Goal: Task Accomplishment & Management: Complete application form

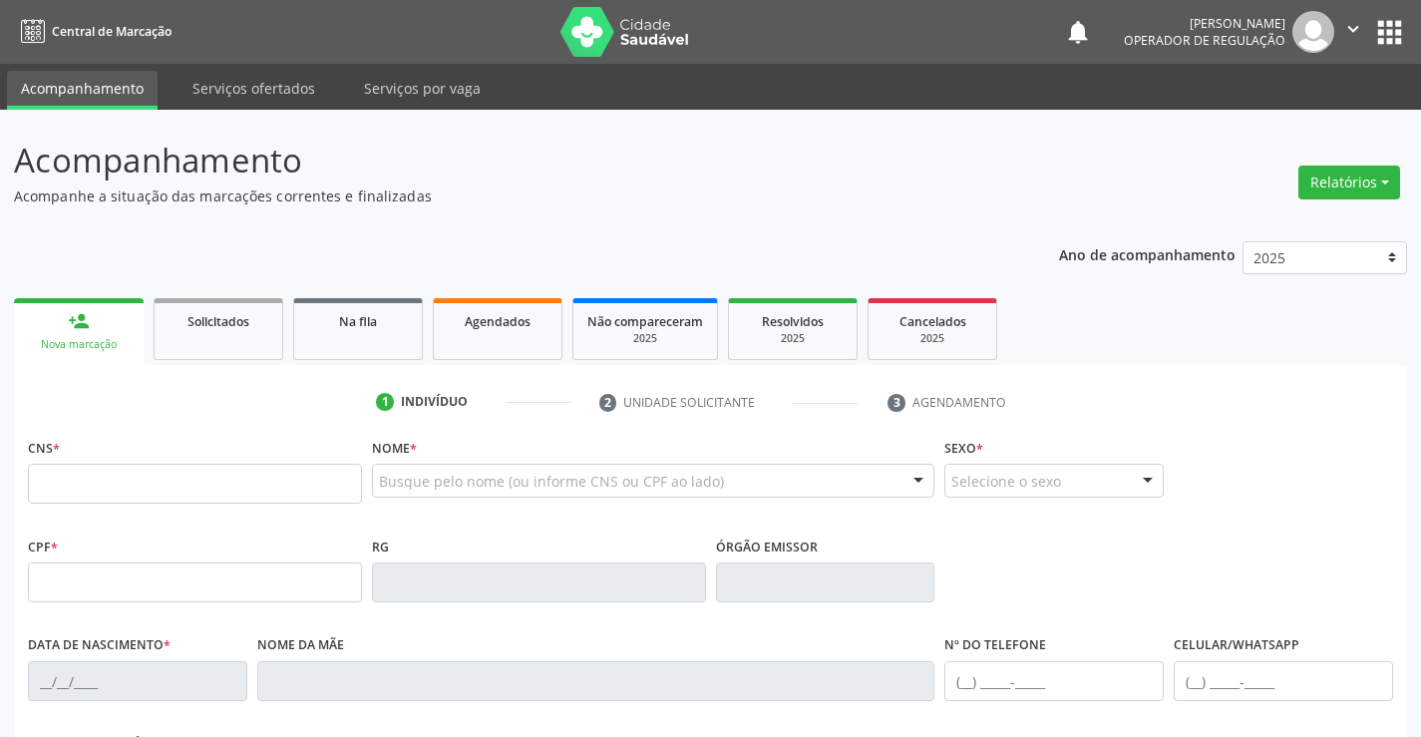
click at [120, 488] on input "text" at bounding box center [195, 484] width 334 height 40
type input "700 8049 4089 6584"
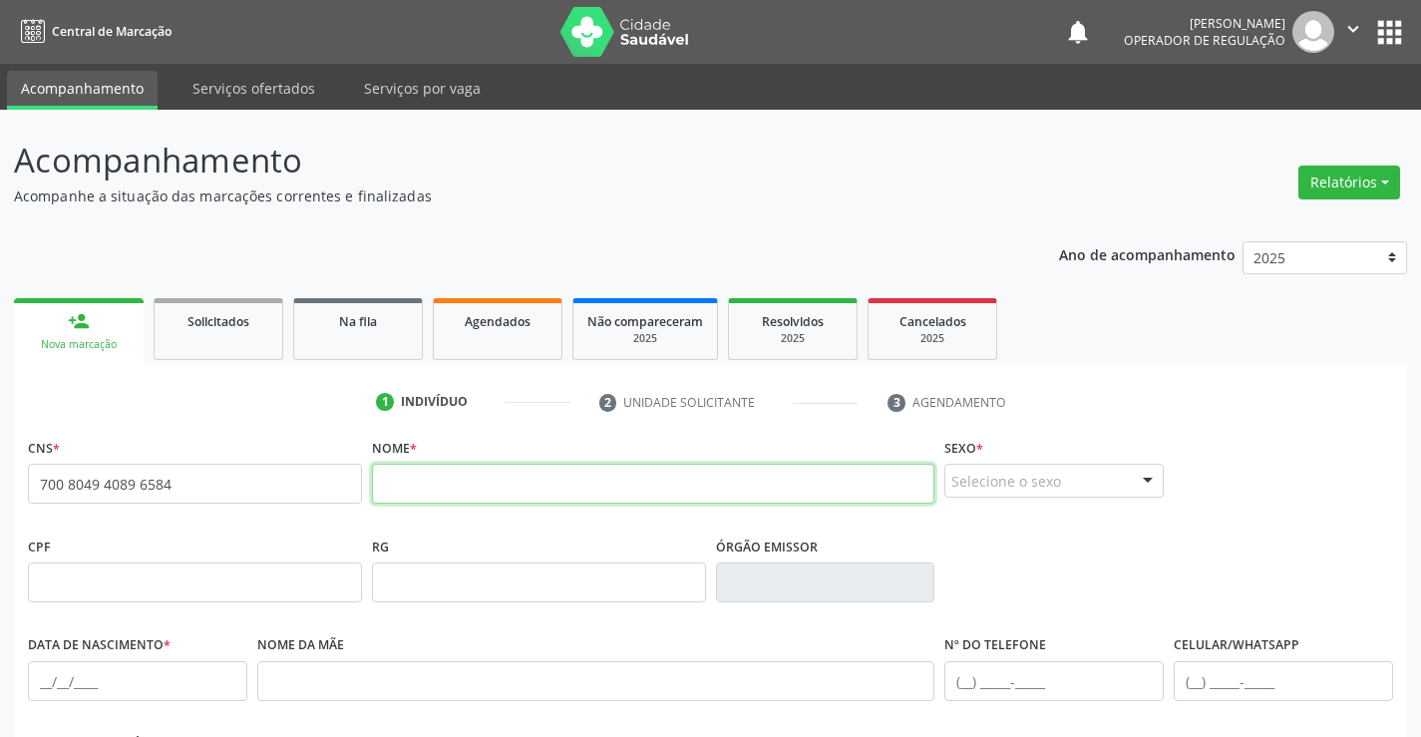
click at [502, 484] on input "text" at bounding box center [653, 484] width 563 height 40
type input "FIDELSINA E OLIVEIRA MATOS"
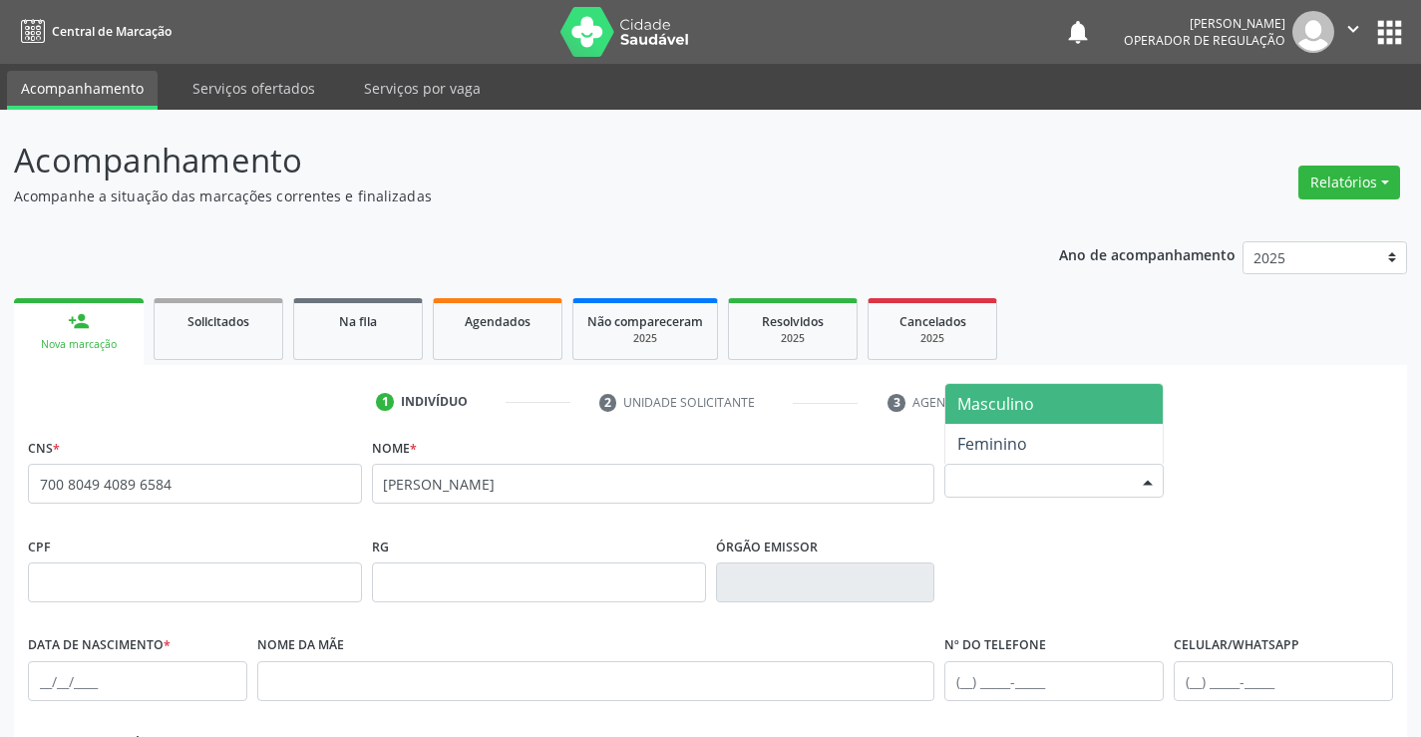
click at [1019, 488] on div "Selecione o sexo" at bounding box center [1053, 481] width 219 height 34
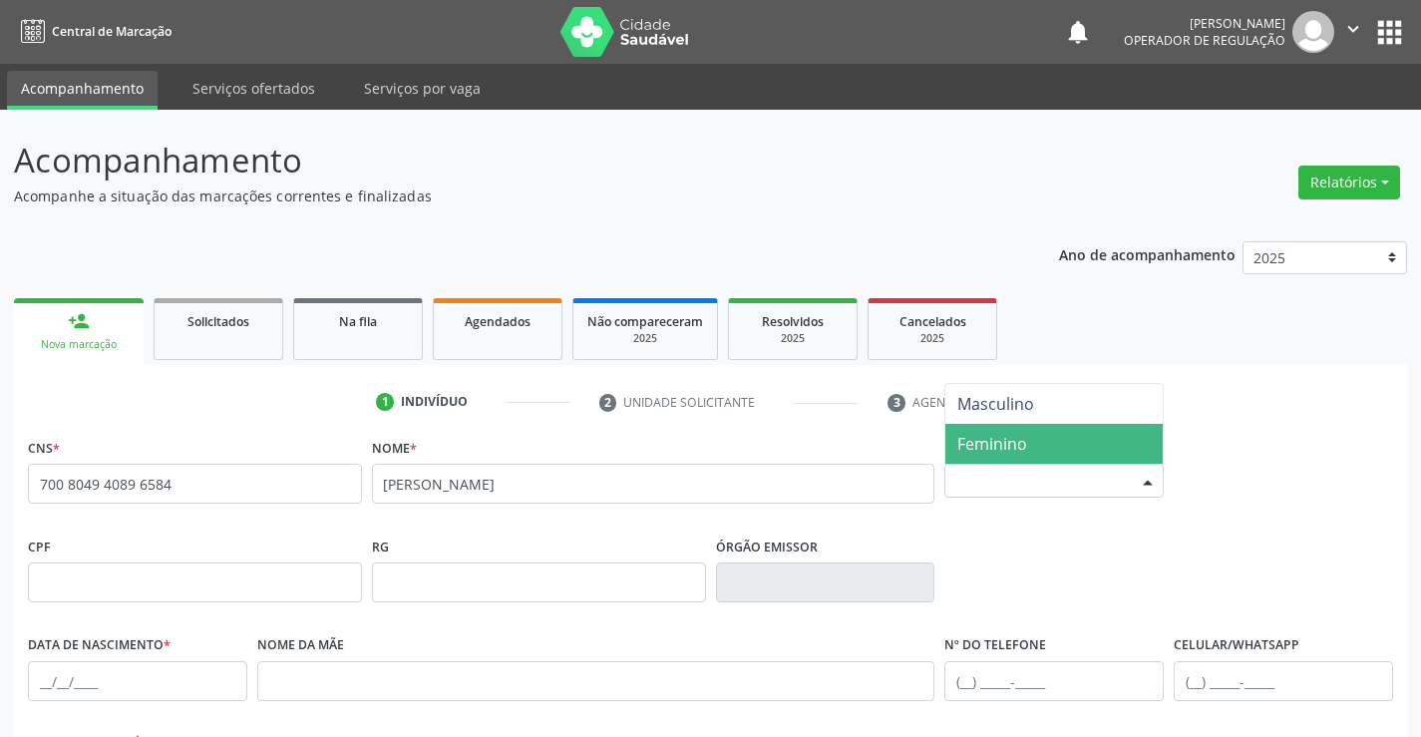
click at [1026, 444] on span "Feminino" at bounding box center [992, 444] width 70 height 22
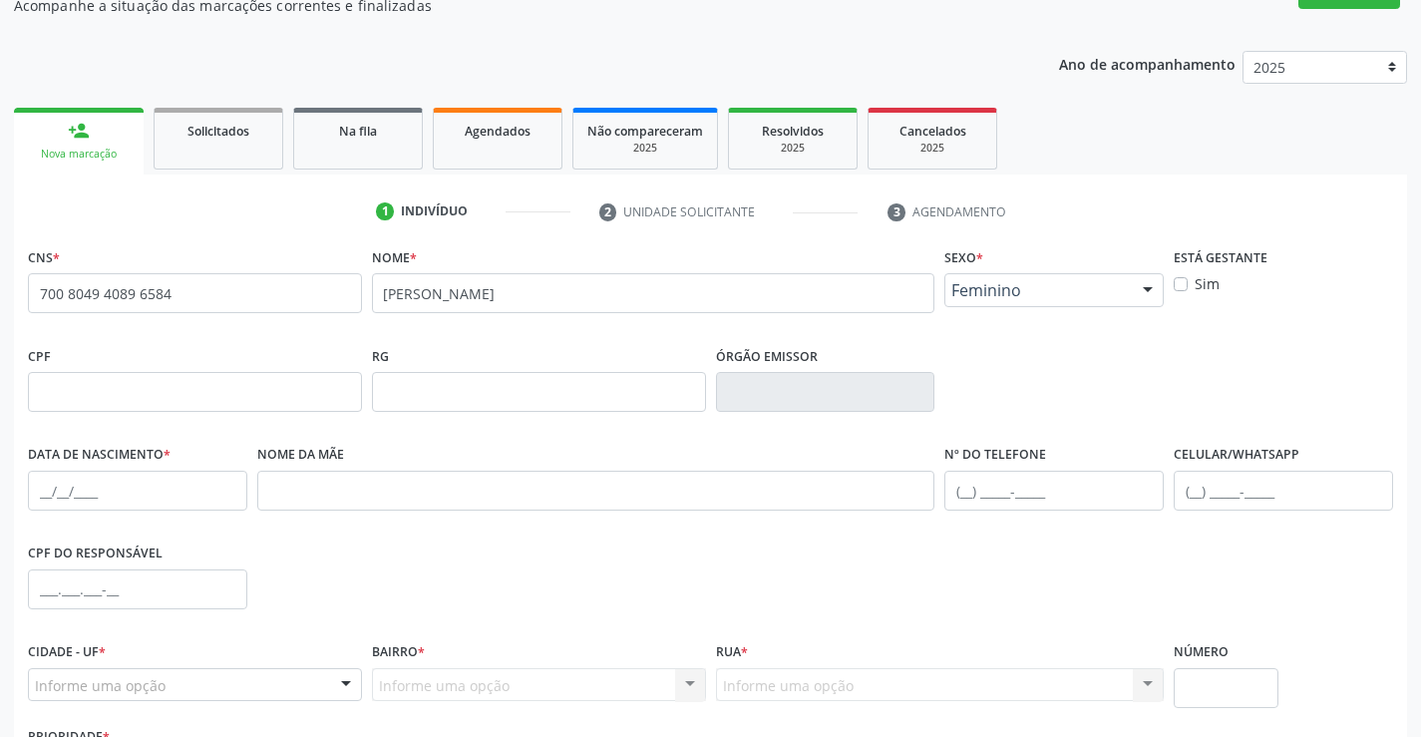
scroll to position [299, 0]
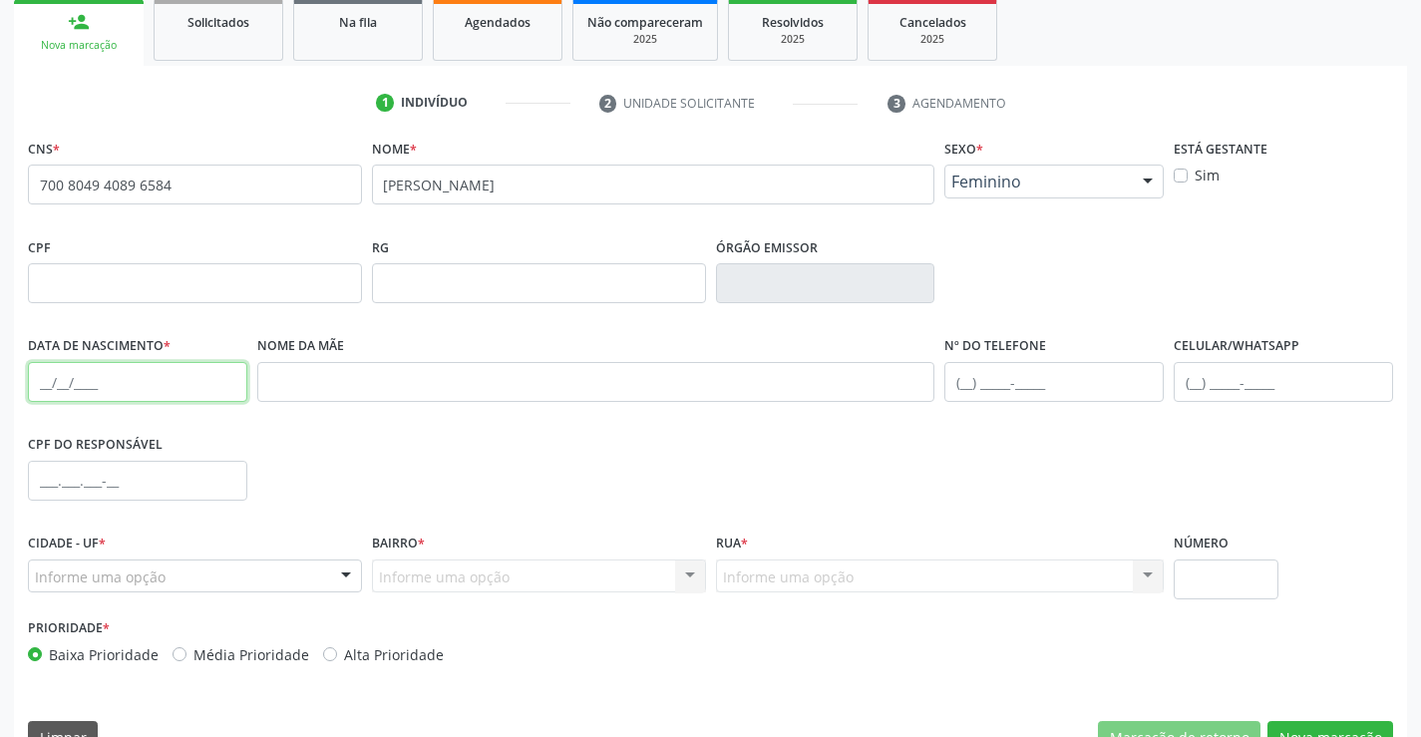
click at [109, 392] on input "text" at bounding box center [137, 382] width 219 height 40
type input "24/04/1971"
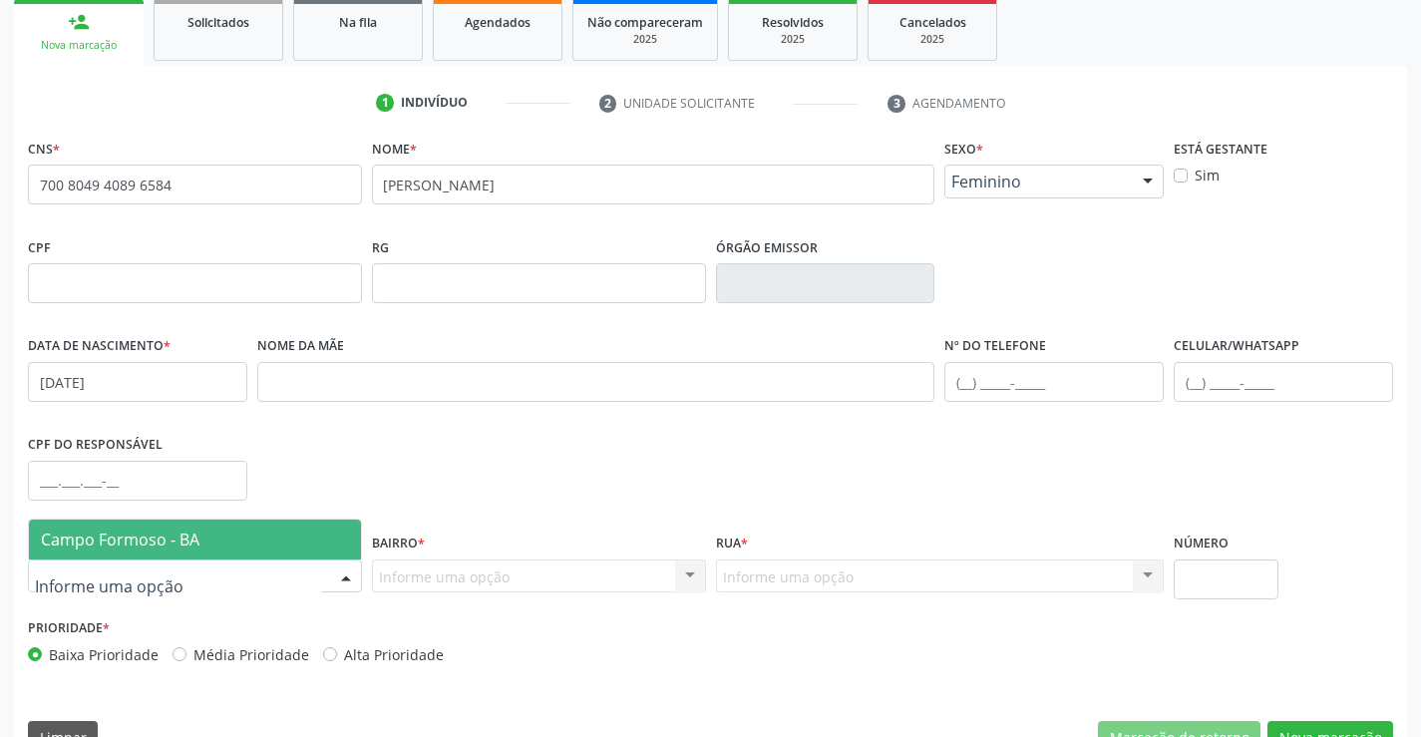
click at [154, 535] on span "Campo Formoso - BA" at bounding box center [120, 539] width 159 height 22
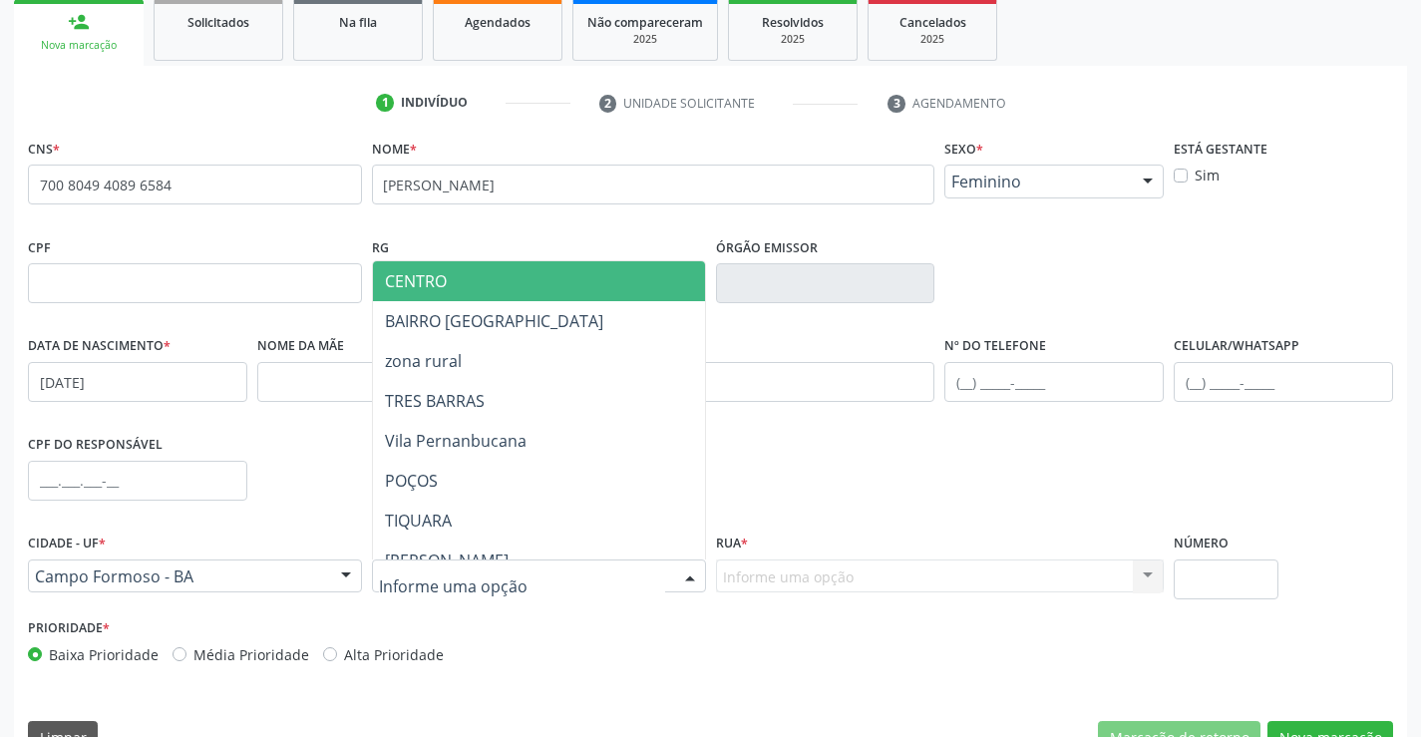
click at [525, 270] on span "CENTRO" at bounding box center [588, 281] width 431 height 40
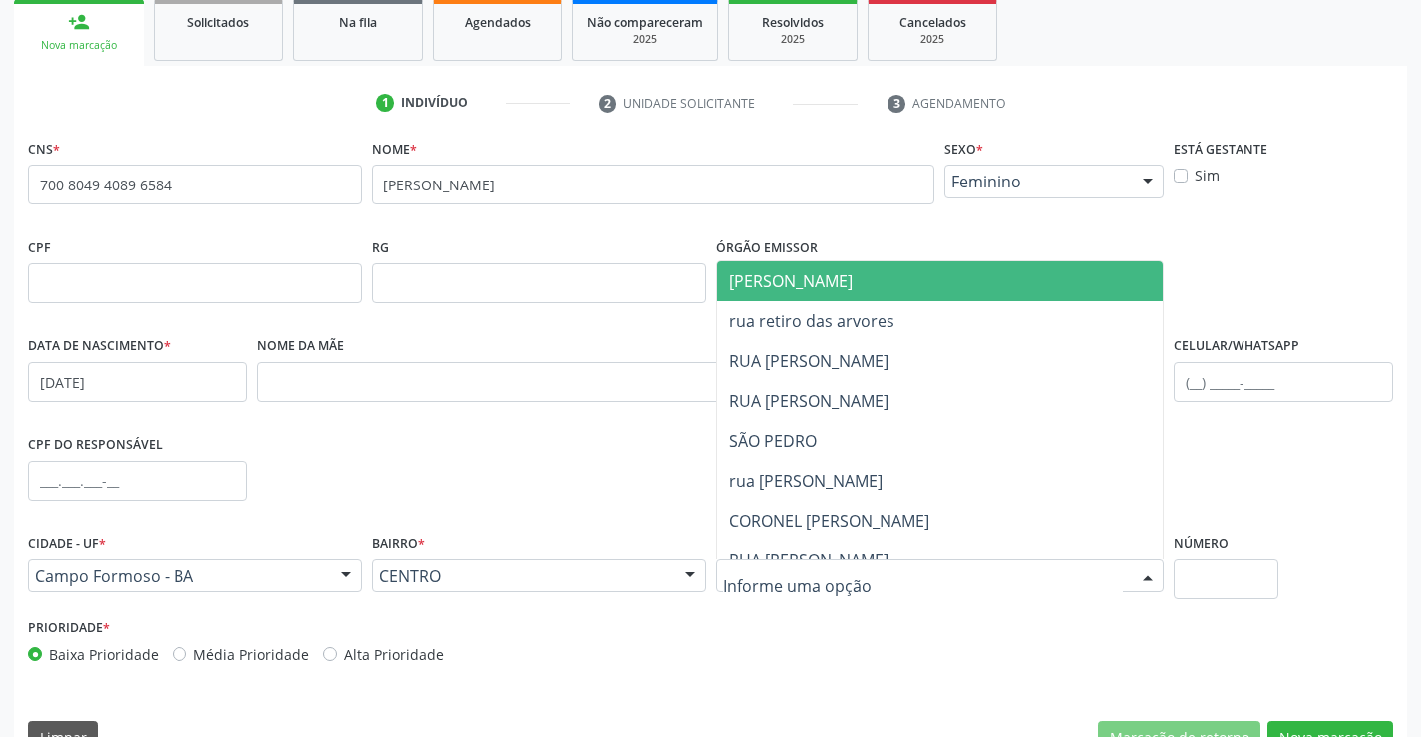
click at [870, 280] on span "[PERSON_NAME]" at bounding box center [957, 281] width 481 height 40
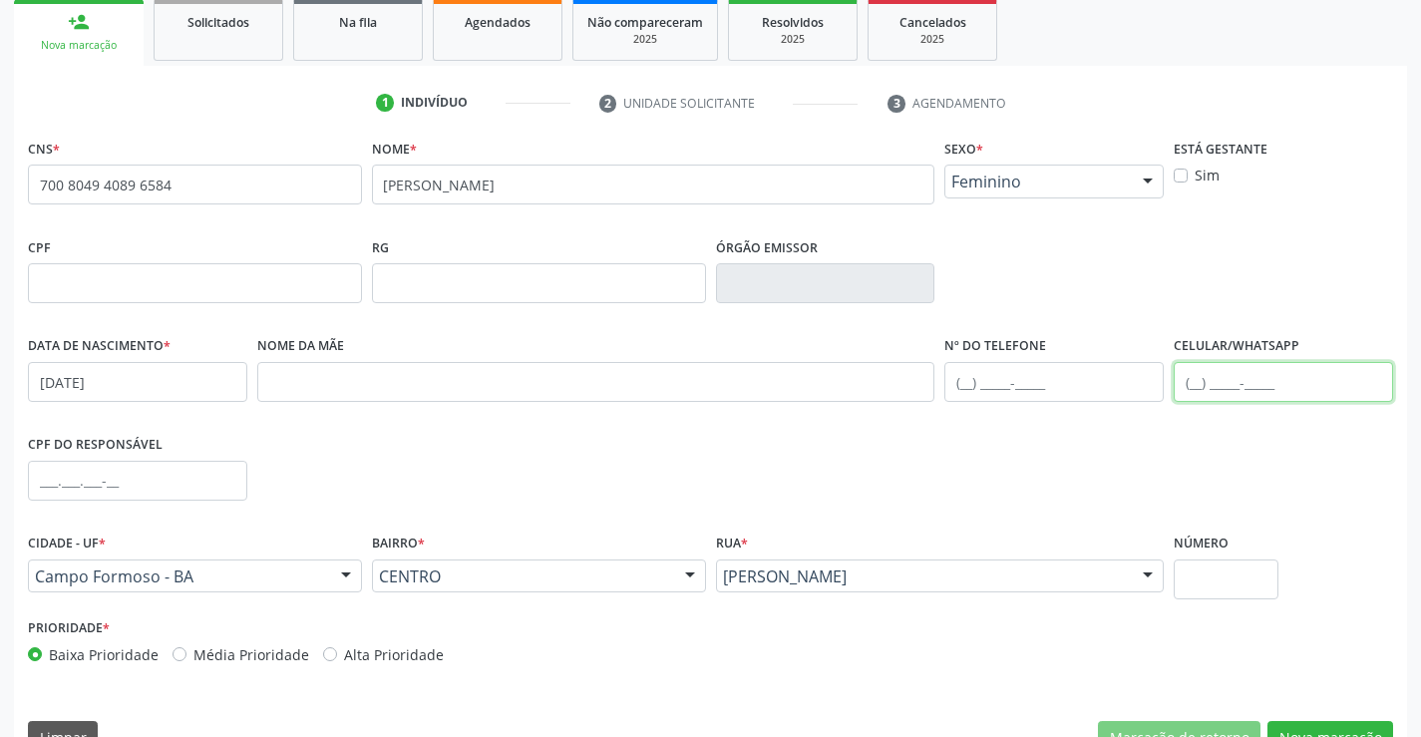
click at [1236, 375] on input "text" at bounding box center [1282, 382] width 219 height 40
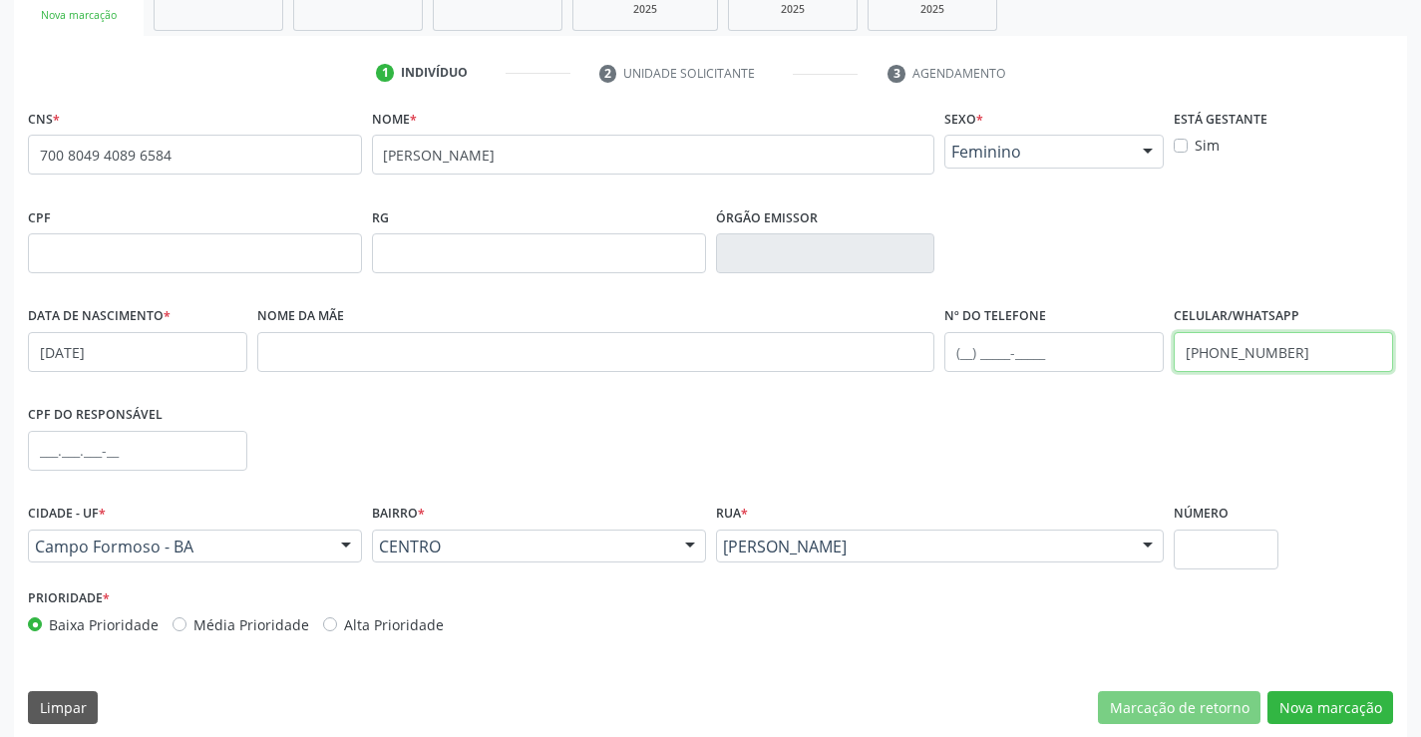
scroll to position [344, 0]
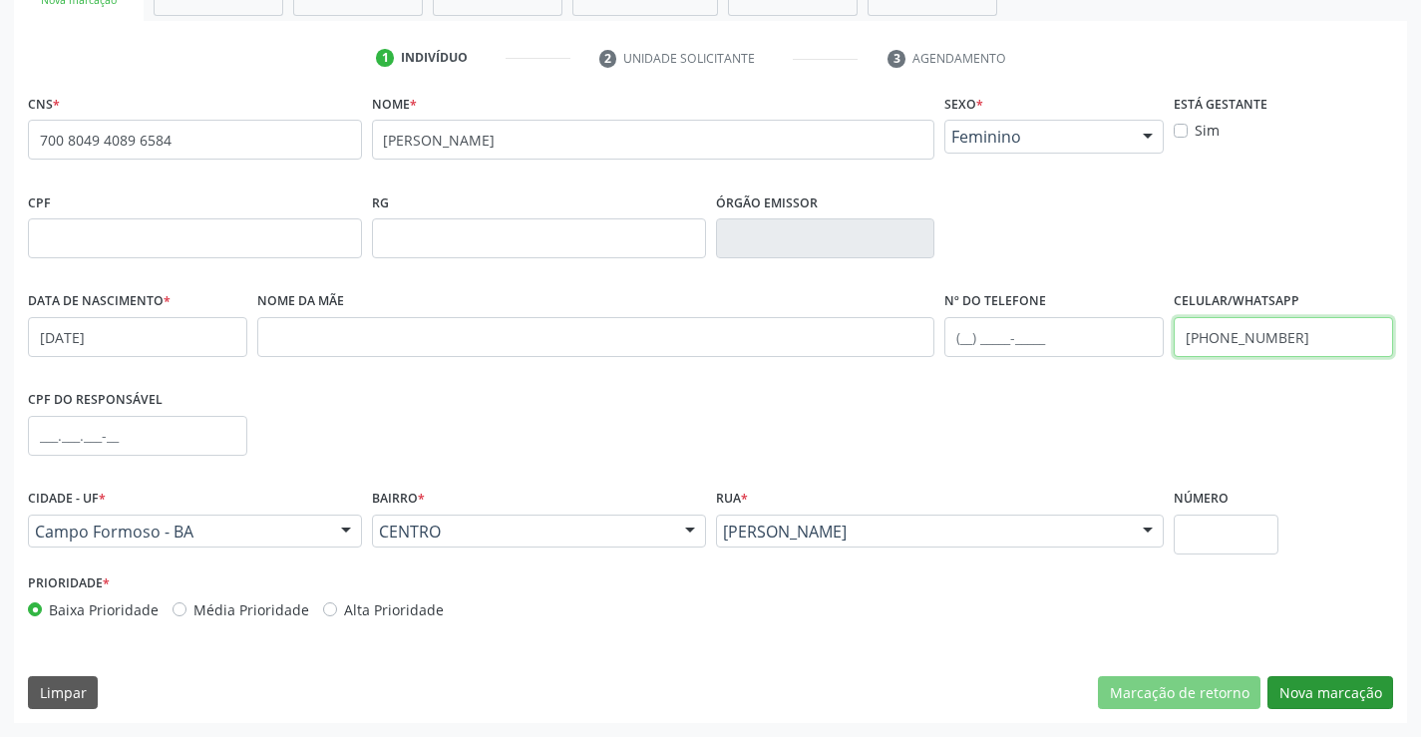
type input "(74) 99124-5222"
click at [1320, 690] on button "Nova marcação" at bounding box center [1330, 693] width 126 height 34
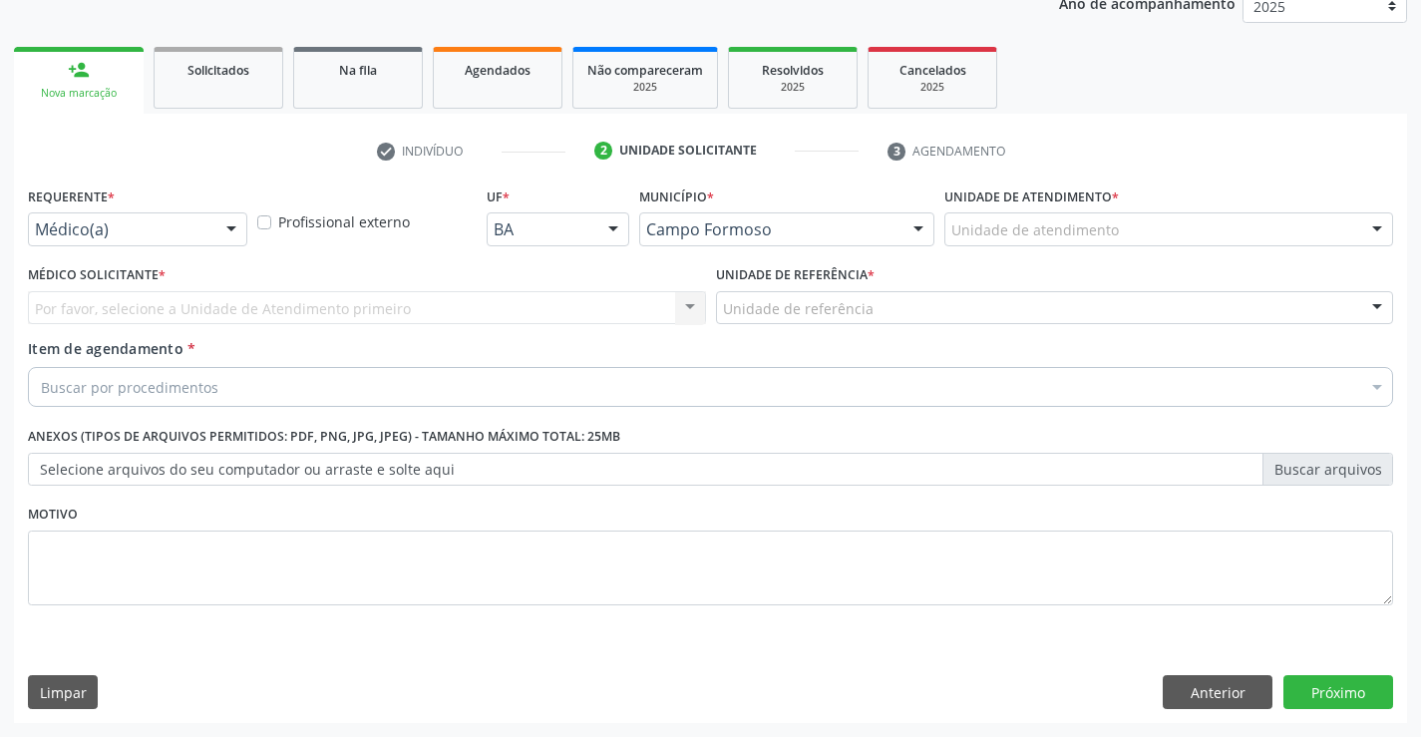
scroll to position [251, 0]
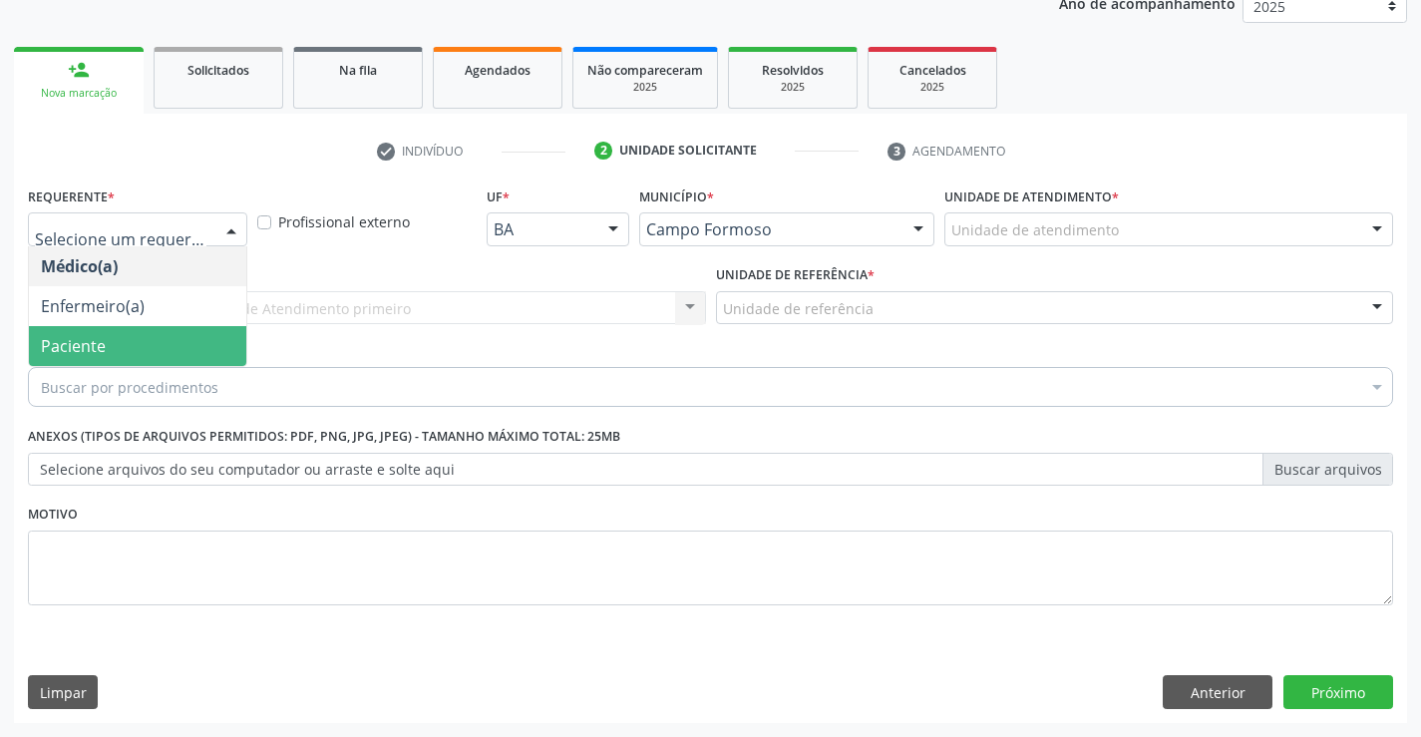
click at [105, 346] on span "Paciente" at bounding box center [137, 346] width 217 height 40
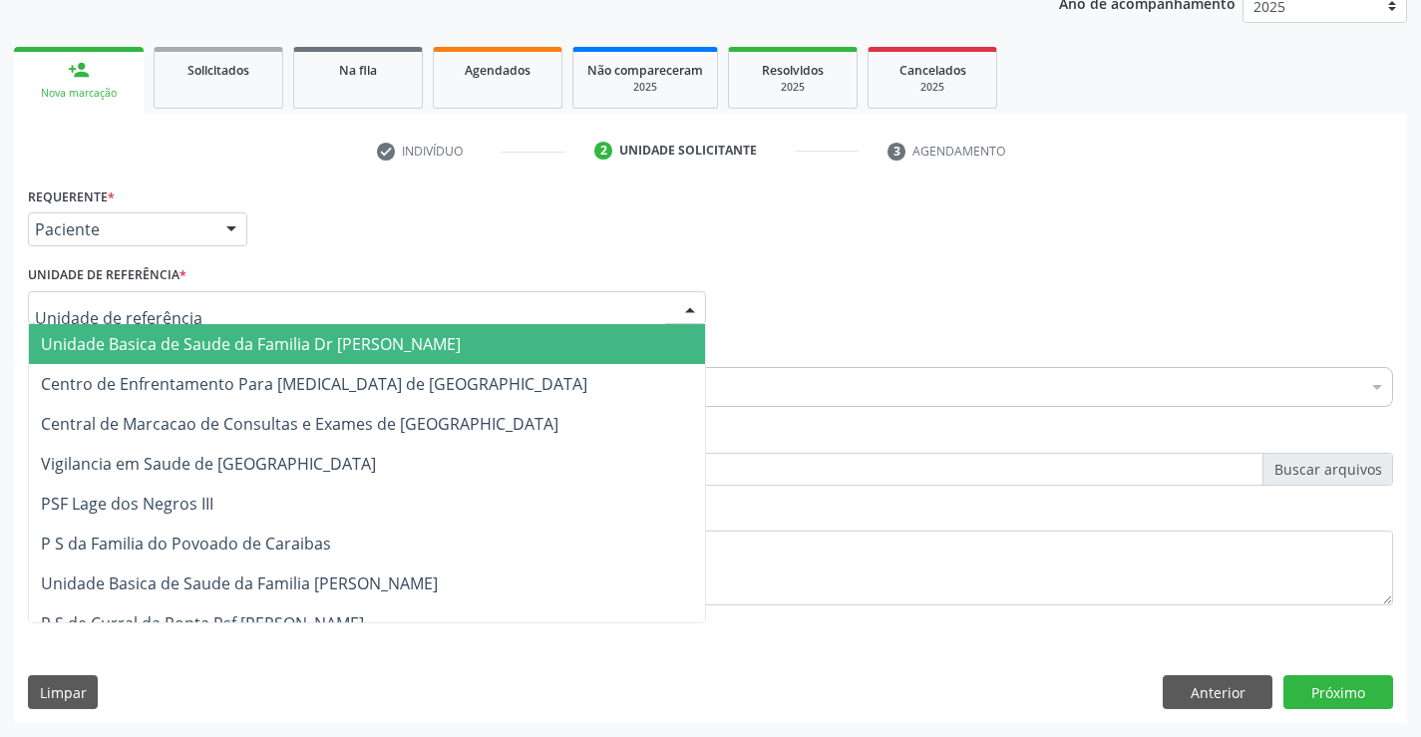
click at [185, 343] on span "Unidade Basica de Saude da Familia Dr [PERSON_NAME]" at bounding box center [251, 344] width 420 height 22
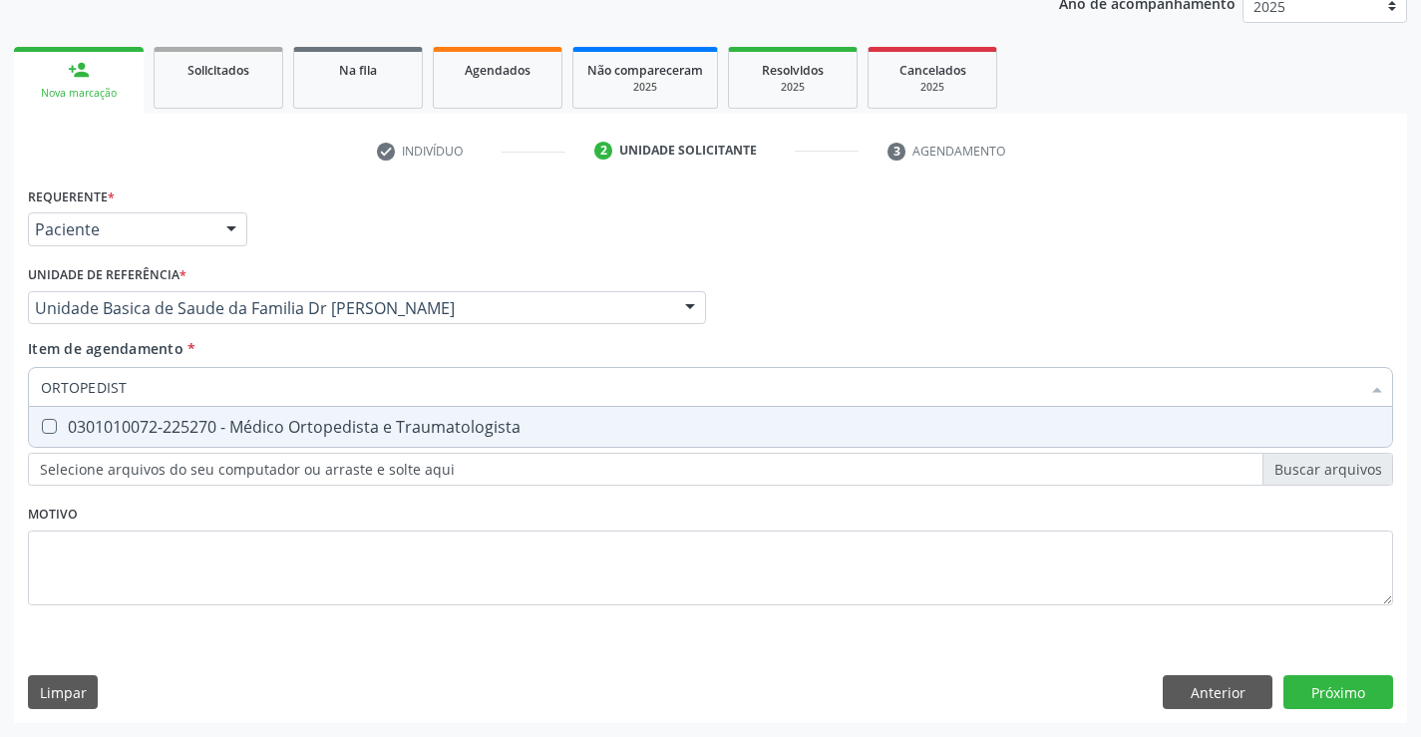
type input "ORTOPEDISTA"
click at [242, 419] on div "0301010072-225270 - Médico Ortopedista e Traumatologista" at bounding box center [710, 427] width 1339 height 16
checkbox Traumatologista "true"
click at [1351, 692] on div "Requerente * Paciente Médico(a) Enfermeiro(a) Paciente Nenhum resultado encontr…" at bounding box center [710, 451] width 1393 height 541
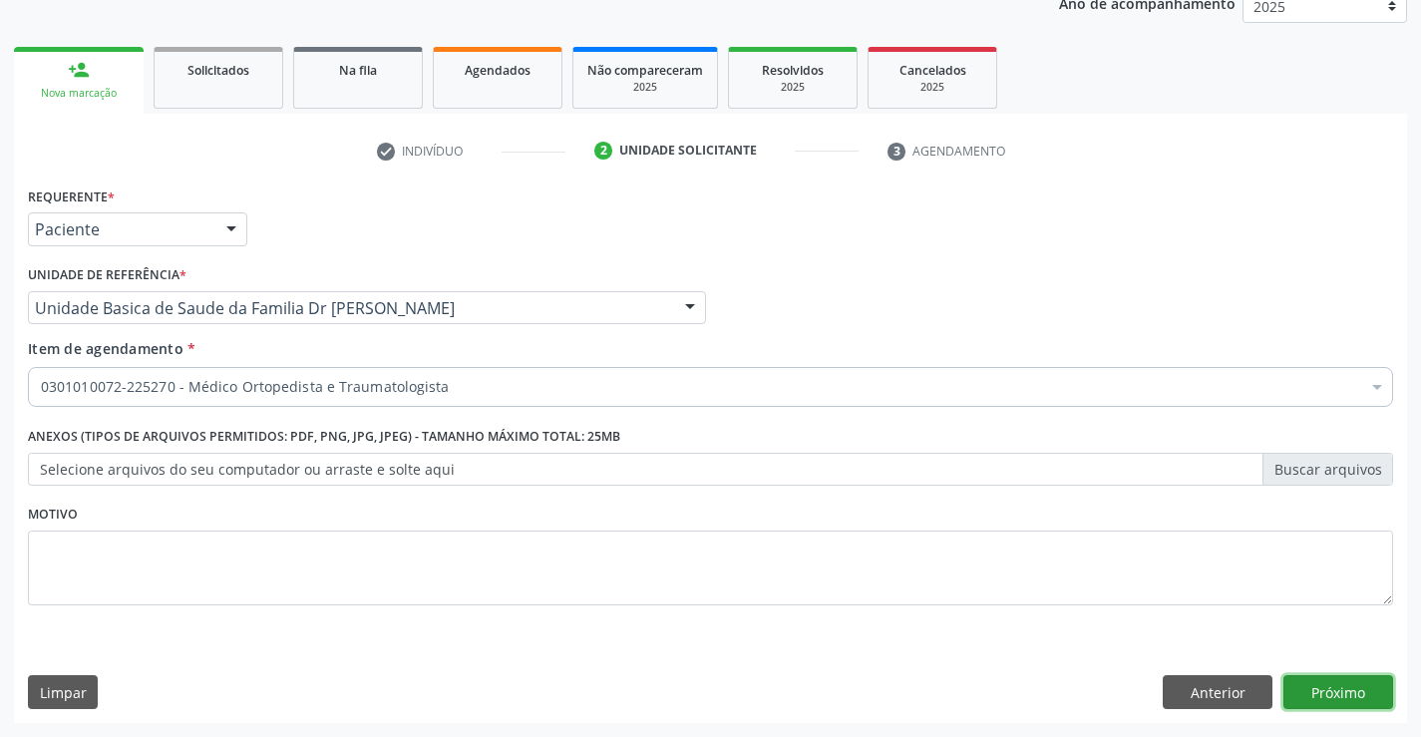
click at [1351, 692] on button "Próximo" at bounding box center [1338, 692] width 110 height 34
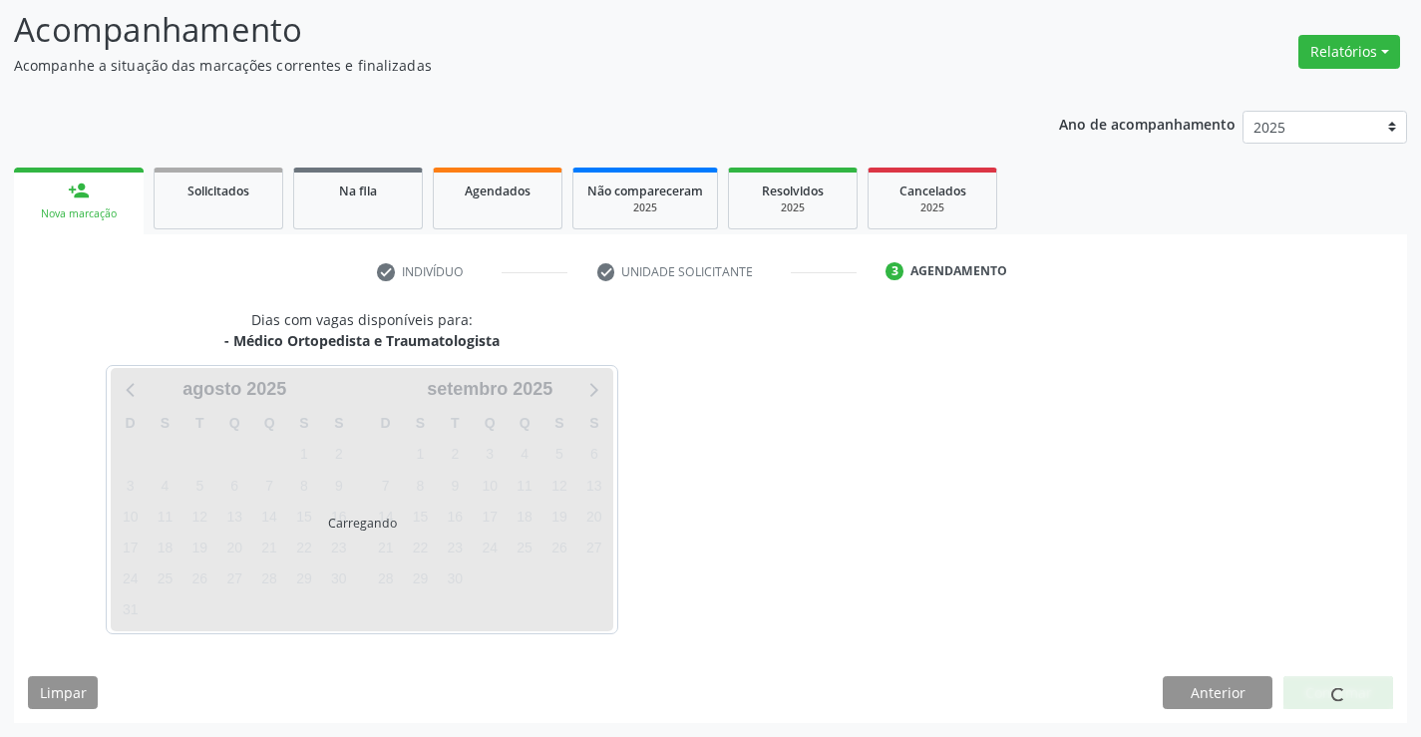
scroll to position [131, 0]
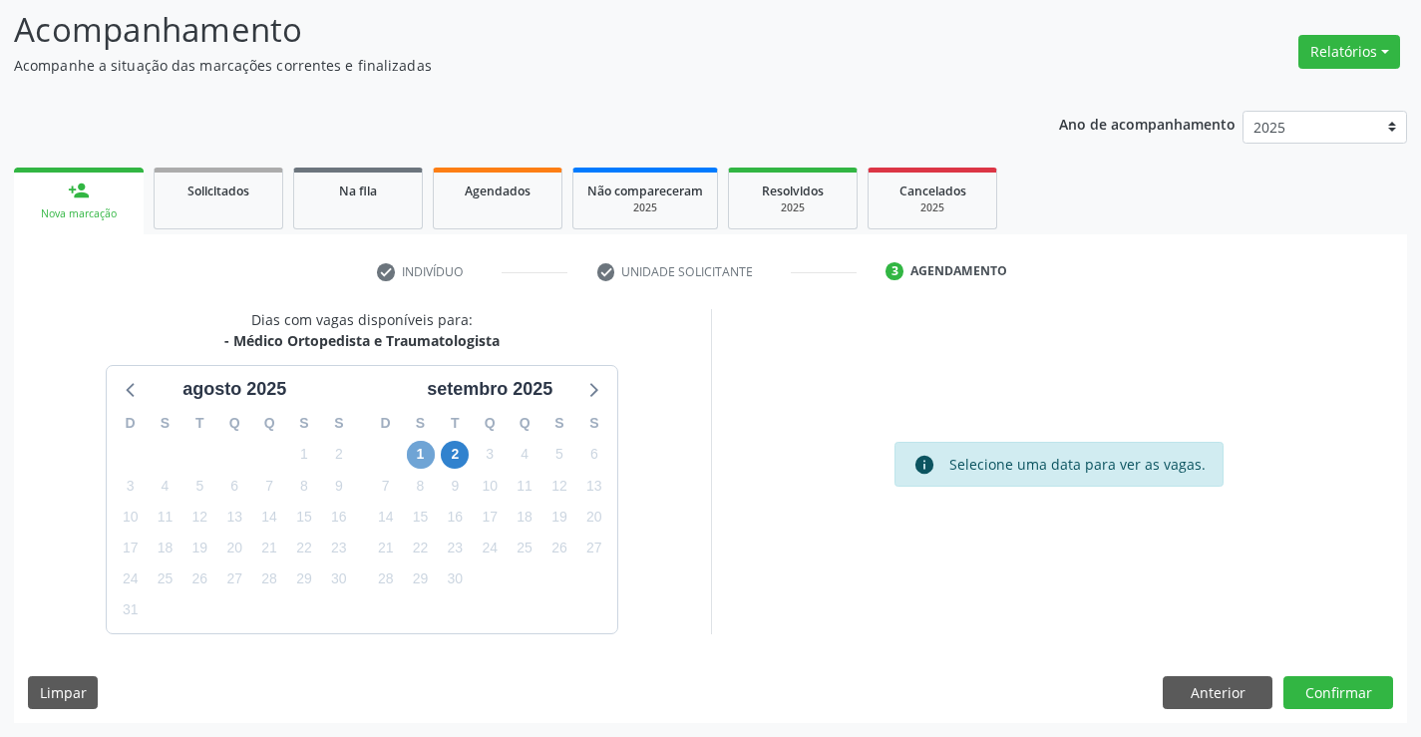
click at [423, 451] on span "1" at bounding box center [421, 455] width 28 height 28
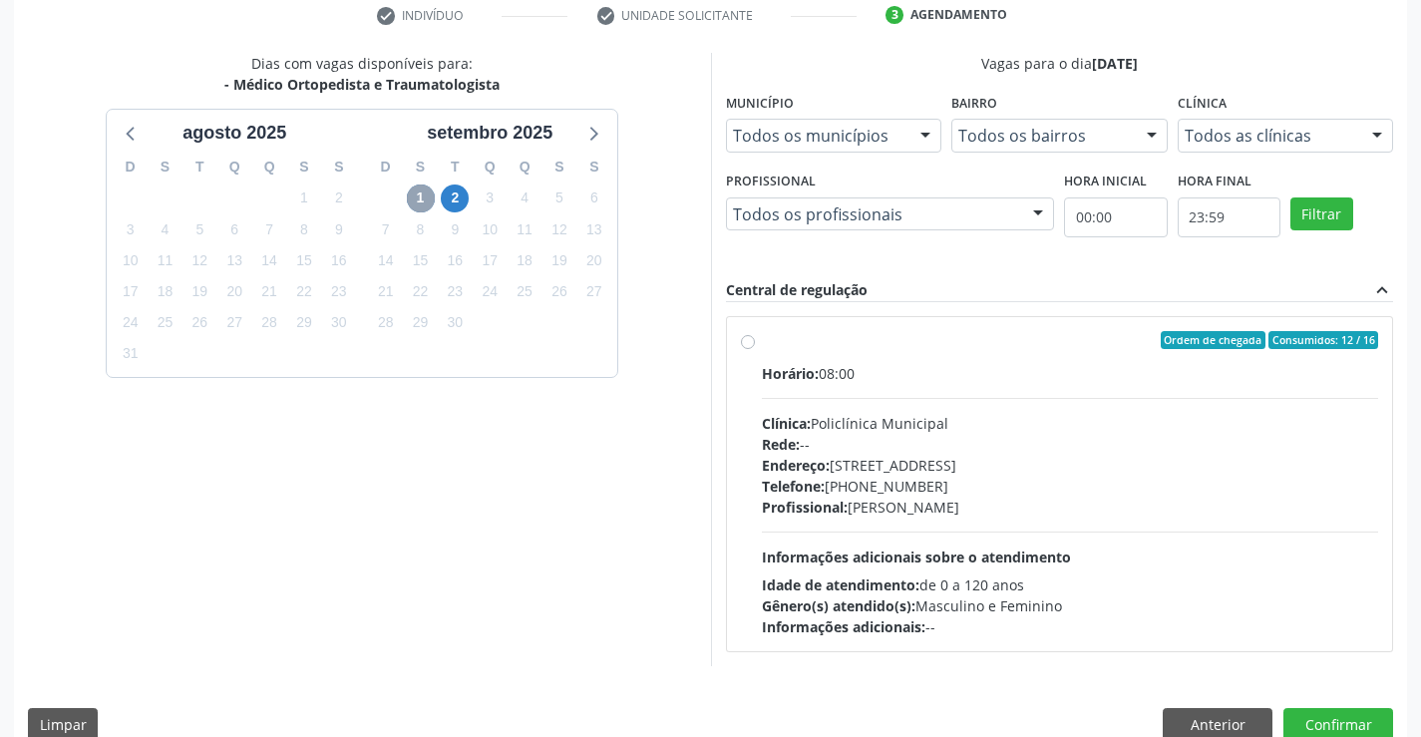
scroll to position [419, 0]
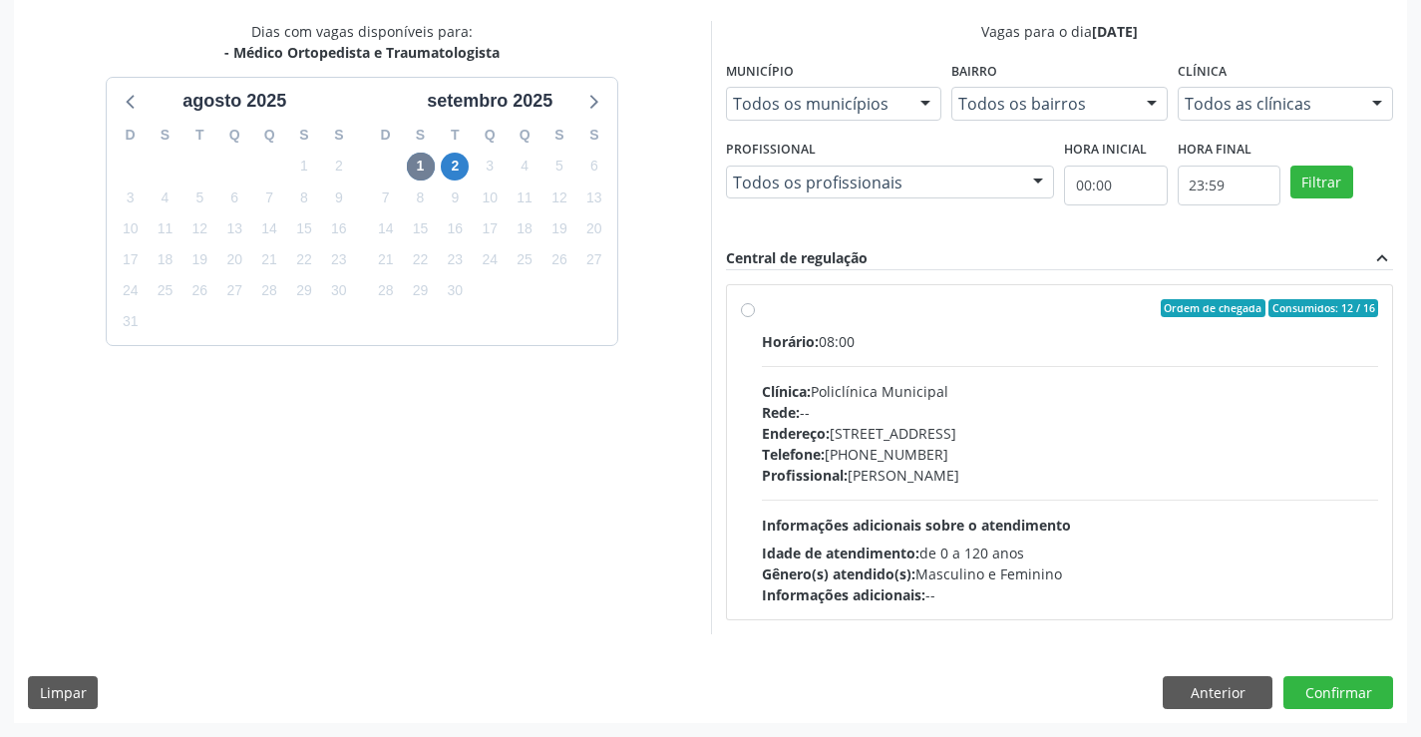
click at [950, 313] on div "Ordem de chegada Consumidos: 12 / 16" at bounding box center [1070, 308] width 617 height 18
click at [755, 313] on input "Ordem de chegada Consumidos: 12 / 16 Horário: 08:00 Clínica: Policlínica Munici…" at bounding box center [748, 308] width 14 height 18
radio input "true"
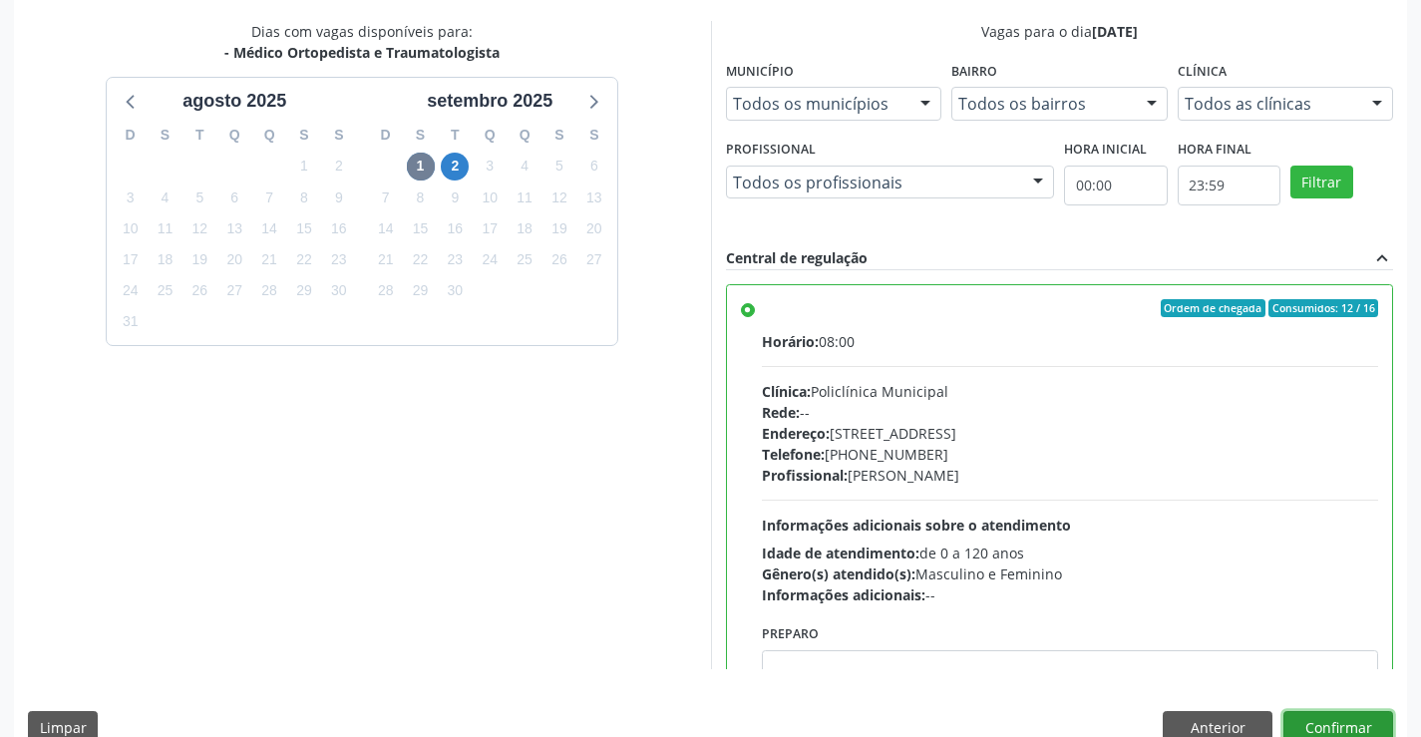
click at [1350, 715] on button "Confirmar" at bounding box center [1338, 728] width 110 height 34
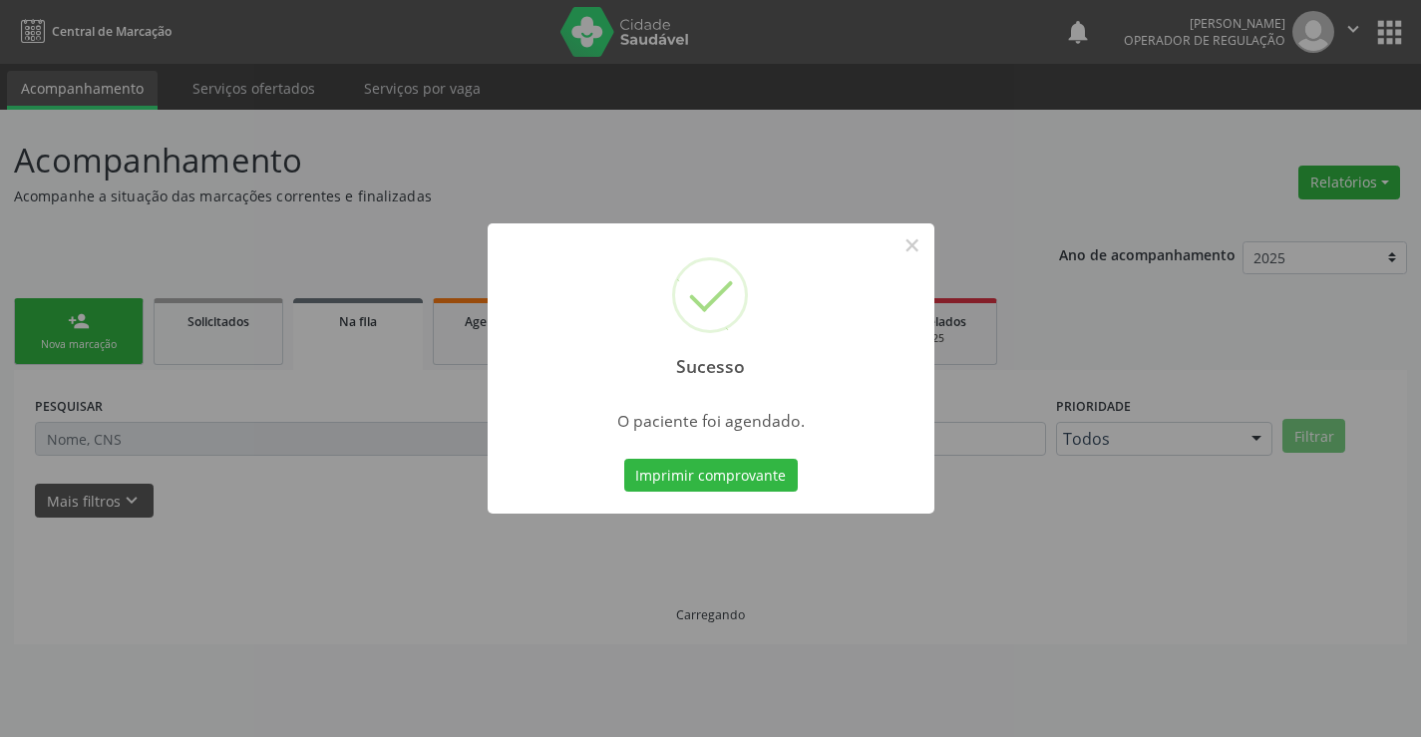
scroll to position [0, 0]
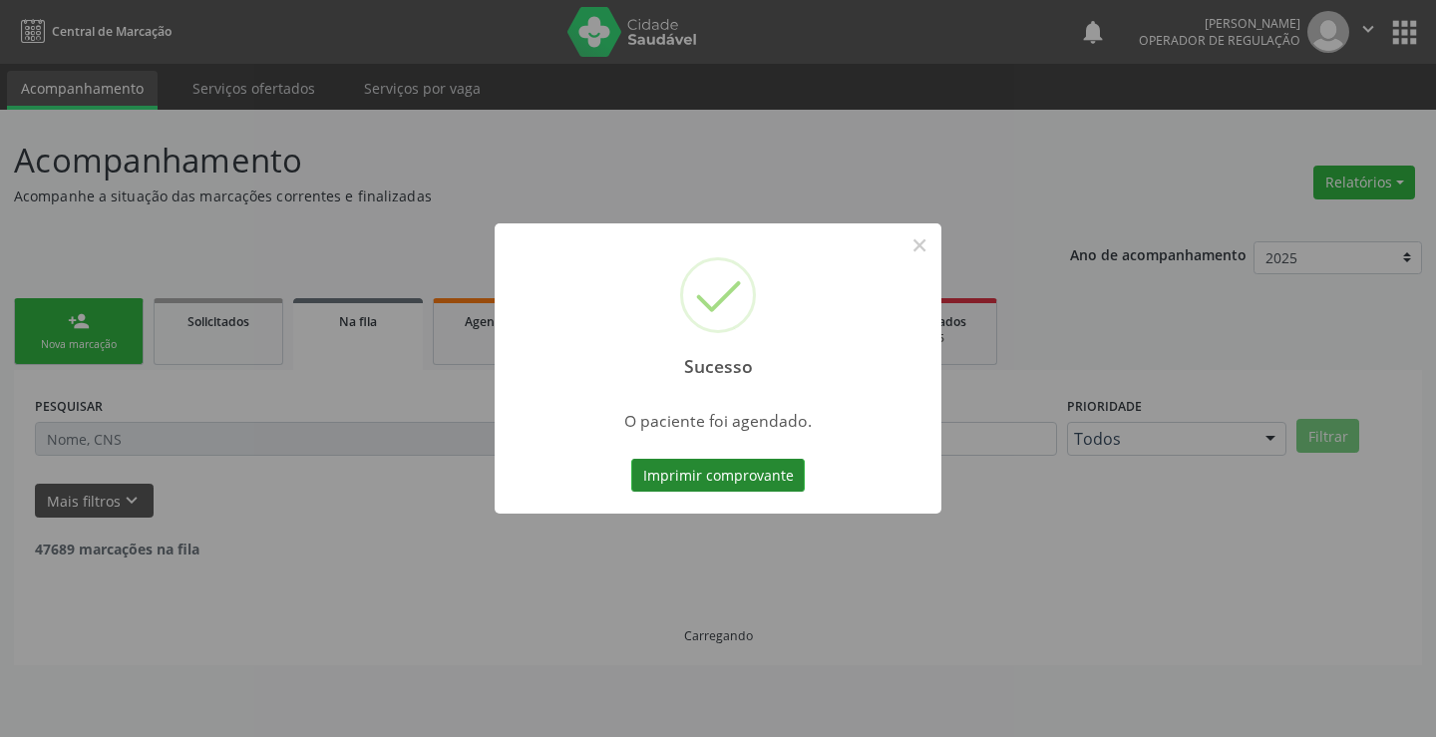
click at [740, 478] on button "Imprimir comprovante" at bounding box center [717, 476] width 173 height 34
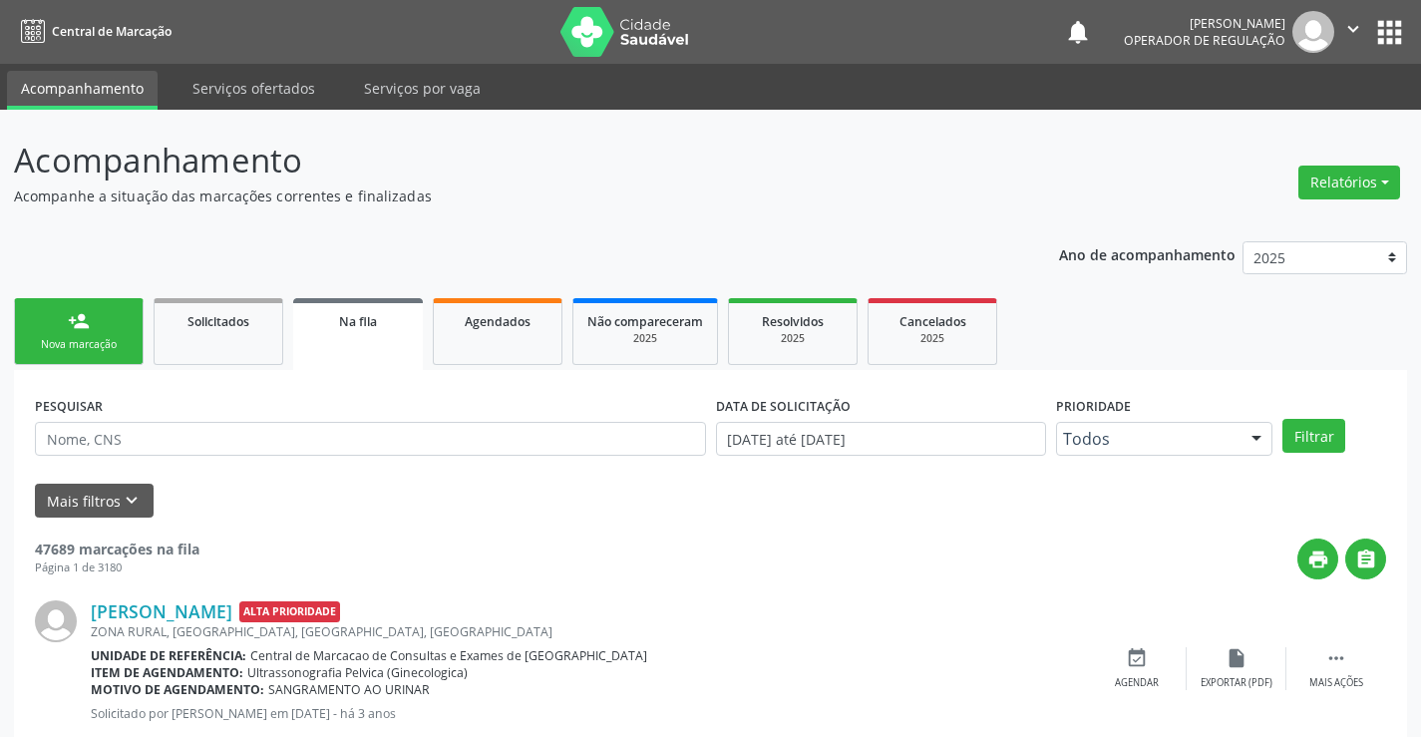
click at [92, 326] on link "person_add Nova marcação" at bounding box center [79, 331] width 130 height 67
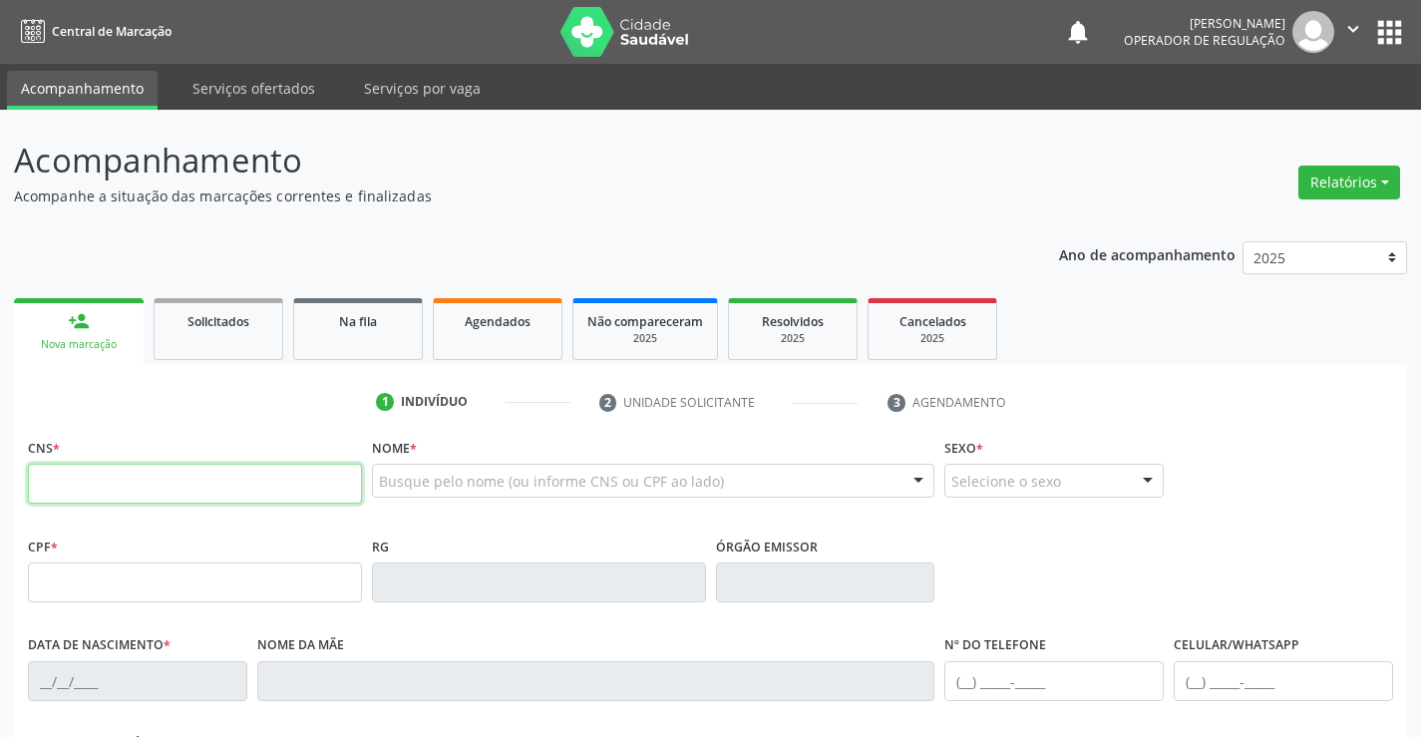
click at [158, 476] on input "text" at bounding box center [195, 484] width 334 height 40
type input "700 9059 8310 4590"
type input "454061572"
type input "10/07/1983"
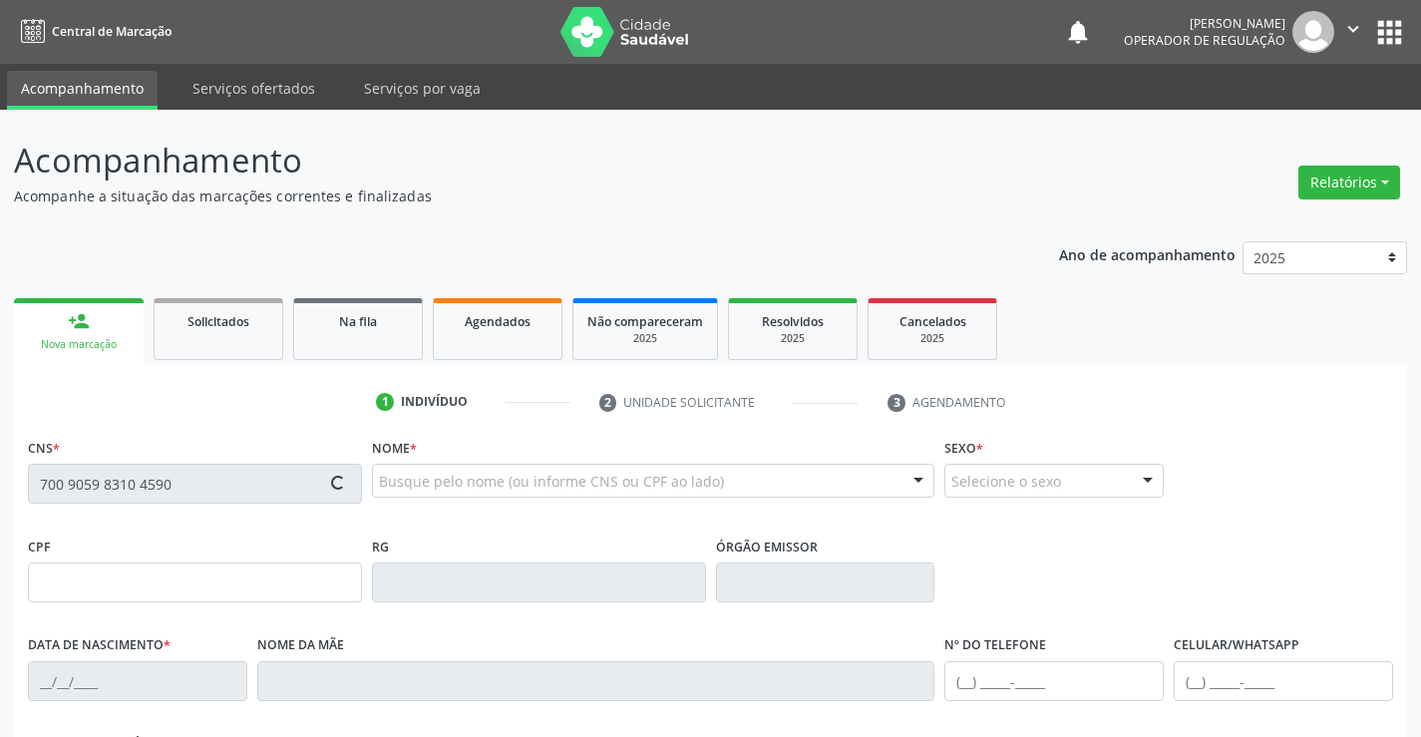
type input "(74) 99938-6626"
type input "032.499.435-41"
type input "sn"
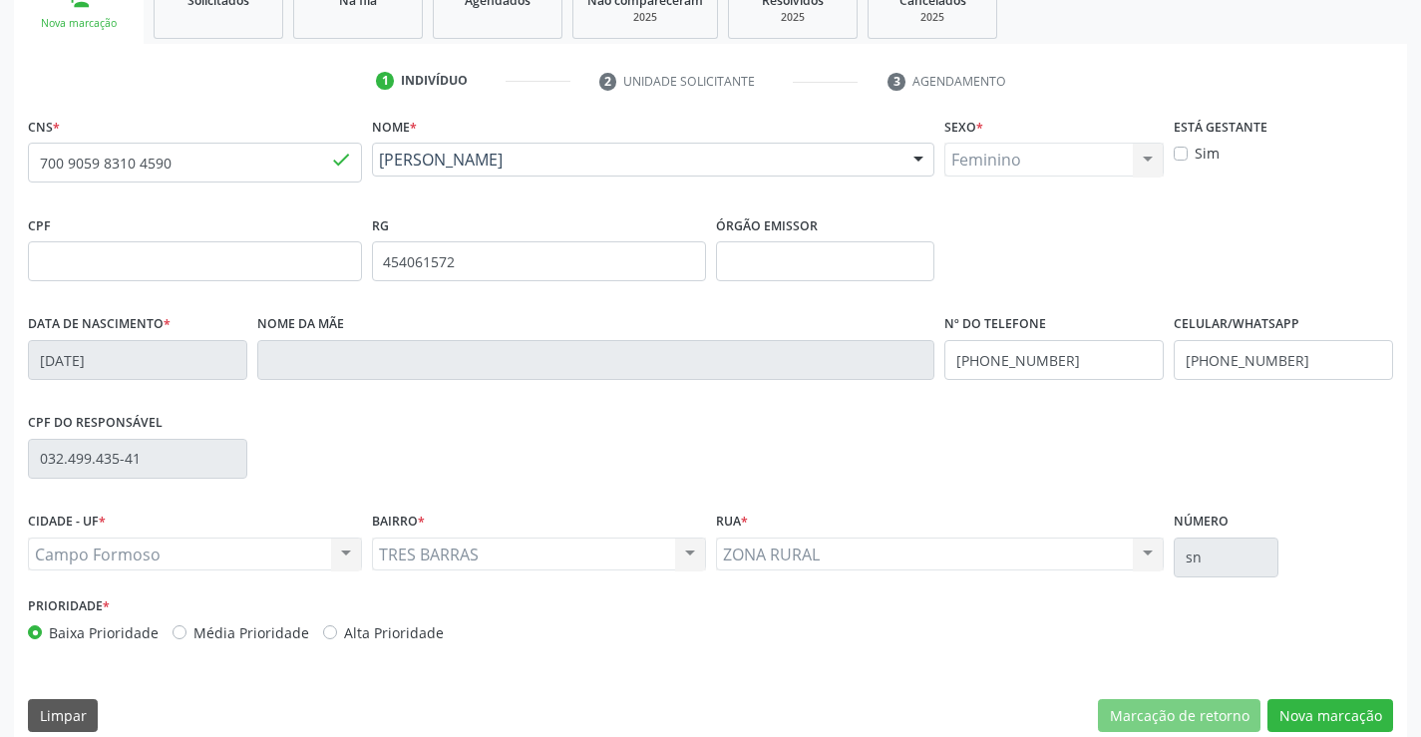
scroll to position [344, 0]
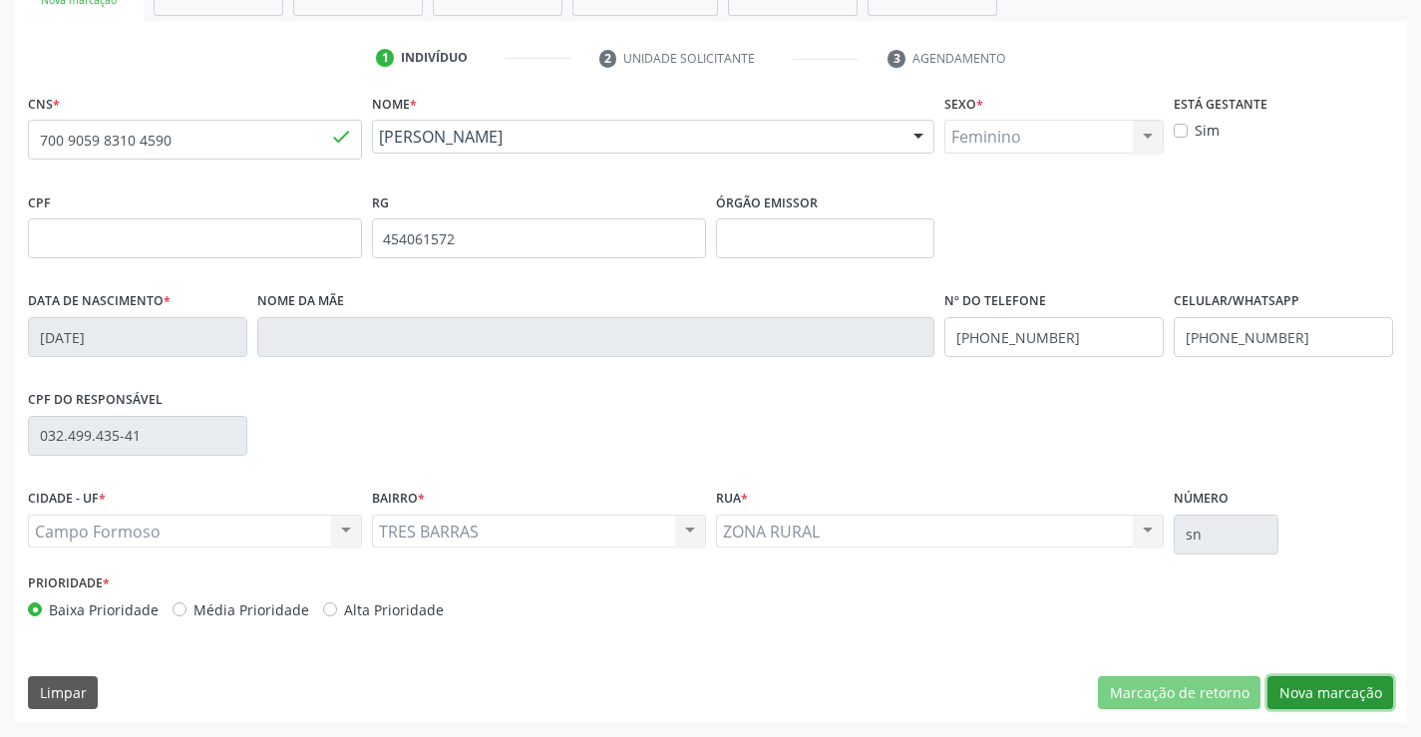
click at [1341, 691] on button "Nova marcação" at bounding box center [1330, 693] width 126 height 34
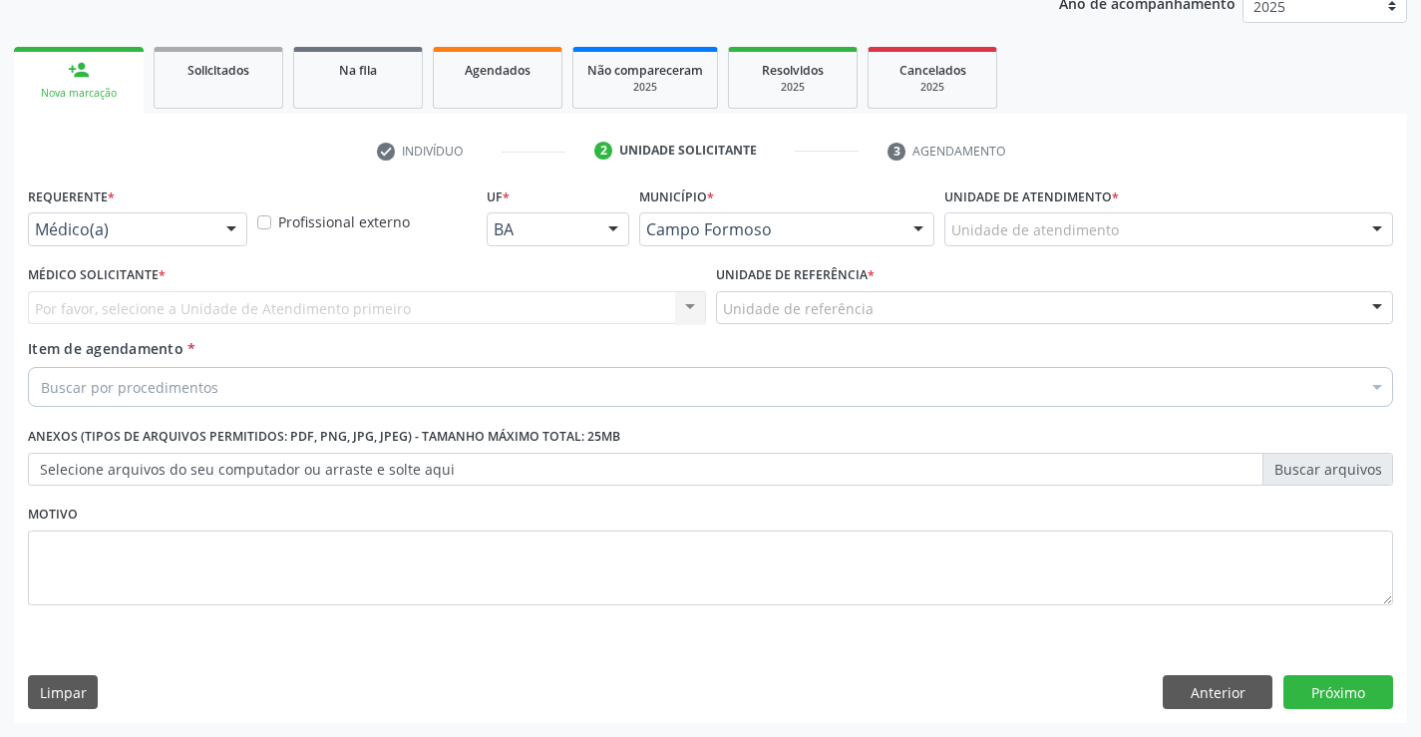
scroll to position [251, 0]
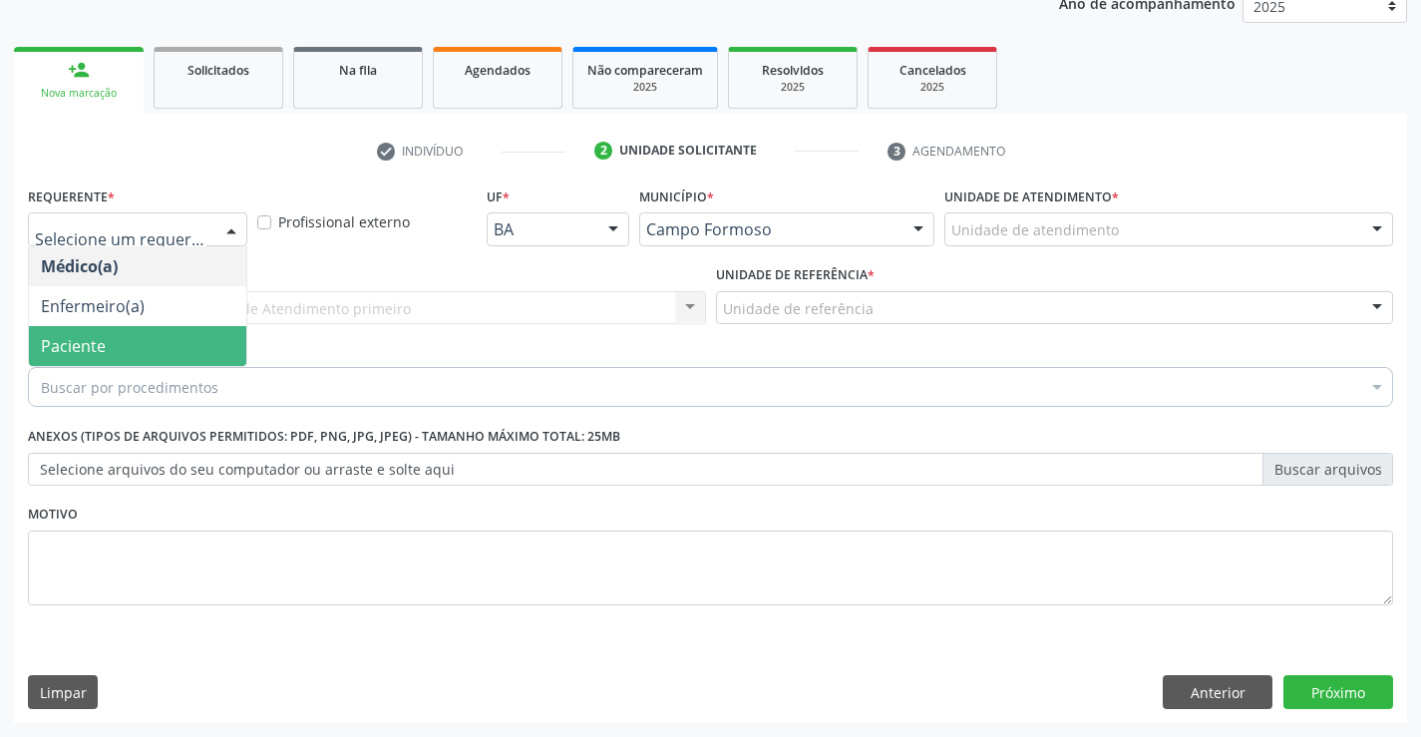
click at [105, 339] on span "Paciente" at bounding box center [137, 346] width 217 height 40
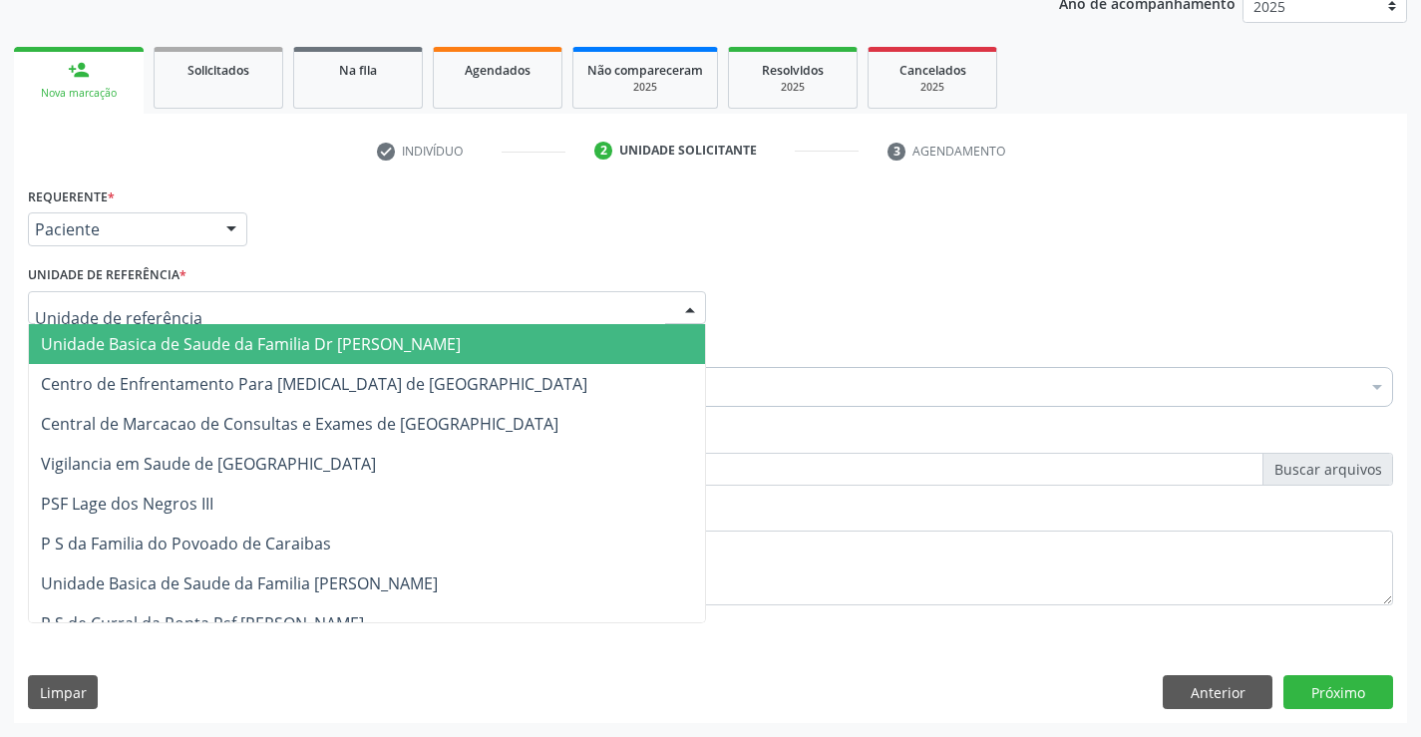
click at [143, 345] on span "Unidade Basica de Saude da Familia Dr [PERSON_NAME]" at bounding box center [251, 344] width 420 height 22
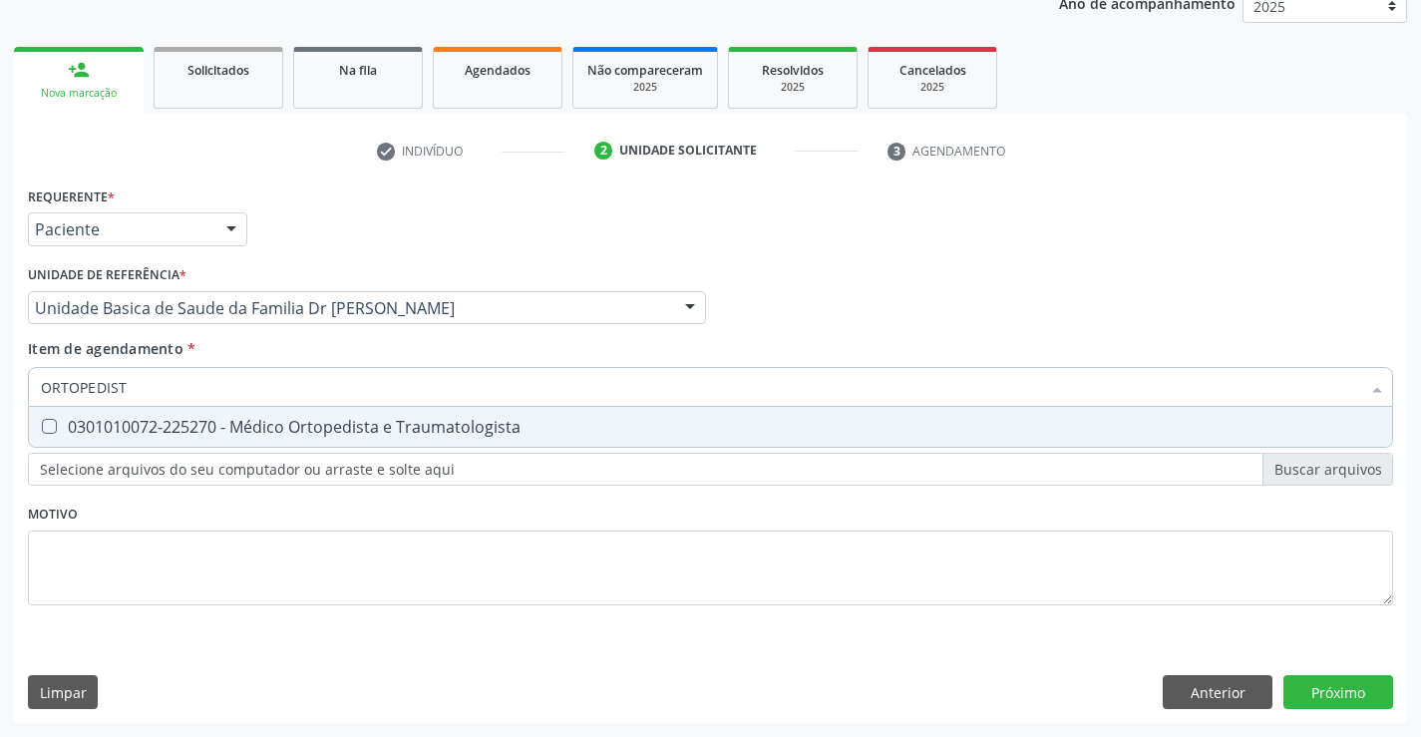
type input "ORTOPEDISTA"
click at [286, 426] on div "0301010072-225270 - Médico Ortopedista e Traumatologista" at bounding box center [710, 427] width 1339 height 16
checkbox Traumatologista "true"
click at [1330, 683] on div "Requerente * Paciente Médico(a) Enfermeiro(a) Paciente Nenhum resultado encontr…" at bounding box center [710, 451] width 1393 height 541
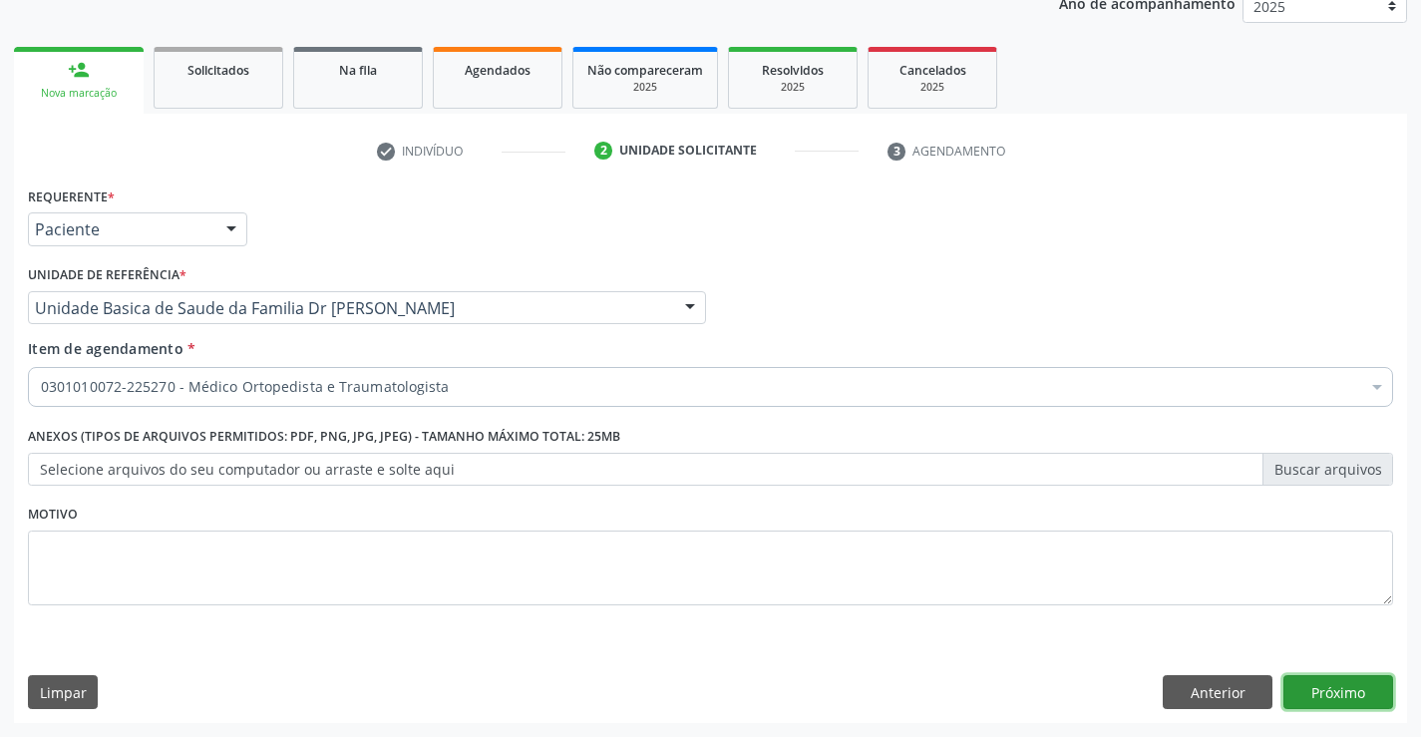
click at [1330, 682] on button "Próximo" at bounding box center [1338, 692] width 110 height 34
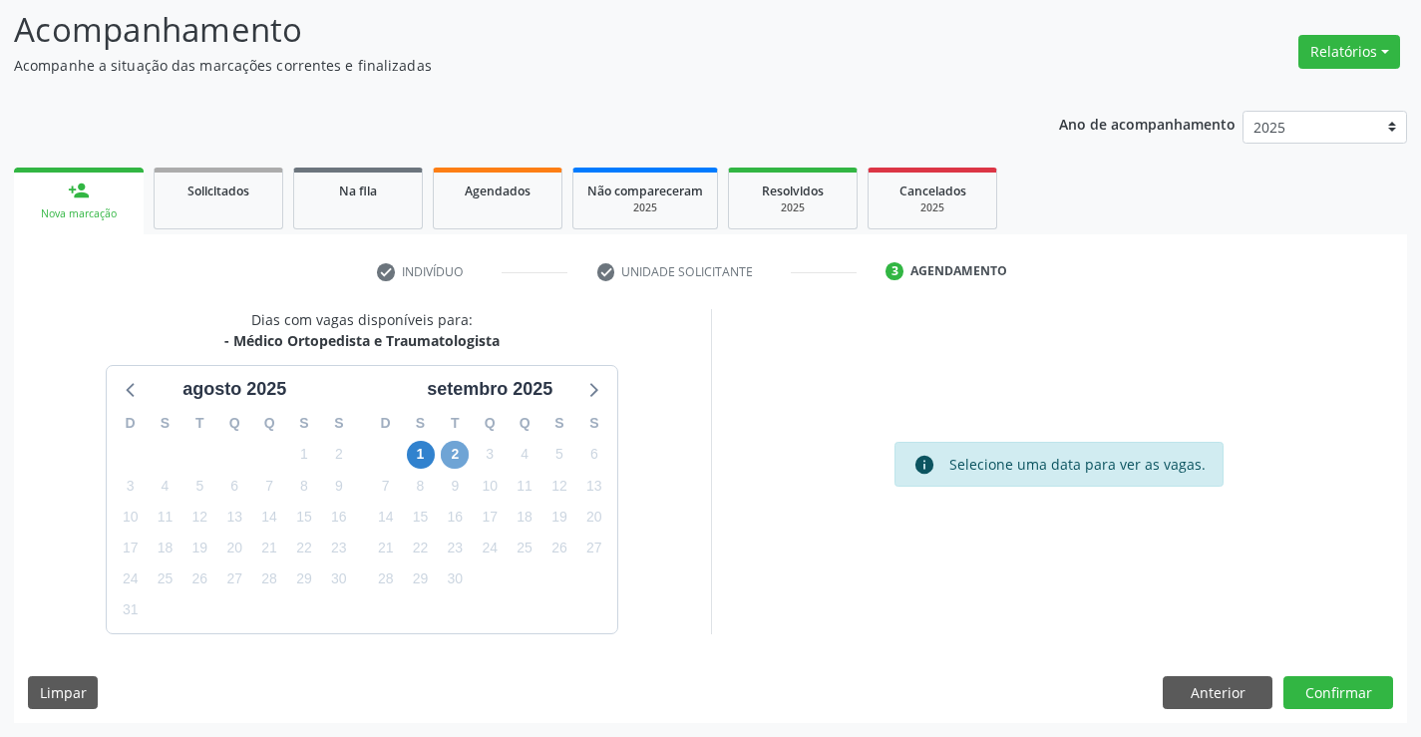
click at [453, 453] on span "2" at bounding box center [455, 455] width 28 height 28
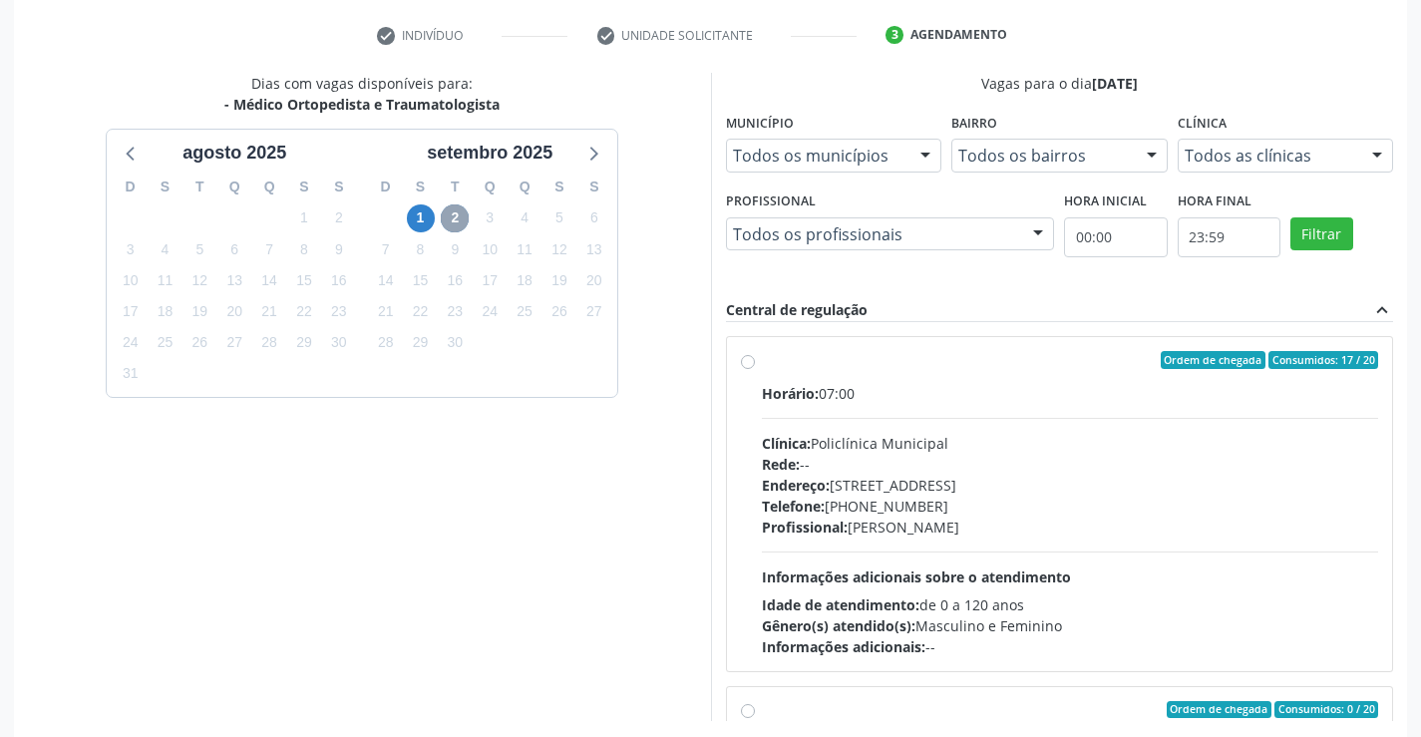
scroll to position [455, 0]
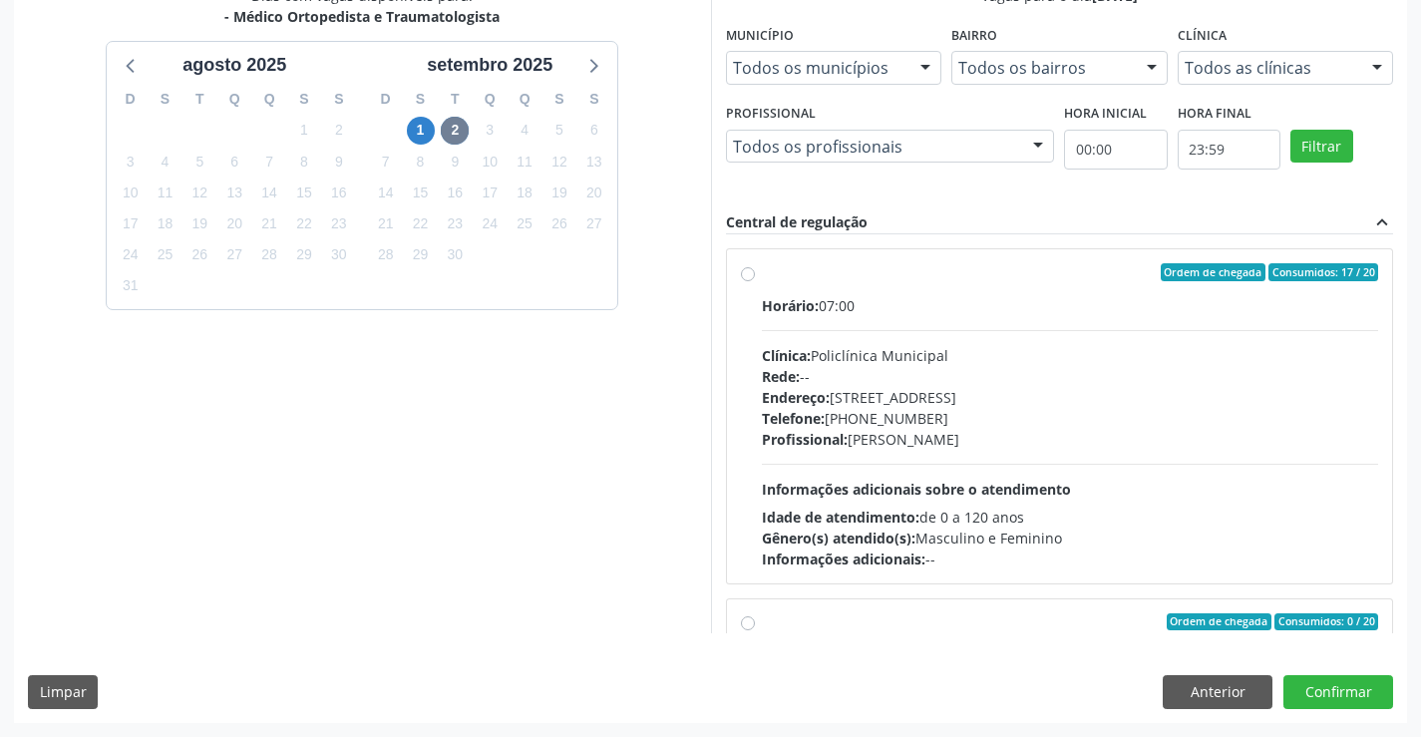
click at [1047, 283] on label "Ordem de chegada Consumidos: 17 / 20 Horário: 07:00 Clínica: Policlínica Munici…" at bounding box center [1070, 416] width 617 height 306
click at [755, 281] on input "Ordem de chegada Consumidos: 17 / 20 Horário: 07:00 Clínica: Policlínica Munici…" at bounding box center [748, 272] width 14 height 18
radio input "true"
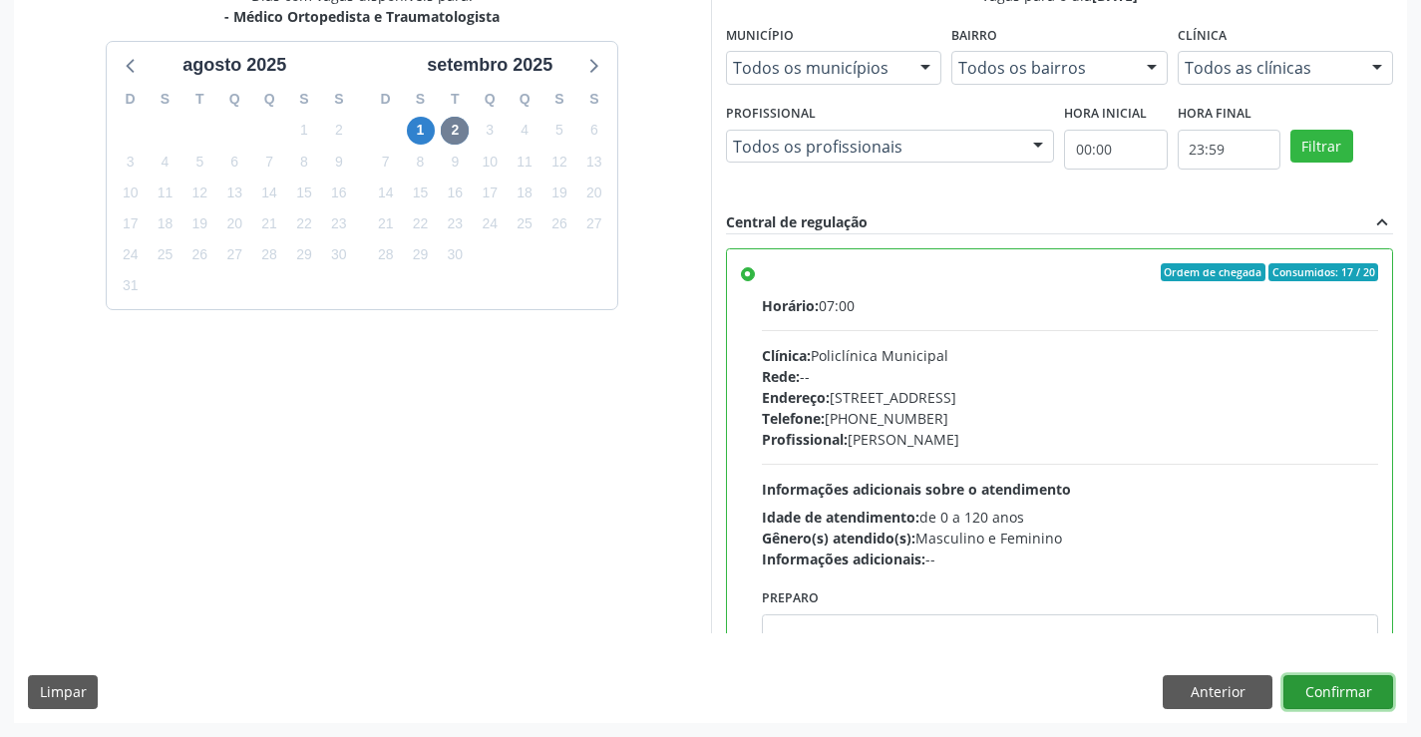
click at [1349, 690] on button "Confirmar" at bounding box center [1338, 692] width 110 height 34
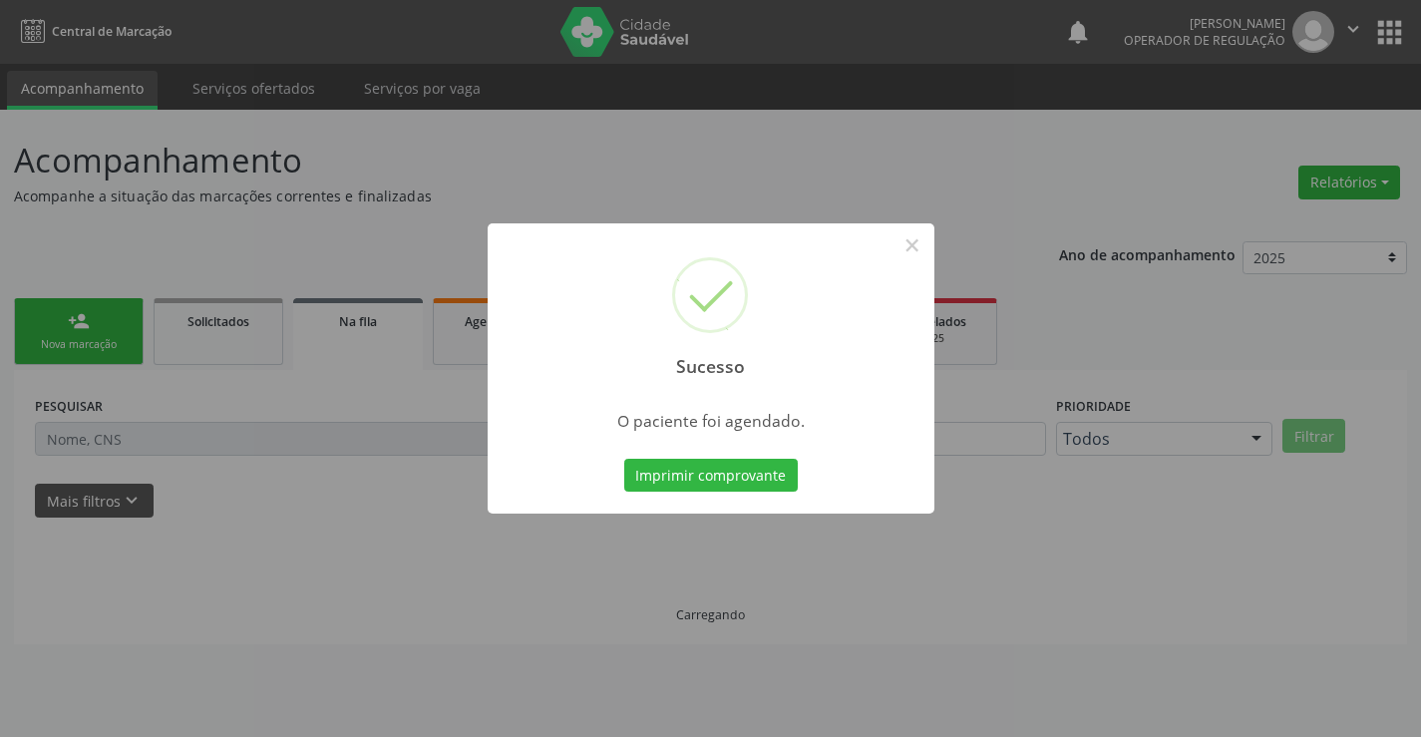
scroll to position [0, 0]
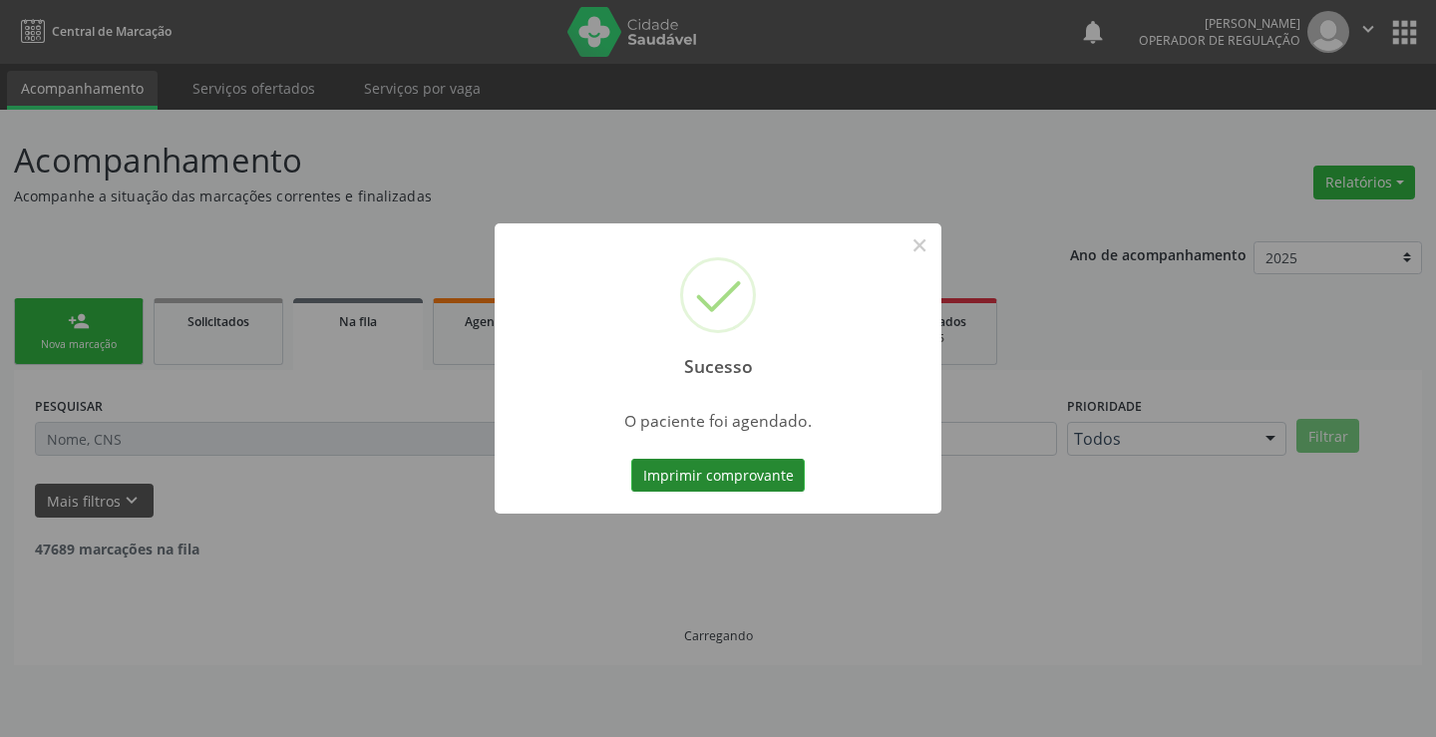
click at [726, 461] on button "Imprimir comprovante" at bounding box center [717, 476] width 173 height 34
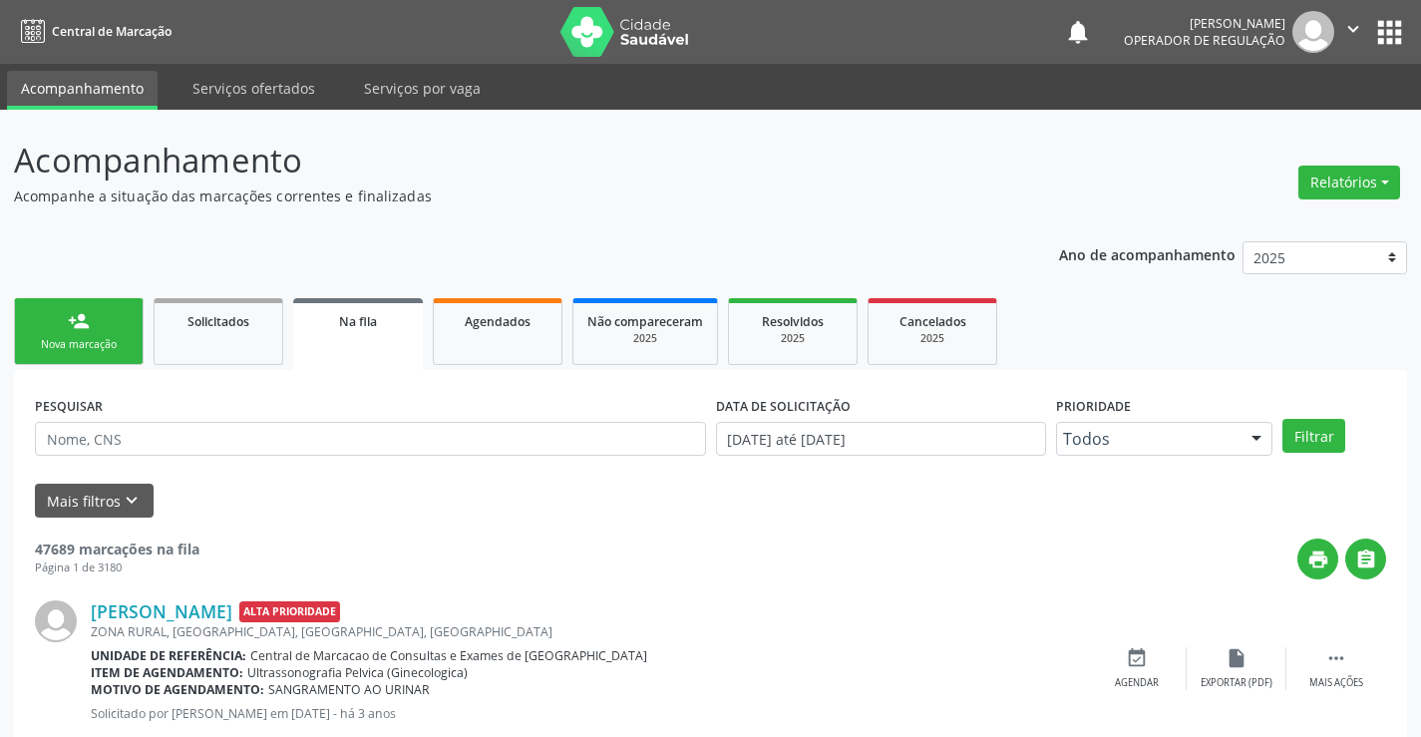
click at [98, 315] on link "person_add Nova marcação" at bounding box center [79, 331] width 130 height 67
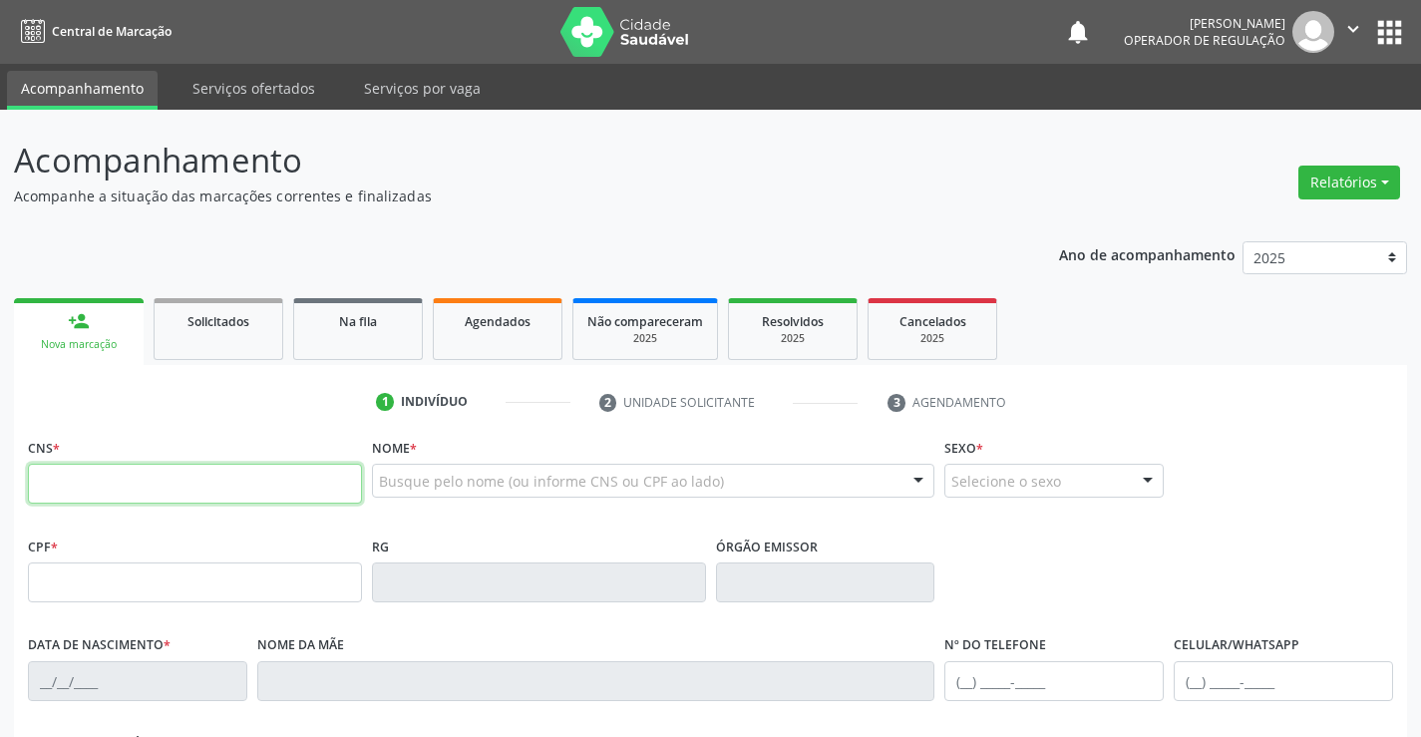
click at [164, 485] on input "text" at bounding box center [195, 484] width 334 height 40
click at [1353, 25] on icon "" at bounding box center [1353, 29] width 22 height 22
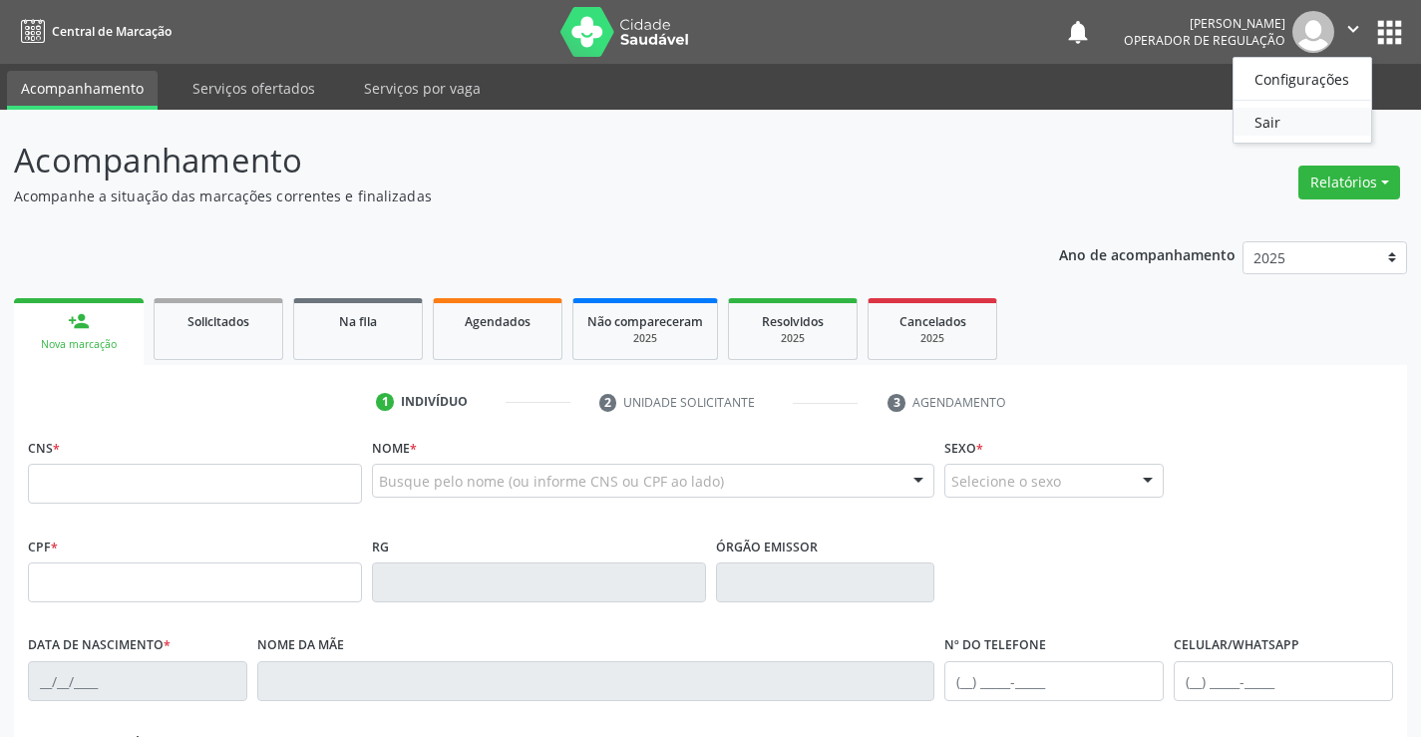
click at [1295, 121] on link "Sair" at bounding box center [1302, 122] width 138 height 28
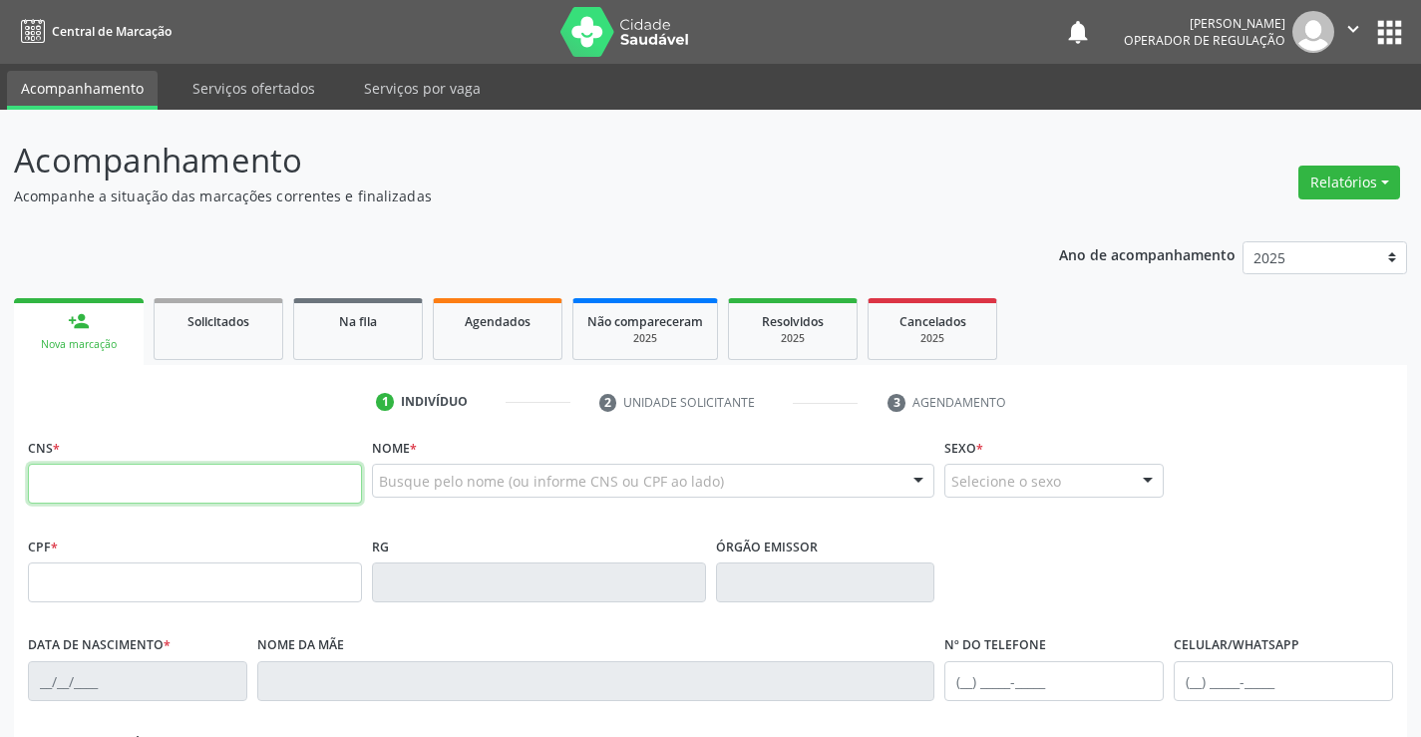
click at [159, 480] on input "text" at bounding box center [195, 484] width 334 height 40
type input "700 0086 6663 1303"
type input "2130520243"
type input "[DATE]"
type input "S/N"
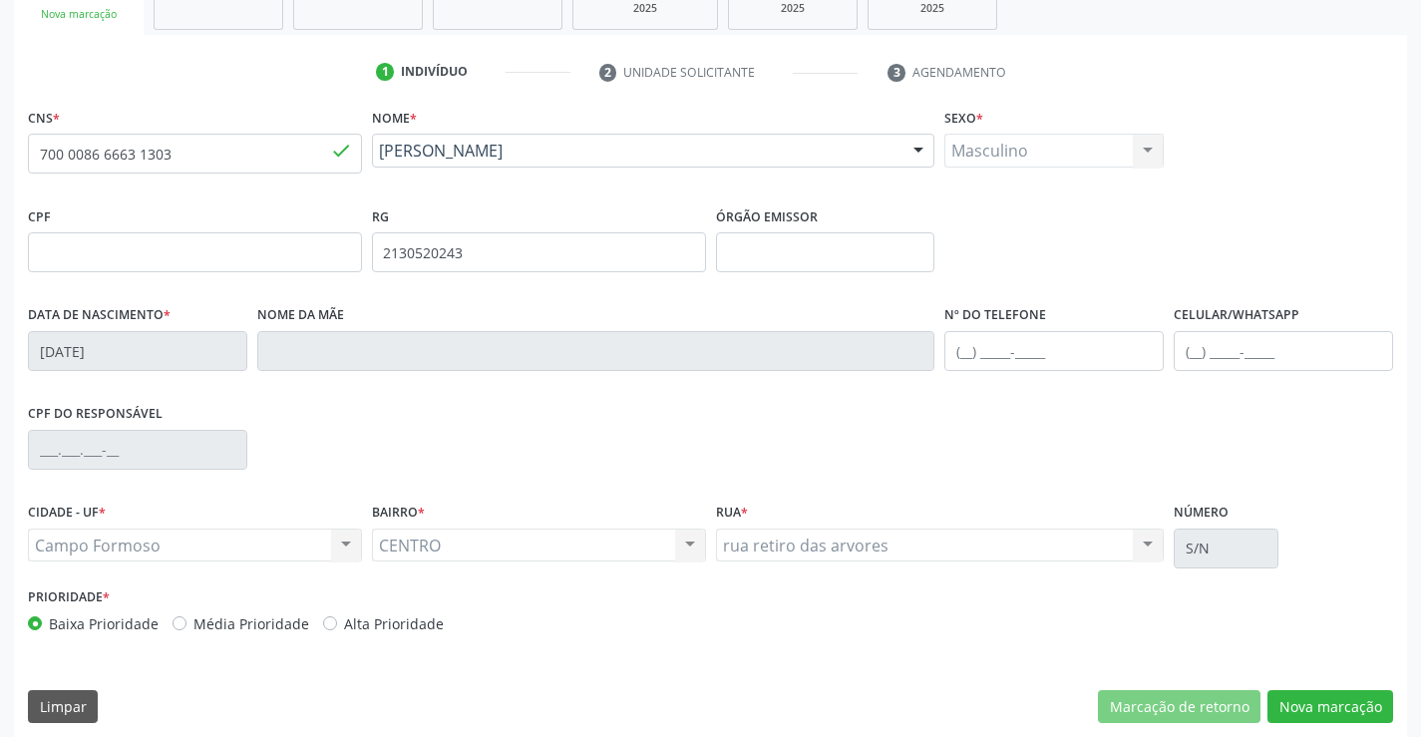
scroll to position [344, 0]
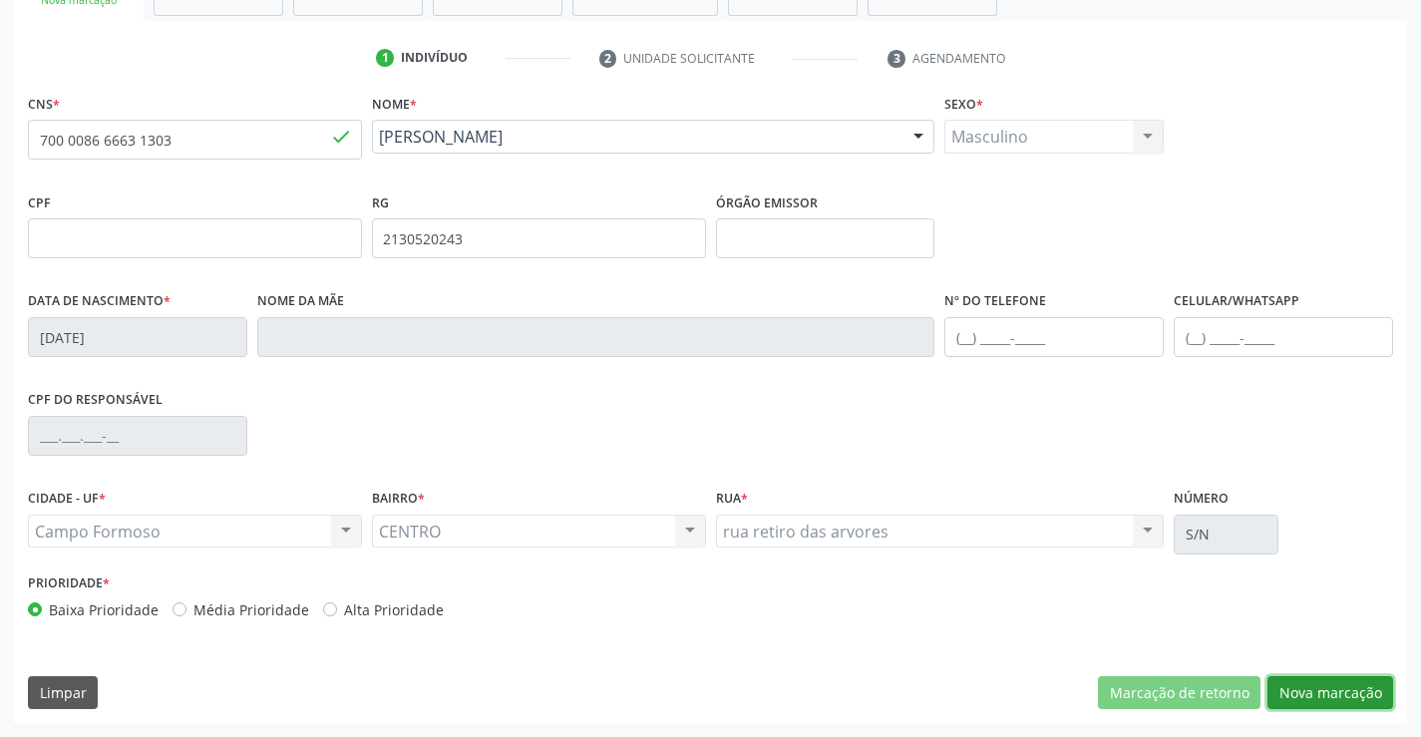
click at [1328, 686] on button "Nova marcação" at bounding box center [1330, 693] width 126 height 34
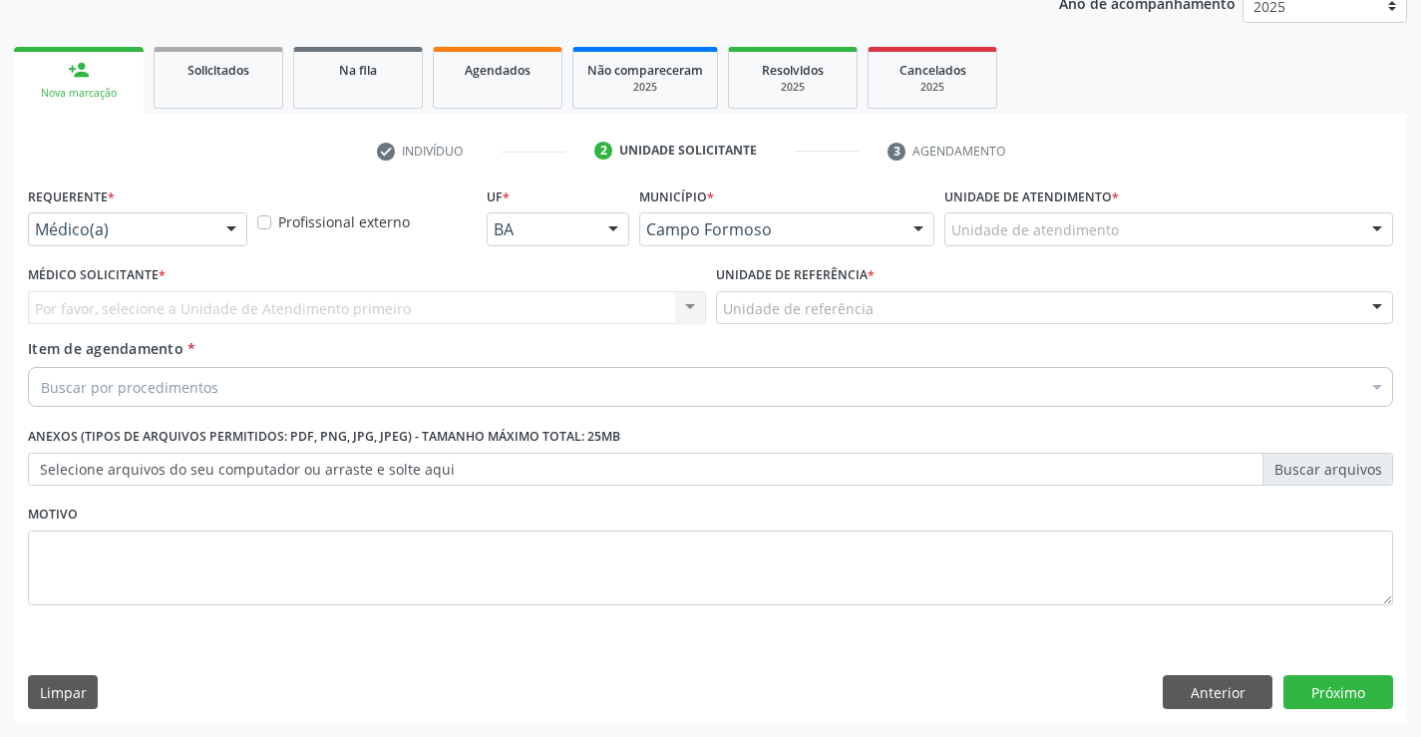
scroll to position [251, 0]
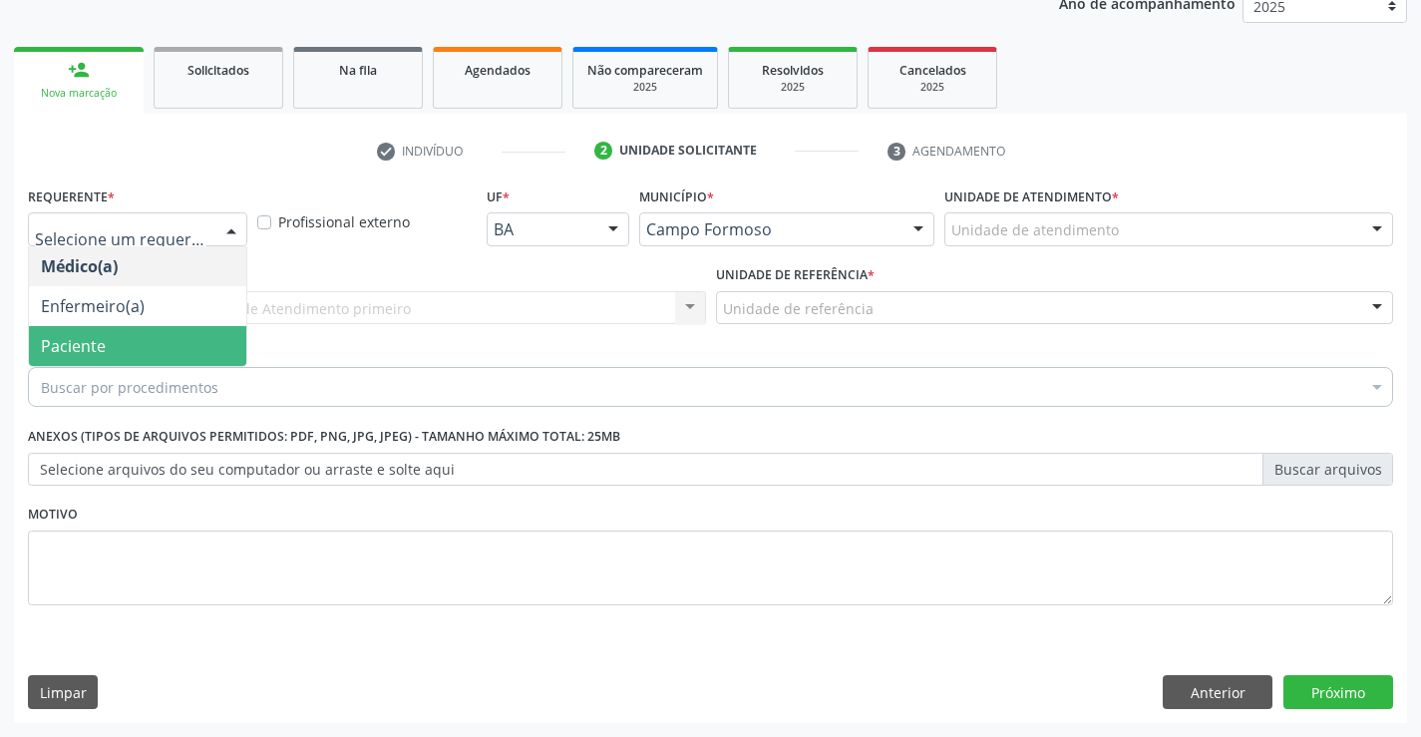
click at [99, 339] on span "Paciente" at bounding box center [73, 346] width 65 height 22
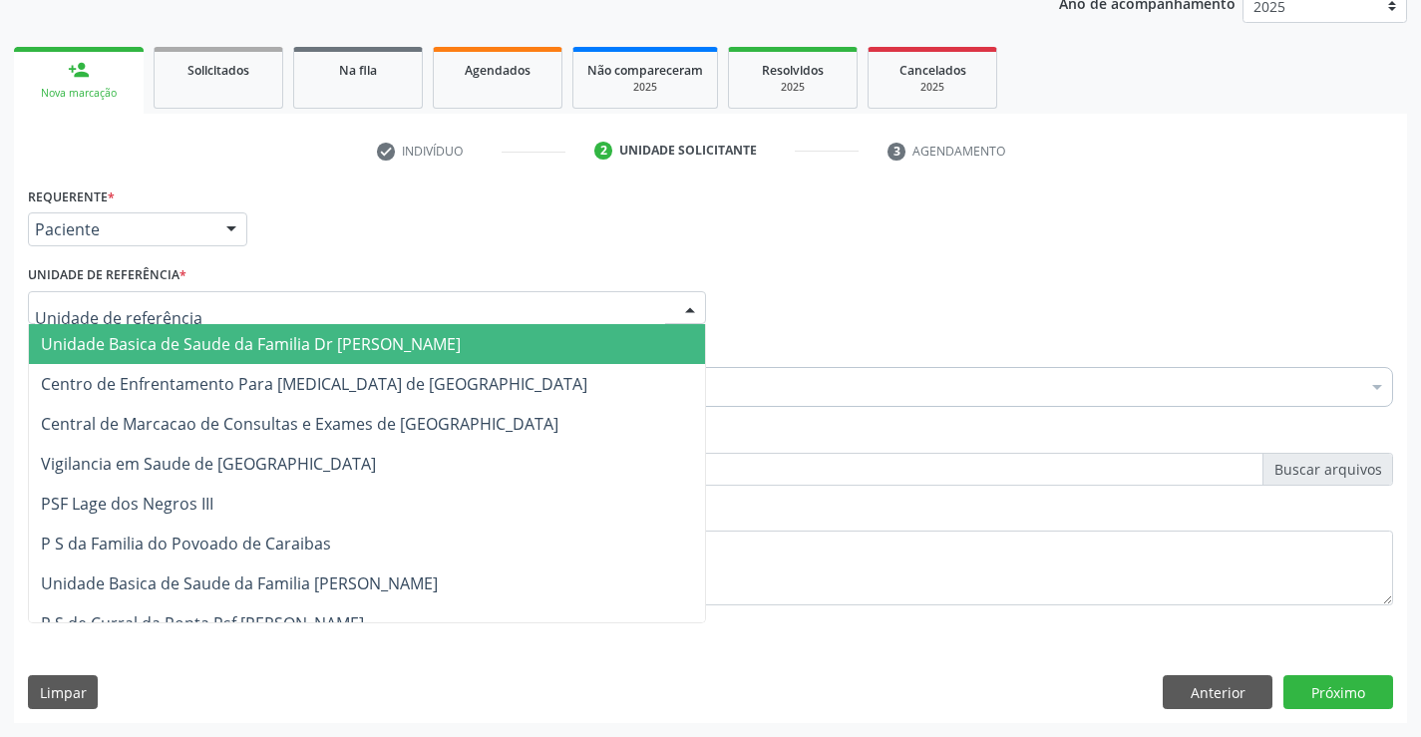
click at [121, 344] on span "Unidade Basica de Saude da Familia Dr [PERSON_NAME]" at bounding box center [251, 344] width 420 height 22
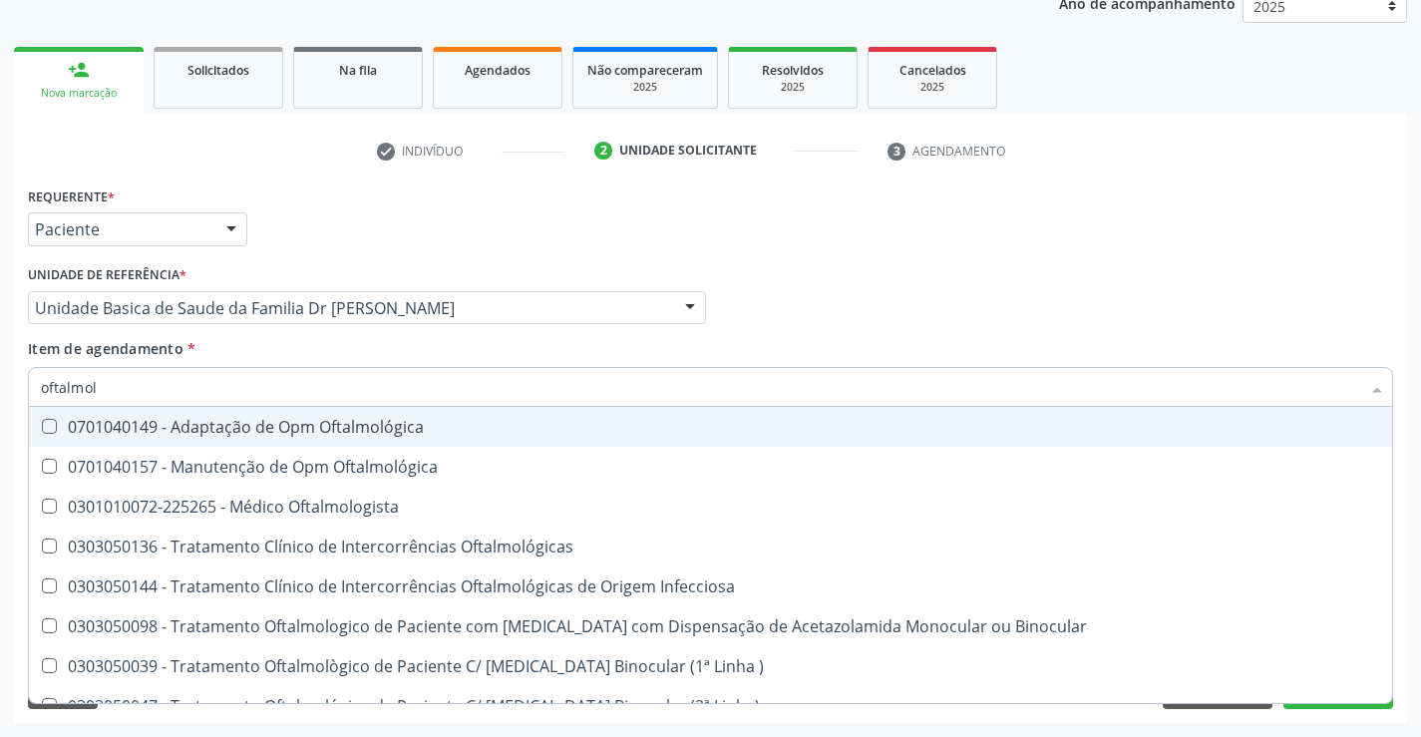
type input "oftalmolo"
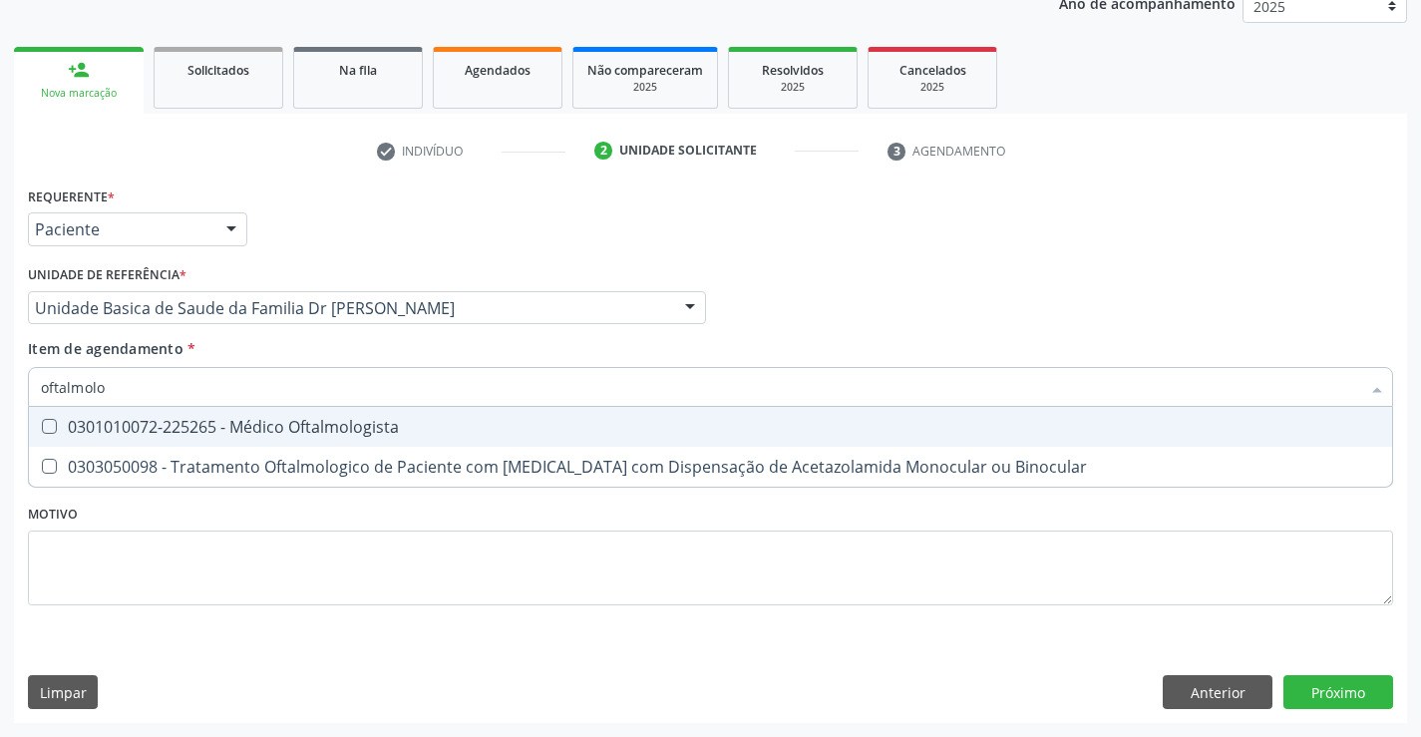
click at [298, 430] on div "0301010072-225265 - Médico Oftalmologista" at bounding box center [710, 427] width 1339 height 16
checkbox Oftalmologista "true"
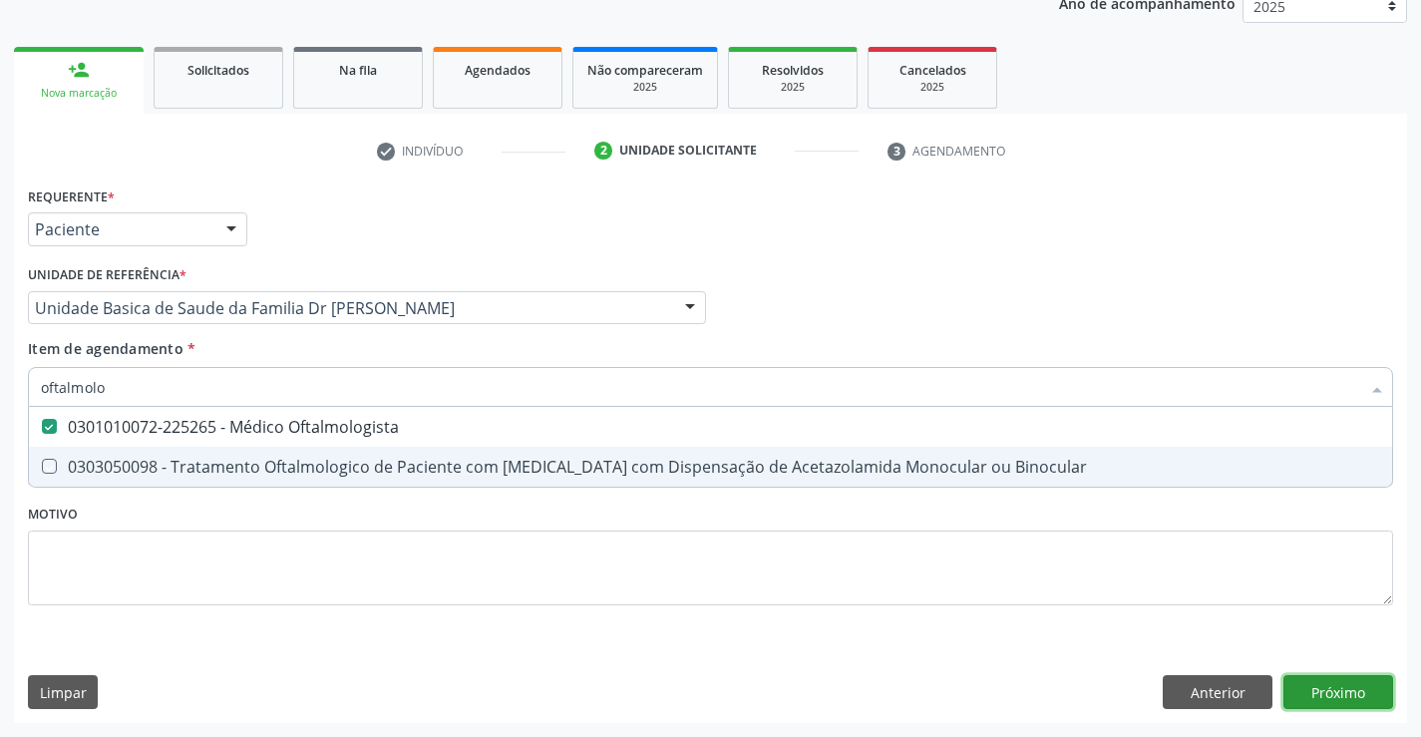
click at [1345, 684] on div "Requerente * Paciente Médico(a) Enfermeiro(a) Paciente Nenhum resultado encontr…" at bounding box center [710, 451] width 1393 height 541
checkbox Binocular "true"
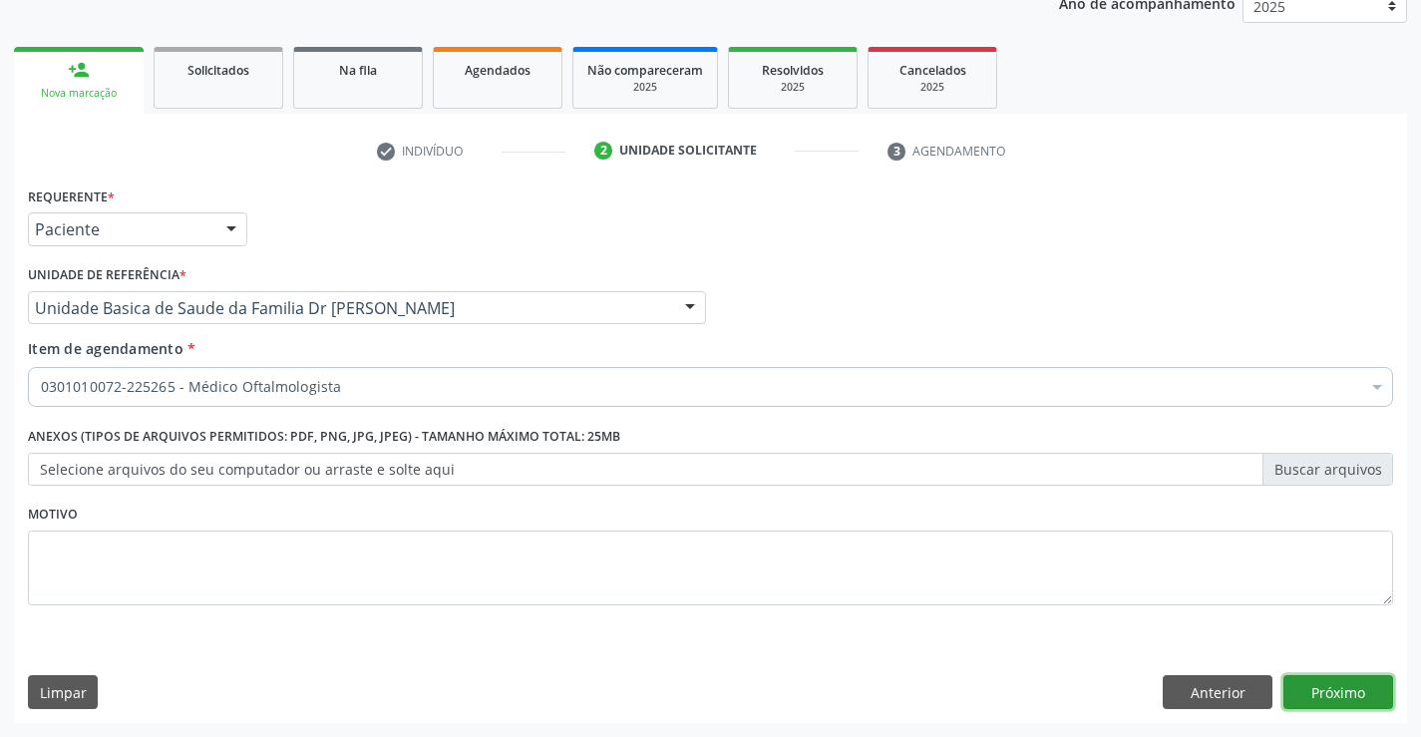
click at [1323, 689] on button "Próximo" at bounding box center [1338, 692] width 110 height 34
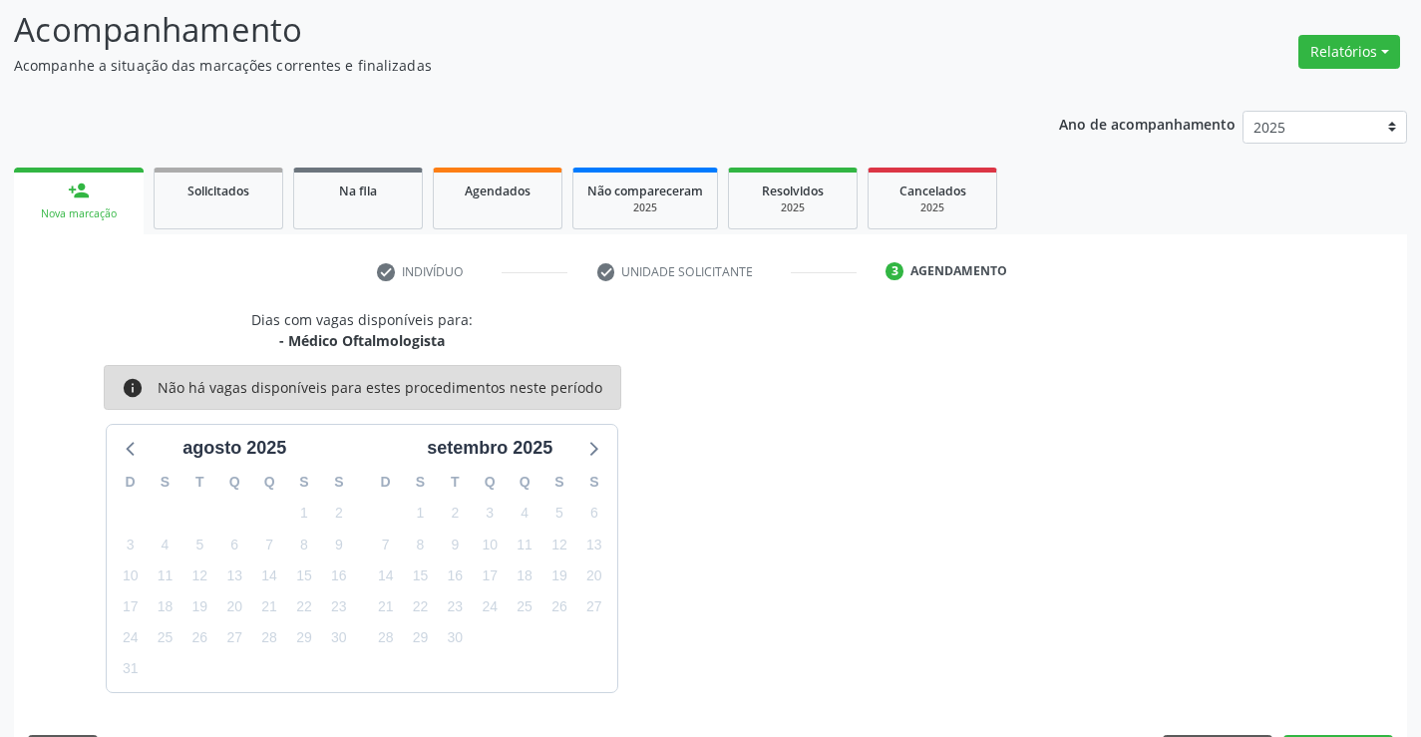
scroll to position [189, 0]
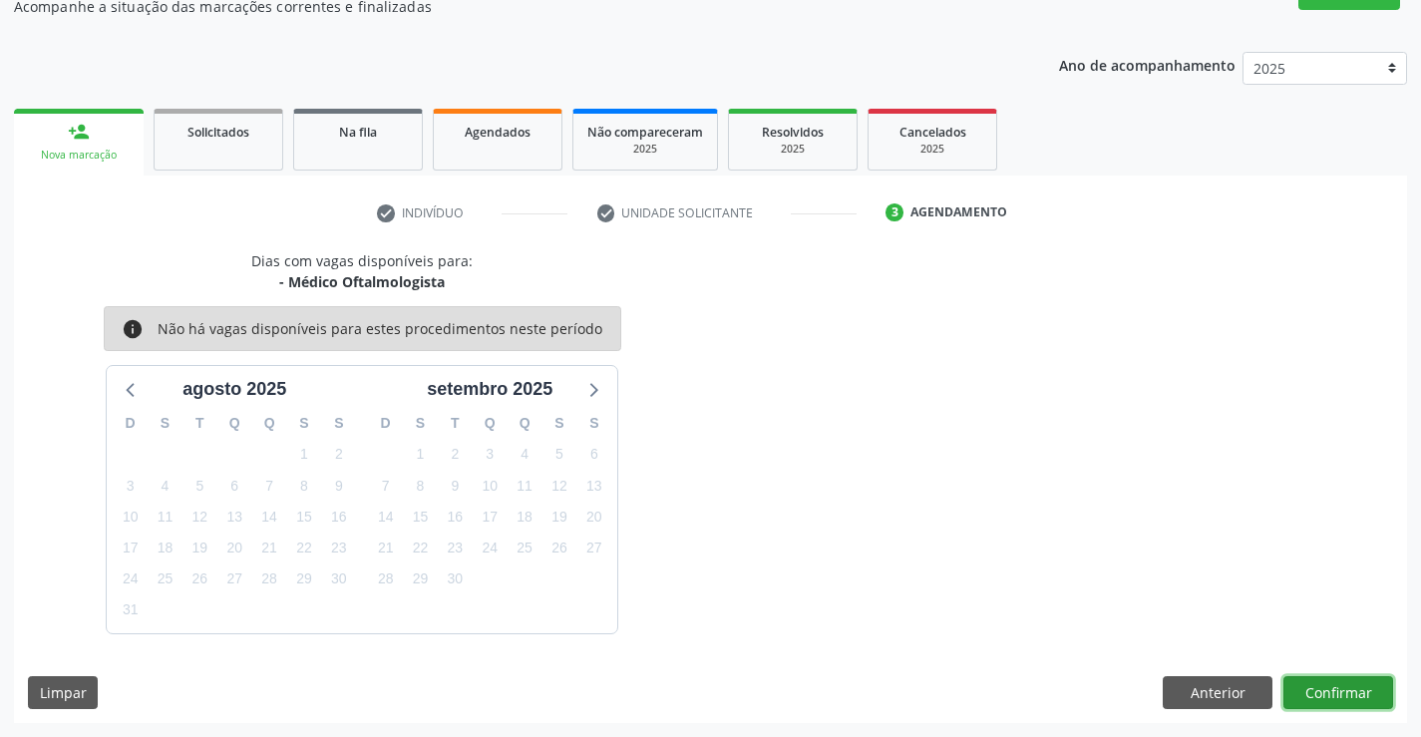
click at [1323, 689] on button "Confirmar" at bounding box center [1338, 693] width 110 height 34
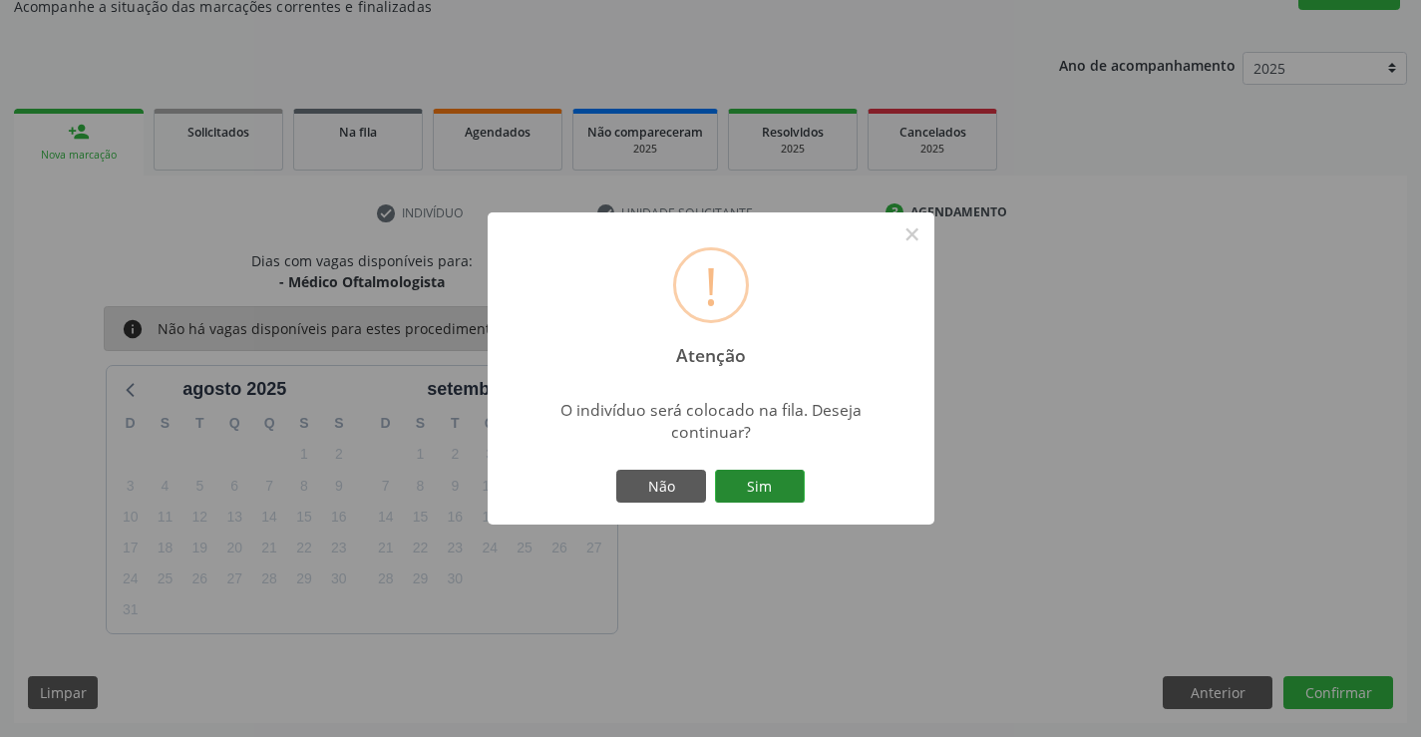
click at [752, 485] on button "Sim" at bounding box center [760, 487] width 90 height 34
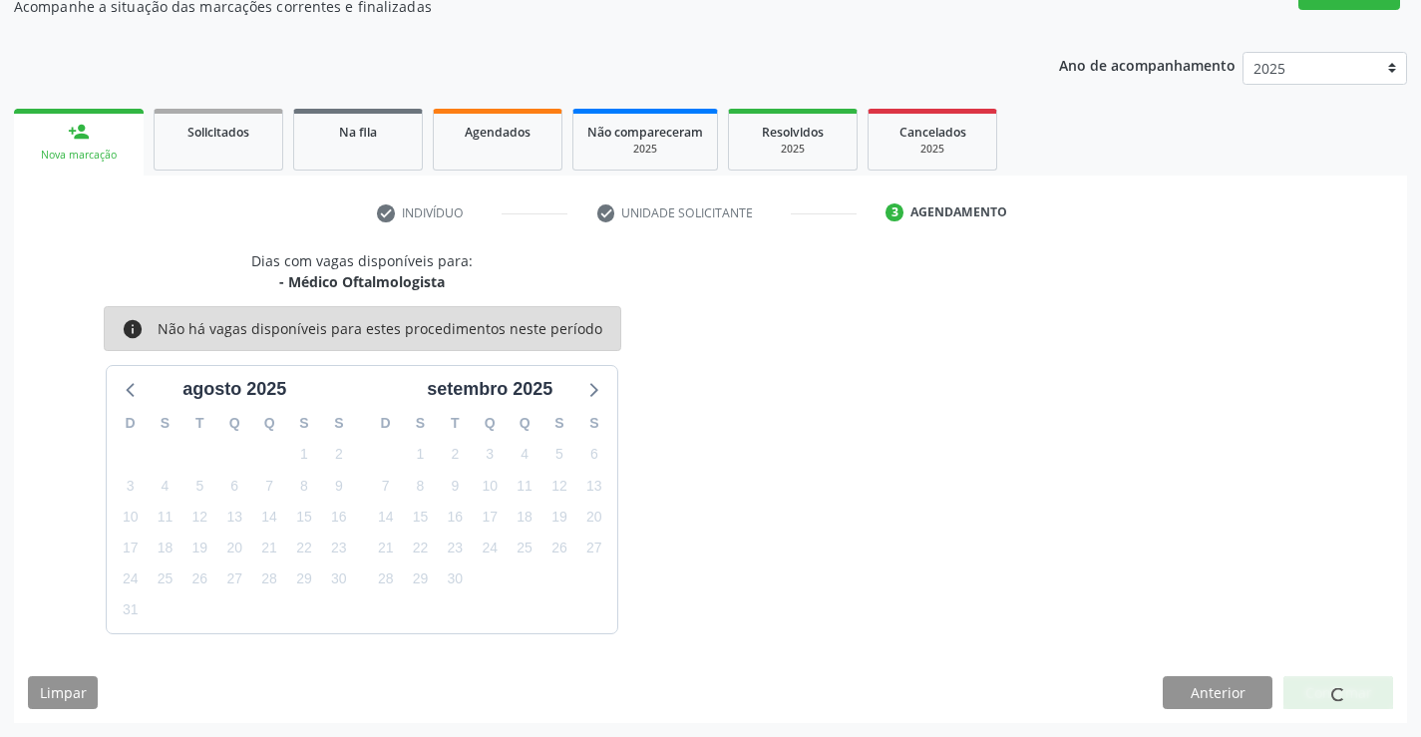
scroll to position [0, 0]
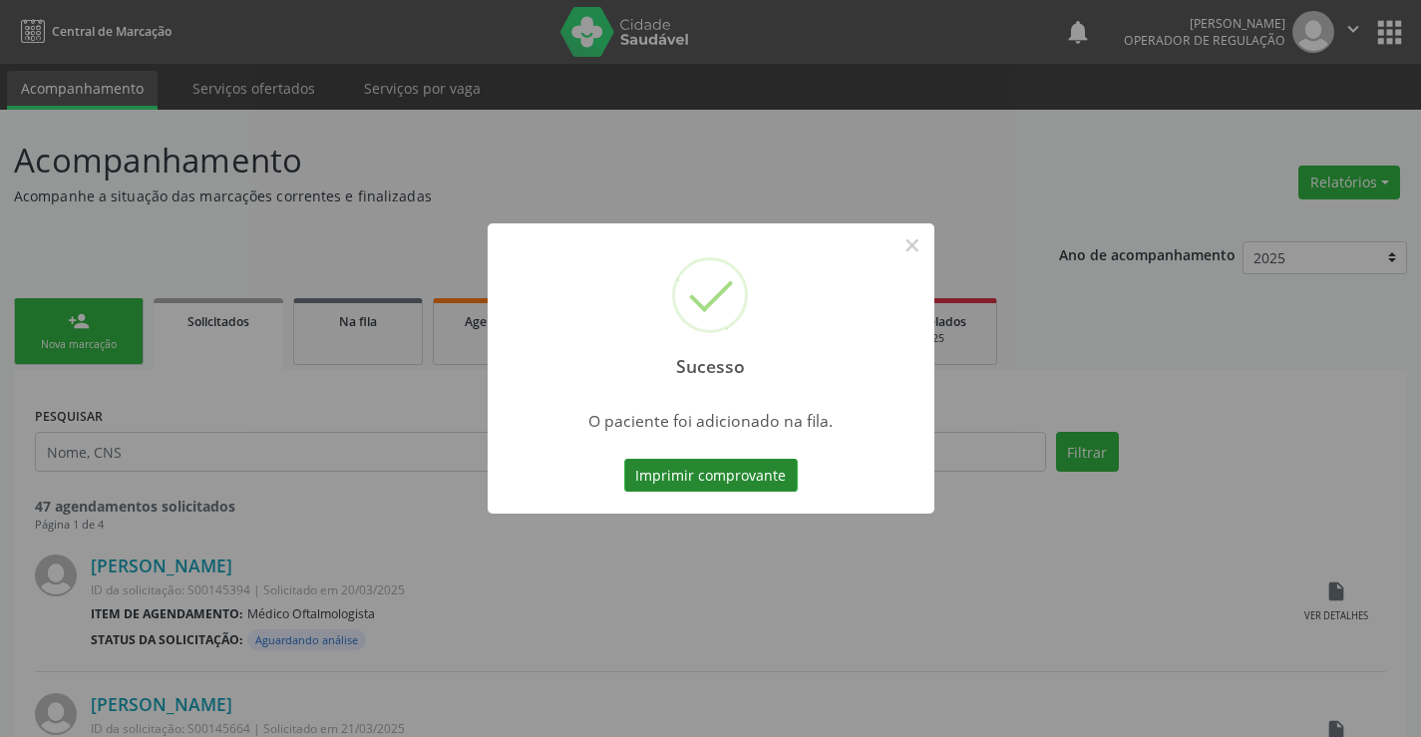
click at [741, 470] on button "Imprimir comprovante" at bounding box center [710, 476] width 173 height 34
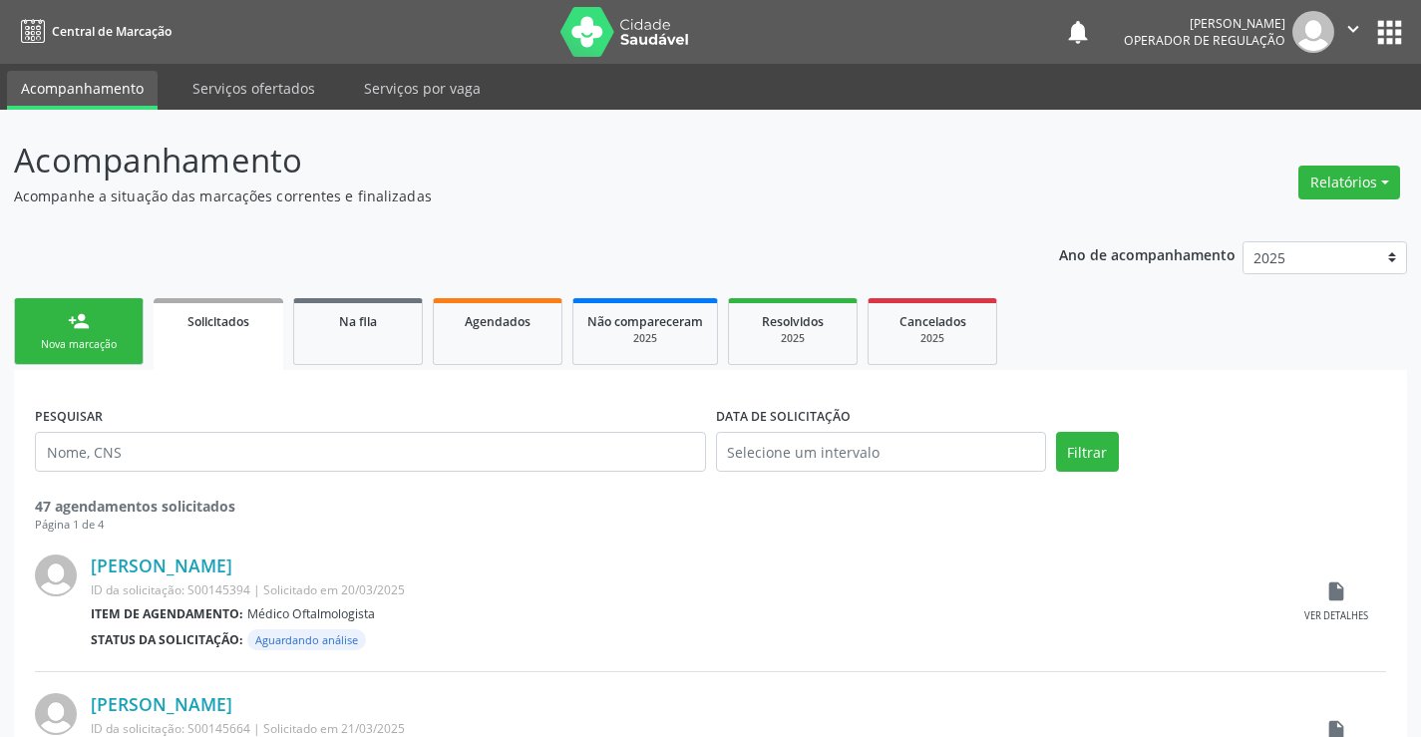
click at [92, 338] on div "Nova marcação" at bounding box center [79, 344] width 100 height 15
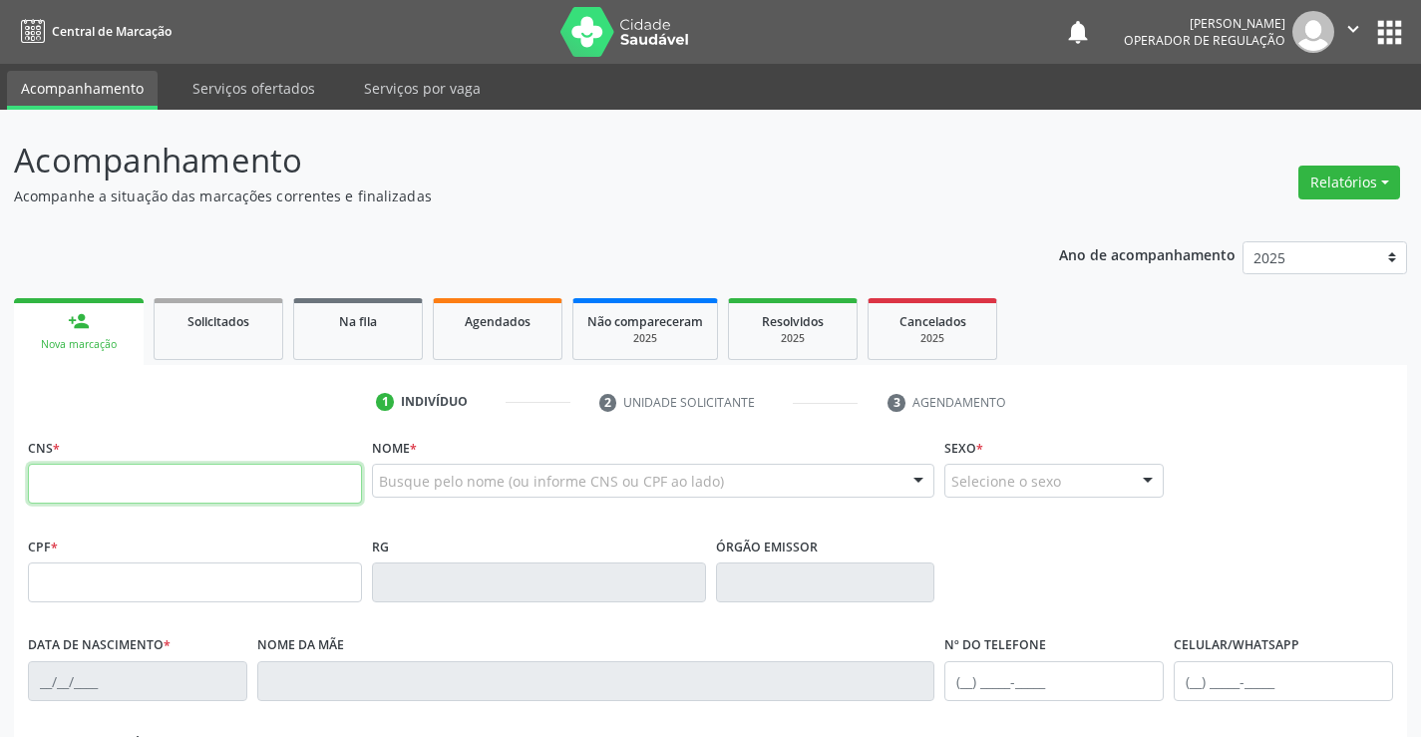
click at [135, 490] on input "text" at bounding box center [195, 484] width 334 height 40
type input "700 9029 8228 4398"
type input "0712287647"
type input "2[DATE]"
type input "[PHONE_NUMBER]"
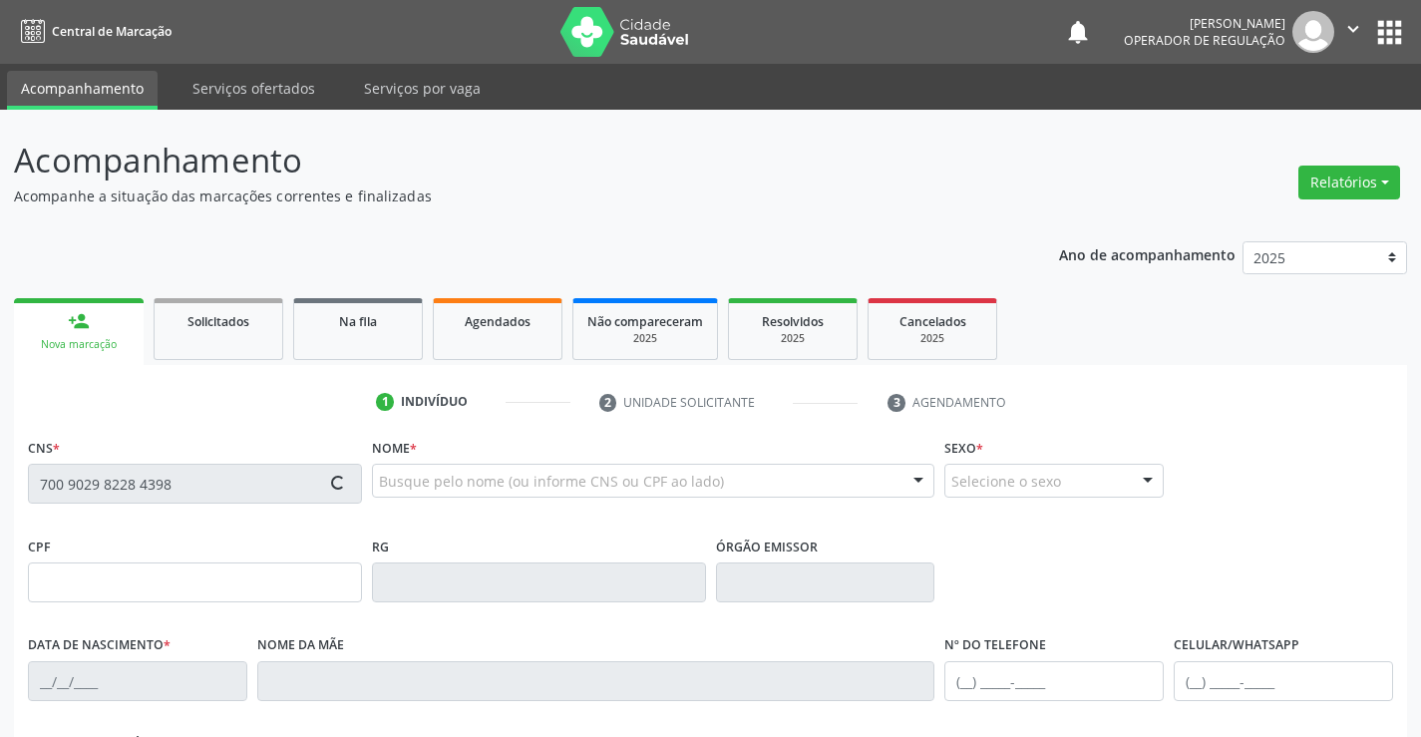
type input "[PHONE_NUMBER]"
type input "008.084.245-30"
type input "SN"
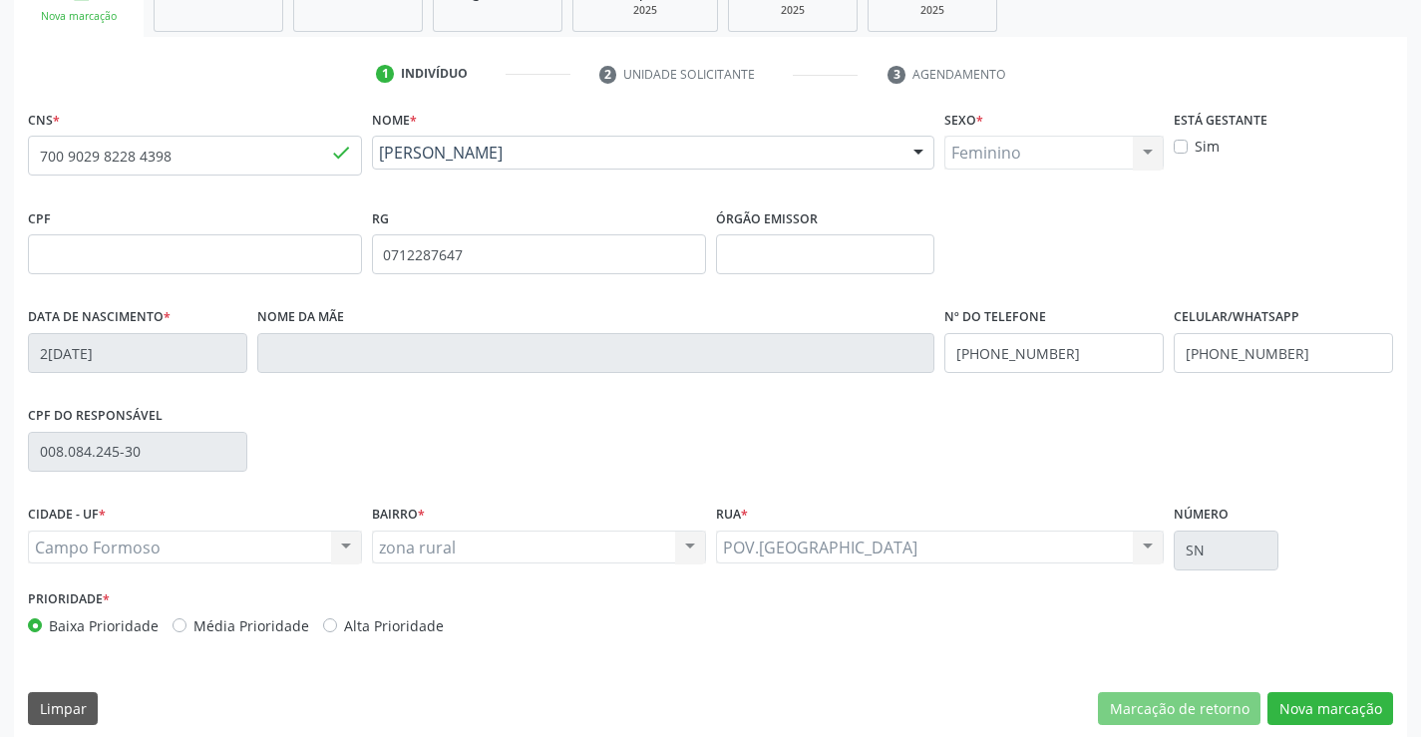
scroll to position [344, 0]
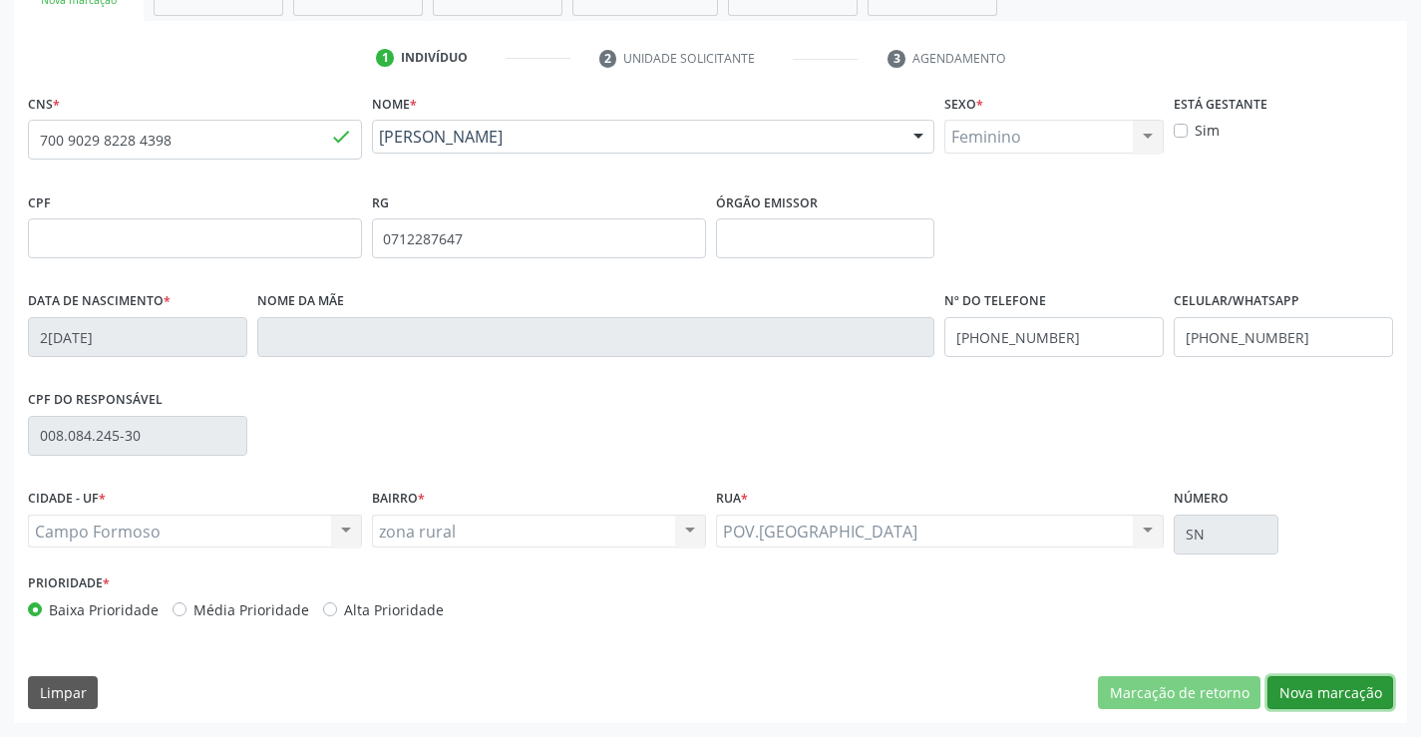
click at [1335, 682] on button "Nova marcação" at bounding box center [1330, 693] width 126 height 34
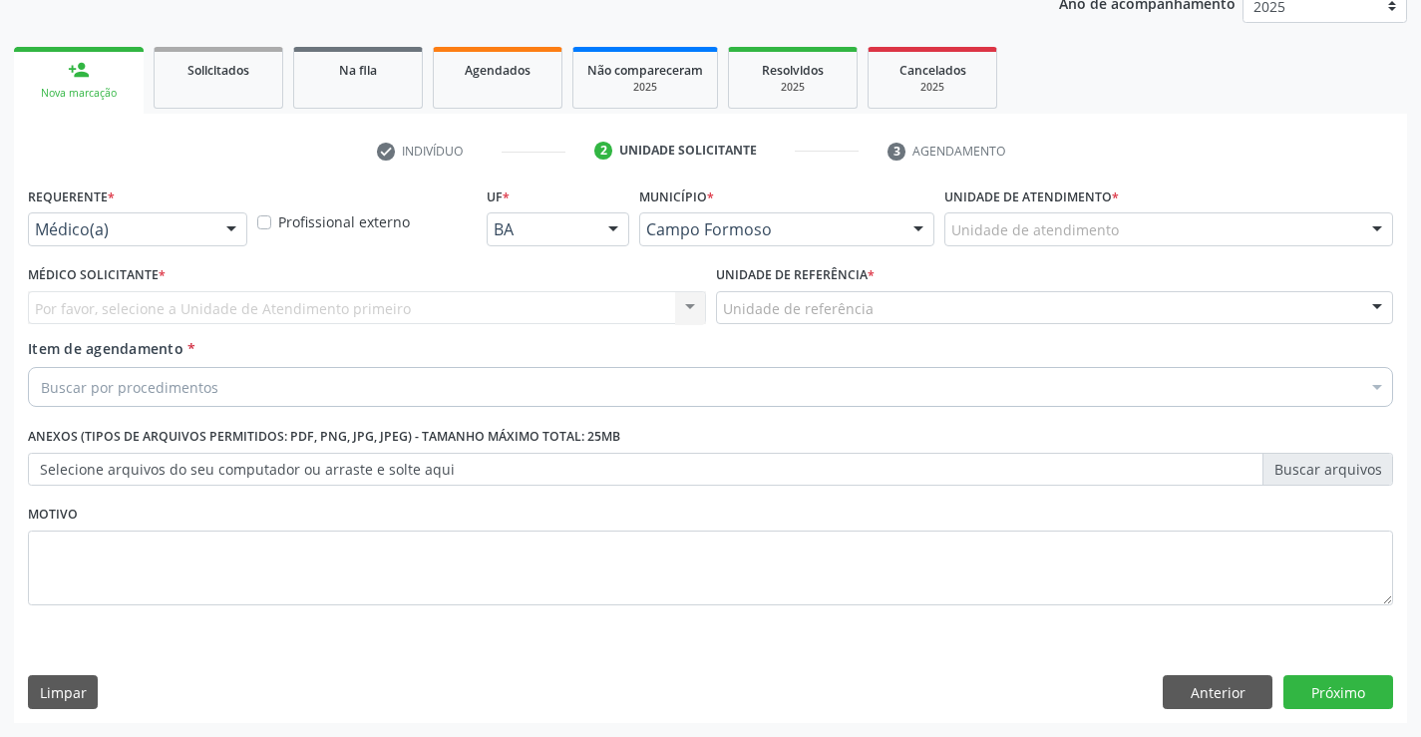
scroll to position [251, 0]
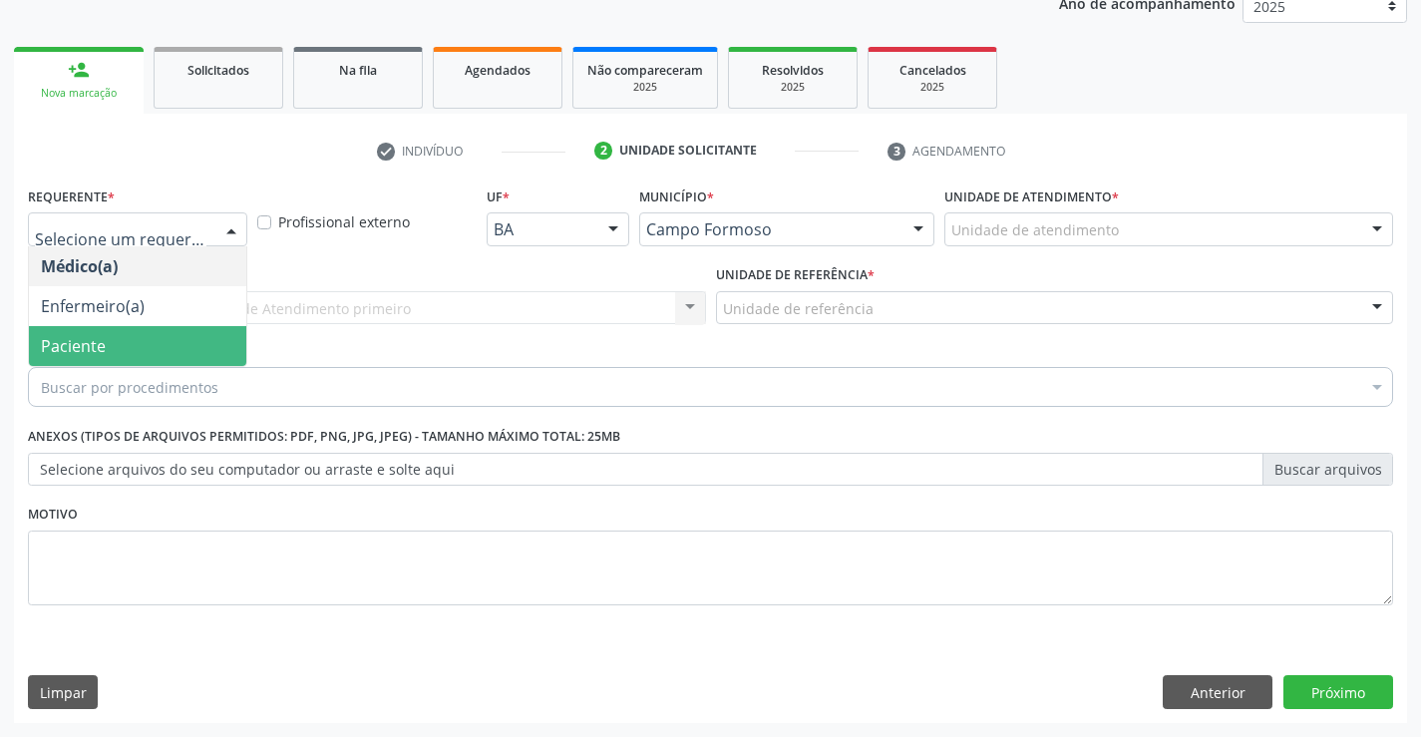
click at [134, 363] on span "Paciente" at bounding box center [137, 346] width 217 height 40
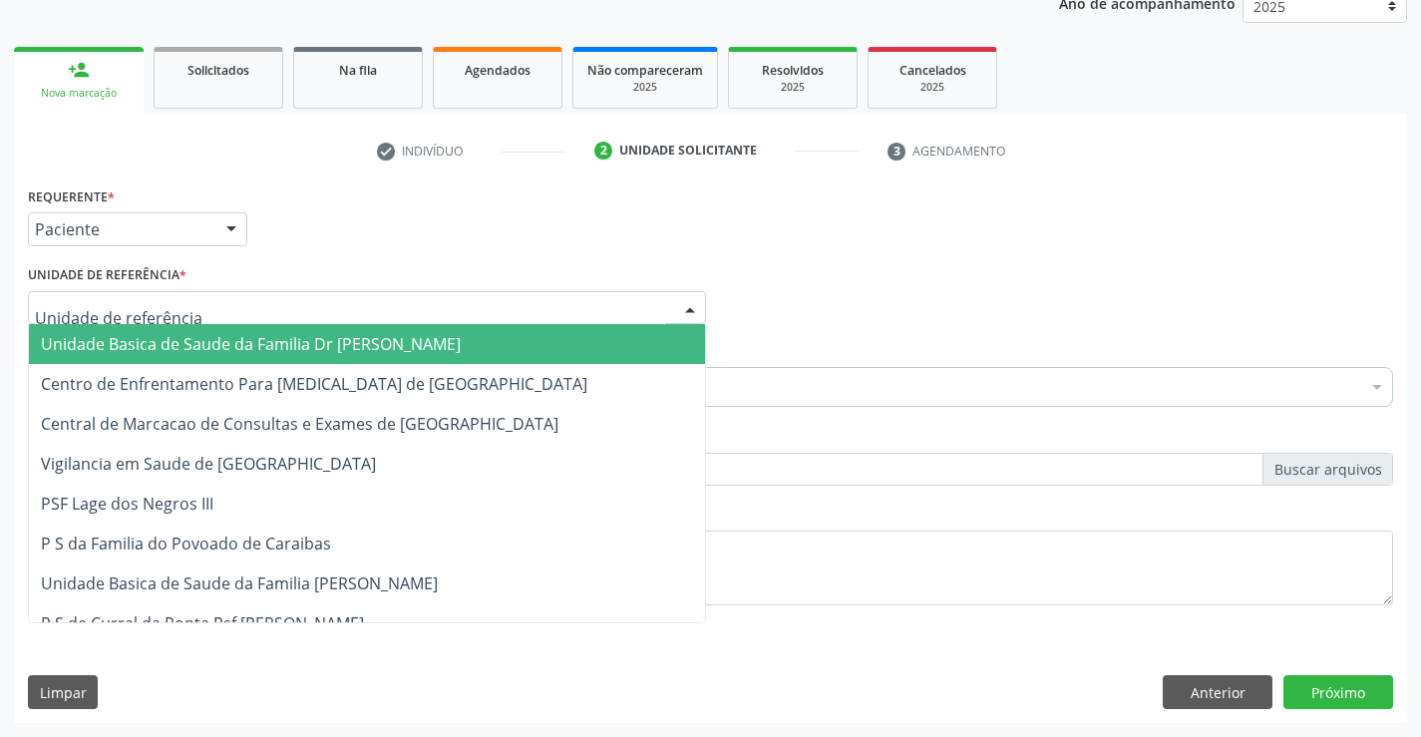
click at [212, 345] on span "Unidade Basica de Saude da Familia Dr [PERSON_NAME]" at bounding box center [251, 344] width 420 height 22
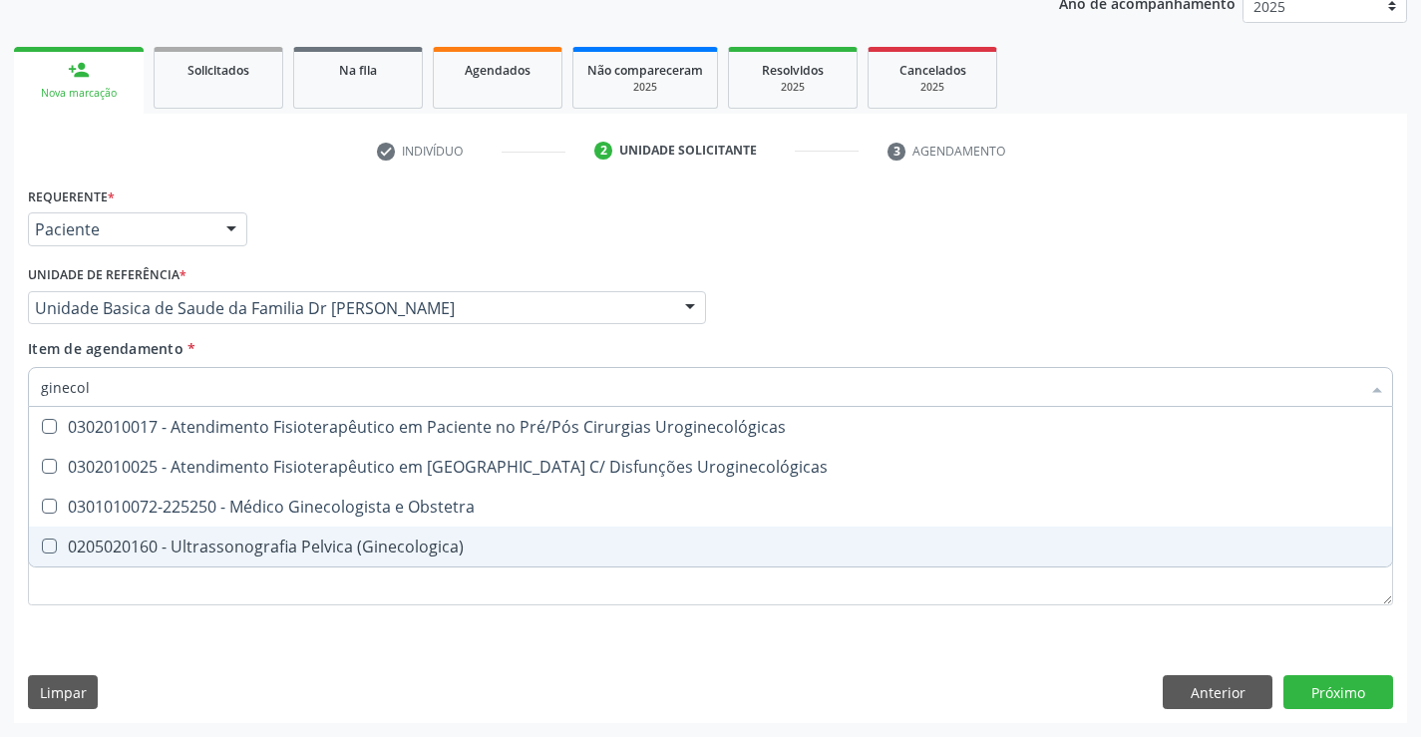
type input "ginecolo"
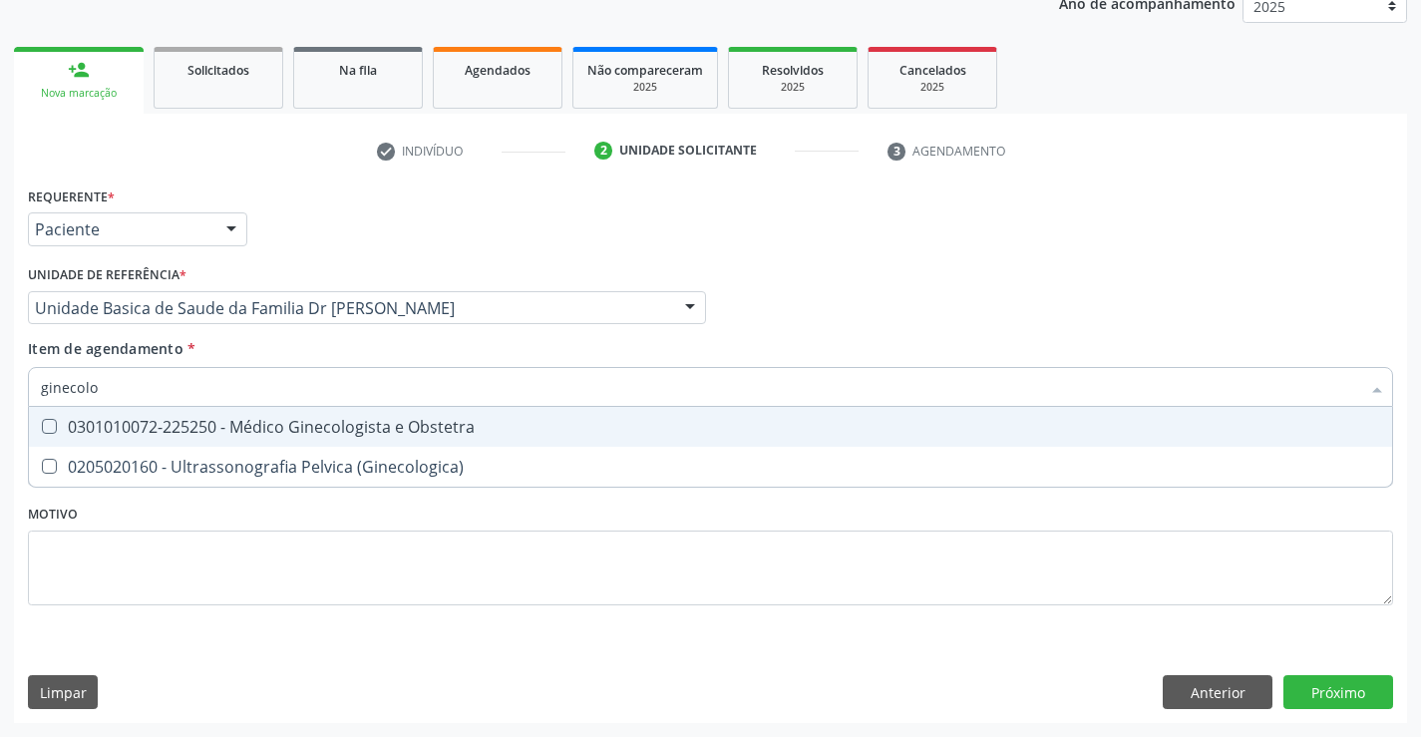
click at [425, 422] on div "0301010072-225250 - Médico Ginecologista e Obstetra" at bounding box center [710, 427] width 1339 height 16
checkbox Obstetra "true"
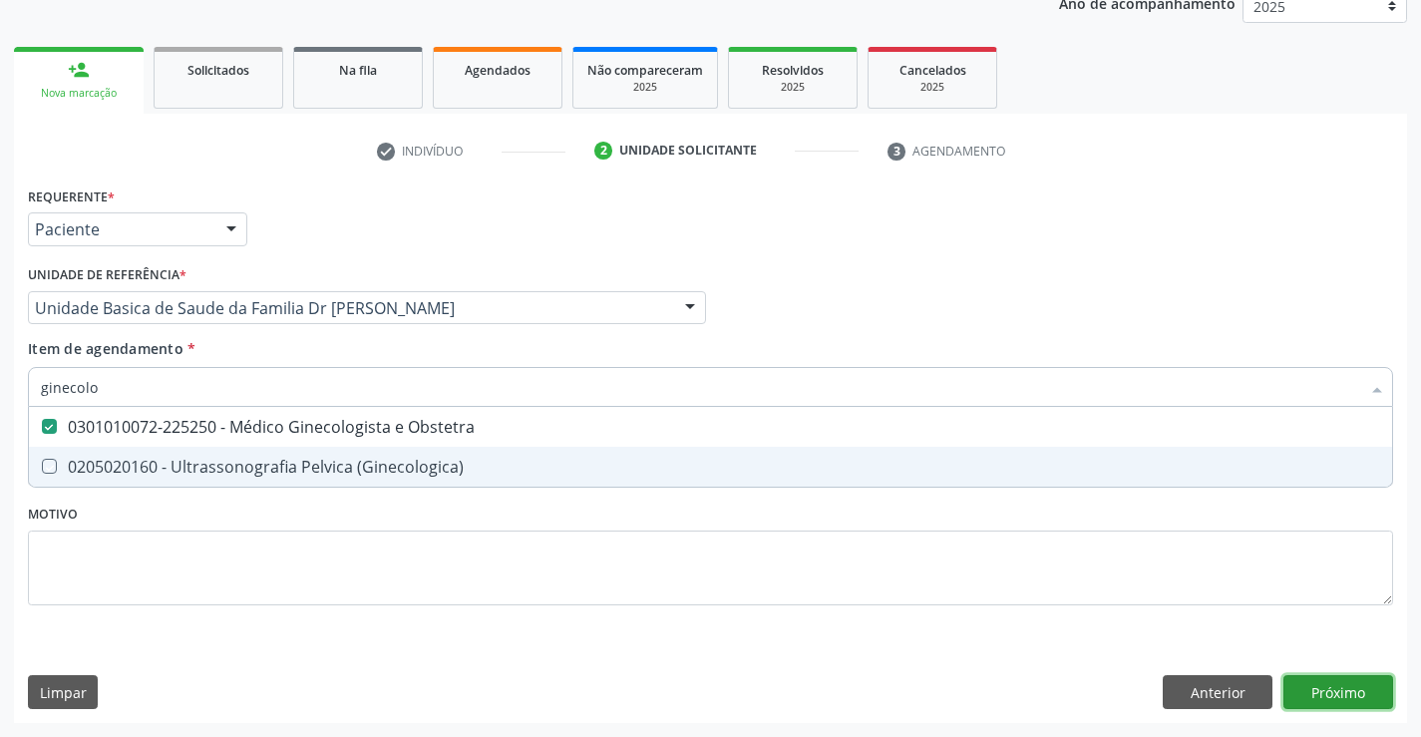
click at [1330, 693] on div "Requerente * Paciente Médico(a) Enfermeiro(a) Paciente Nenhum resultado encontr…" at bounding box center [710, 451] width 1393 height 541
checkbox \(Ginecologica\) "true"
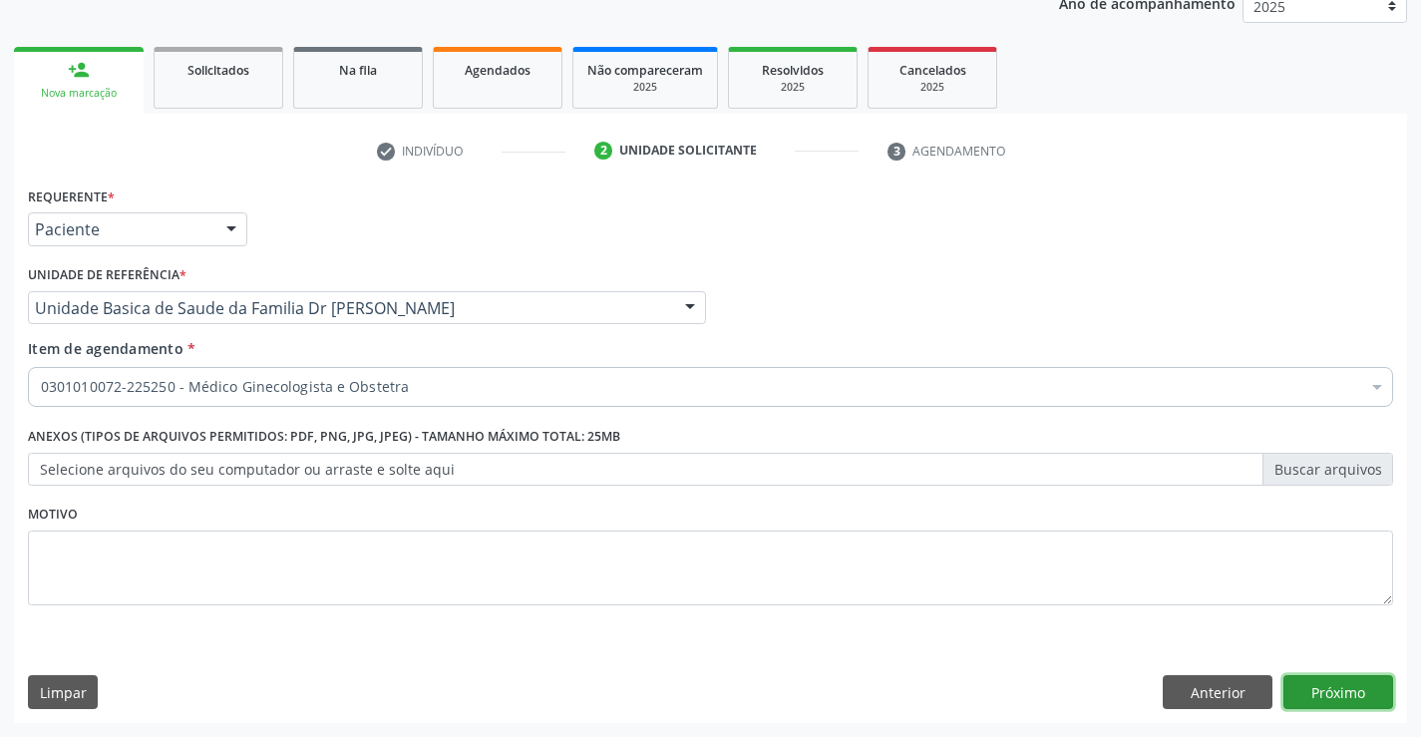
click at [1349, 681] on button "Próximo" at bounding box center [1338, 692] width 110 height 34
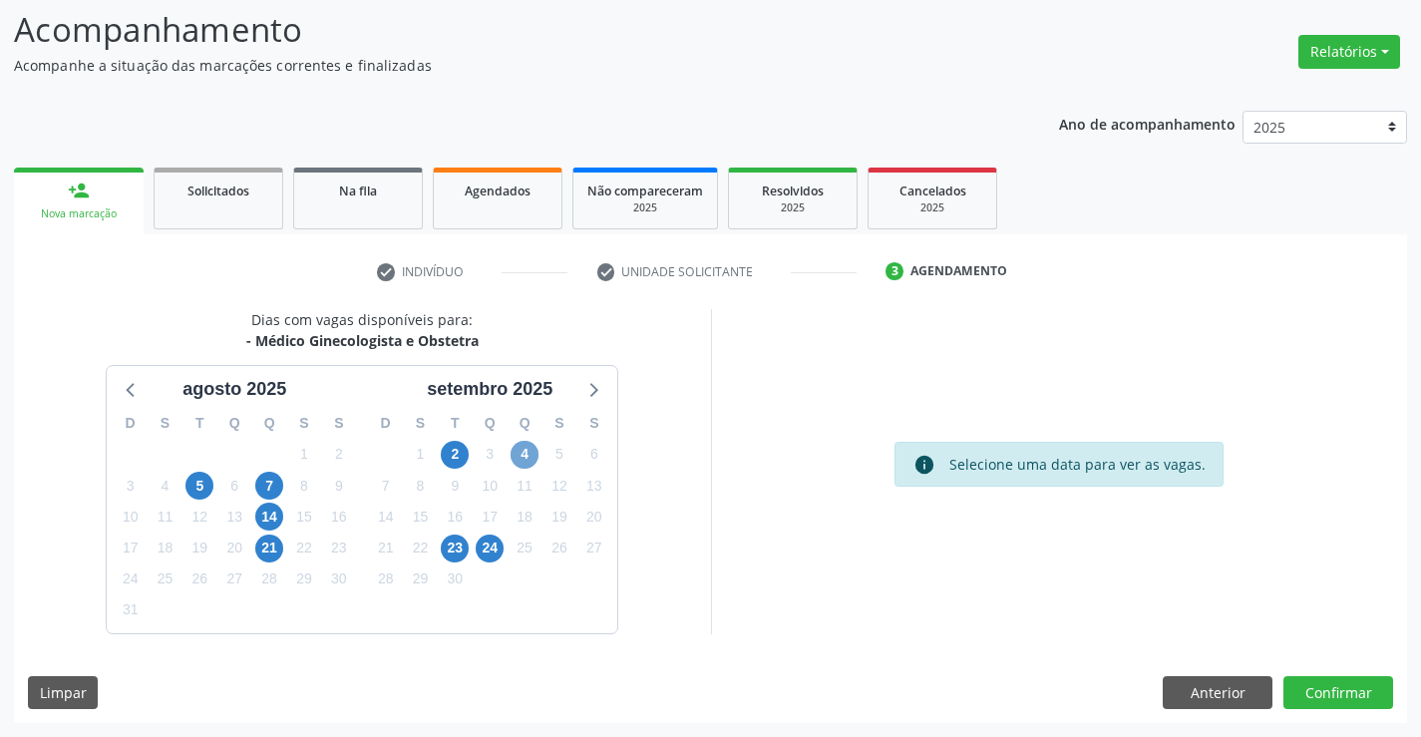
click at [528, 456] on span "4" at bounding box center [524, 455] width 28 height 28
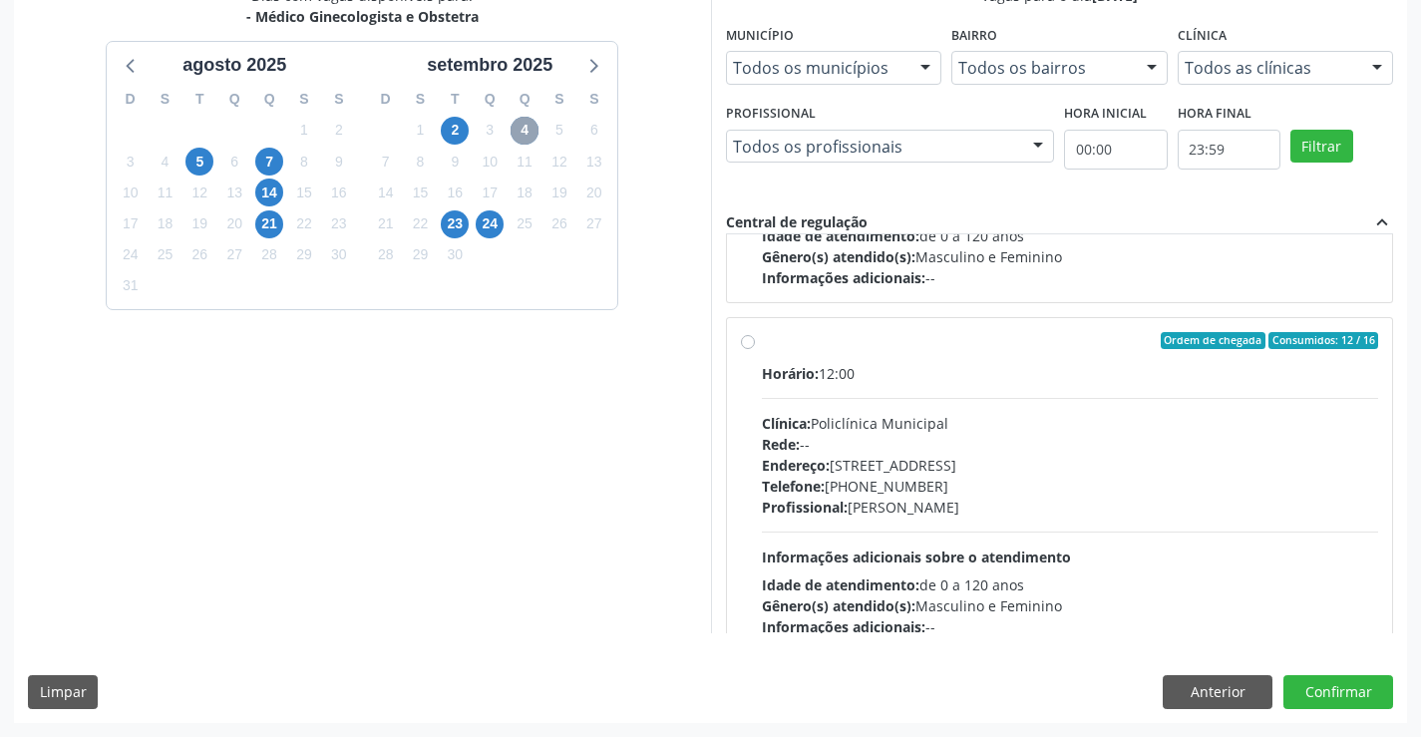
scroll to position [314, 0]
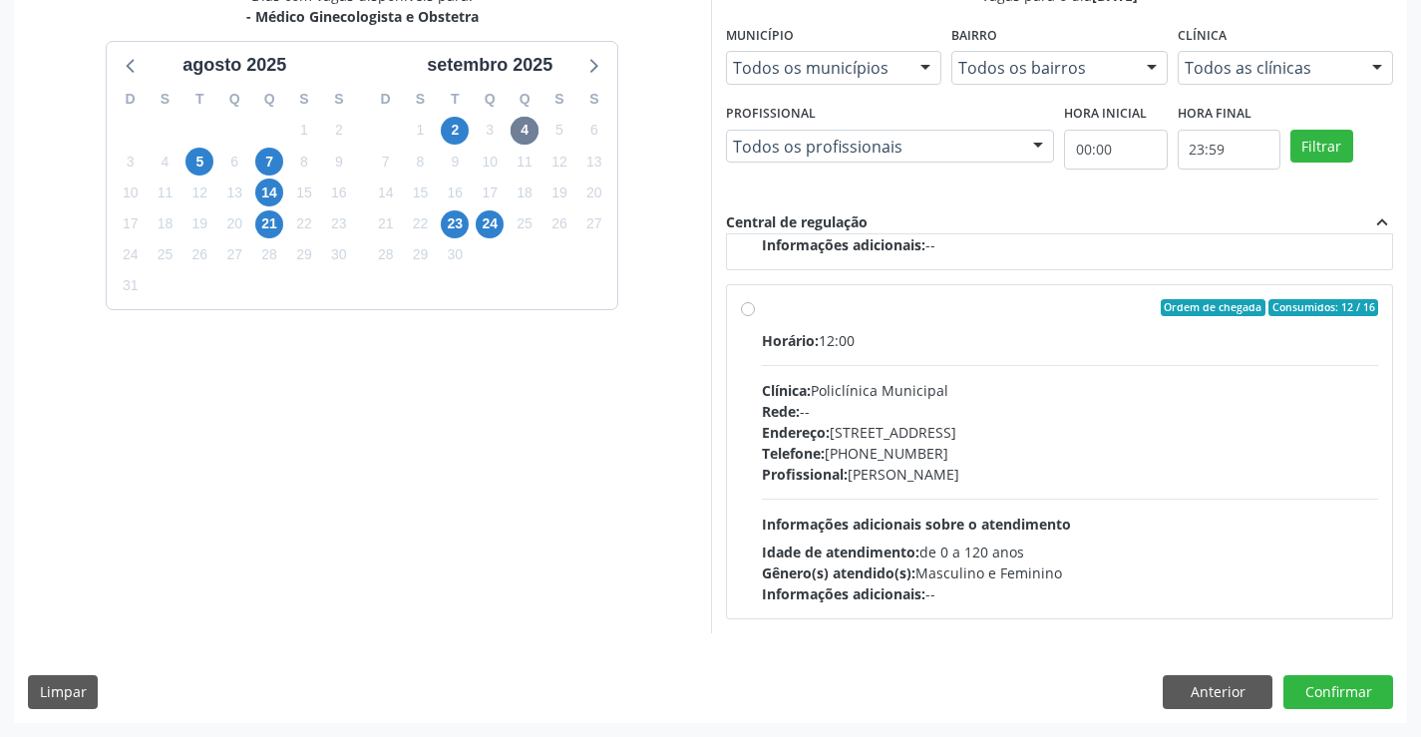
click at [981, 329] on label "Ordem de chegada Consumidos: 12 / 16 Horário: 12:00 Clínica: Policlínica Munici…" at bounding box center [1070, 452] width 617 height 306
click at [755, 317] on input "Ordem de chegada Consumidos: 12 / 16 Horário: 12:00 Clínica: Policlínica Munici…" at bounding box center [748, 308] width 14 height 18
radio input "true"
click at [1324, 694] on button "Confirmar" at bounding box center [1338, 692] width 110 height 34
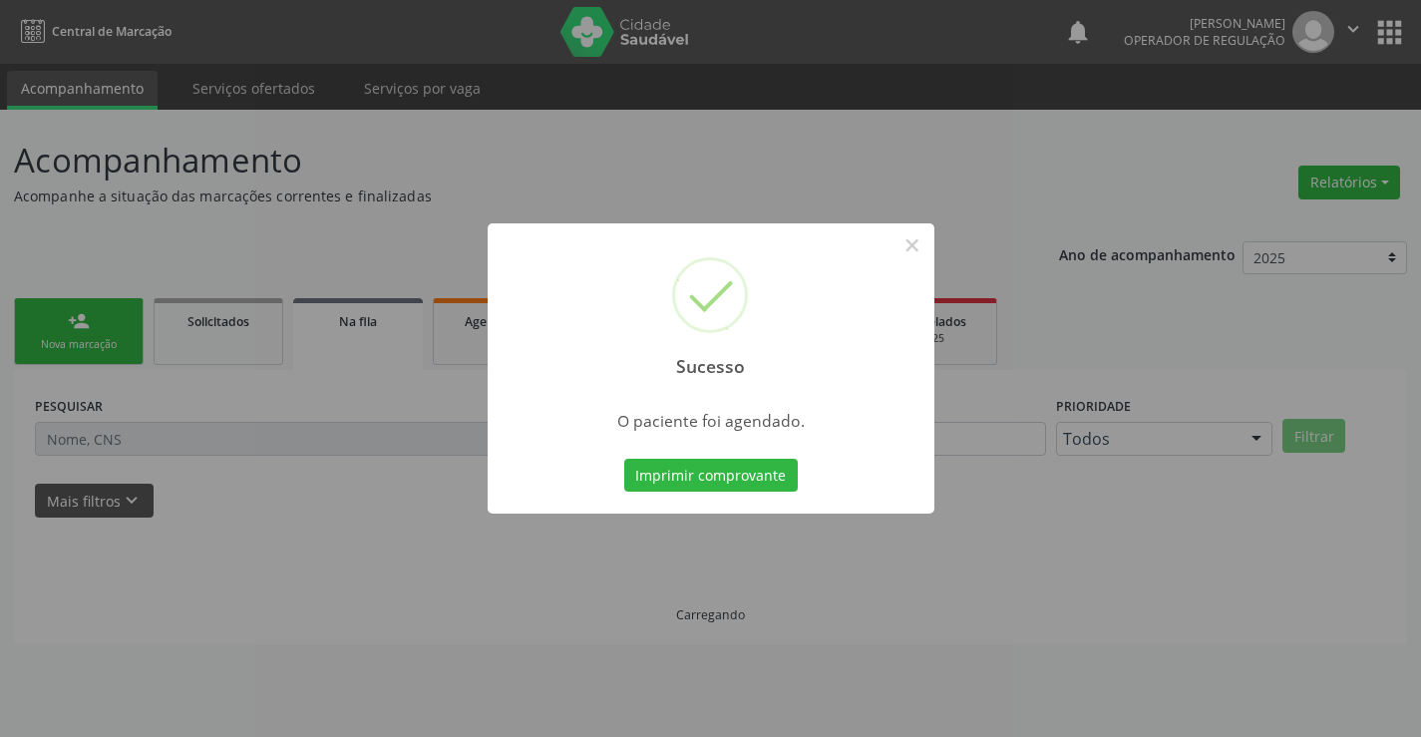
scroll to position [0, 0]
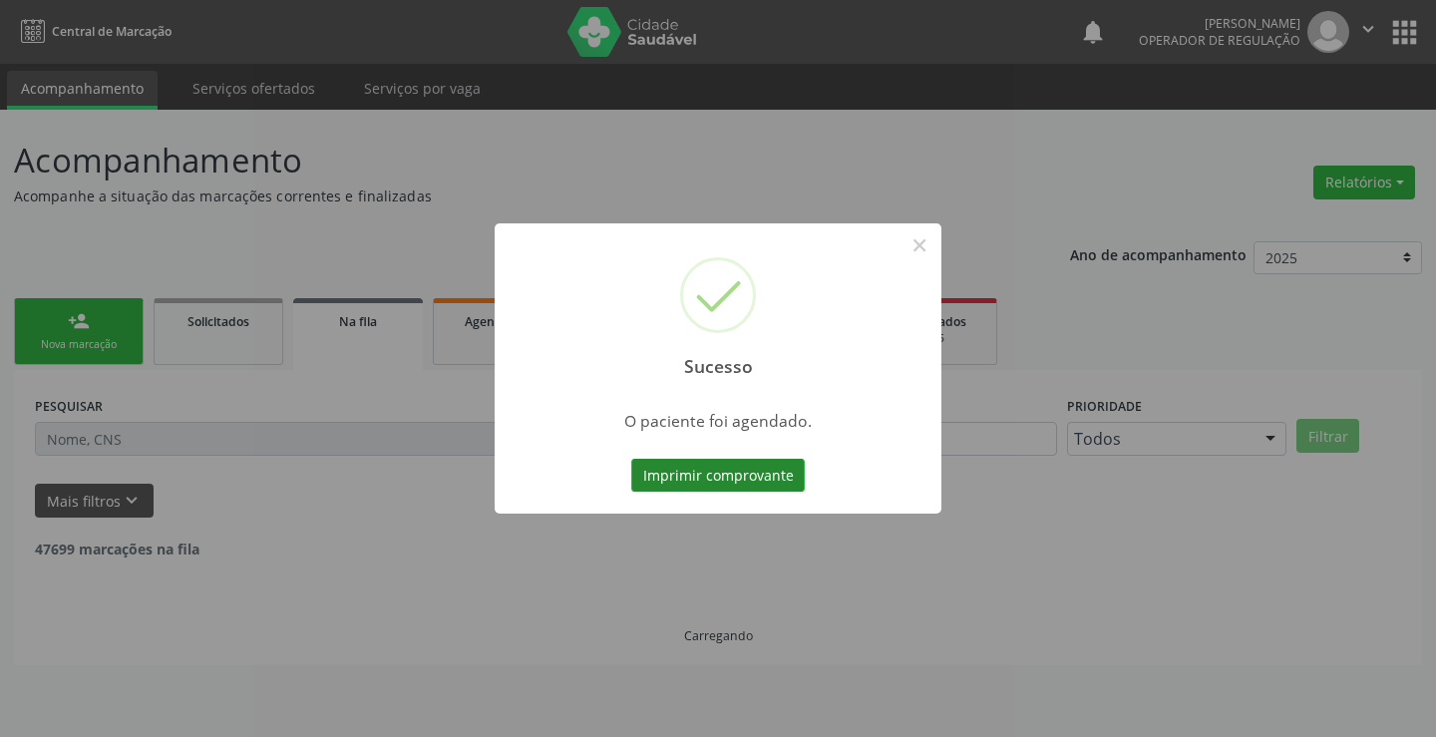
click at [692, 463] on button "Imprimir comprovante" at bounding box center [717, 476] width 173 height 34
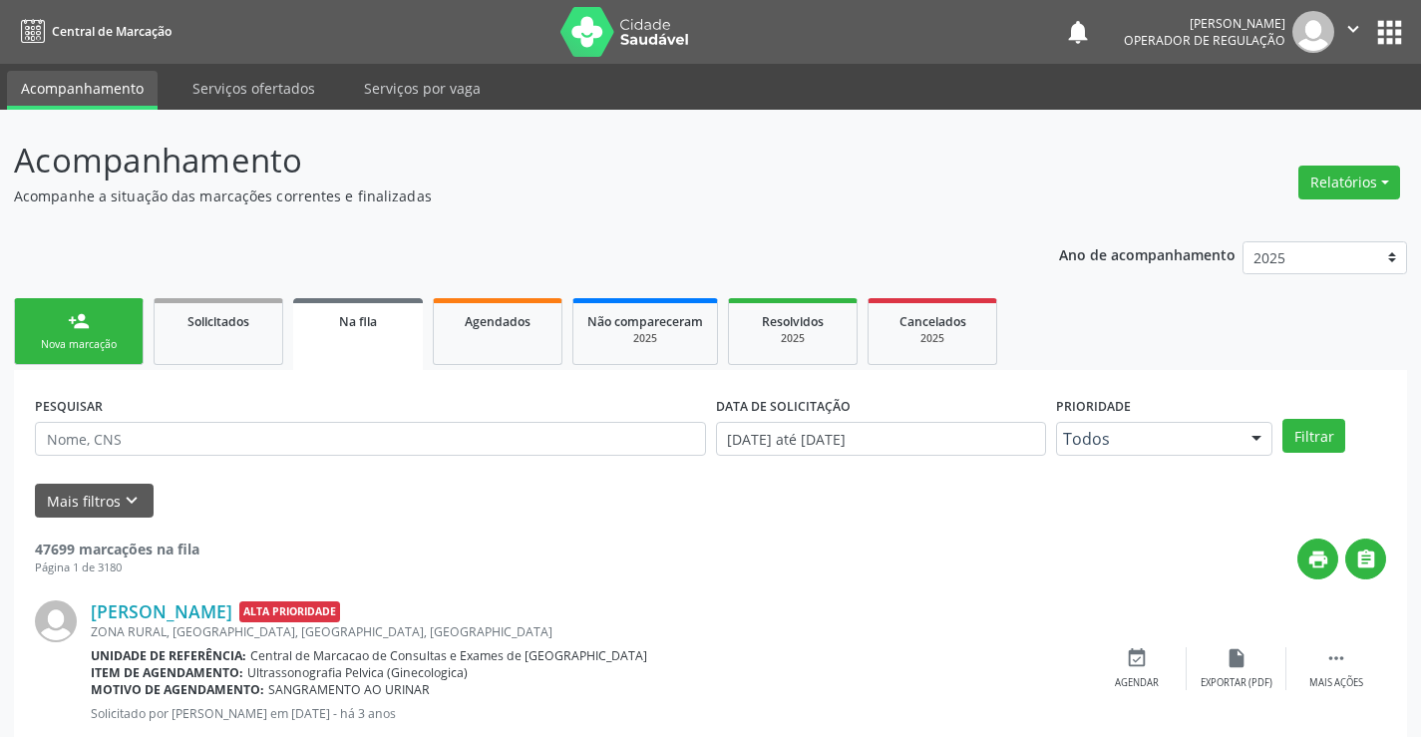
click at [103, 322] on link "person_add Nova marcação" at bounding box center [79, 331] width 130 height 67
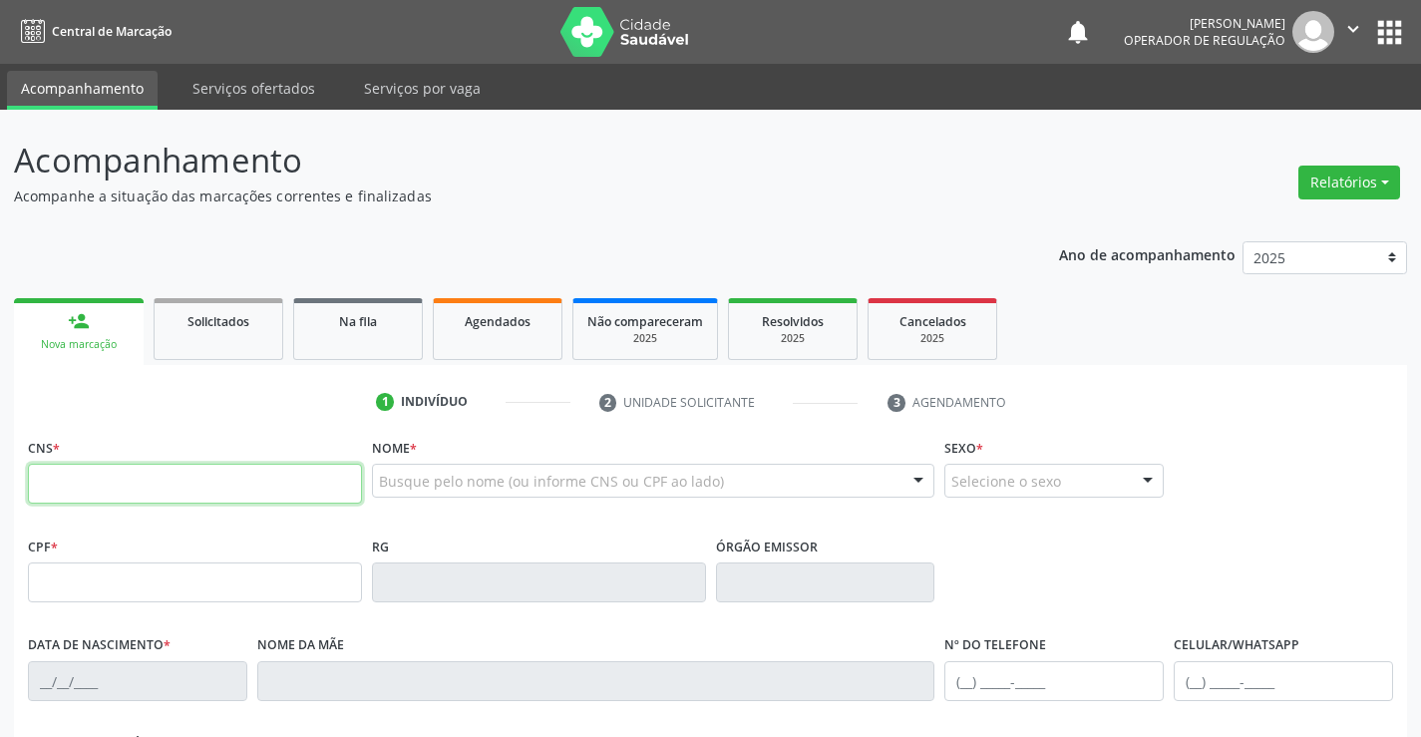
click at [100, 499] on input "text" at bounding box center [195, 484] width 334 height 40
type input "700 5077 3195 6253"
type input "1161626603"
type input "0[DATE]"
type input "[PHONE_NUMBER]"
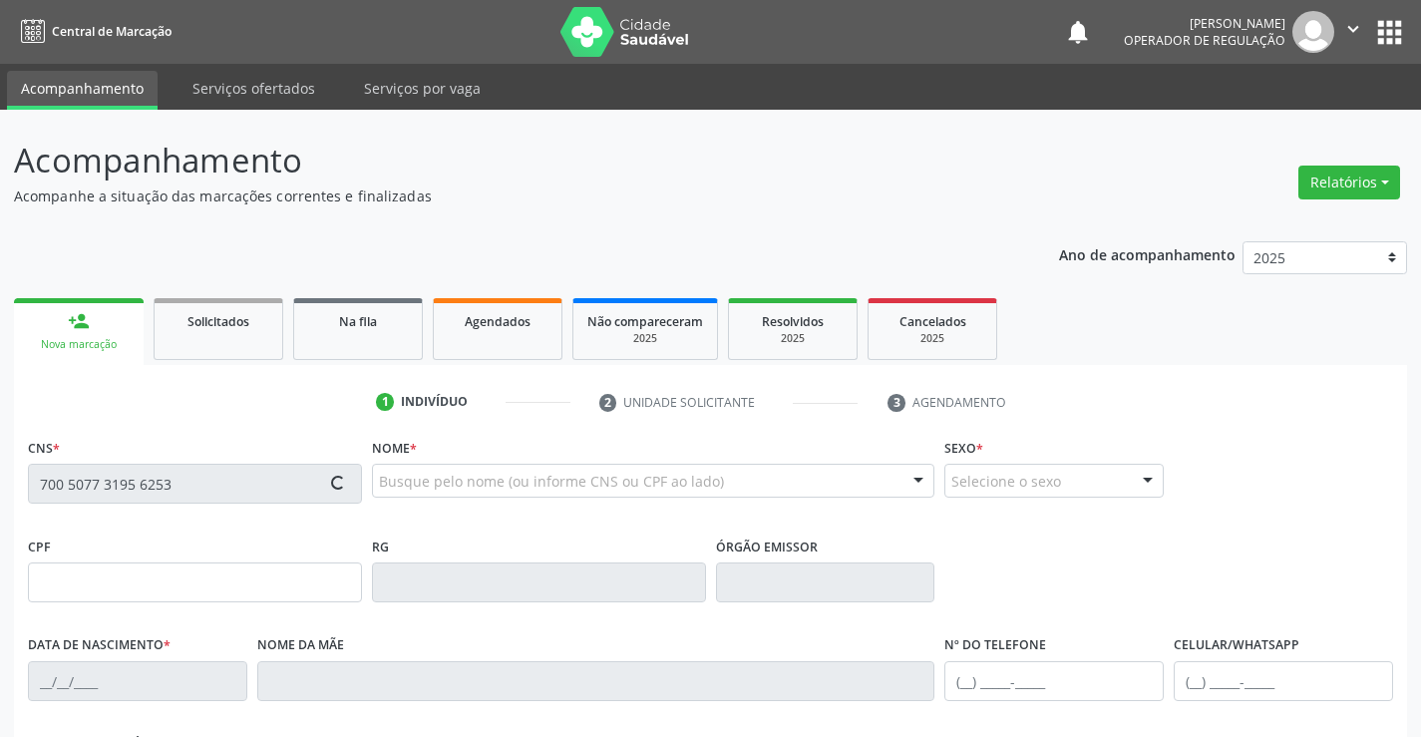
type input "[PHONE_NUMBER]"
type input "SN"
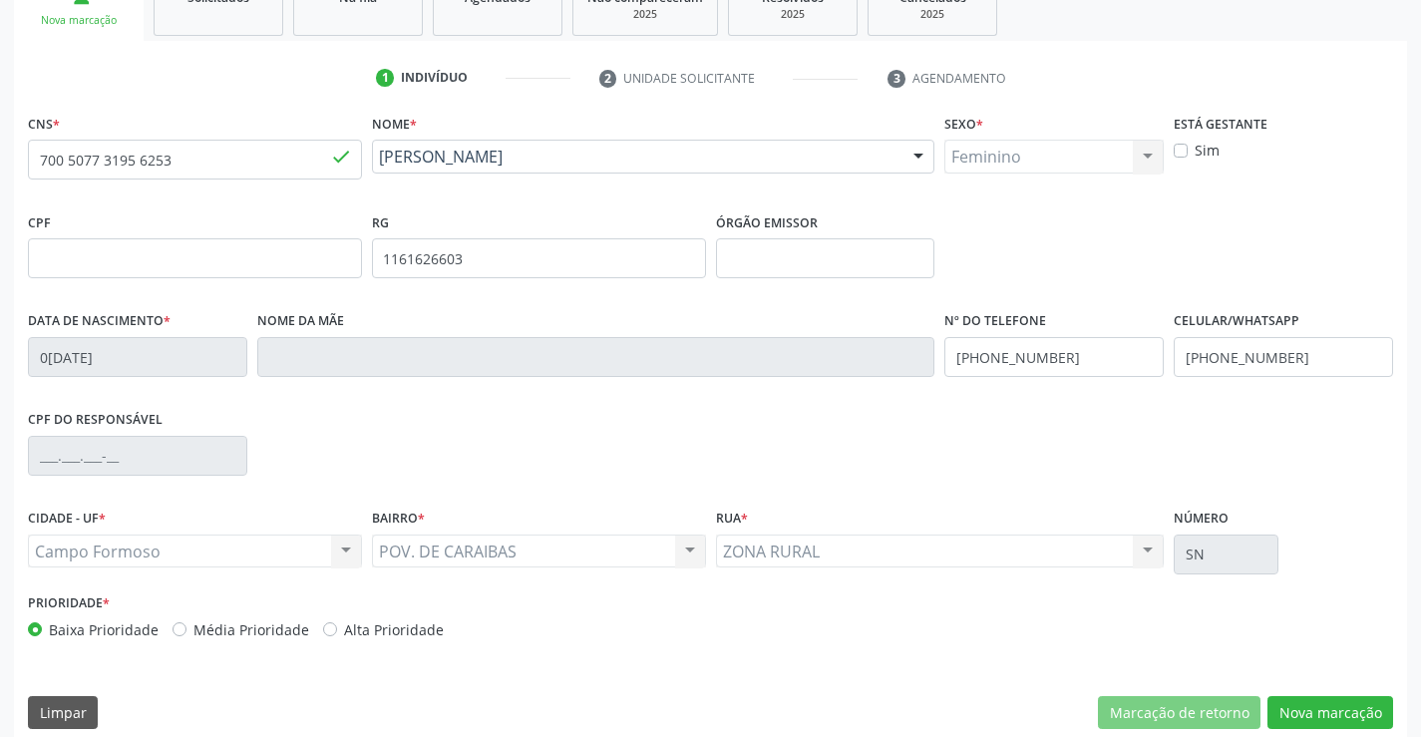
scroll to position [344, 0]
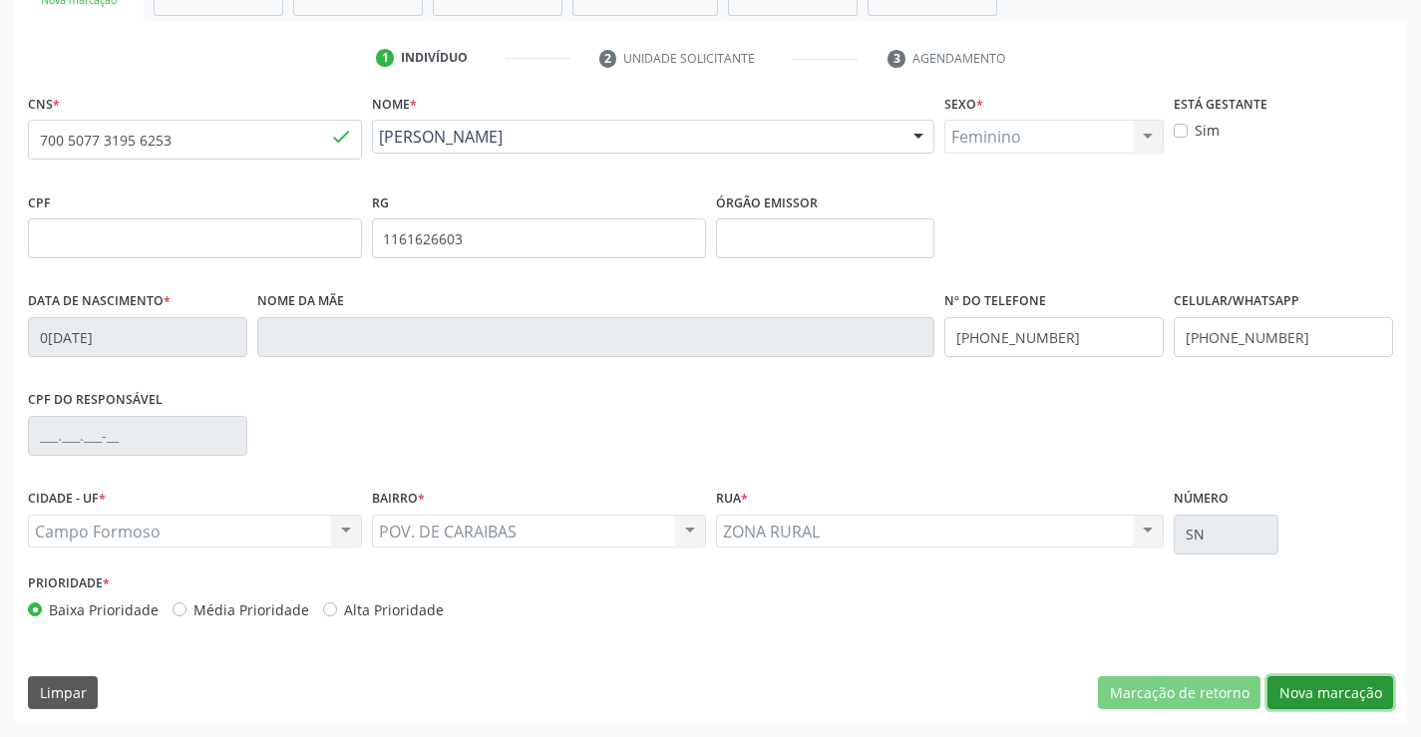
click at [1305, 688] on button "Nova marcação" at bounding box center [1330, 693] width 126 height 34
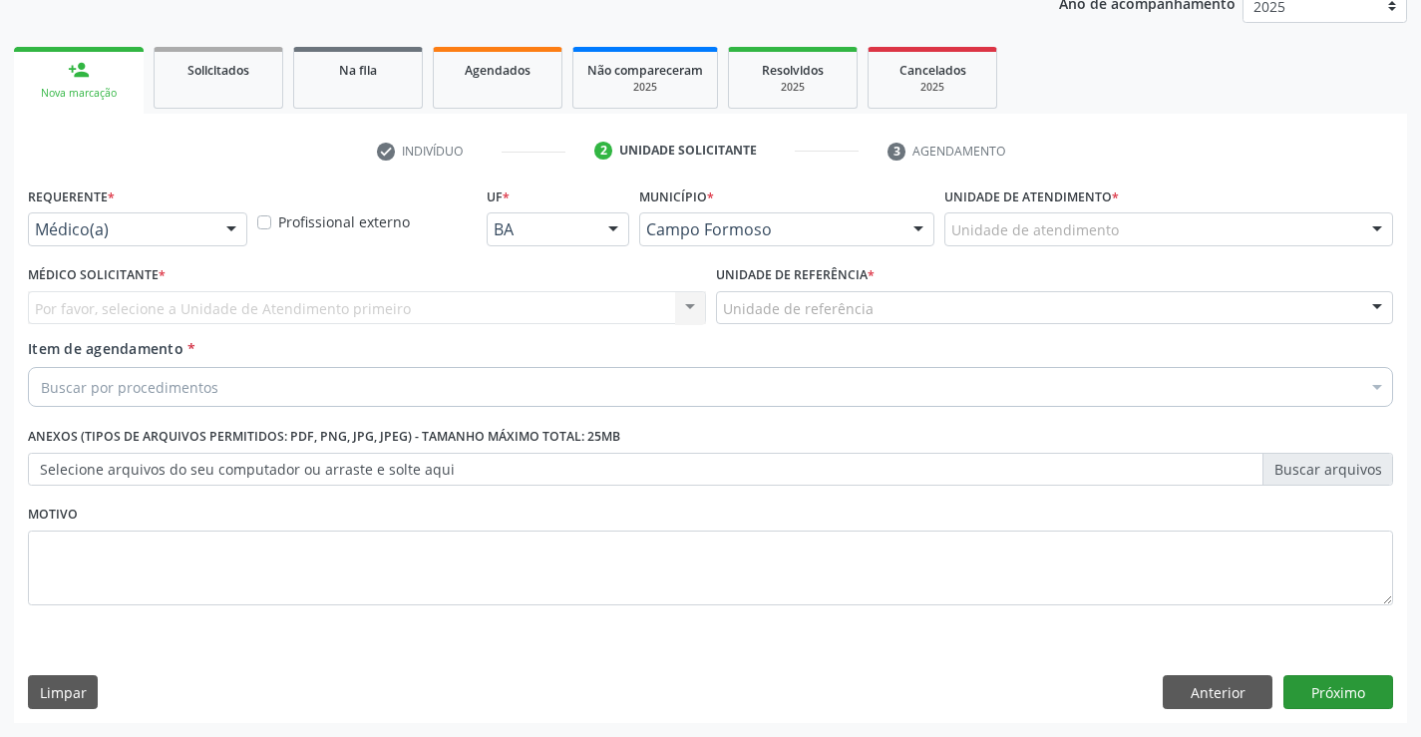
scroll to position [251, 0]
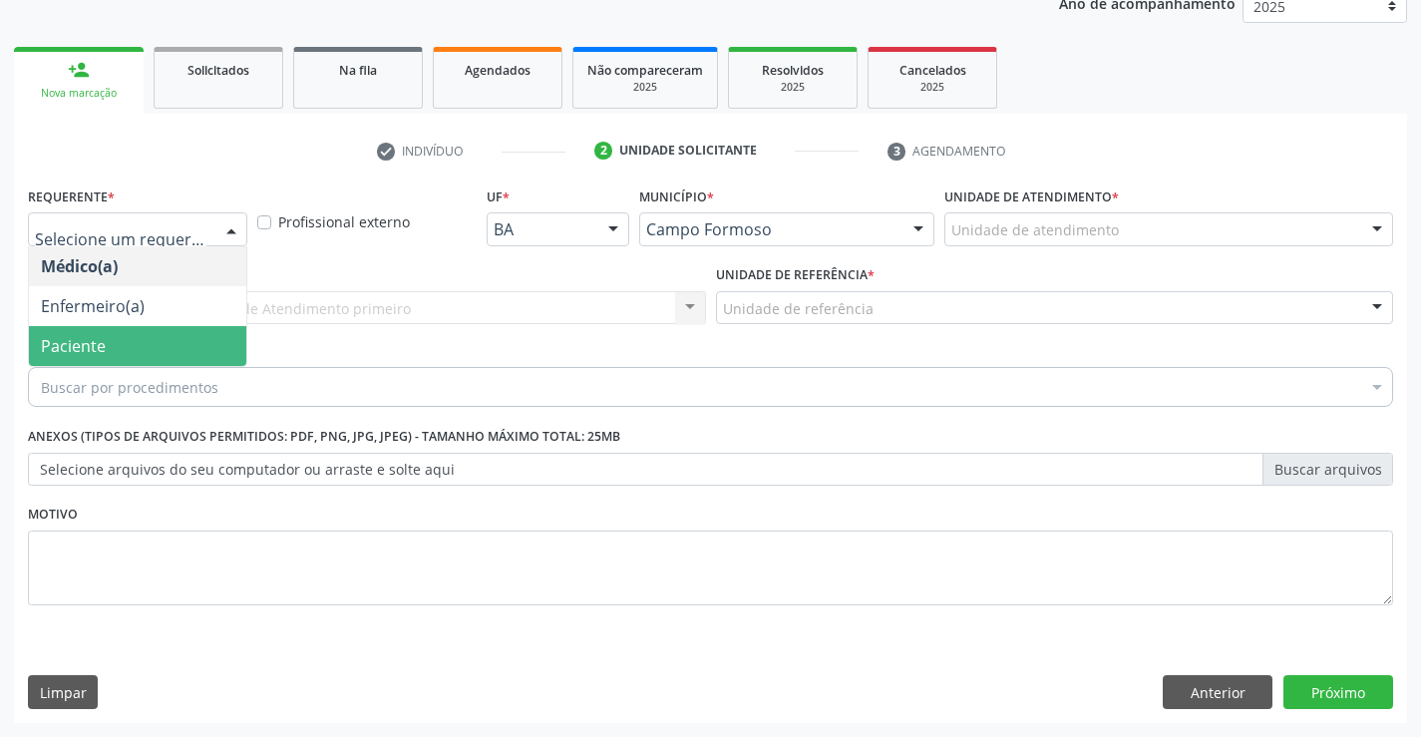
click at [120, 340] on span "Paciente" at bounding box center [137, 346] width 217 height 40
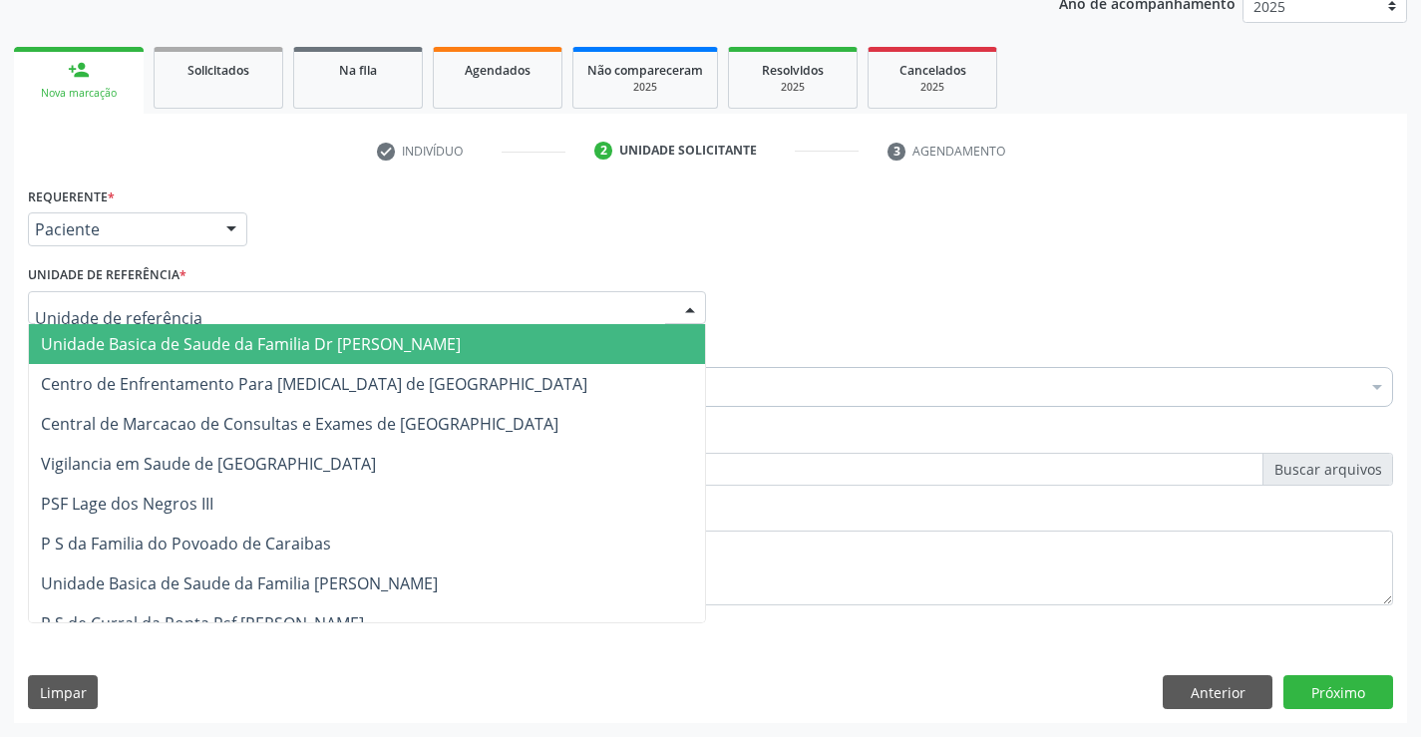
click at [235, 342] on span "Unidade Basica de Saude da Familia Dr [PERSON_NAME]" at bounding box center [251, 344] width 420 height 22
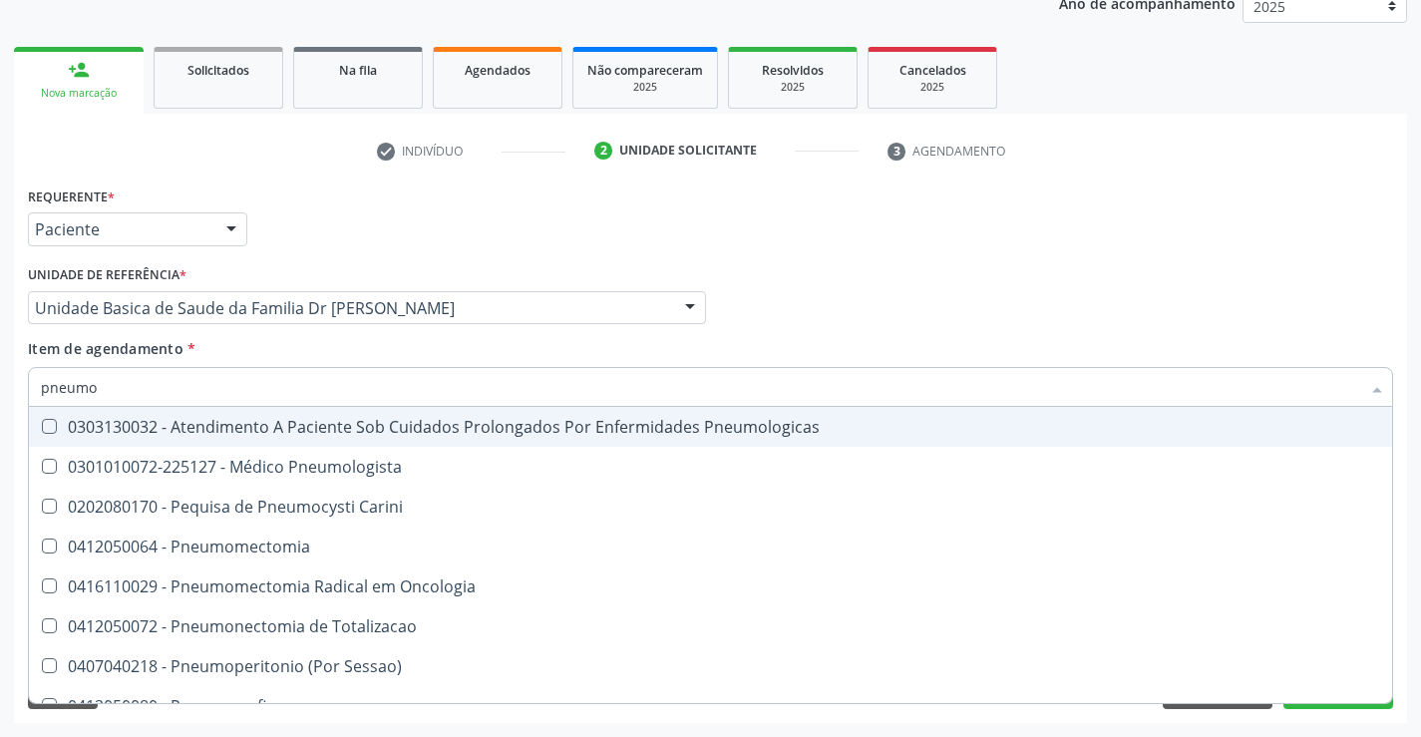
type input "pneumol"
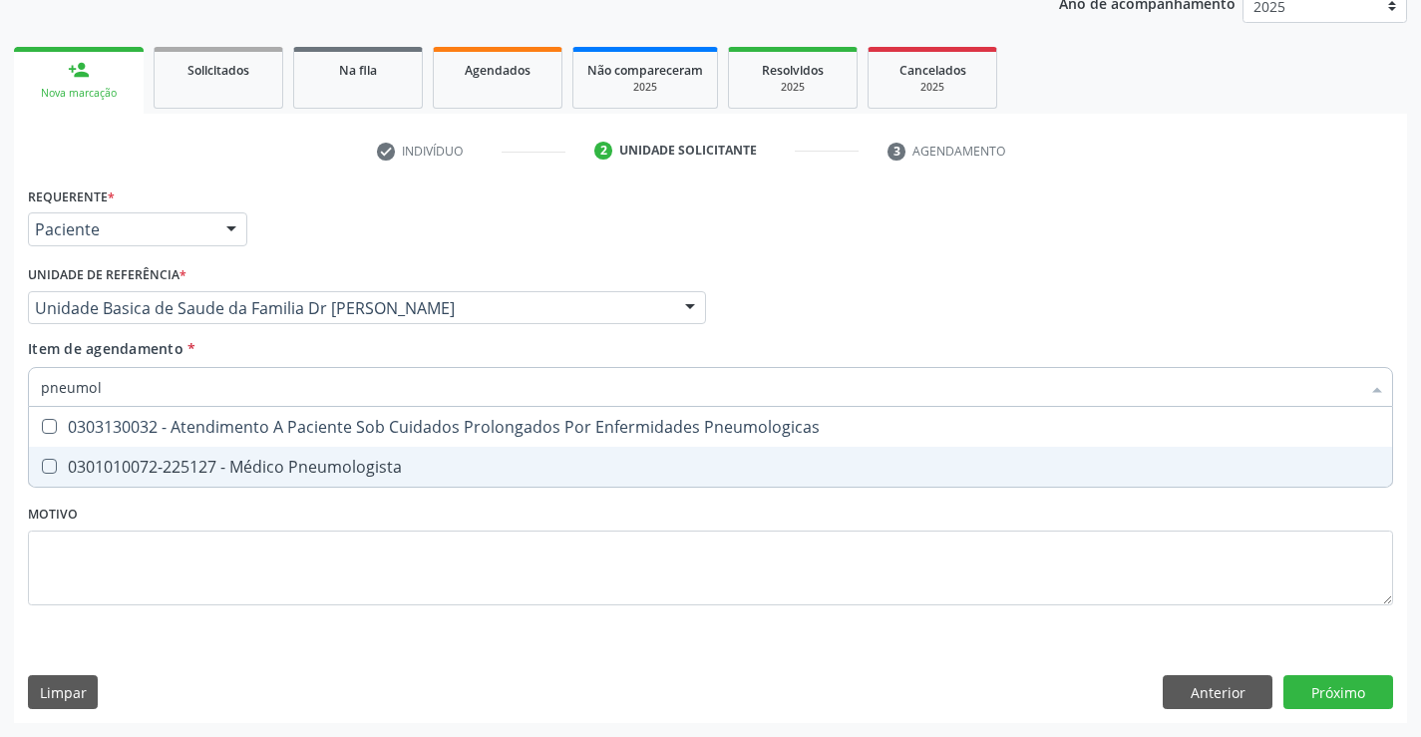
click at [353, 461] on div "0301010072-225127 - Médico Pneumologista" at bounding box center [710, 467] width 1339 height 16
checkbox Pneumologista "true"
click at [1349, 686] on div "Requerente * Paciente Médico(a) Enfermeiro(a) Paciente Nenhum resultado encontr…" at bounding box center [710, 451] width 1393 height 541
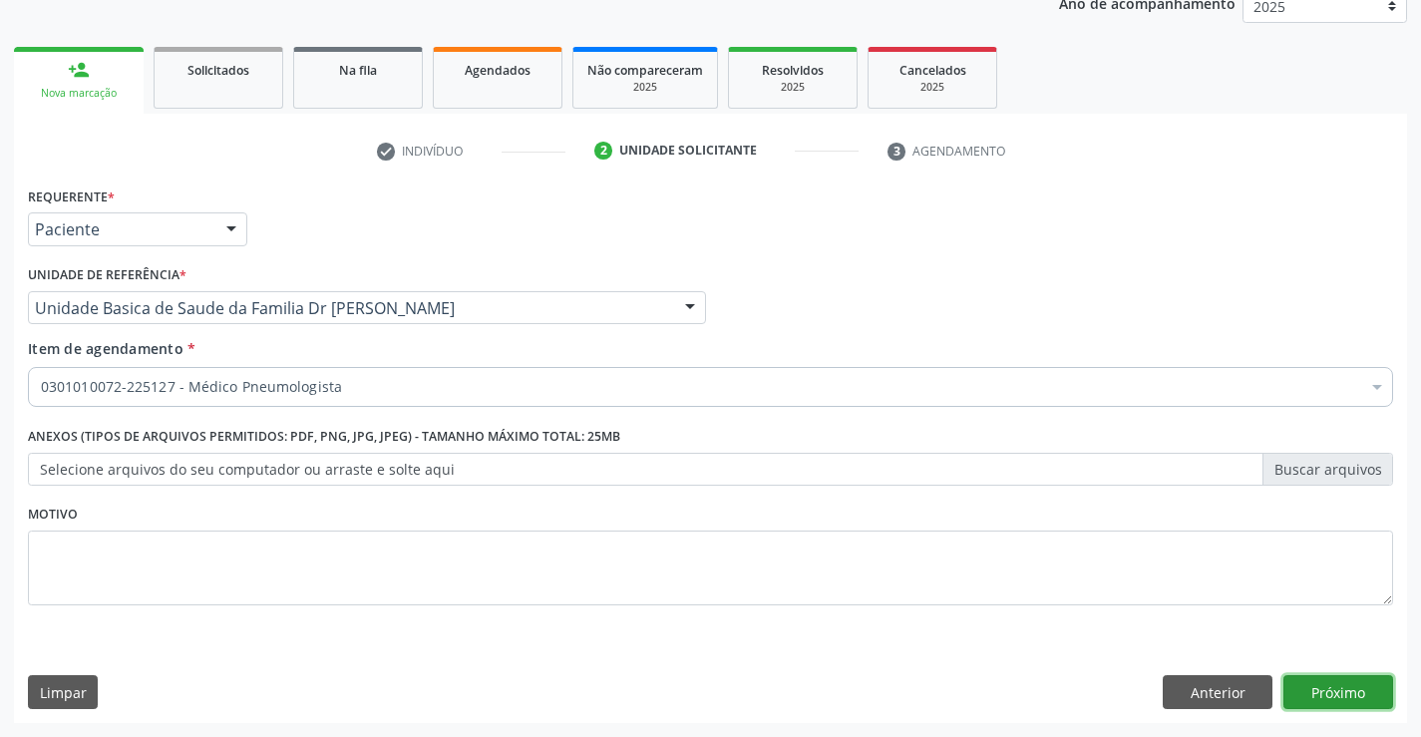
click at [1333, 685] on button "Próximo" at bounding box center [1338, 692] width 110 height 34
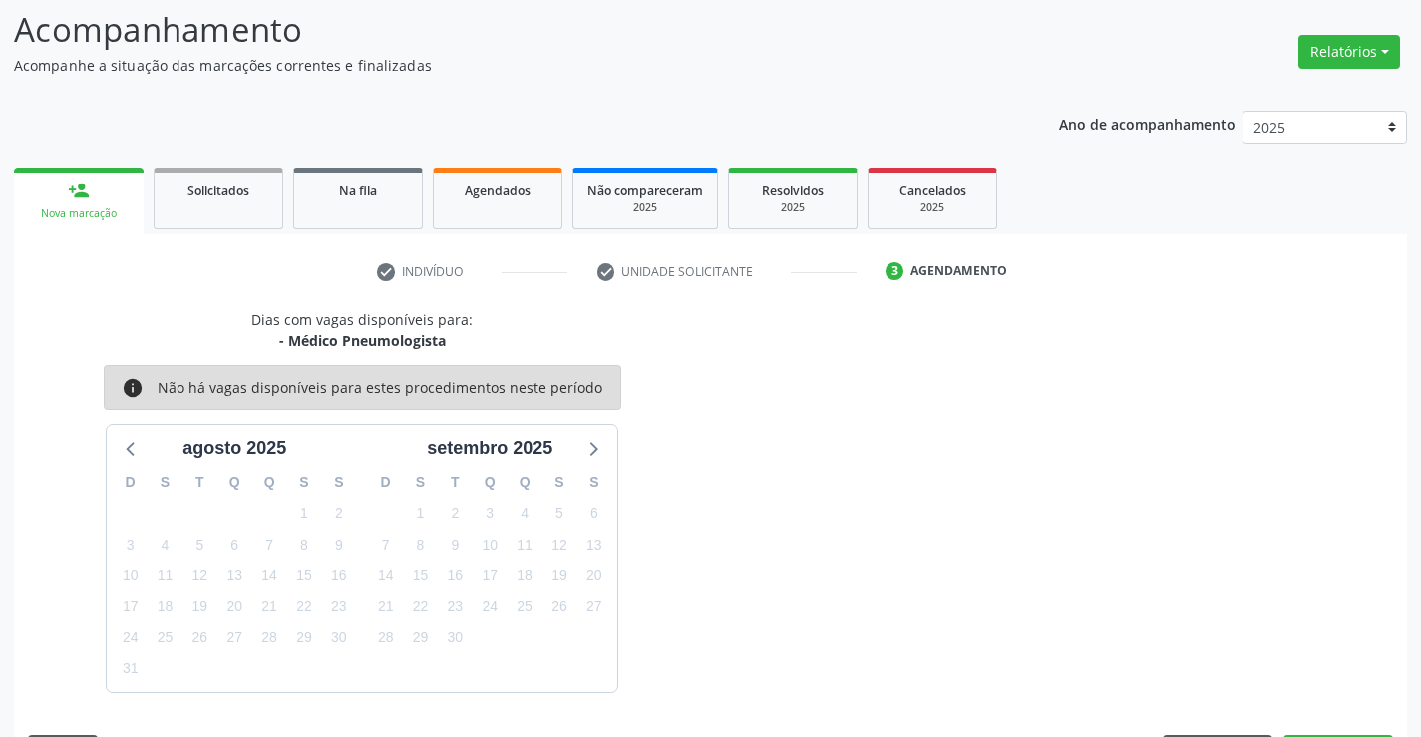
scroll to position [189, 0]
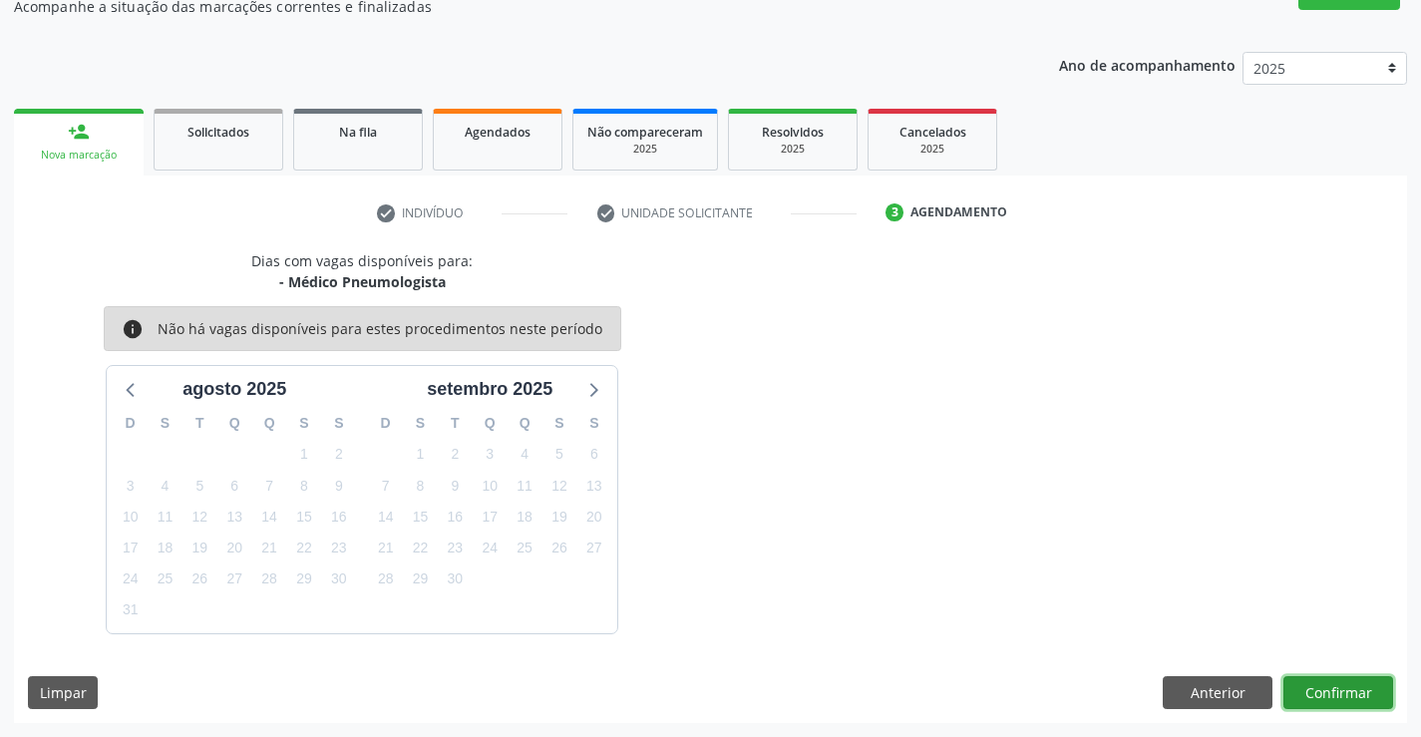
click at [1333, 685] on button "Confirmar" at bounding box center [1338, 693] width 110 height 34
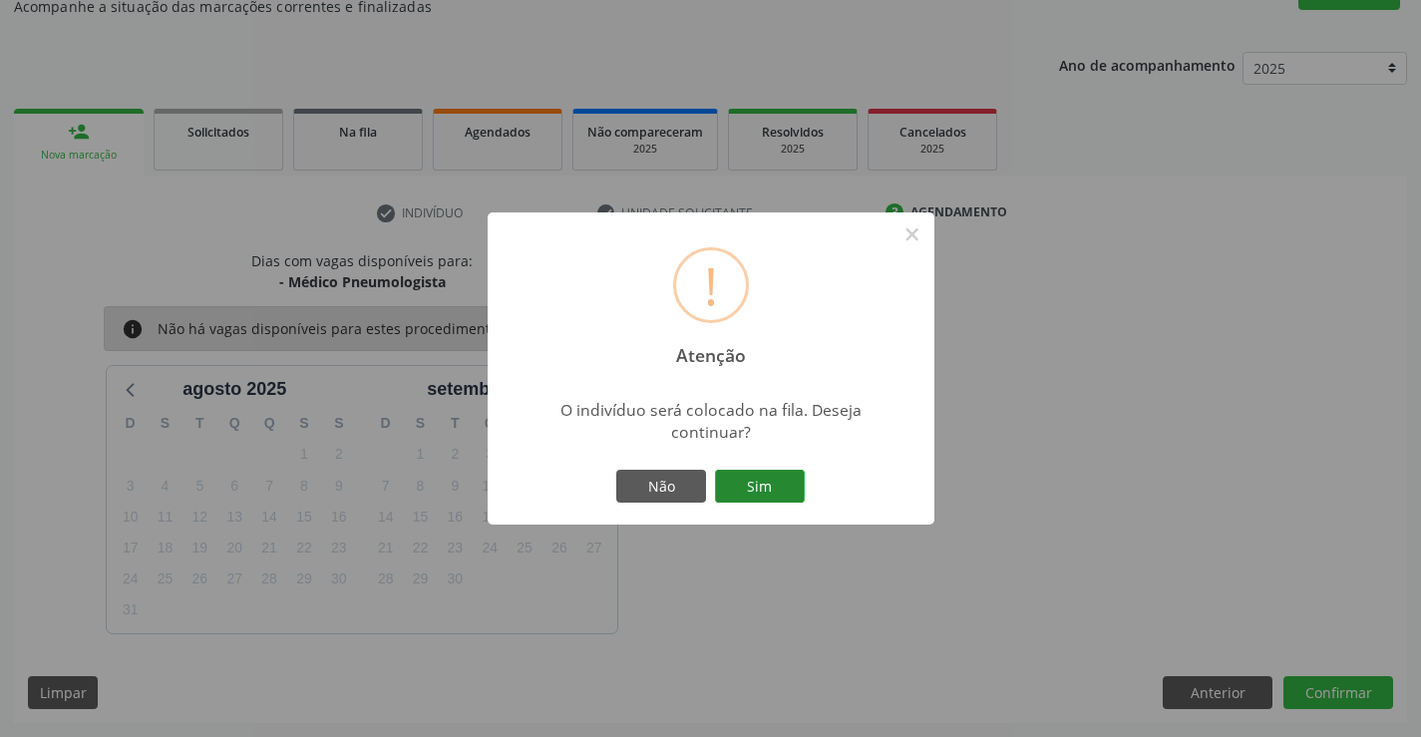
click at [736, 480] on button "Sim" at bounding box center [760, 487] width 90 height 34
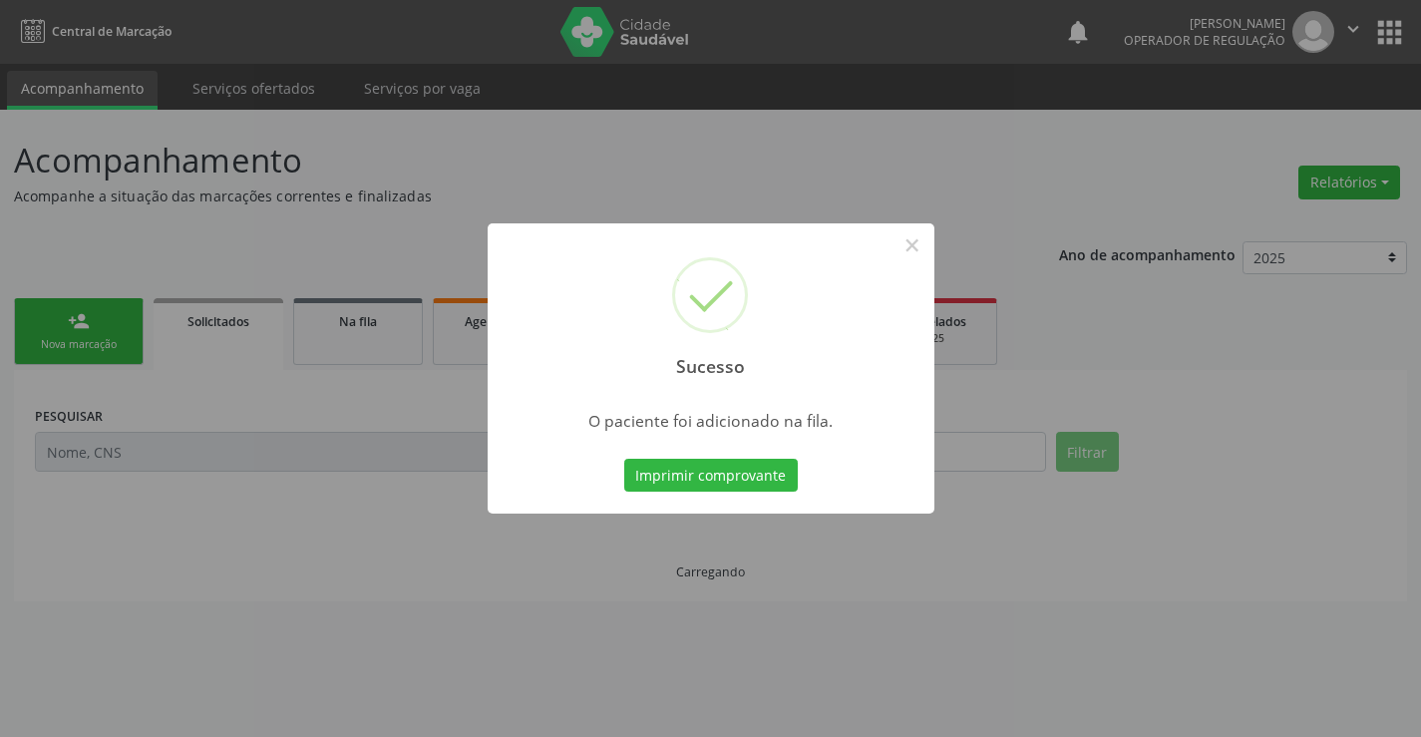
scroll to position [0, 0]
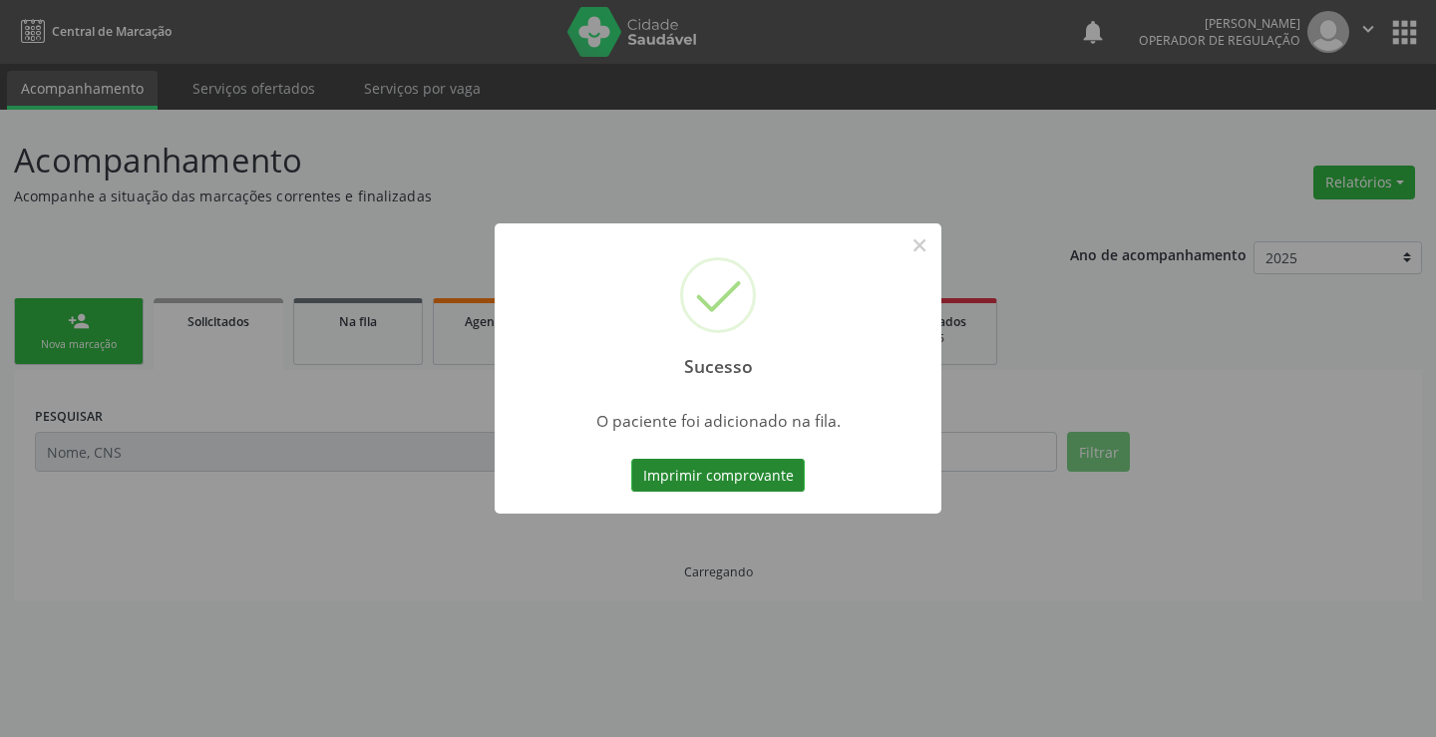
click at [711, 470] on button "Imprimir comprovante" at bounding box center [717, 476] width 173 height 34
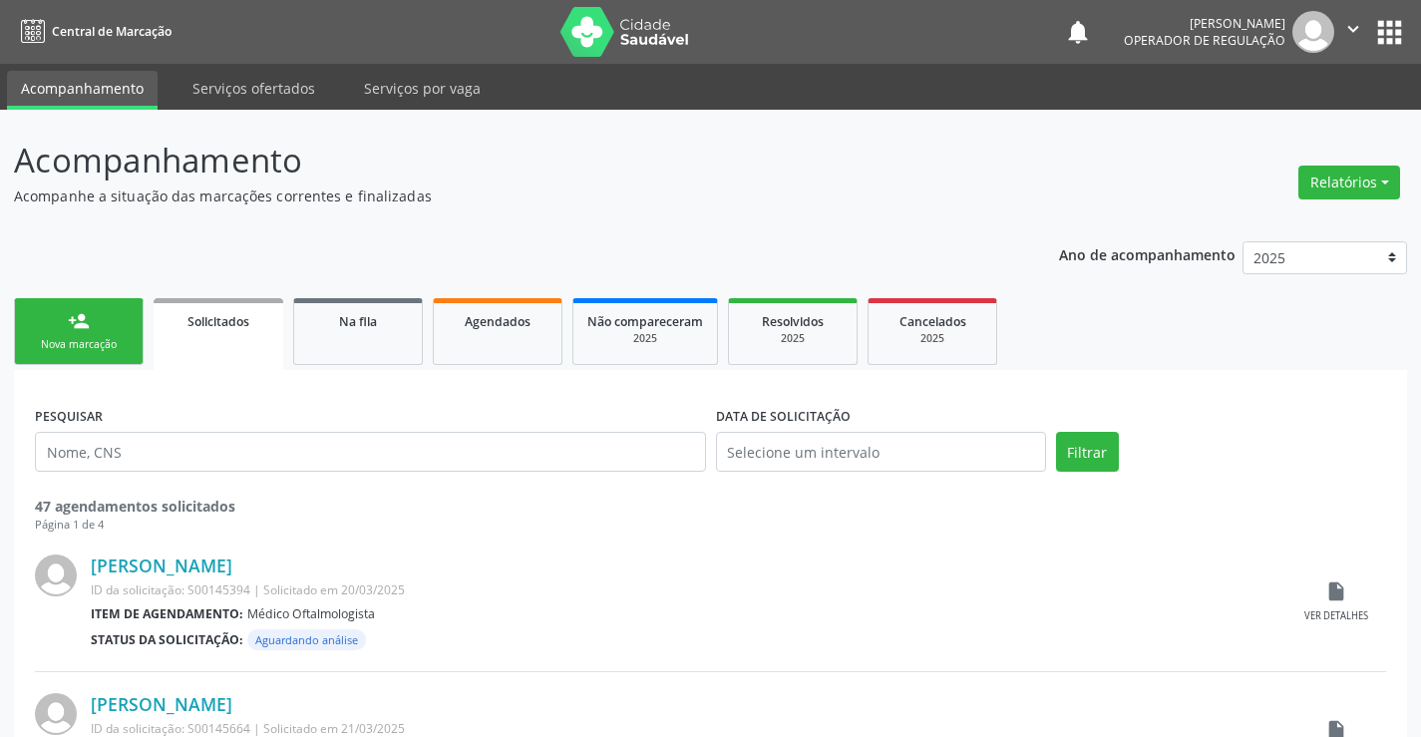
click at [59, 331] on link "person_add Nova marcação" at bounding box center [79, 331] width 130 height 67
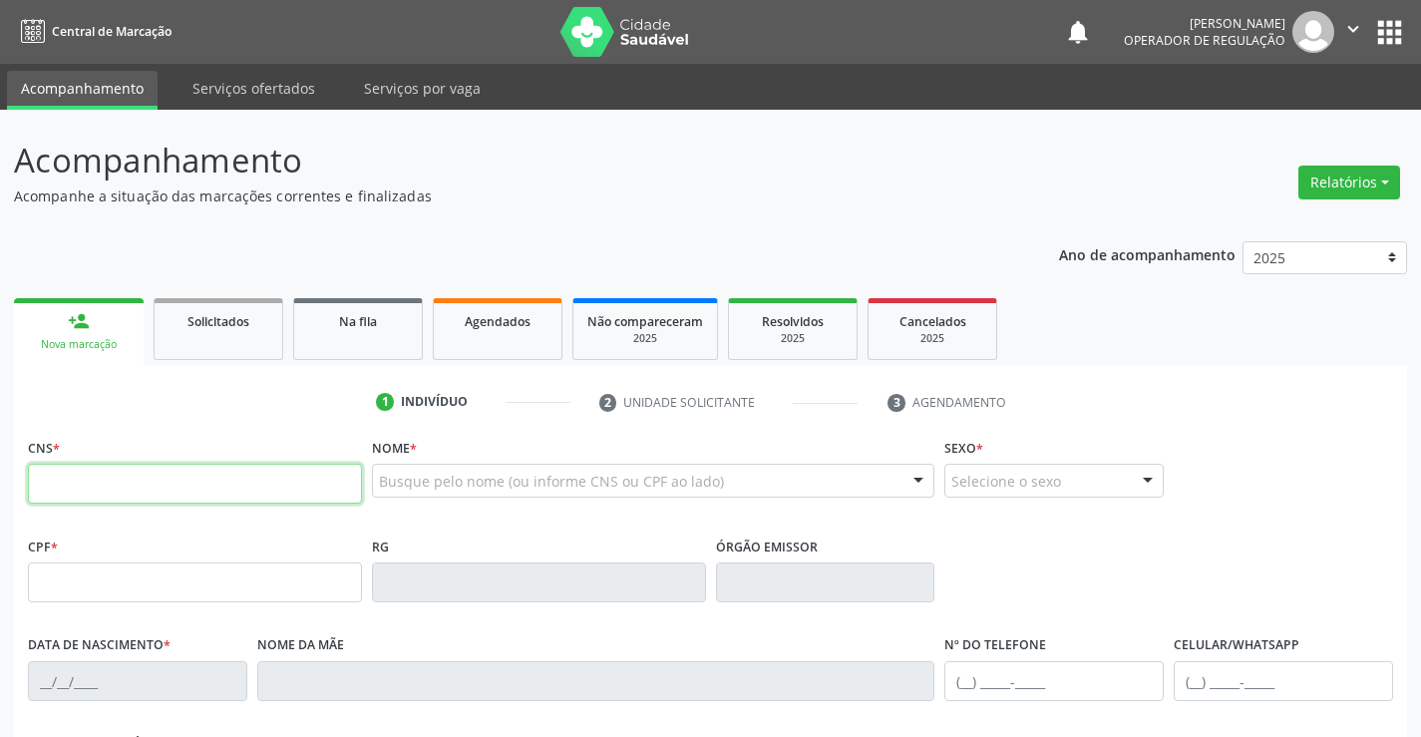
click at [83, 480] on input "text" at bounding box center [195, 484] width 334 height 40
click at [174, 504] on fieldset "CNS *" at bounding box center [195, 475] width 334 height 85
click at [182, 485] on input "text" at bounding box center [195, 484] width 334 height 40
click at [176, 487] on input "text" at bounding box center [195, 484] width 334 height 40
type input "702 6062 5307 0547"
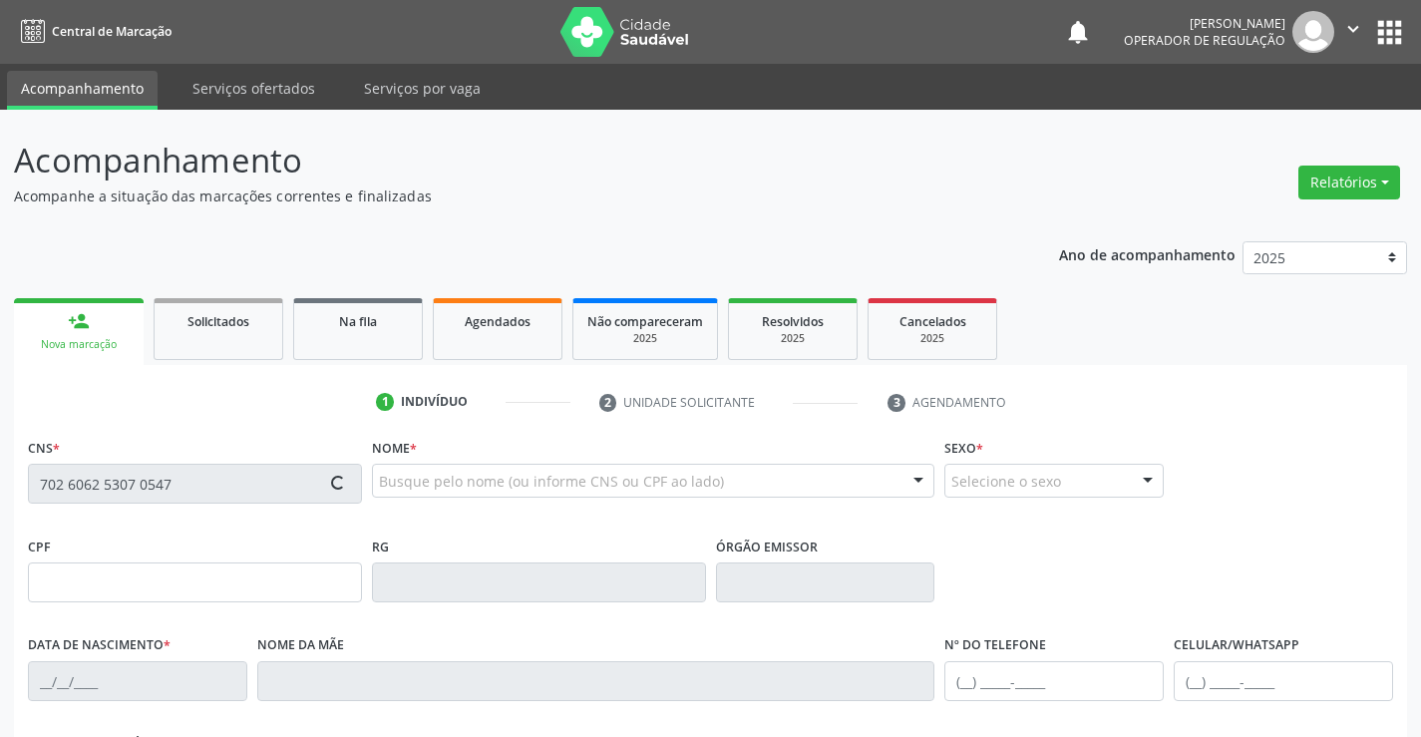
type input "06/05/1964"
type input "S/N"
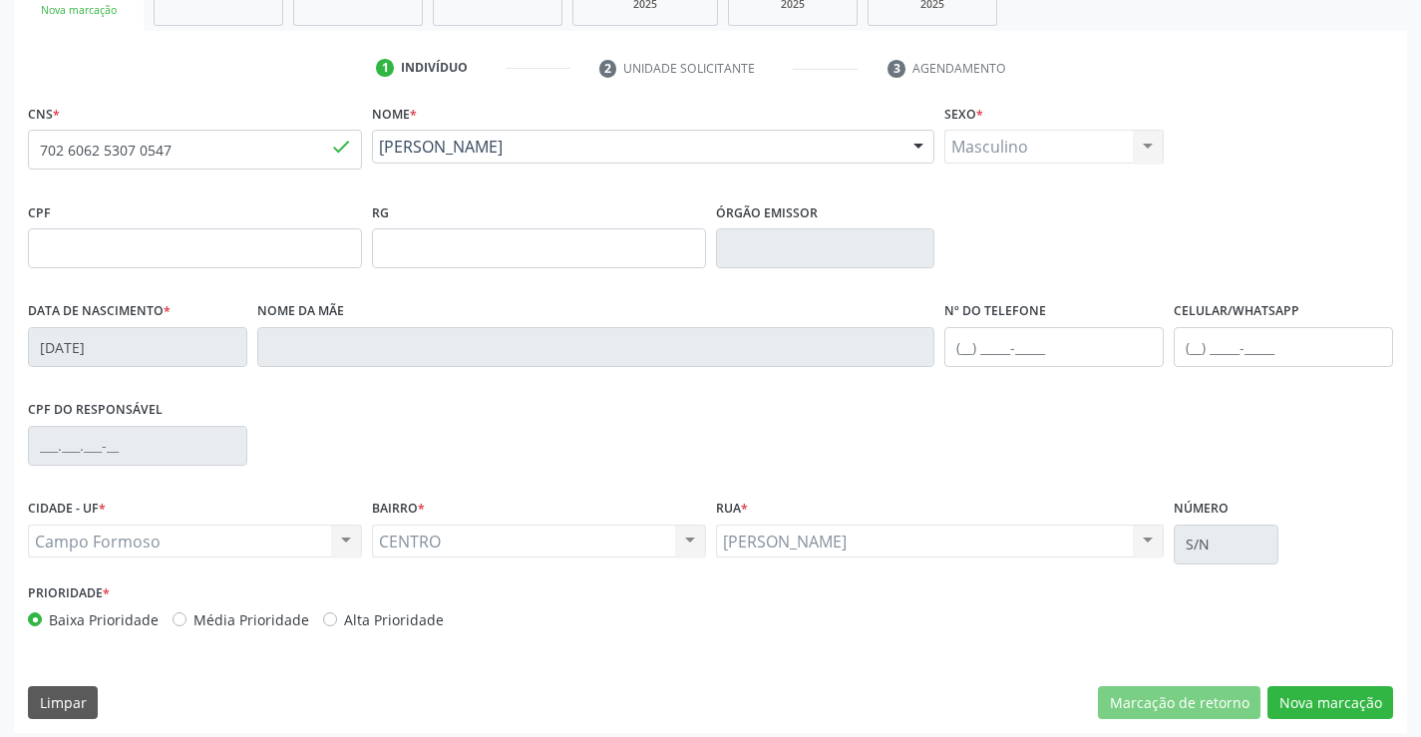
scroll to position [344, 0]
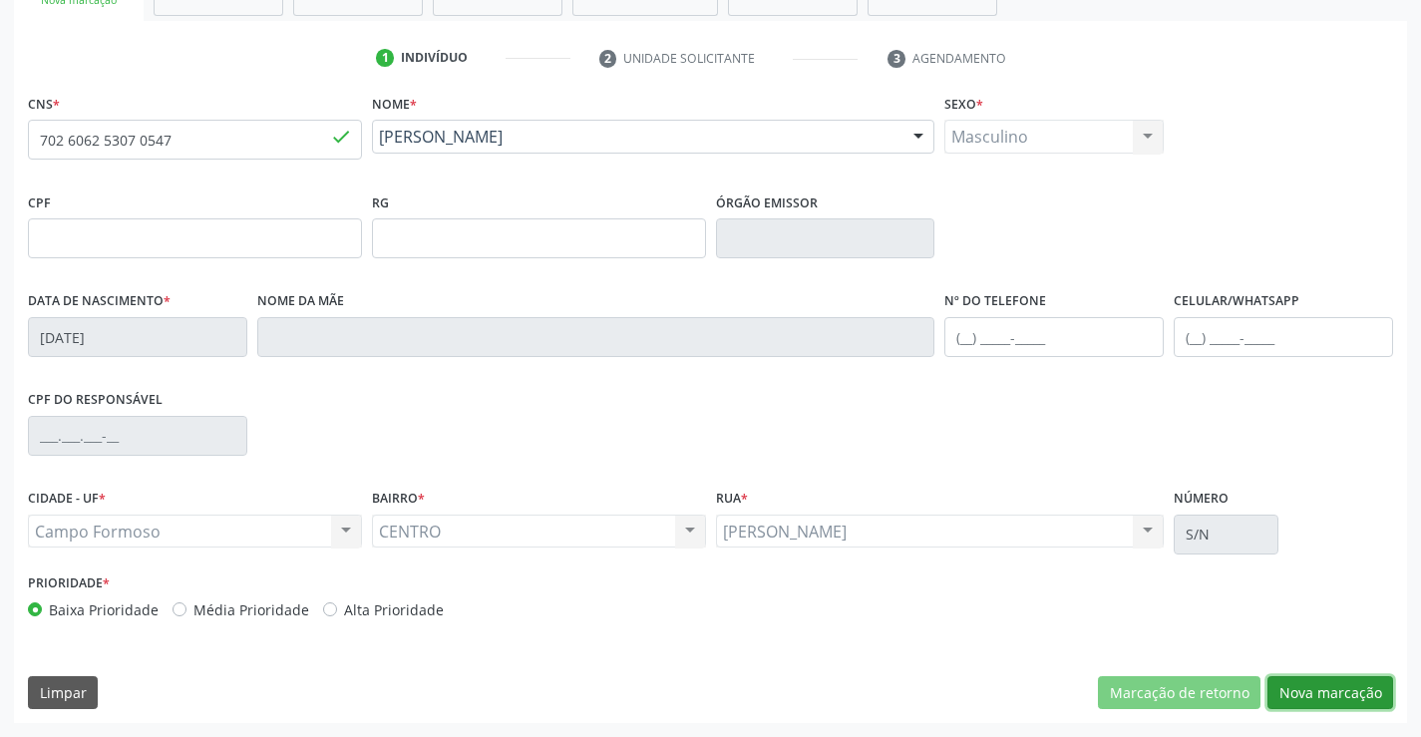
click at [1330, 689] on button "Nova marcação" at bounding box center [1330, 693] width 126 height 34
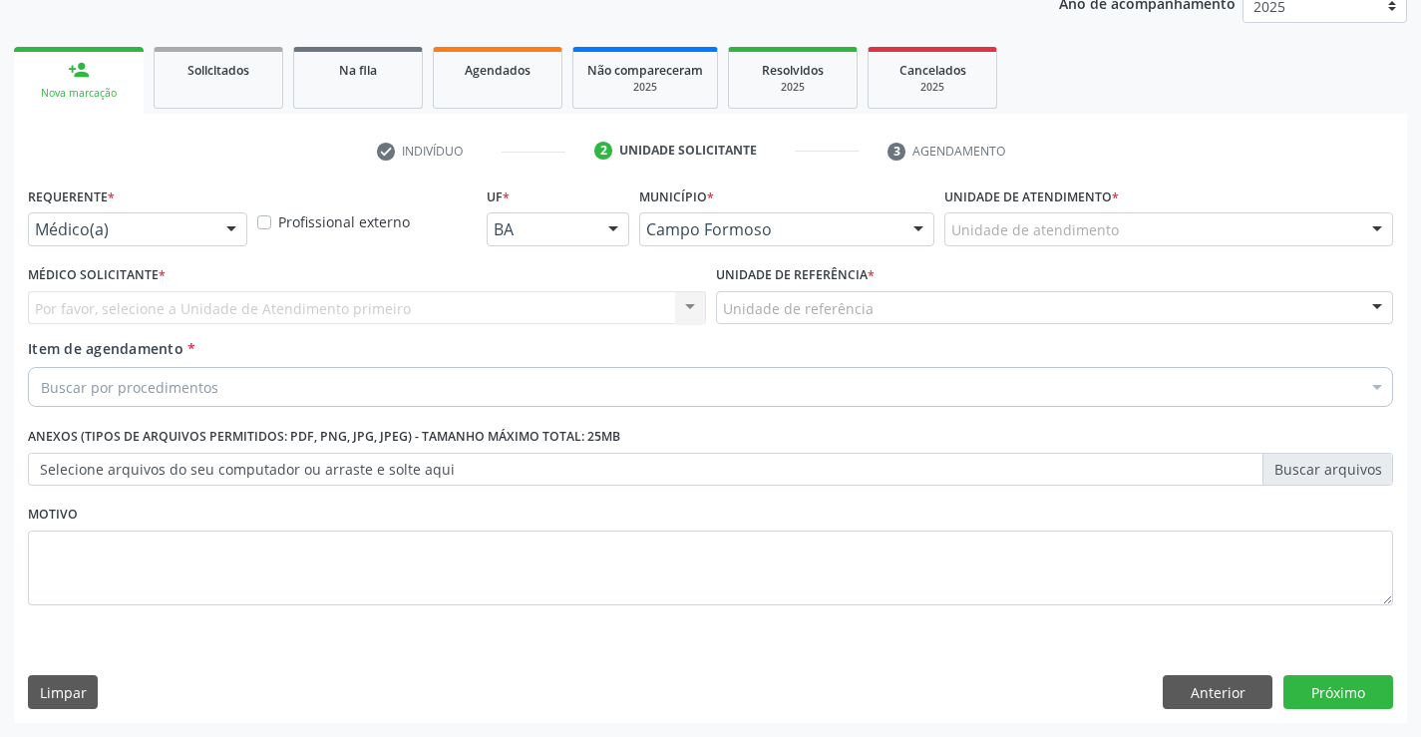
scroll to position [251, 0]
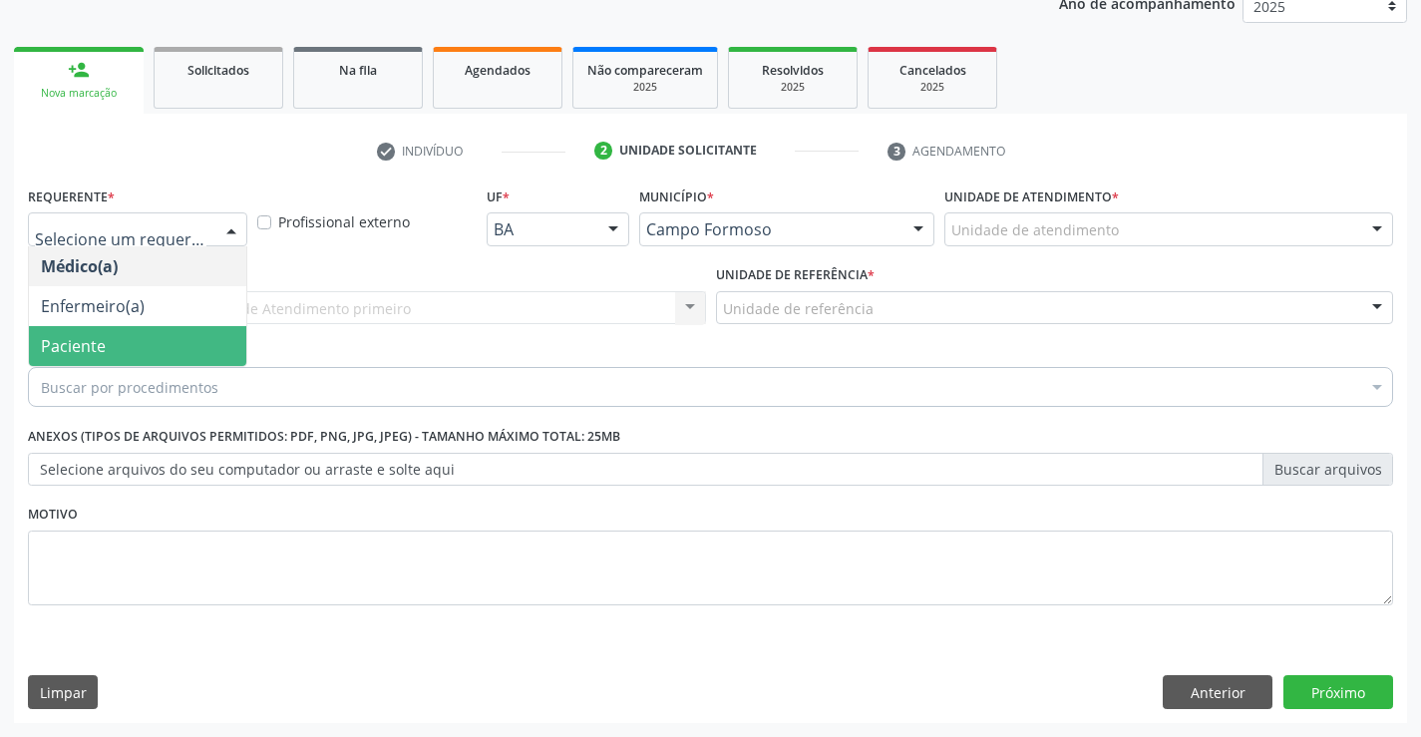
click at [115, 346] on span "Paciente" at bounding box center [137, 346] width 217 height 40
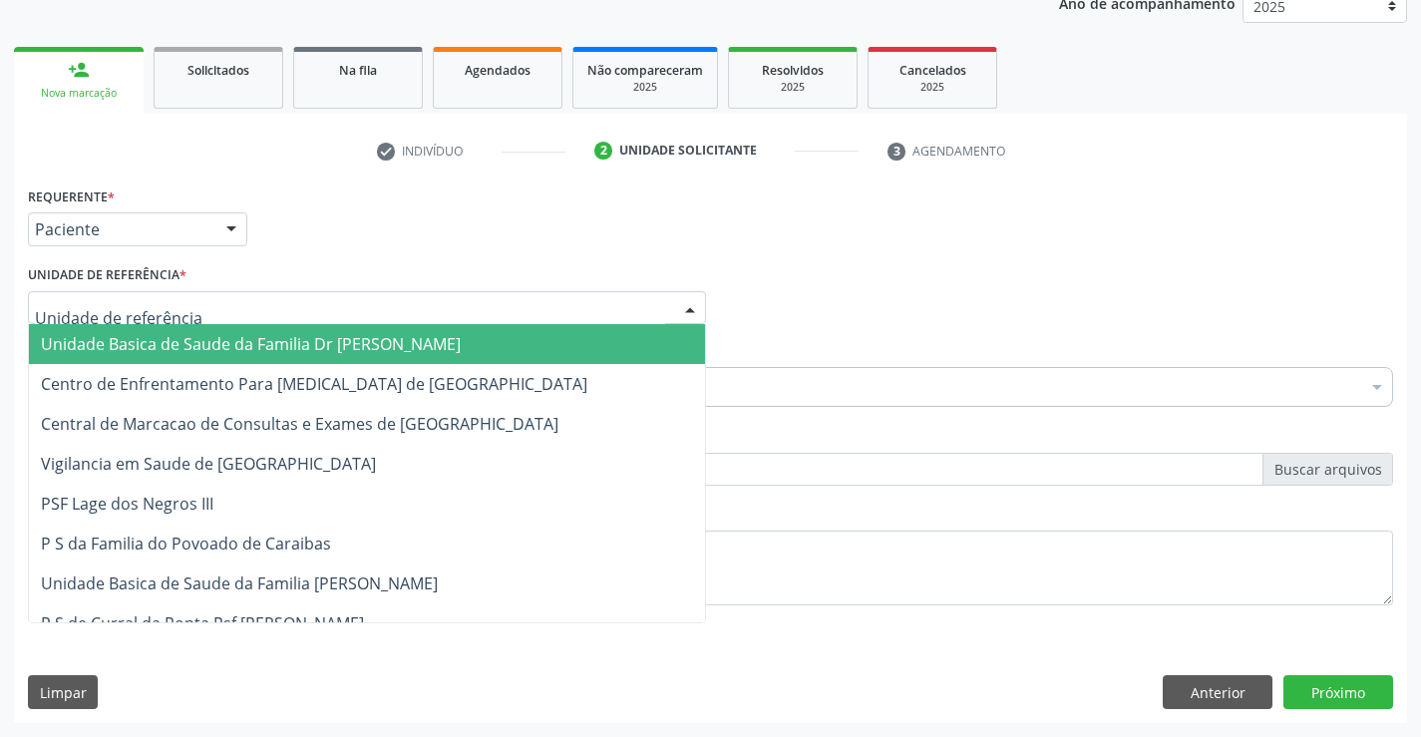
click at [177, 341] on span "Unidade Basica de Saude da Familia Dr [PERSON_NAME]" at bounding box center [251, 344] width 420 height 22
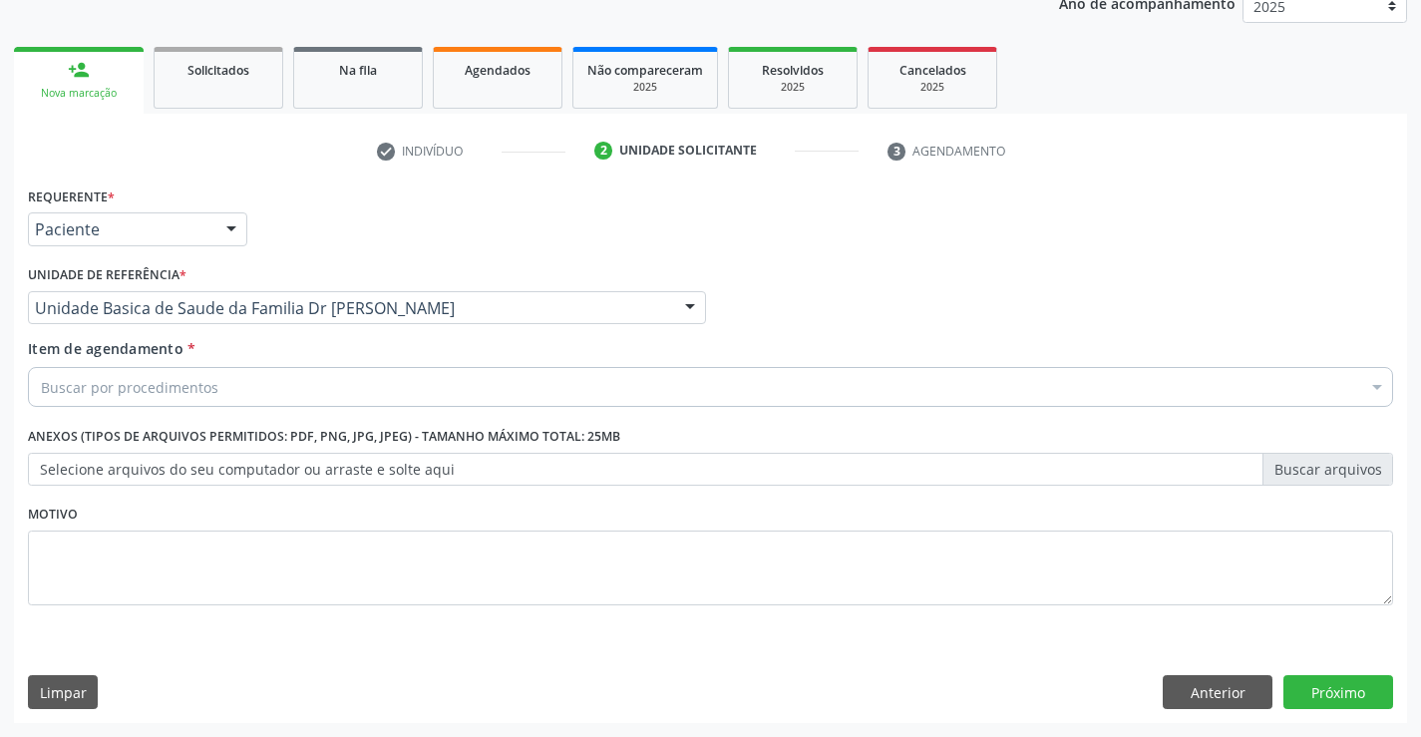
click at [234, 389] on div "Buscar por procedimentos" at bounding box center [710, 387] width 1365 height 40
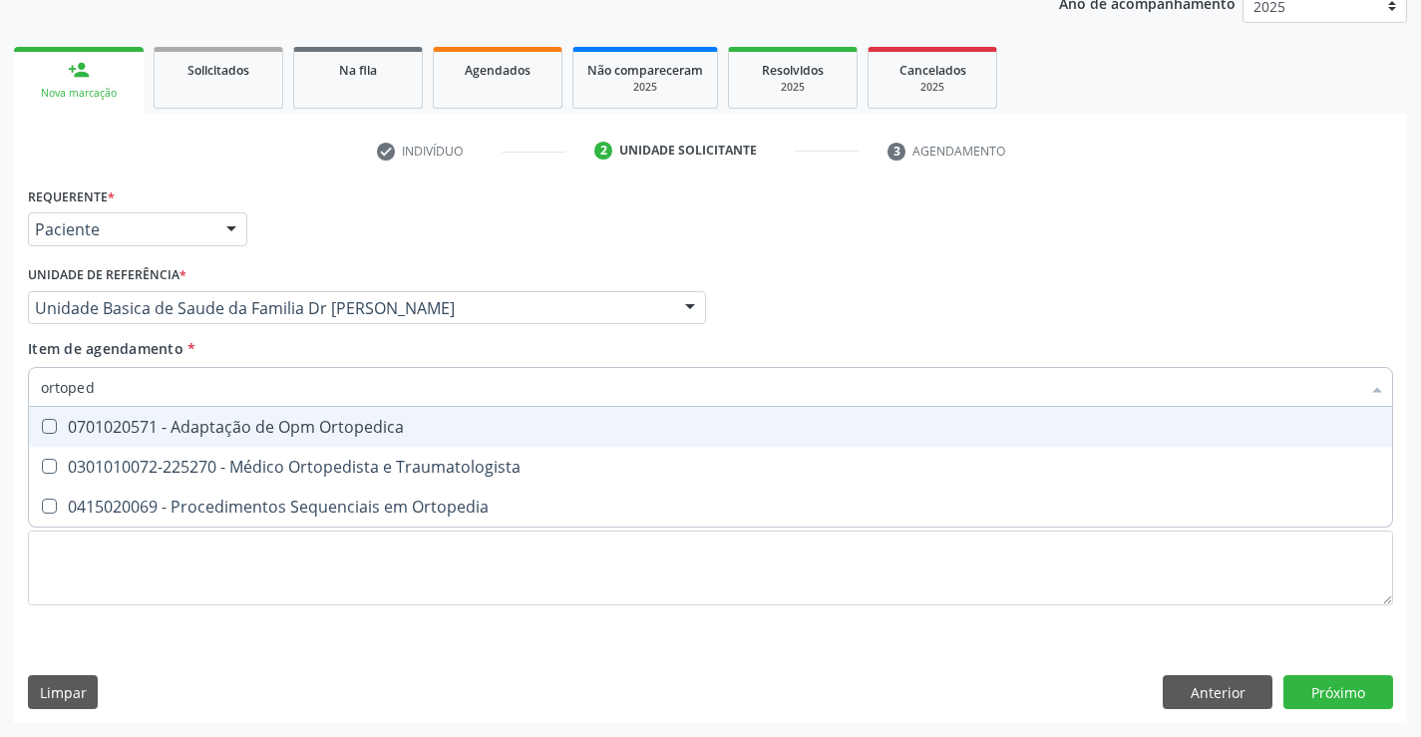
type input "ortopedi"
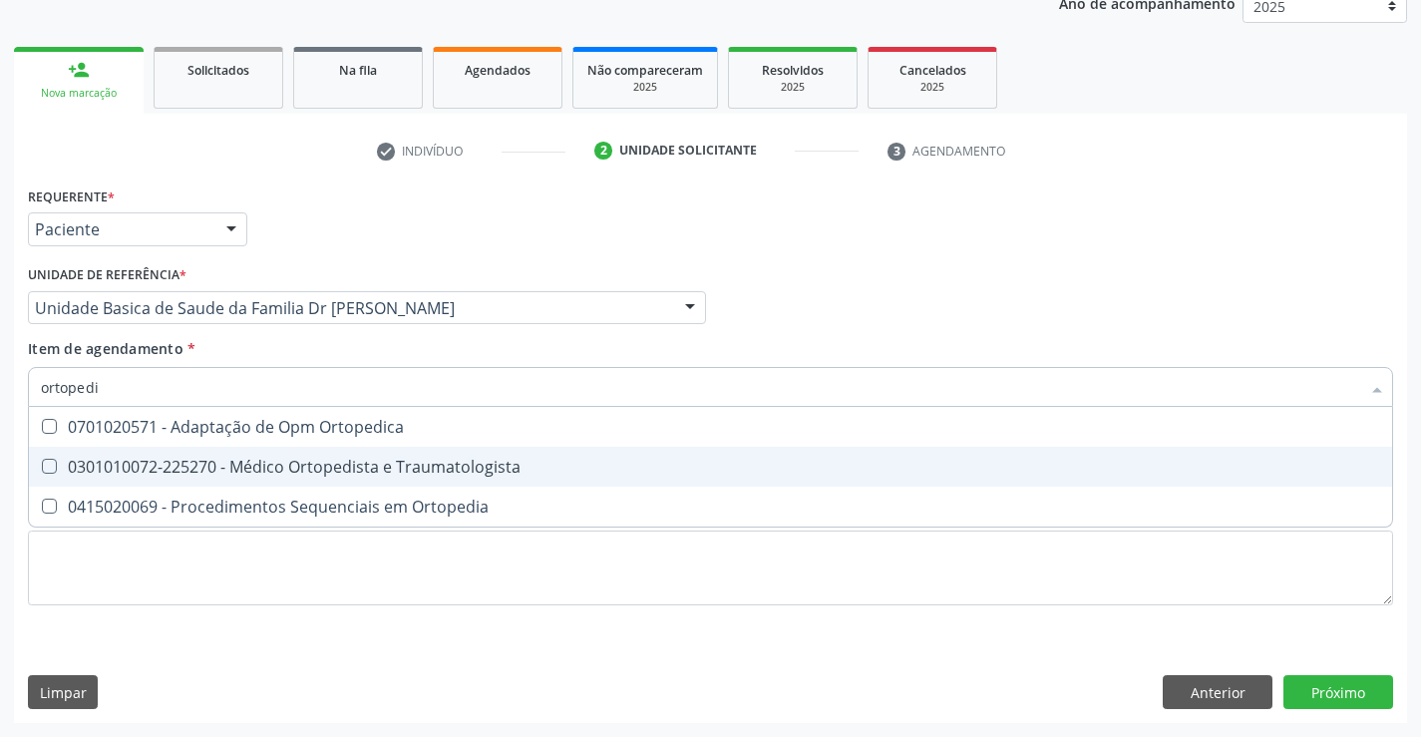
click at [481, 474] on div "0301010072-225270 - Médico Ortopedista e Traumatologista" at bounding box center [710, 467] width 1339 height 16
checkbox Traumatologista "true"
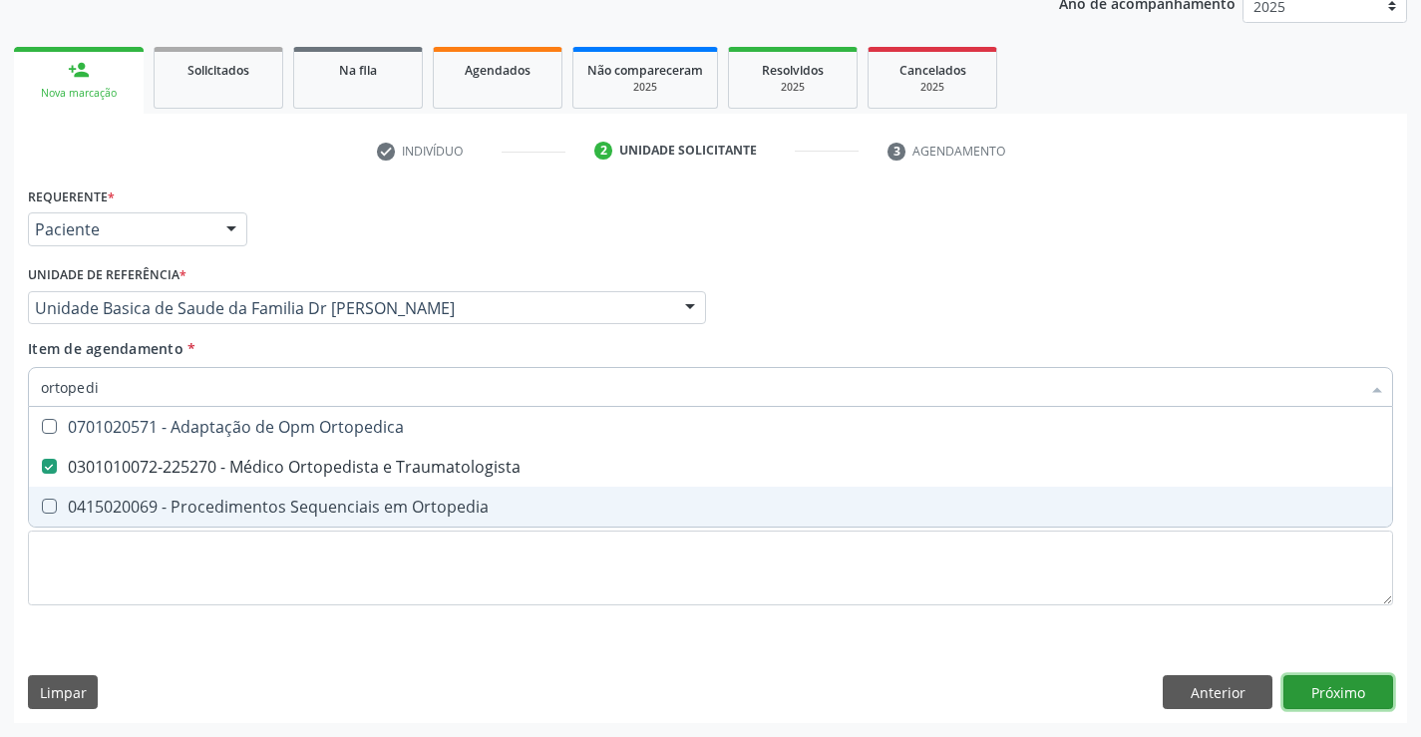
click at [1335, 691] on div "Requerente * Paciente Médico(a) Enfermeiro(a) Paciente Nenhum resultado encontr…" at bounding box center [710, 451] width 1393 height 541
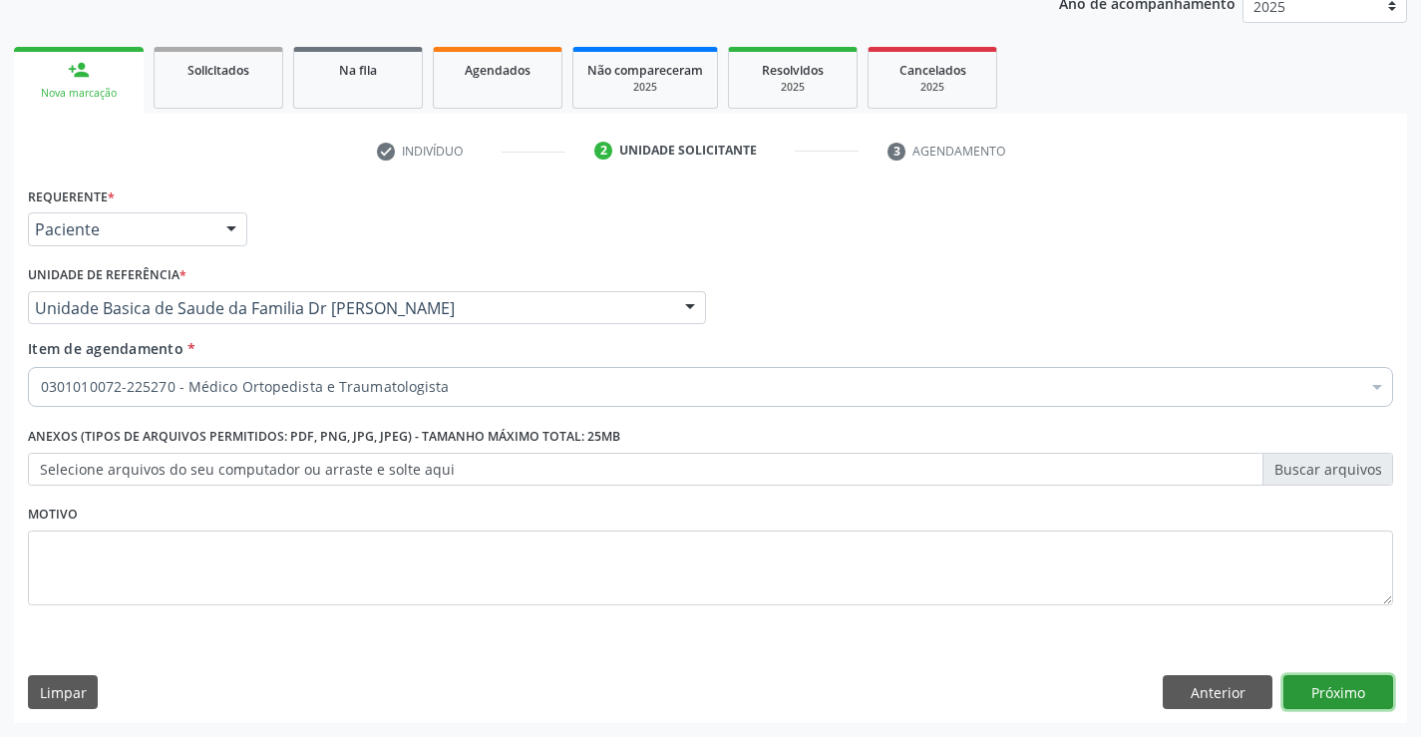
click at [1336, 683] on button "Próximo" at bounding box center [1338, 692] width 110 height 34
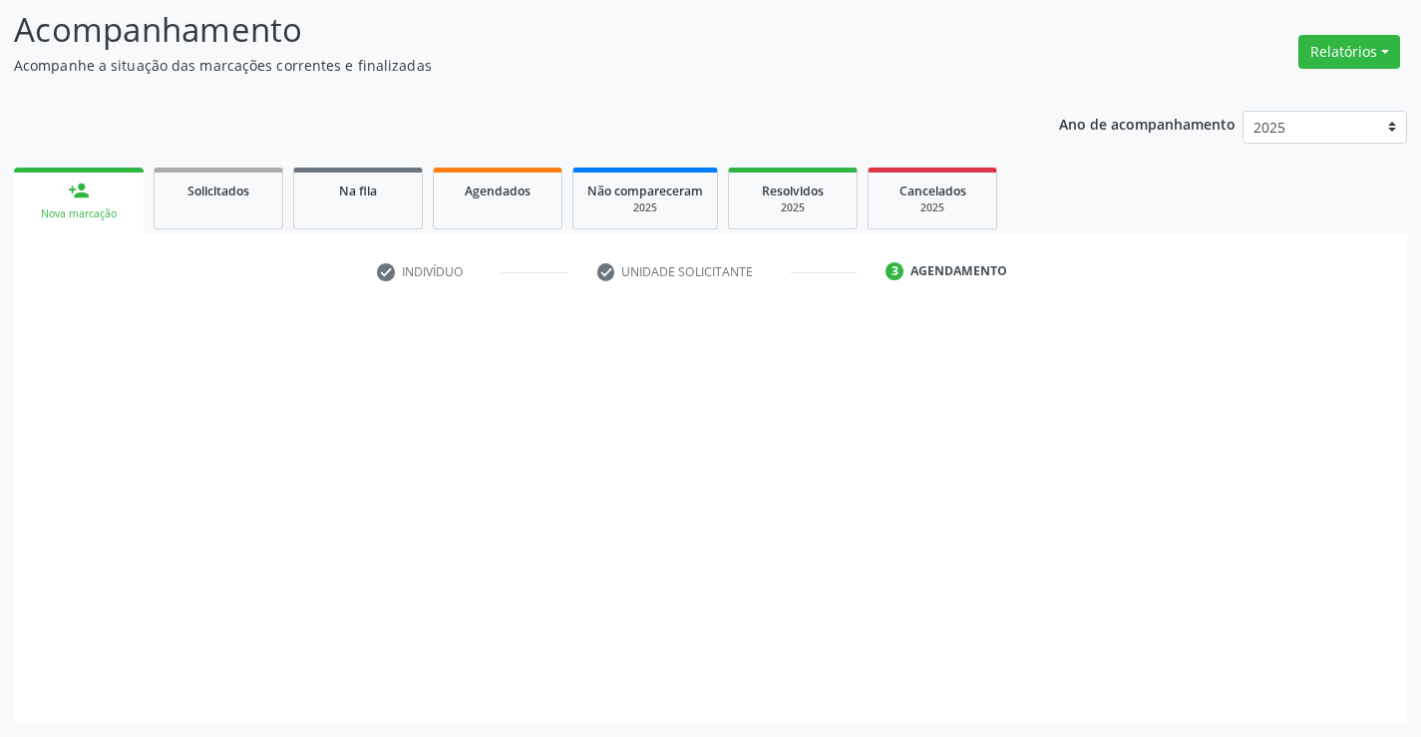
scroll to position [131, 0]
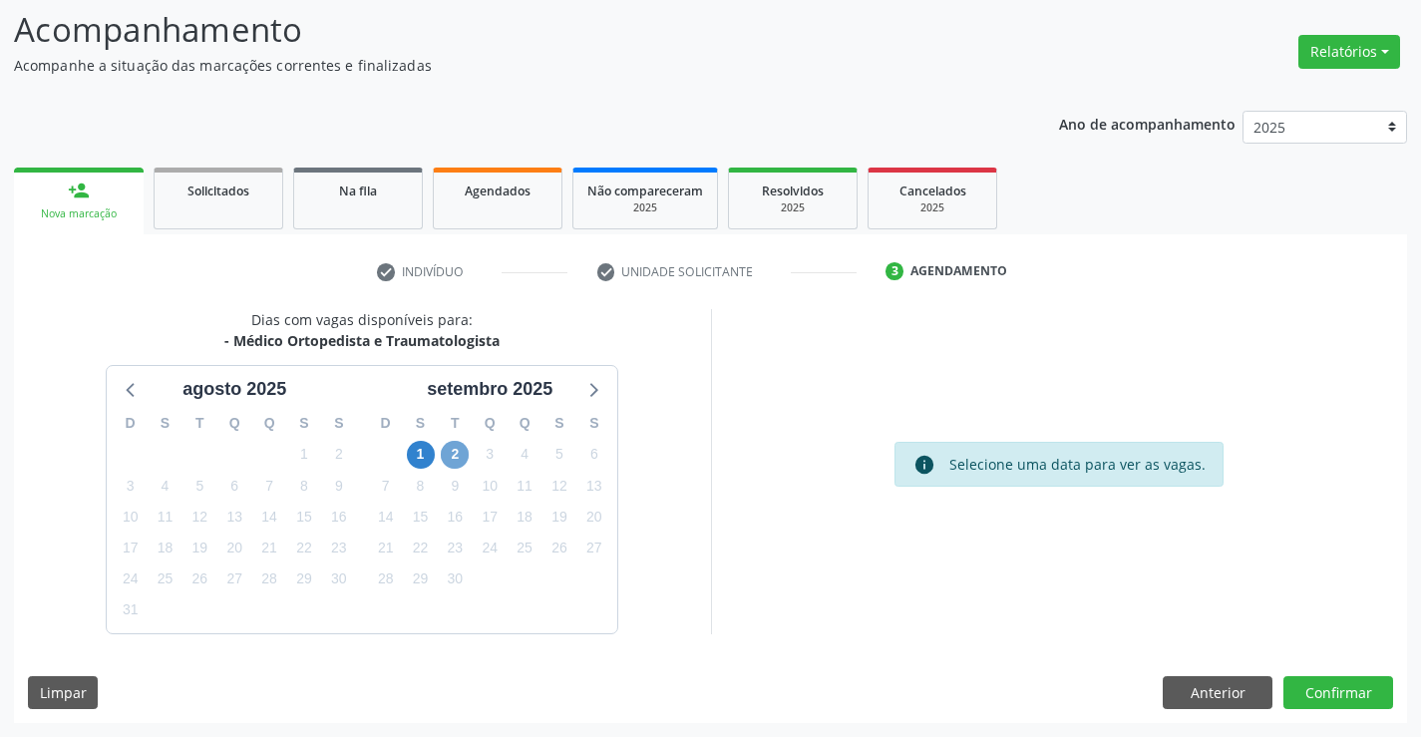
click at [459, 447] on span "2" at bounding box center [455, 455] width 28 height 28
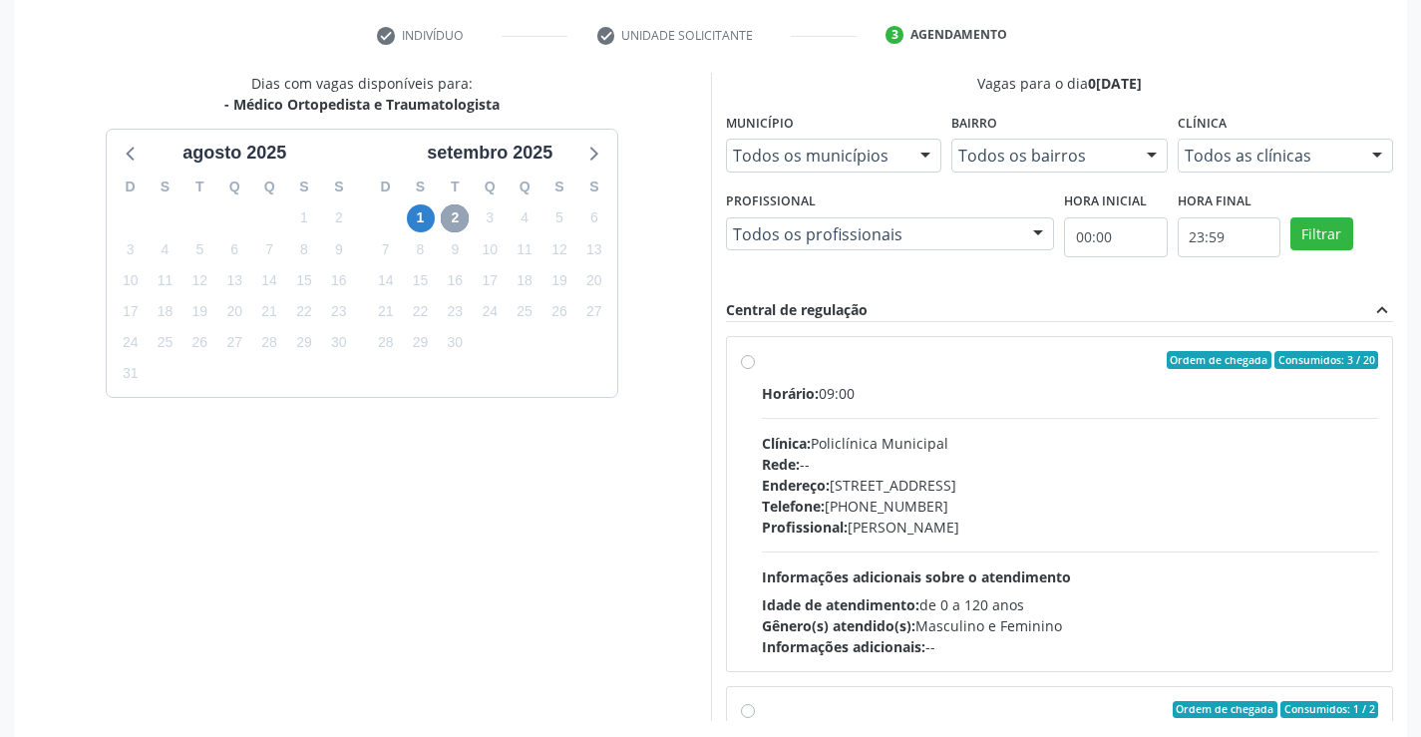
scroll to position [455, 0]
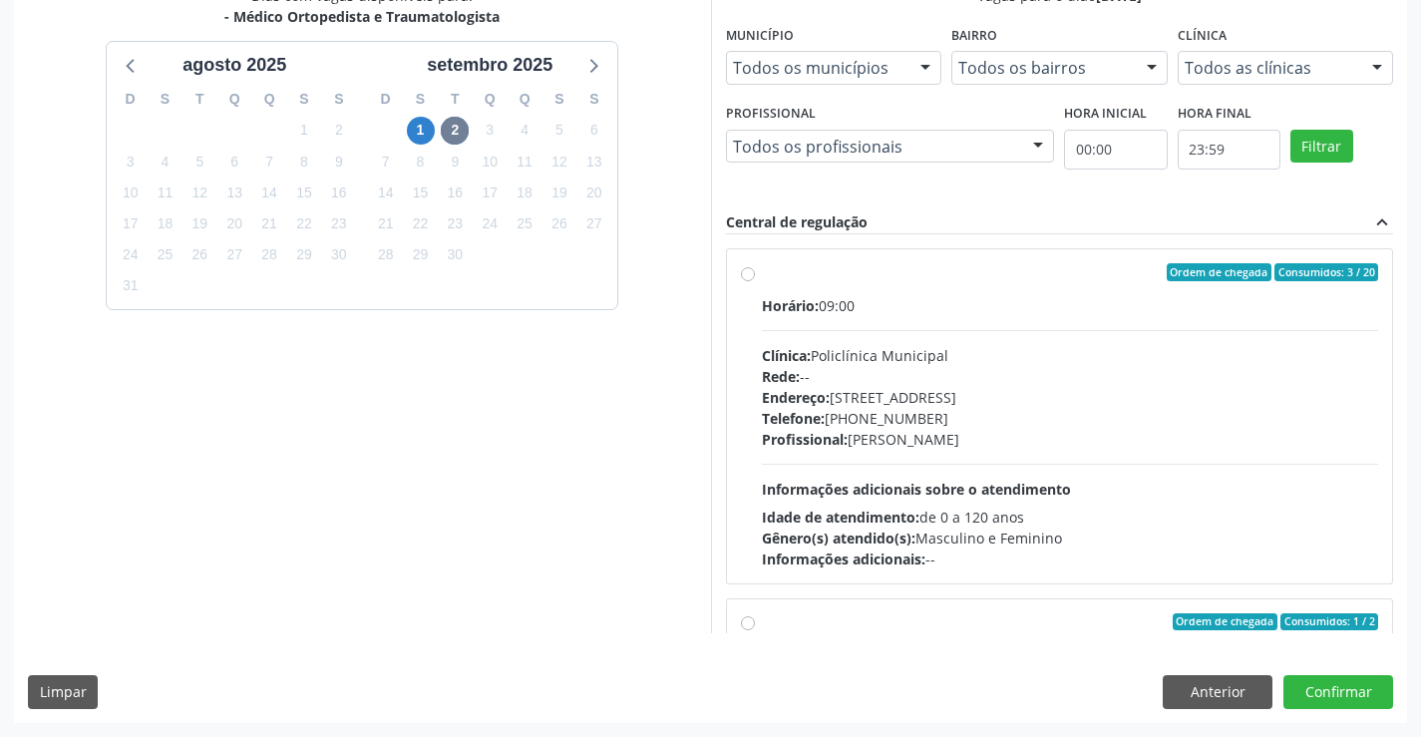
click at [961, 295] on div "Horário: 09:00" at bounding box center [1070, 305] width 617 height 21
click at [755, 281] on input "Ordem de chegada Consumidos: 3 / 20 Horário: 09:00 Clínica: Policlínica Municip…" at bounding box center [748, 272] width 14 height 18
radio input "true"
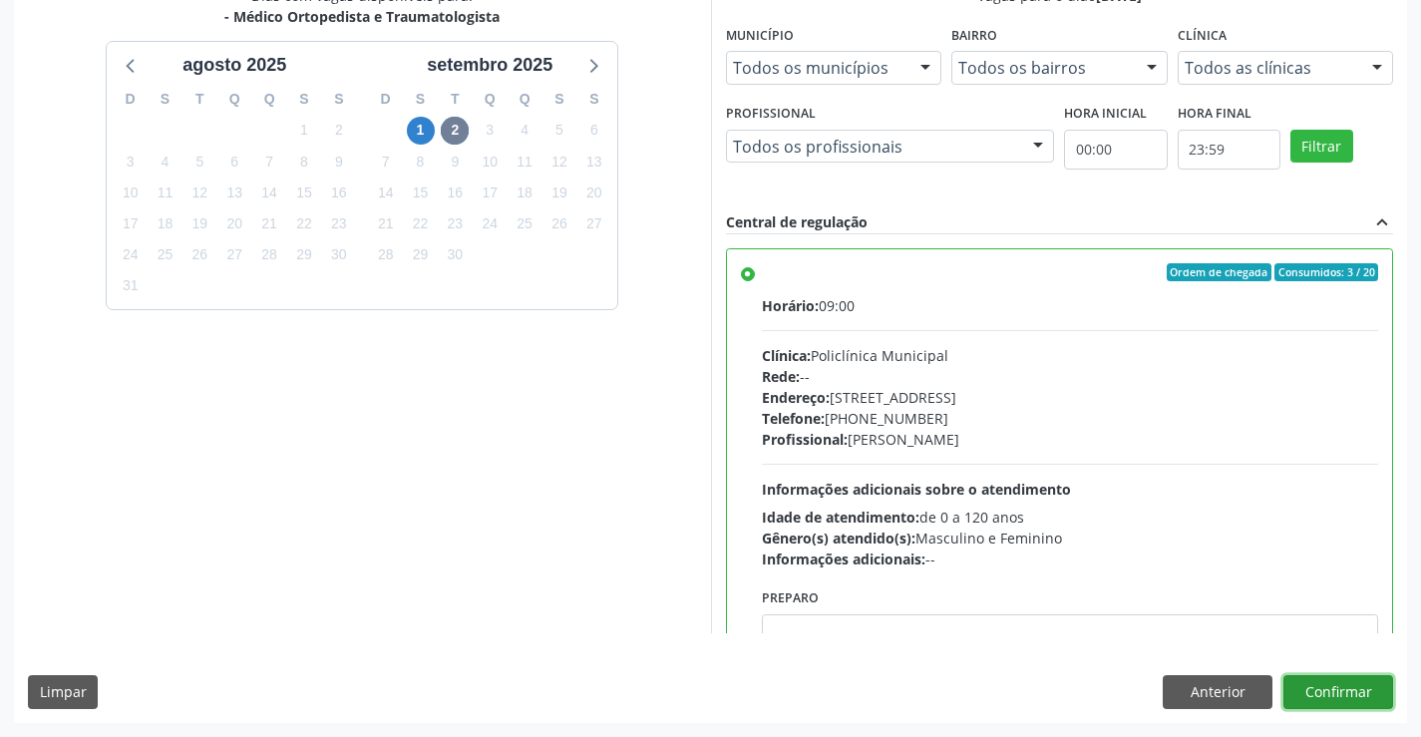
click at [1332, 690] on button "Confirmar" at bounding box center [1338, 692] width 110 height 34
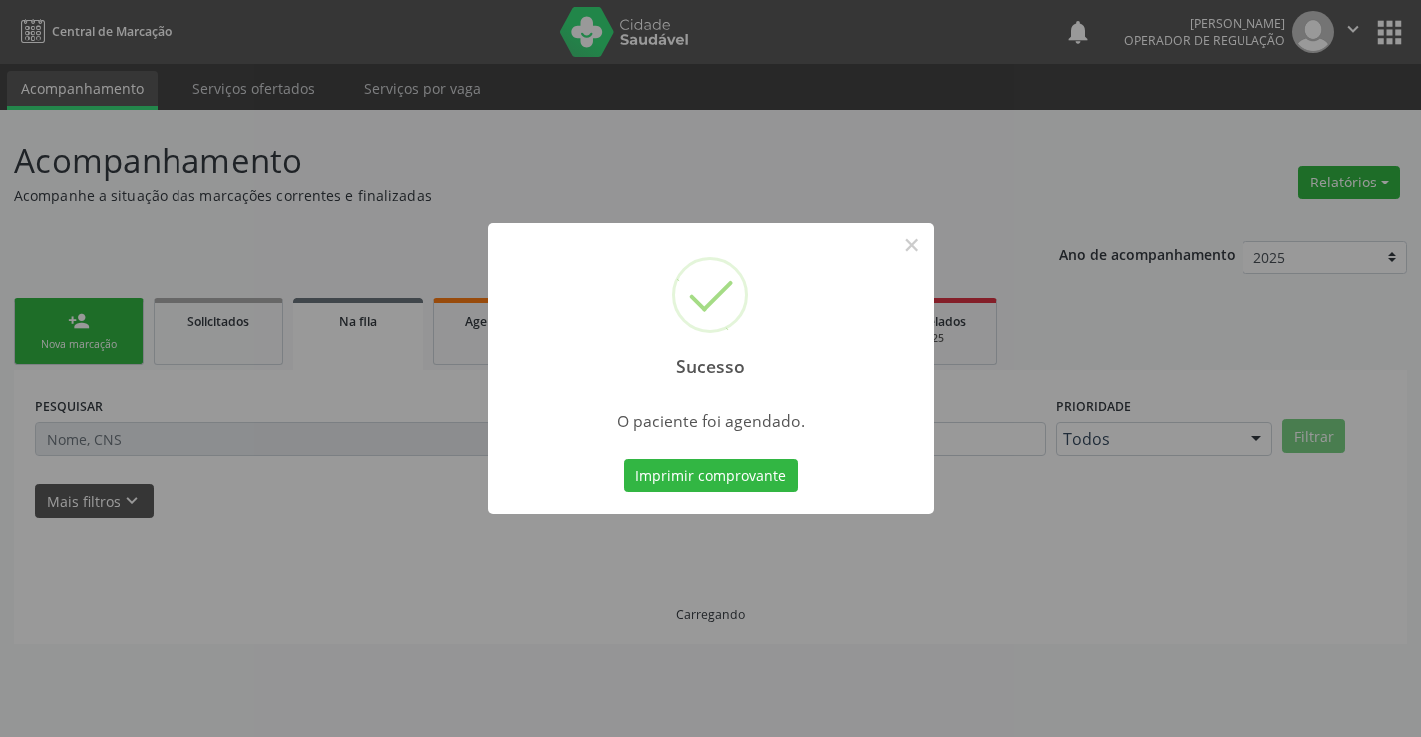
scroll to position [0, 0]
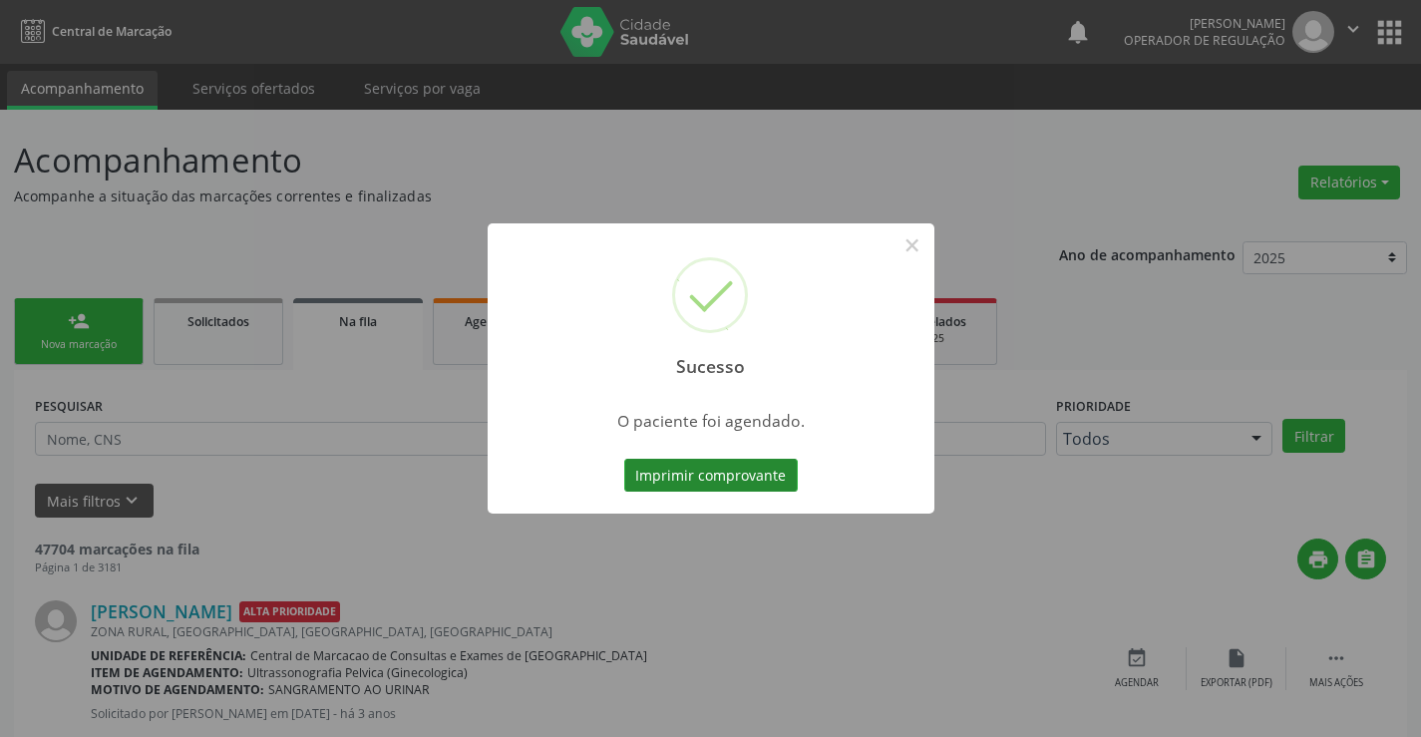
click at [713, 471] on button "Imprimir comprovante" at bounding box center [710, 476] width 173 height 34
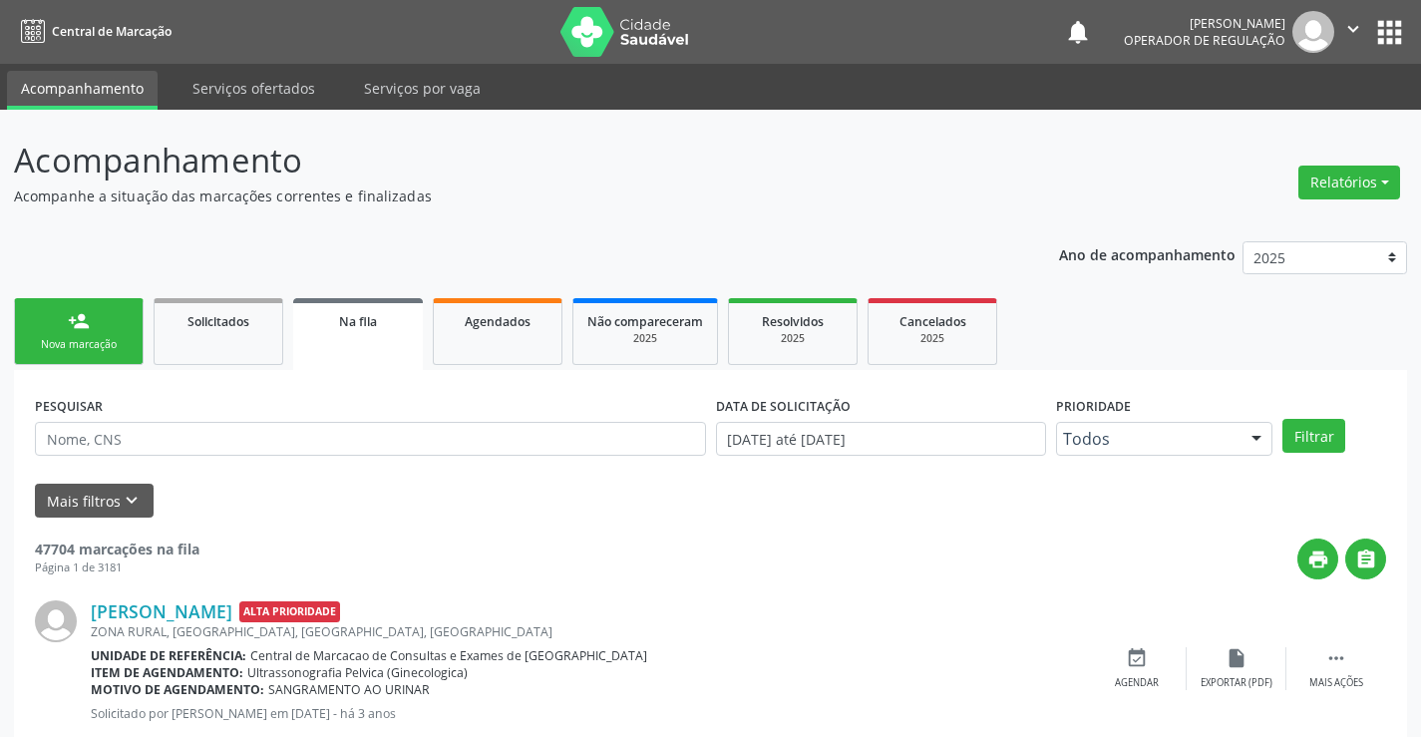
click at [74, 328] on div "person_add" at bounding box center [79, 321] width 22 height 22
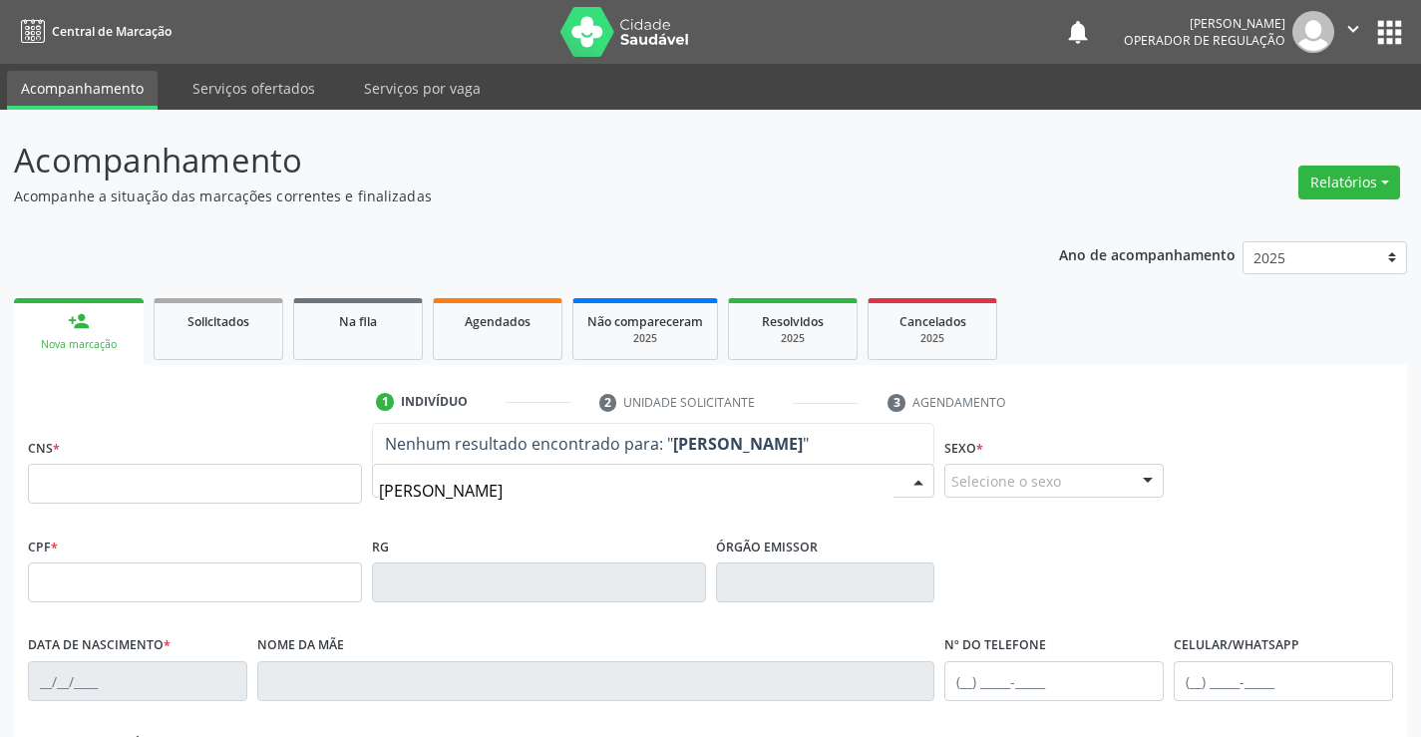
type input "ana laura carva"
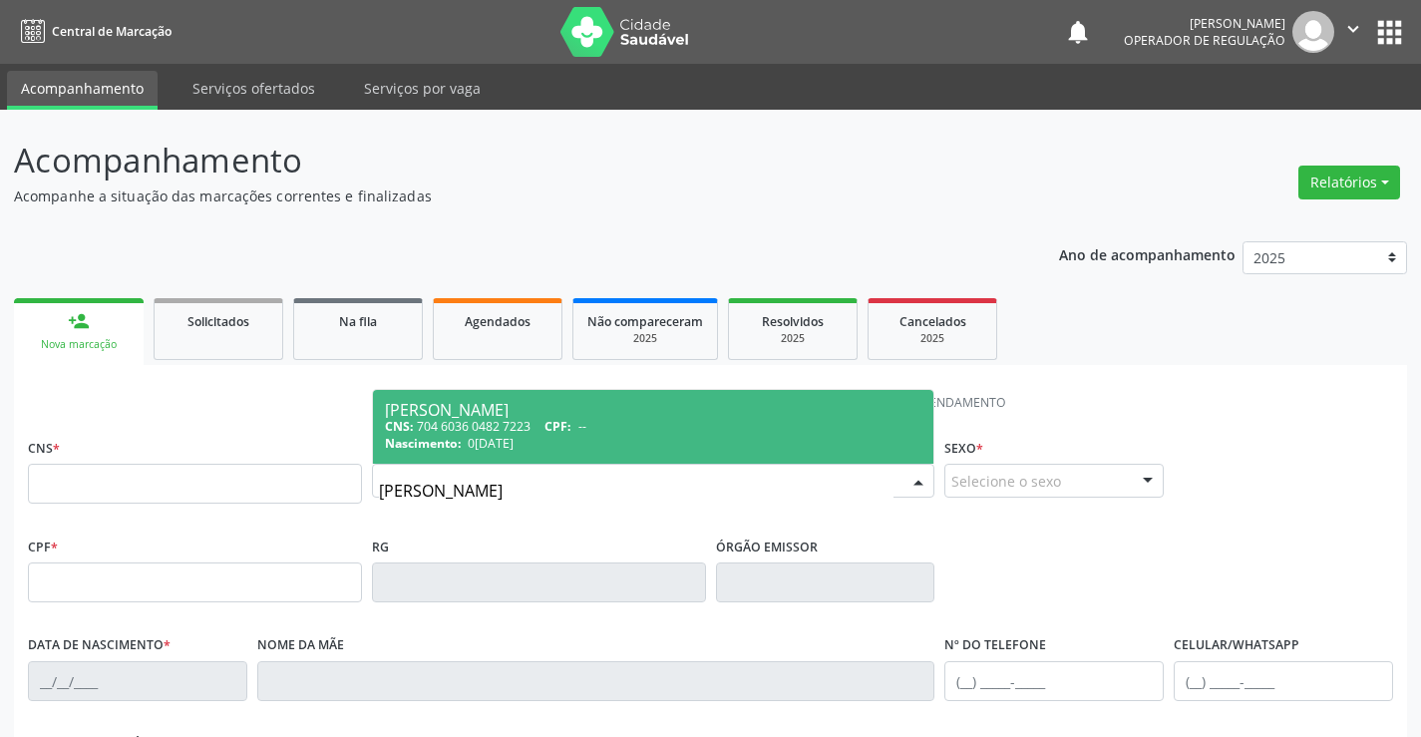
click at [527, 413] on div "Ana Laura Carvalho Curaçá Silva" at bounding box center [653, 410] width 537 height 16
type input "704 6036 0482 7223"
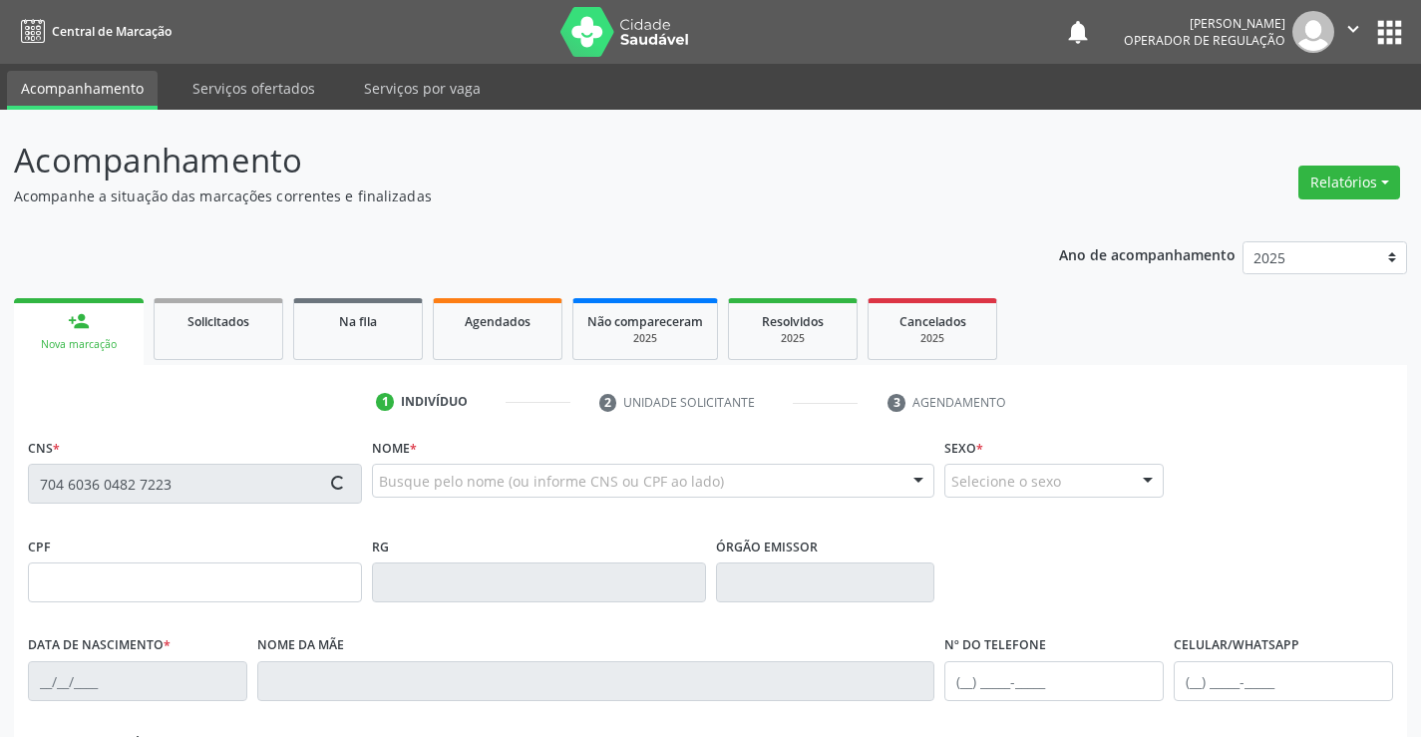
type input "05/10/2023"
type input "(74) 99194-4990"
type input "004.503.085-53"
type input "SN"
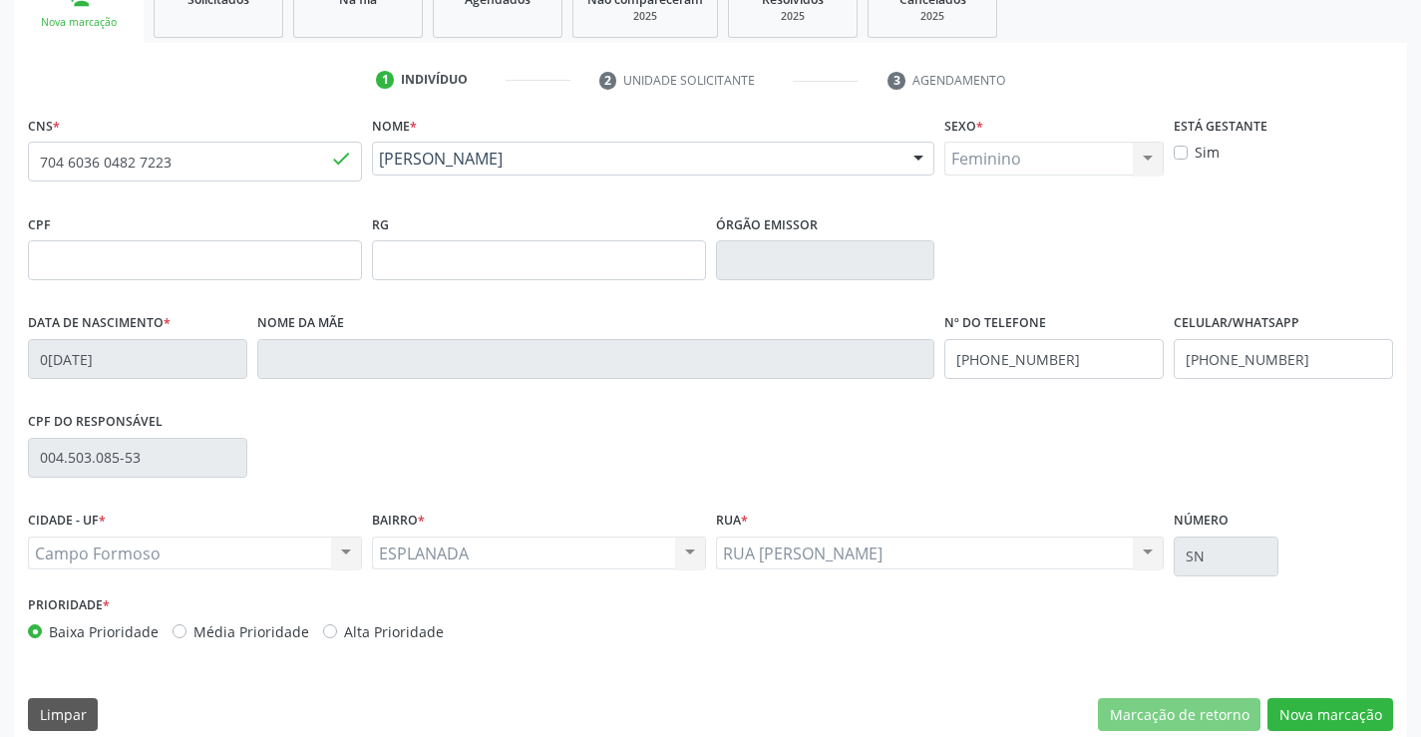
scroll to position [344, 0]
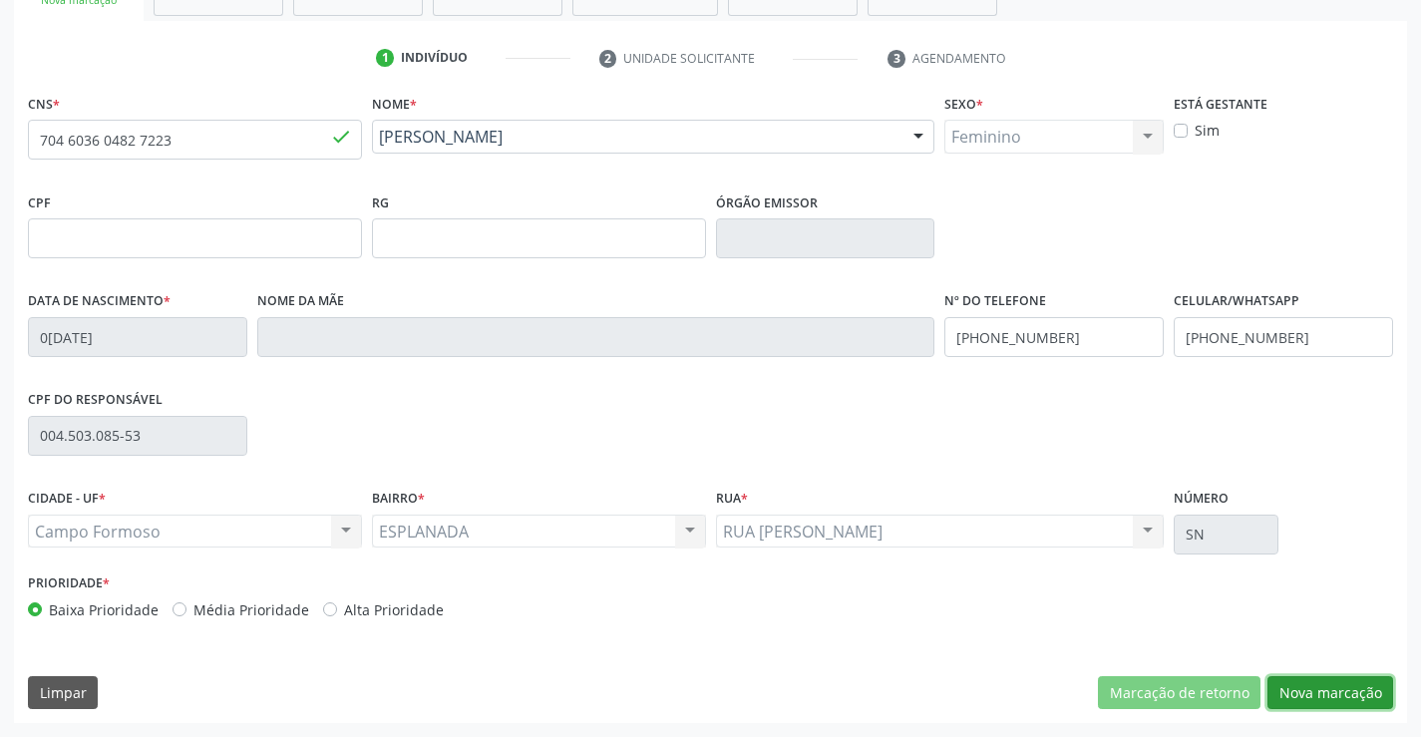
click at [1323, 694] on button "Nova marcação" at bounding box center [1330, 693] width 126 height 34
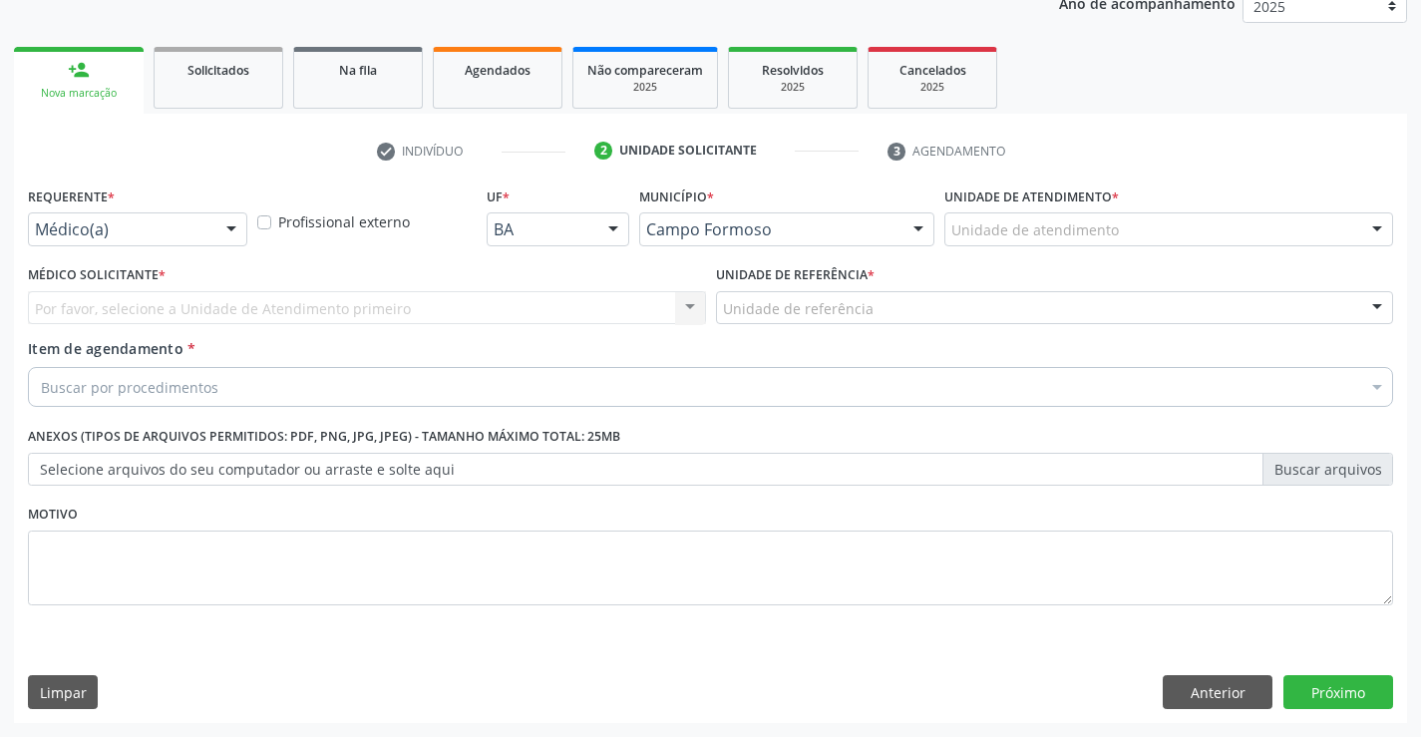
scroll to position [251, 0]
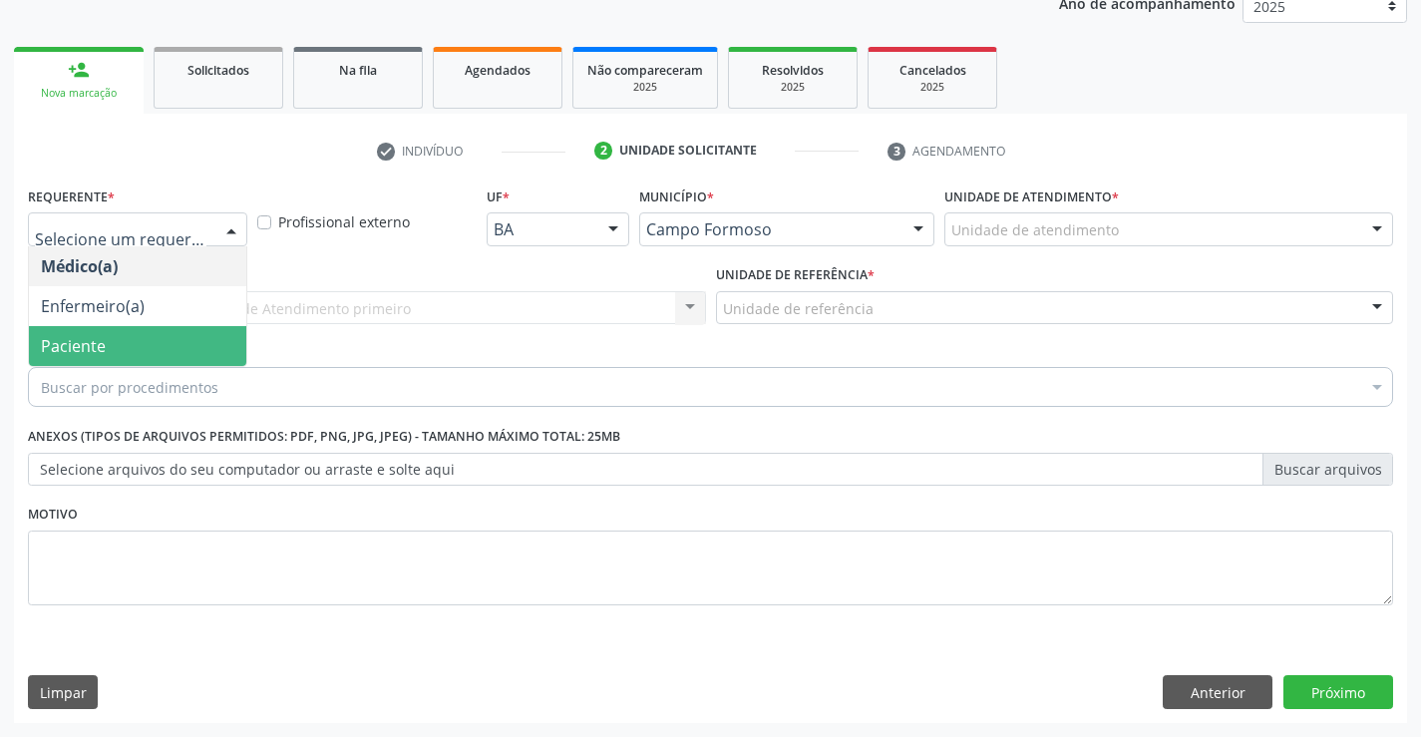
click at [109, 354] on span "Paciente" at bounding box center [137, 346] width 217 height 40
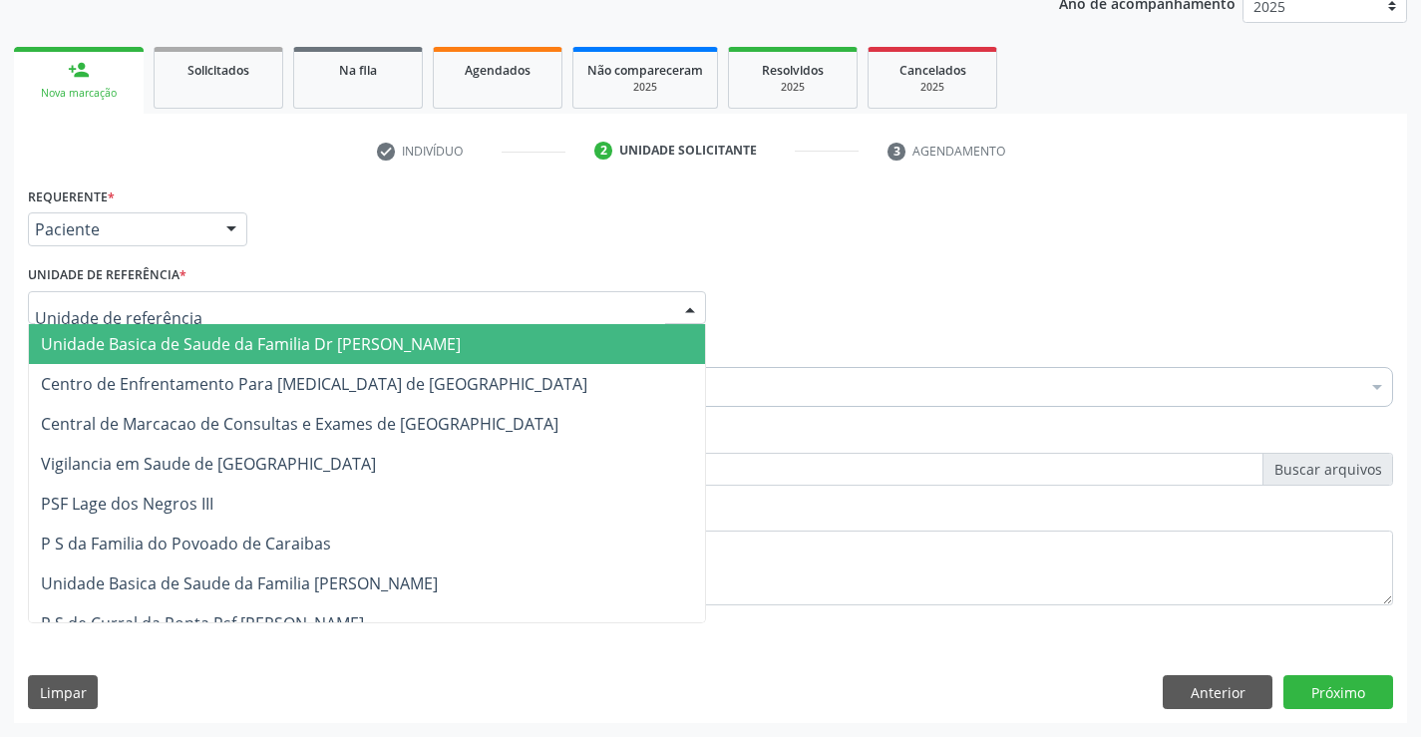
click at [186, 340] on span "Unidade Basica de Saude da Familia Dr [PERSON_NAME]" at bounding box center [251, 344] width 420 height 22
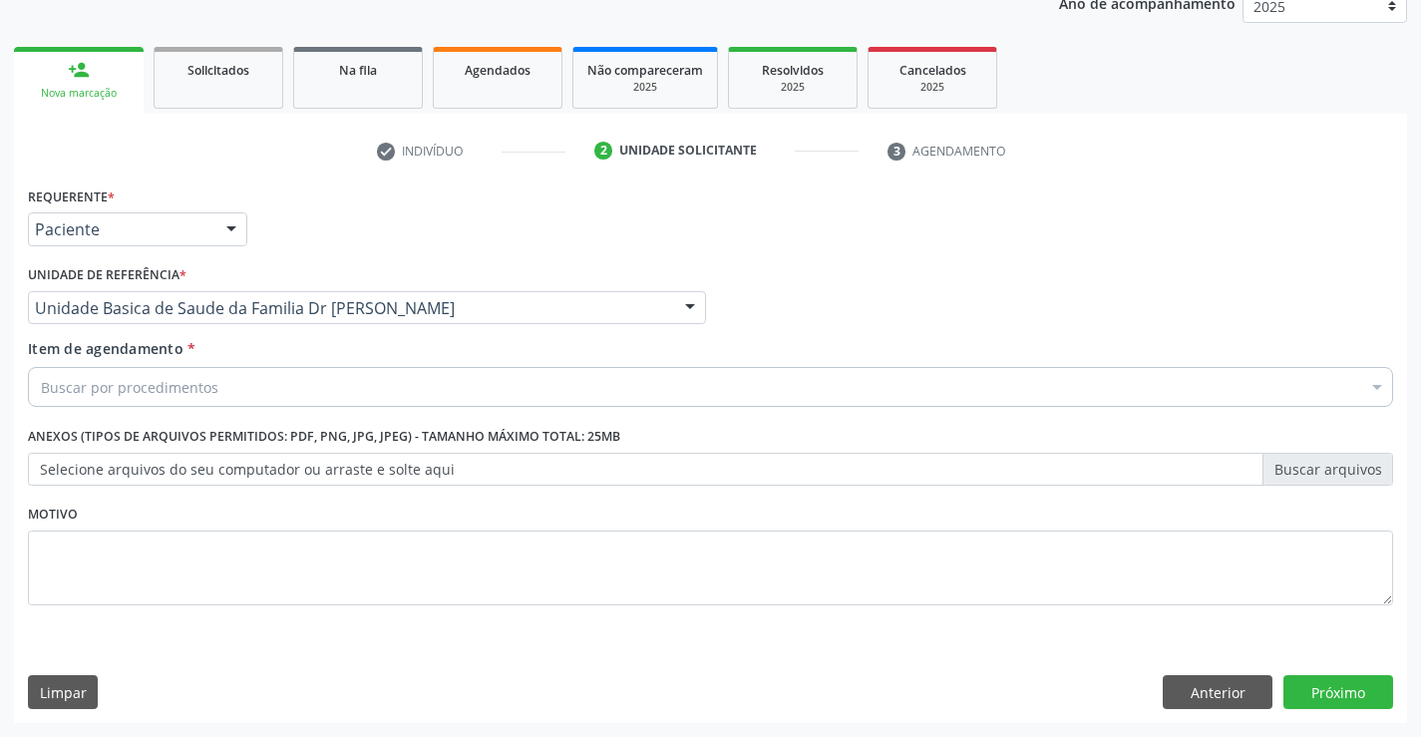
click at [234, 380] on div "Buscar por procedimentos" at bounding box center [710, 387] width 1365 height 40
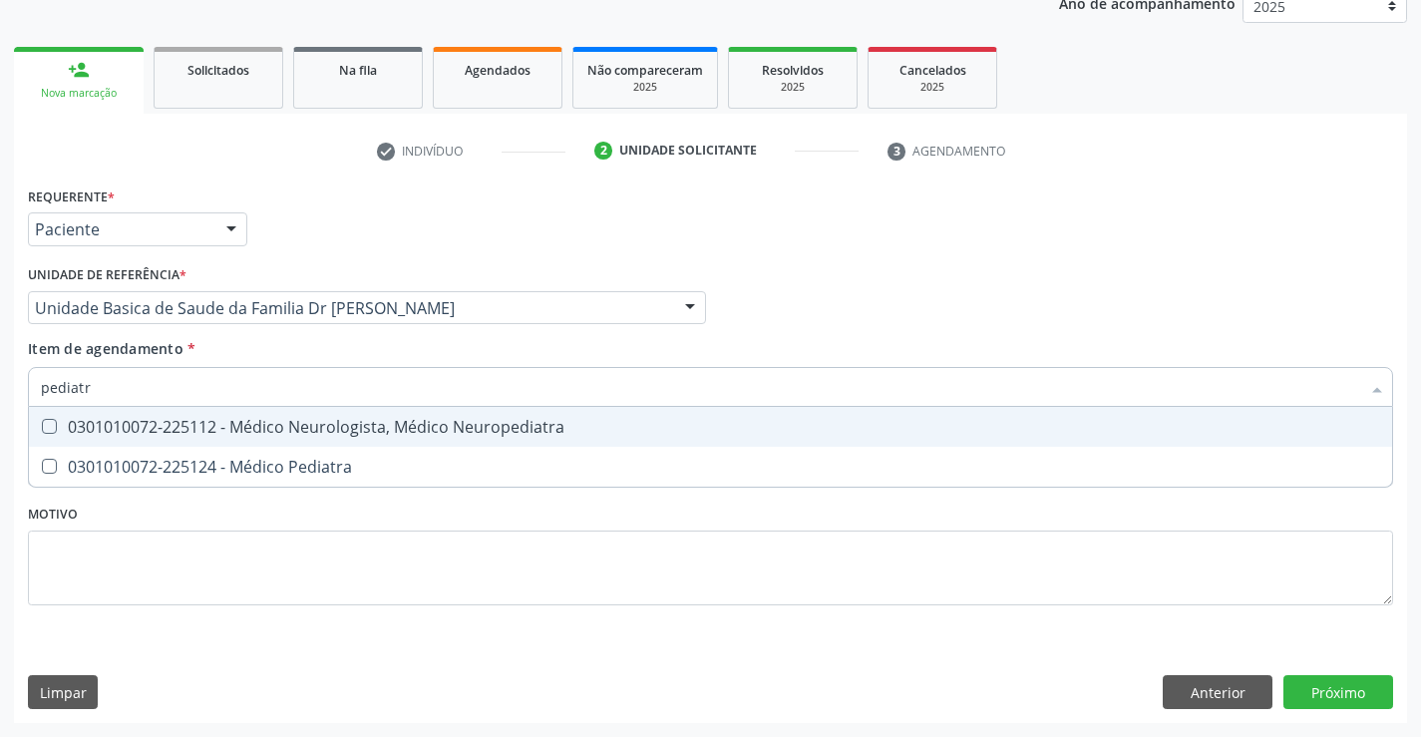
type input "pediatra"
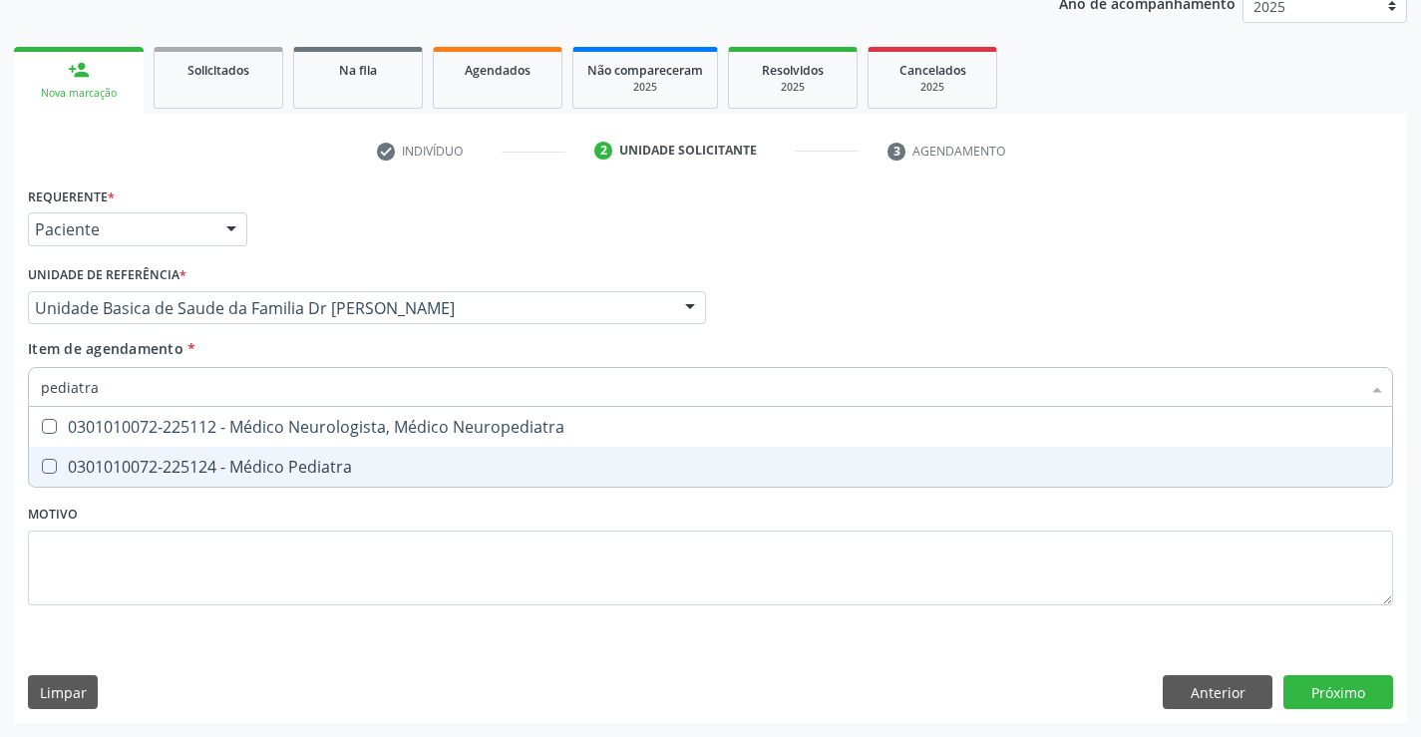
click at [317, 463] on div "0301010072-225124 - Médico Pediatra" at bounding box center [710, 467] width 1339 height 16
checkbox Pediatra "true"
click at [1340, 684] on div "Requerente * Paciente Médico(a) Enfermeiro(a) Paciente Nenhum resultado encontr…" at bounding box center [710, 451] width 1393 height 541
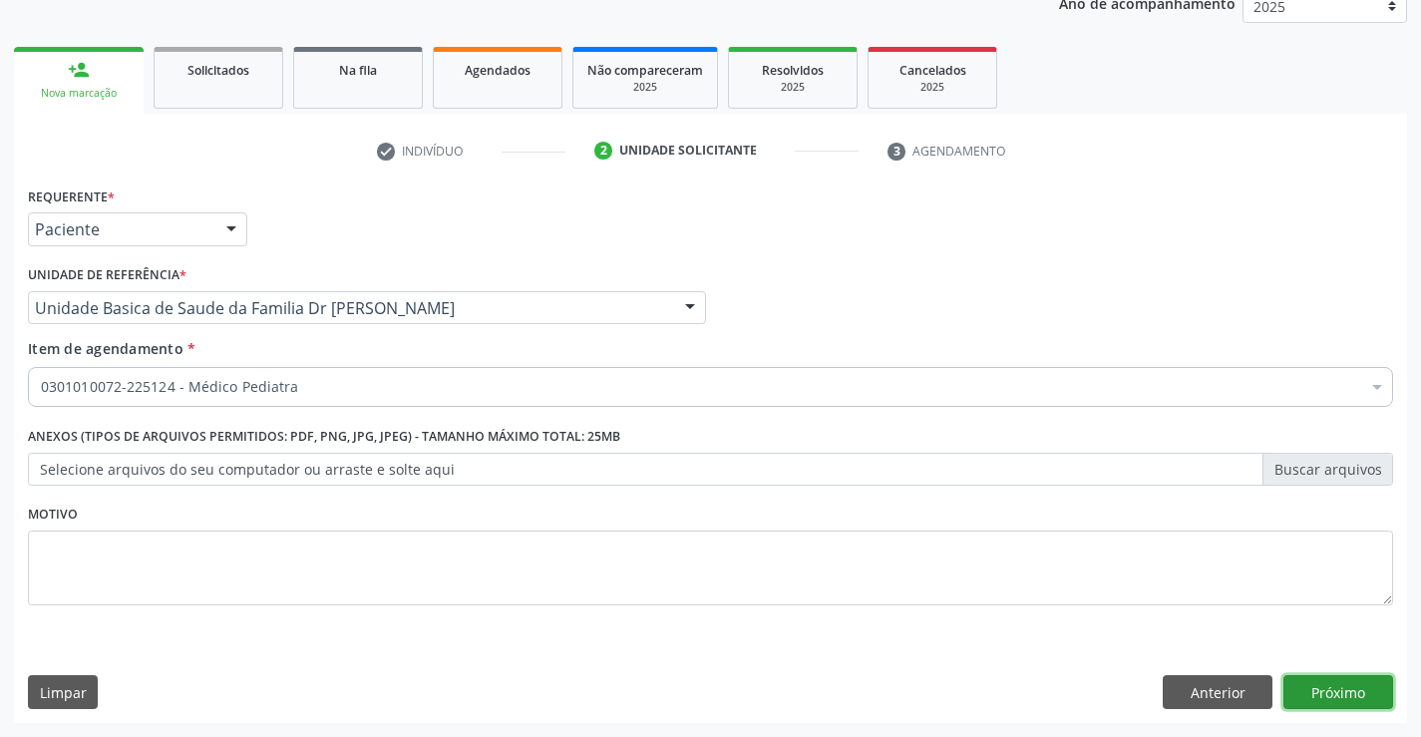
click at [1349, 689] on button "Próximo" at bounding box center [1338, 692] width 110 height 34
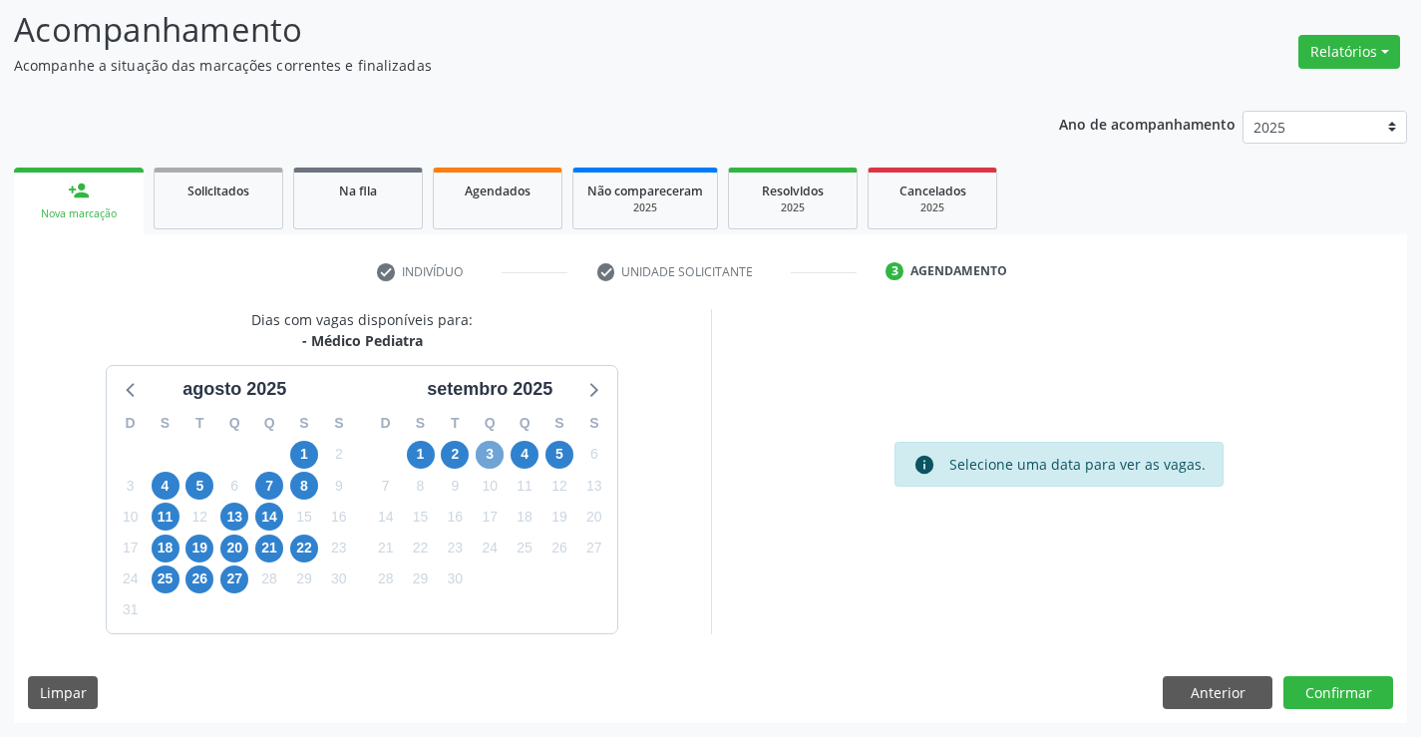
click at [486, 451] on span "3" at bounding box center [490, 455] width 28 height 28
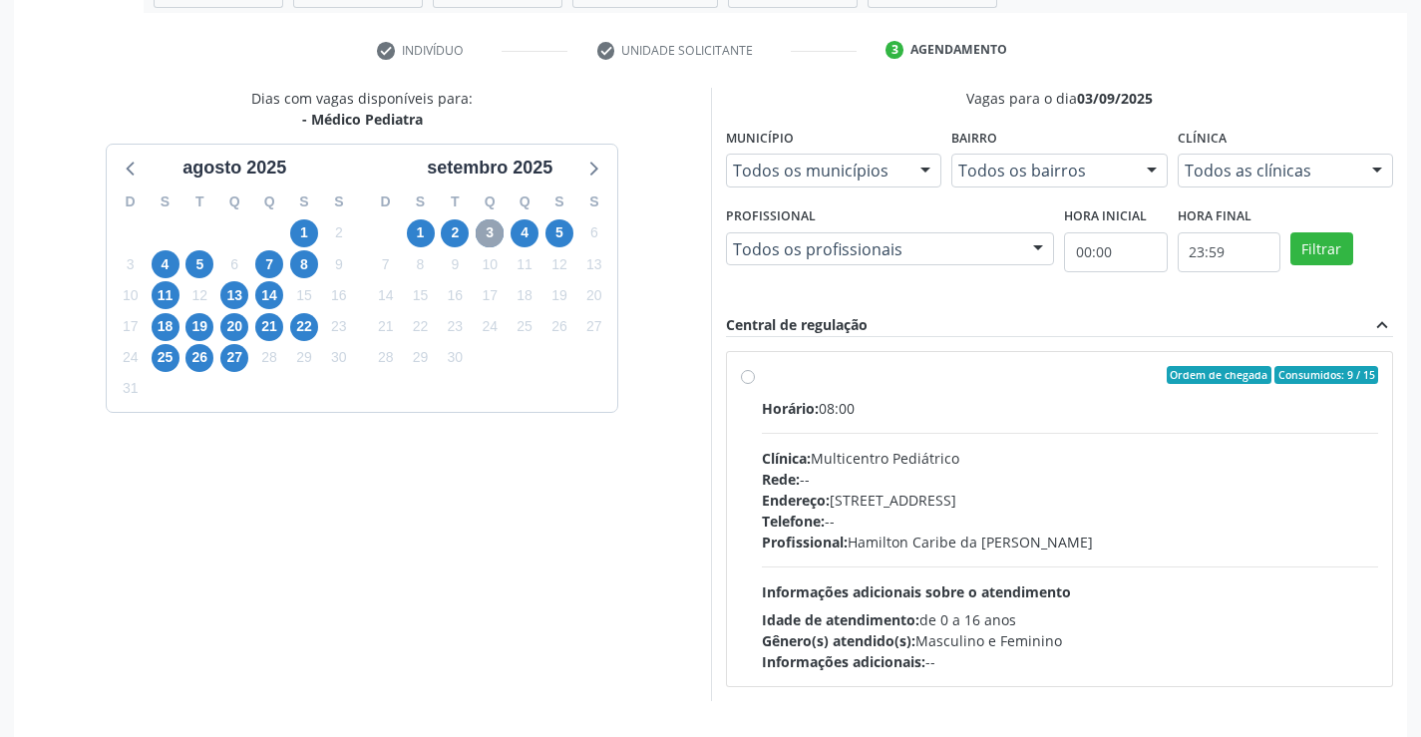
scroll to position [419, 0]
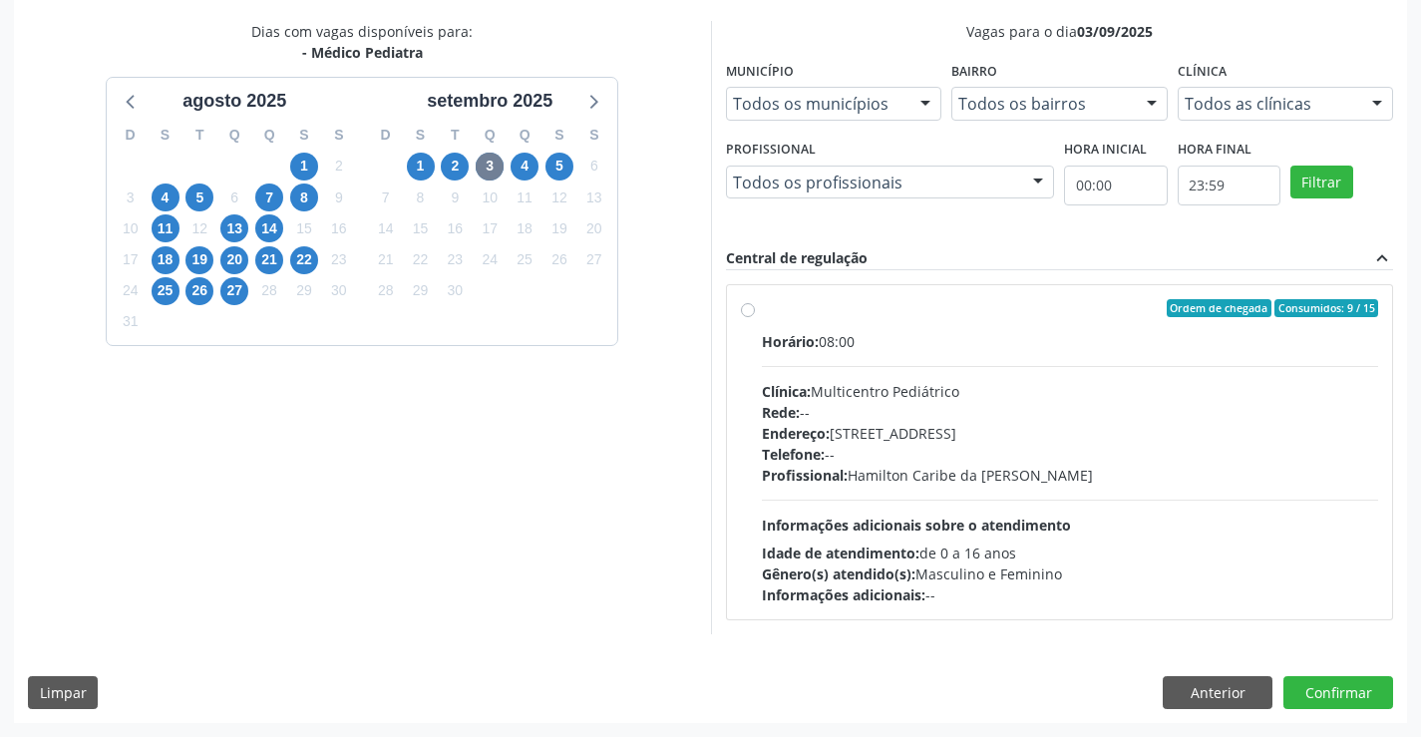
click at [960, 304] on div "Ordem de chegada Consumidos: 9 / 15" at bounding box center [1070, 308] width 617 height 18
click at [755, 304] on input "Ordem de chegada Consumidos: 9 / 15 Horário: 08:00 Clínica: Multicentro Pediátr…" at bounding box center [748, 308] width 14 height 18
radio input "true"
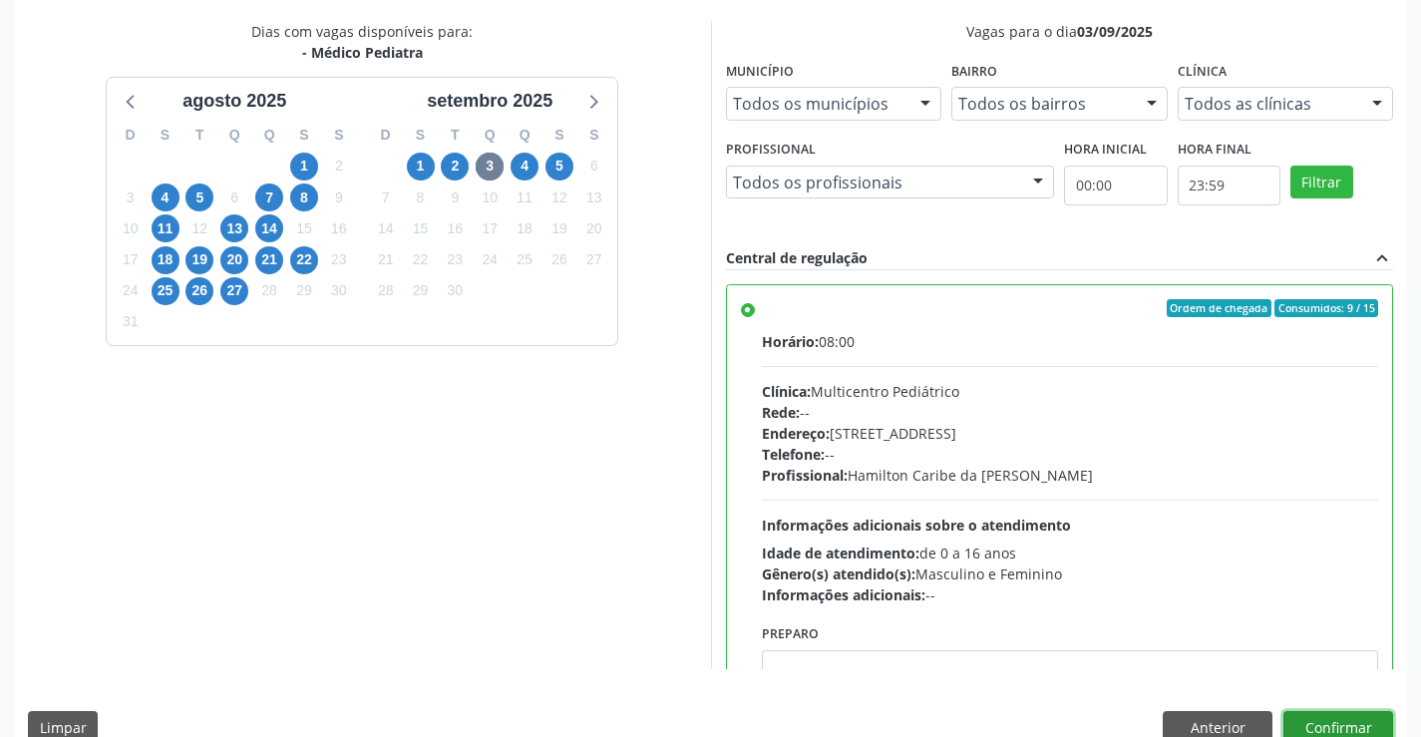
click at [1337, 724] on button "Confirmar" at bounding box center [1338, 728] width 110 height 34
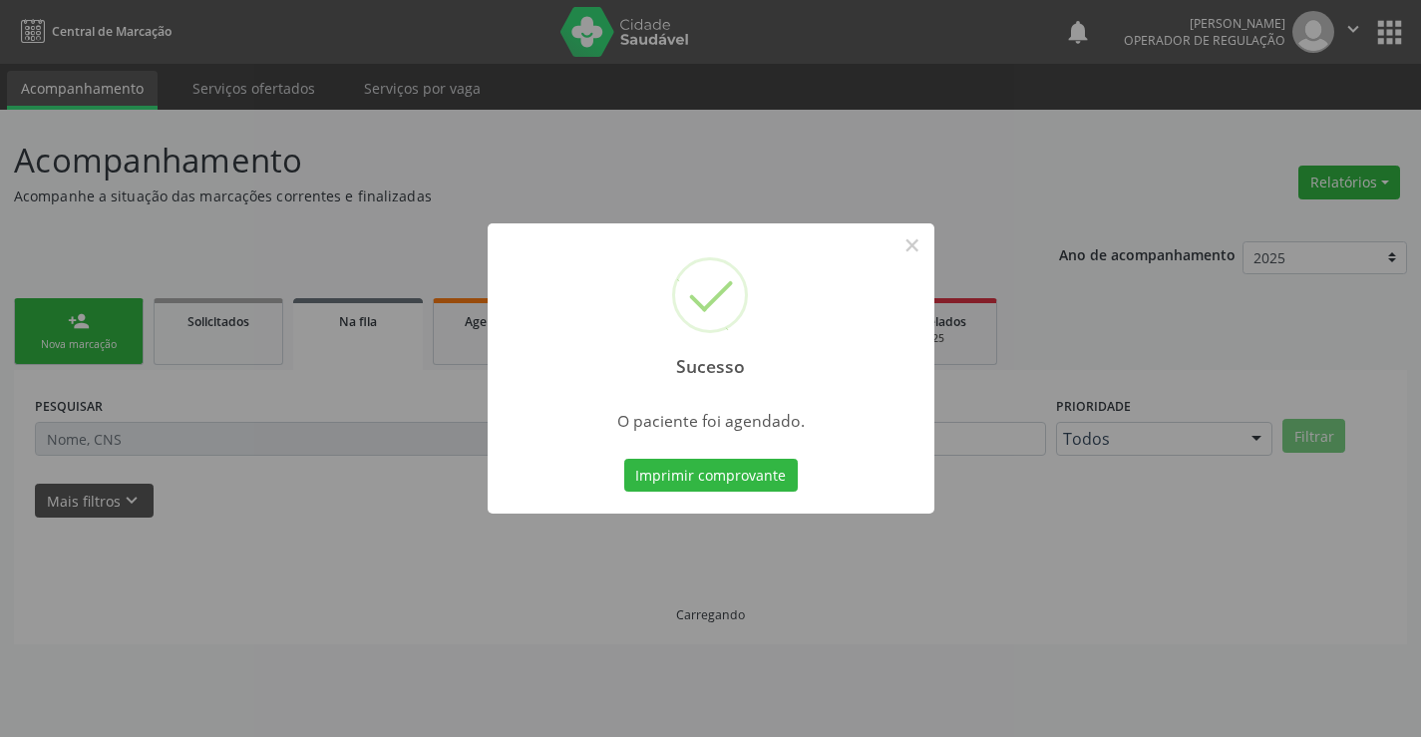
scroll to position [0, 0]
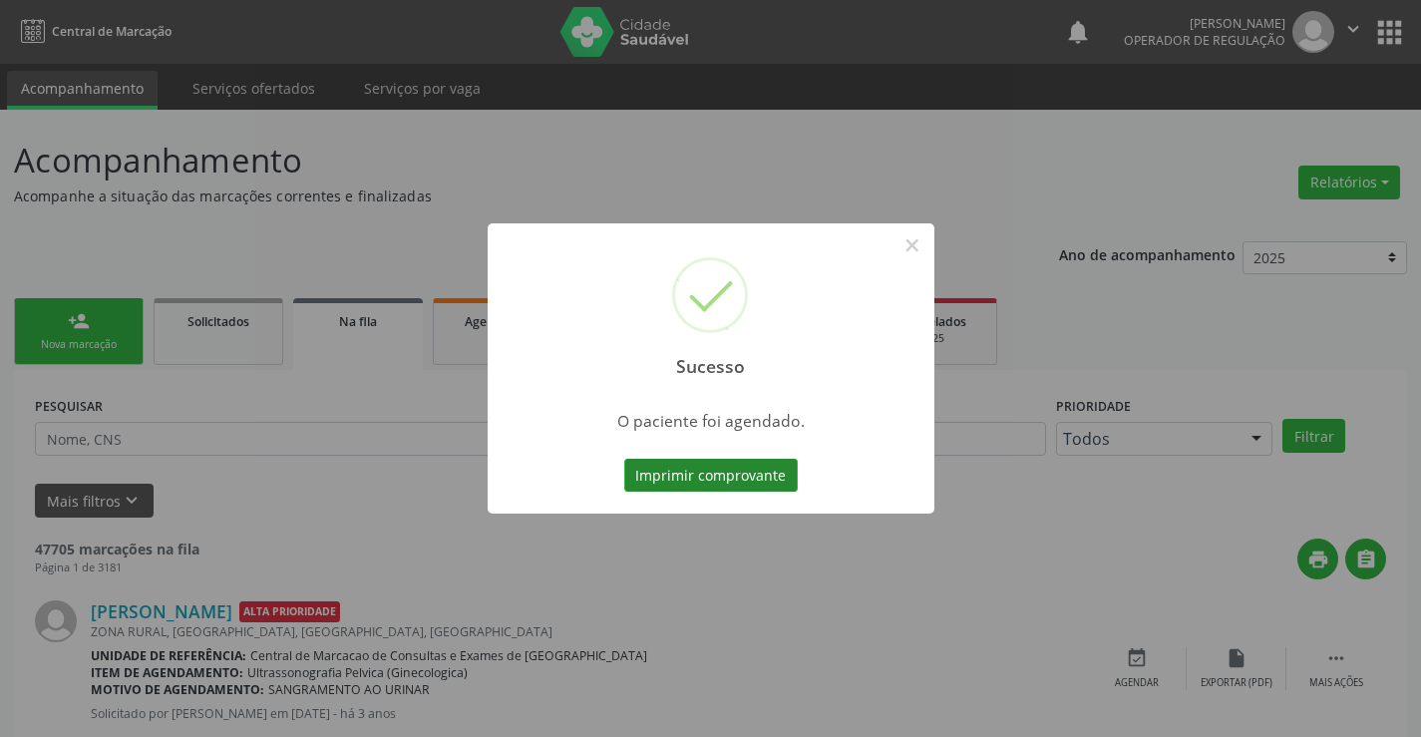
click at [740, 476] on button "Imprimir comprovante" at bounding box center [710, 476] width 173 height 34
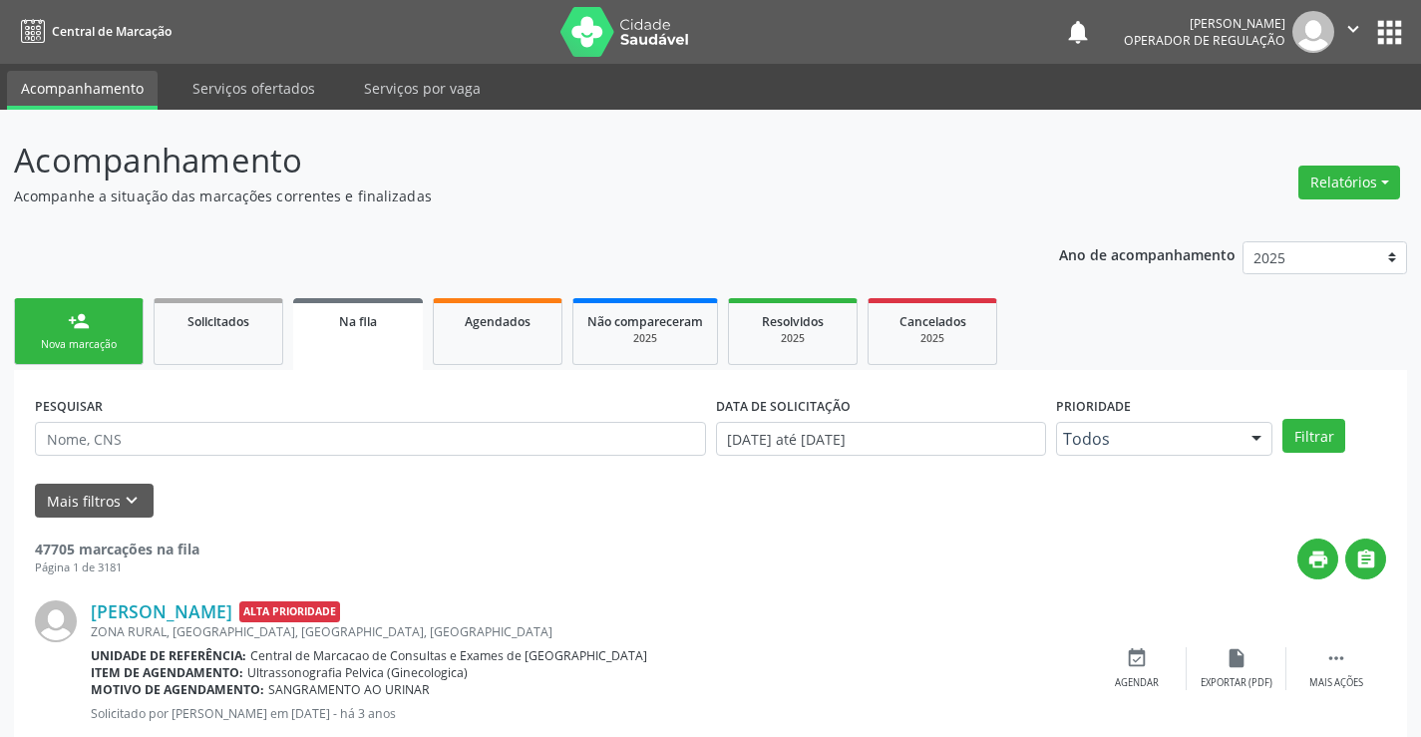
click at [100, 330] on link "person_add Nova marcação" at bounding box center [79, 331] width 130 height 67
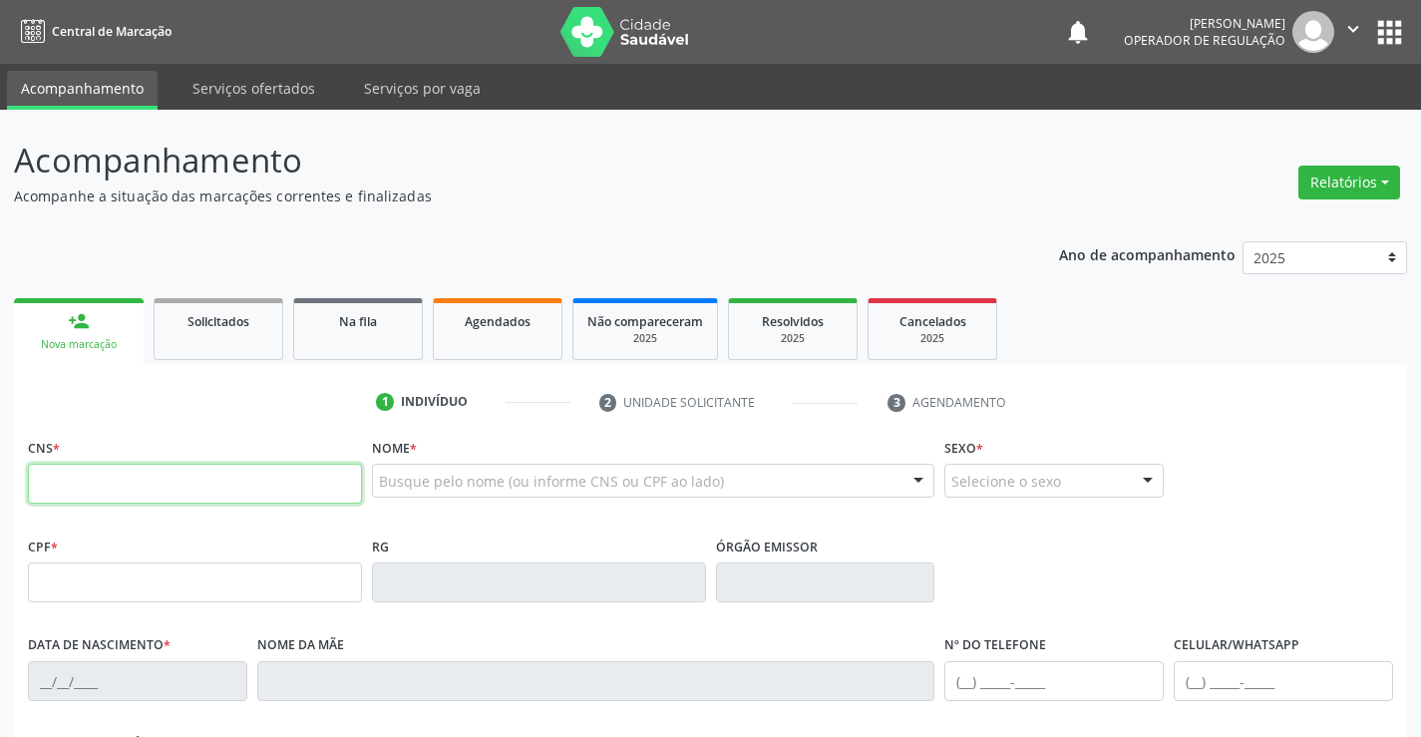
click at [131, 480] on input "text" at bounding box center [195, 484] width 334 height 40
type input "706 0053 9609 7349"
type input "437899937"
type input "02/10/1977"
type input "(74) 98859-4290"
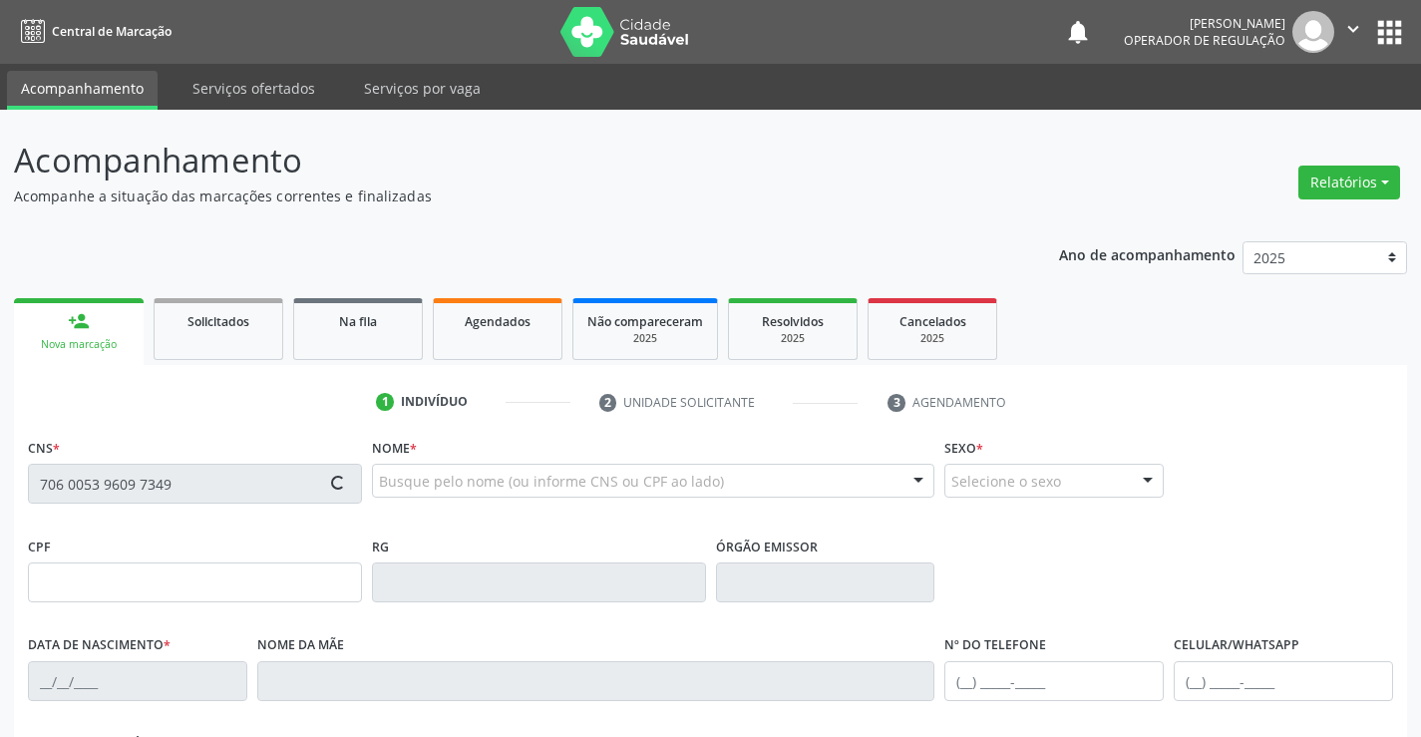
type input "(74) 98859-4290"
type input "319.694.928-13"
type input "S/N"
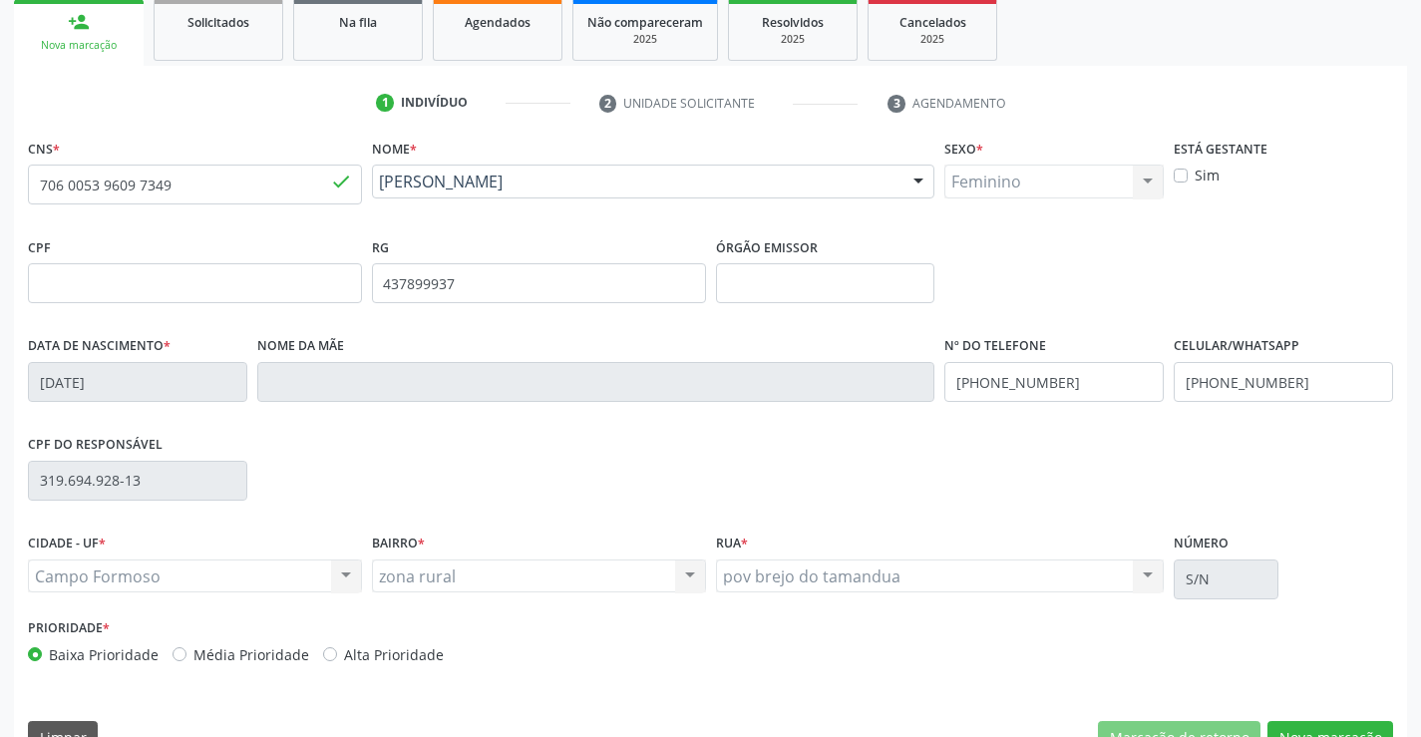
scroll to position [344, 0]
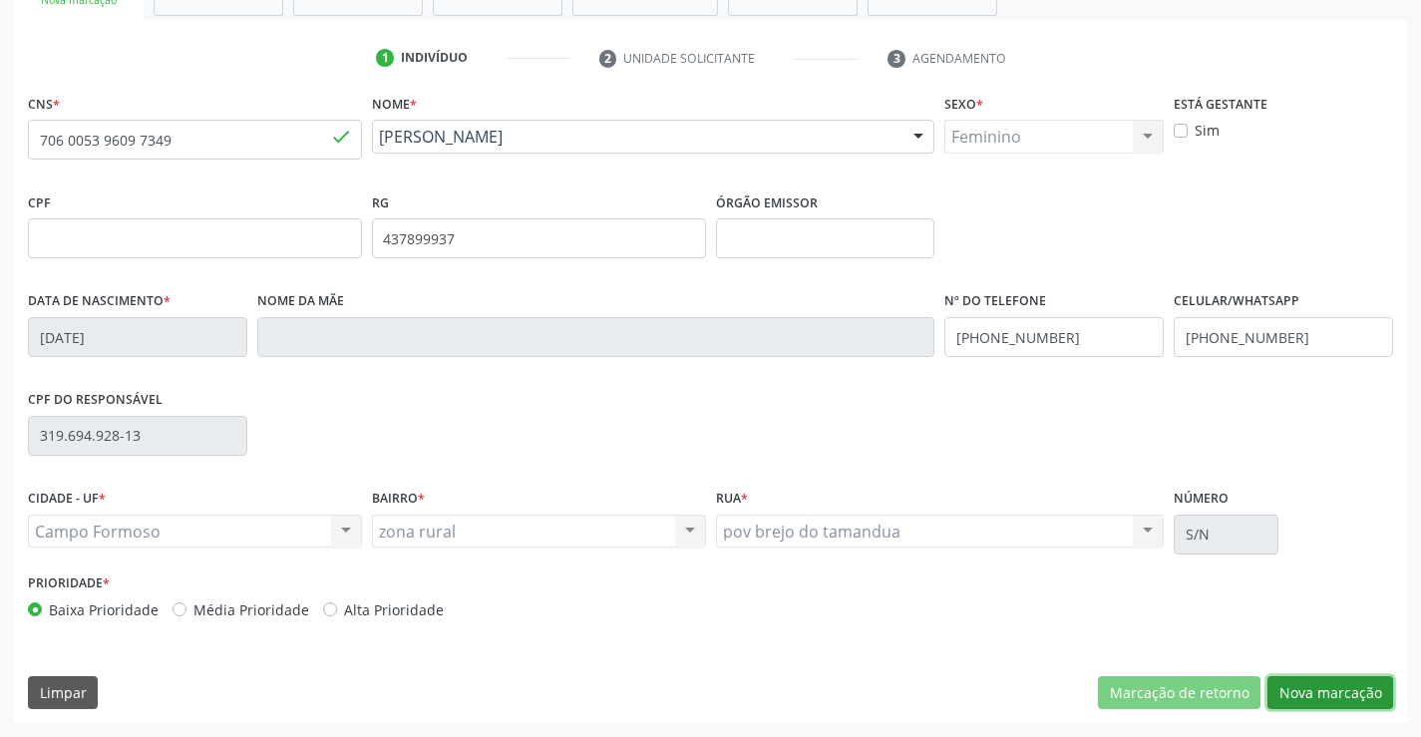
click at [1322, 689] on button "Nova marcação" at bounding box center [1330, 693] width 126 height 34
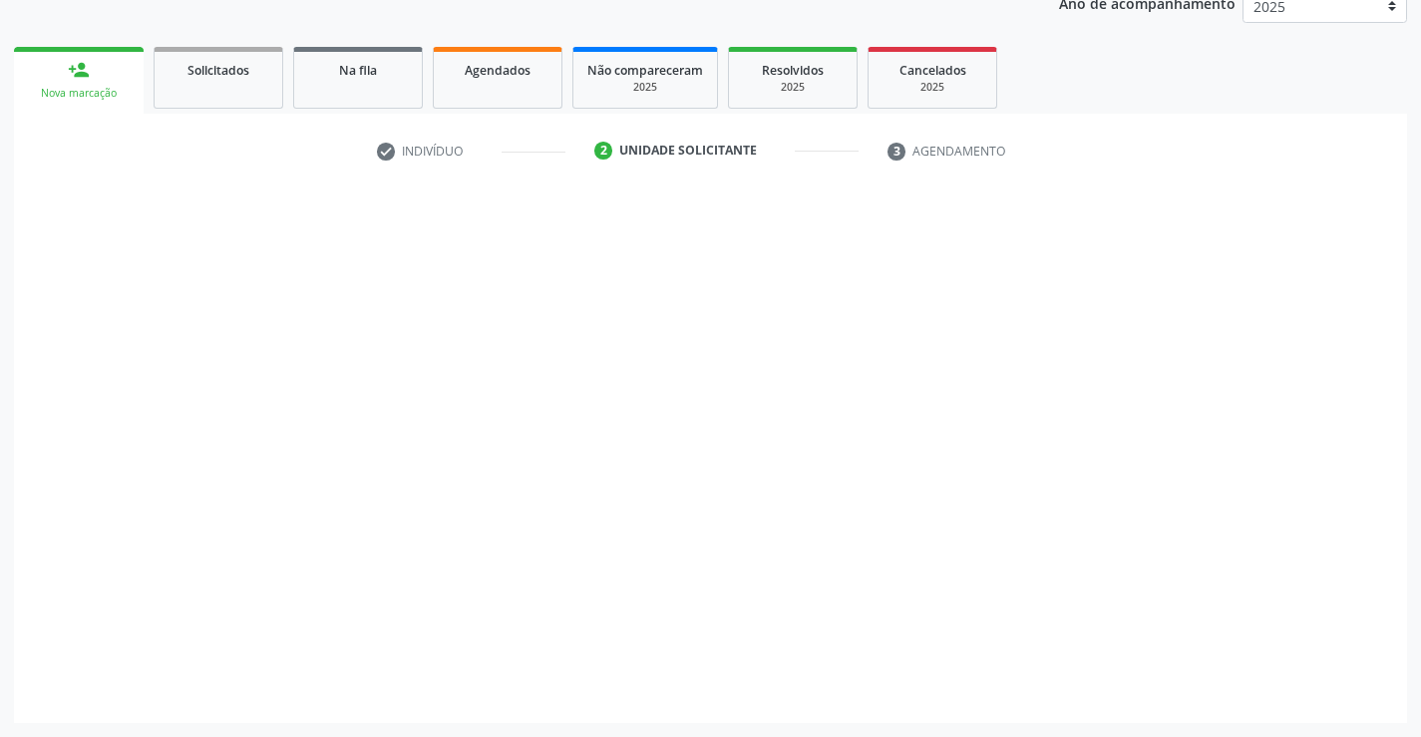
scroll to position [251, 0]
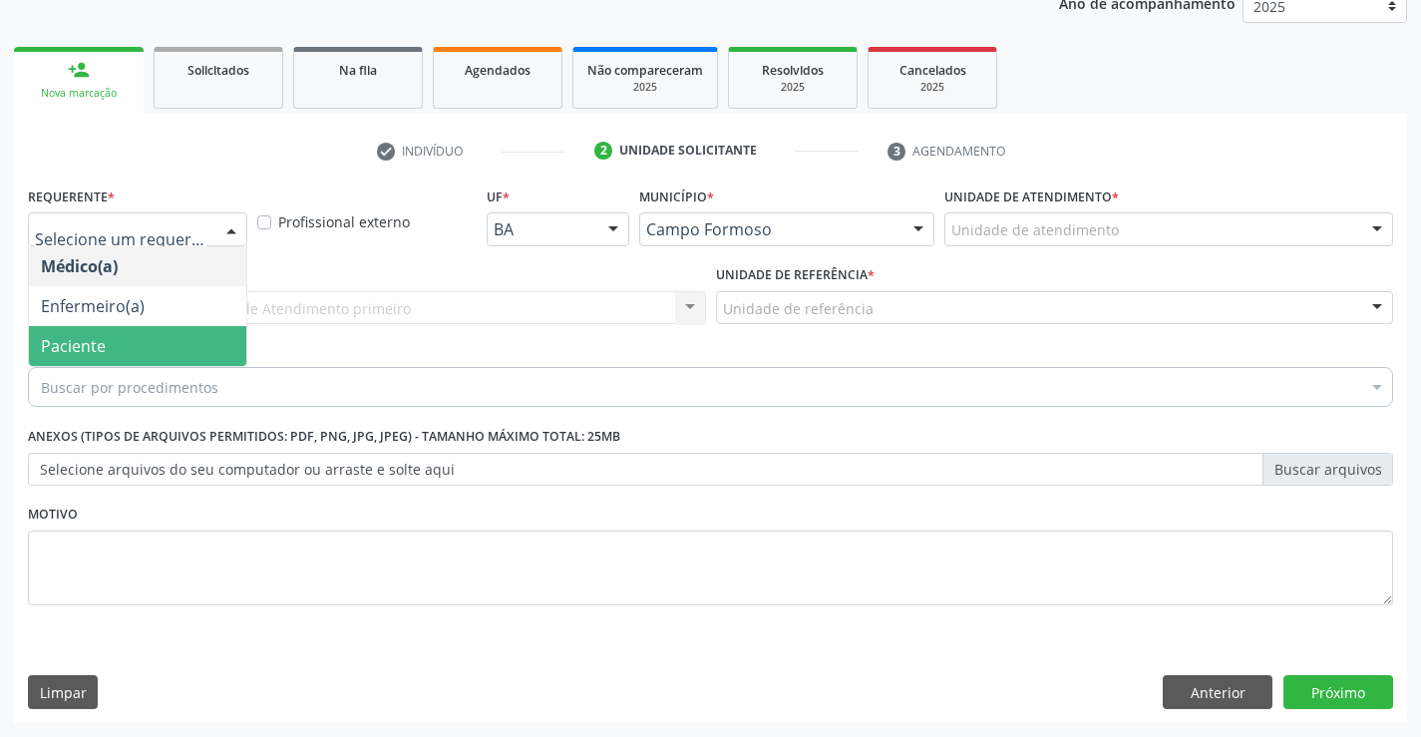
click at [111, 339] on span "Paciente" at bounding box center [137, 346] width 217 height 40
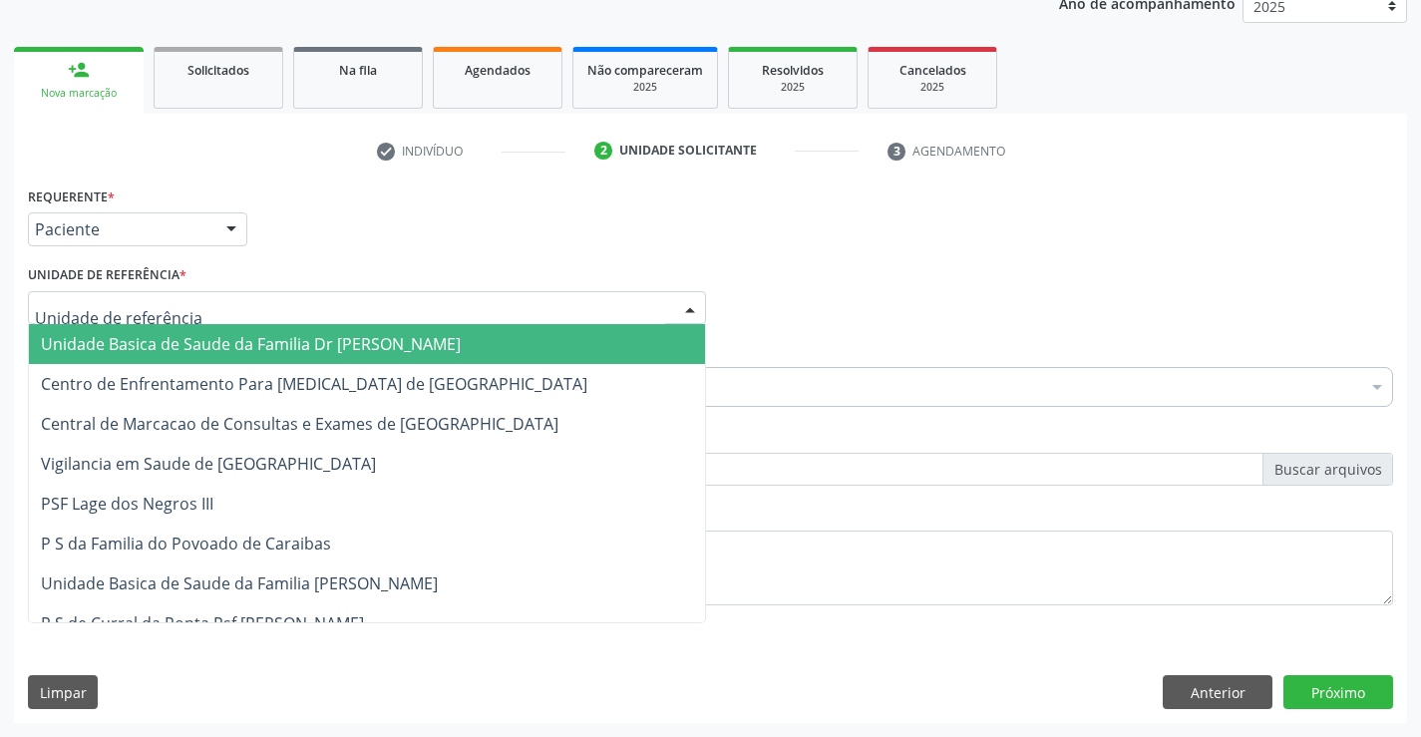
click at [207, 344] on span "Unidade Basica de Saude da Familia Dr [PERSON_NAME]" at bounding box center [251, 344] width 420 height 22
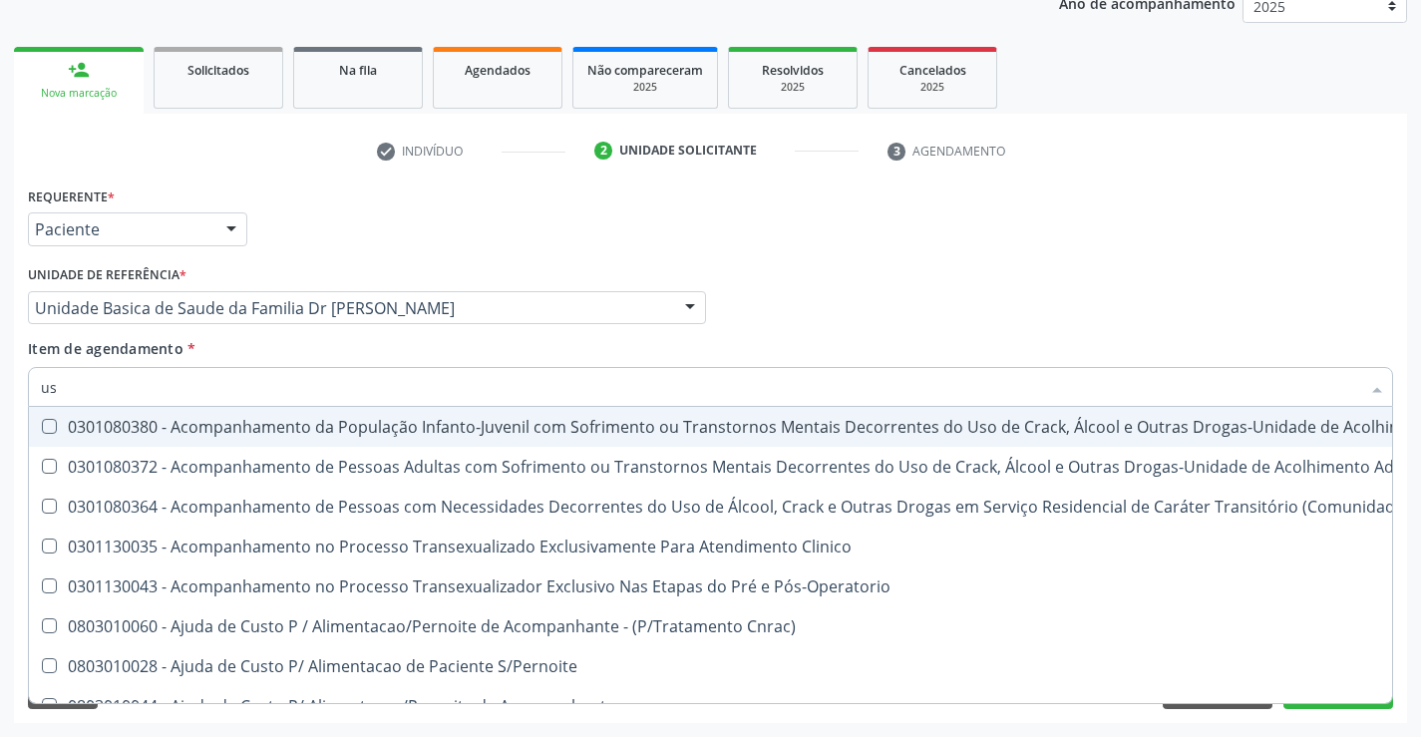
type input "usg"
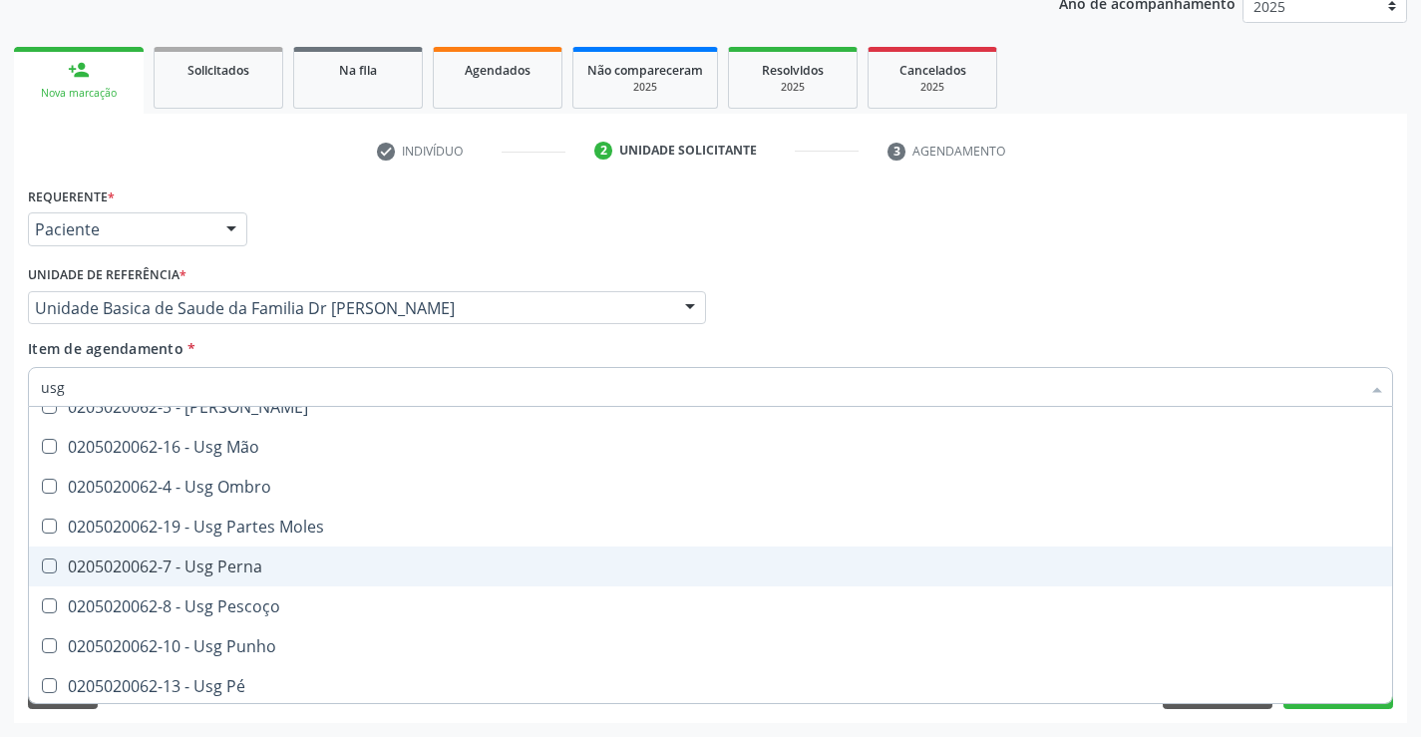
scroll to position [399, 0]
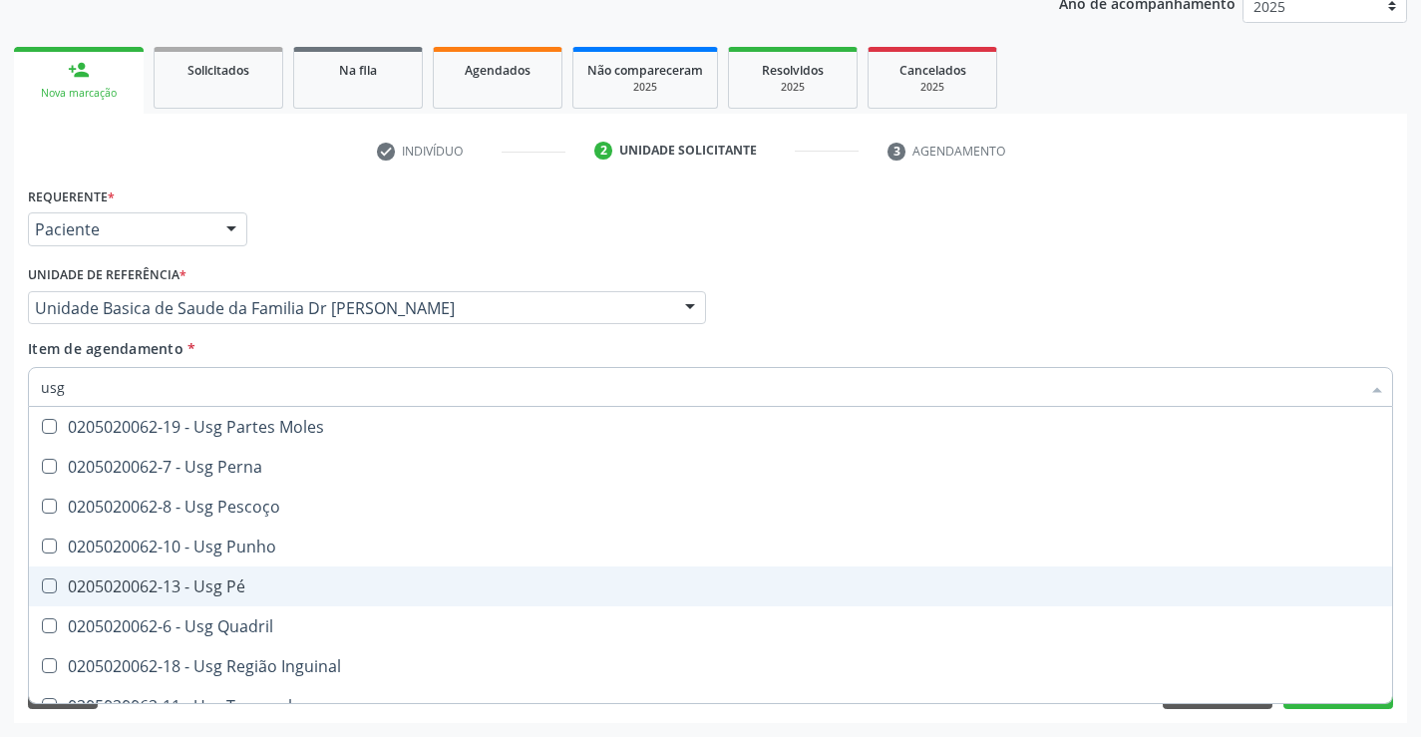
click at [267, 578] on div "0205020062-13 - Usg Pé" at bounding box center [710, 586] width 1339 height 16
checkbox Pé "true"
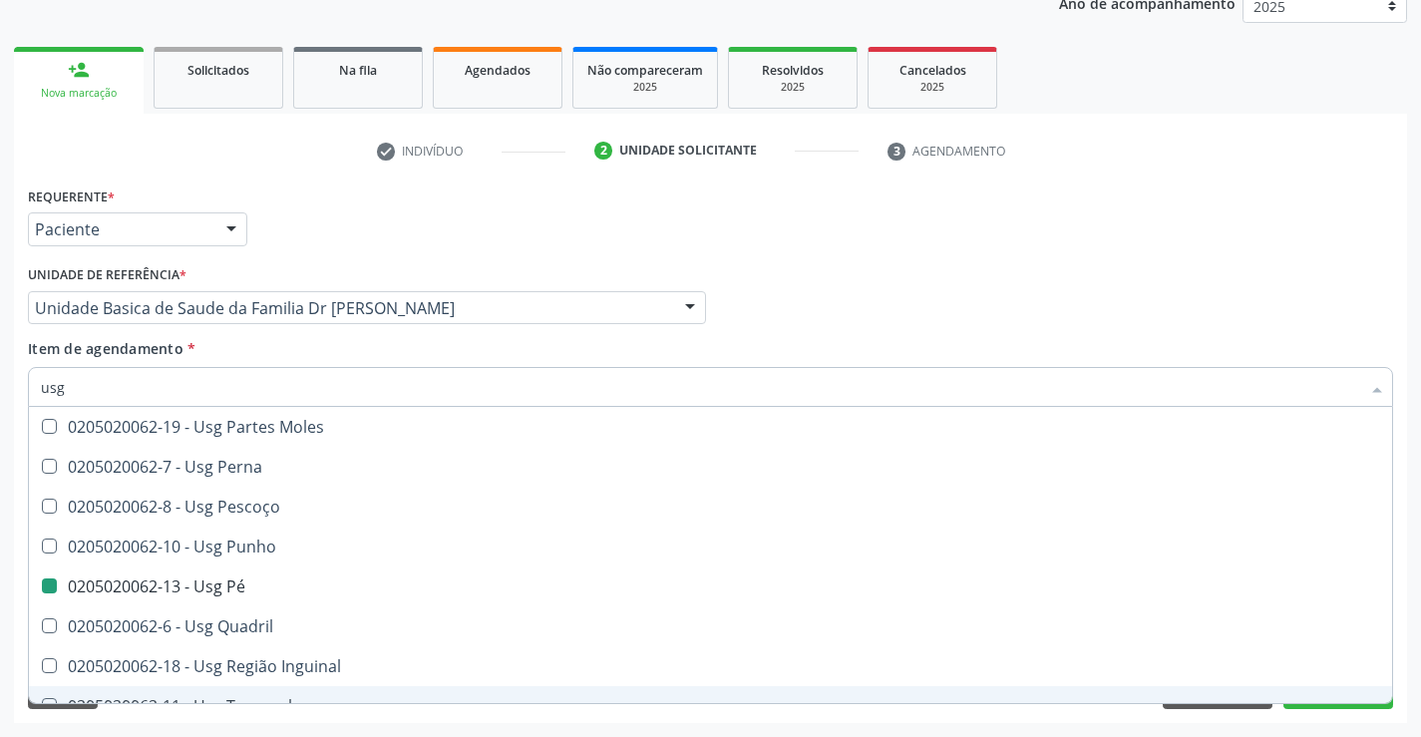
click at [1403, 654] on div "Requerente * Paciente Médico(a) Enfermeiro(a) Paciente Nenhum resultado encontr…" at bounding box center [710, 451] width 1393 height 541
checkbox Braço "true"
checkbox Pé "false"
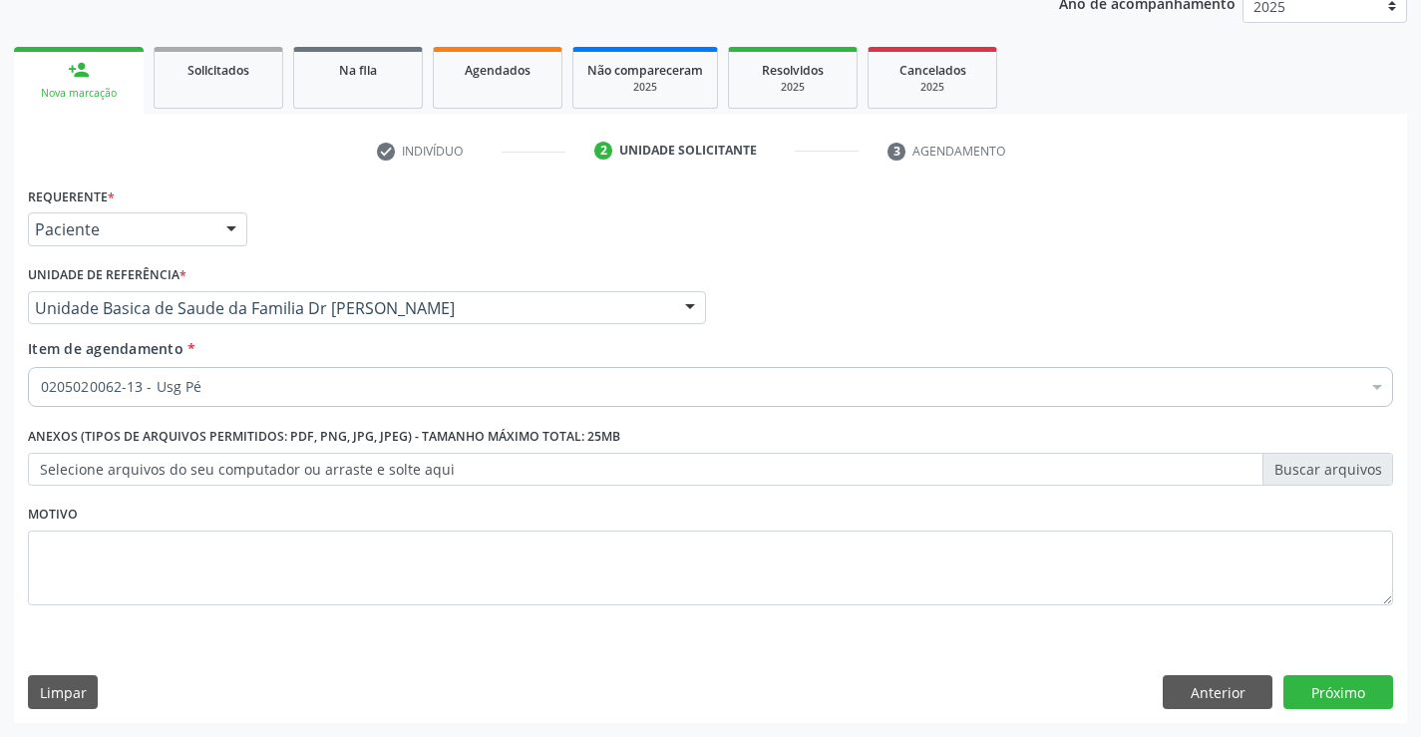
scroll to position [0, 0]
click at [1339, 692] on button "Próximo" at bounding box center [1338, 692] width 110 height 34
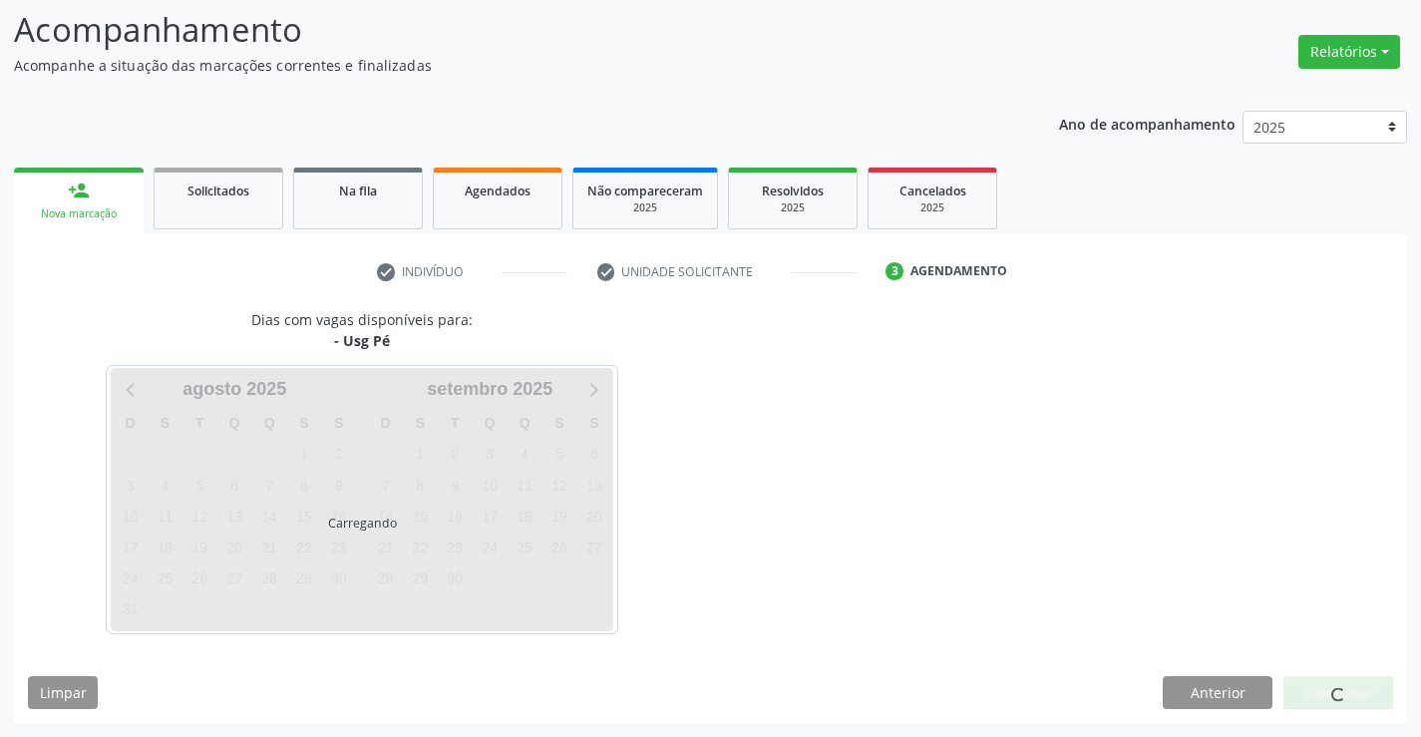
scroll to position [131, 0]
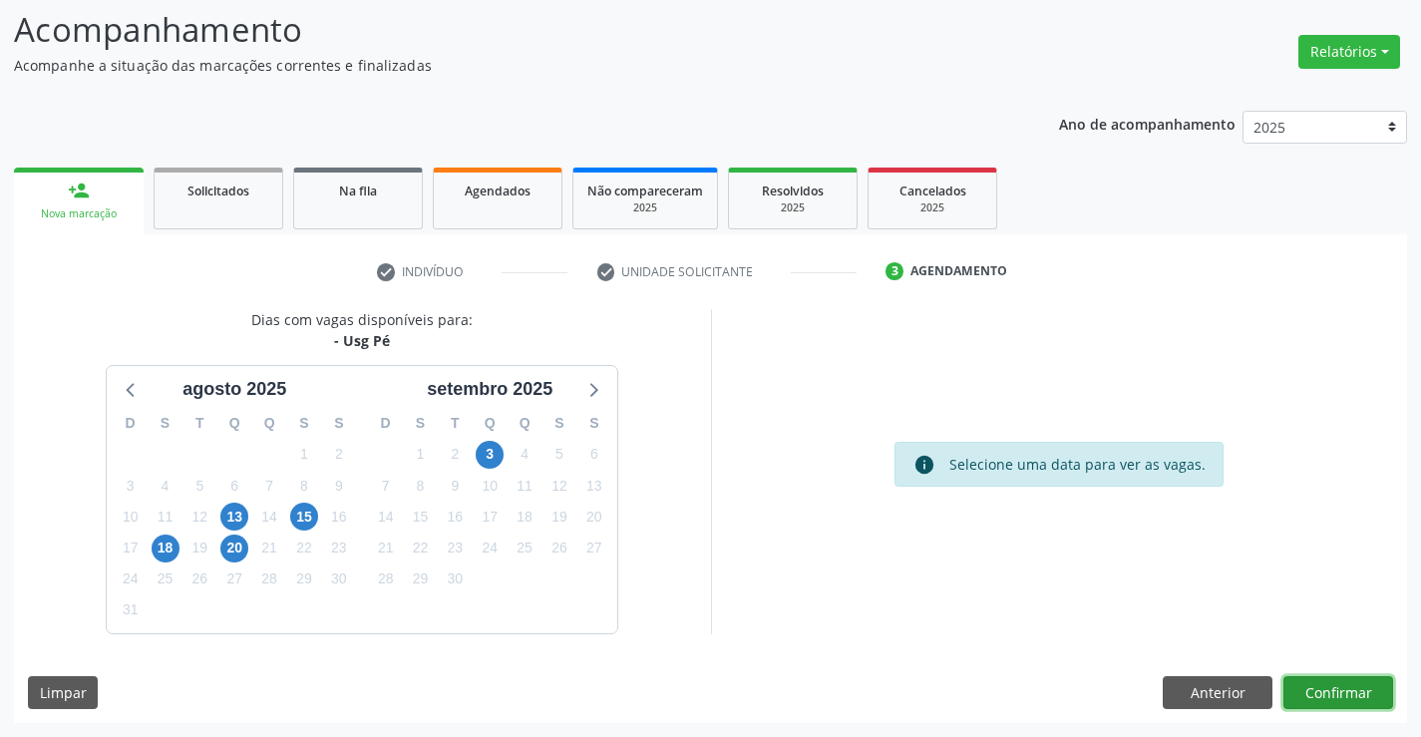
click at [1339, 692] on button "Confirmar" at bounding box center [1338, 693] width 110 height 34
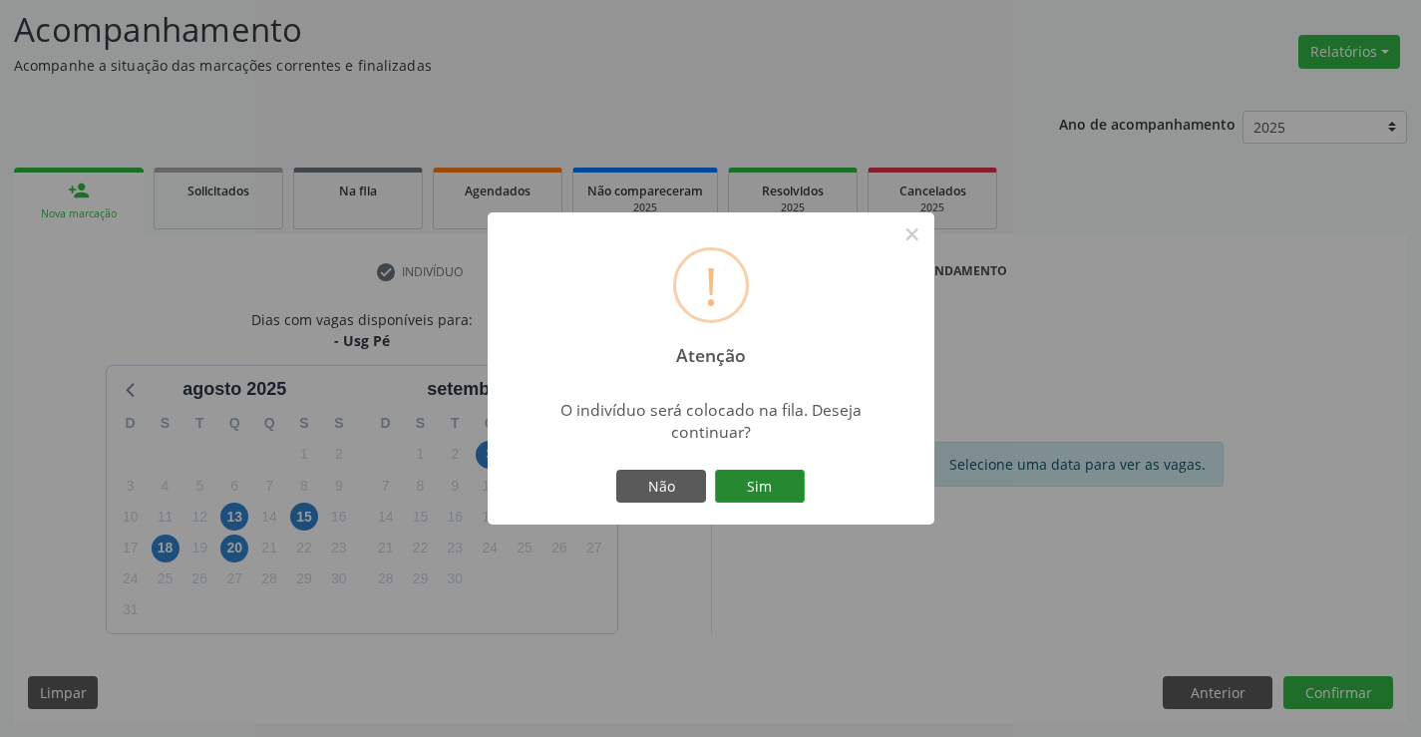
click at [763, 478] on button "Sim" at bounding box center [760, 487] width 90 height 34
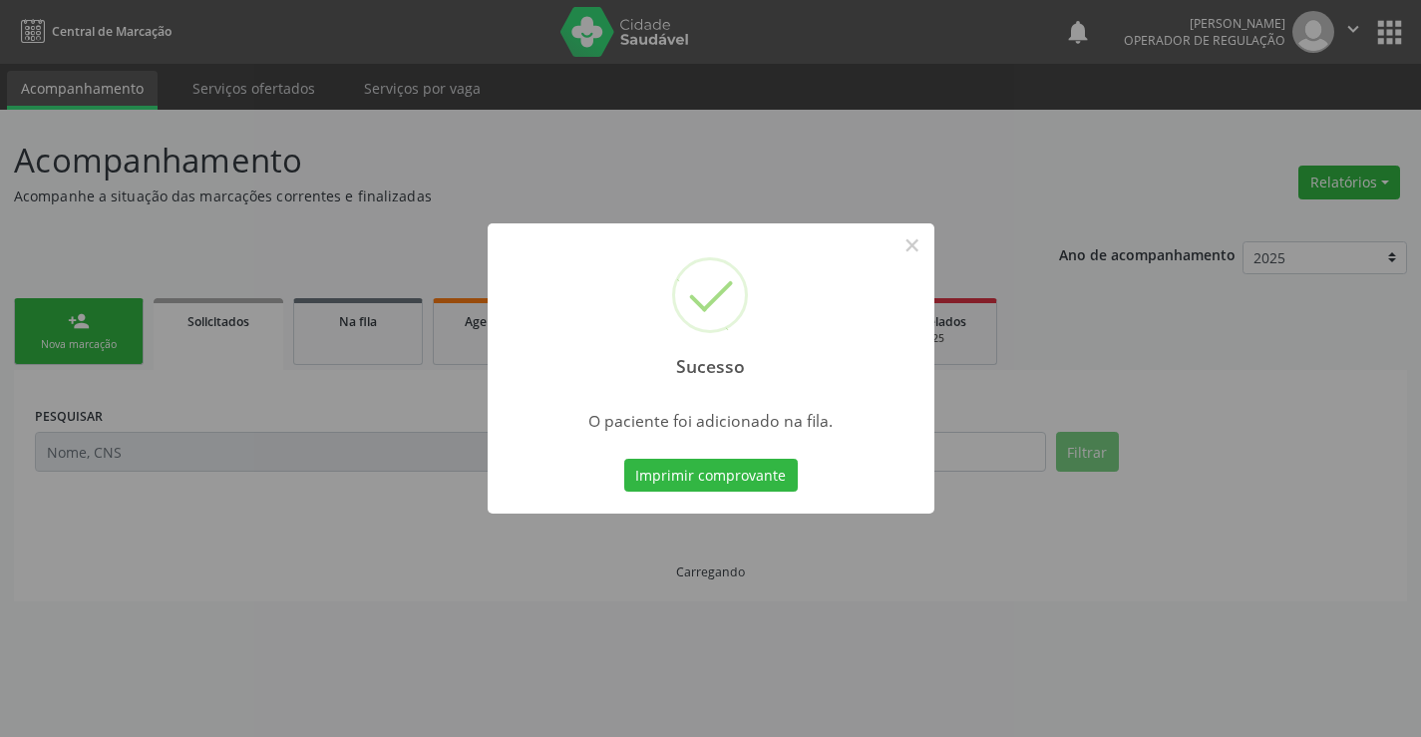
scroll to position [0, 0]
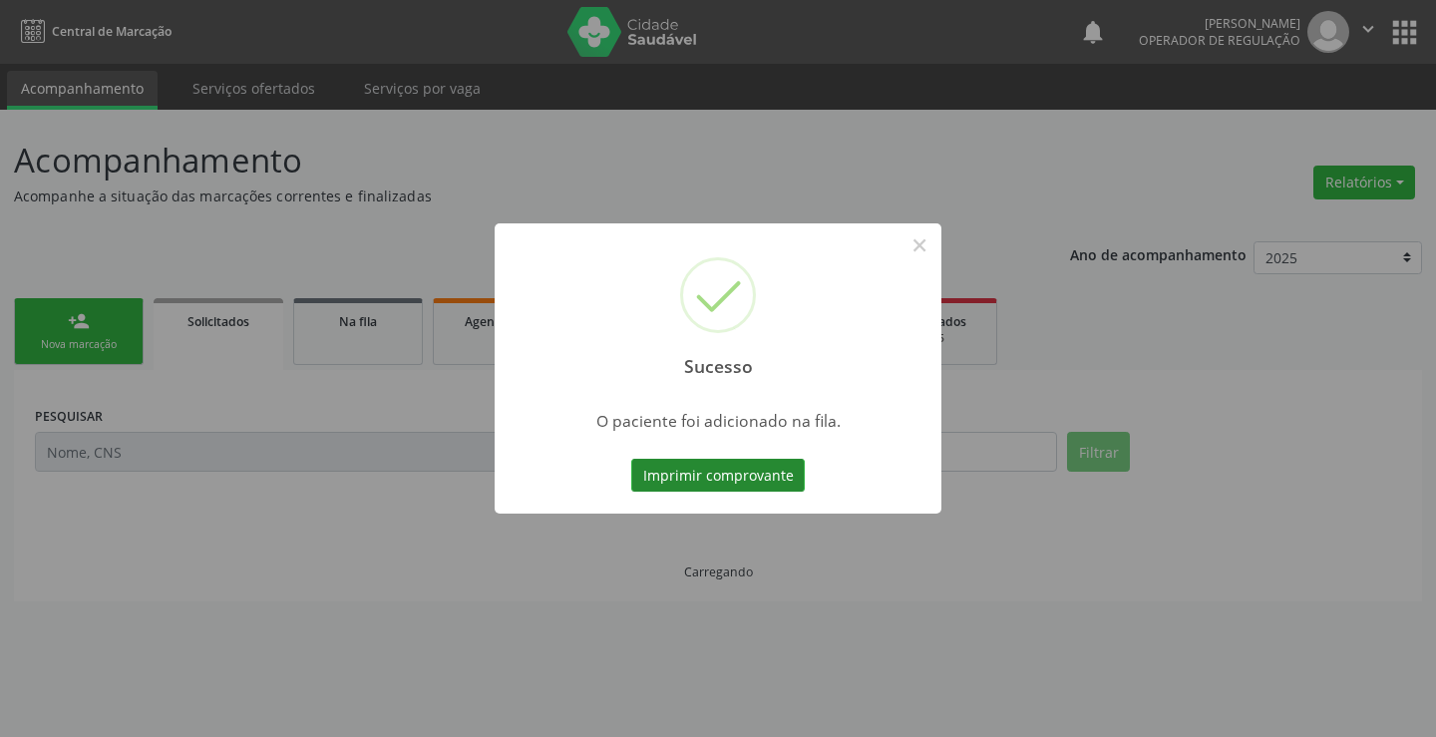
click at [764, 477] on button "Imprimir comprovante" at bounding box center [717, 476] width 173 height 34
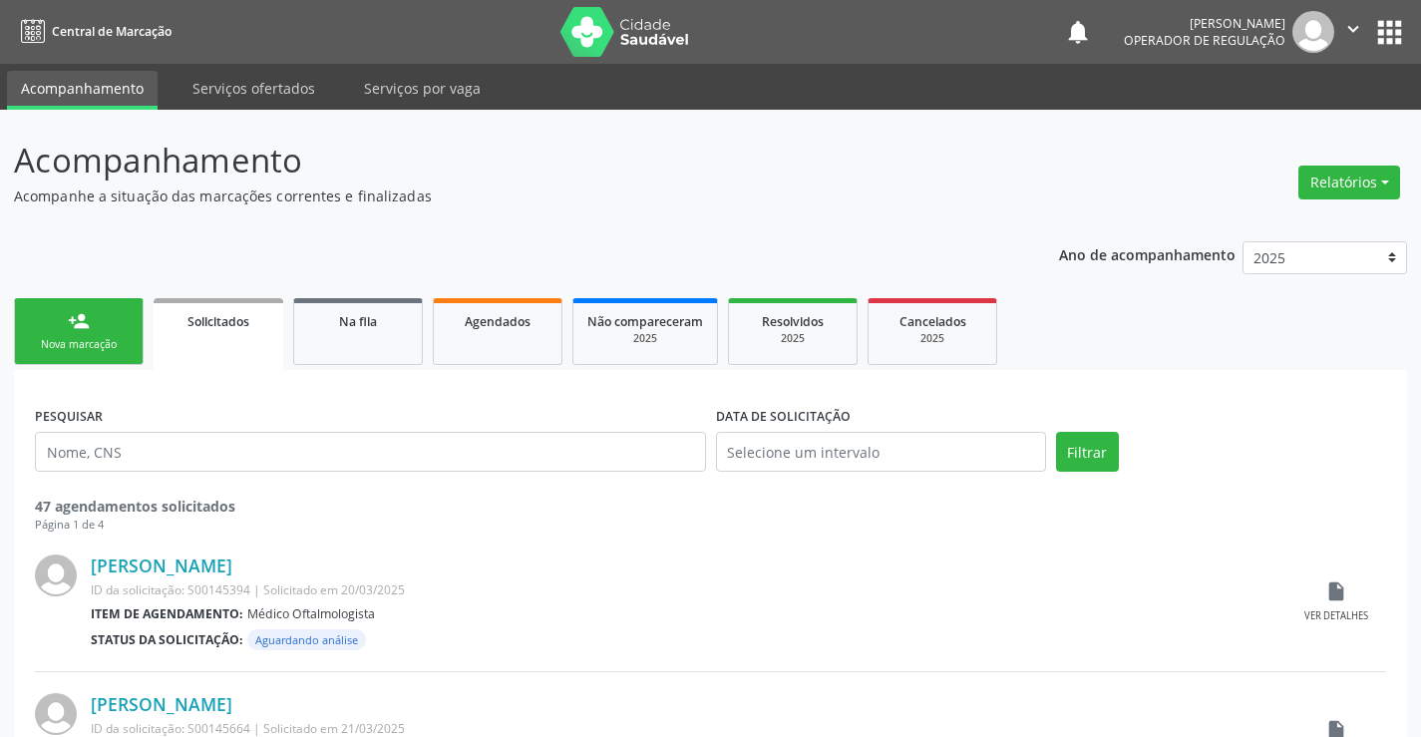
click at [98, 320] on link "person_add Nova marcação" at bounding box center [79, 331] width 130 height 67
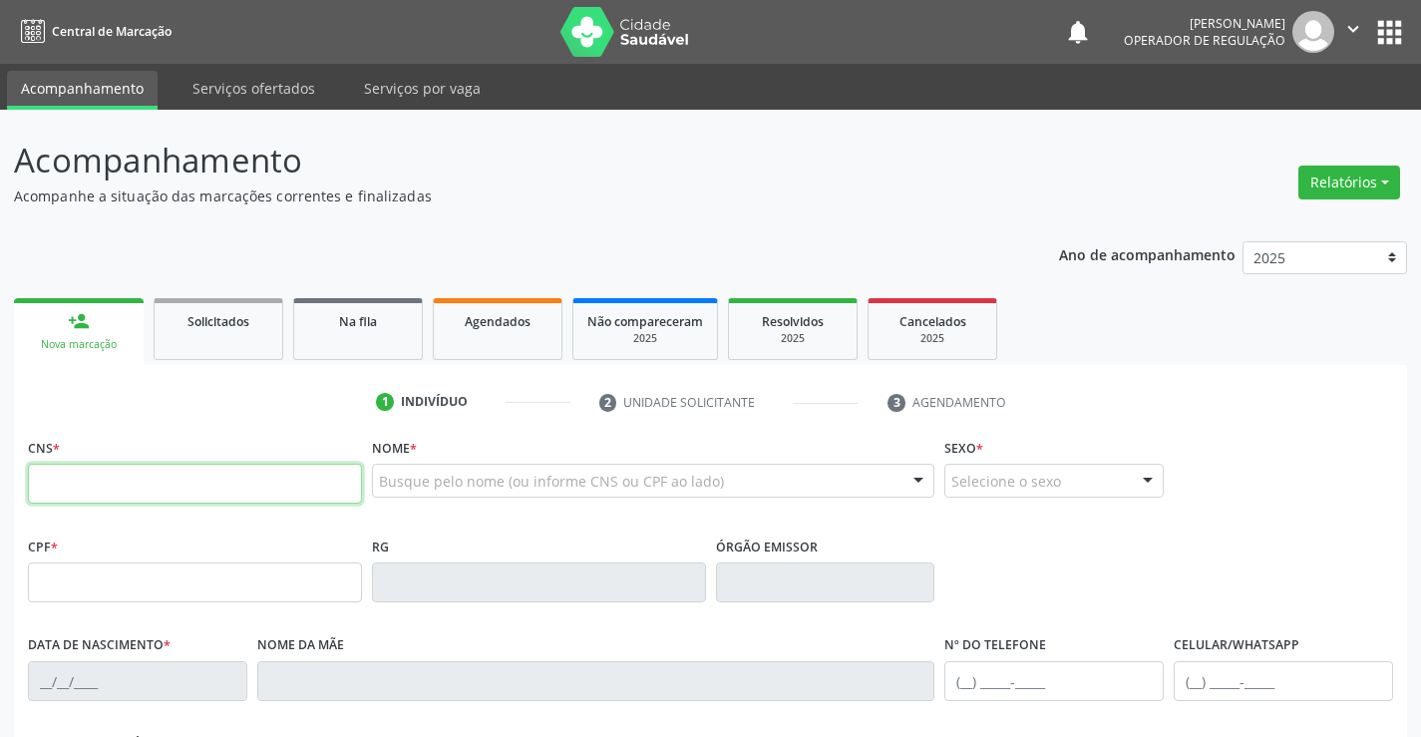
click at [161, 484] on input "text" at bounding box center [195, 484] width 334 height 40
click at [245, 478] on input "0" at bounding box center [195, 484] width 334 height 40
click at [284, 489] on input "0" at bounding box center [195, 484] width 334 height 40
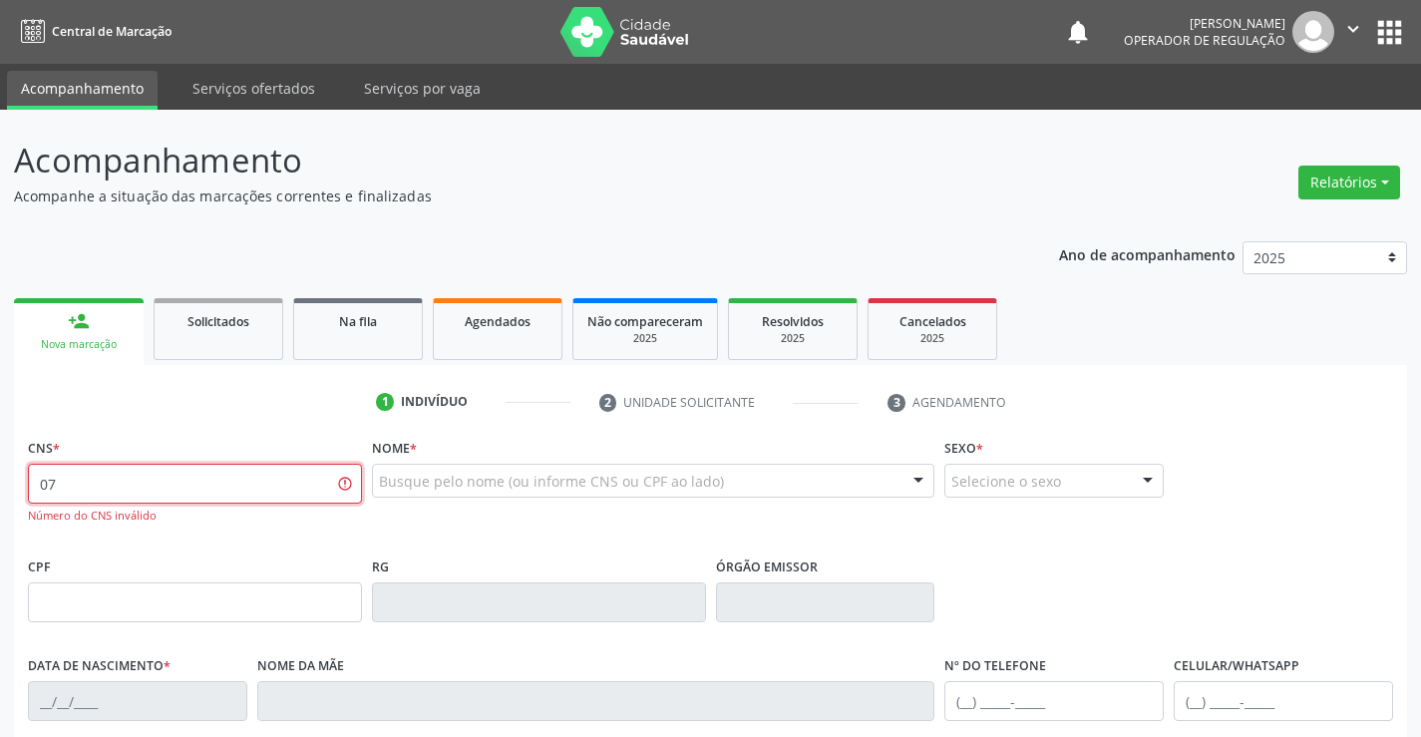
type input "0"
type input "700 0068 1522 0901"
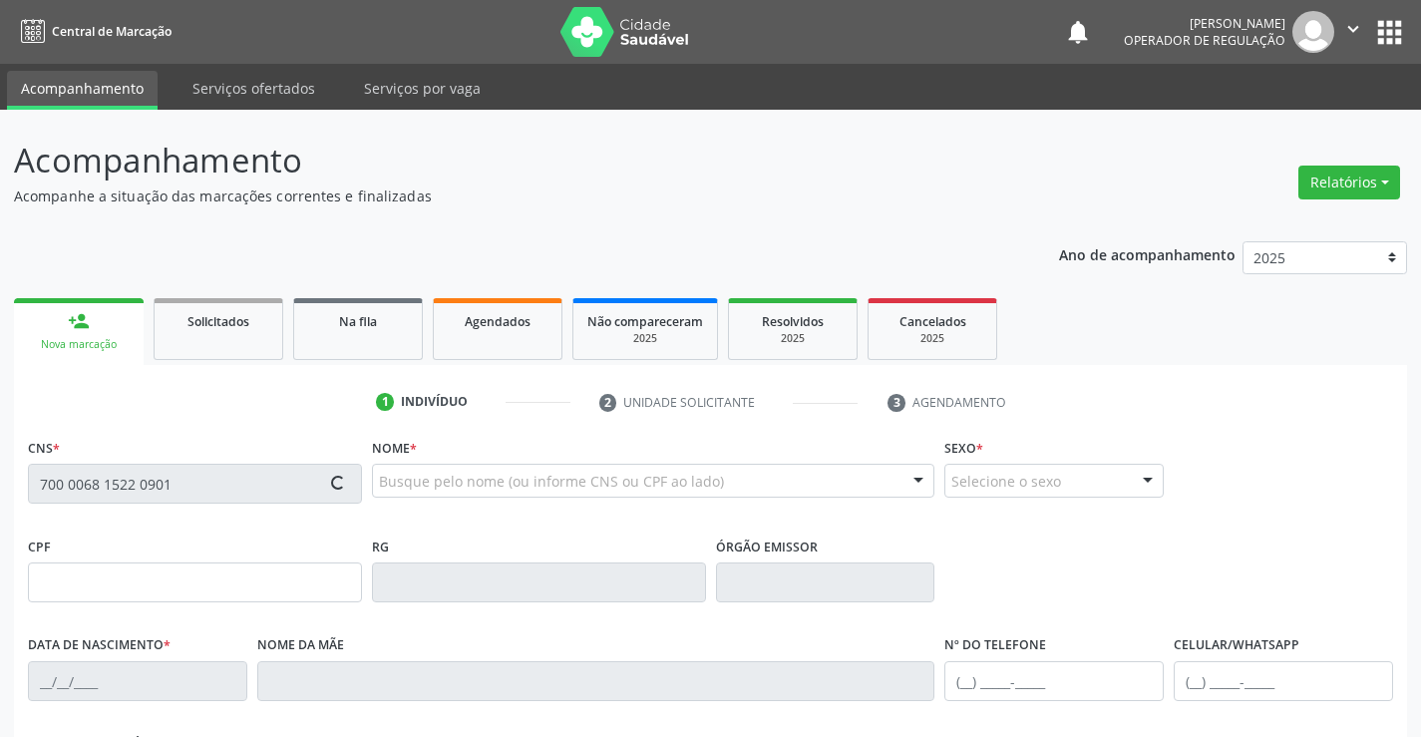
type input "0850067260"
type input "10/06/1978"
type input "(74) 99938-2674"
type input "246"
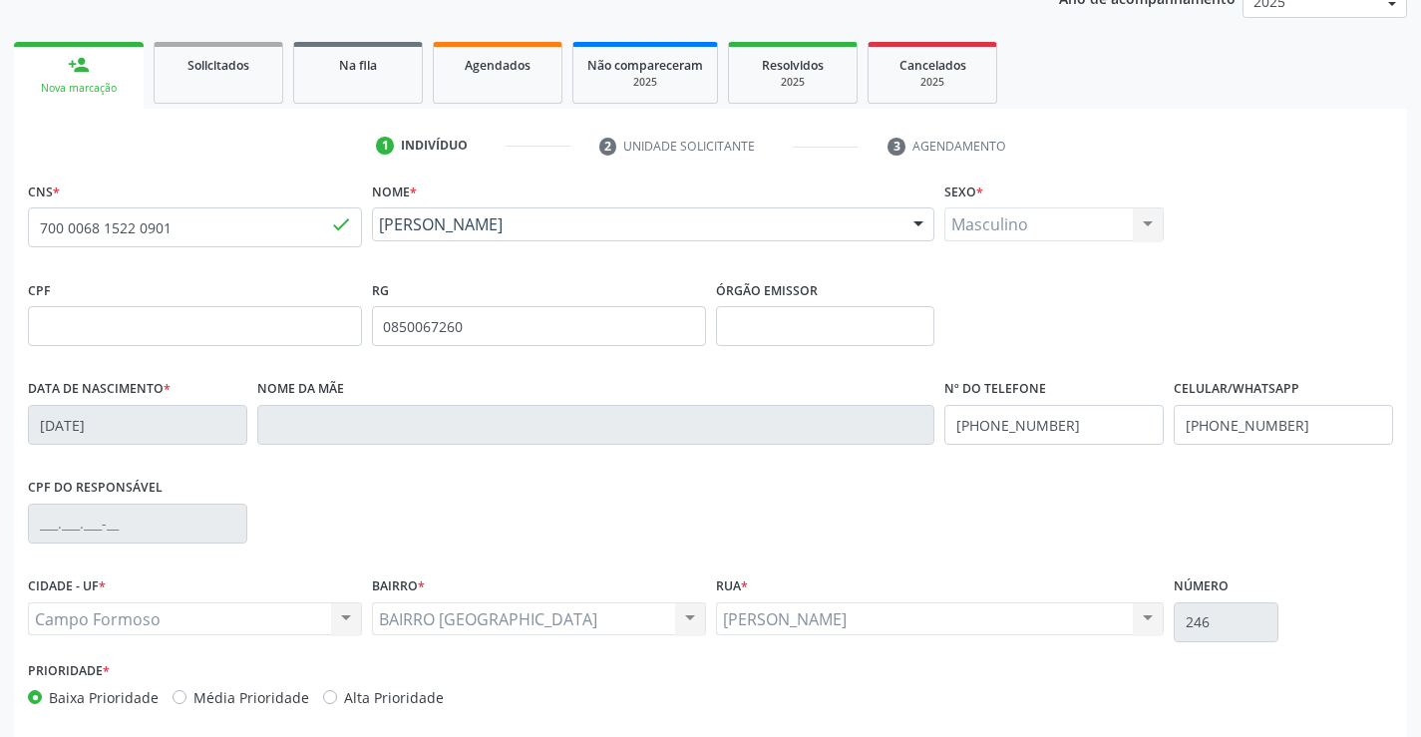
scroll to position [344, 0]
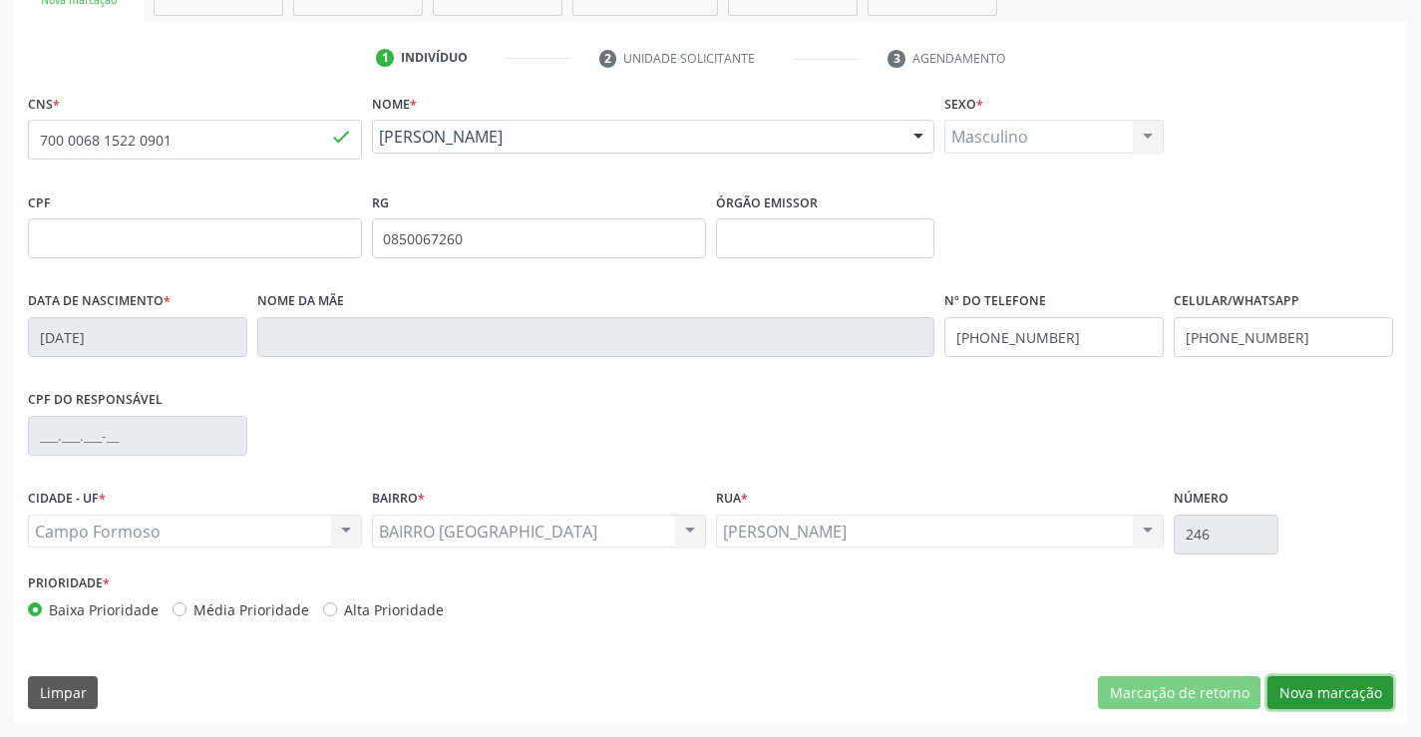
click at [1340, 688] on button "Nova marcação" at bounding box center [1330, 693] width 126 height 34
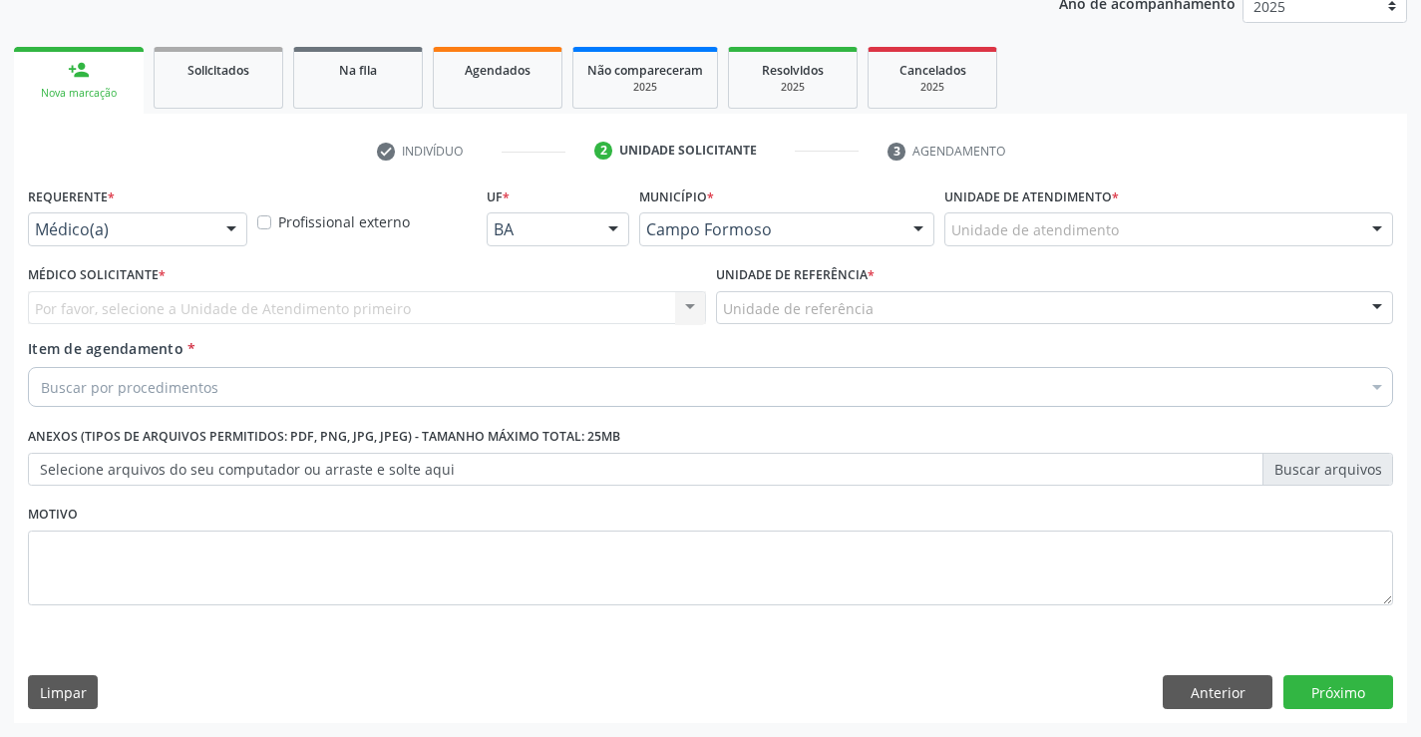
scroll to position [251, 0]
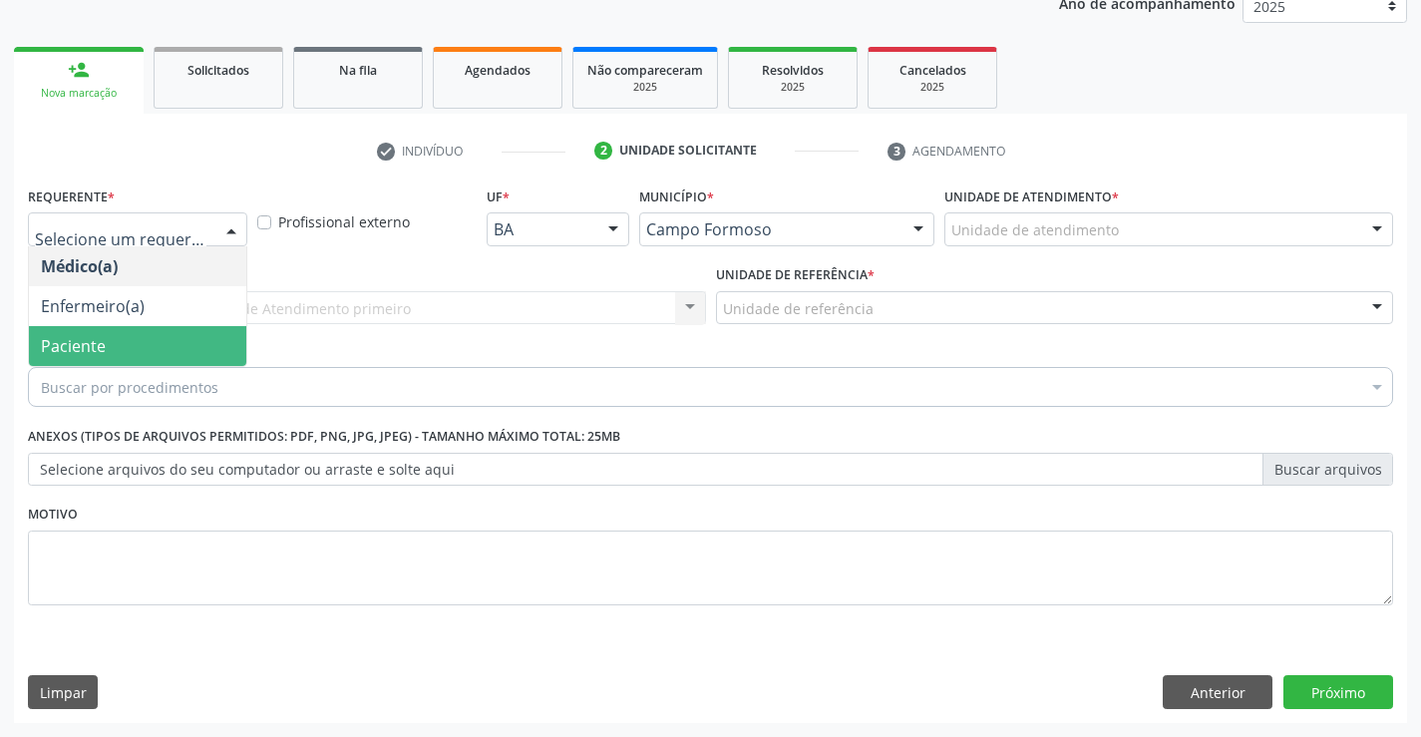
click at [106, 338] on span "Paciente" at bounding box center [137, 346] width 217 height 40
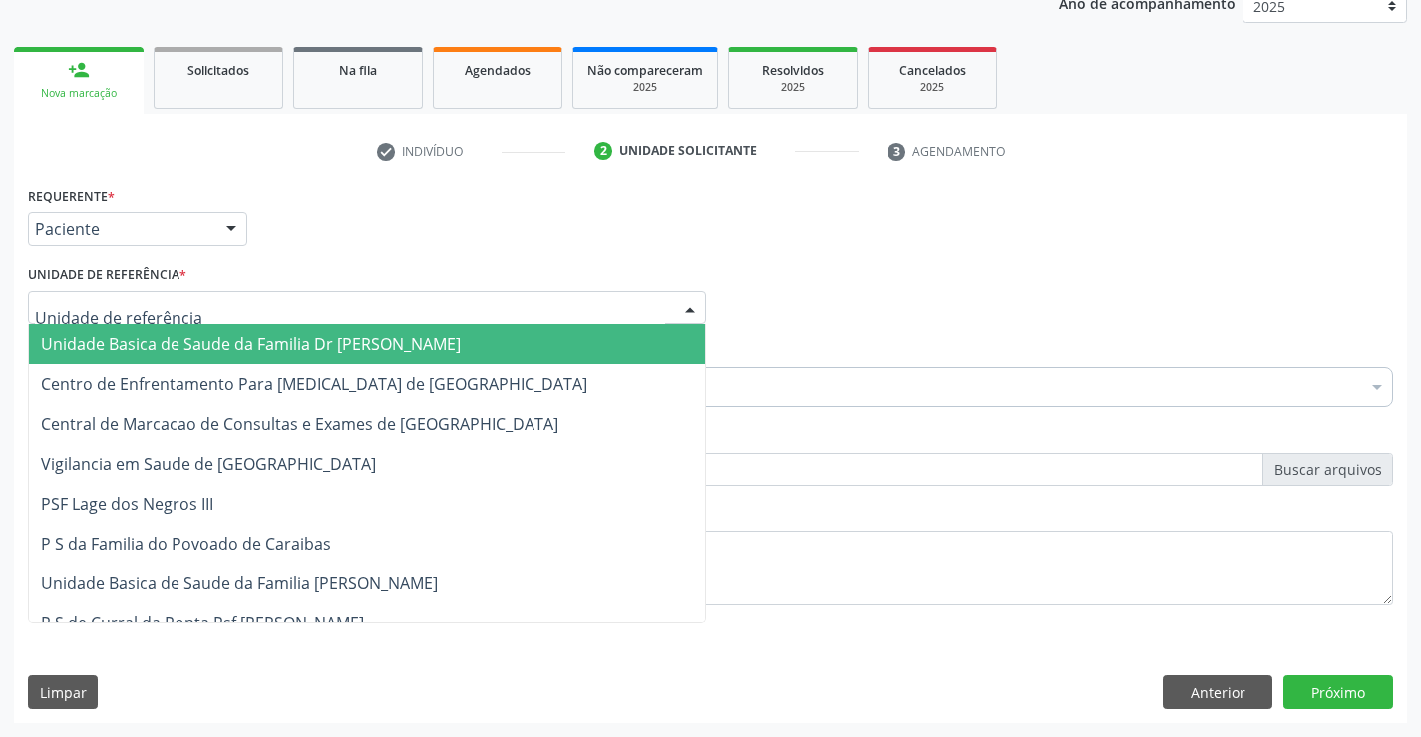
click at [212, 331] on span "Unidade Basica de Saude da Familia Dr [PERSON_NAME]" at bounding box center [367, 344] width 676 height 40
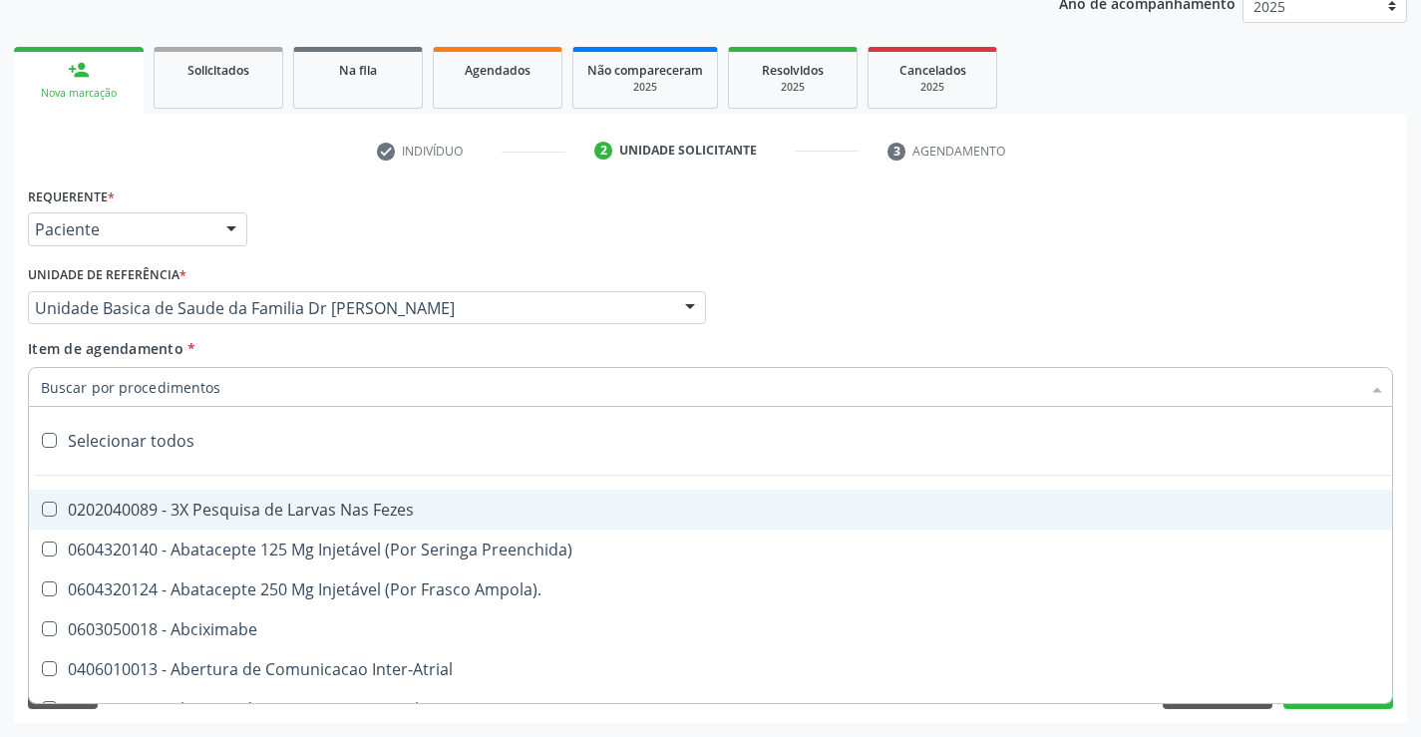
click at [242, 386] on div at bounding box center [710, 387] width 1365 height 40
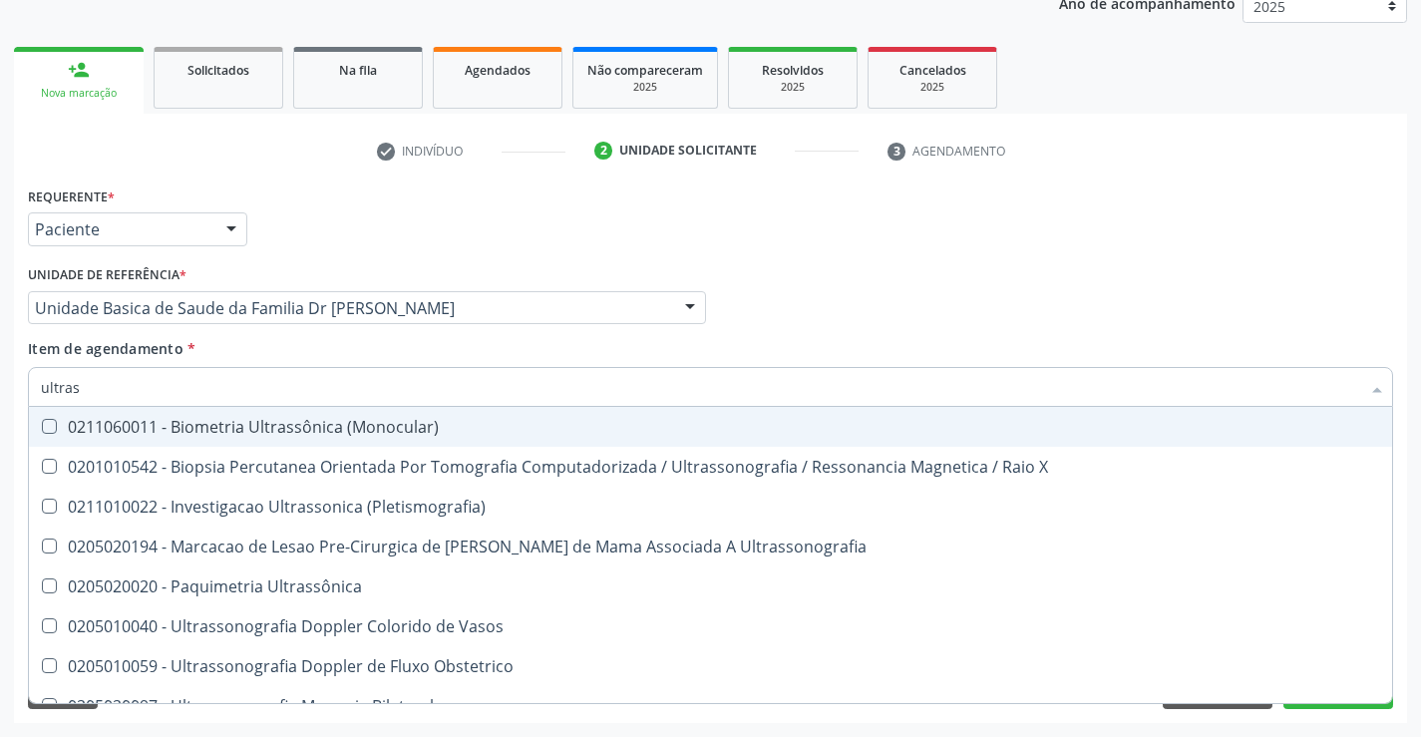
type input "ultrass"
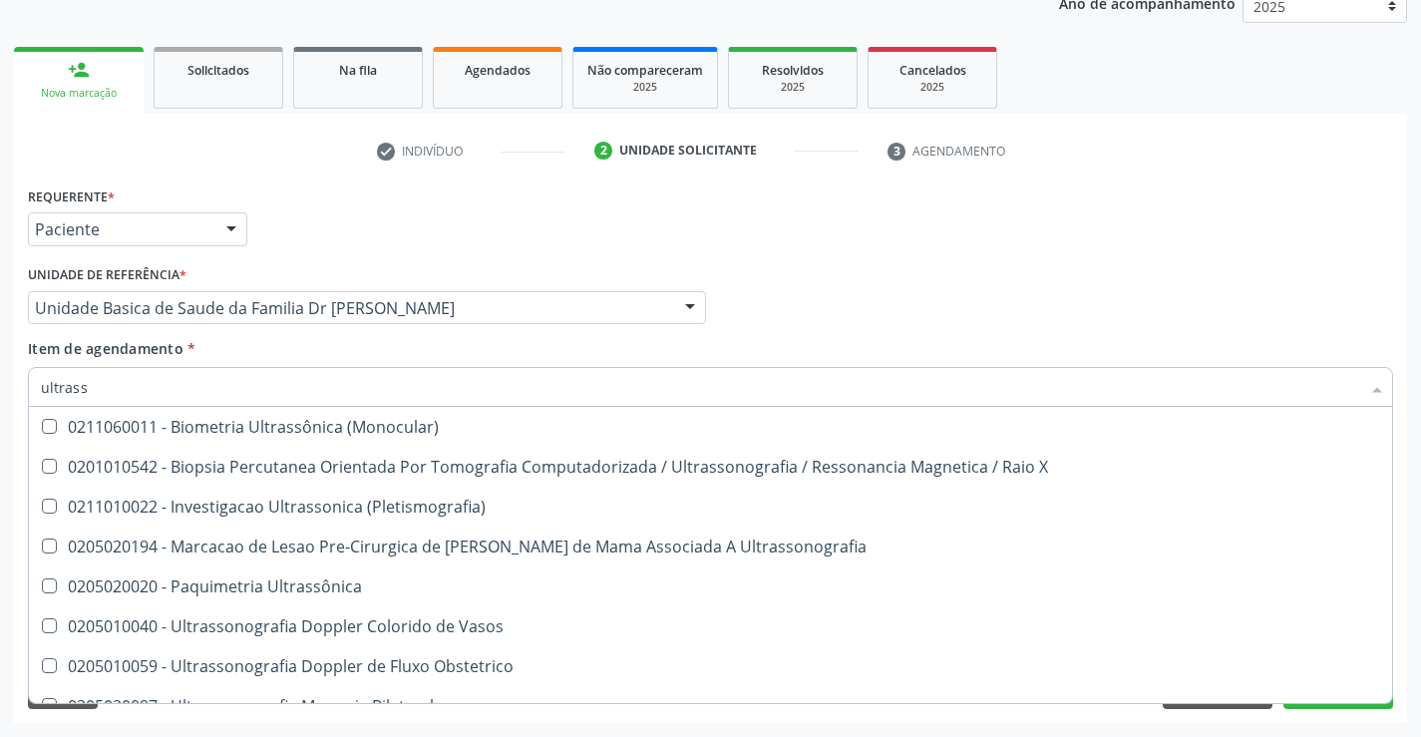
scroll to position [621, 0]
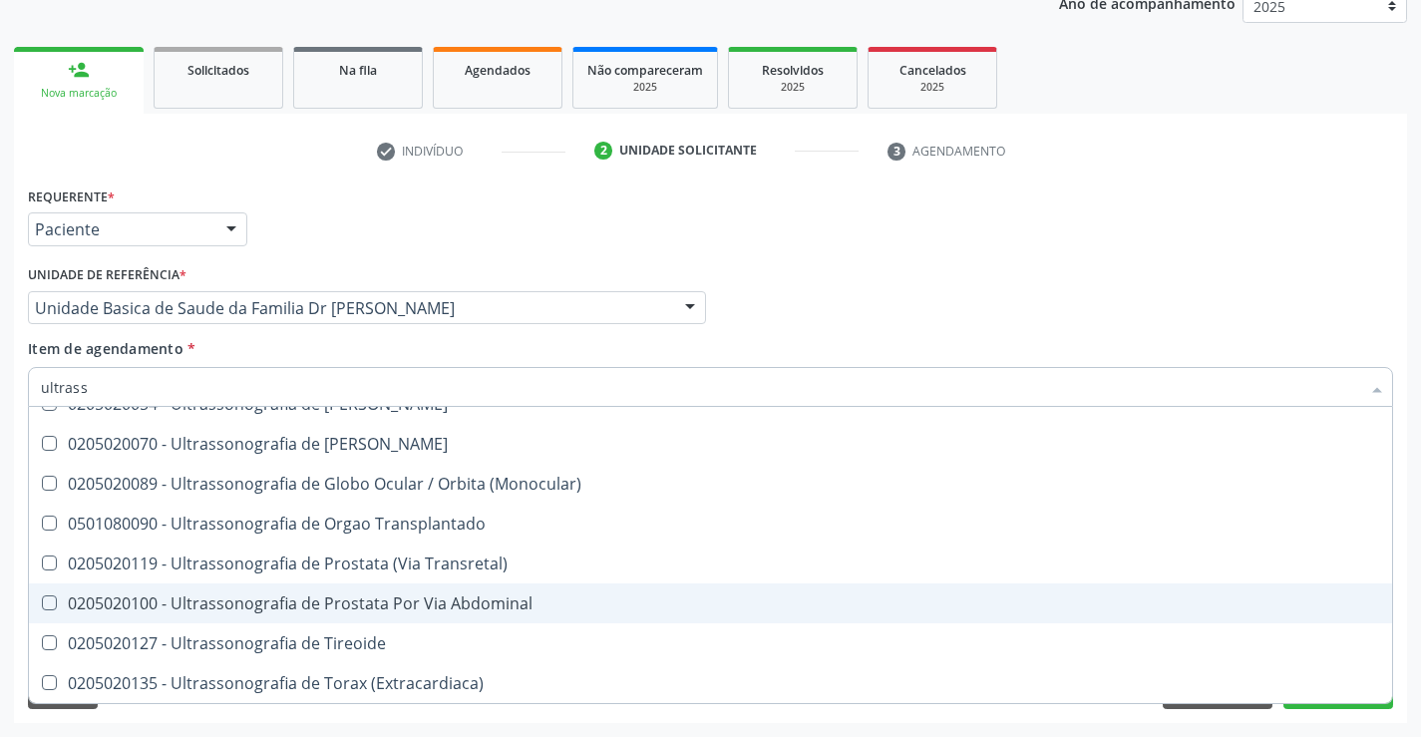
click at [473, 601] on div "0205020100 - Ultrassonografia de Prostata Por Via Abdominal" at bounding box center [710, 603] width 1339 height 16
checkbox Abdominal "true"
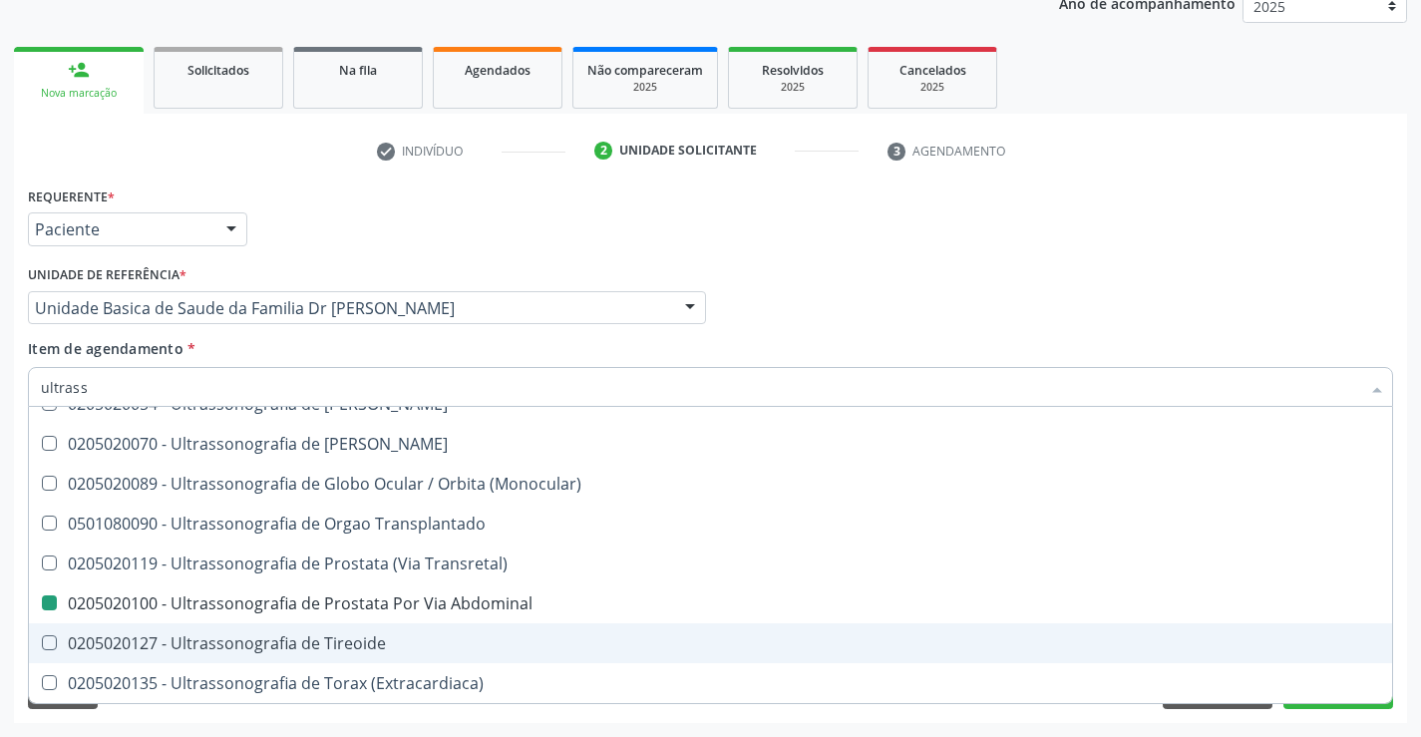
click at [1417, 620] on div "Acompanhamento Acompanhe a situação das marcações correntes e finalizadas Relat…" at bounding box center [710, 297] width 1421 height 878
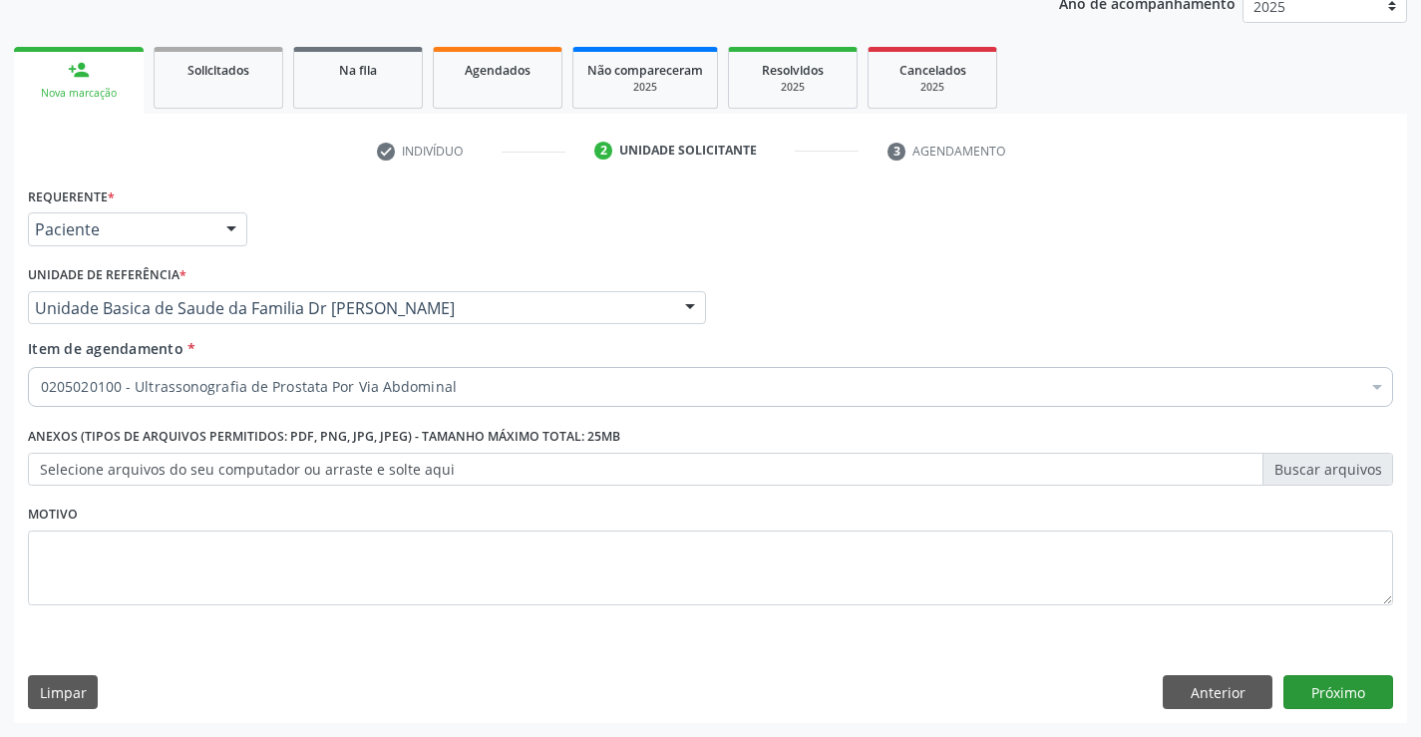
scroll to position [0, 0]
click at [1354, 685] on button "Próximo" at bounding box center [1338, 692] width 110 height 34
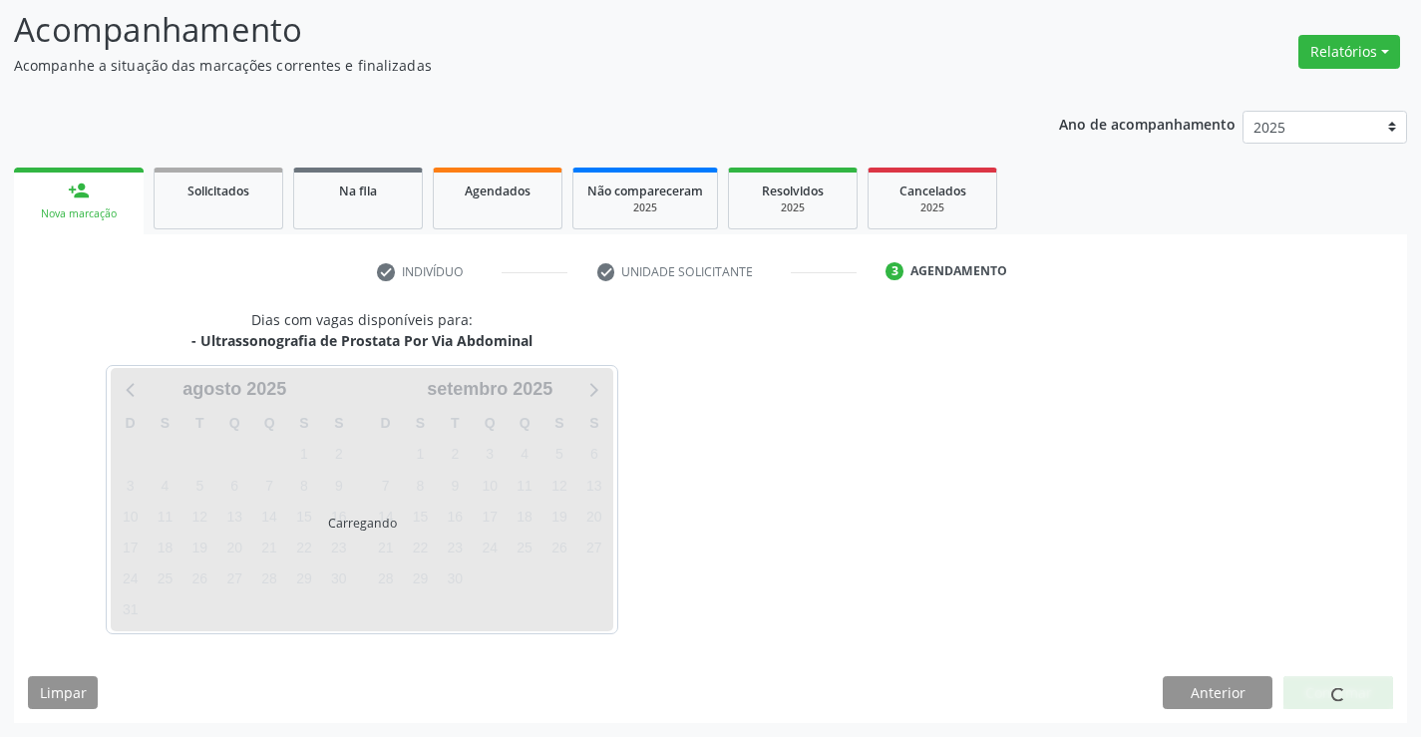
scroll to position [131, 0]
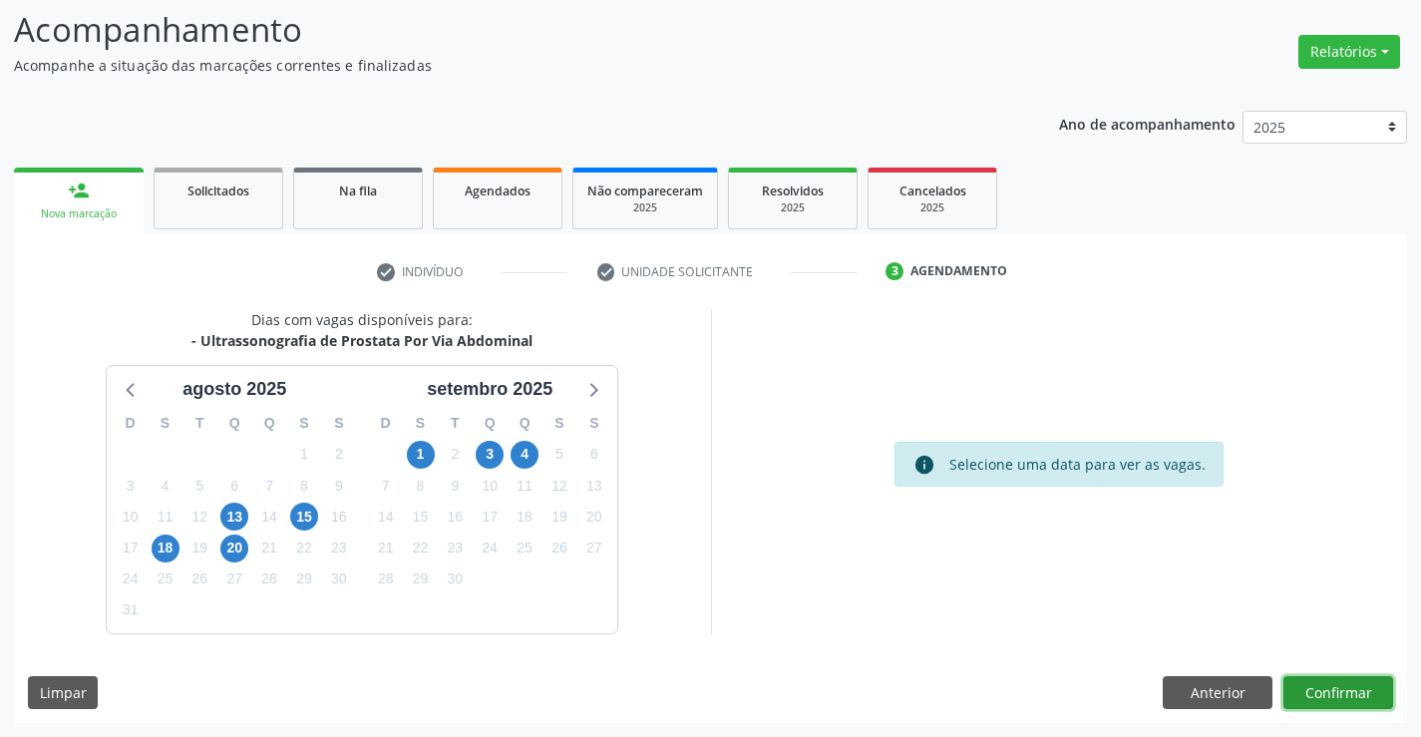
click at [1302, 678] on button "Confirmar" at bounding box center [1338, 693] width 110 height 34
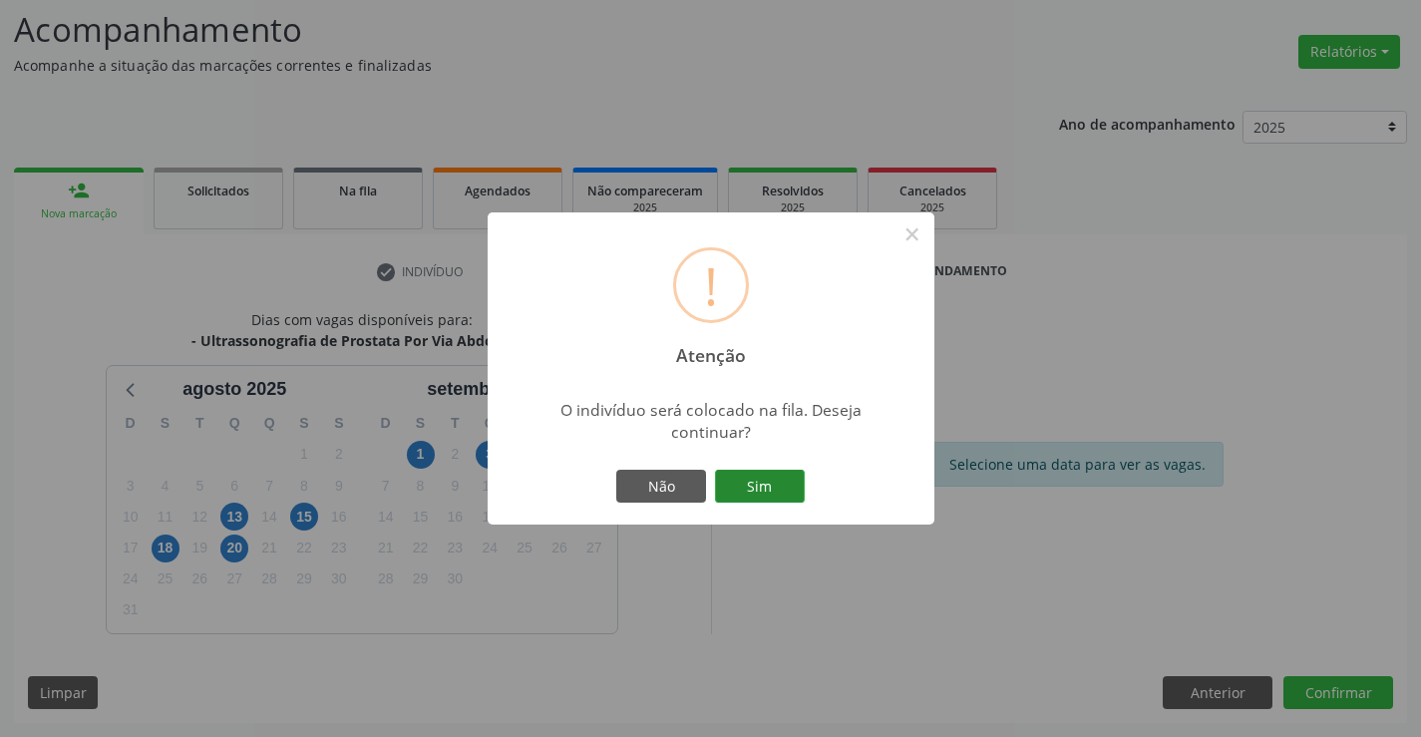
click at [761, 485] on button "Sim" at bounding box center [760, 487] width 90 height 34
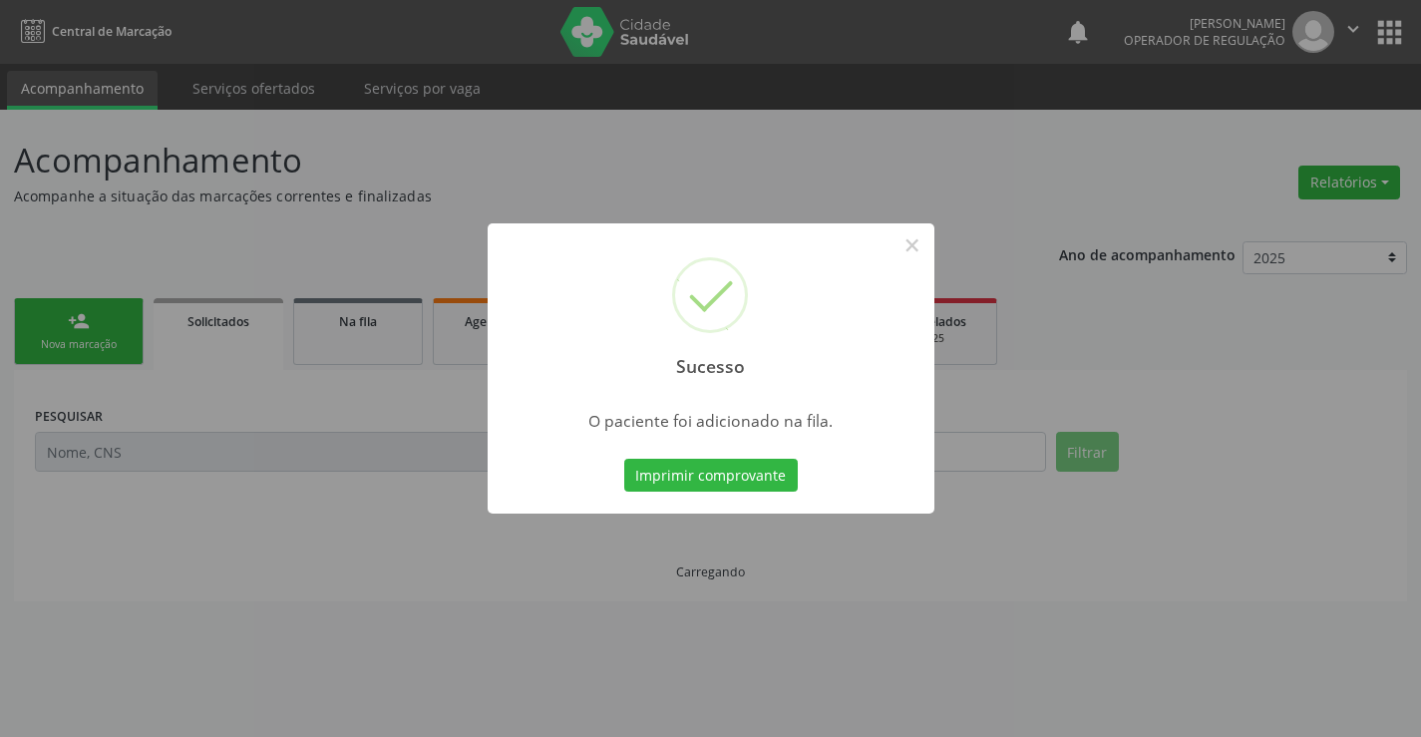
scroll to position [0, 0]
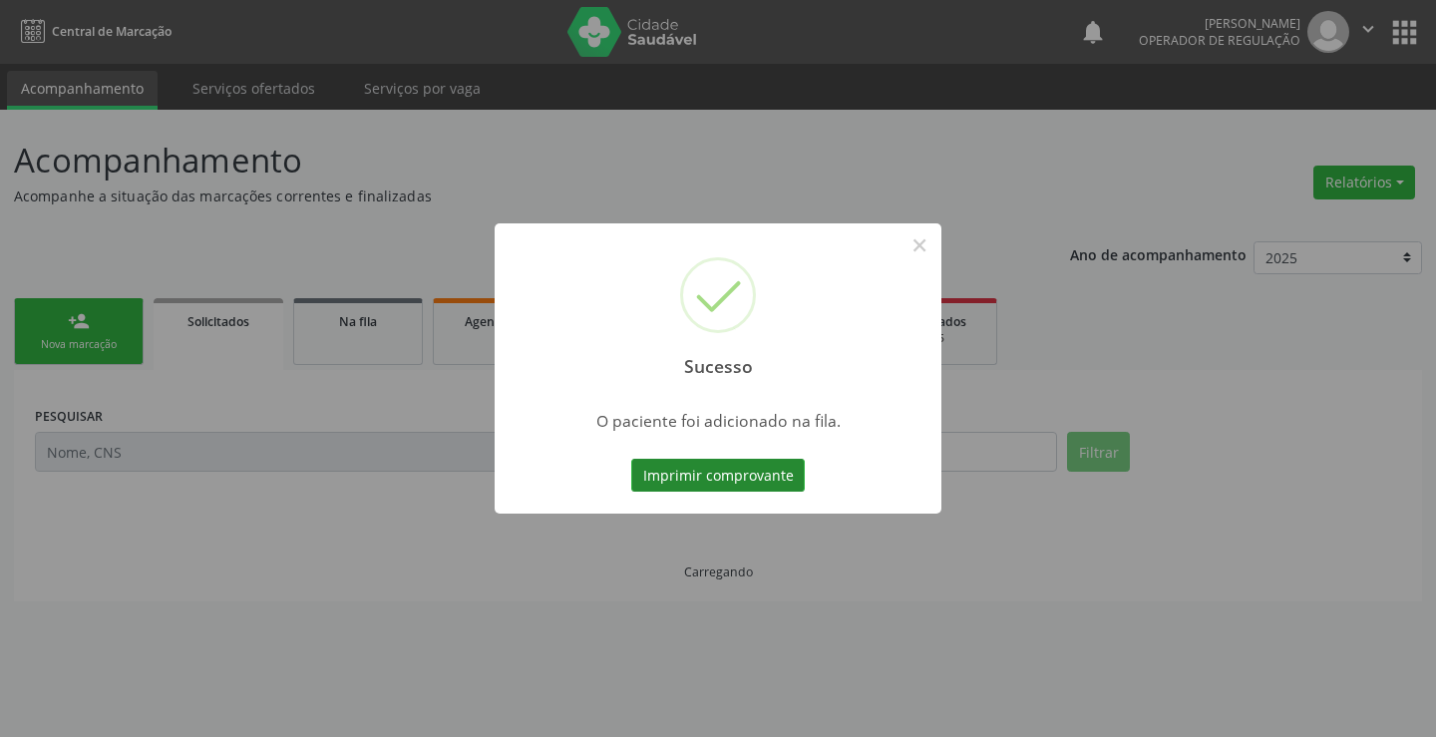
click at [734, 471] on button "Imprimir comprovante" at bounding box center [717, 476] width 173 height 34
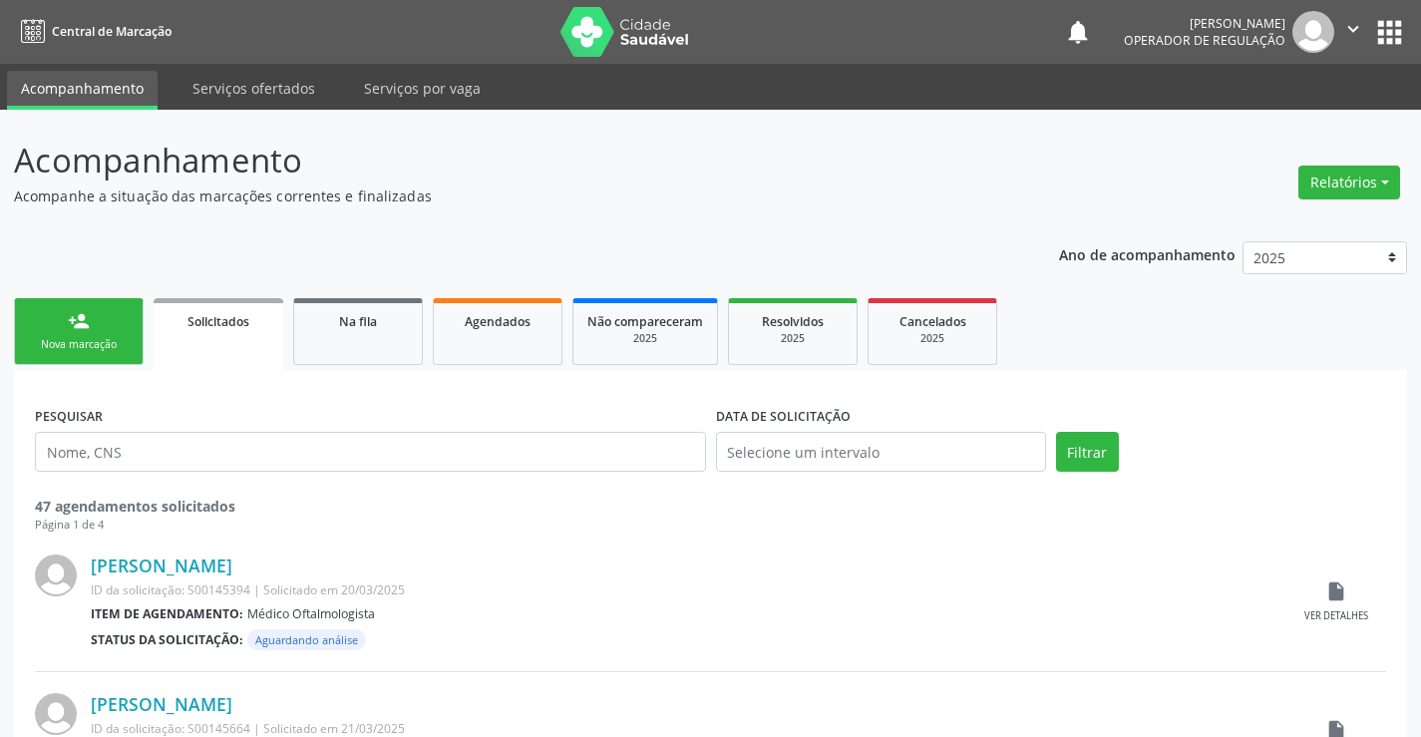
click at [92, 326] on link "person_add Nova marcação" at bounding box center [79, 331] width 130 height 67
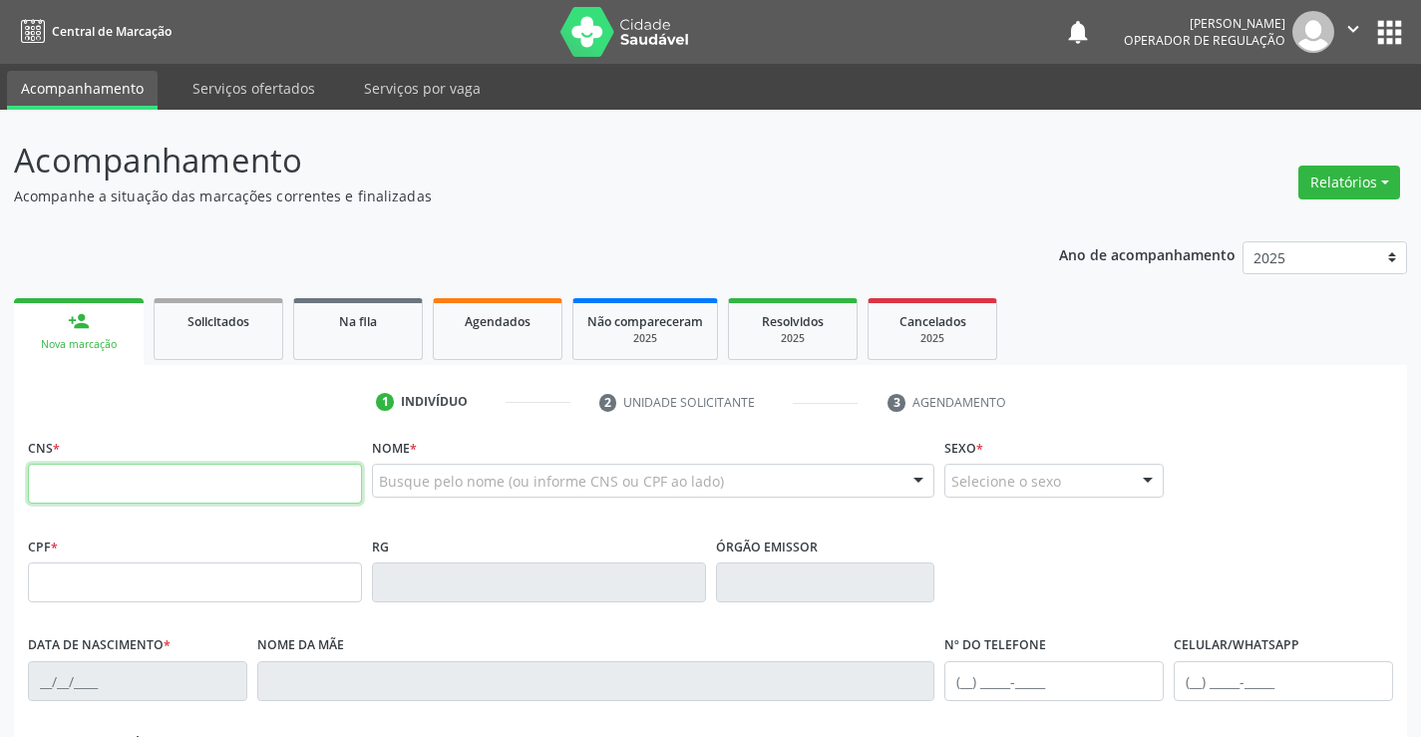
click at [311, 490] on input "text" at bounding box center [195, 484] width 334 height 40
click at [309, 488] on input "text" at bounding box center [195, 484] width 334 height 40
type input "700 0068 1522 0901"
type input "0850067260"
type input "SSPBA"
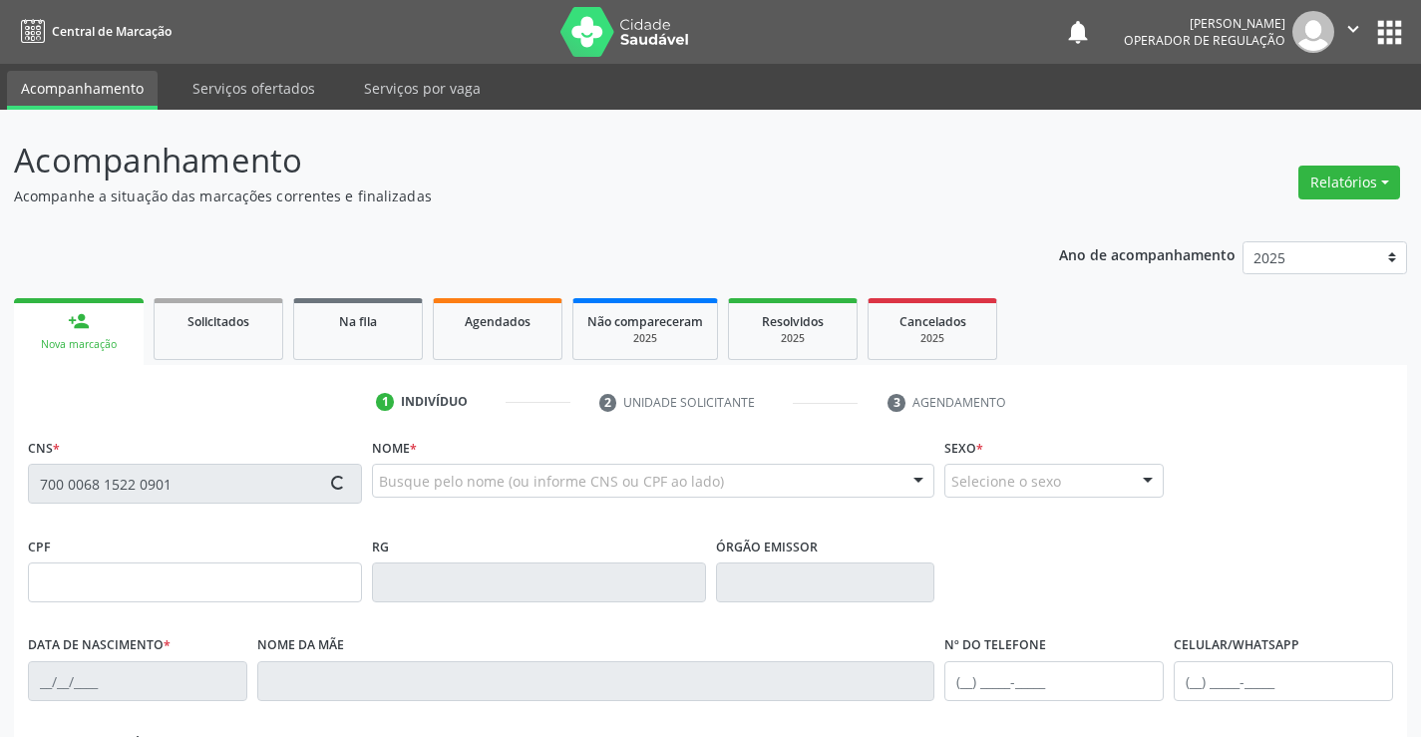
type input "[DATE]"
type input "[PHONE_NUMBER]"
type input "953.066.505-97"
type input "246"
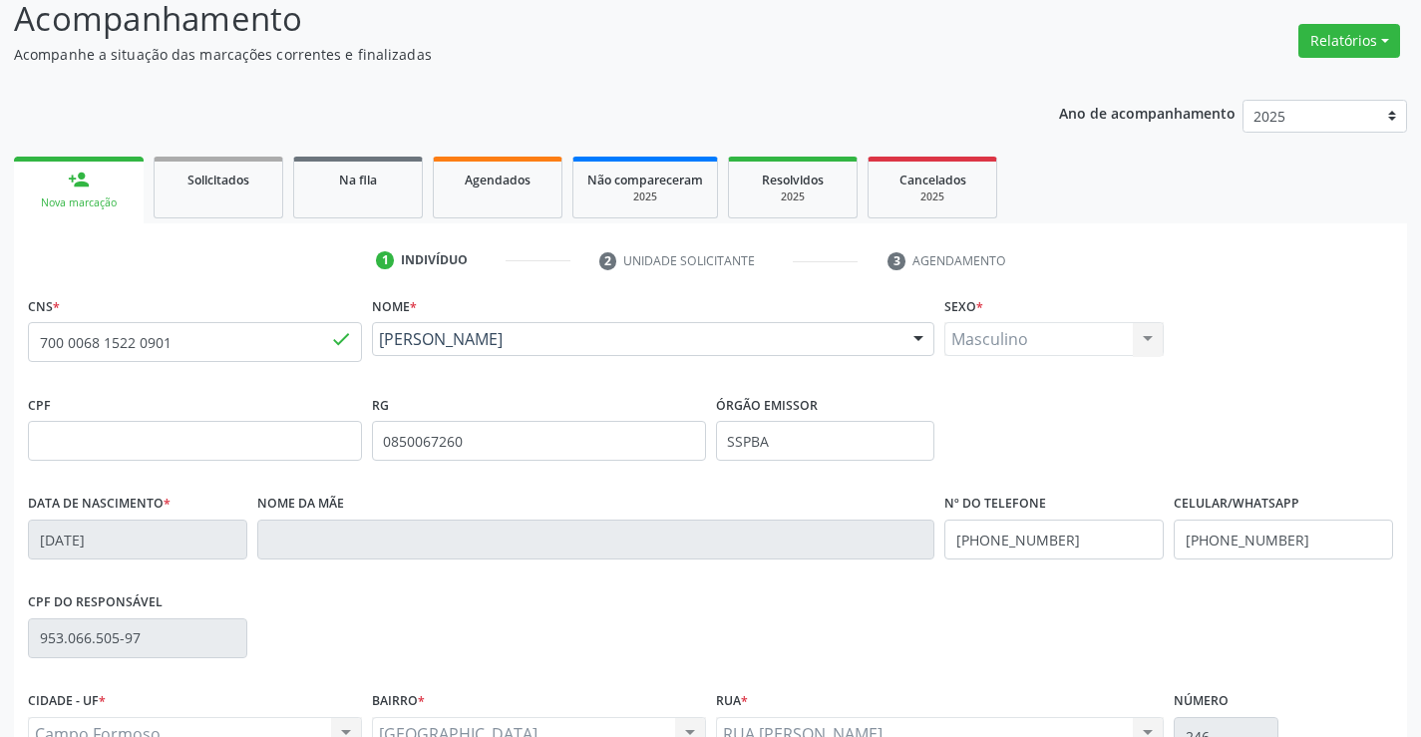
scroll to position [344, 0]
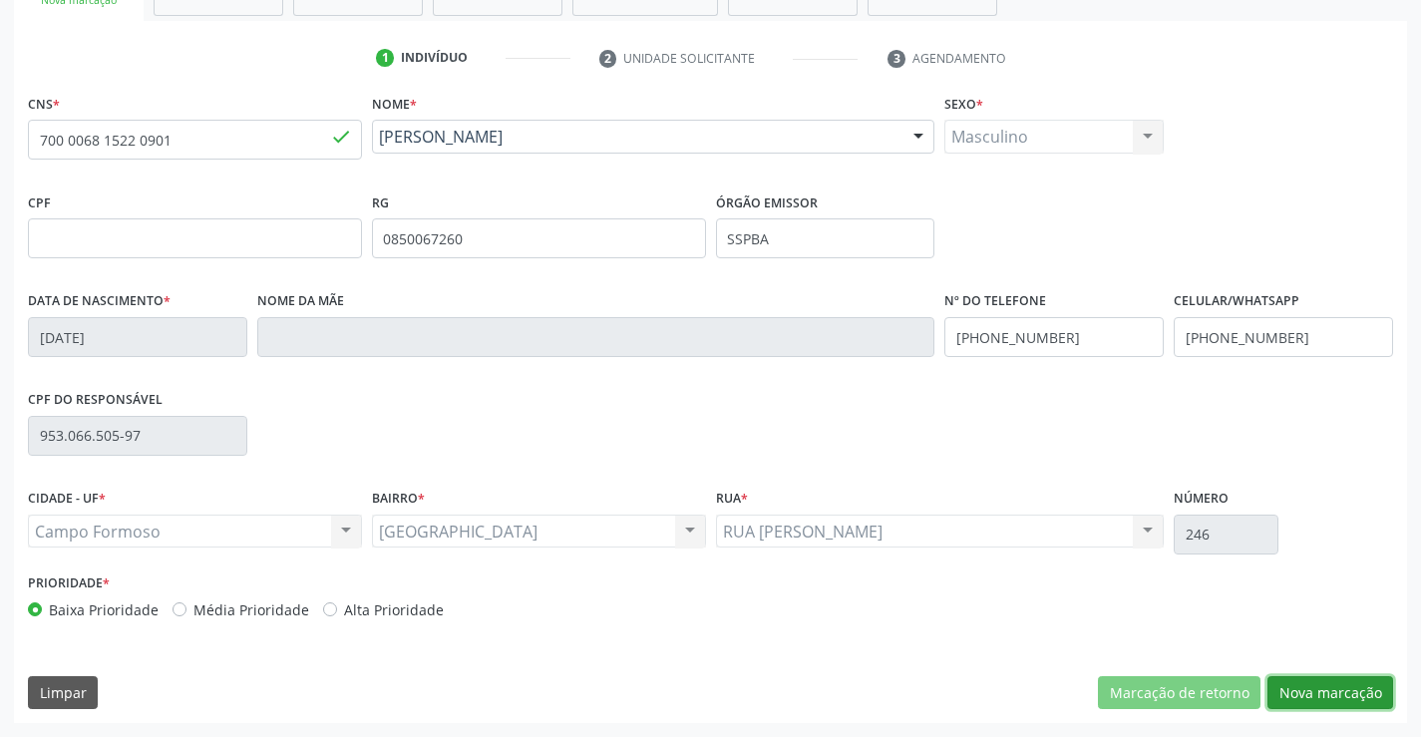
click at [1313, 681] on button "Nova marcação" at bounding box center [1330, 693] width 126 height 34
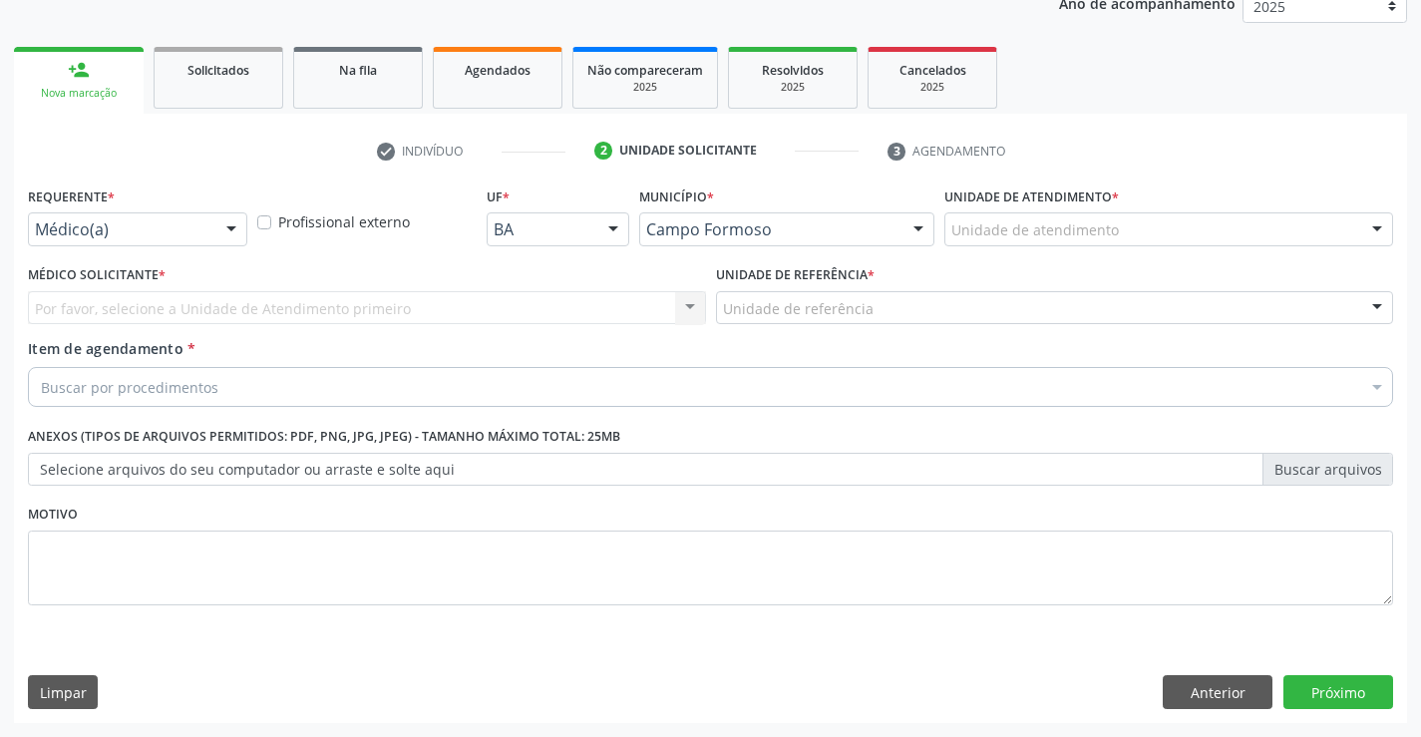
scroll to position [251, 0]
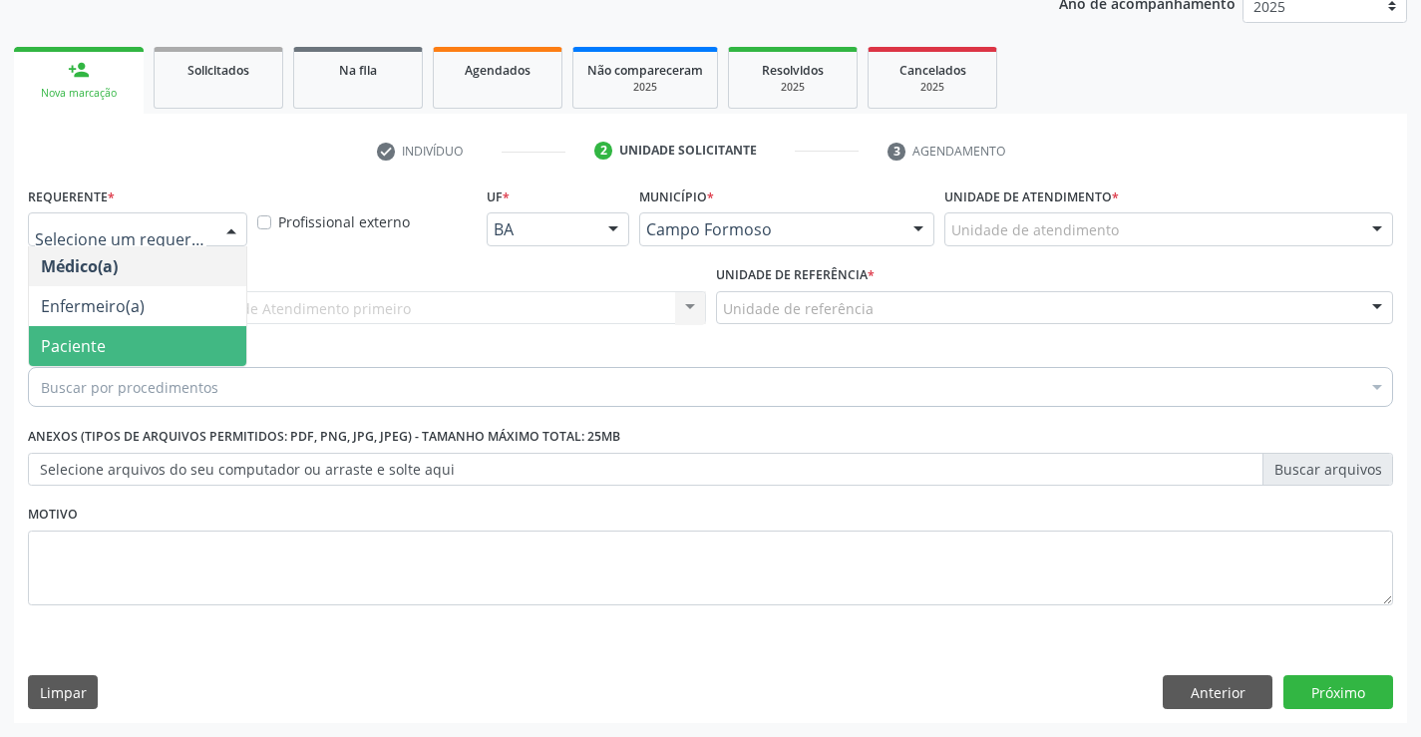
click at [128, 334] on span "Paciente" at bounding box center [137, 346] width 217 height 40
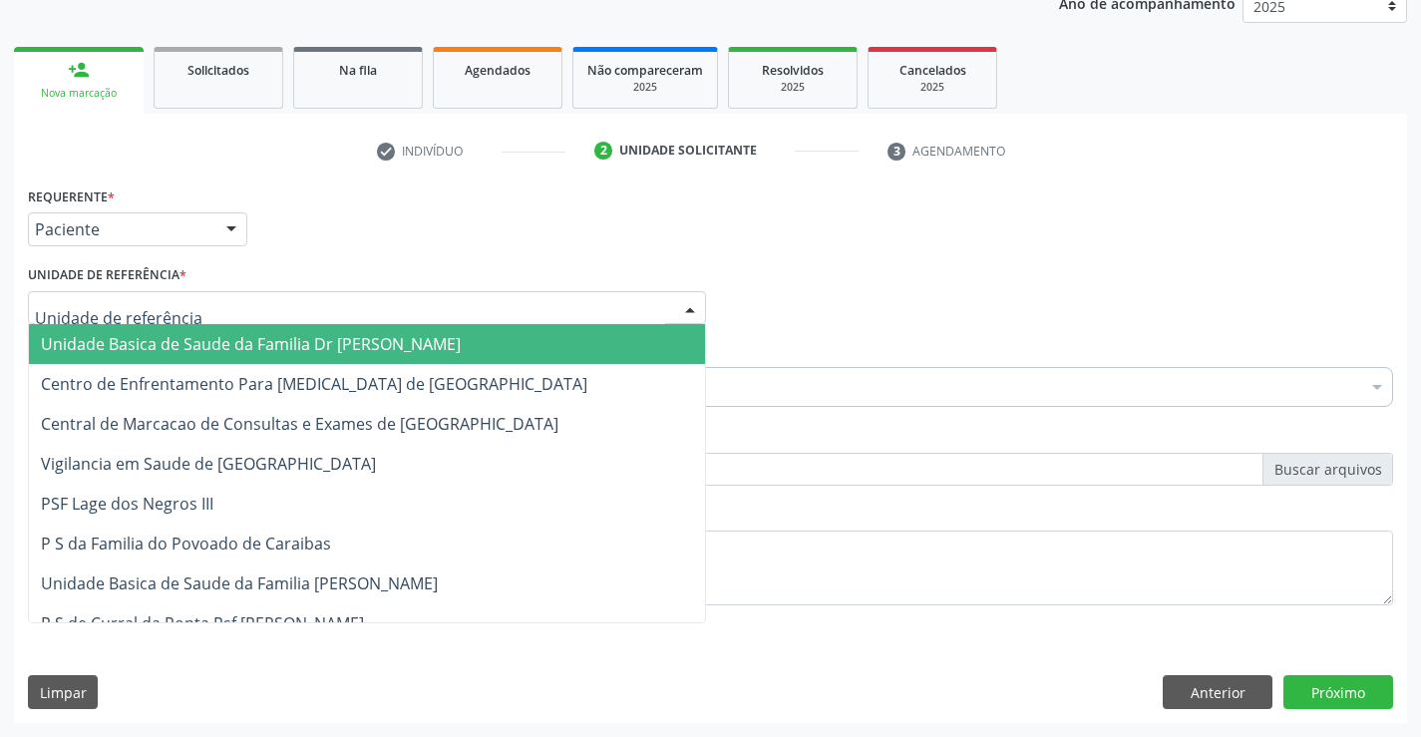
click at [162, 334] on span "Unidade Basica de Saude da Familia Dr [PERSON_NAME]" at bounding box center [367, 344] width 676 height 40
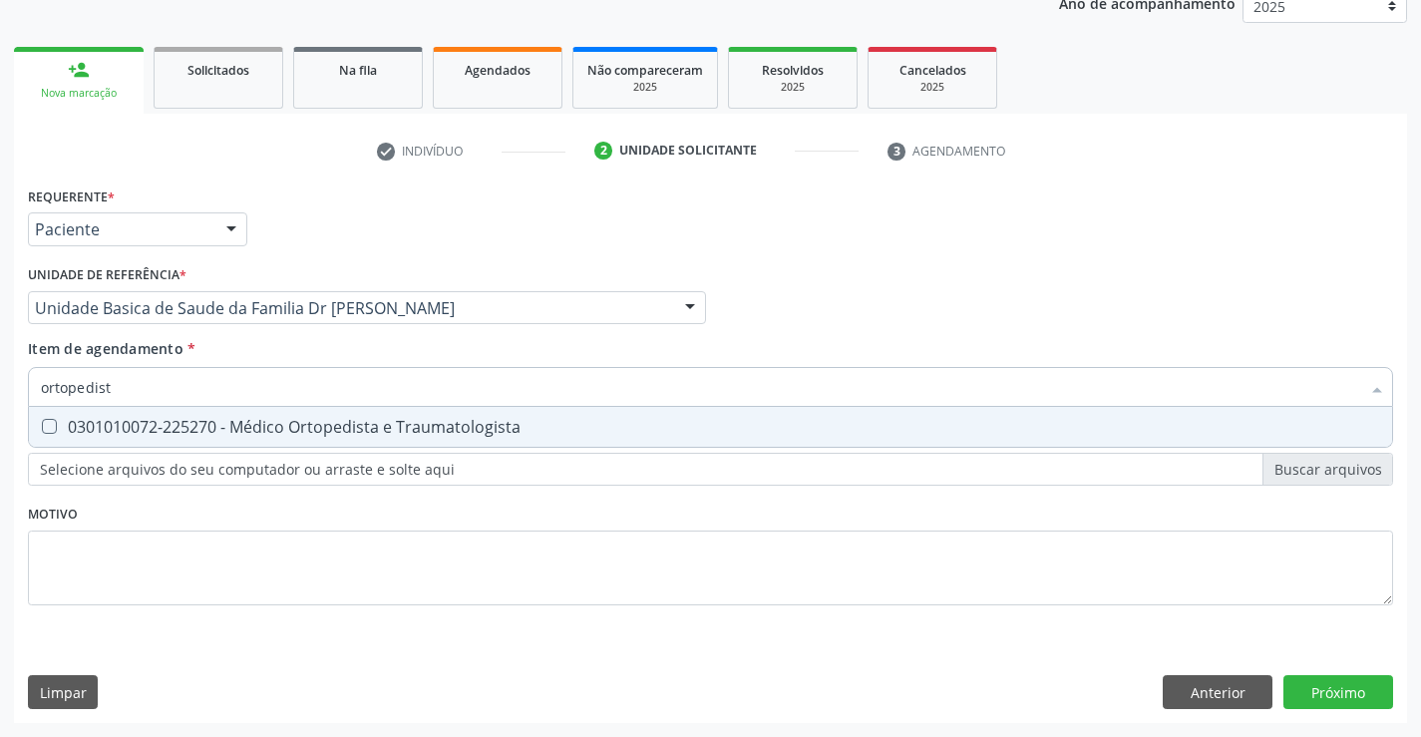
type input "ortopedista"
click at [260, 432] on div "0301010072-225270 - Médico Ortopedista e Traumatologista" at bounding box center [710, 427] width 1339 height 16
checkbox Traumatologista "true"
click at [1341, 681] on div "Requerente * Paciente Médico(a) Enfermeiro(a) Paciente Nenhum resultado encontr…" at bounding box center [710, 451] width 1393 height 541
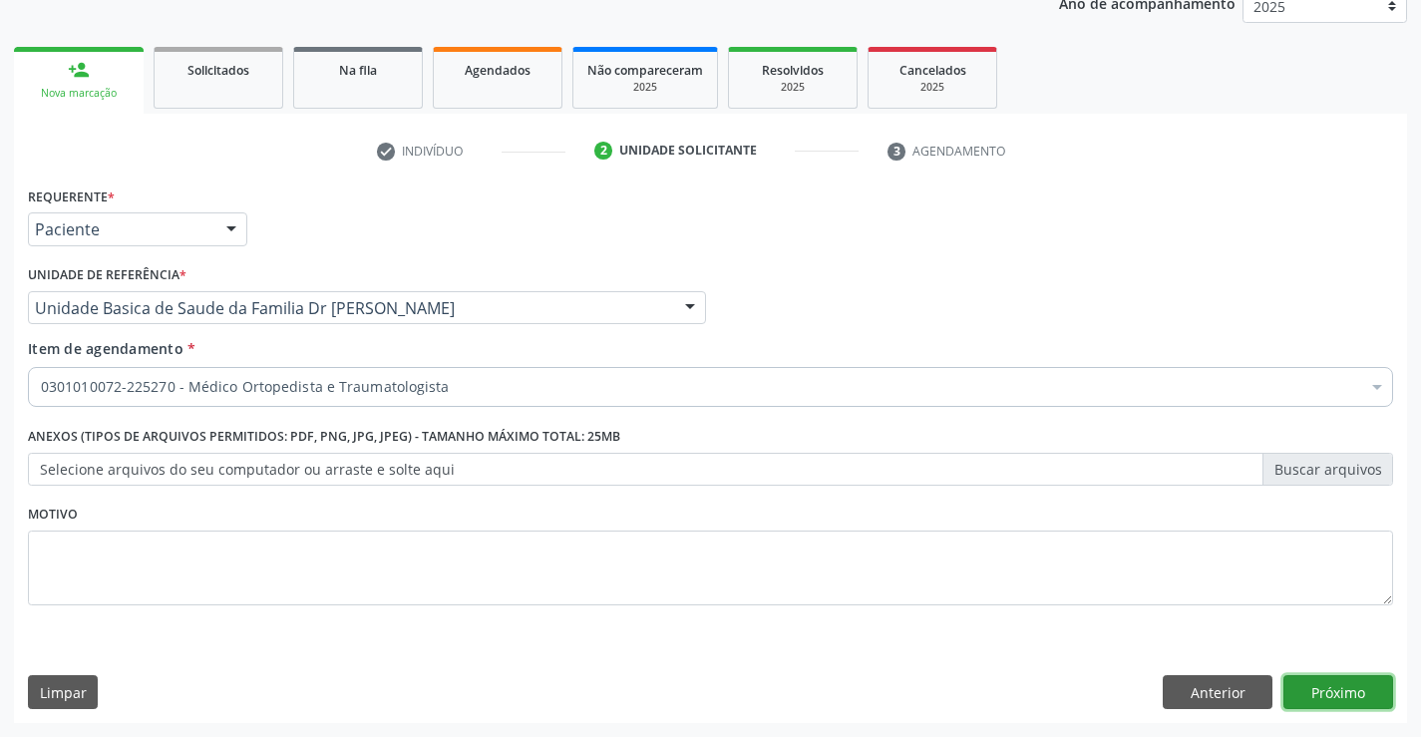
click at [1341, 681] on button "Próximo" at bounding box center [1338, 692] width 110 height 34
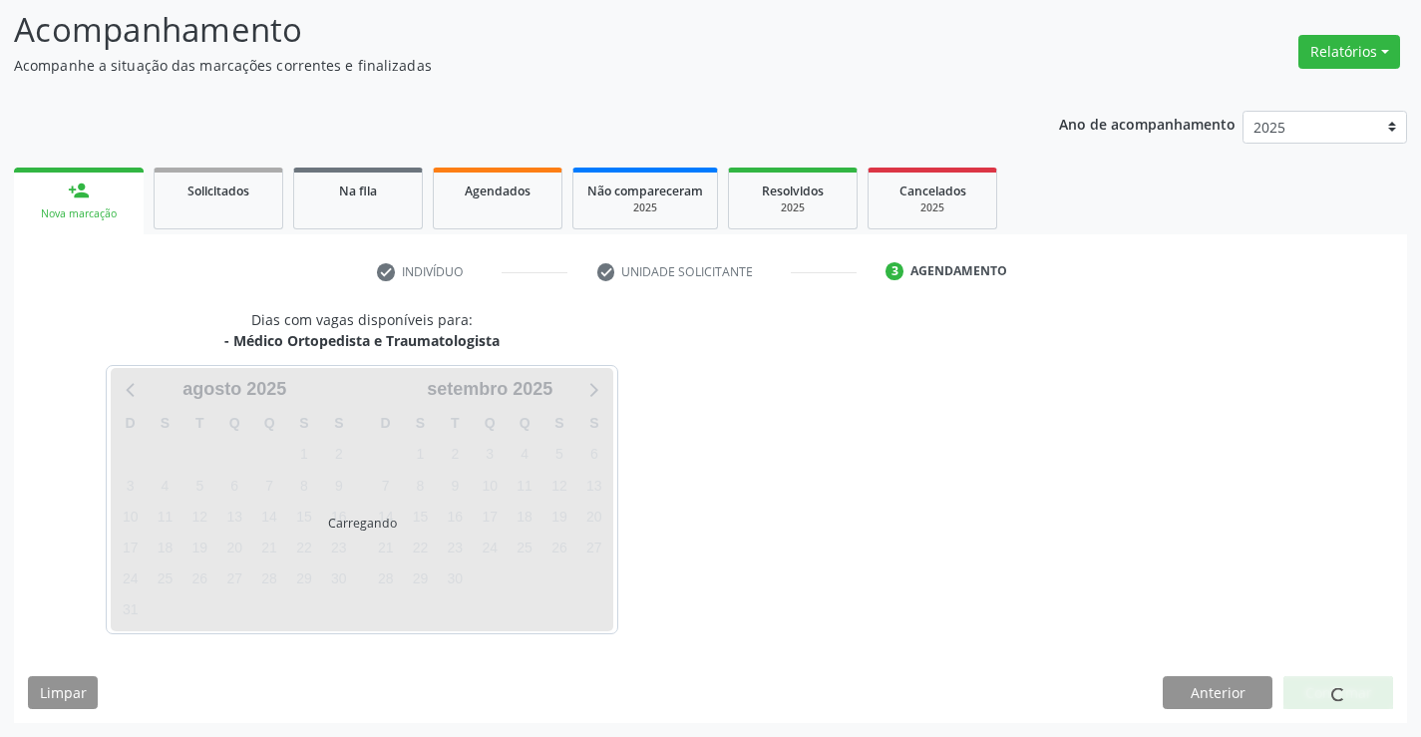
scroll to position [131, 0]
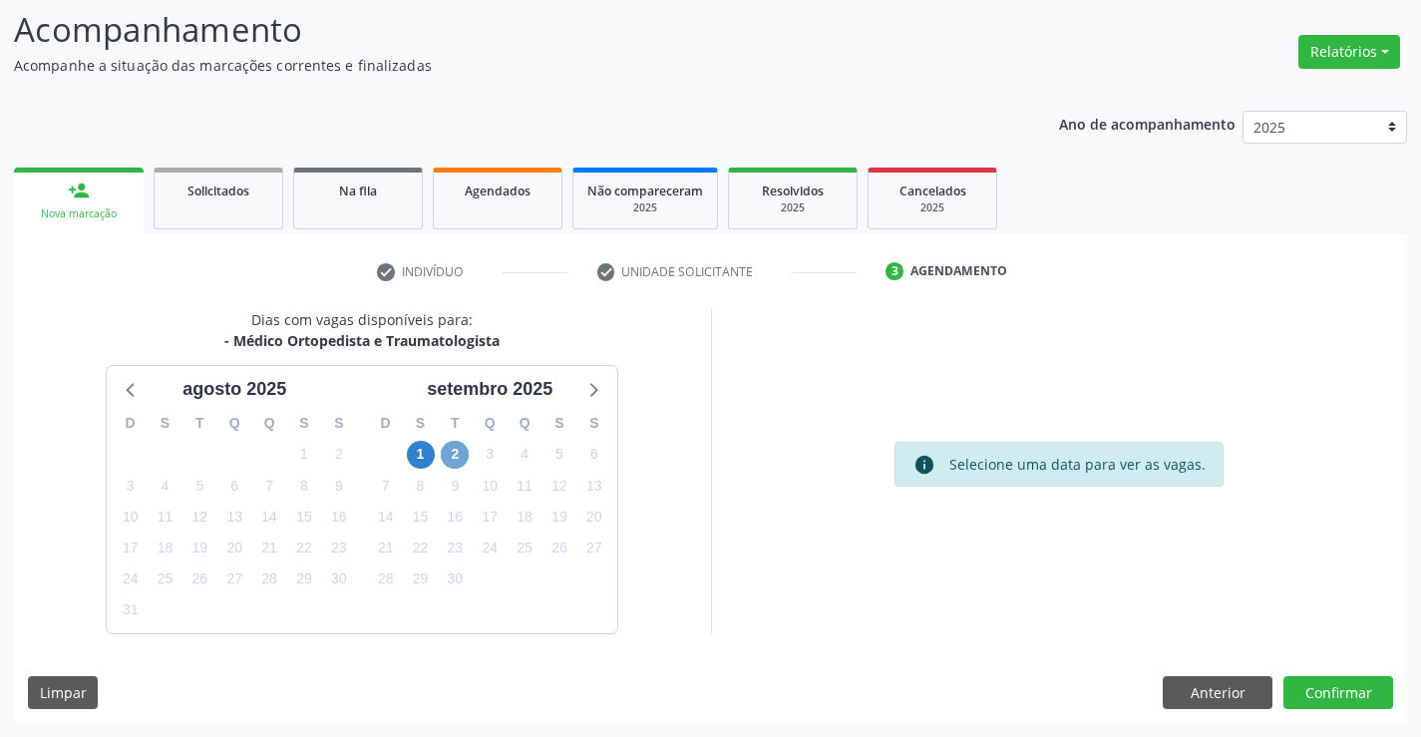
click at [456, 454] on span "2" at bounding box center [455, 455] width 28 height 28
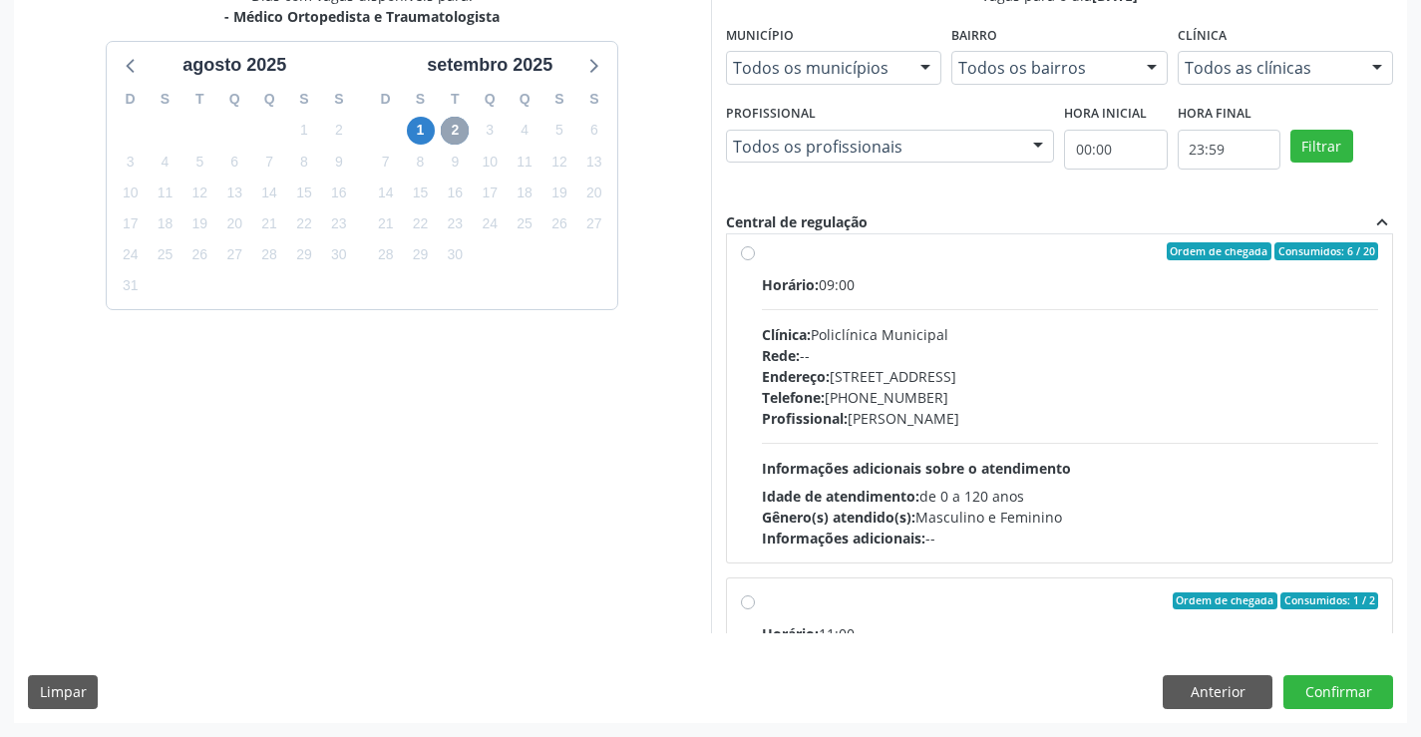
scroll to position [0, 0]
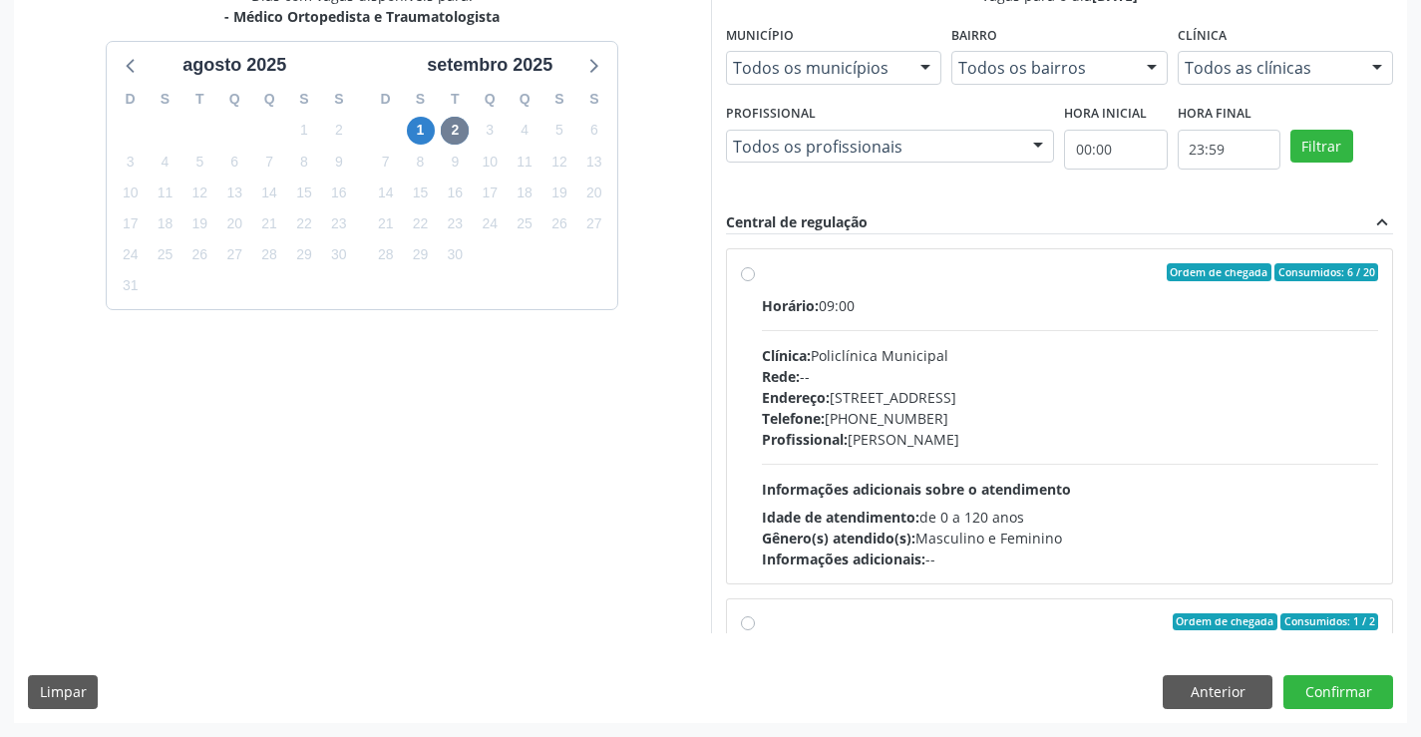
click at [926, 292] on label "Ordem de chegada Consumidos: 6 / 20 Horário: 09:00 Clínica: Policlínica Municip…" at bounding box center [1070, 416] width 617 height 306
click at [755, 281] on input "Ordem de chegada Consumidos: 6 / 20 Horário: 09:00 Clínica: Policlínica Municip…" at bounding box center [748, 272] width 14 height 18
radio input "true"
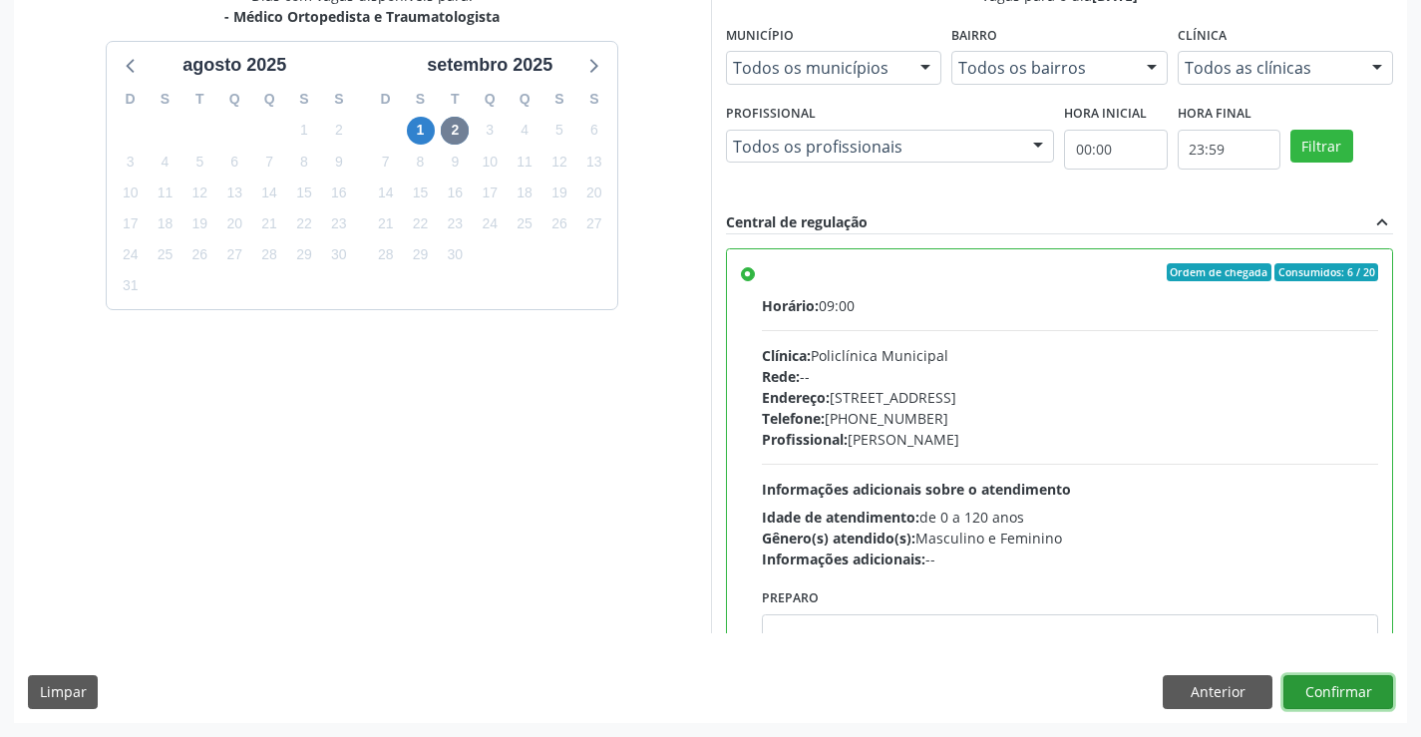
click at [1331, 692] on button "Confirmar" at bounding box center [1338, 692] width 110 height 34
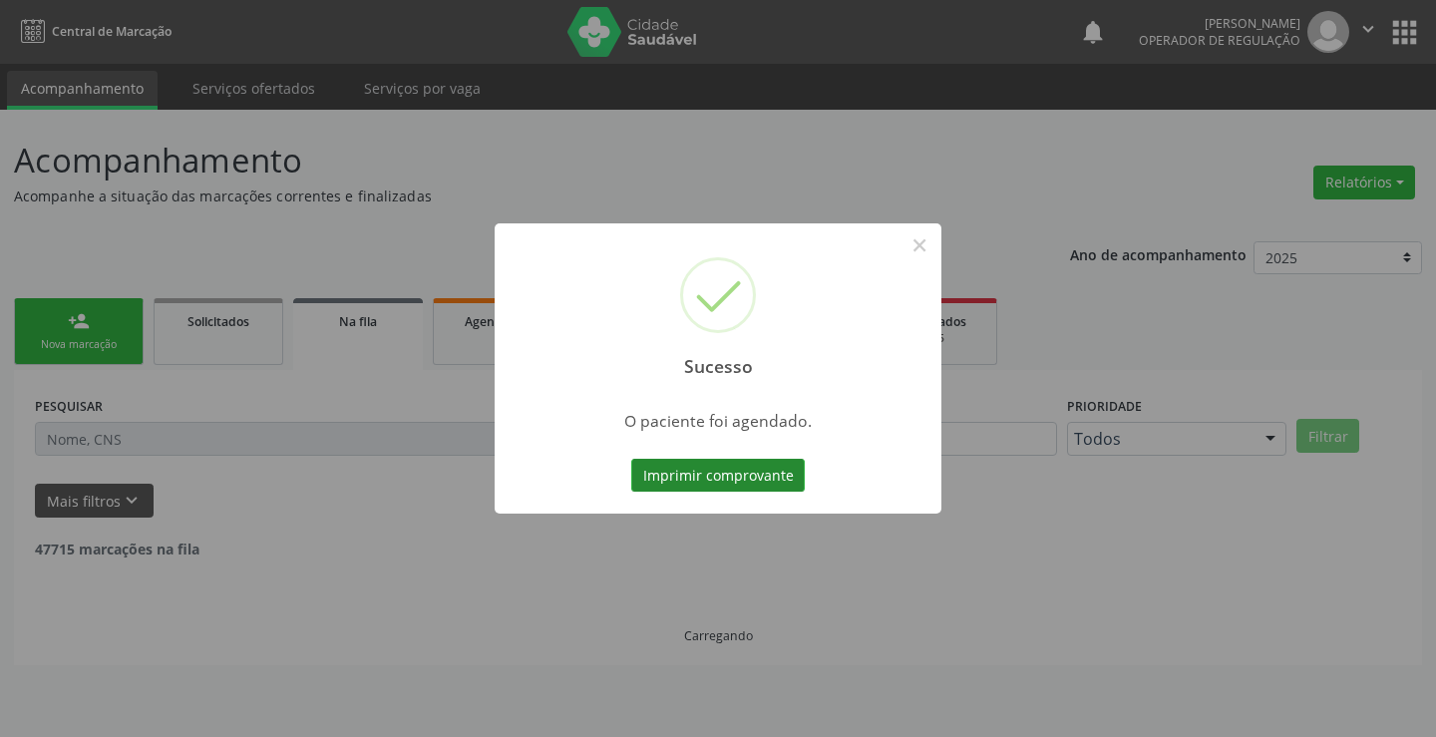
click at [710, 478] on button "Imprimir comprovante" at bounding box center [717, 476] width 173 height 34
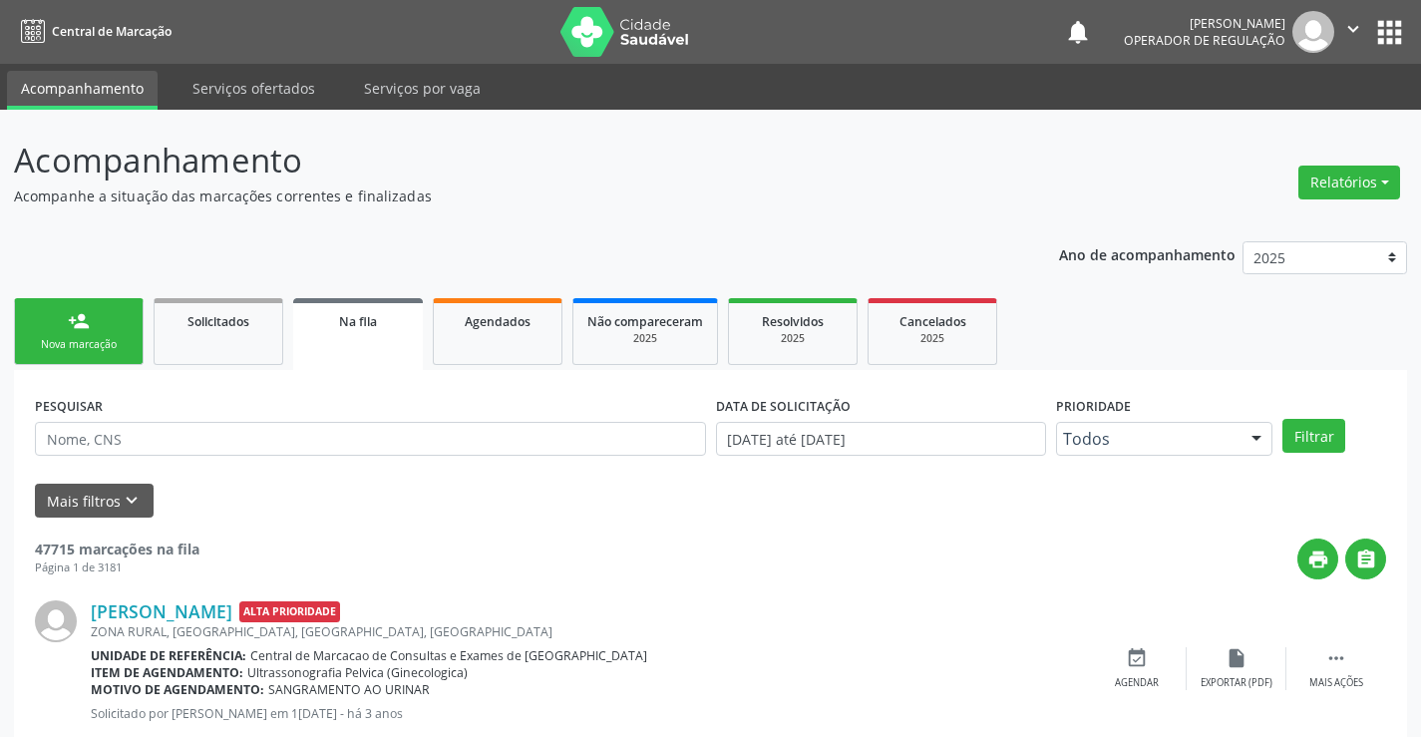
click at [86, 329] on div "person_add" at bounding box center [79, 321] width 22 height 22
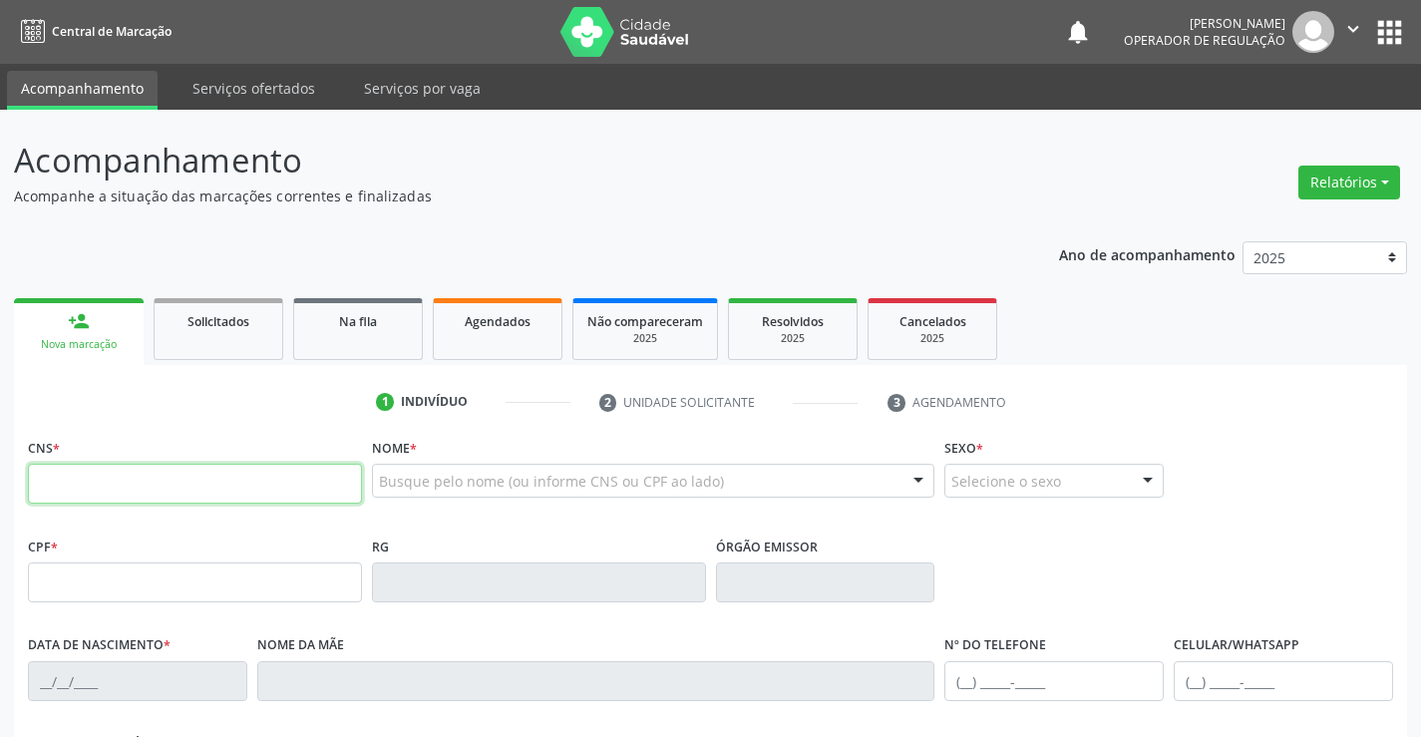
click at [131, 484] on input "text" at bounding box center [195, 484] width 334 height 40
type input "700 1069 5572 2720"
type input "02/01/2021"
type input "(74) 9956-3039"
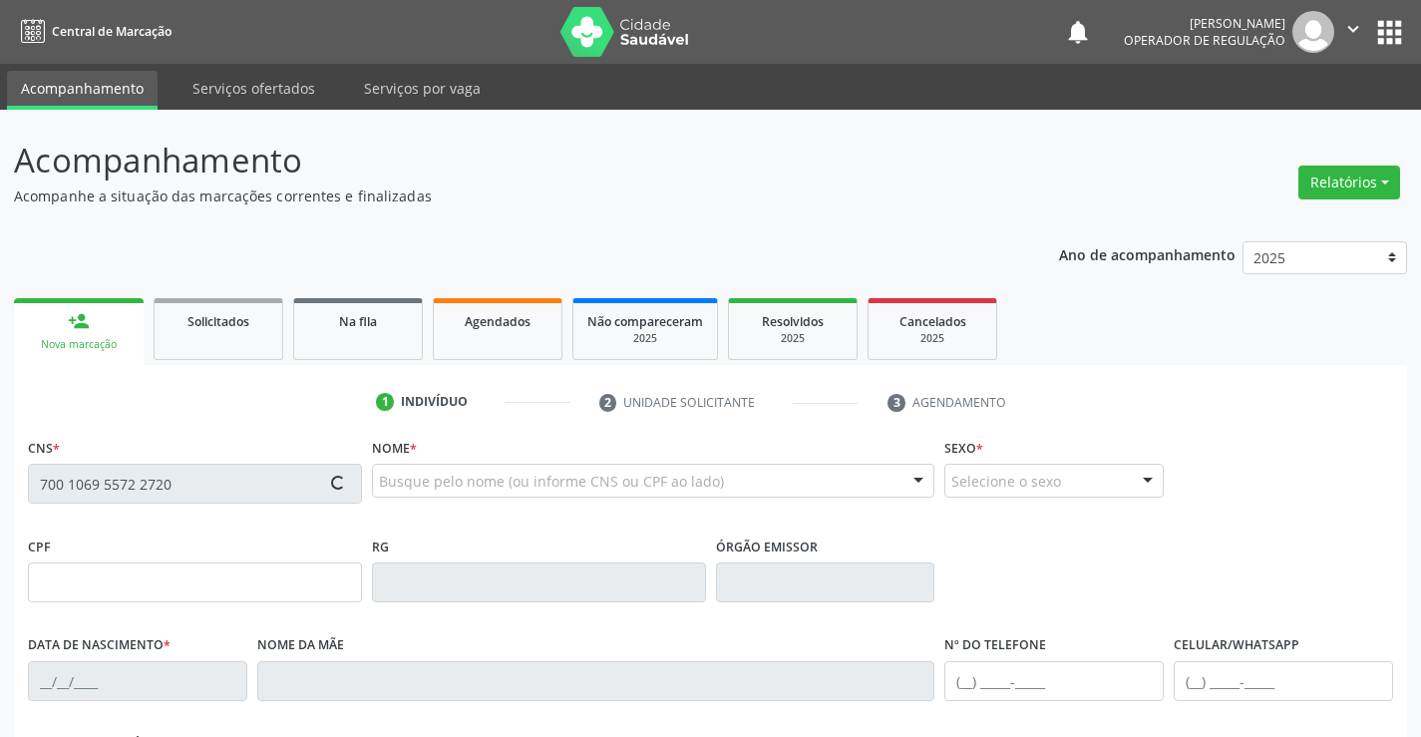
type input "S/N"
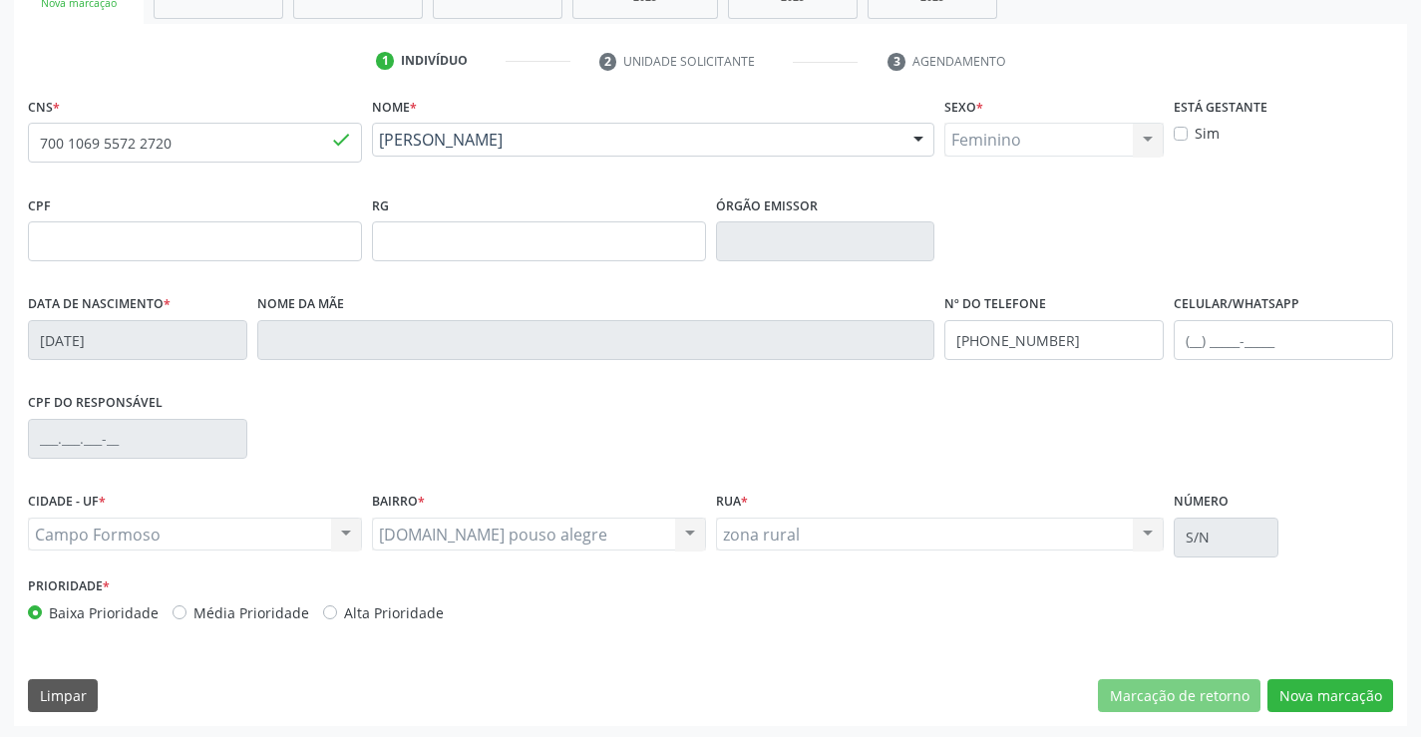
scroll to position [344, 0]
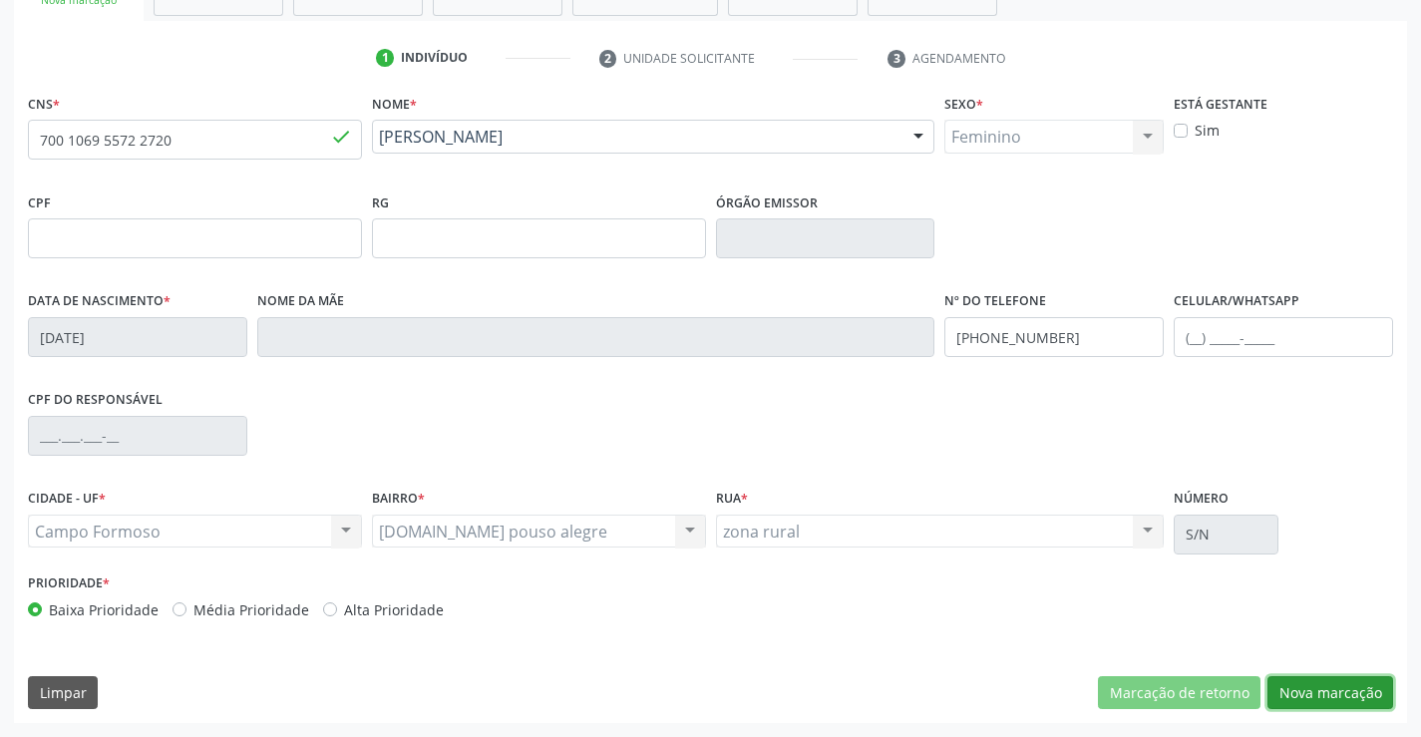
click at [1316, 687] on button "Nova marcação" at bounding box center [1330, 693] width 126 height 34
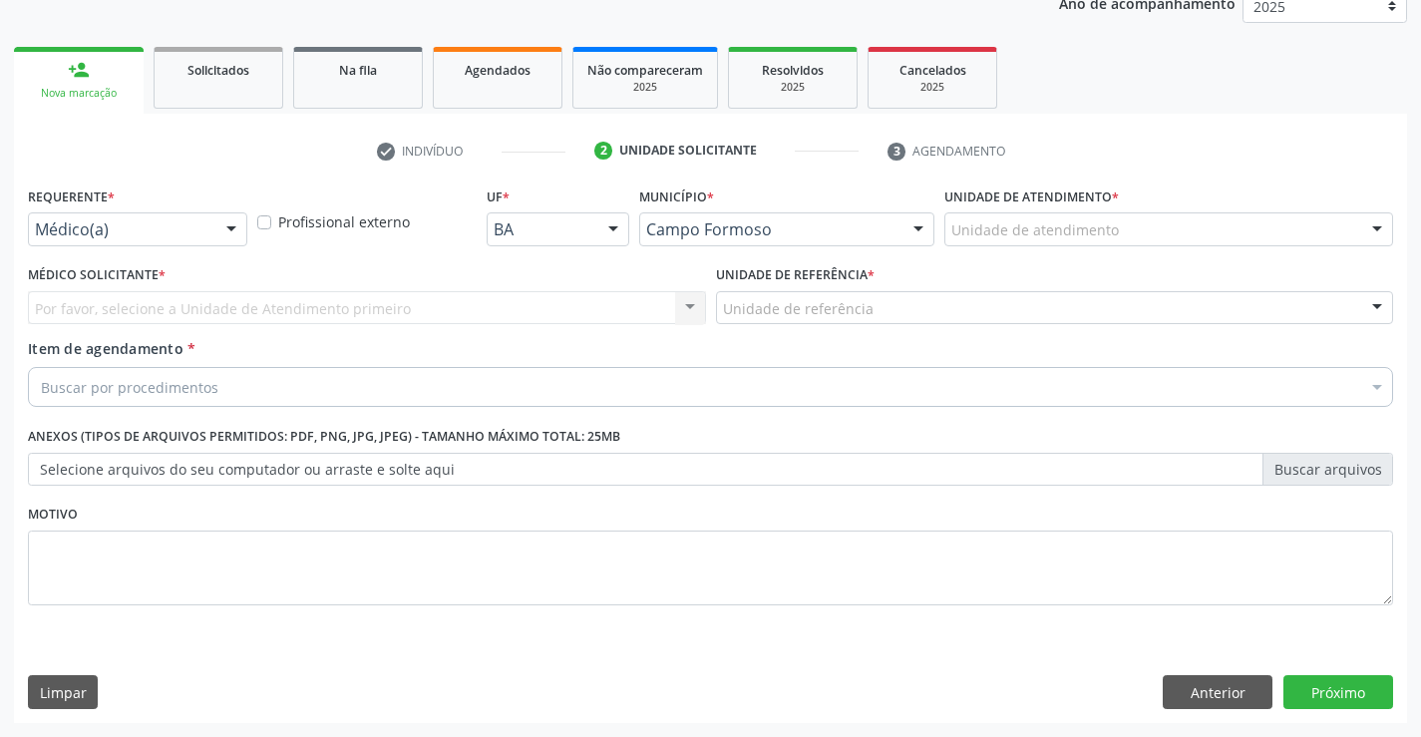
scroll to position [251, 0]
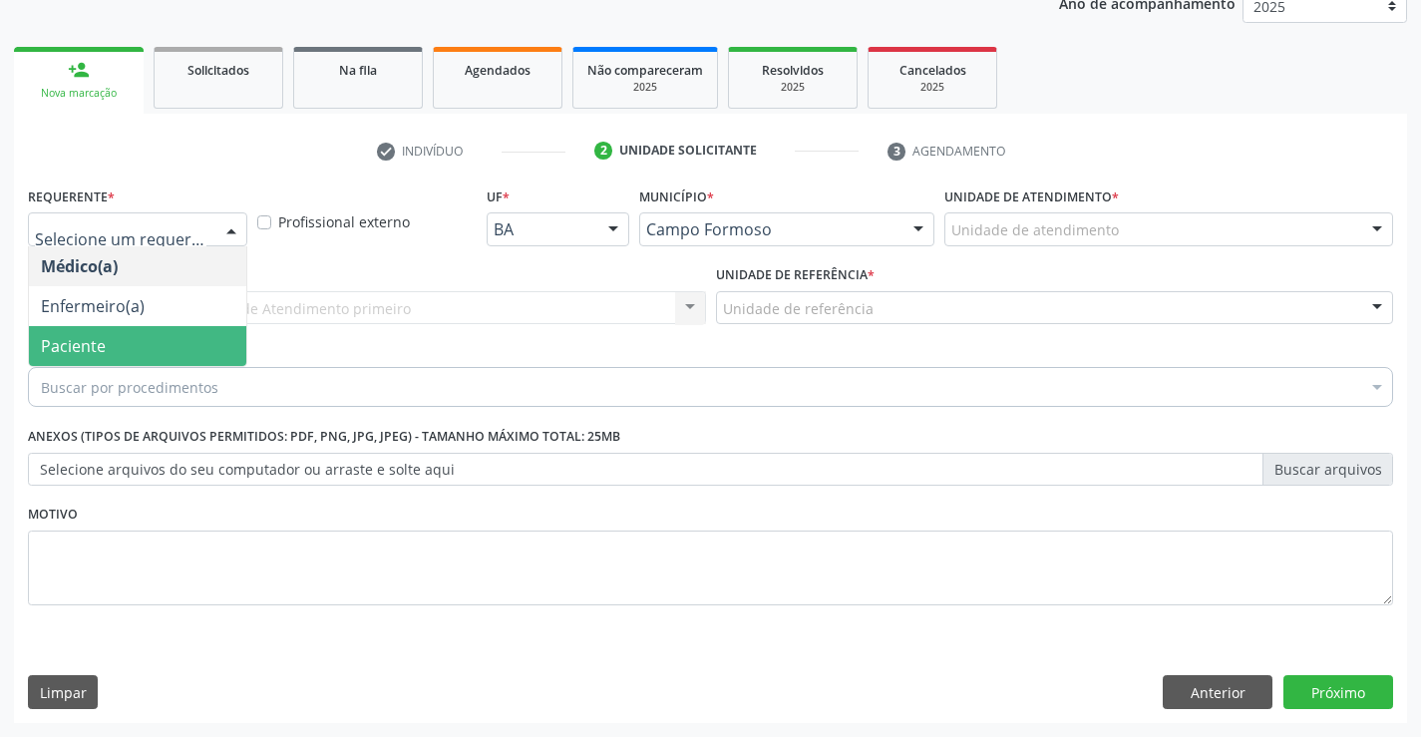
click at [90, 345] on span "Paciente" at bounding box center [73, 346] width 65 height 22
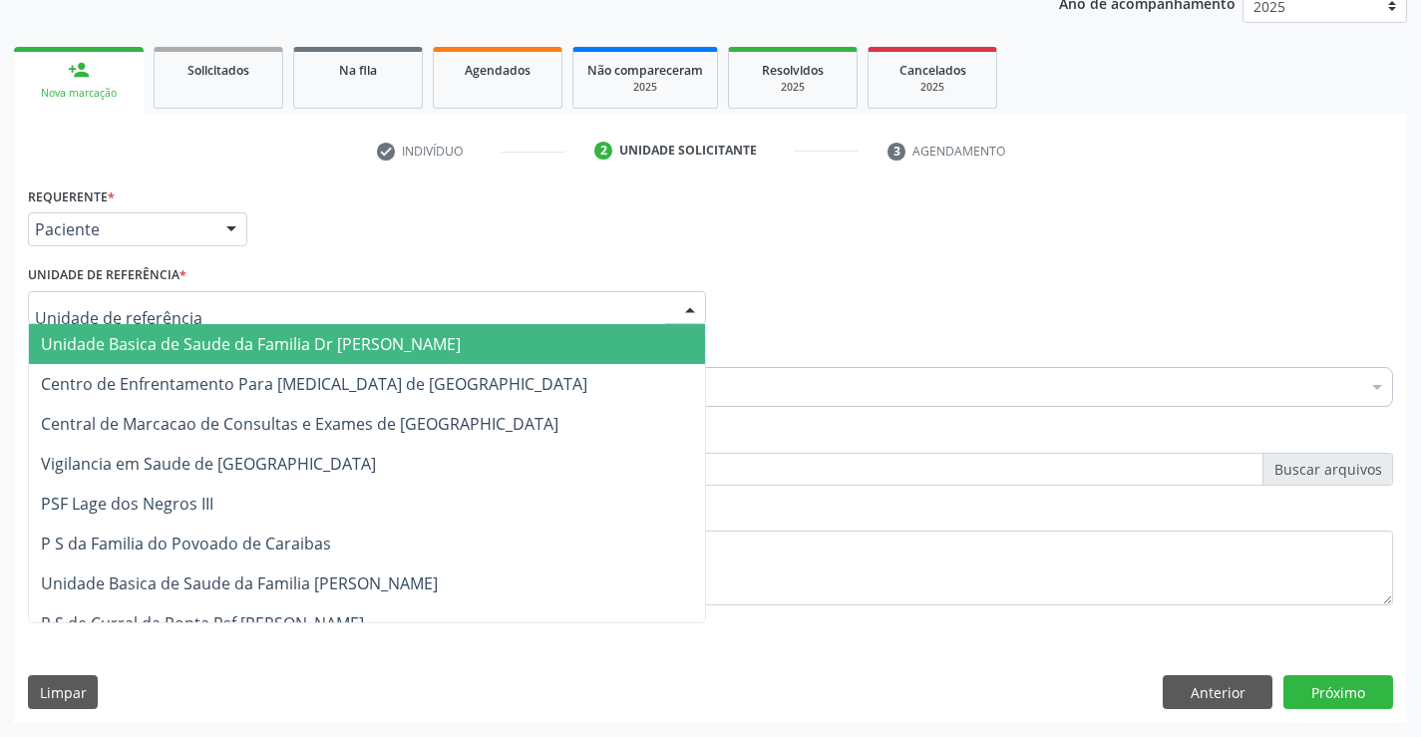
click at [151, 340] on span "Unidade Basica de Saude da Familia Dr [PERSON_NAME]" at bounding box center [251, 344] width 420 height 22
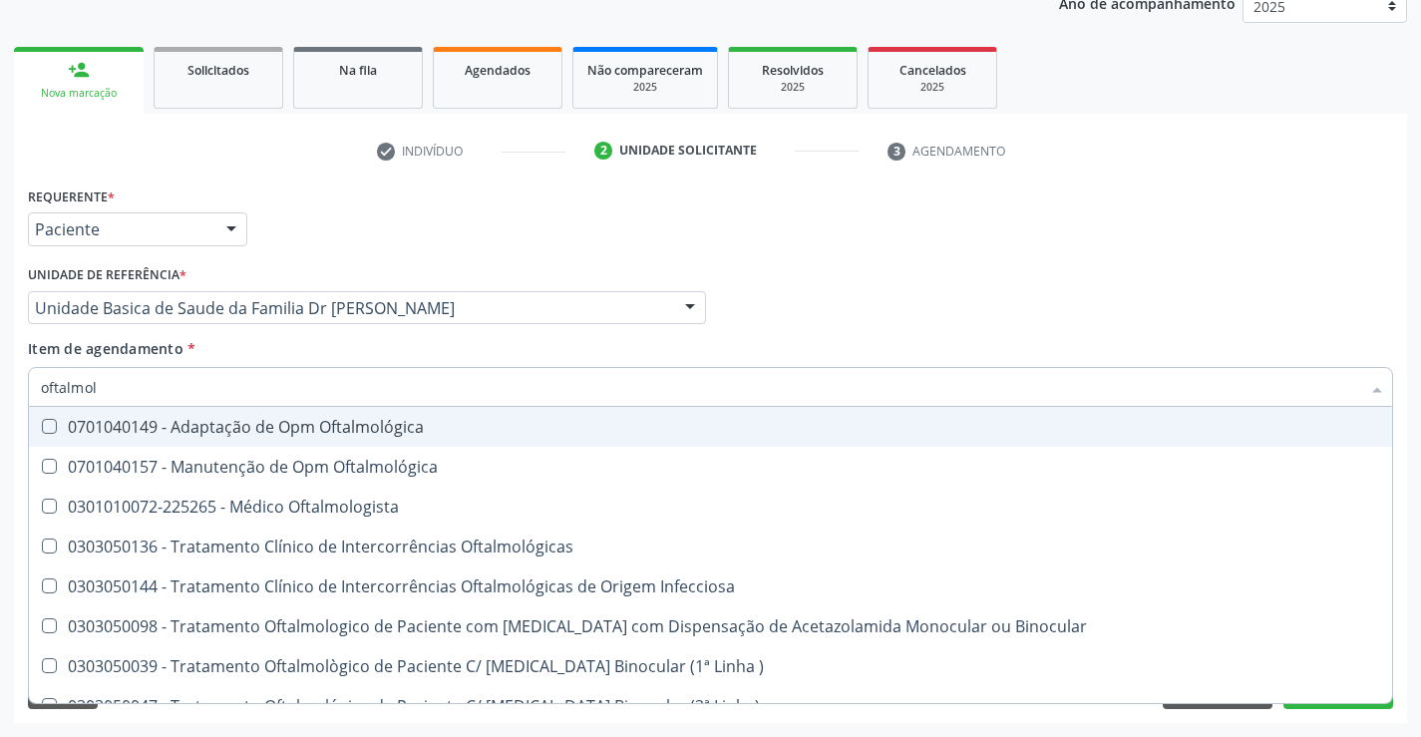
type input "oftalmolo"
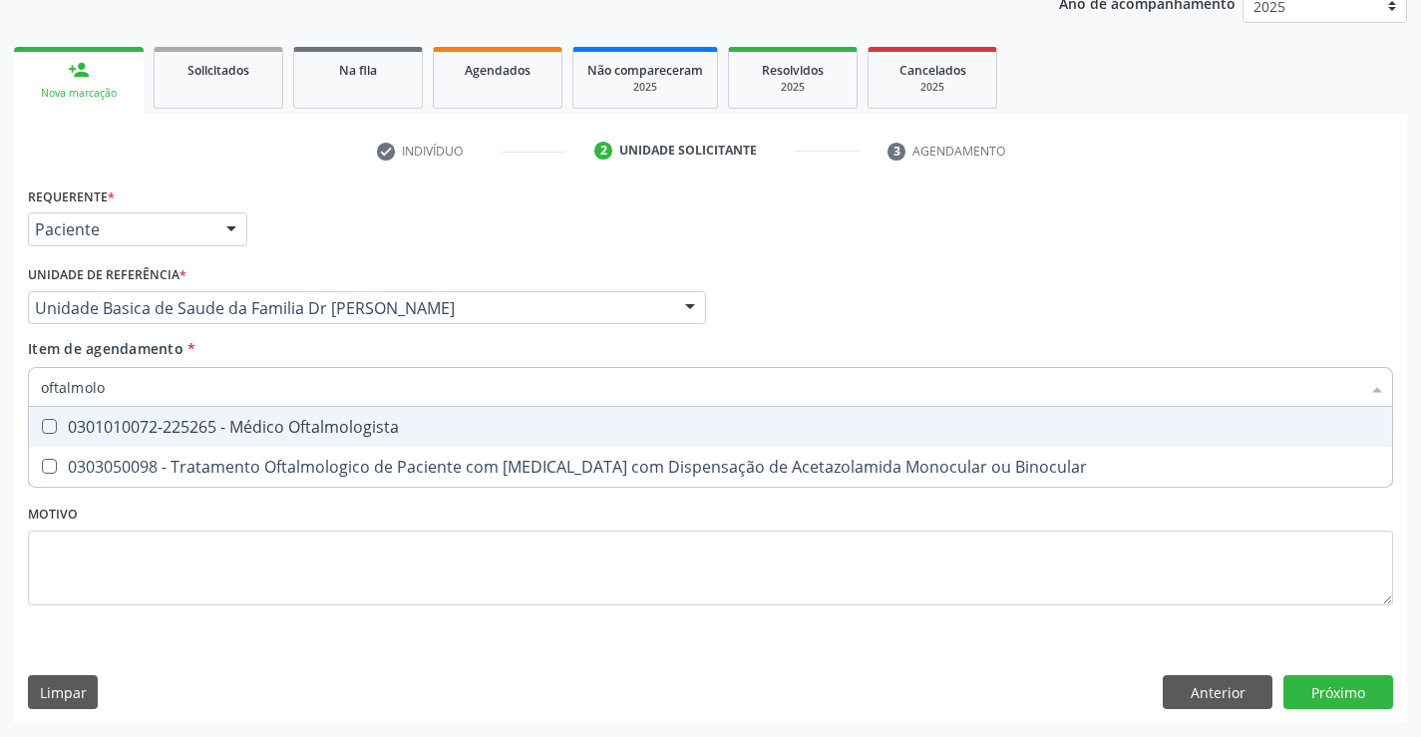
click at [338, 423] on div "0301010072-225265 - Médico Oftalmologista" at bounding box center [710, 427] width 1339 height 16
checkbox Oftalmologista "true"
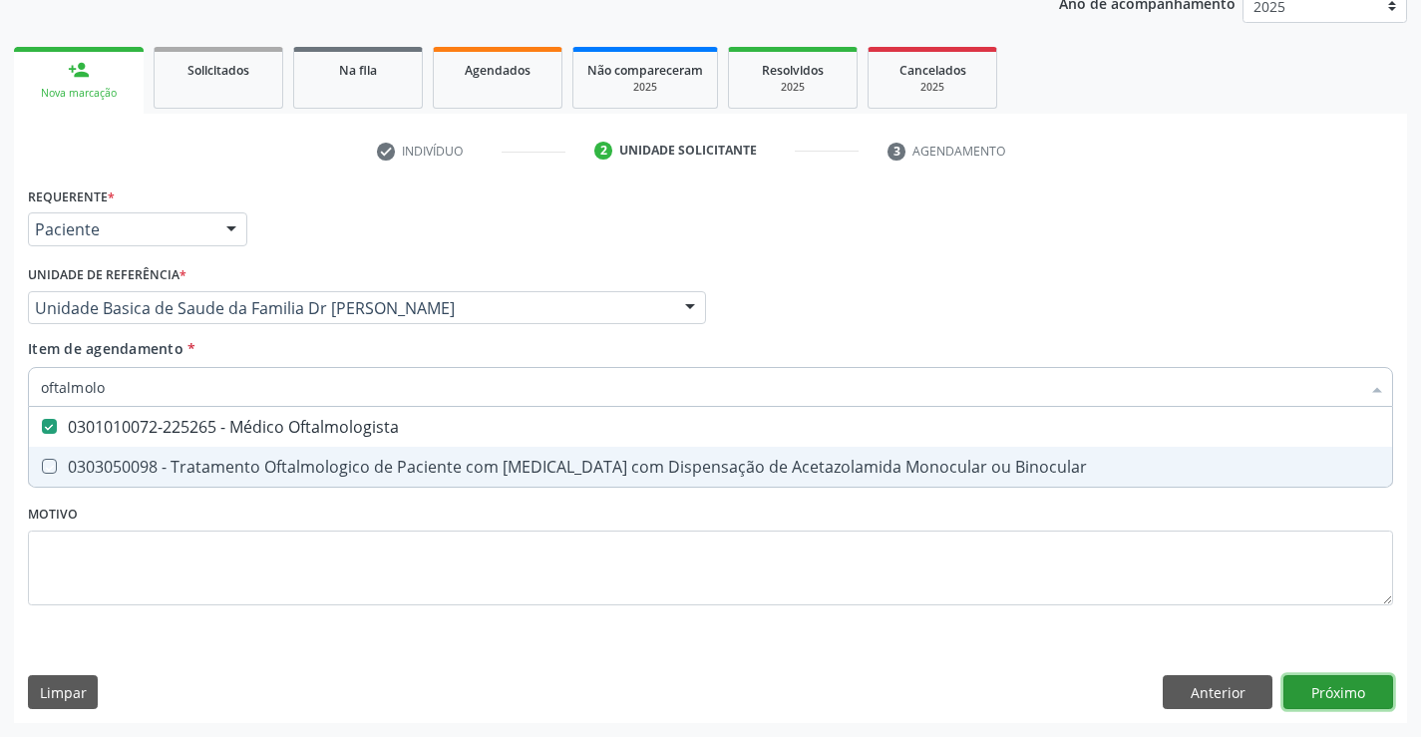
click at [1337, 690] on div "Requerente * Paciente Médico(a) Enfermeiro(a) Paciente Nenhum resultado encontr…" at bounding box center [710, 451] width 1393 height 541
checkbox Binocular "true"
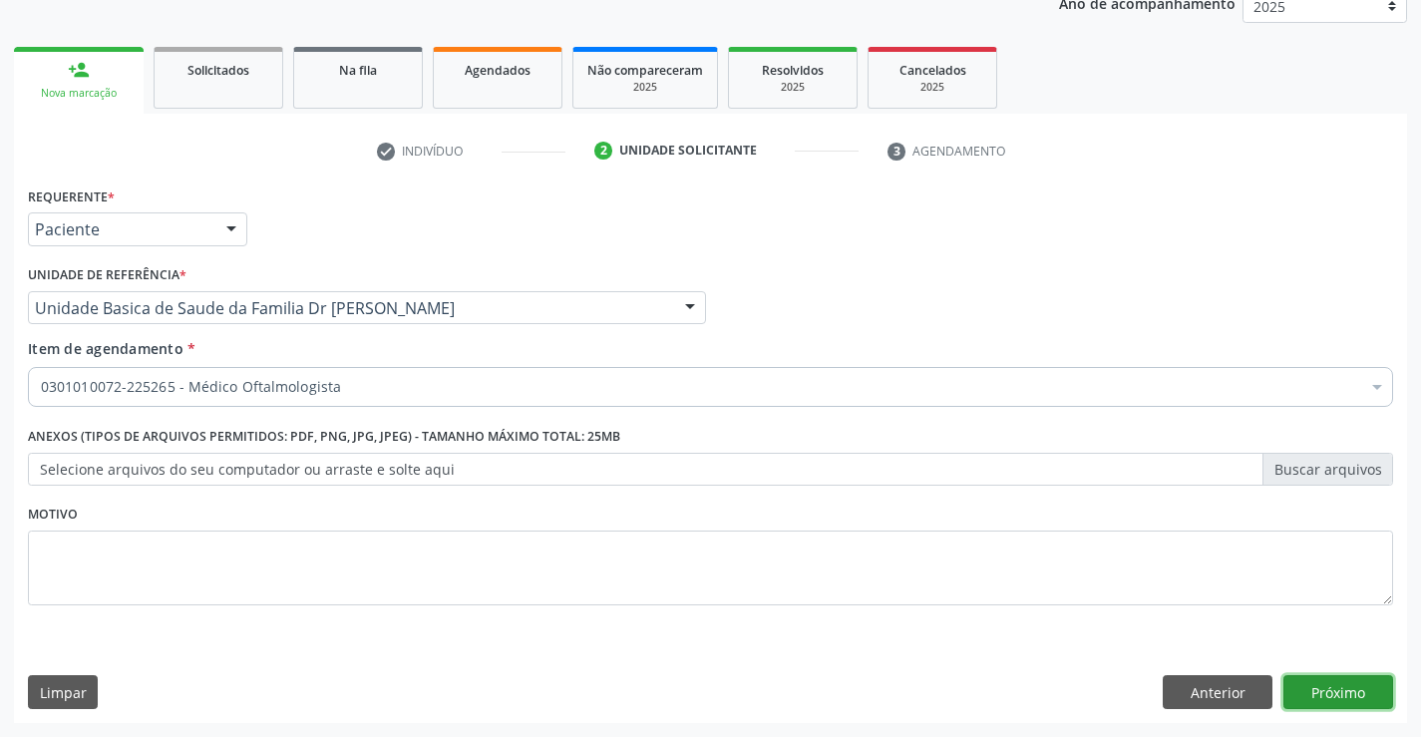
click at [1337, 690] on button "Próximo" at bounding box center [1338, 692] width 110 height 34
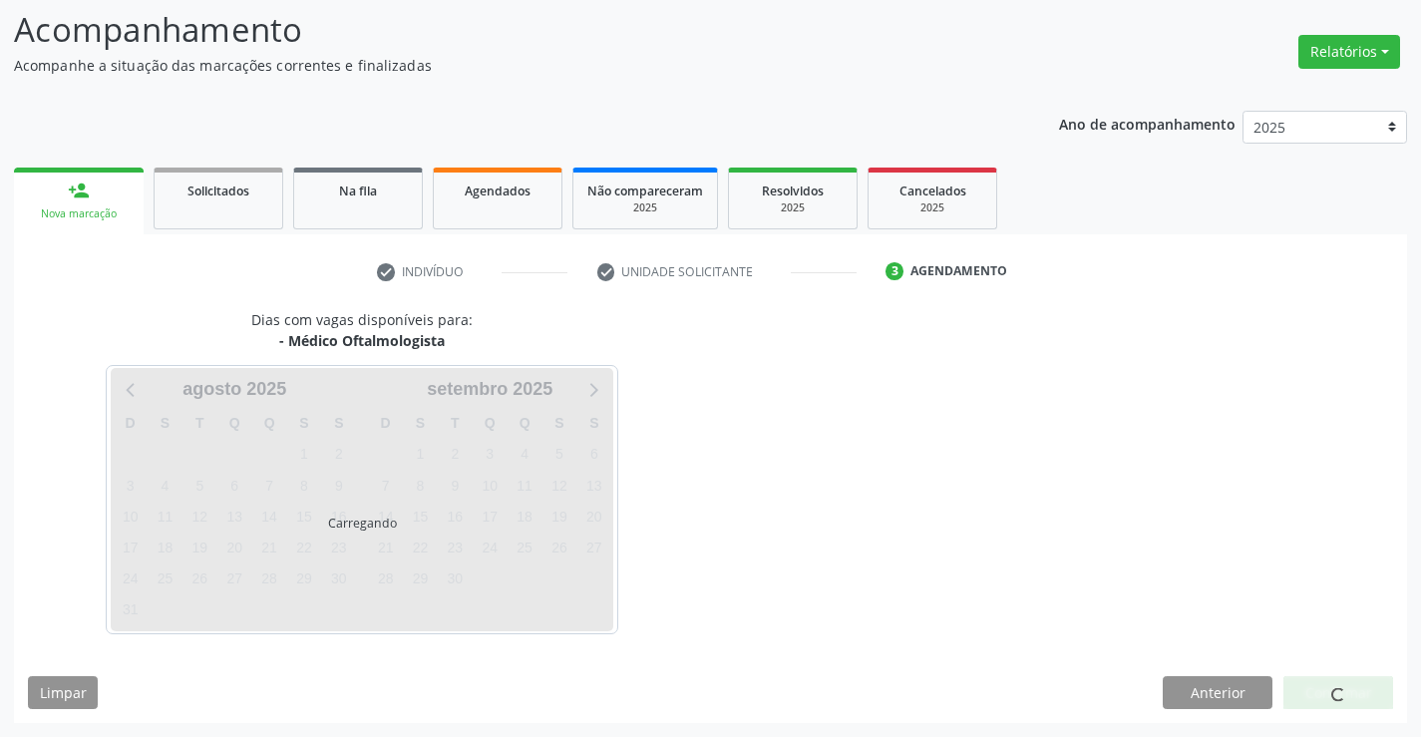
scroll to position [189, 0]
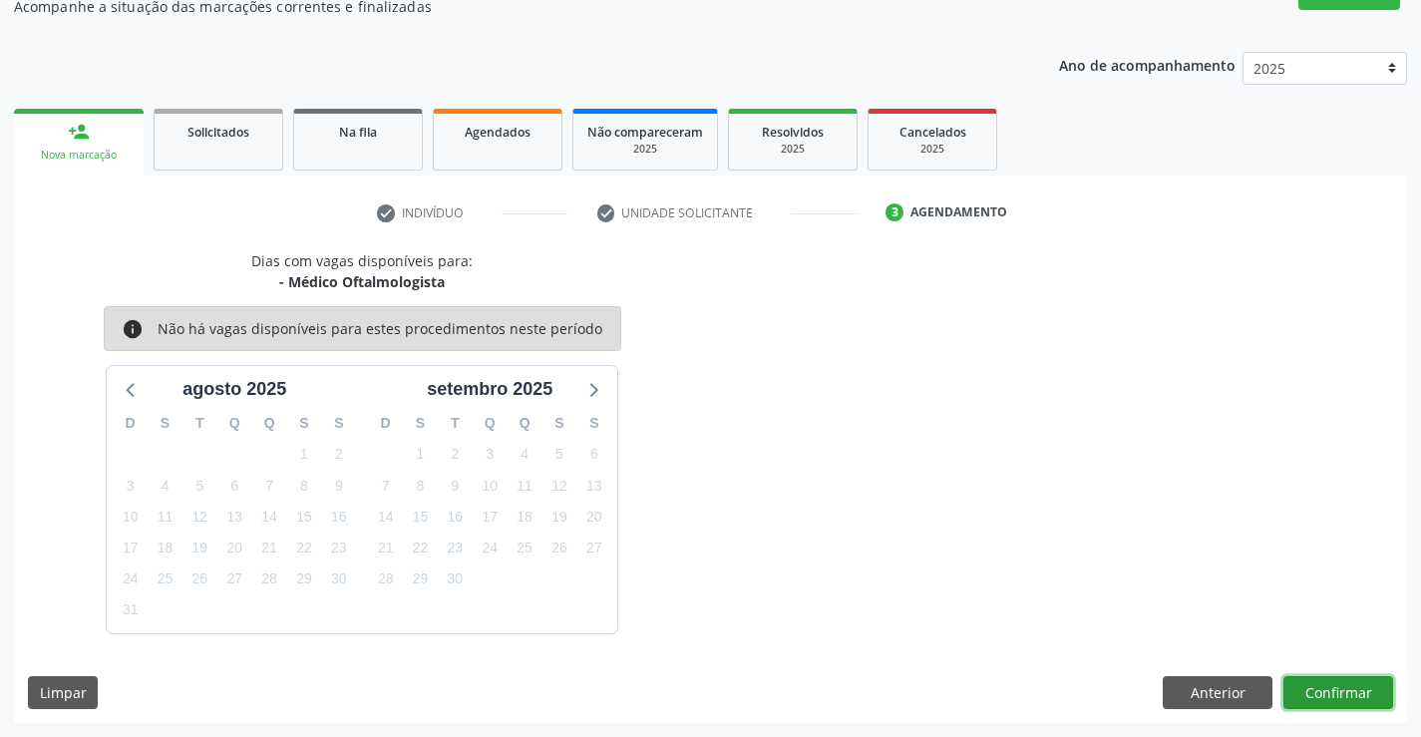
click at [1337, 690] on button "Confirmar" at bounding box center [1338, 693] width 110 height 34
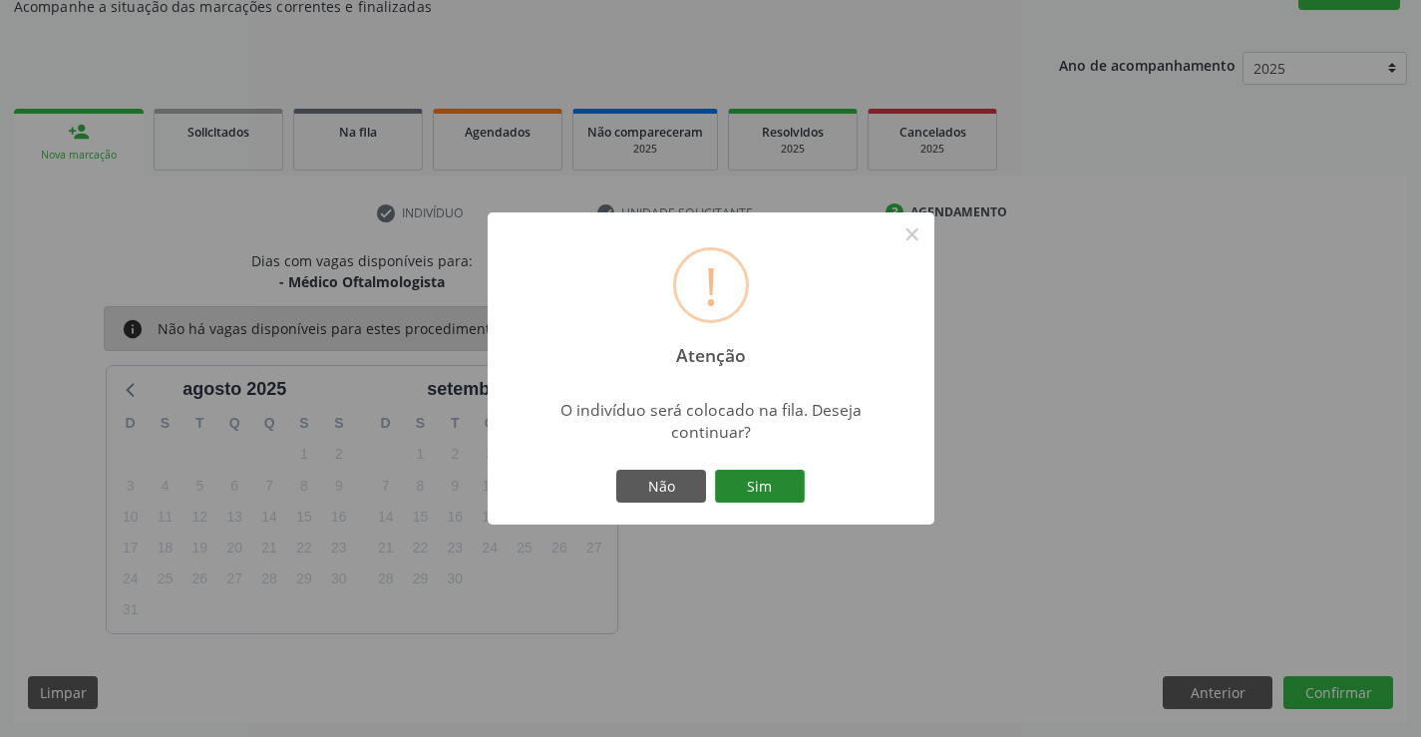
click at [749, 480] on button "Sim" at bounding box center [760, 487] width 90 height 34
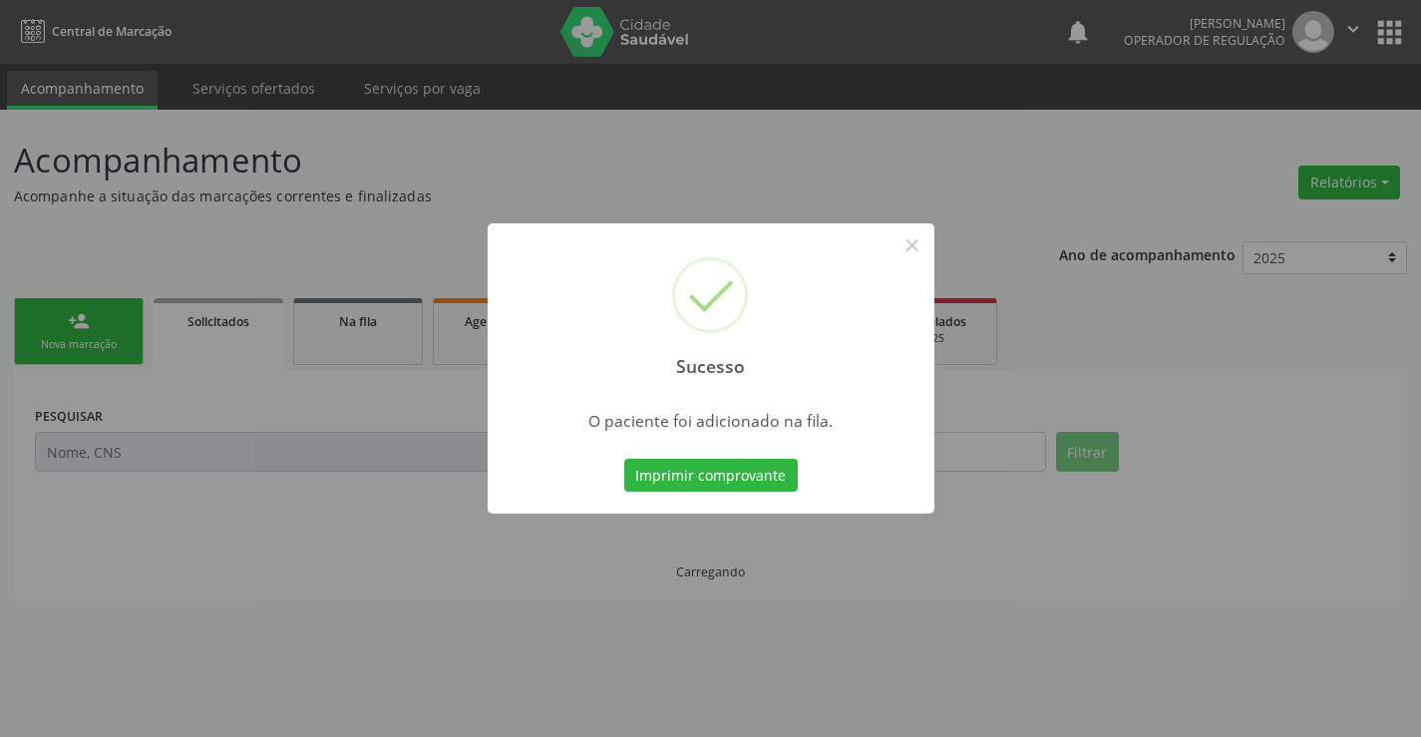
scroll to position [0, 0]
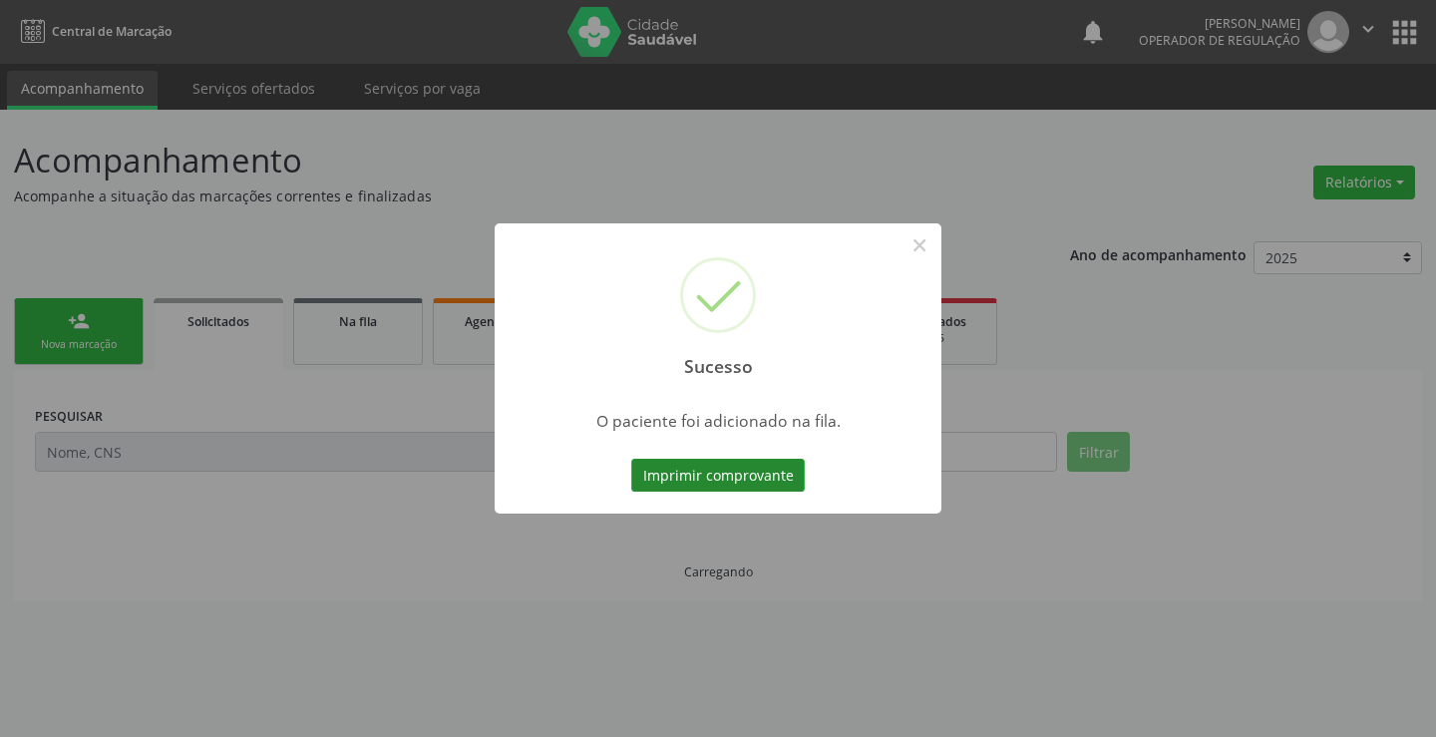
click at [749, 471] on button "Imprimir comprovante" at bounding box center [717, 476] width 173 height 34
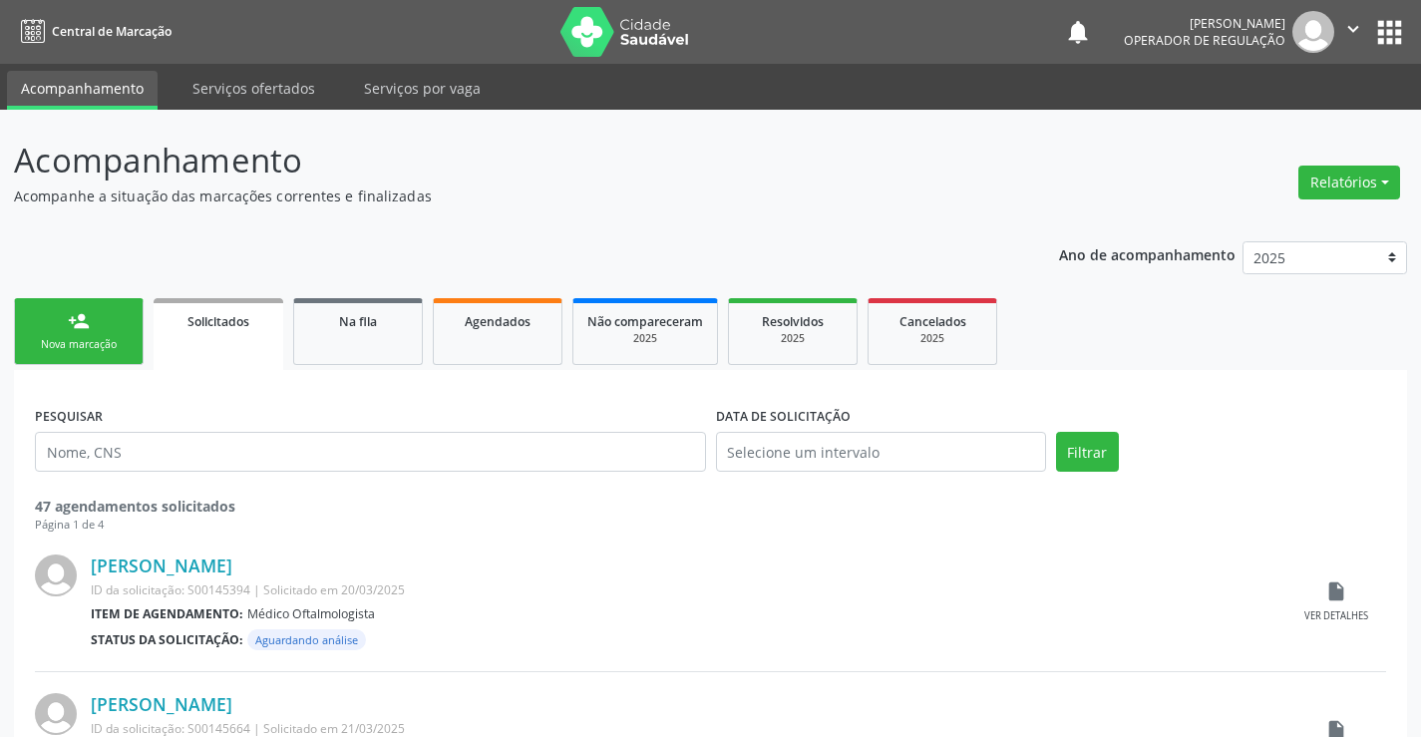
click at [90, 337] on div "Nova marcação" at bounding box center [79, 344] width 100 height 15
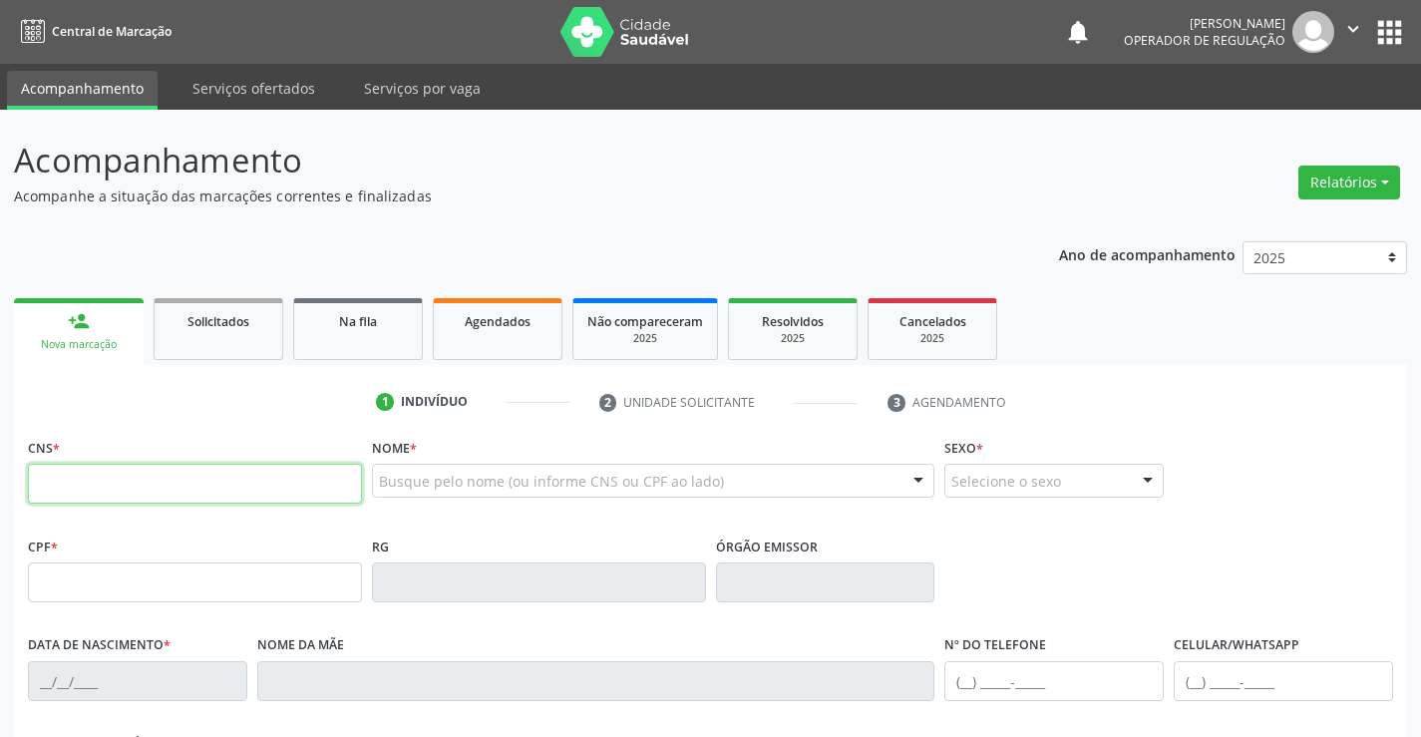
click at [166, 484] on input "text" at bounding box center [195, 484] width 334 height 40
type input "702 6072 3343 1049"
type input "006676"
type input "24/02/2025"
type input "(74) 97400-0368"
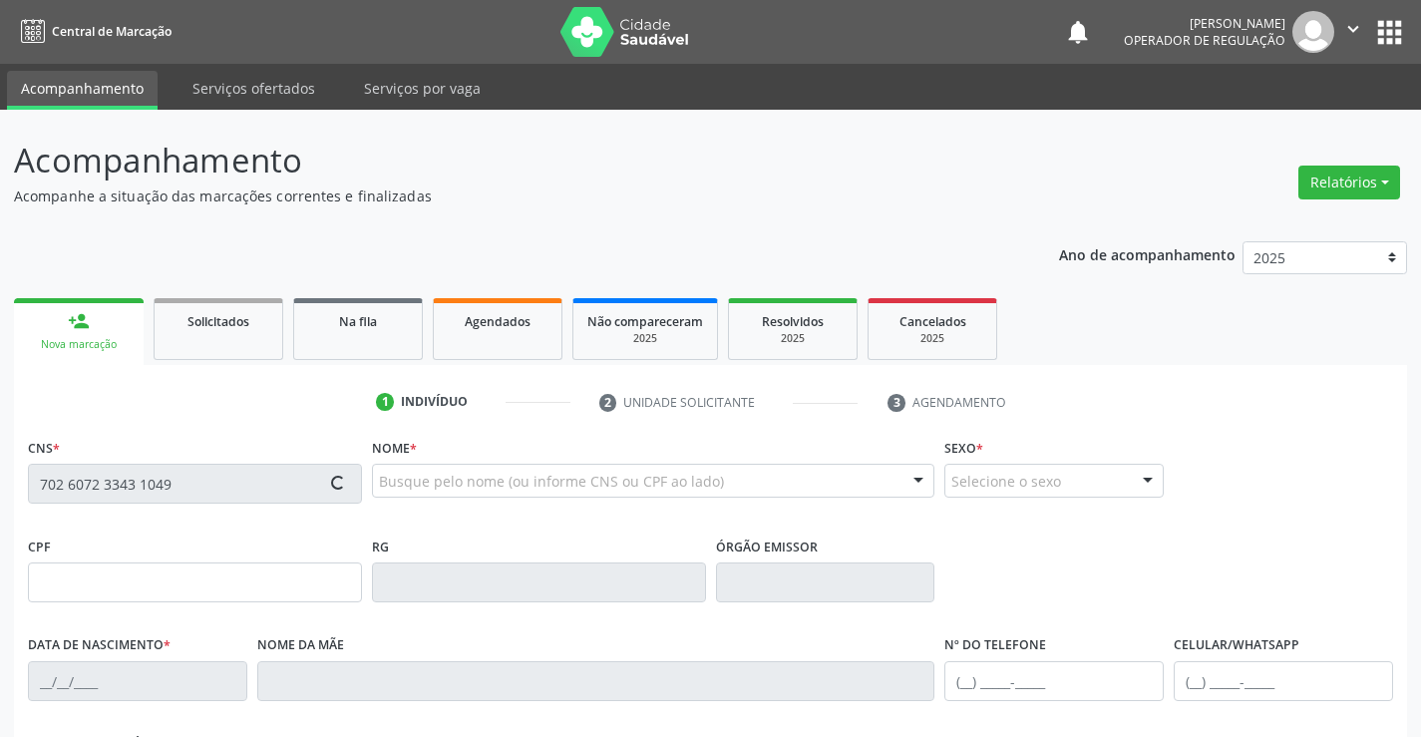
type input "(74) 97400-0368"
type input "S/N"
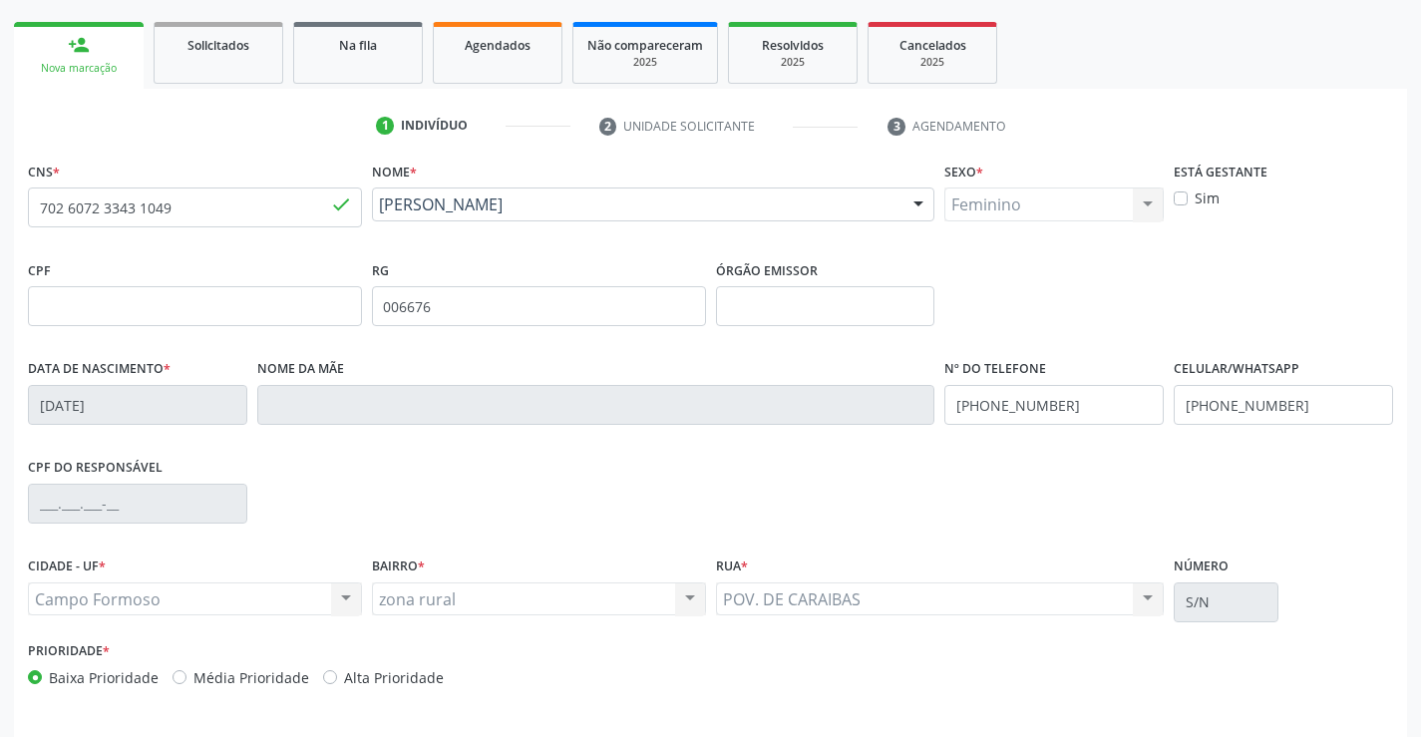
scroll to position [299, 0]
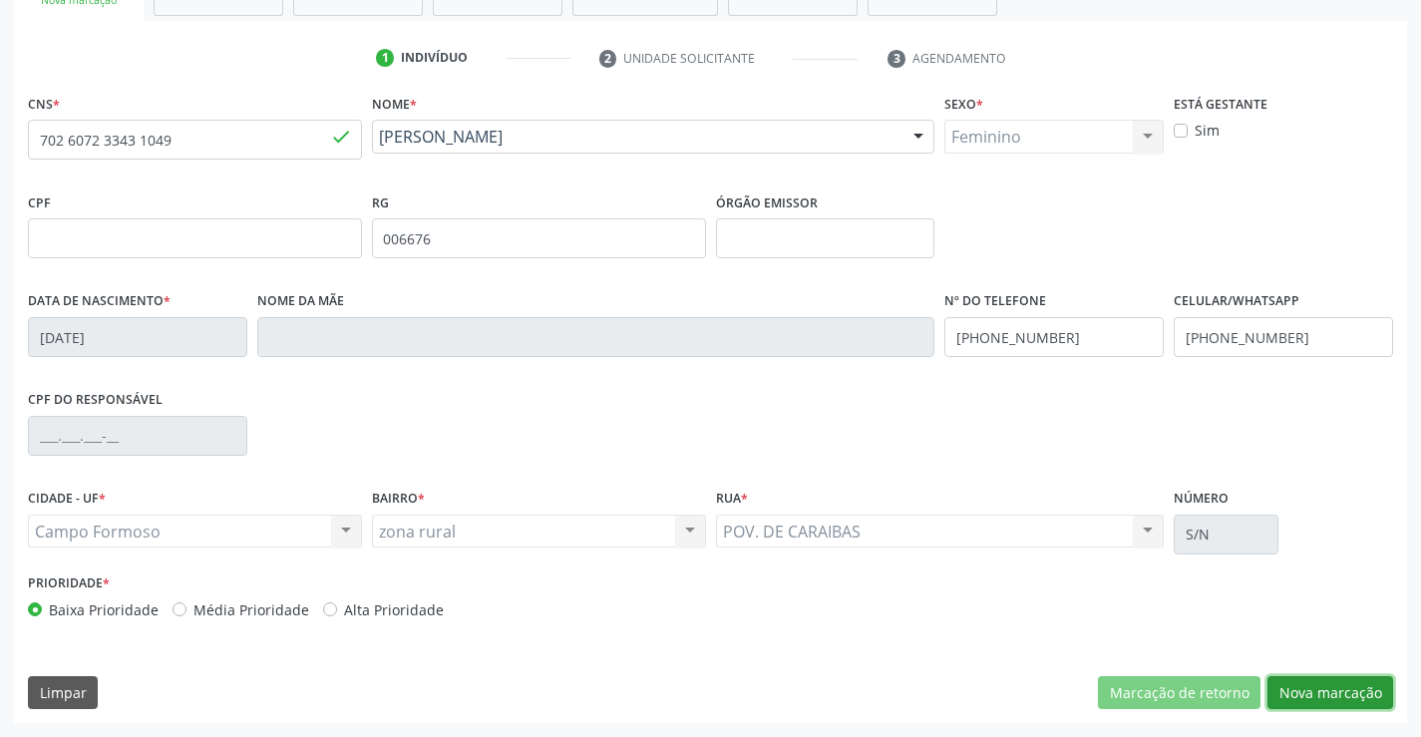
click at [1343, 688] on button "Nova marcação" at bounding box center [1330, 693] width 126 height 34
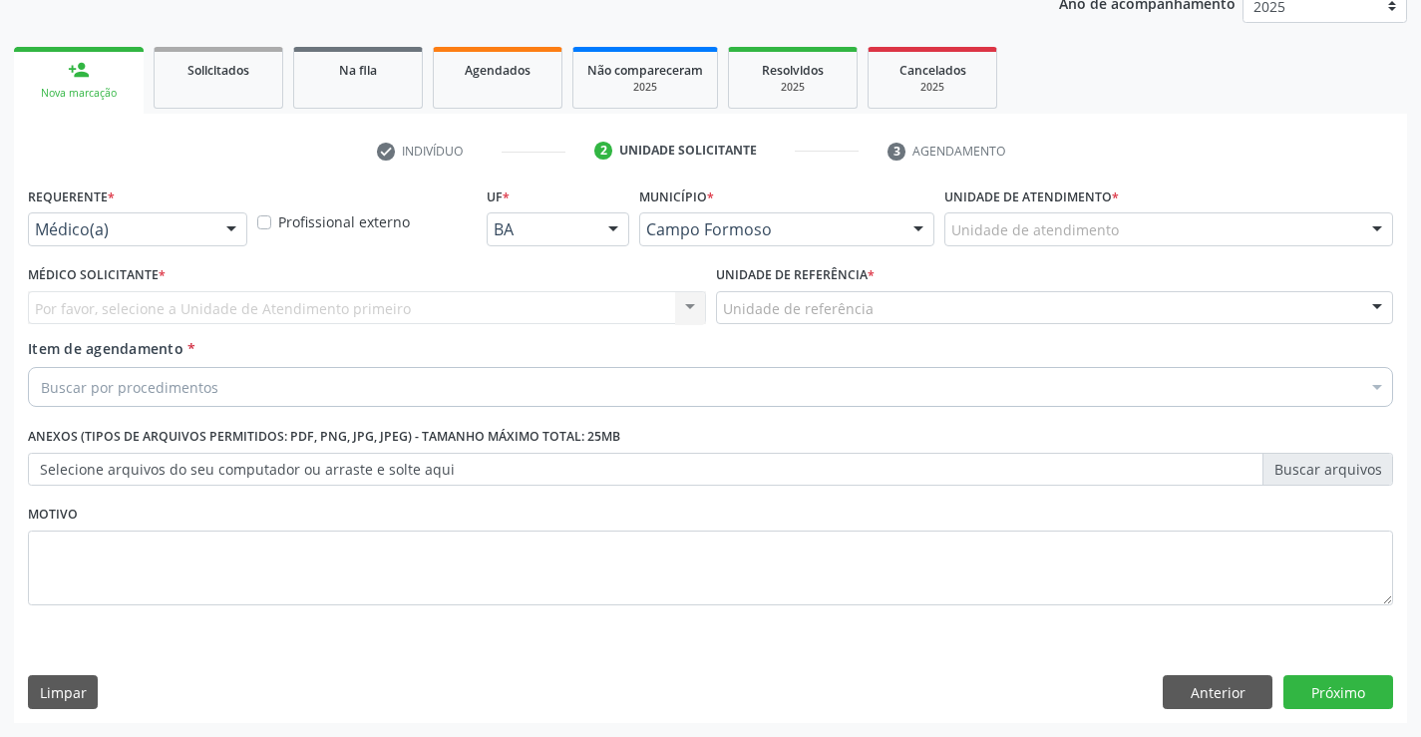
scroll to position [251, 0]
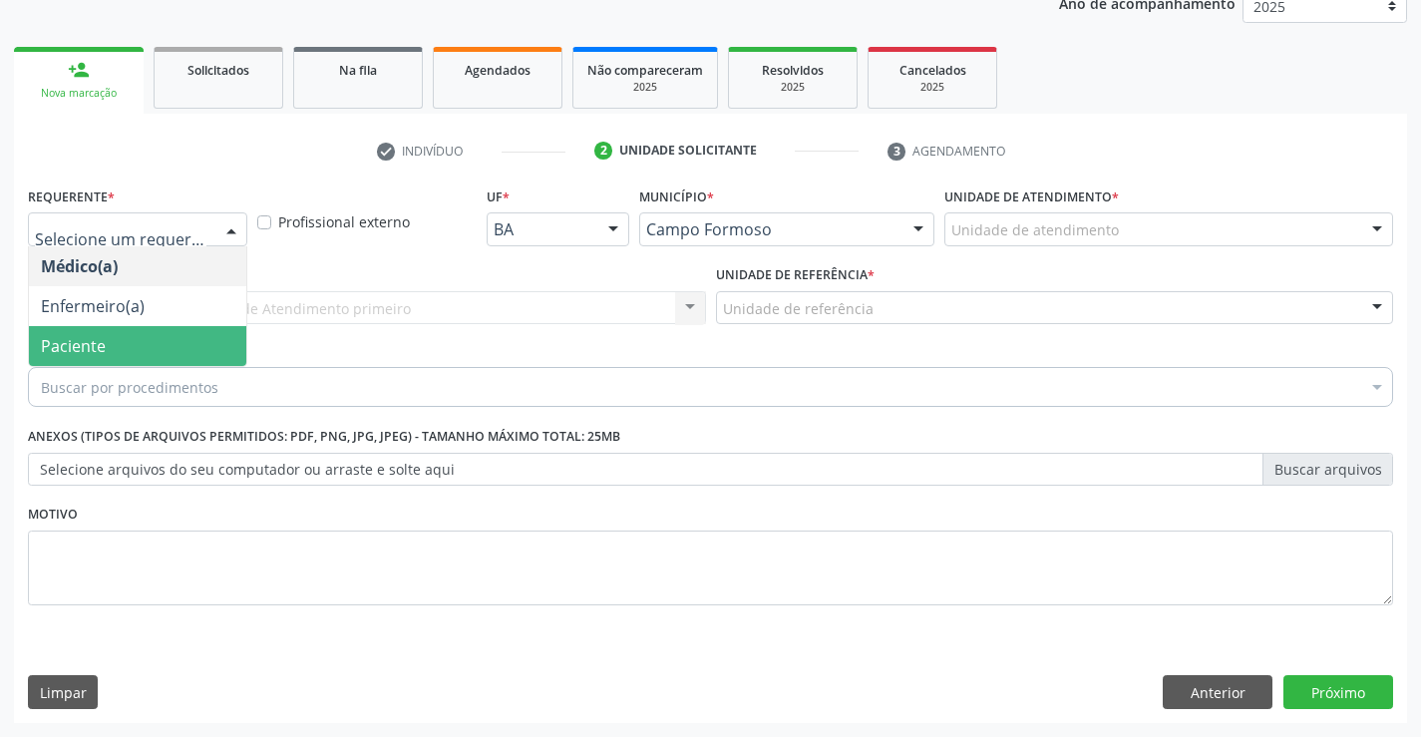
click at [118, 344] on span "Paciente" at bounding box center [137, 346] width 217 height 40
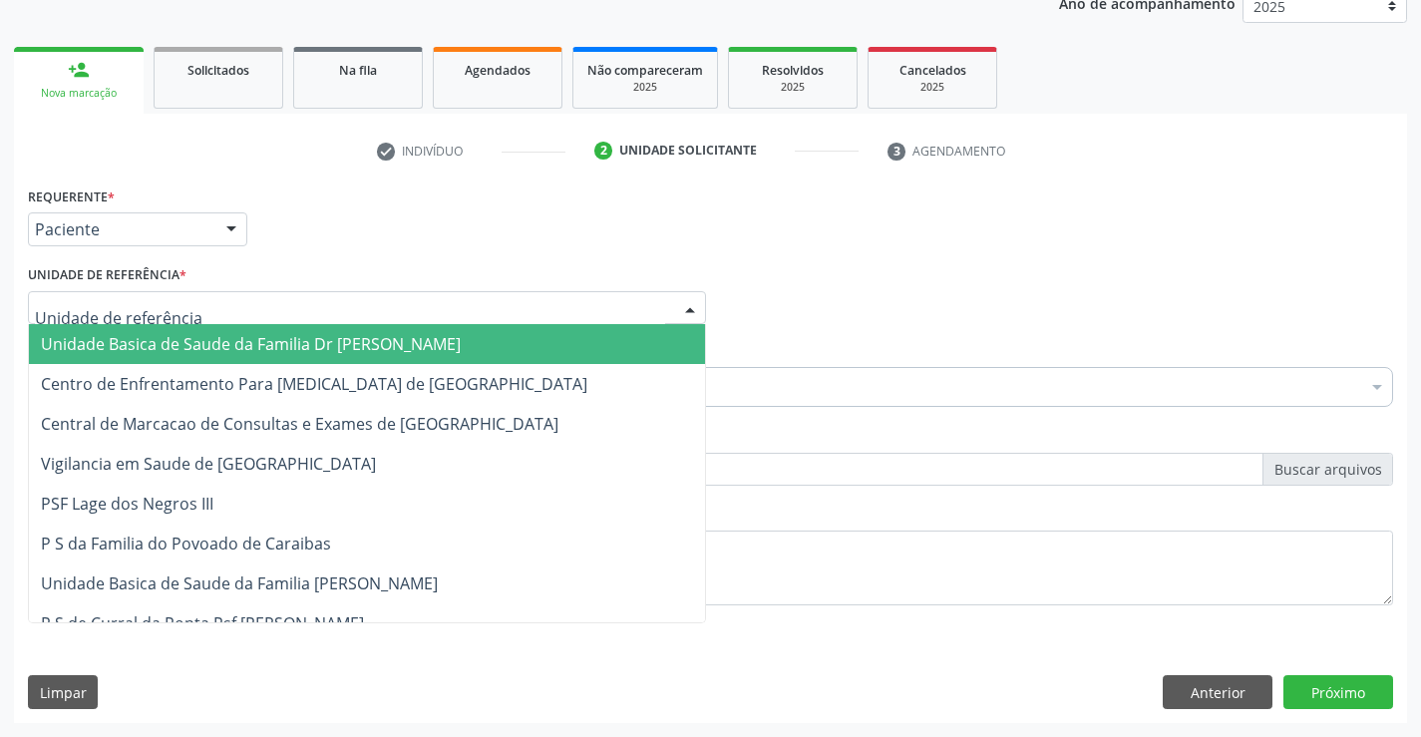
click at [184, 343] on span "Unidade Basica de Saude da Familia Dr [PERSON_NAME]" at bounding box center [251, 344] width 420 height 22
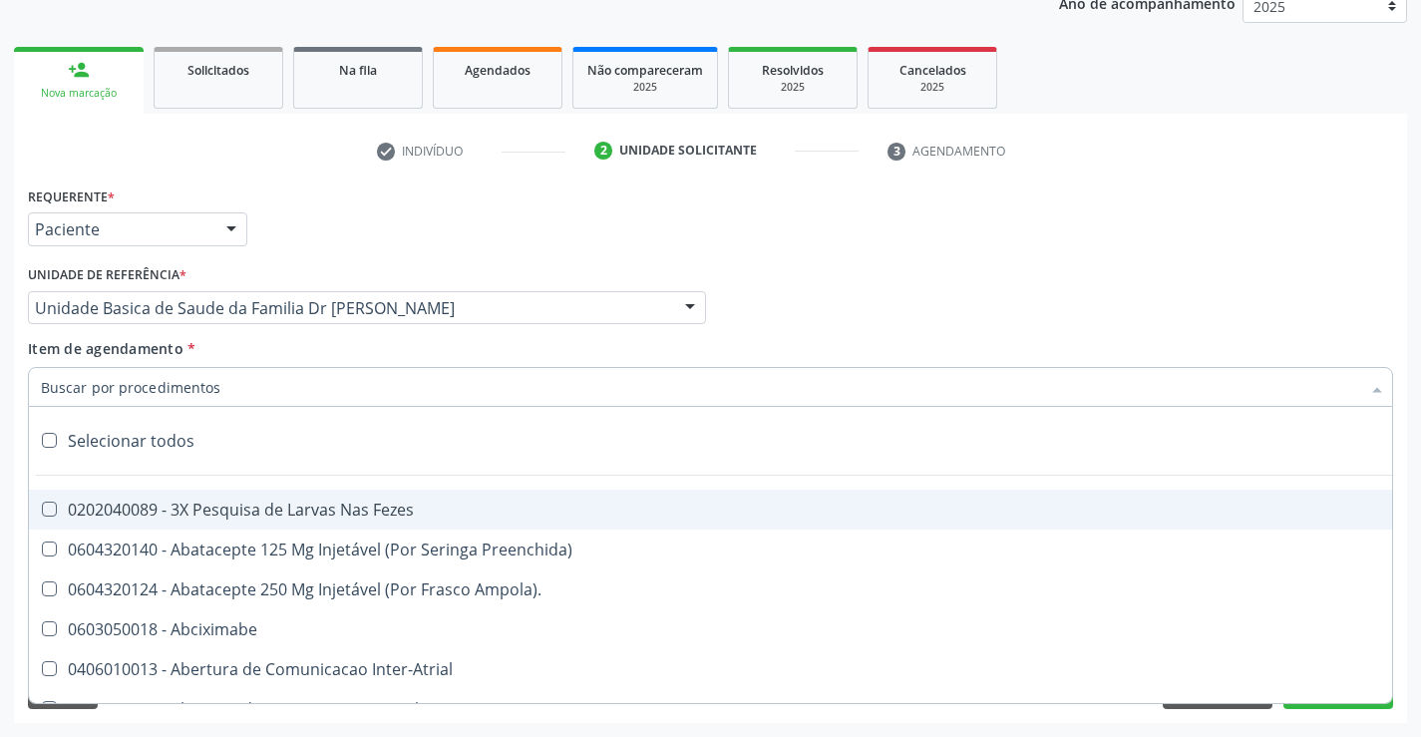
click at [224, 393] on div at bounding box center [710, 387] width 1365 height 40
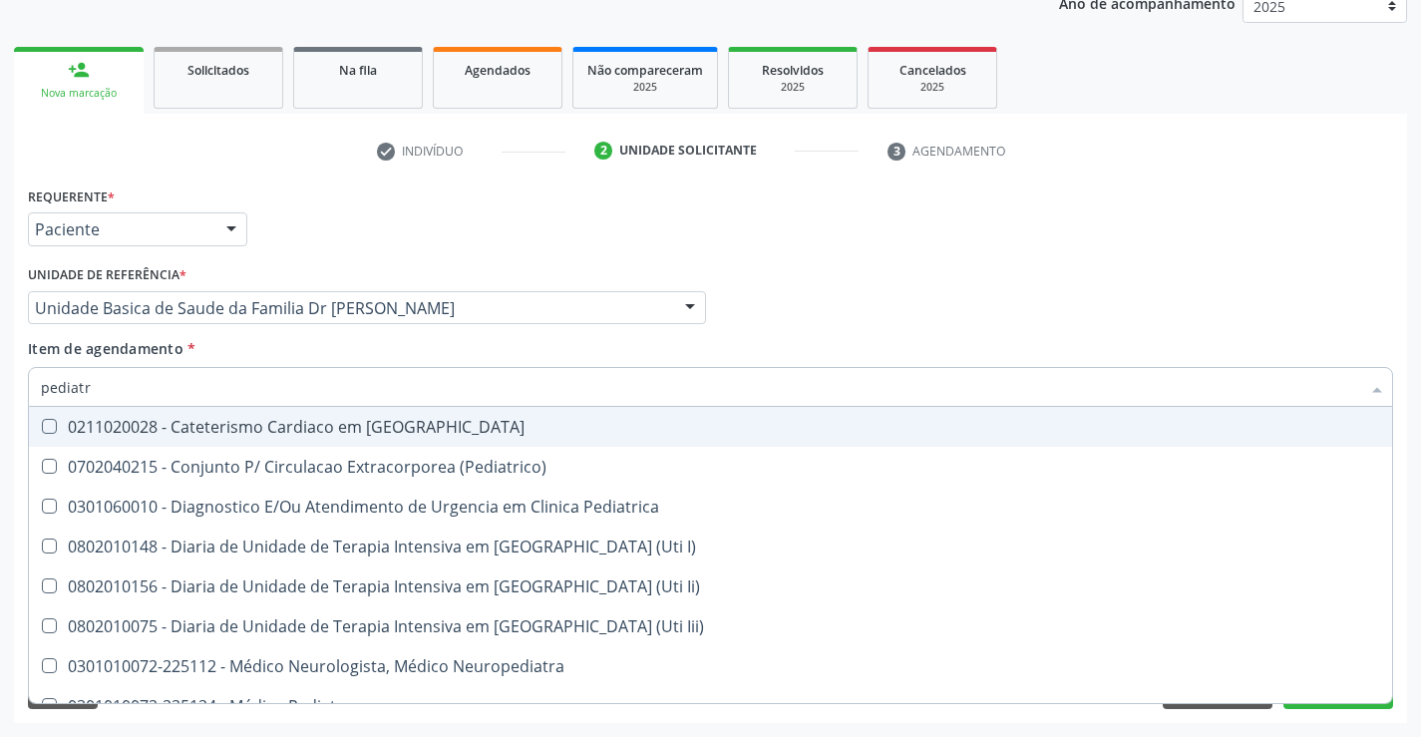
type input "pediatra"
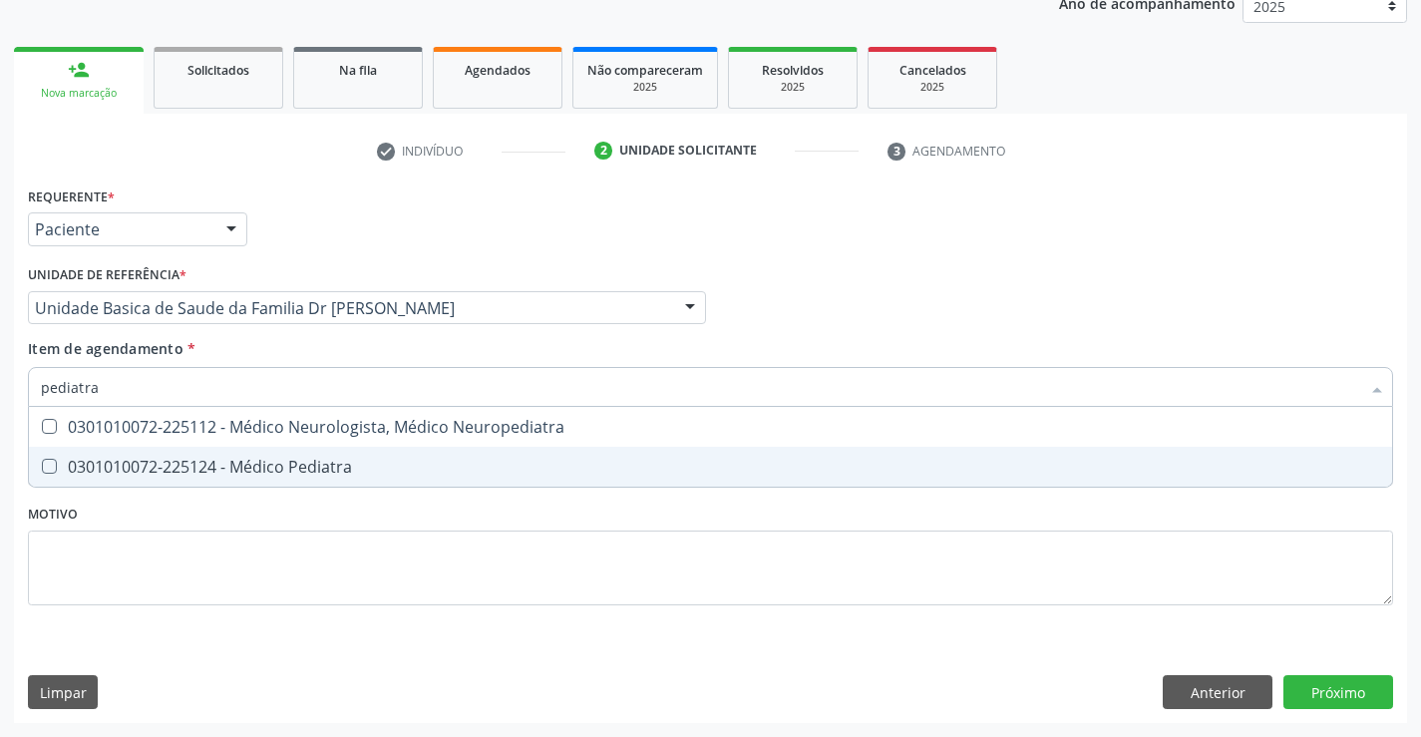
click at [261, 466] on div "0301010072-225124 - Médico Pediatra" at bounding box center [710, 467] width 1339 height 16
checkbox Pediatra "true"
click at [1325, 686] on div "Requerente * Paciente Médico(a) Enfermeiro(a) Paciente Nenhum resultado encontr…" at bounding box center [710, 451] width 1393 height 541
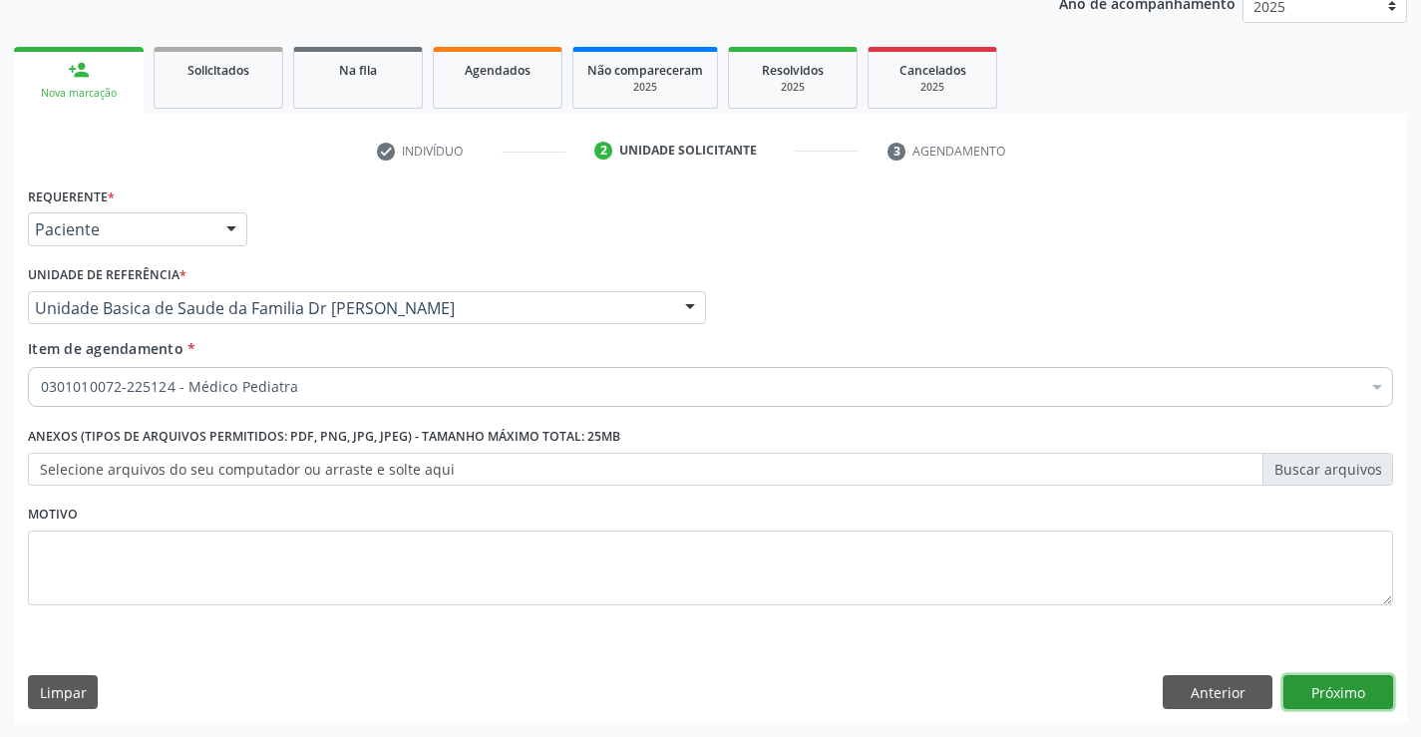
click at [1325, 686] on button "Próximo" at bounding box center [1338, 692] width 110 height 34
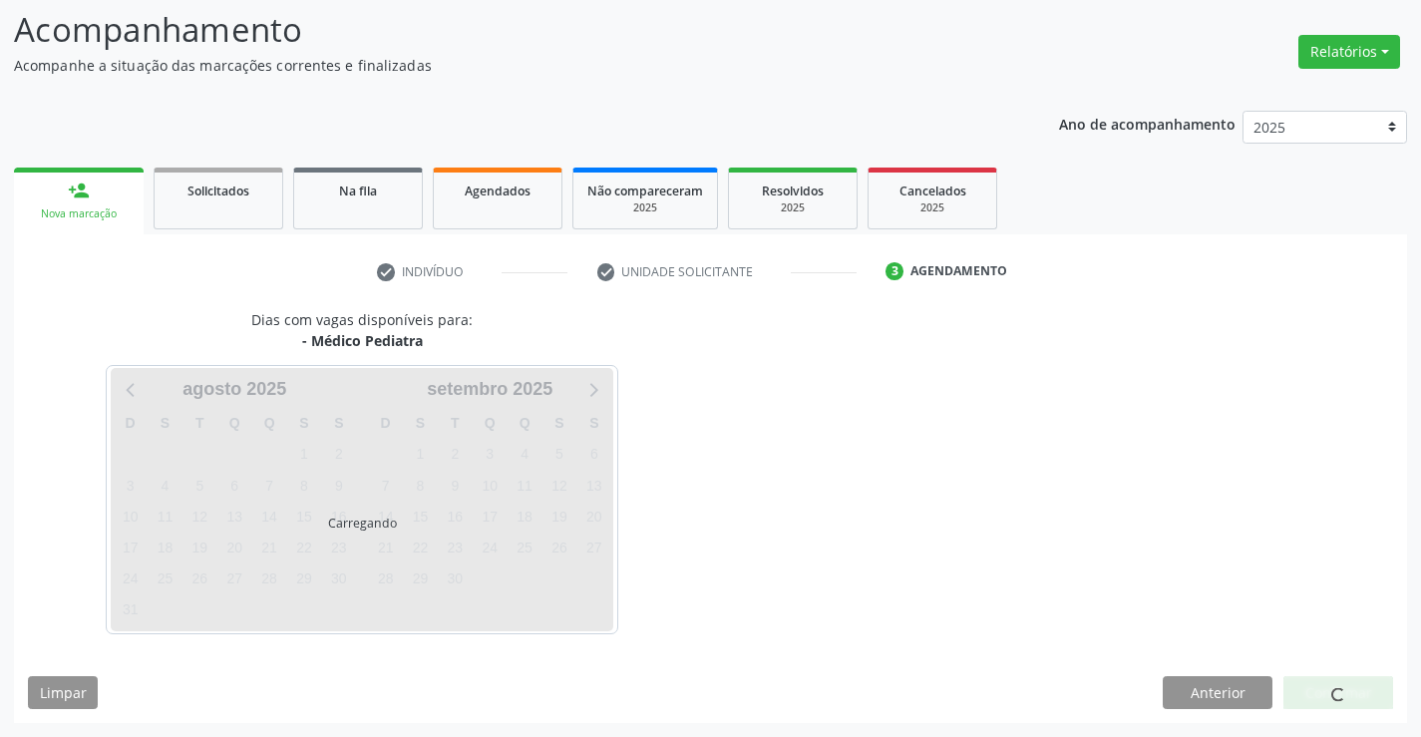
scroll to position [131, 0]
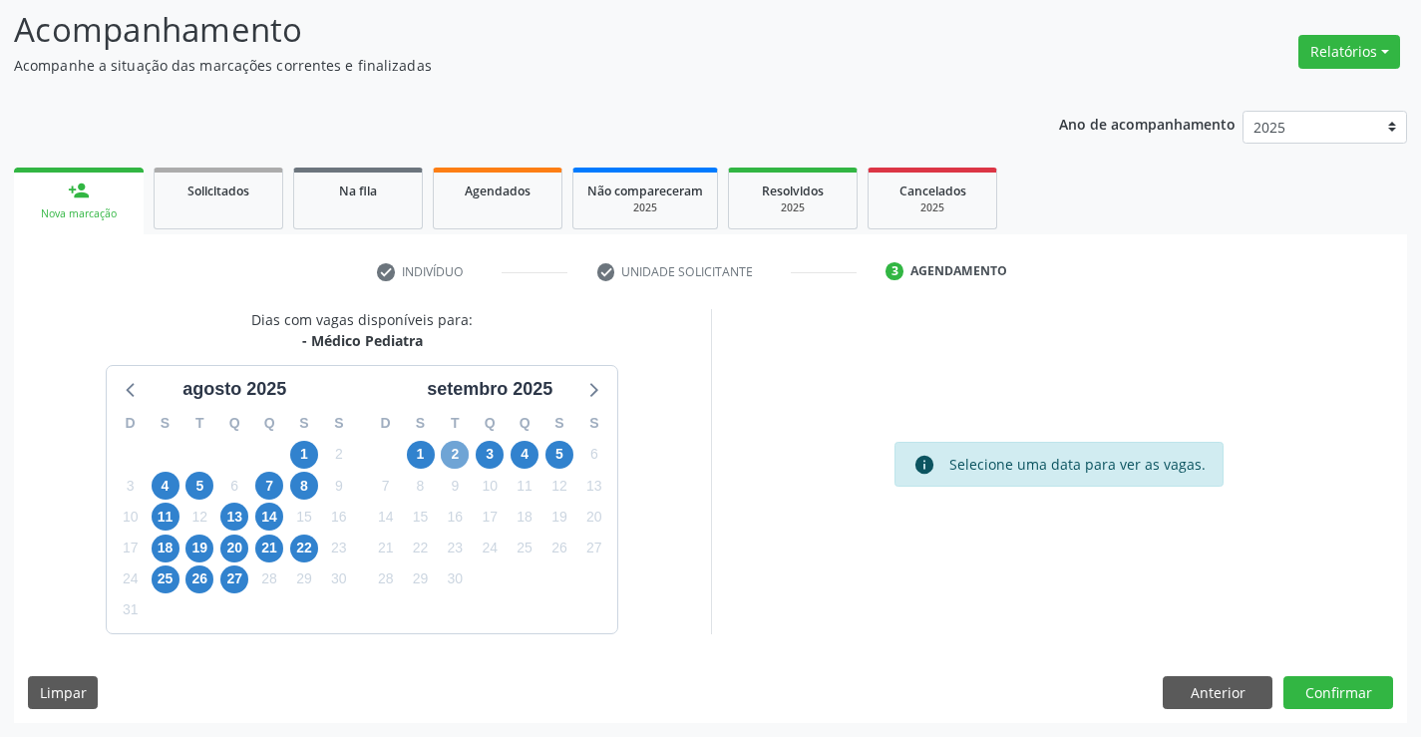
click at [456, 452] on span "2" at bounding box center [455, 455] width 28 height 28
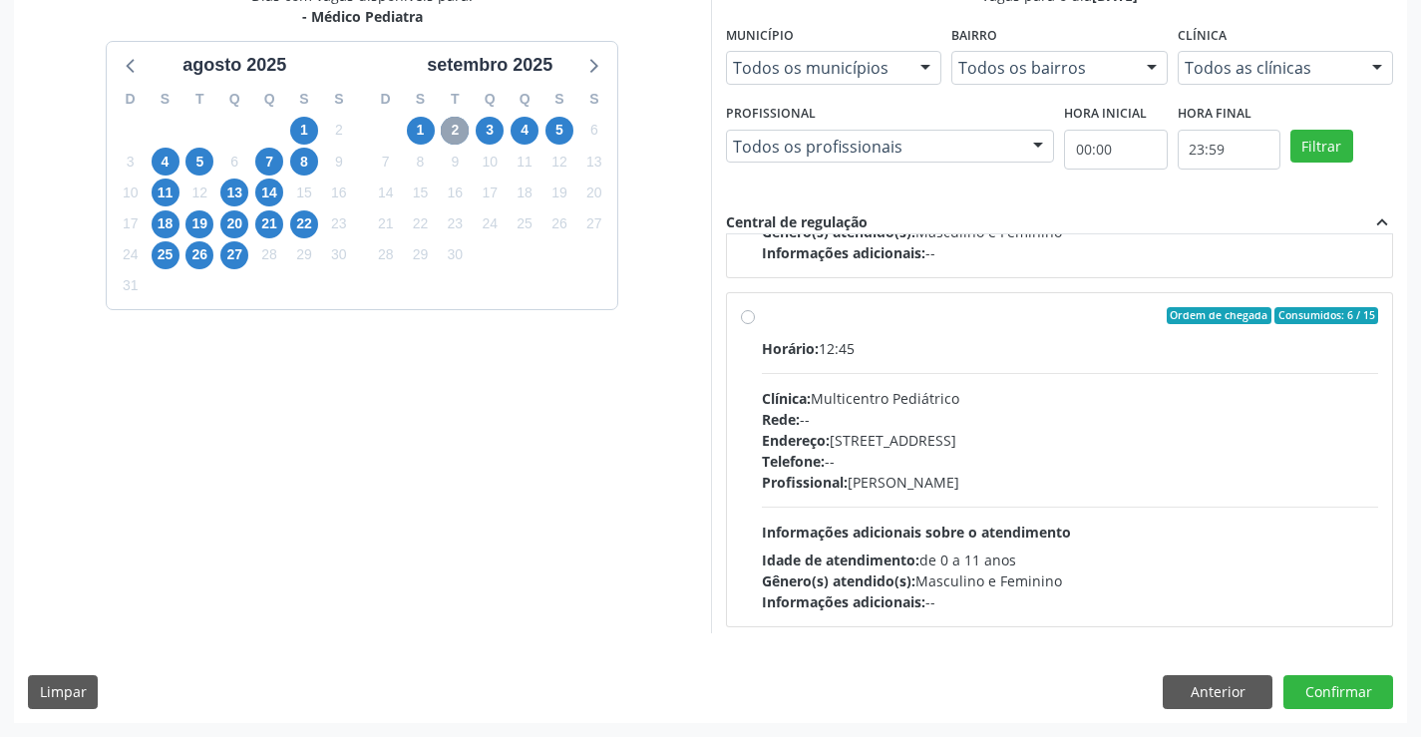
scroll to position [314, 0]
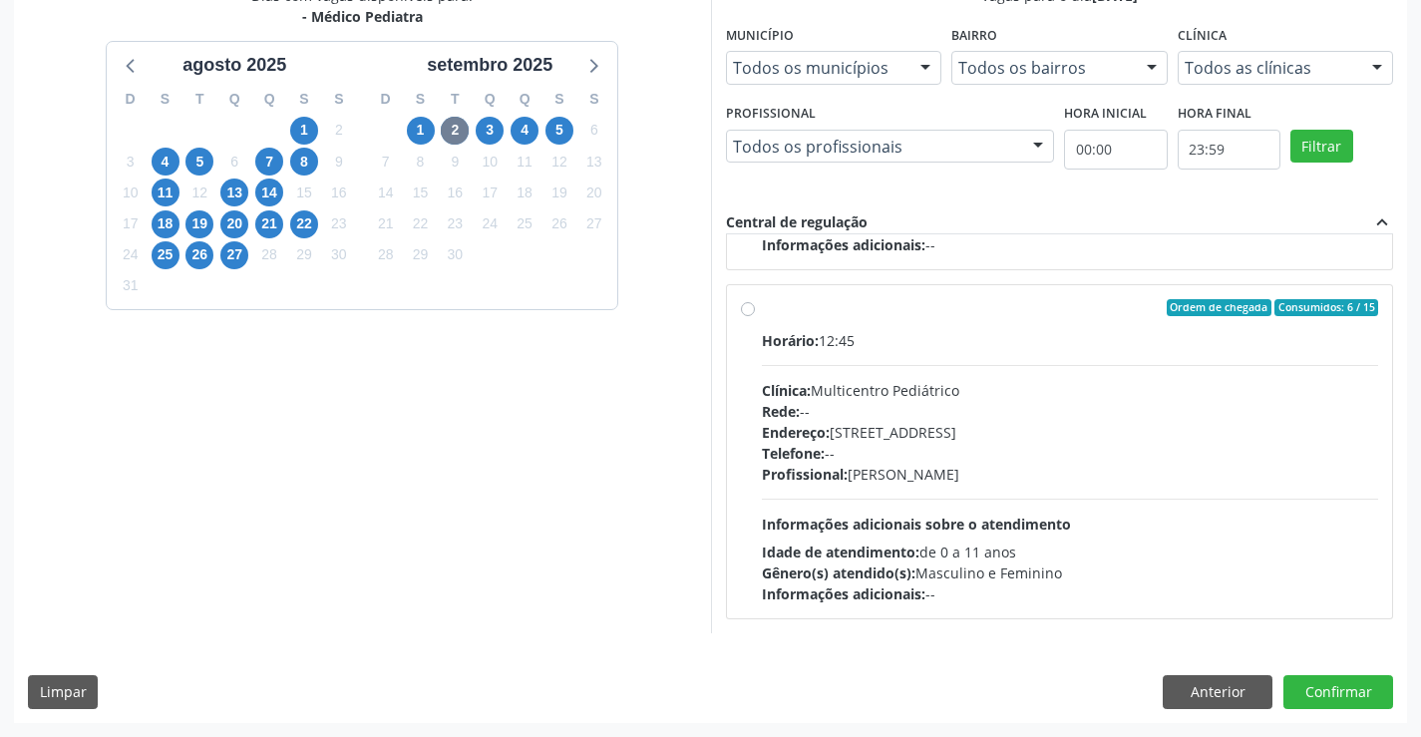
click at [924, 327] on label "Ordem de chegada Consumidos: 6 / 15 Horário: 12:45 Clínica: Multicentro Pediátr…" at bounding box center [1070, 452] width 617 height 306
click at [755, 317] on input "Ordem de chegada Consumidos: 6 / 15 Horário: 12:45 Clínica: Multicentro Pediátr…" at bounding box center [748, 308] width 14 height 18
radio input "true"
click at [1345, 685] on button "Confirmar" at bounding box center [1338, 692] width 110 height 34
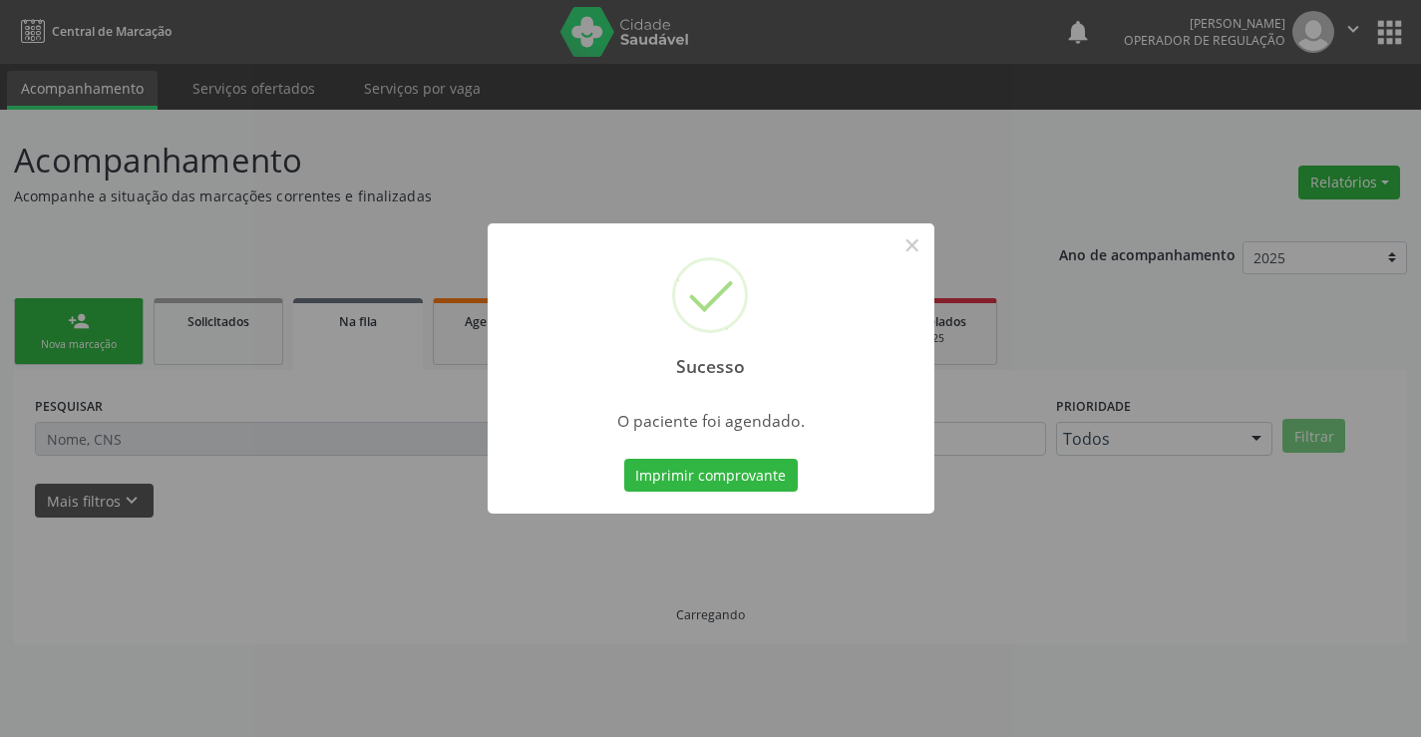
scroll to position [0, 0]
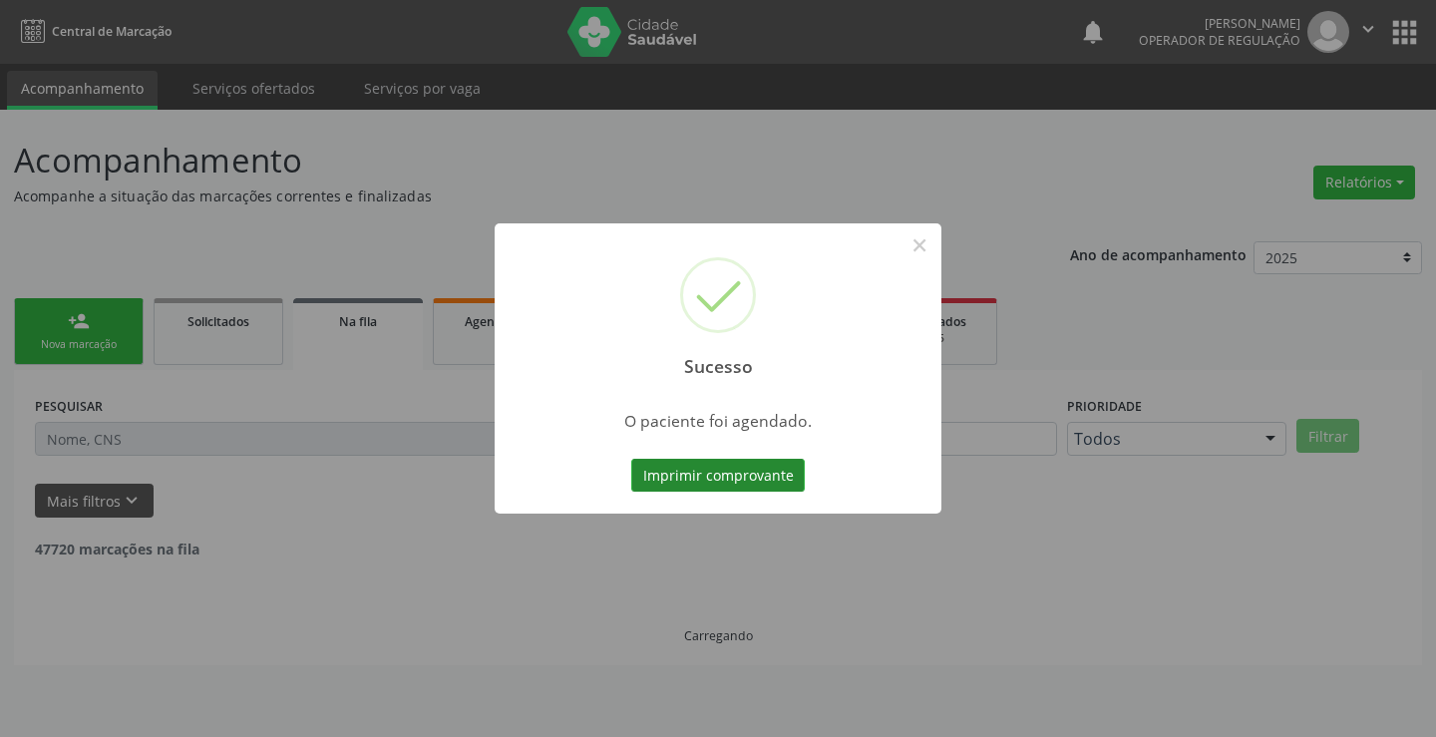
click at [707, 476] on button "Imprimir comprovante" at bounding box center [717, 476] width 173 height 34
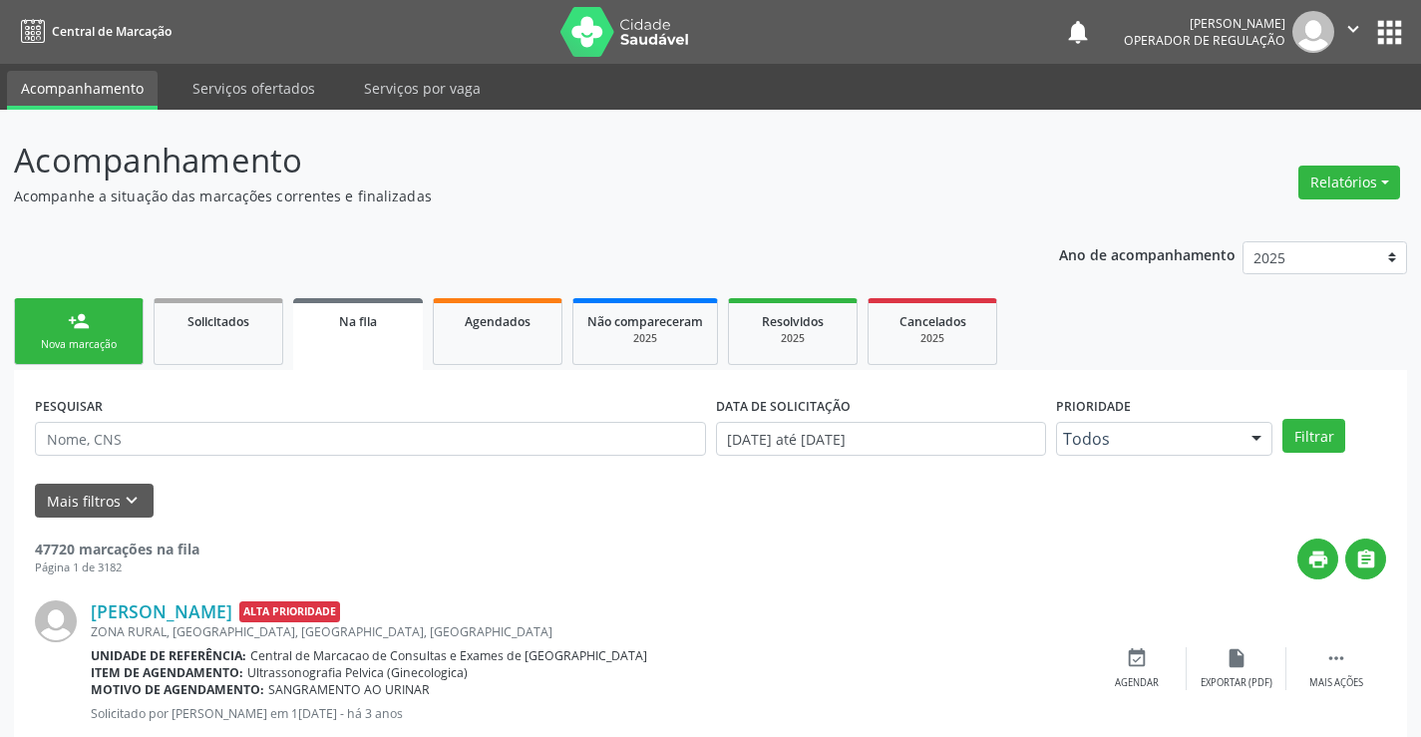
click at [101, 331] on link "person_add Nova marcação" at bounding box center [79, 331] width 130 height 67
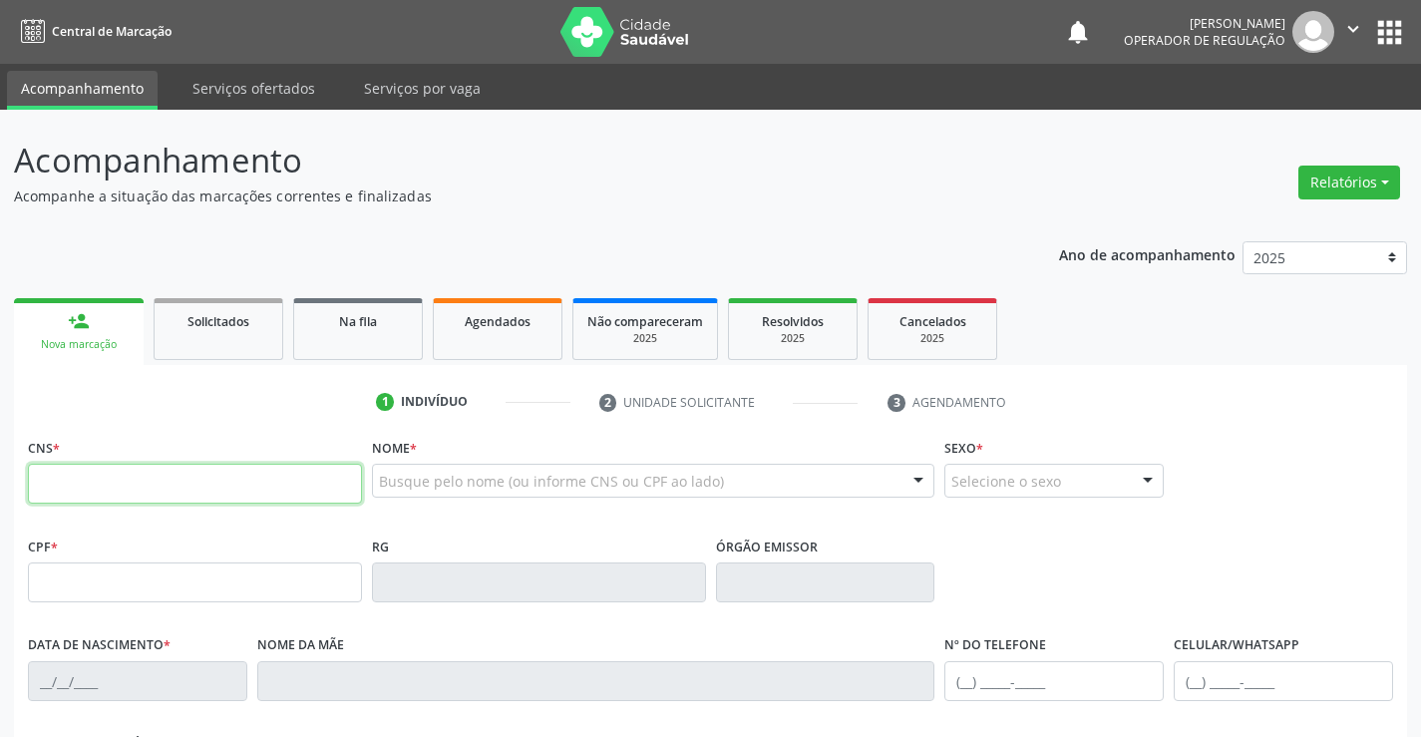
click at [157, 494] on input "text" at bounding box center [195, 484] width 334 height 40
type input "700 5013 2280 5857"
type input "04/07/2021"
type input "(74) 9928-4701"
type input "S/N"
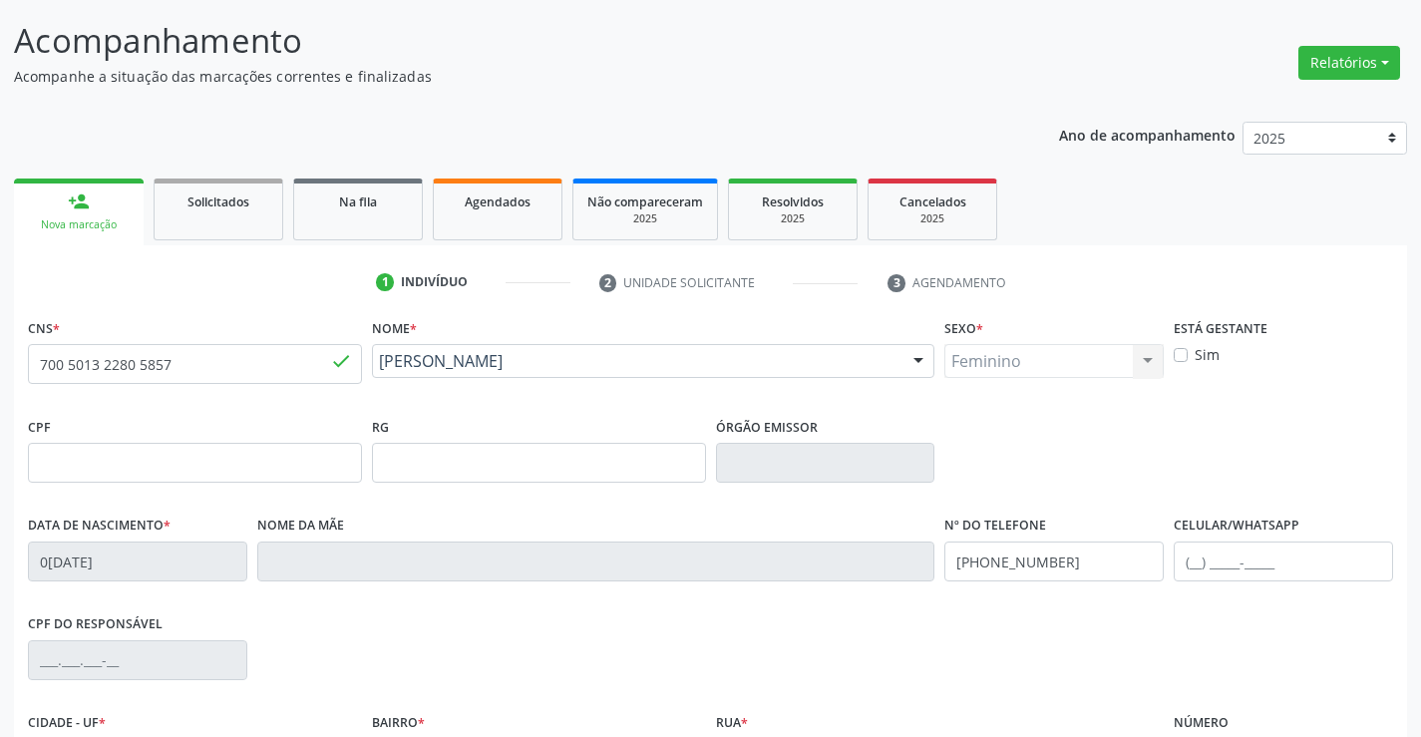
scroll to position [344, 0]
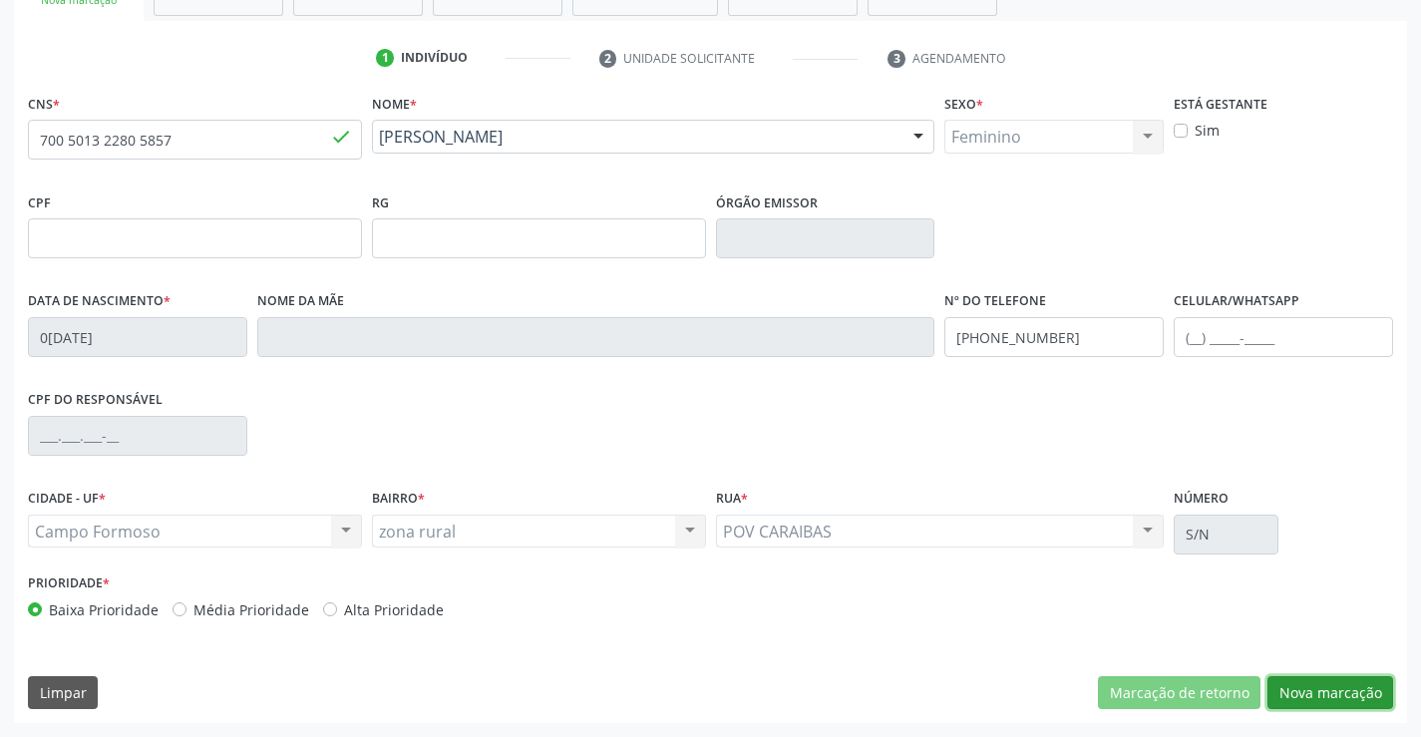
click at [1354, 689] on button "Nova marcação" at bounding box center [1330, 693] width 126 height 34
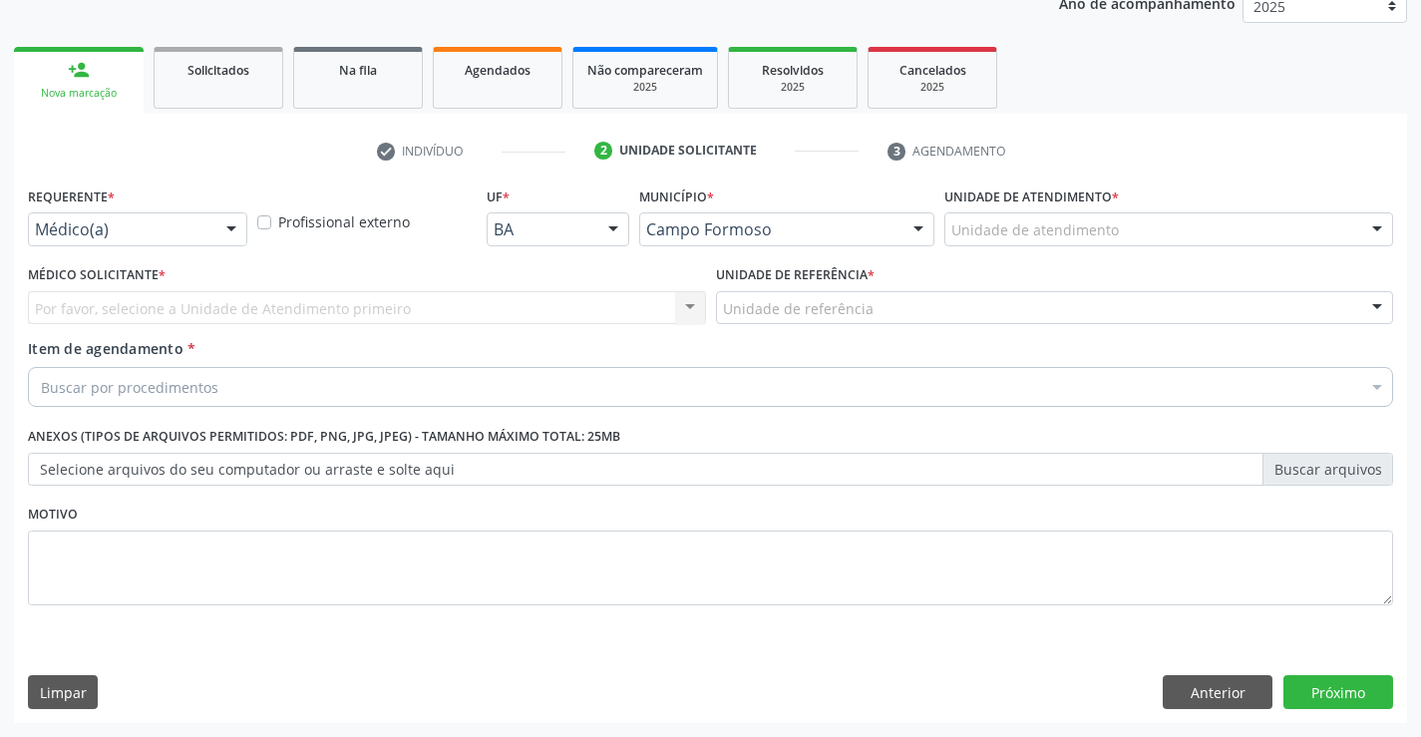
scroll to position [251, 0]
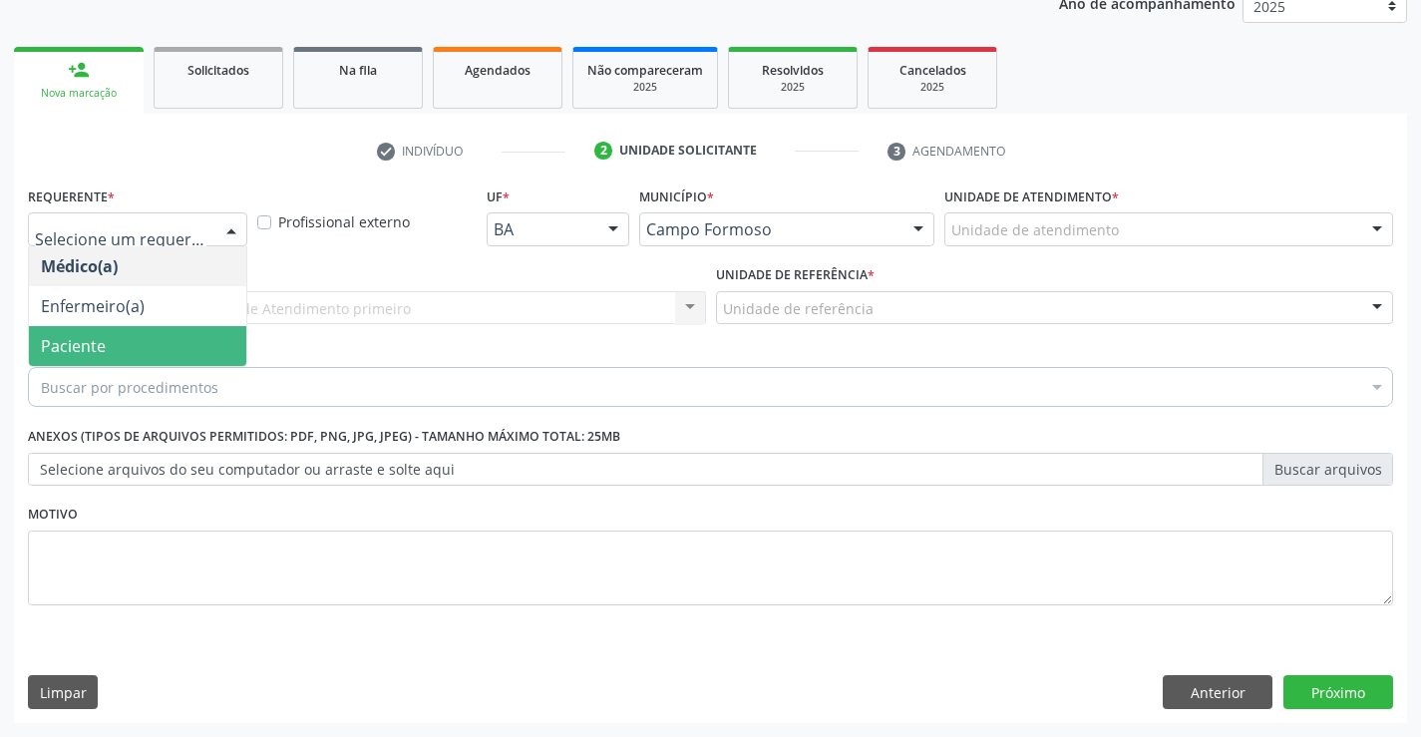
click at [142, 341] on span "Paciente" at bounding box center [137, 346] width 217 height 40
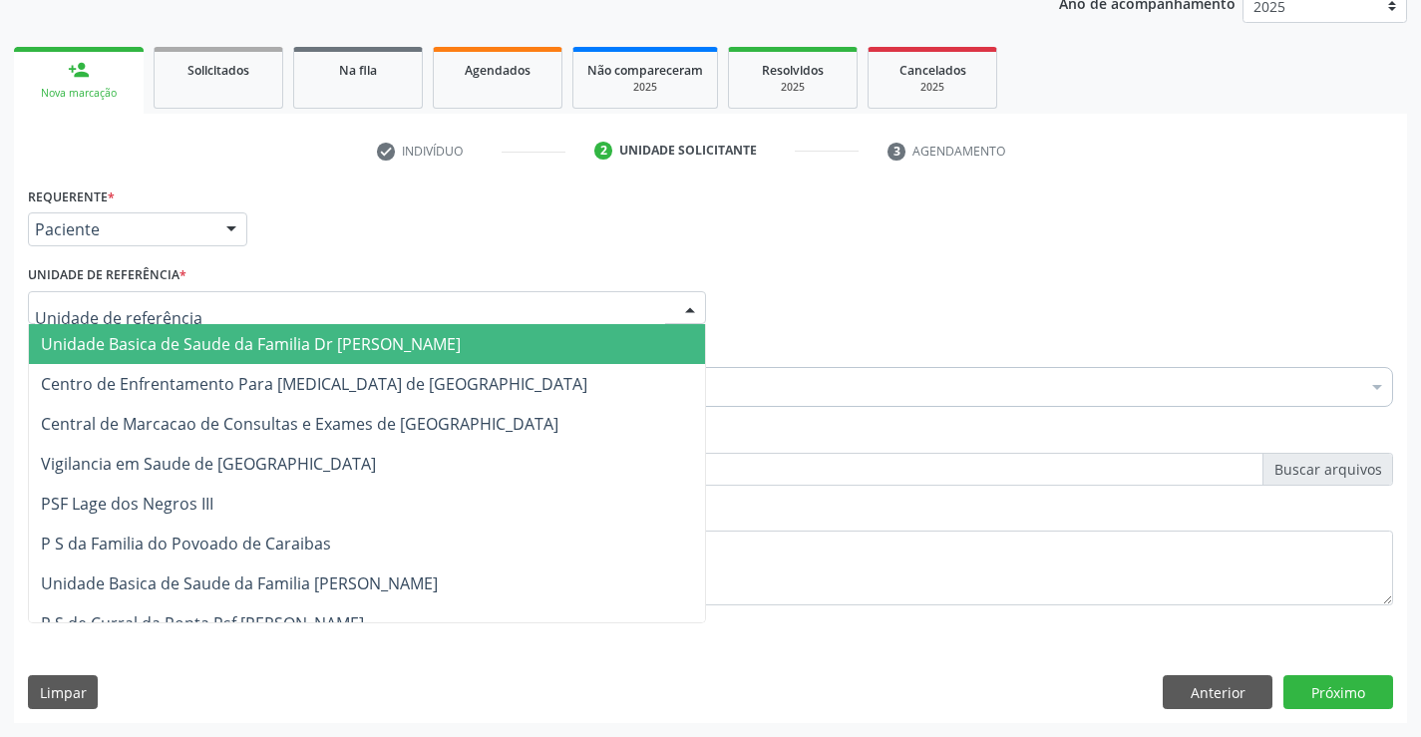
click at [165, 341] on span "Unidade Basica de Saude da Familia Dr [PERSON_NAME]" at bounding box center [251, 344] width 420 height 22
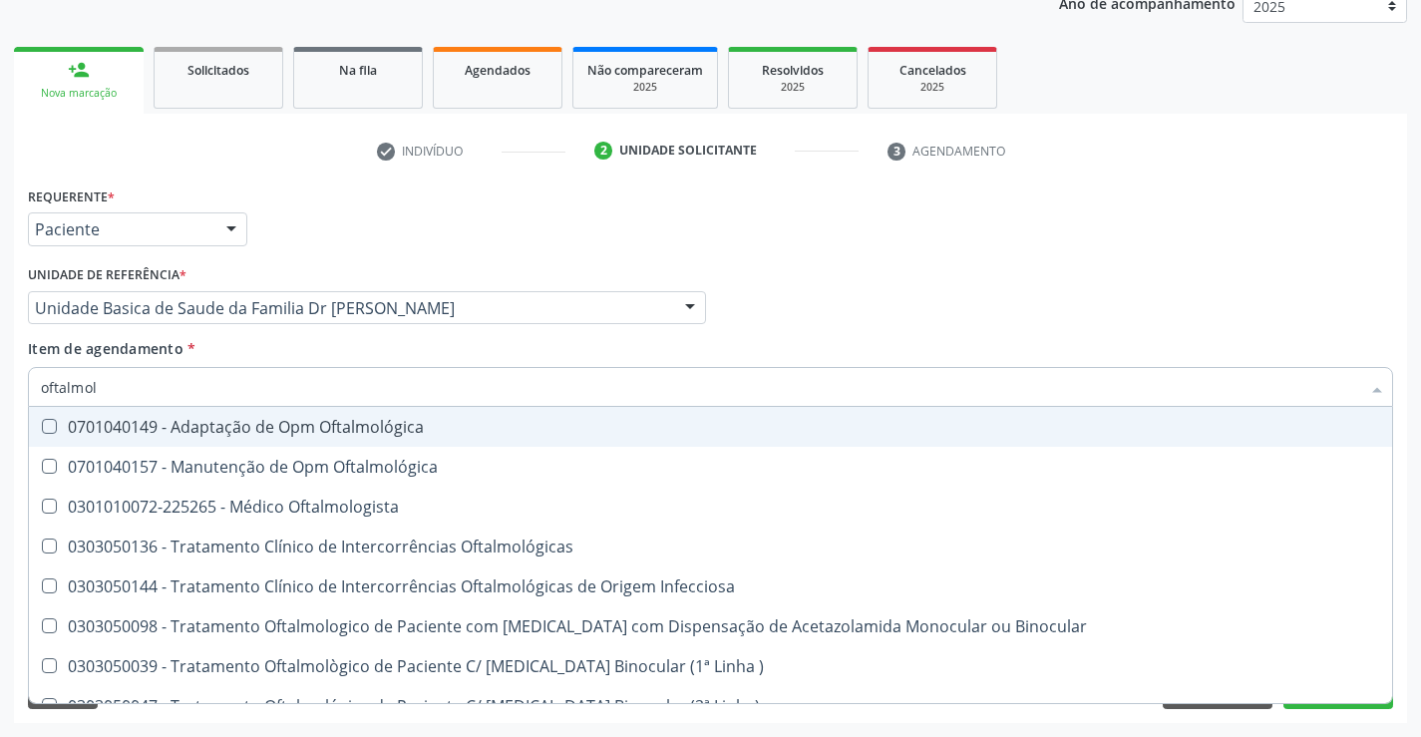
type input "oftalmolo"
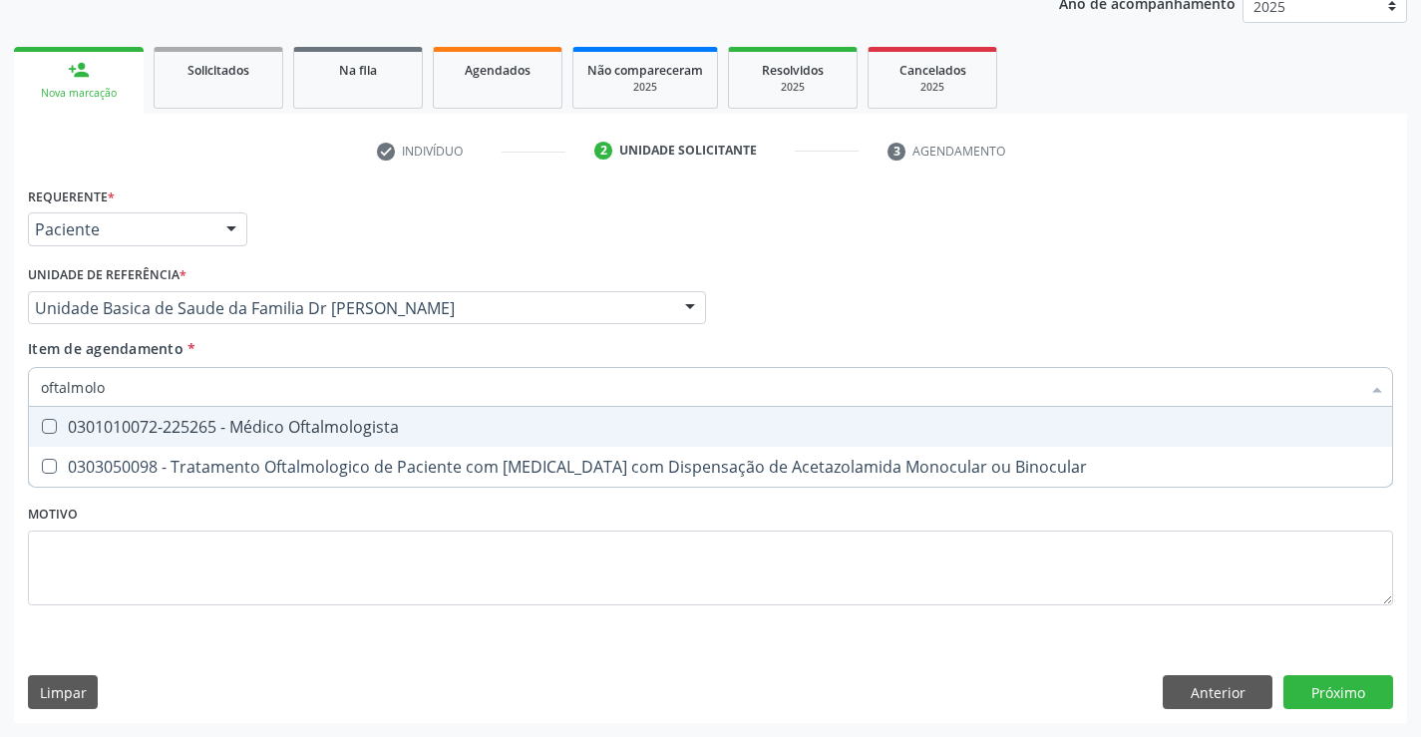
click at [424, 439] on span "0301010072-225265 - Médico Oftalmologista" at bounding box center [710, 427] width 1363 height 40
checkbox Oftalmologista "true"
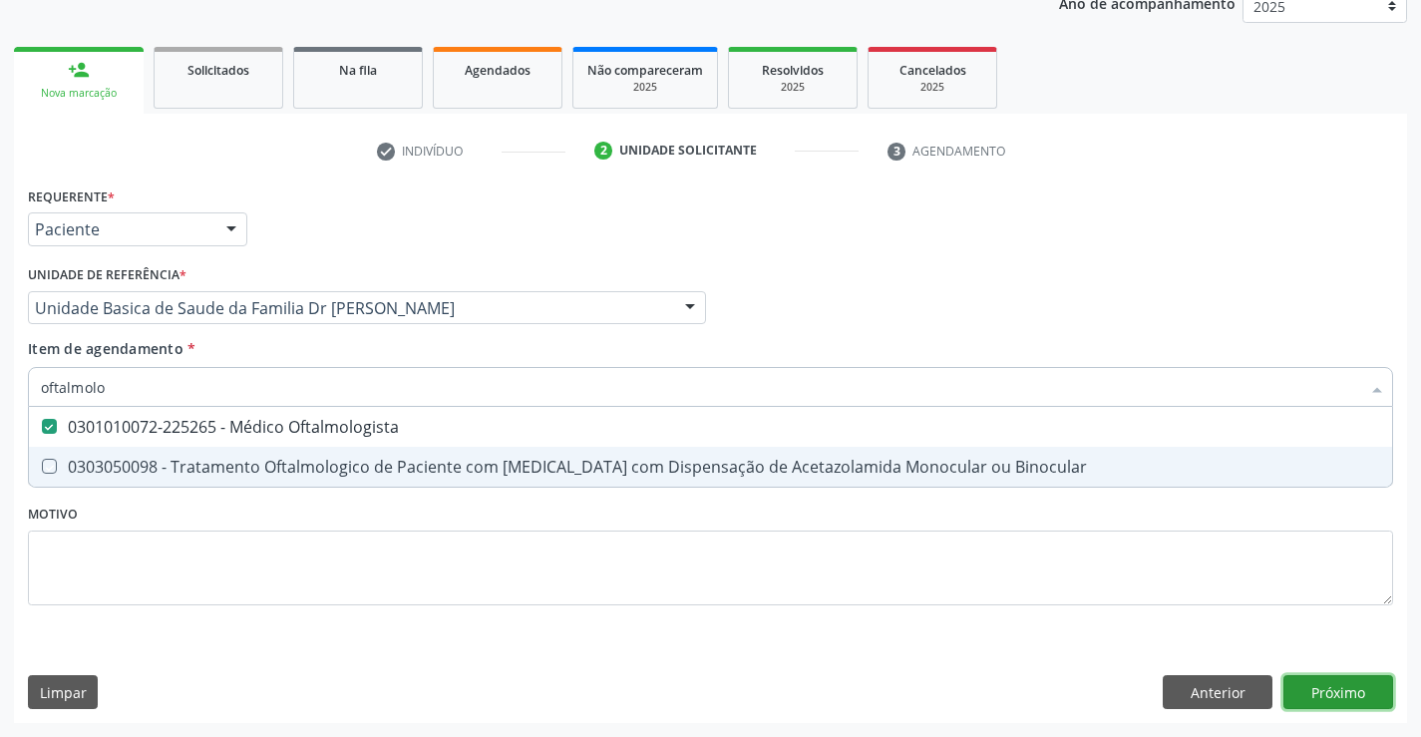
click at [1337, 691] on div "Requerente * Paciente Médico(a) Enfermeiro(a) Paciente Nenhum resultado encontr…" at bounding box center [710, 451] width 1393 height 541
checkbox Binocular "true"
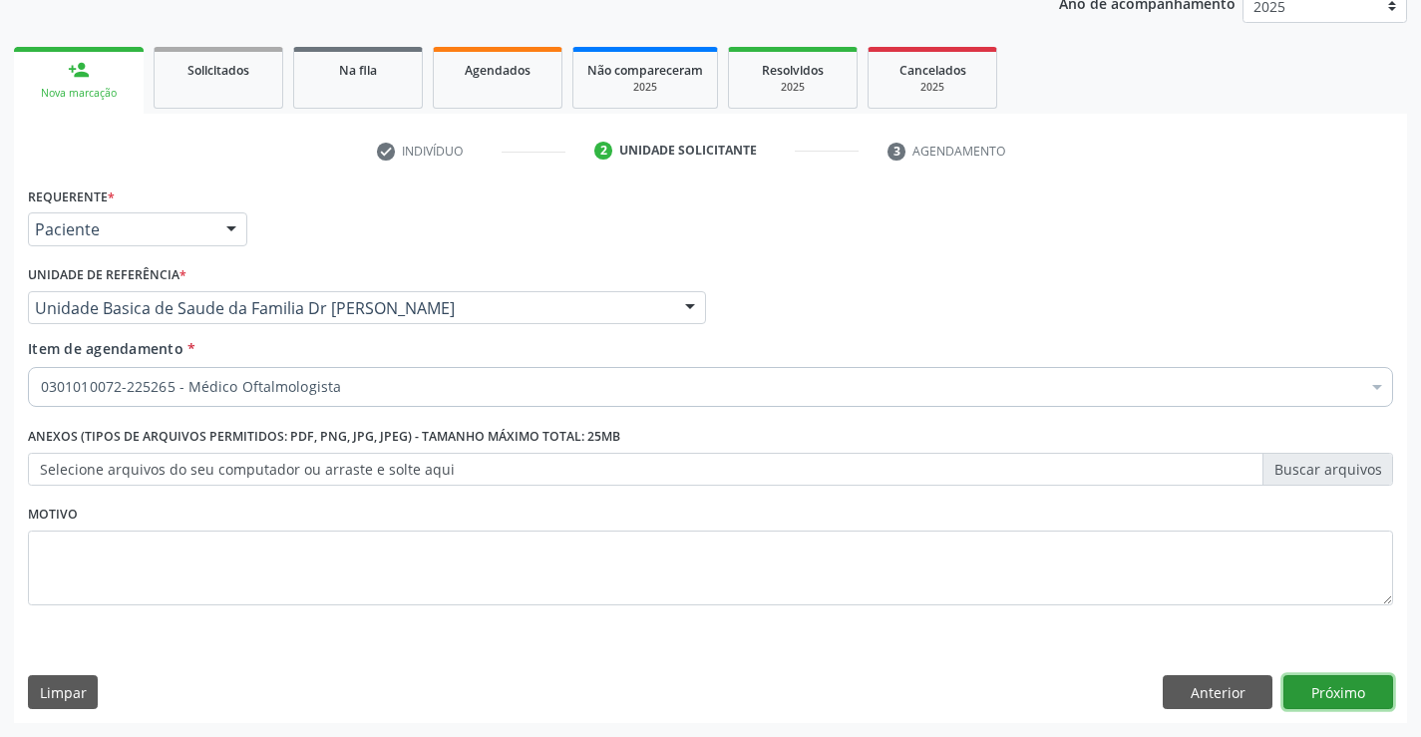
click at [1337, 691] on button "Próximo" at bounding box center [1338, 692] width 110 height 34
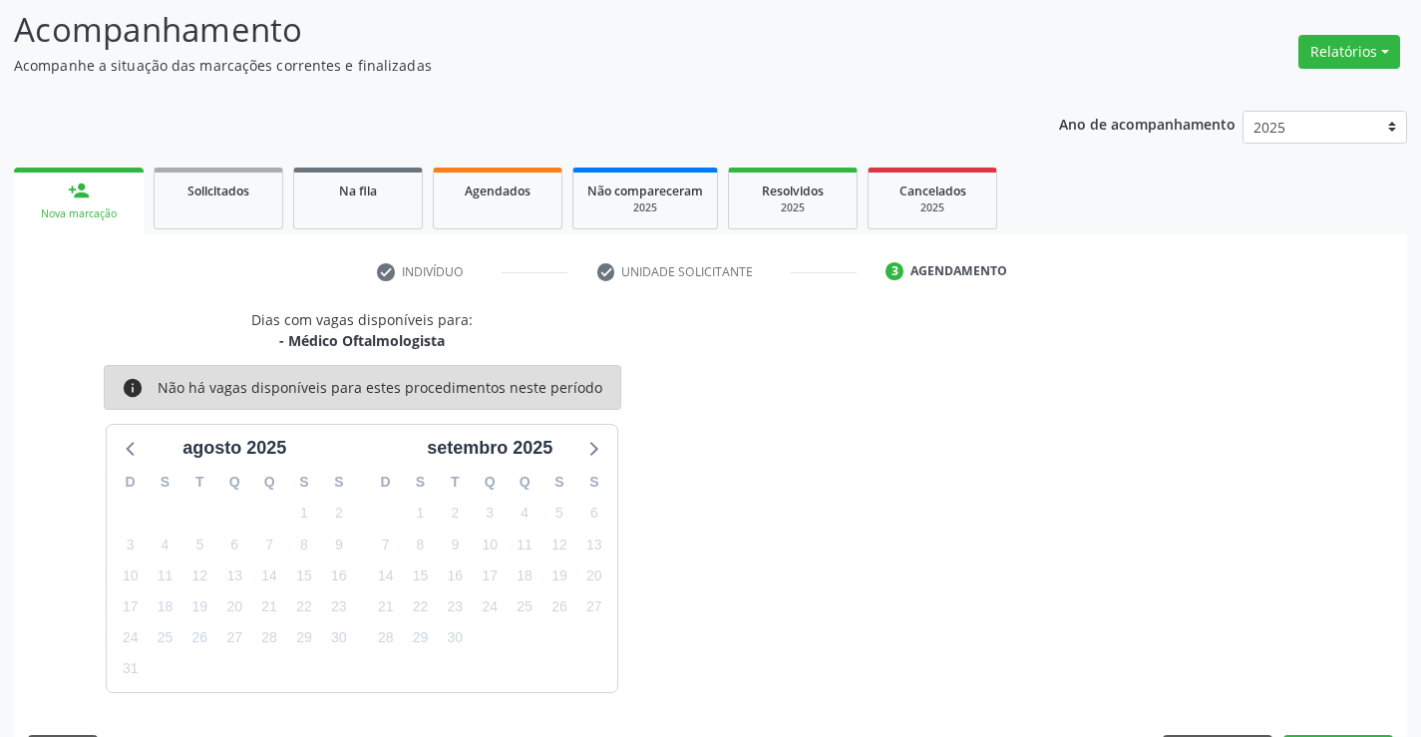
scroll to position [189, 0]
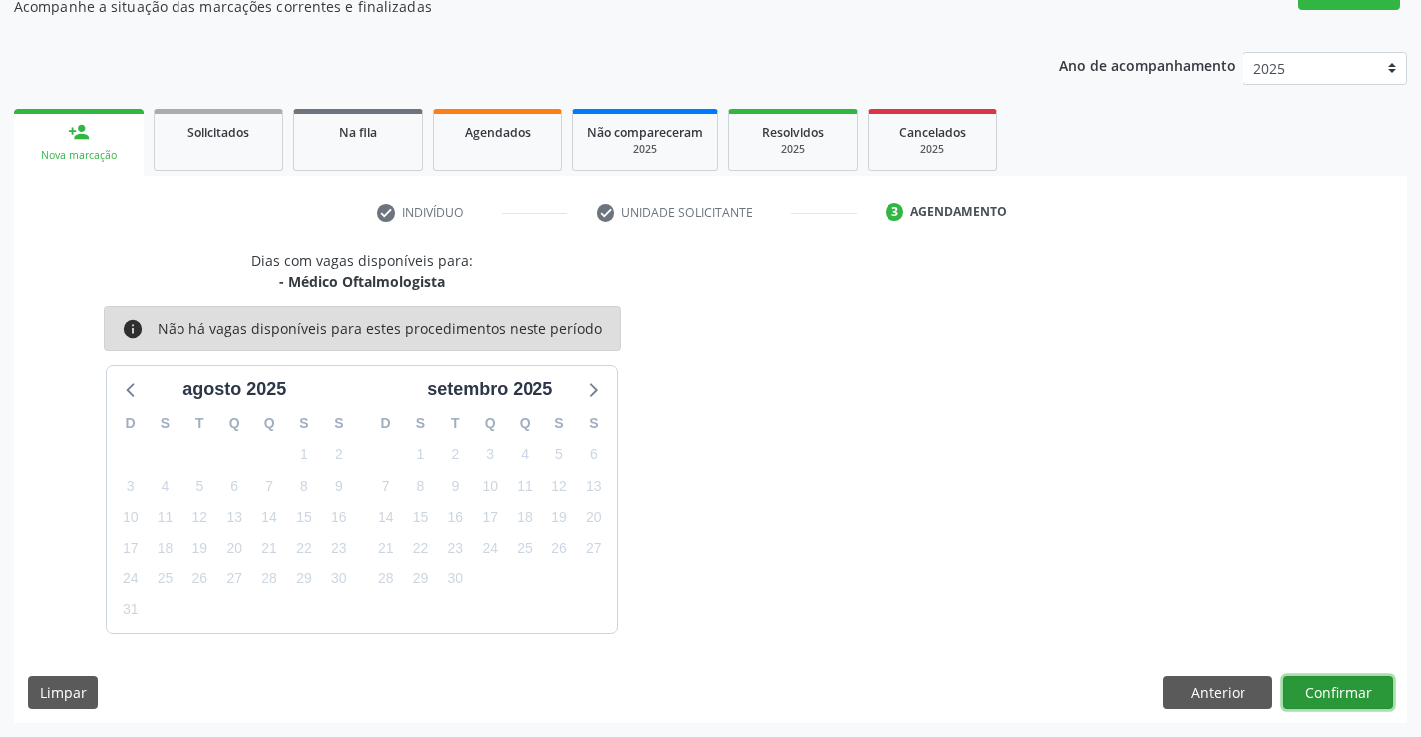
click at [1331, 688] on button "Confirmar" at bounding box center [1338, 693] width 110 height 34
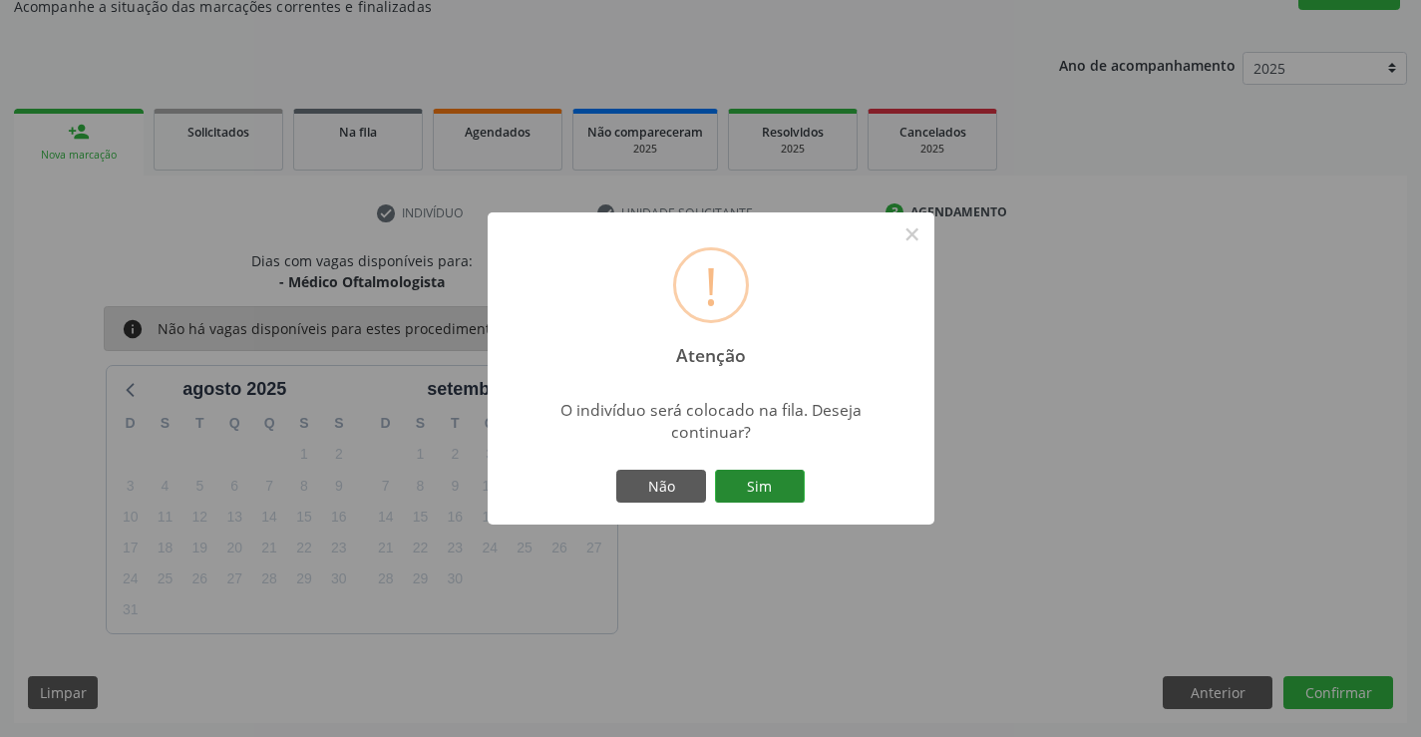
click at [758, 478] on button "Sim" at bounding box center [760, 487] width 90 height 34
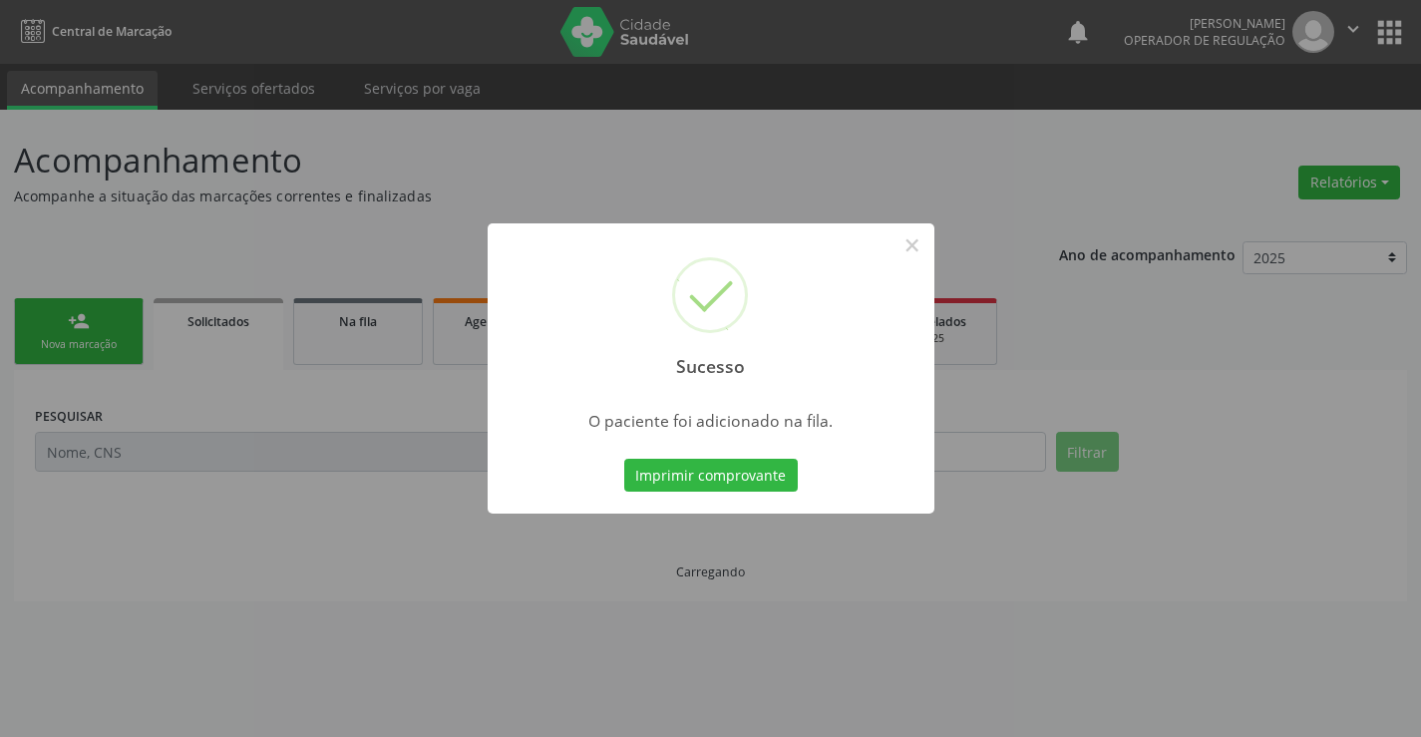
scroll to position [0, 0]
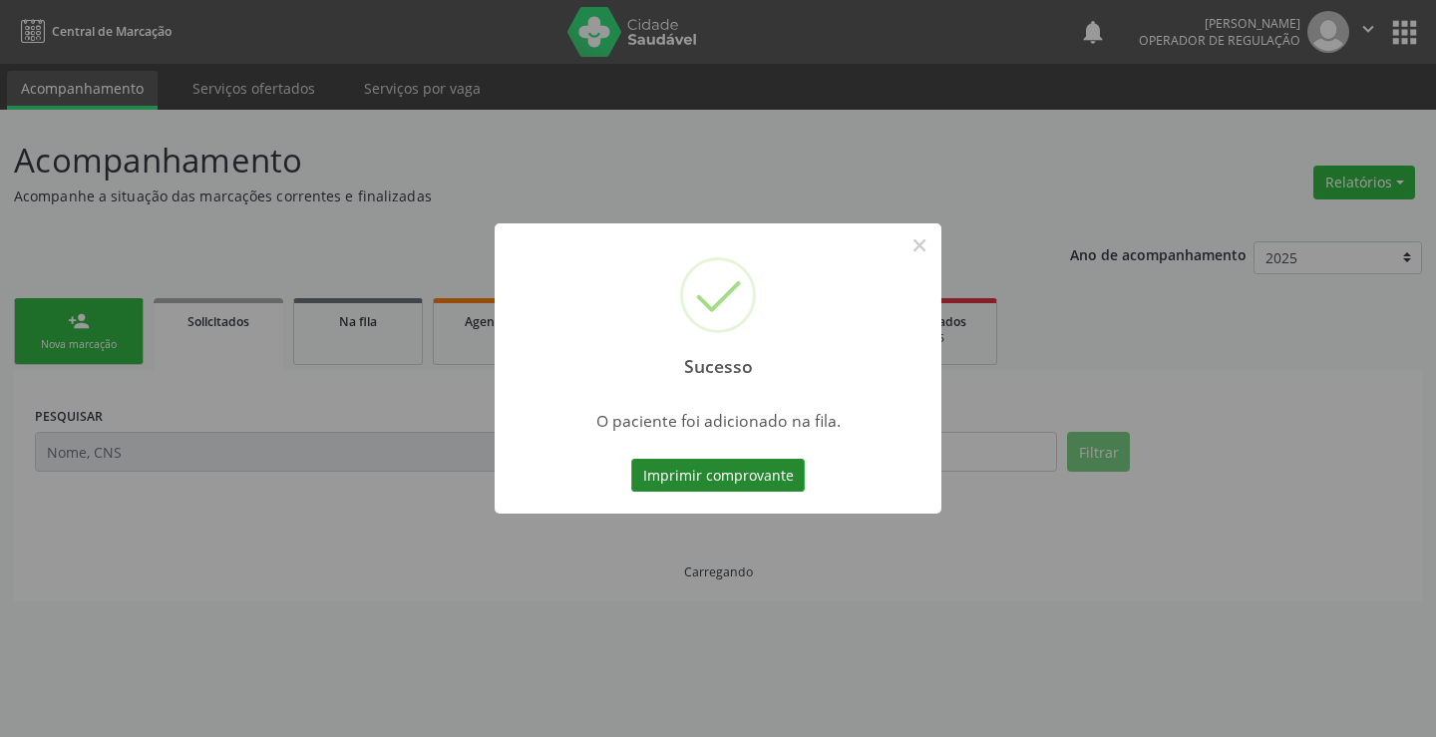
click at [728, 474] on button "Imprimir comprovante" at bounding box center [717, 476] width 173 height 34
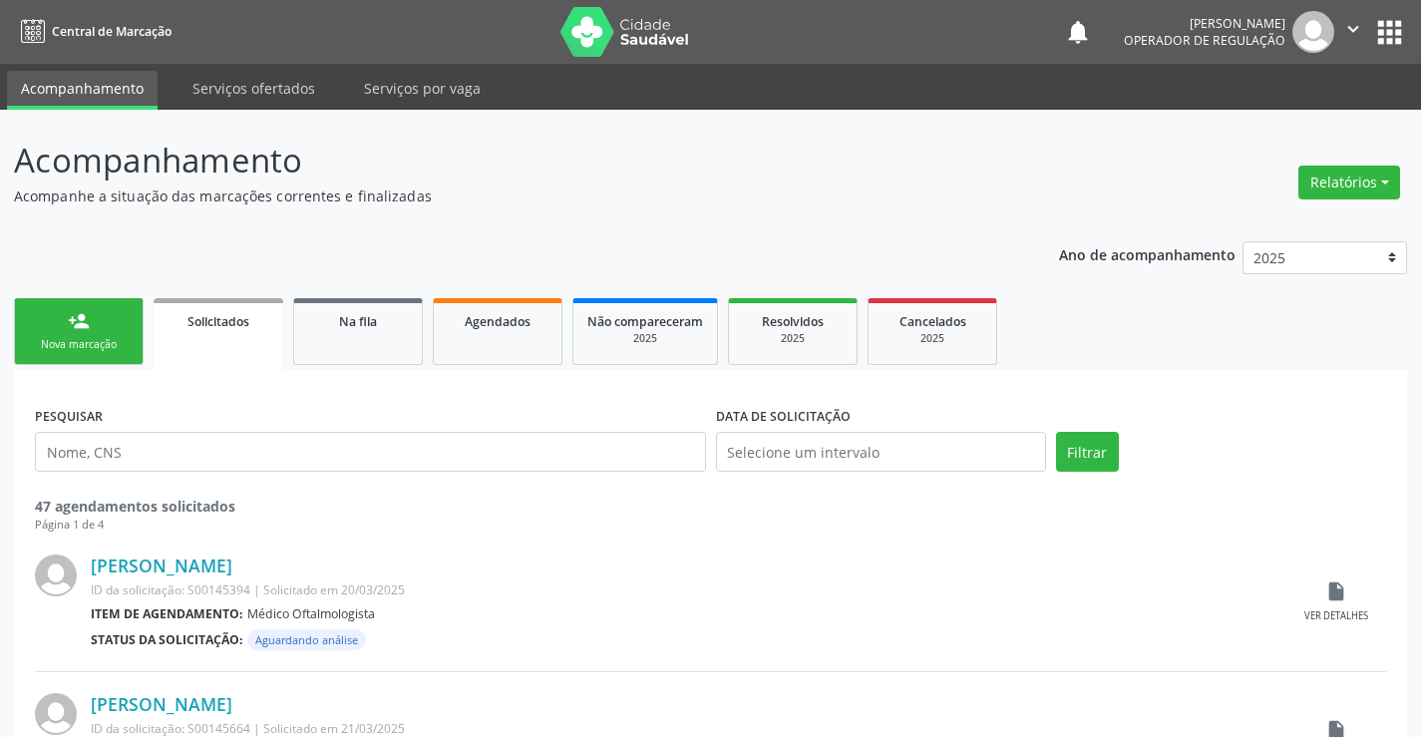
click at [87, 324] on div "person_add" at bounding box center [79, 321] width 22 height 22
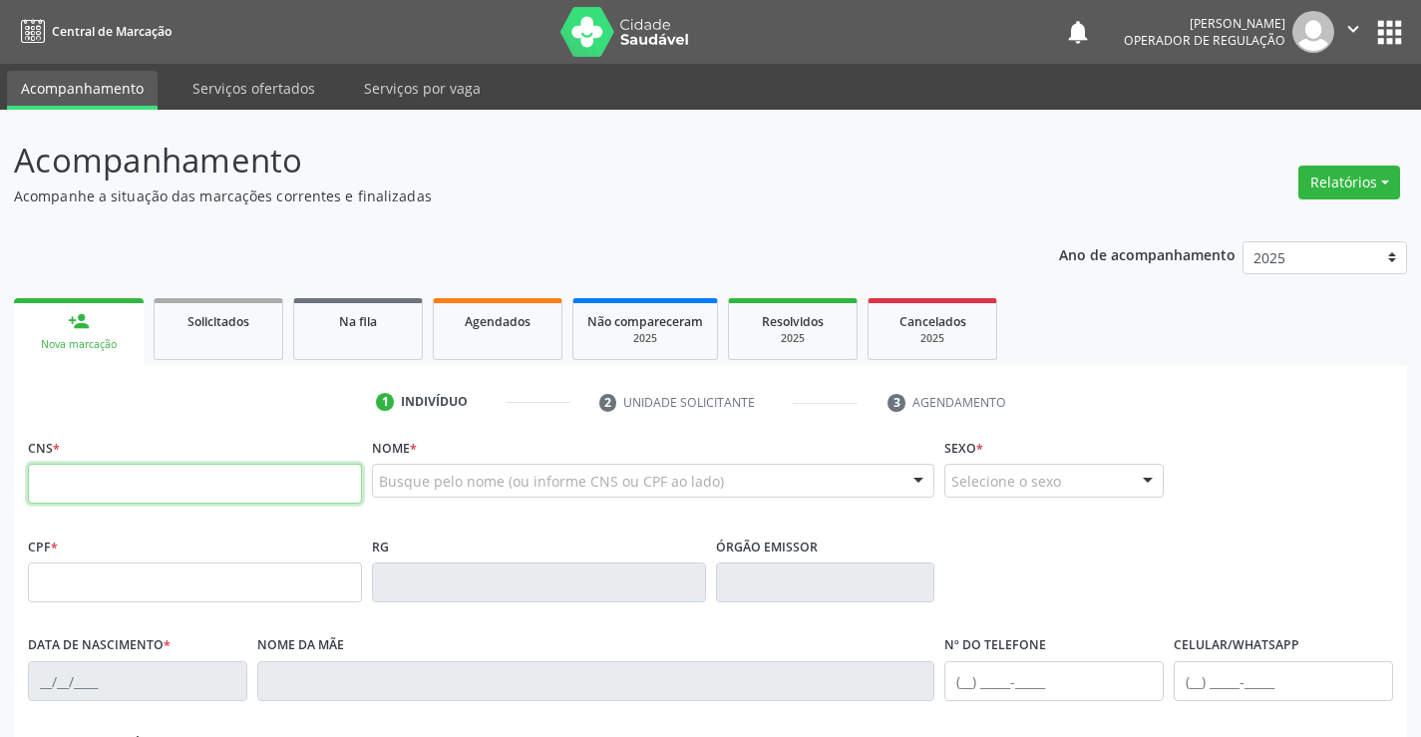
click at [146, 488] on input "text" at bounding box center [195, 484] width 334 height 40
type input "705 2054 7146 7772"
type input "10/12/2018"
type input "(74) 98810-2013"
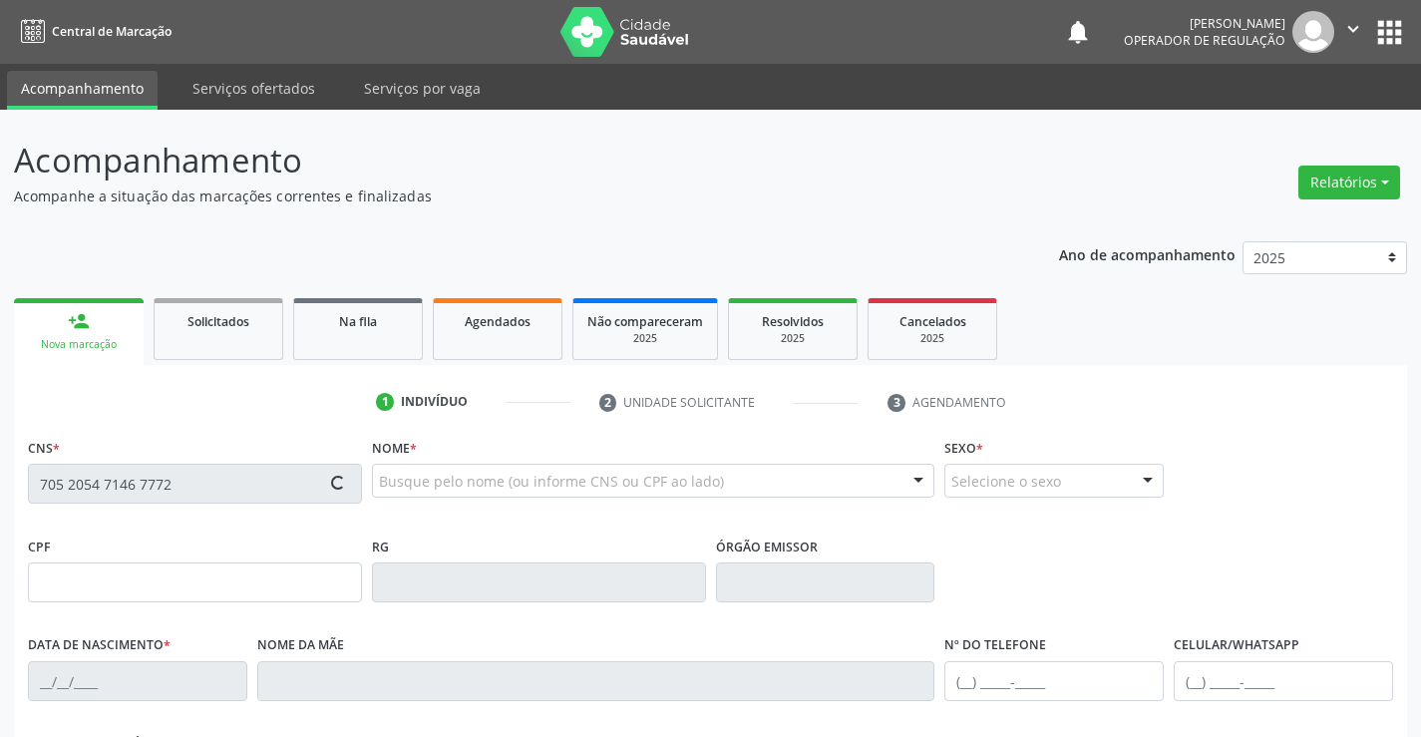
type input "55"
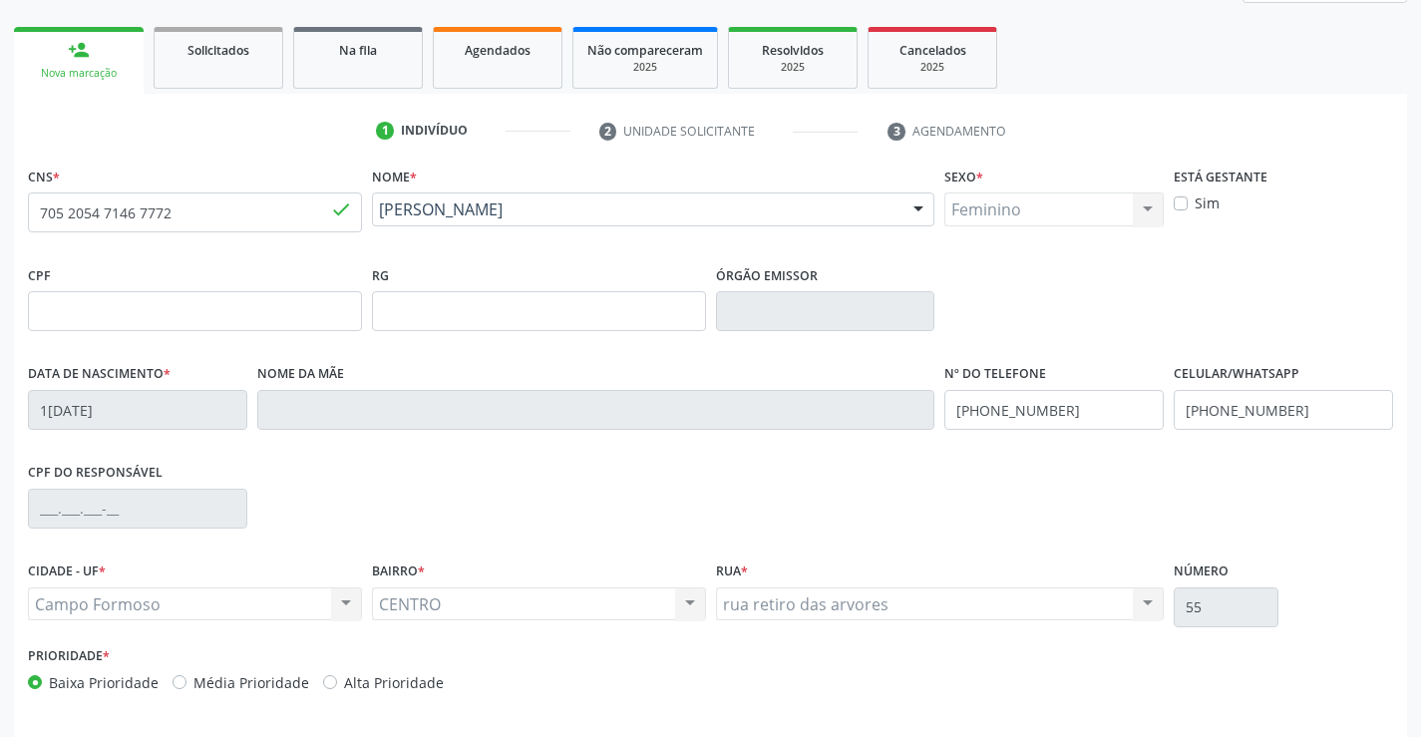
scroll to position [344, 0]
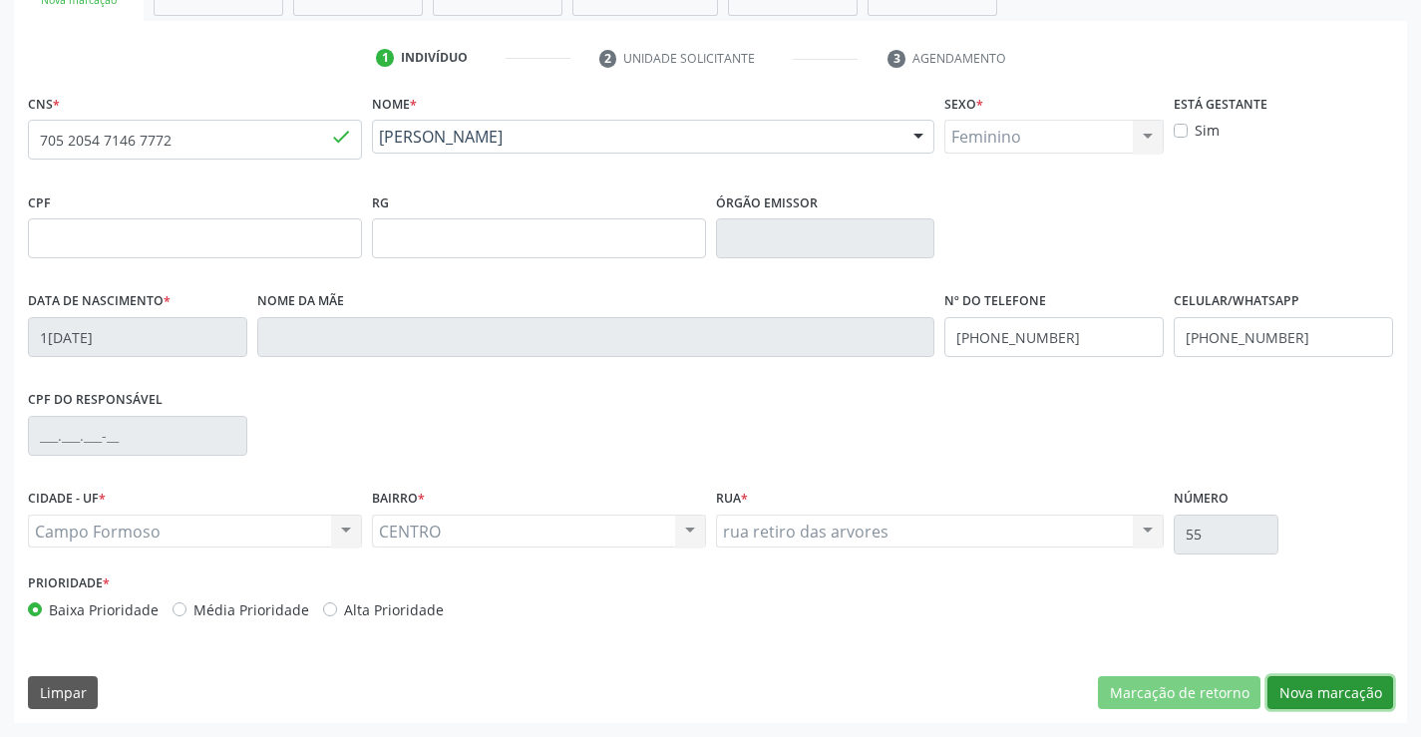
click at [1327, 689] on button "Nova marcação" at bounding box center [1330, 693] width 126 height 34
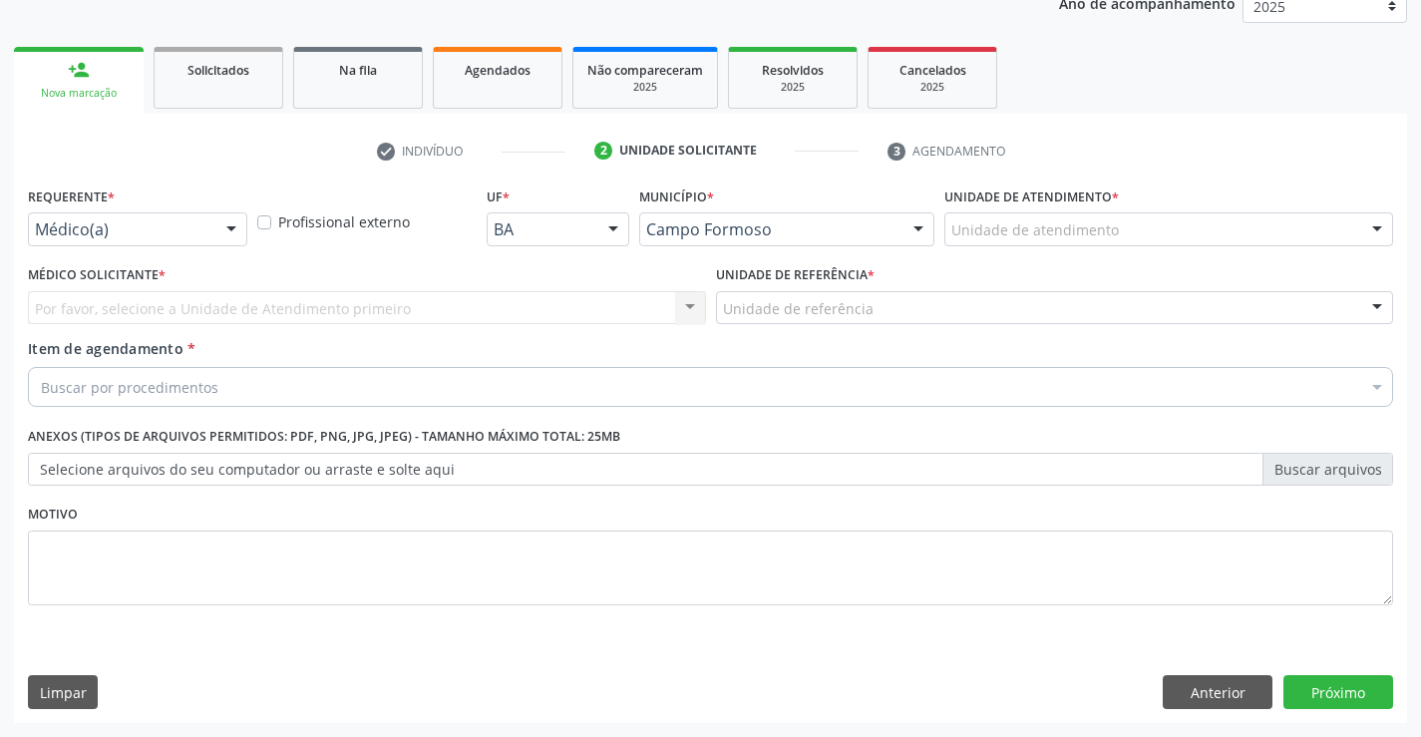
scroll to position [251, 0]
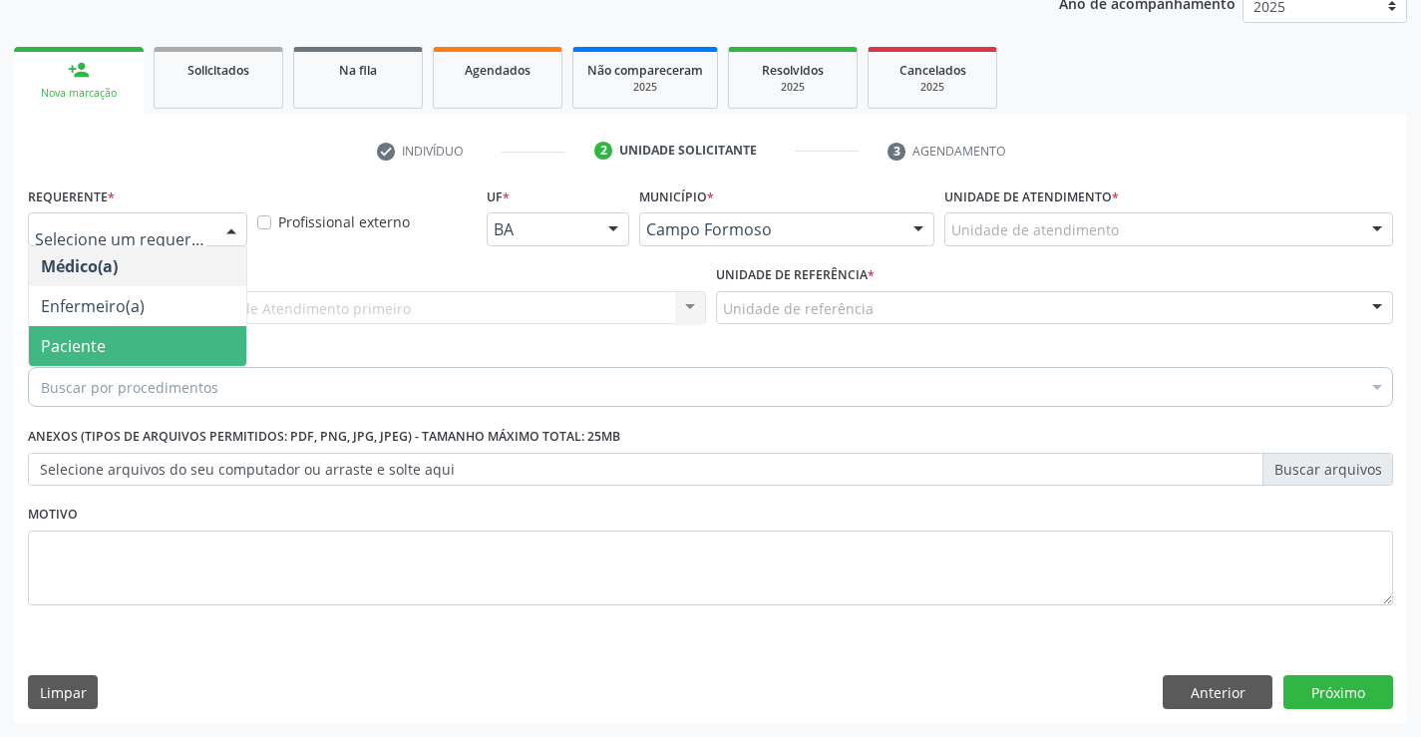
click at [117, 350] on span "Paciente" at bounding box center [137, 346] width 217 height 40
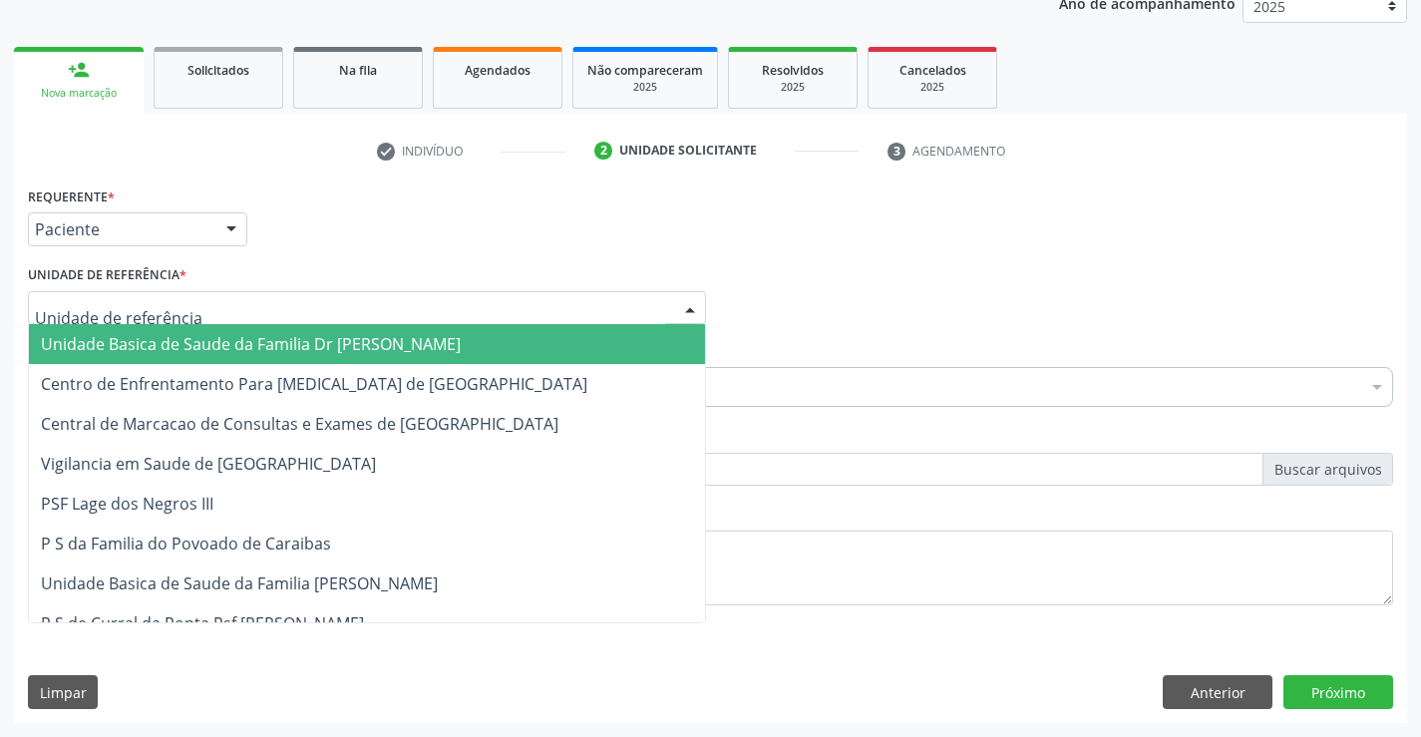
click at [164, 339] on span "Unidade Basica de Saude da Familia Dr [PERSON_NAME]" at bounding box center [251, 344] width 420 height 22
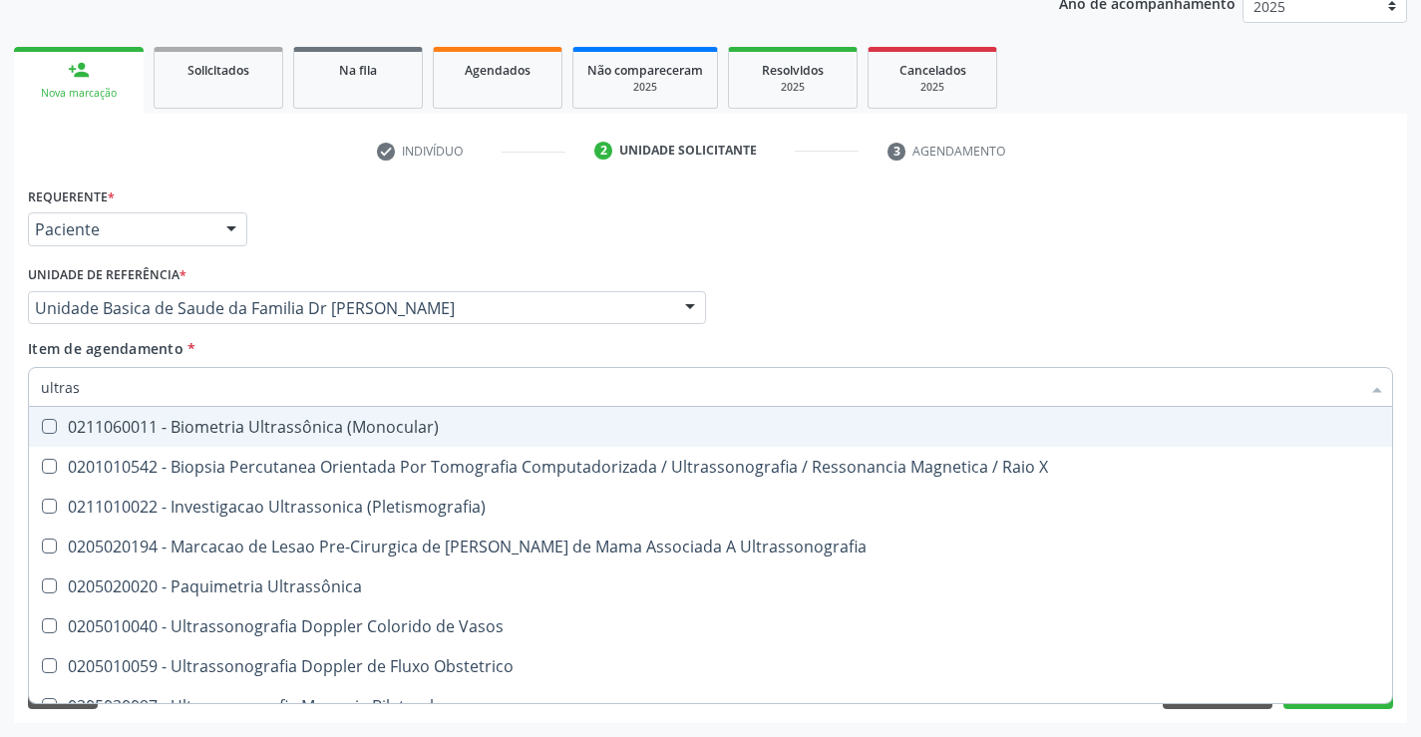
type input "ultrass"
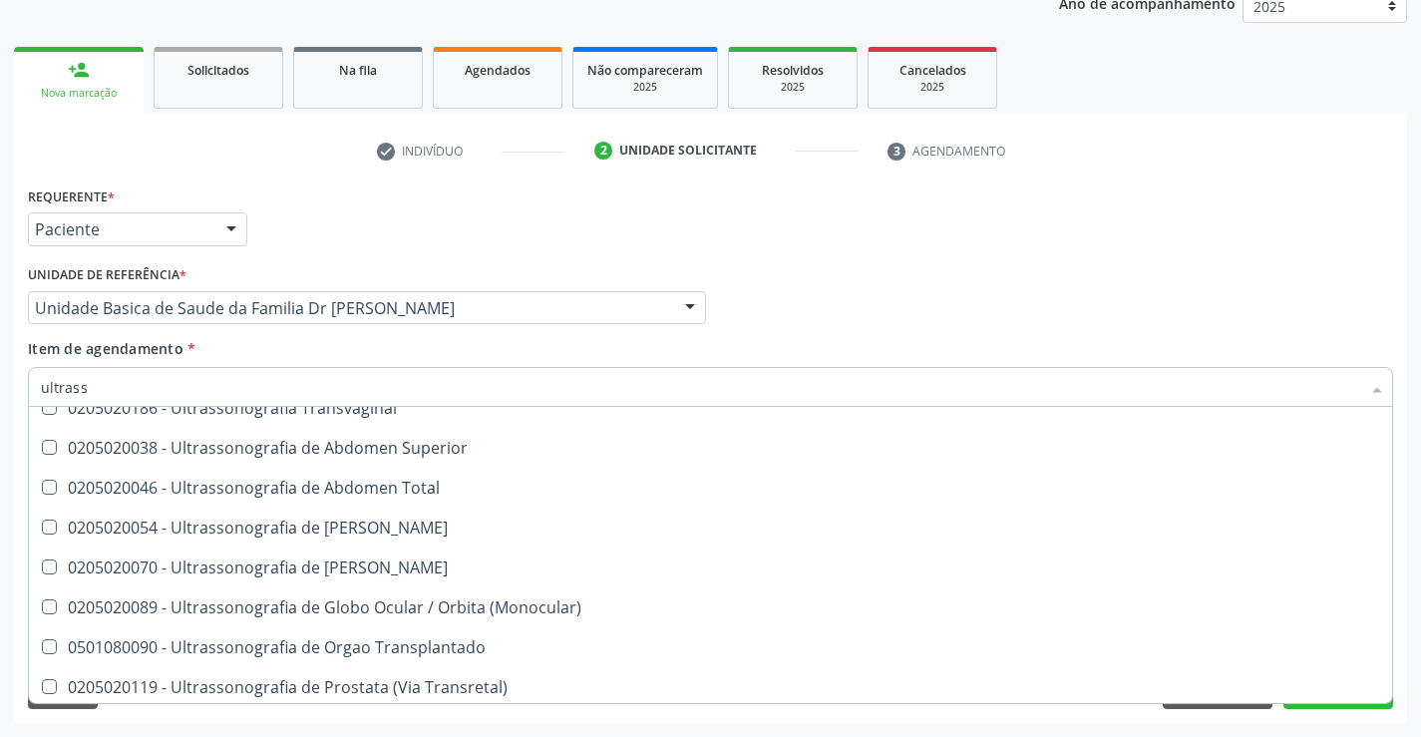
scroll to position [498, 0]
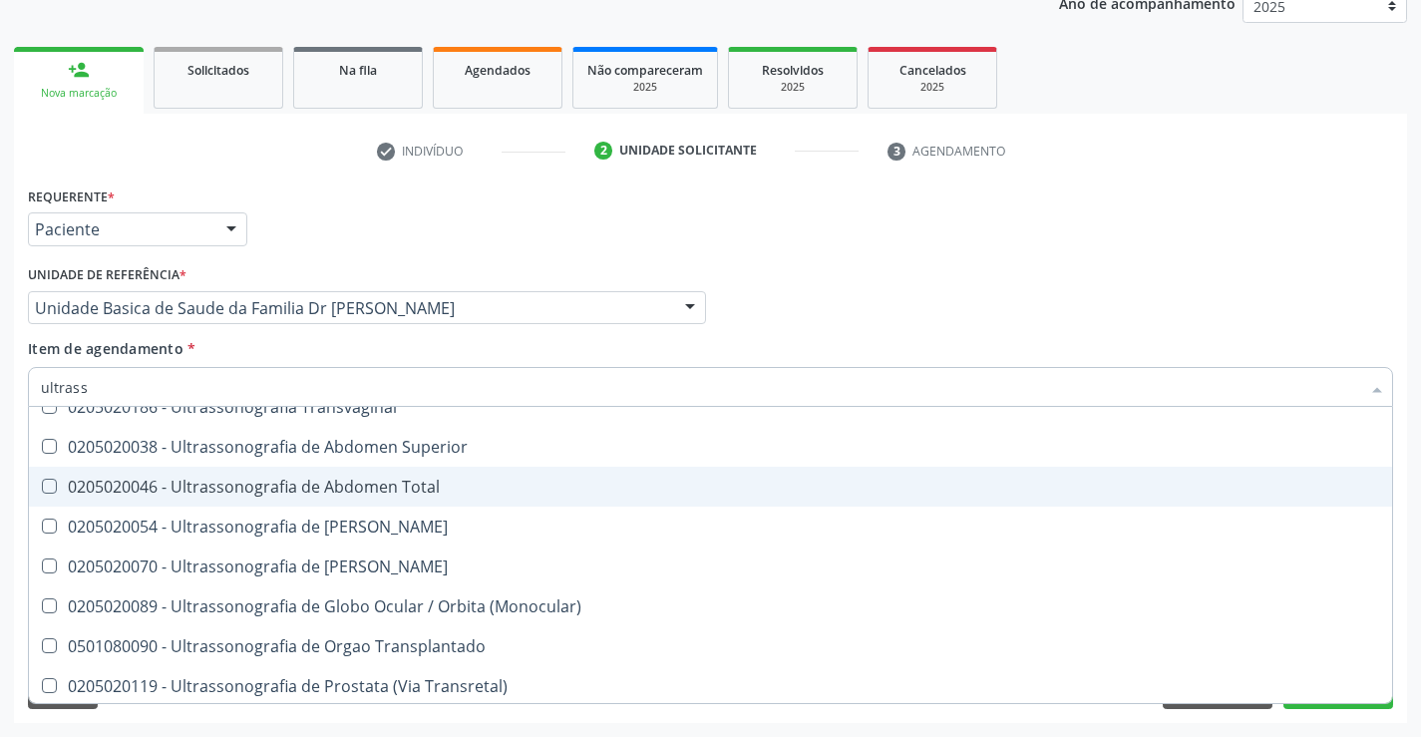
click at [467, 484] on div "0205020046 - Ultrassonografia de Abdomen Total" at bounding box center [710, 487] width 1339 height 16
checkbox Total "true"
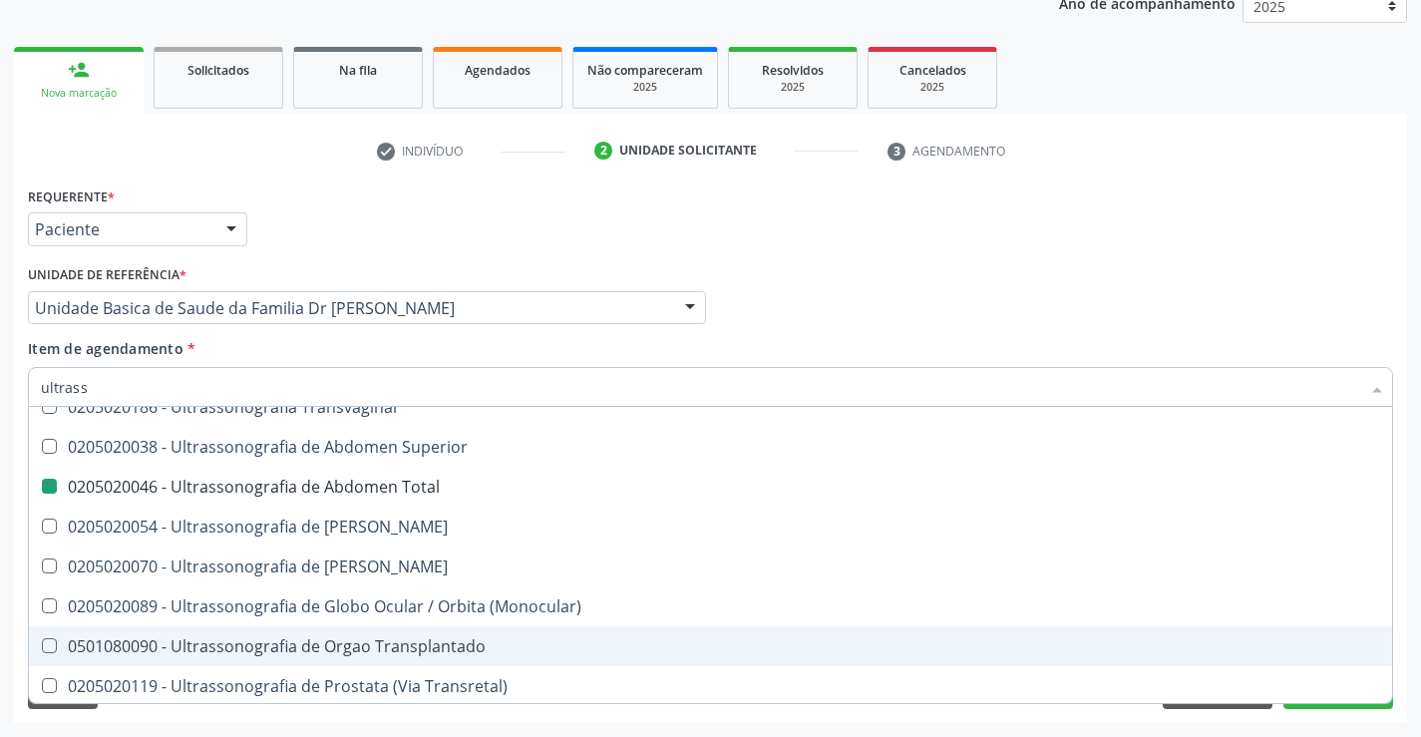
click at [1416, 632] on div "Acompanhamento Acompanhe a situação das marcações correntes e finalizadas Relat…" at bounding box center [710, 297] width 1421 height 878
checkbox X "true"
checkbox Total "false"
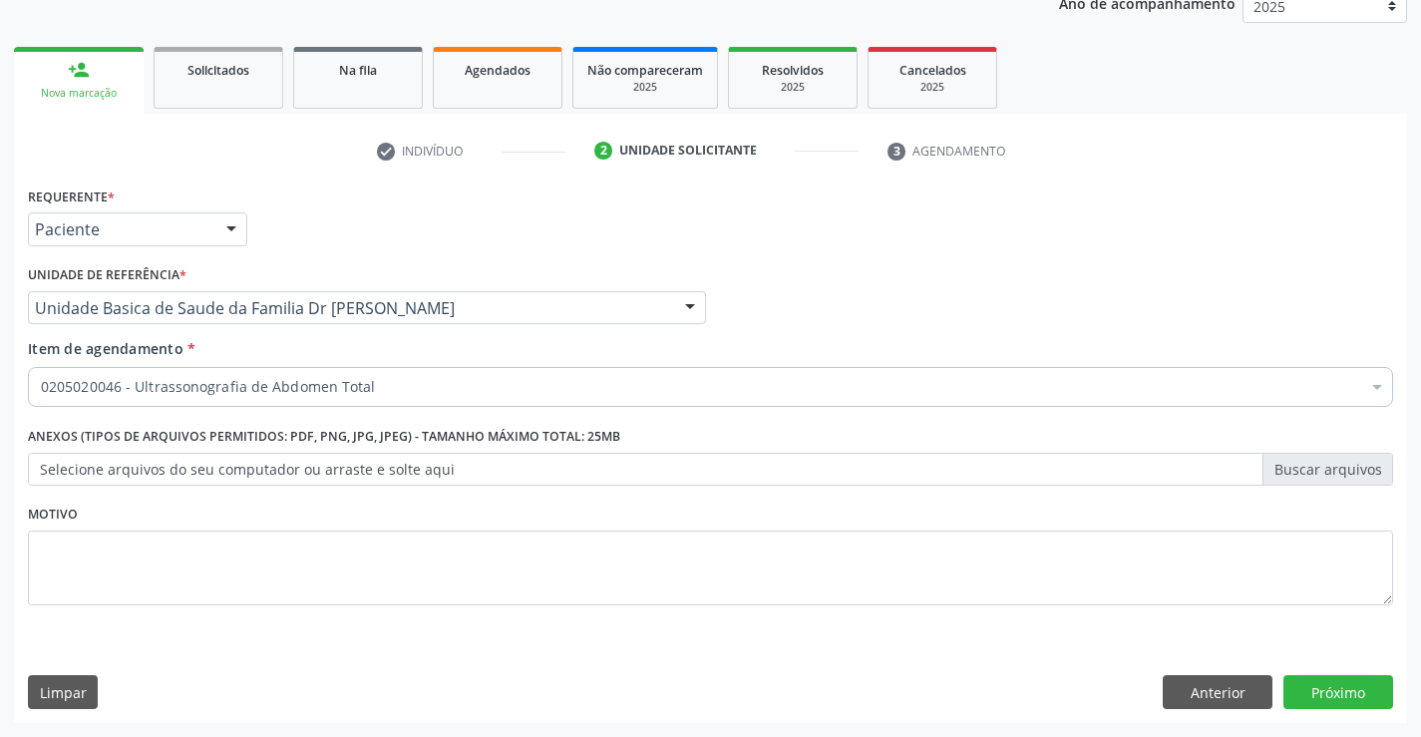
scroll to position [0, 0]
click at [1324, 684] on button "Próximo" at bounding box center [1338, 692] width 110 height 34
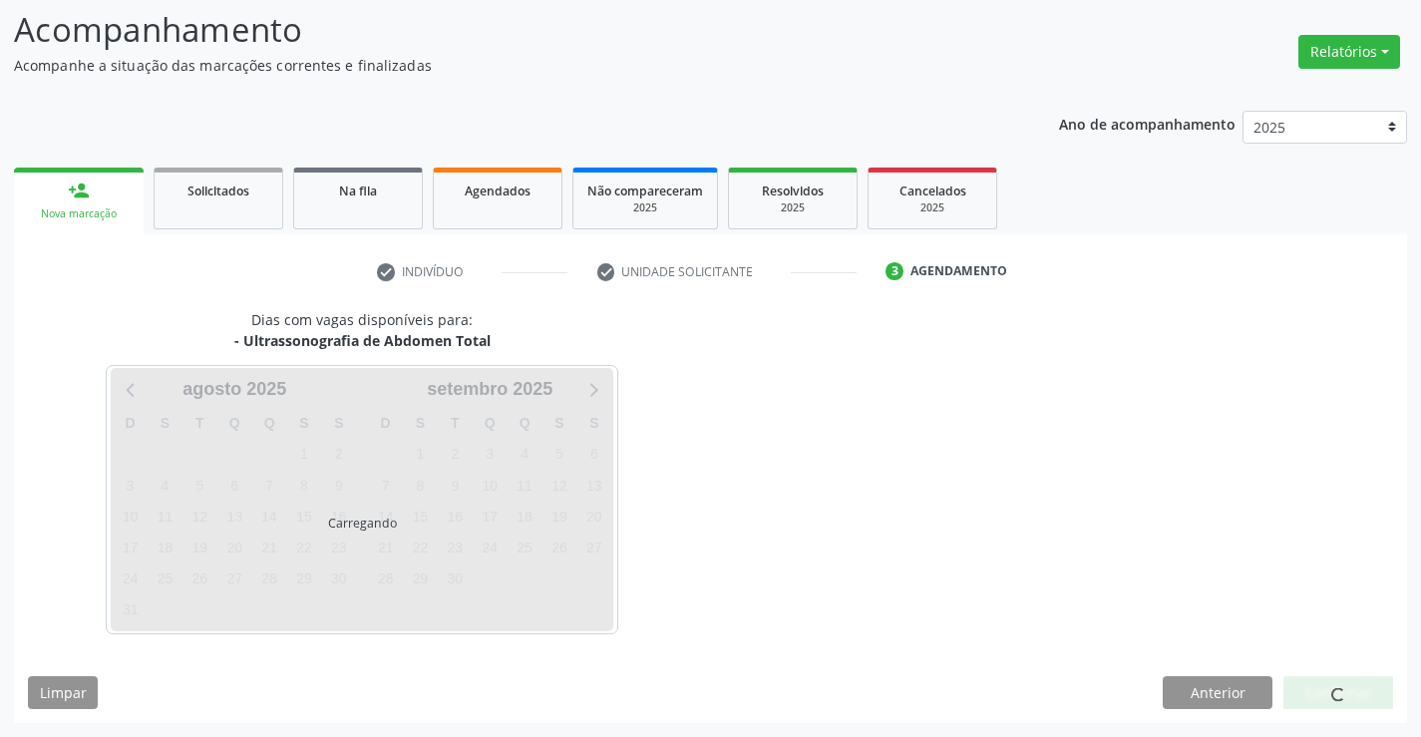
scroll to position [131, 0]
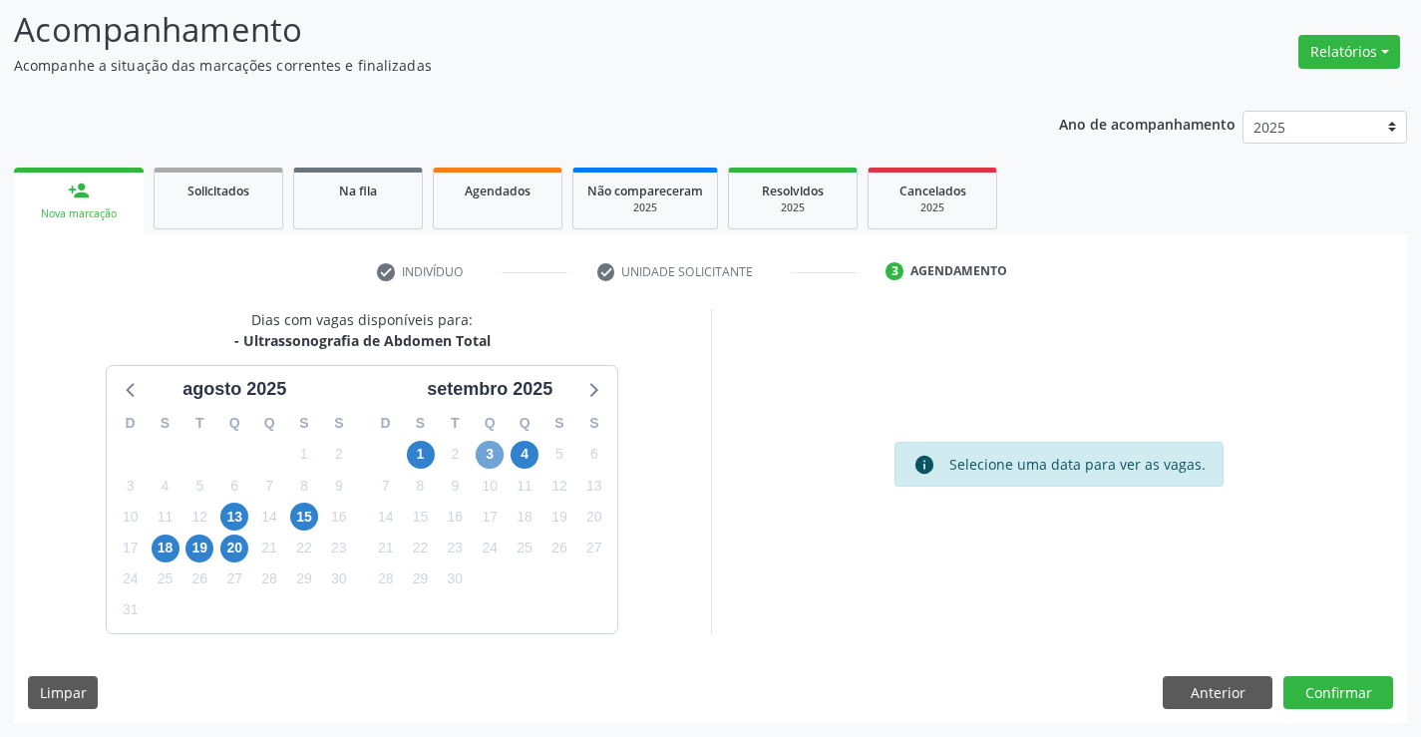
click at [486, 453] on span "3" at bounding box center [490, 455] width 28 height 28
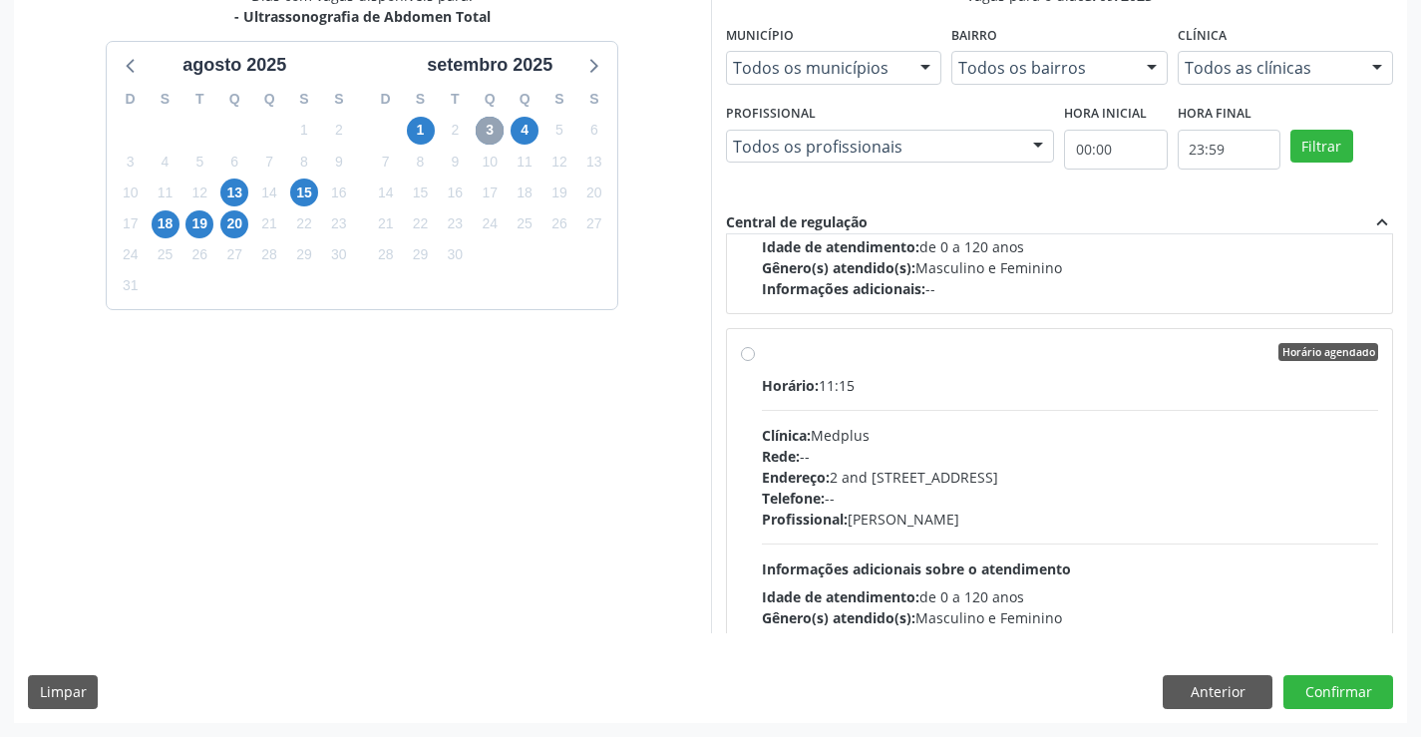
scroll to position [598, 0]
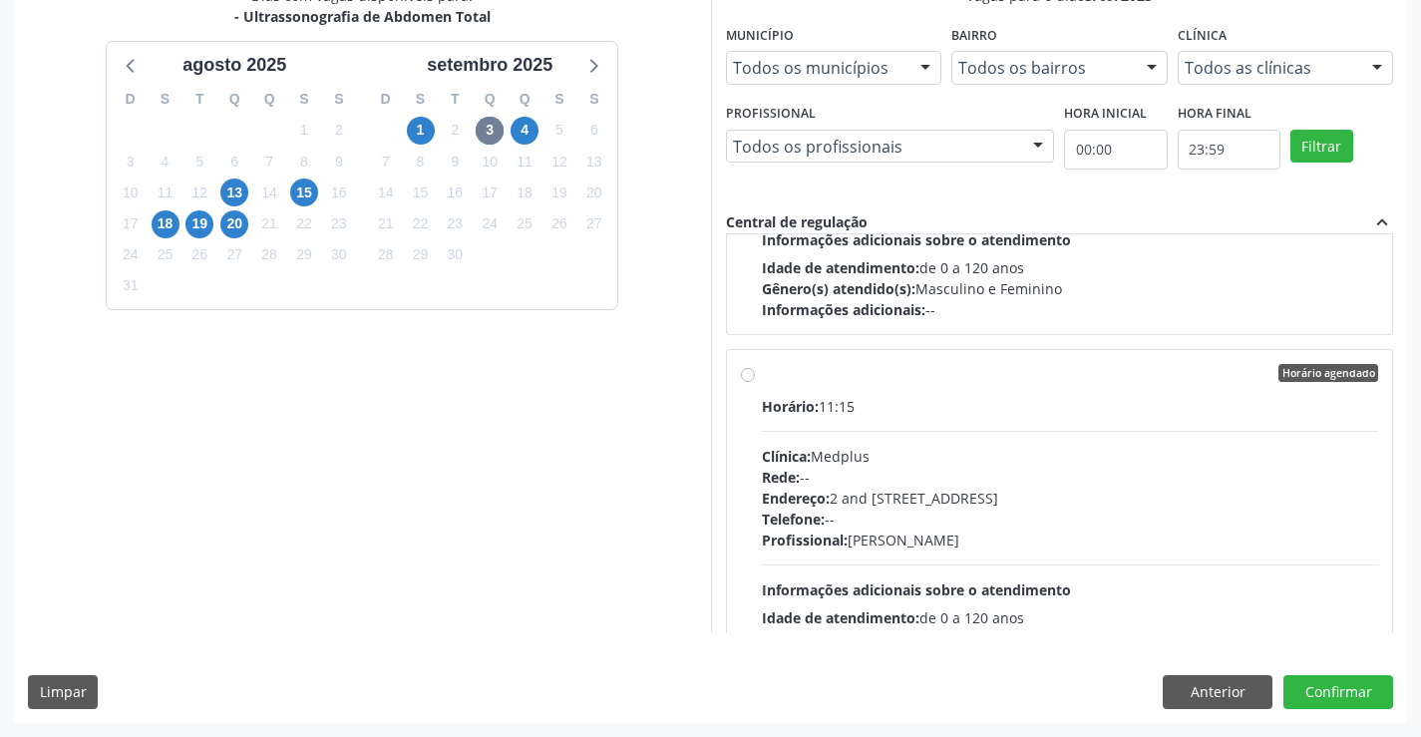
click at [920, 384] on label "Horário agendado Horário: 11:15 Clínica: Medplus Rede: -- Endereço: 2 and S 204…" at bounding box center [1070, 517] width 617 height 306
click at [755, 382] on input "Horário agendado Horário: 11:15 Clínica: Medplus Rede: -- Endereço: 2 and S 204…" at bounding box center [748, 373] width 14 height 18
radio input "true"
click at [1328, 690] on button "Confirmar" at bounding box center [1338, 692] width 110 height 34
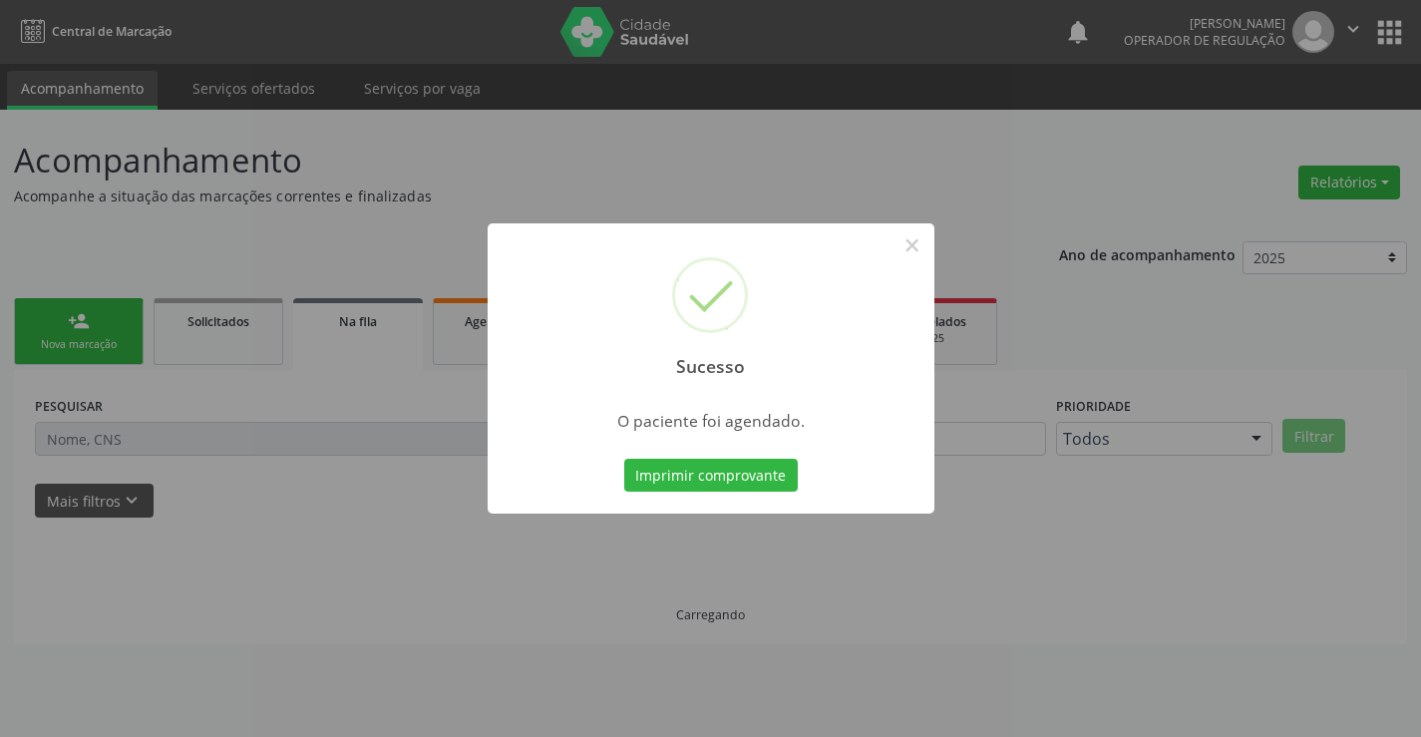
scroll to position [0, 0]
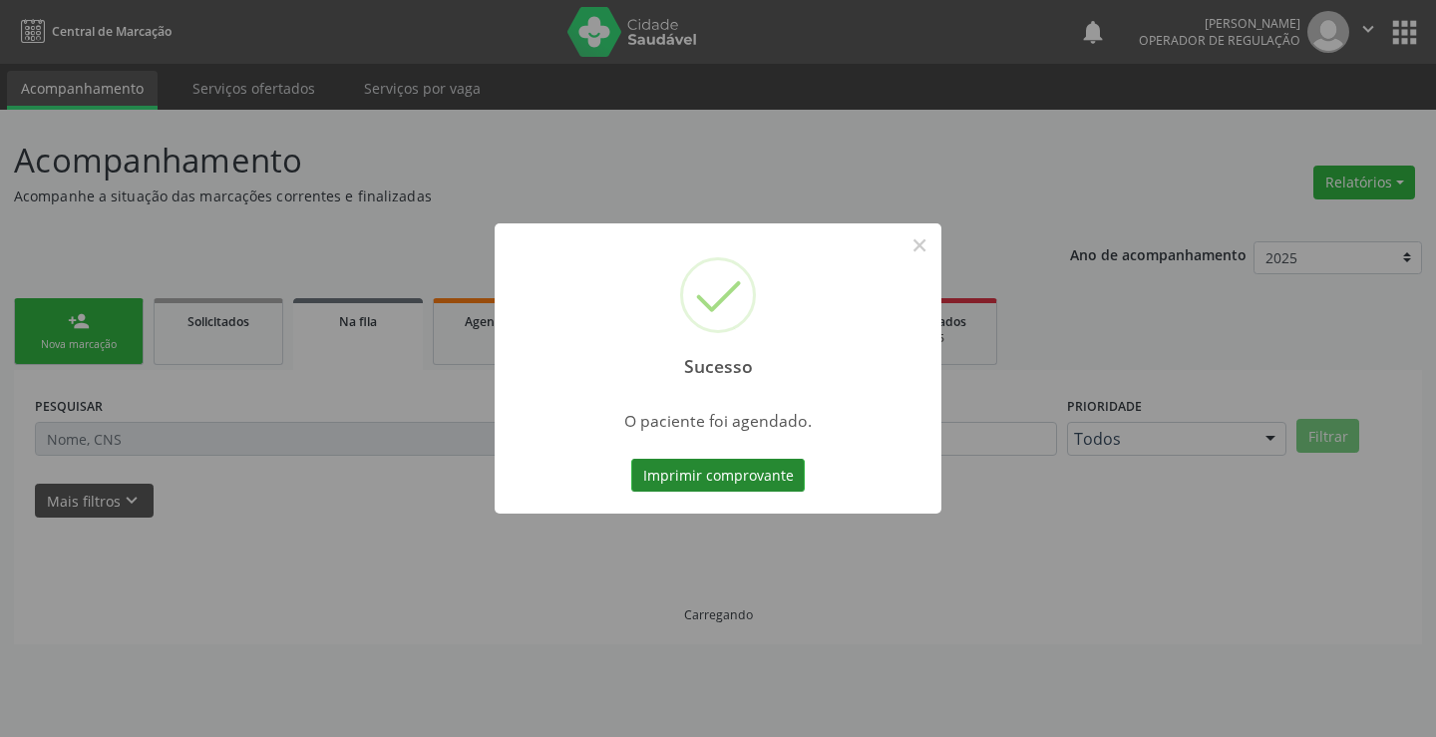
click at [707, 470] on button "Imprimir comprovante" at bounding box center [717, 476] width 173 height 34
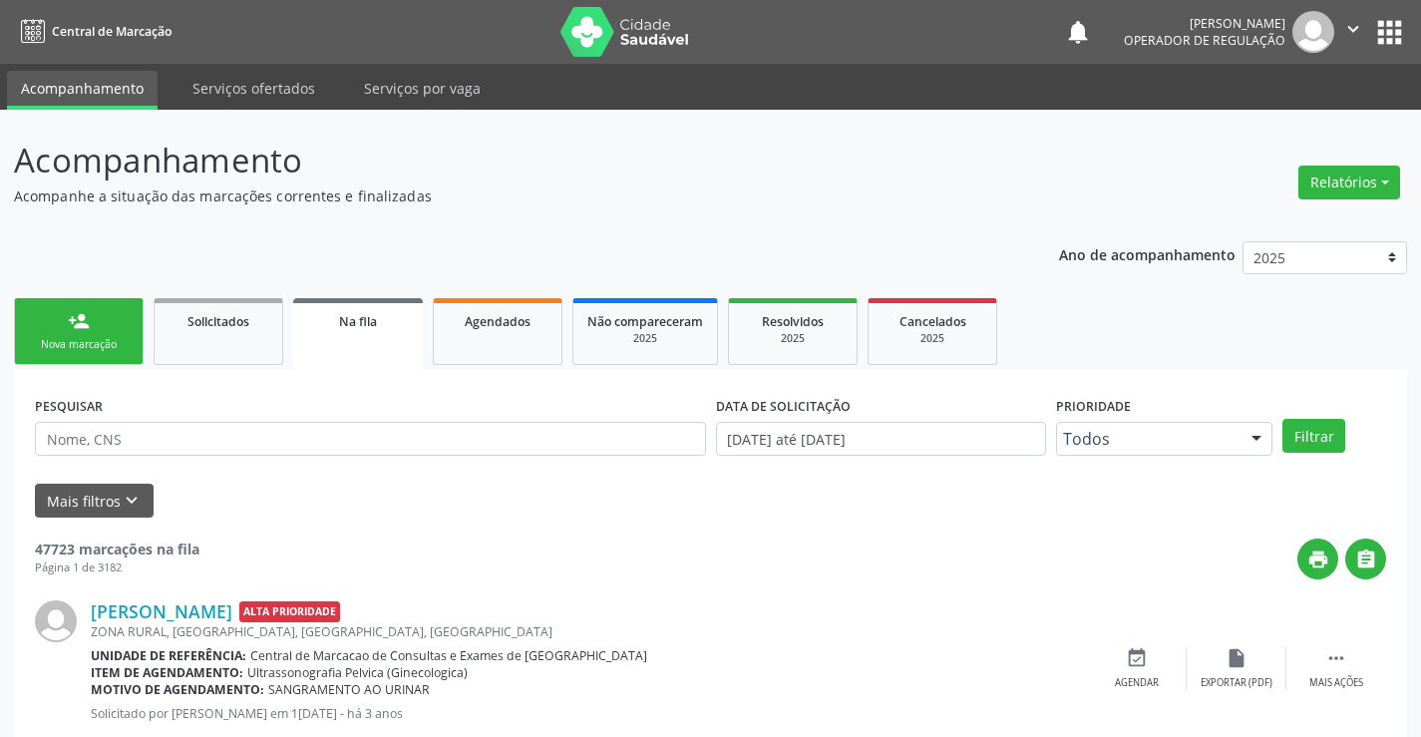
click at [109, 321] on link "person_add Nova marcação" at bounding box center [79, 331] width 130 height 67
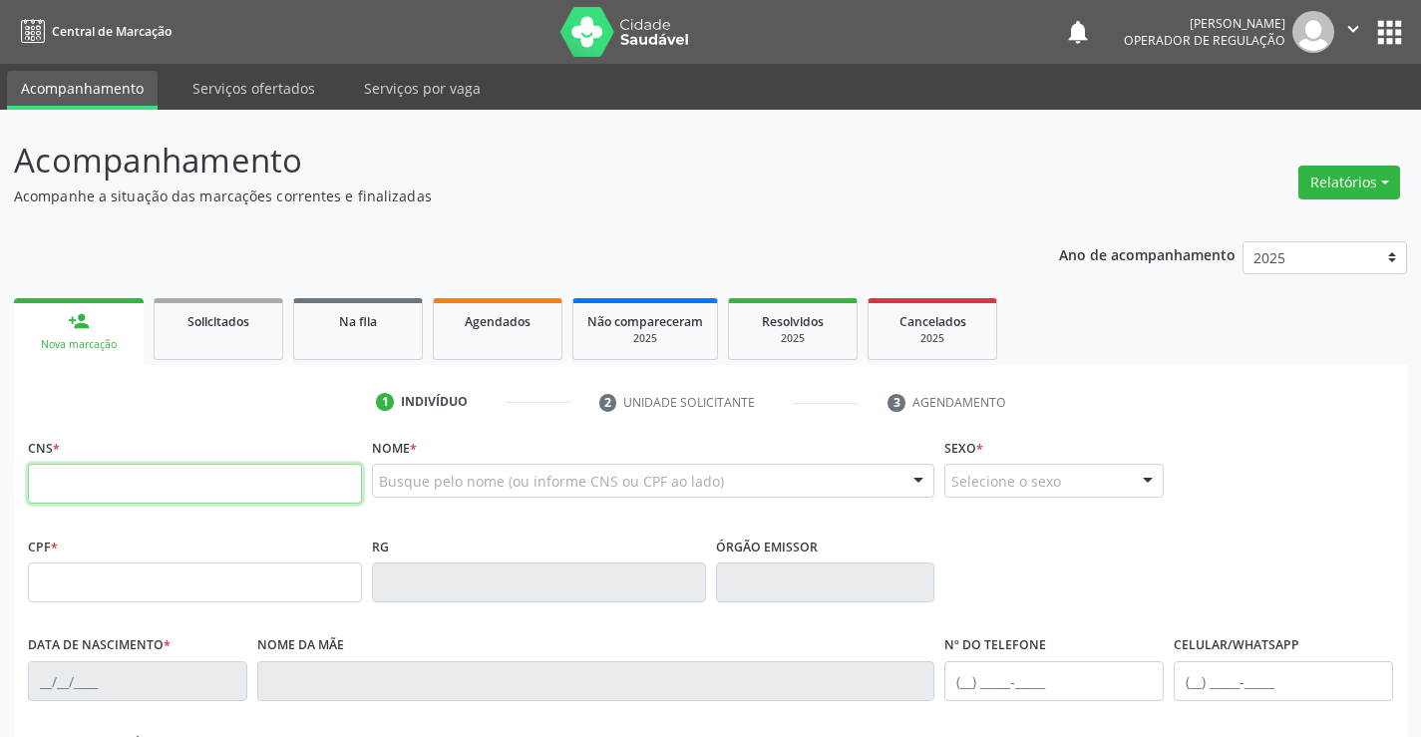
click at [167, 492] on input "text" at bounding box center [195, 484] width 334 height 40
type input "705 4044 3626 9894"
type input "17/10/2007"
type input "Claudiana Soares Carvalho"
type input "(74) 99134-5607"
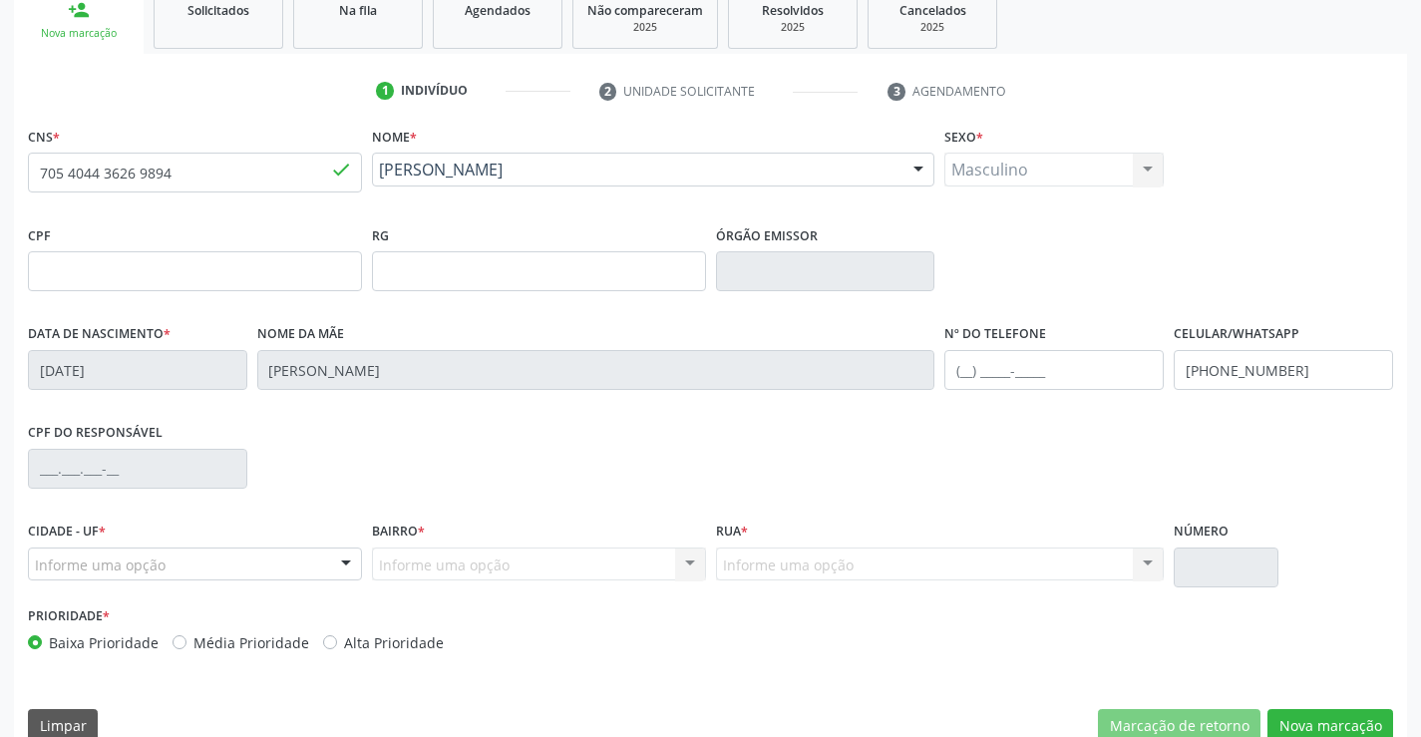
scroll to position [344, 0]
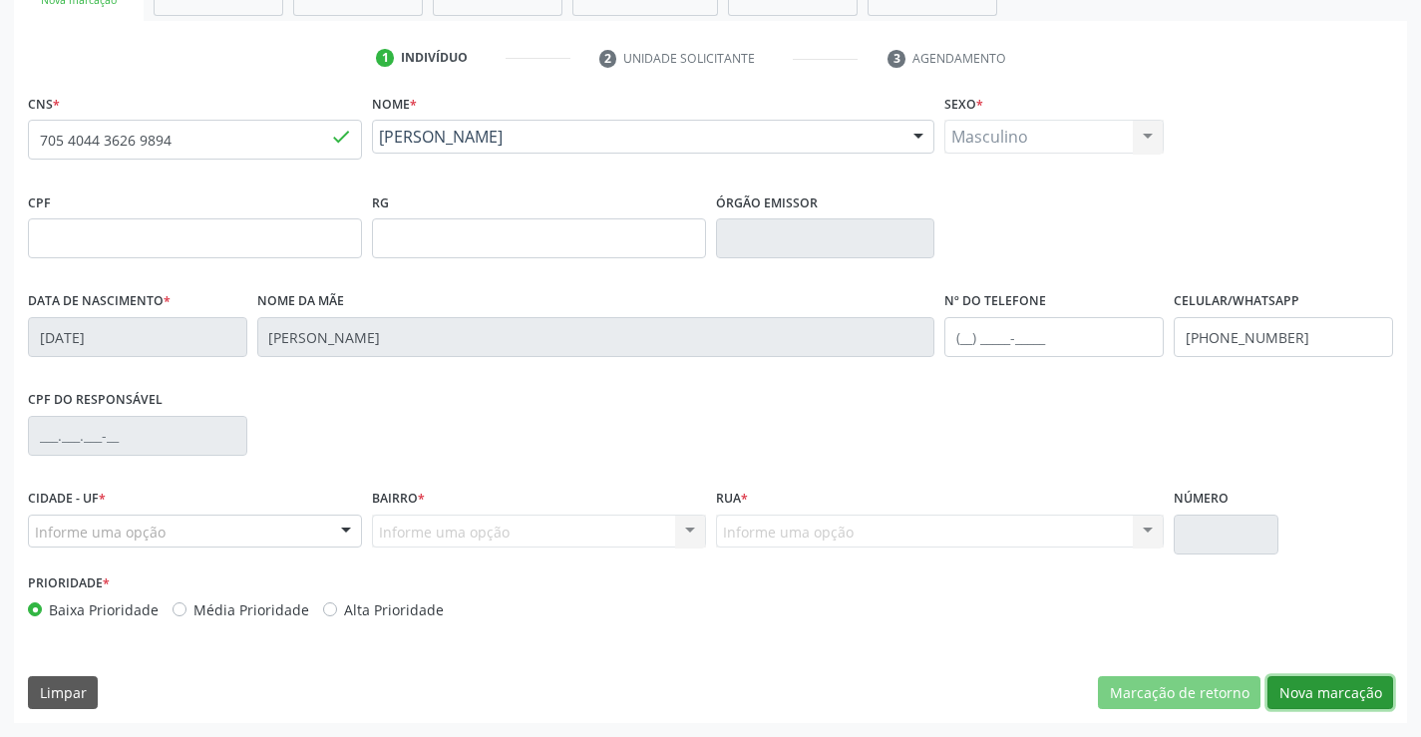
click at [1333, 687] on button "Nova marcação" at bounding box center [1330, 693] width 126 height 34
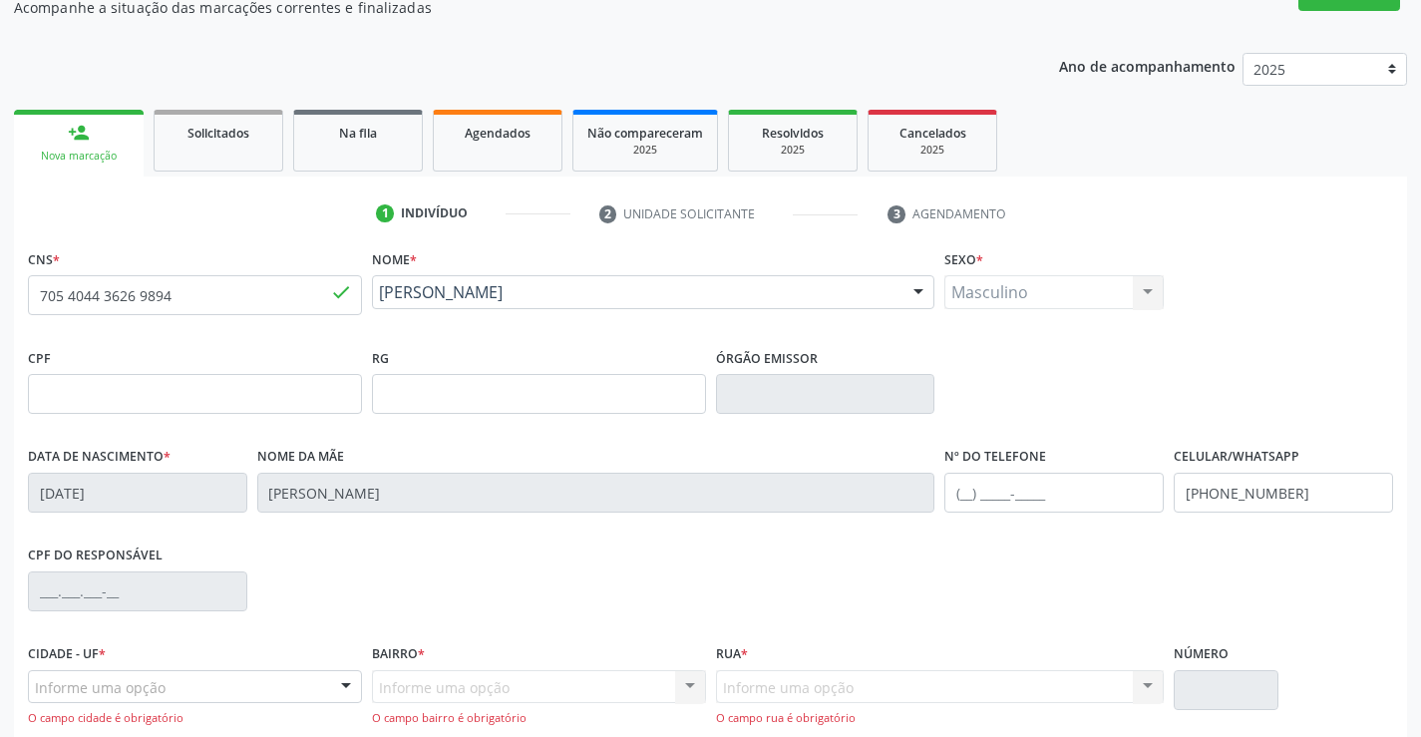
scroll to position [145, 0]
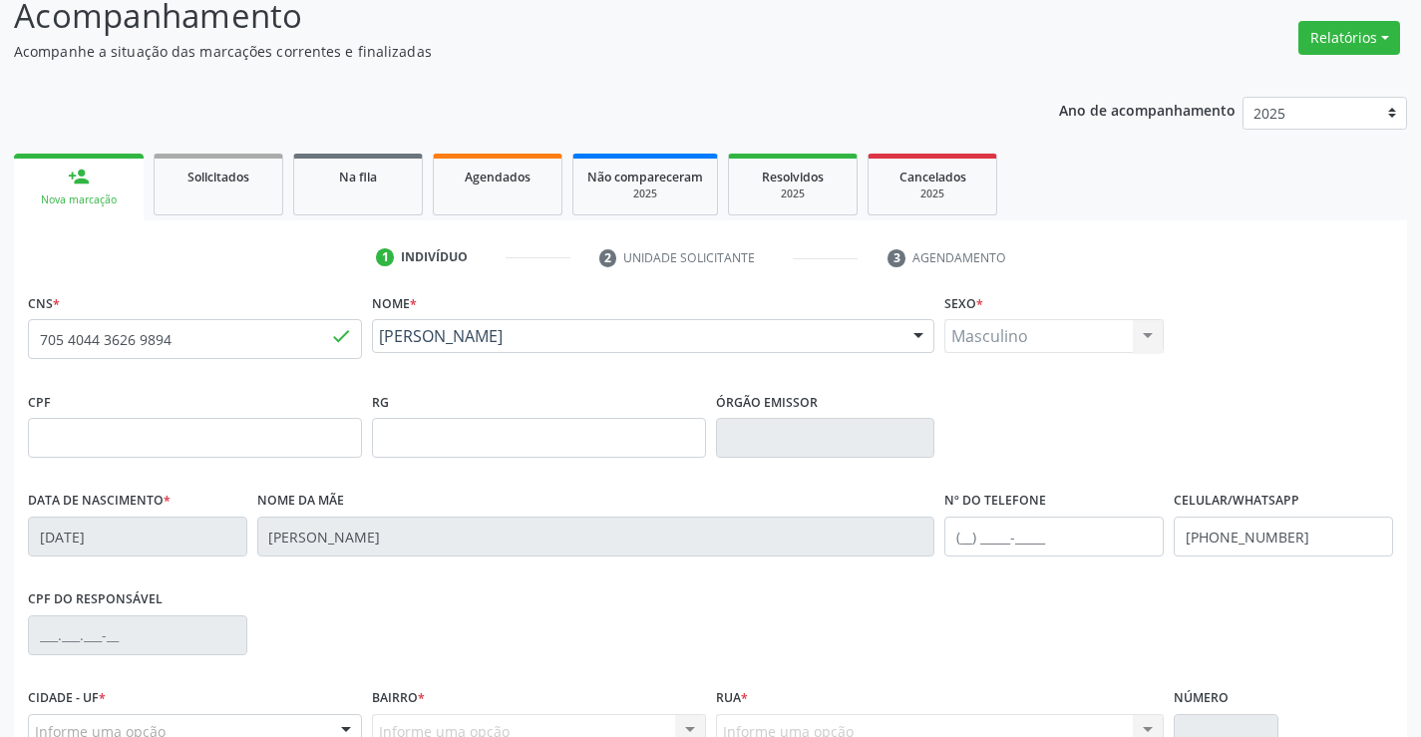
click at [1059, 322] on div "Masculino Masculino Feminino Nenhum resultado encontrado para: " " Não há nenhu…" at bounding box center [1053, 336] width 219 height 34
click at [1028, 332] on div "Masculino Masculino Feminino Nenhum resultado encontrado para: " " Não há nenhu…" at bounding box center [1053, 336] width 219 height 34
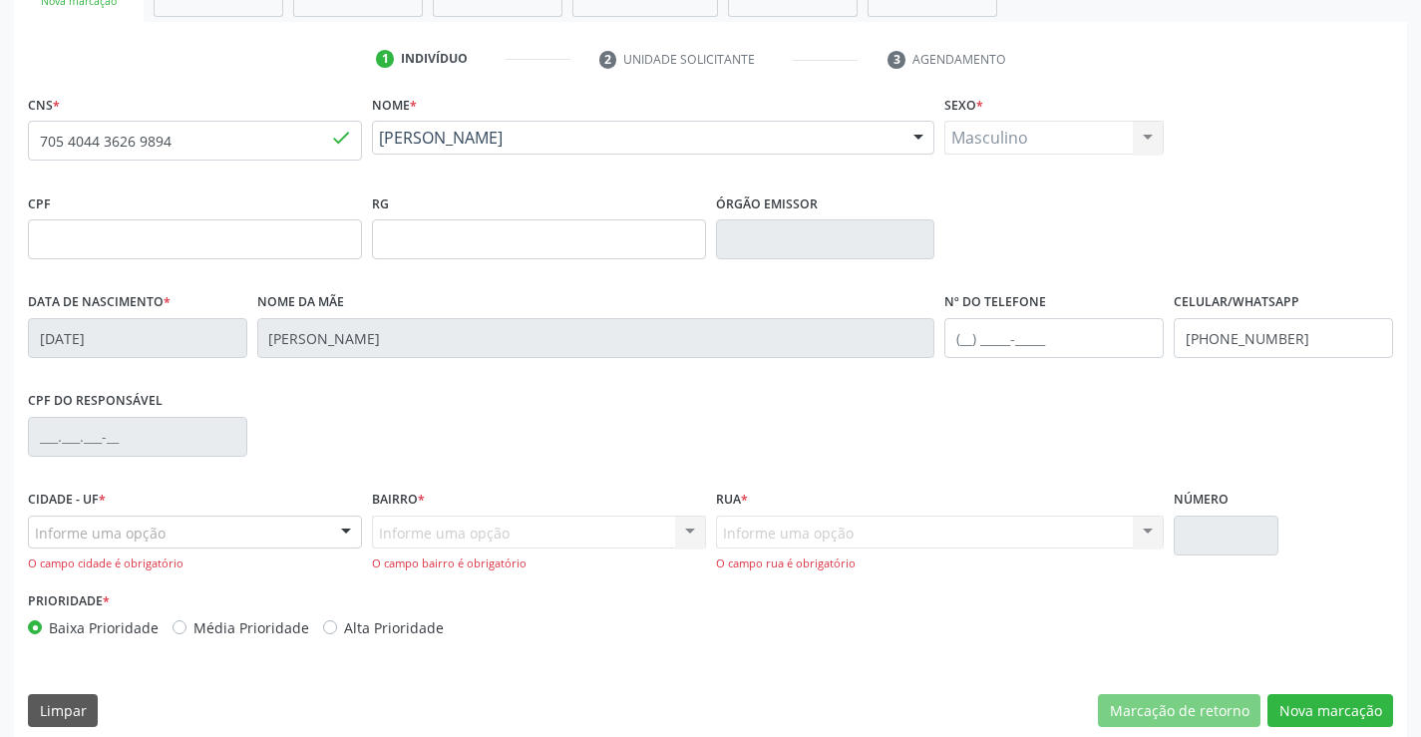
scroll to position [361, 0]
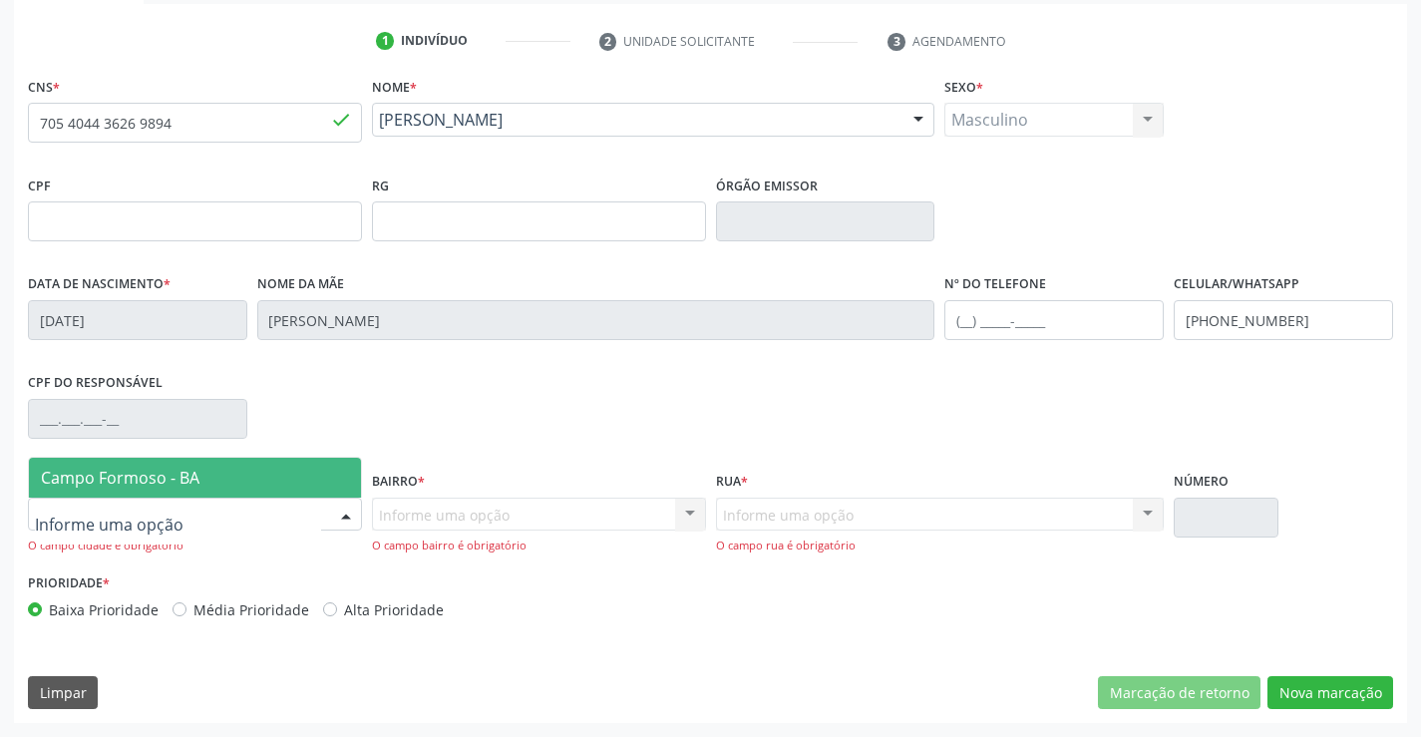
click at [127, 476] on span "Campo Formoso - BA" at bounding box center [120, 478] width 159 height 22
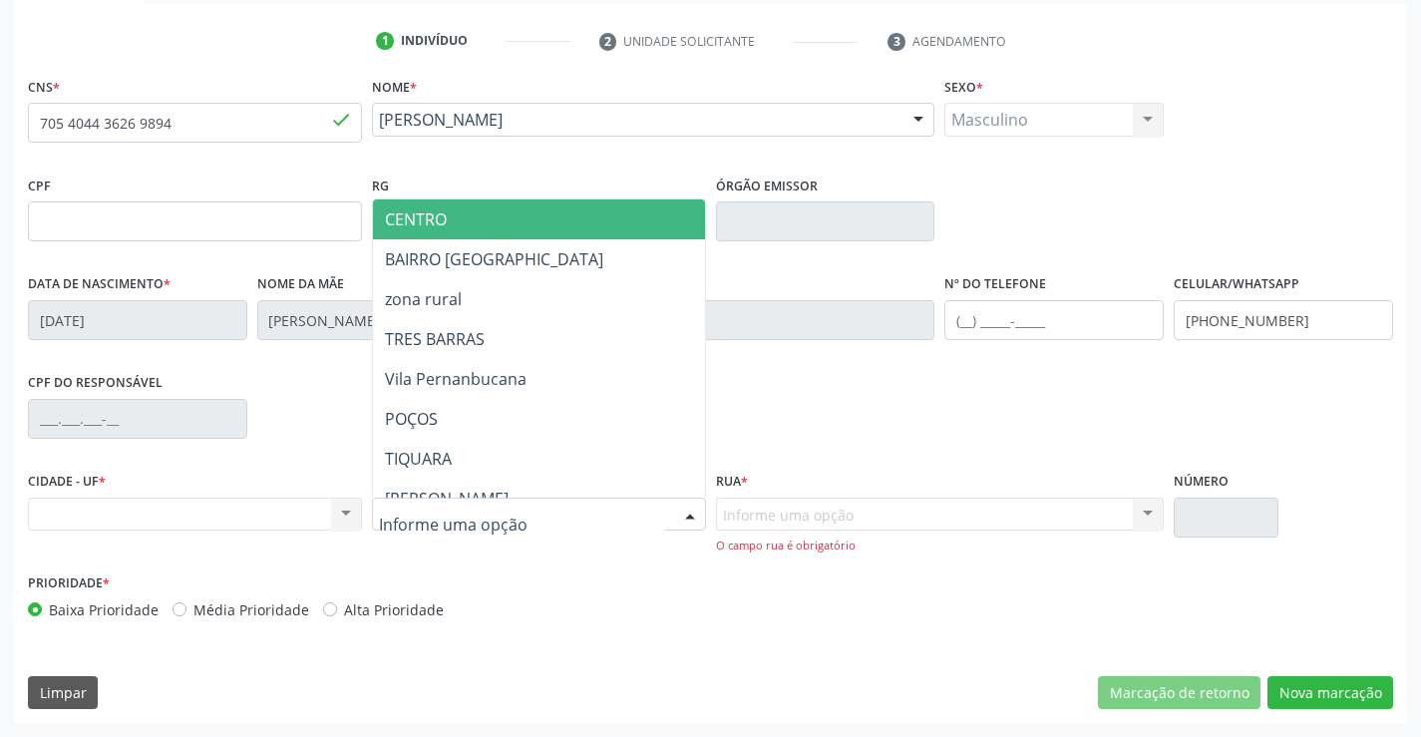
click at [489, 221] on span "CENTRO" at bounding box center [588, 219] width 431 height 40
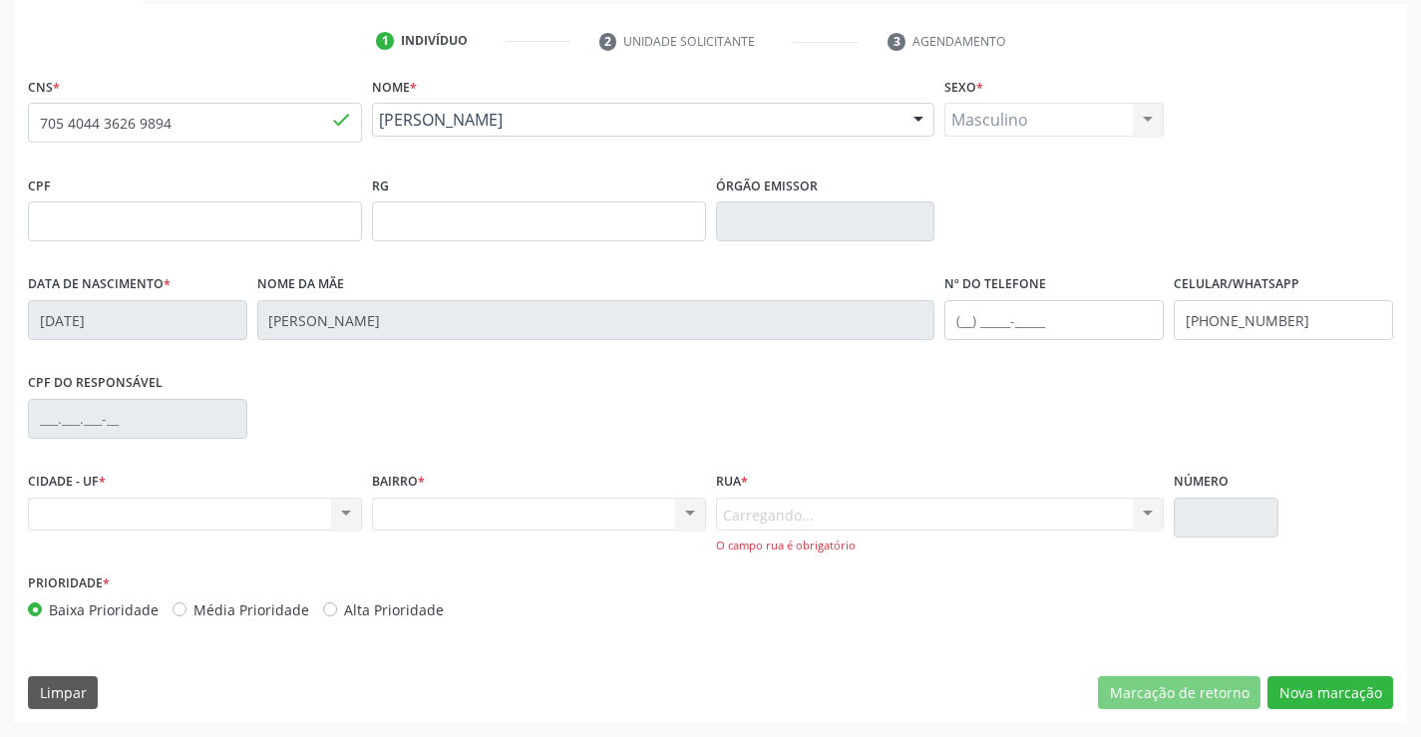
click at [796, 506] on div "Carregando... Nenhum resultado encontrado para: " " Nenhuma opção encontrada. D…" at bounding box center [940, 525] width 449 height 57
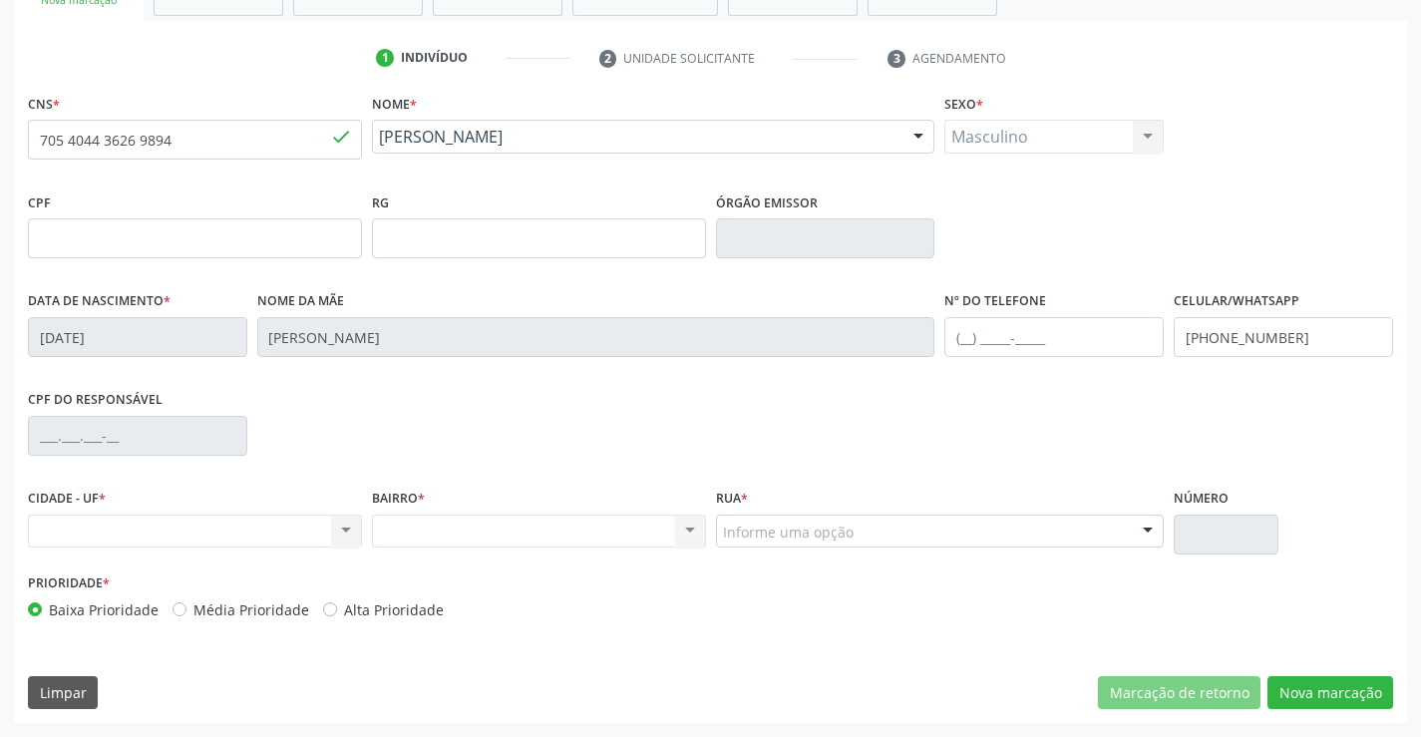
scroll to position [344, 0]
click at [796, 514] on div "Informe uma opção JUCA MARQUES rua retiro das arvores RUA ALEXANDRINO PINTO SIL…" at bounding box center [940, 531] width 449 height 34
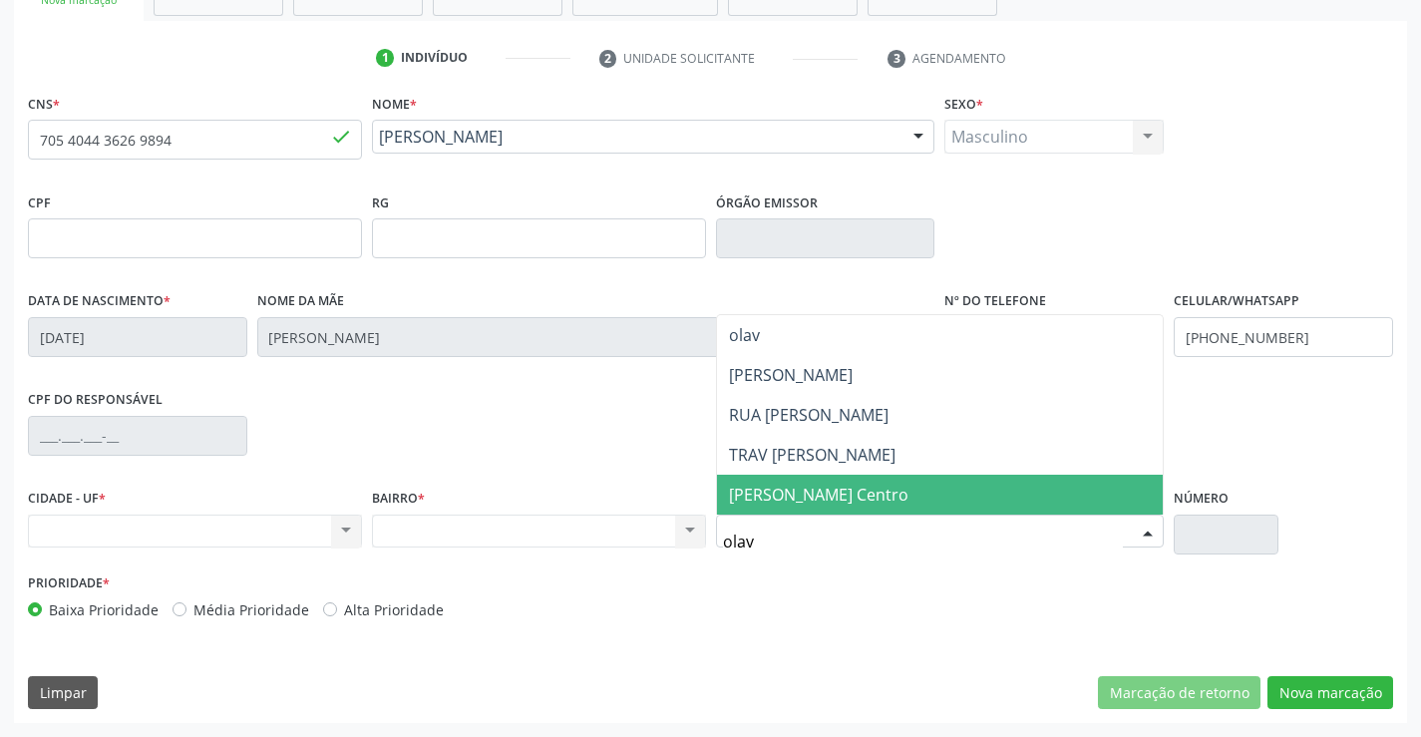
type input "olavo"
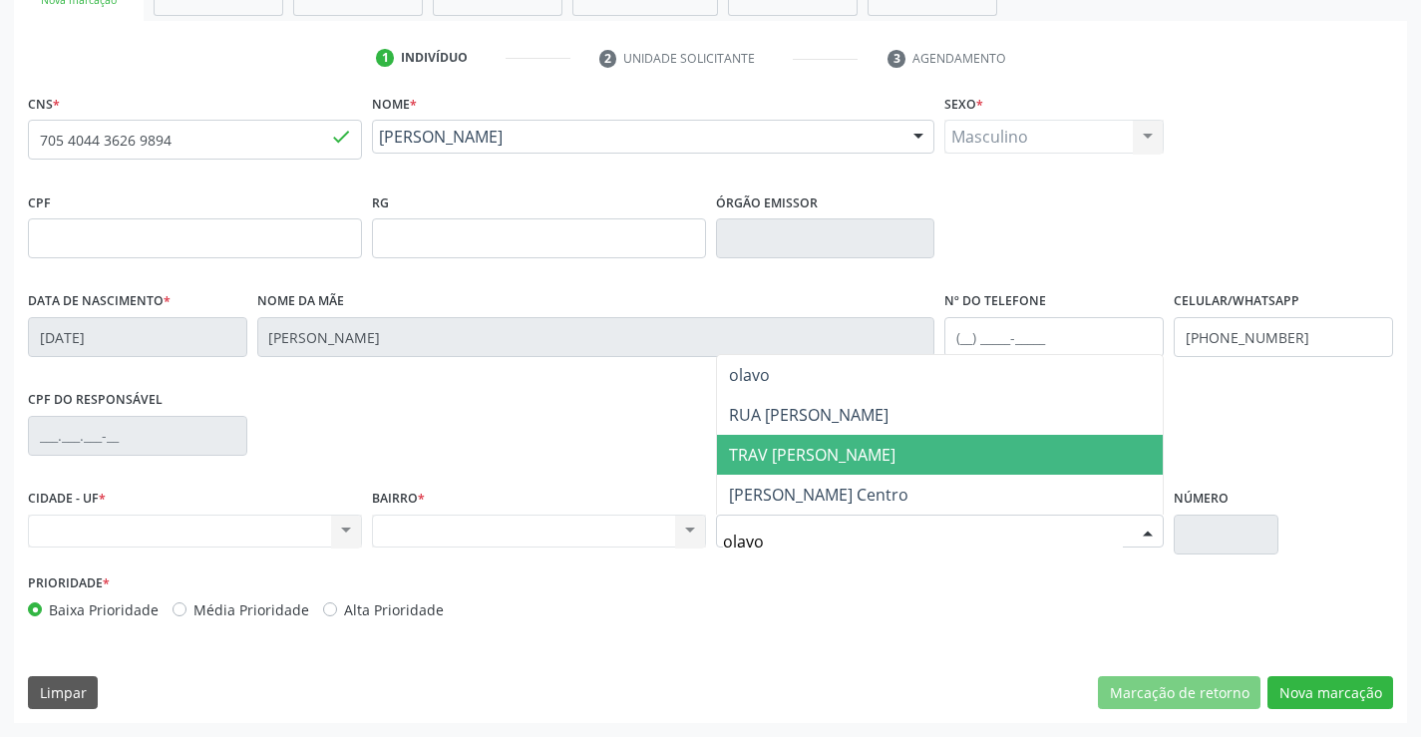
click at [882, 451] on span "TRAV OLAVO BILAC" at bounding box center [940, 455] width 447 height 40
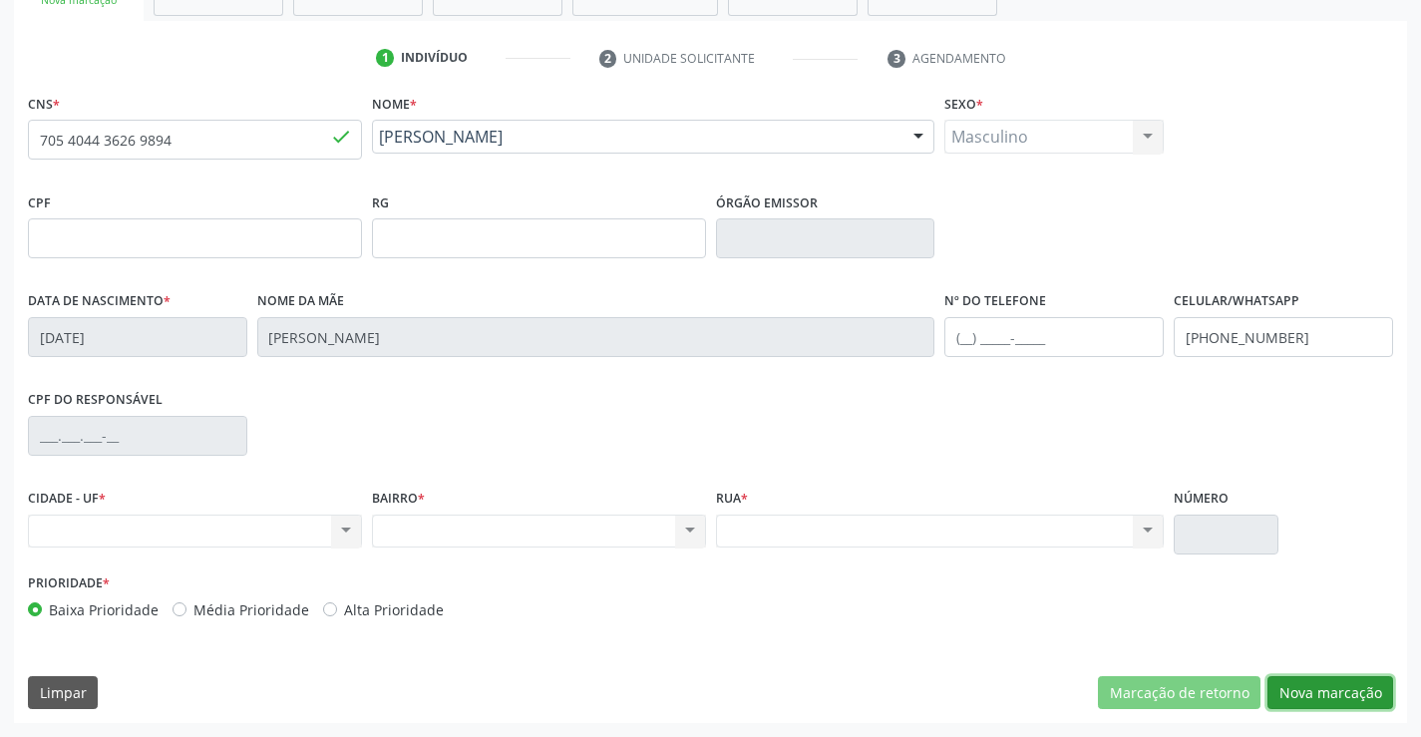
click at [1327, 676] on button "Nova marcação" at bounding box center [1330, 693] width 126 height 34
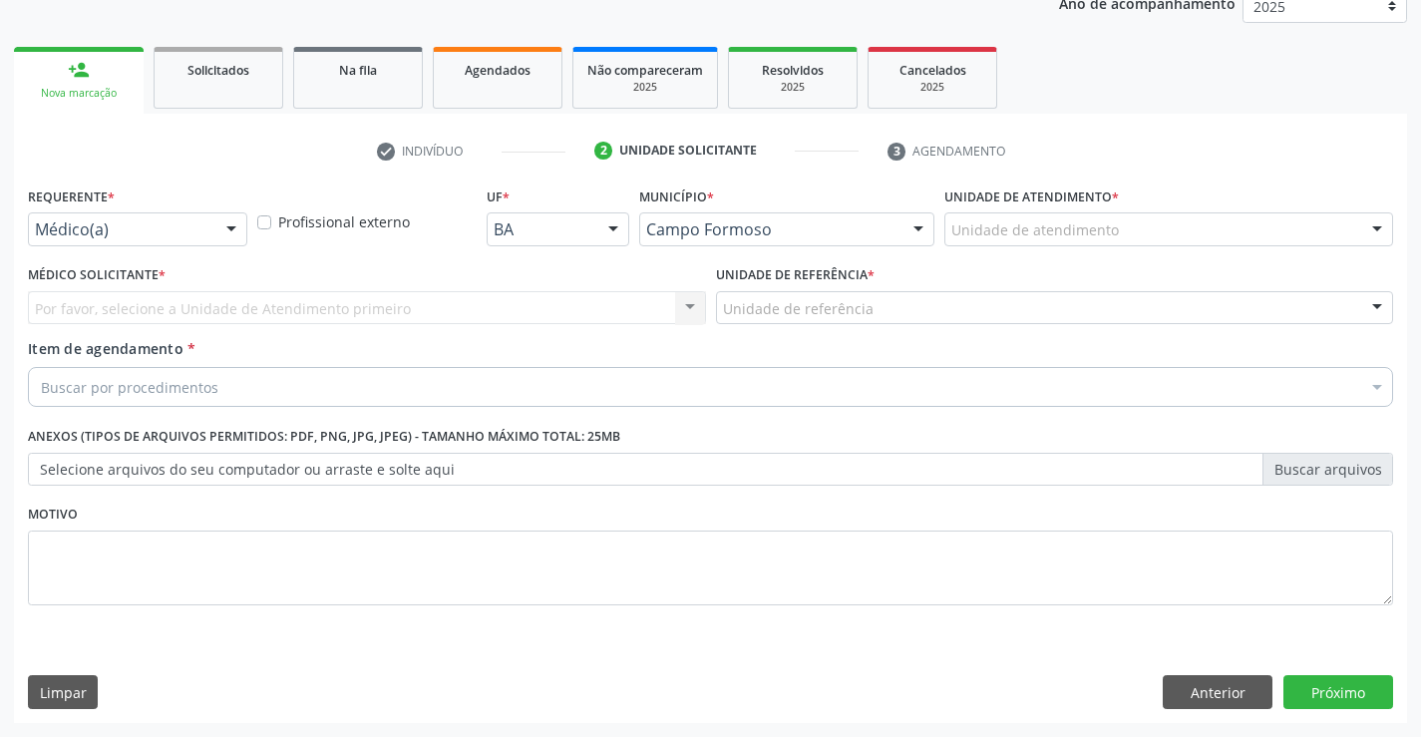
scroll to position [251, 0]
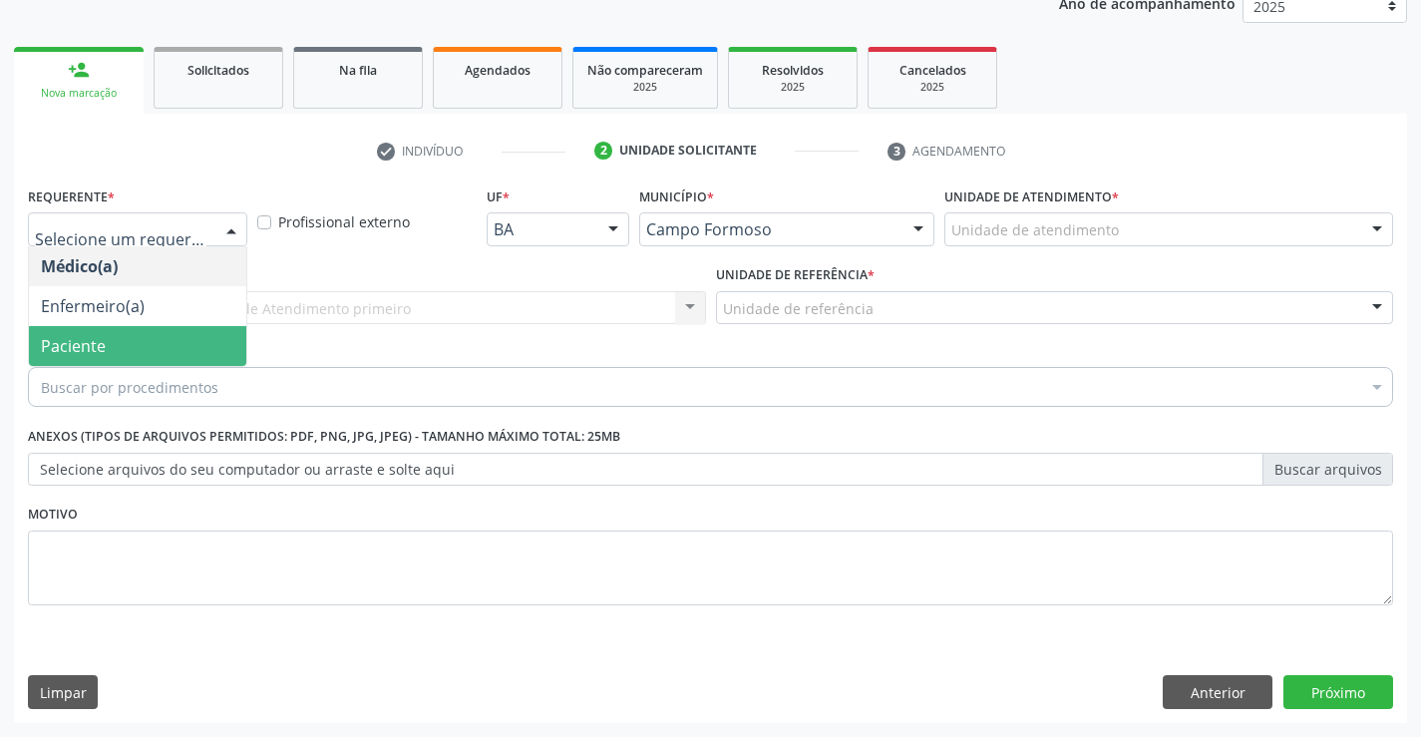
click at [136, 343] on span "Paciente" at bounding box center [137, 346] width 217 height 40
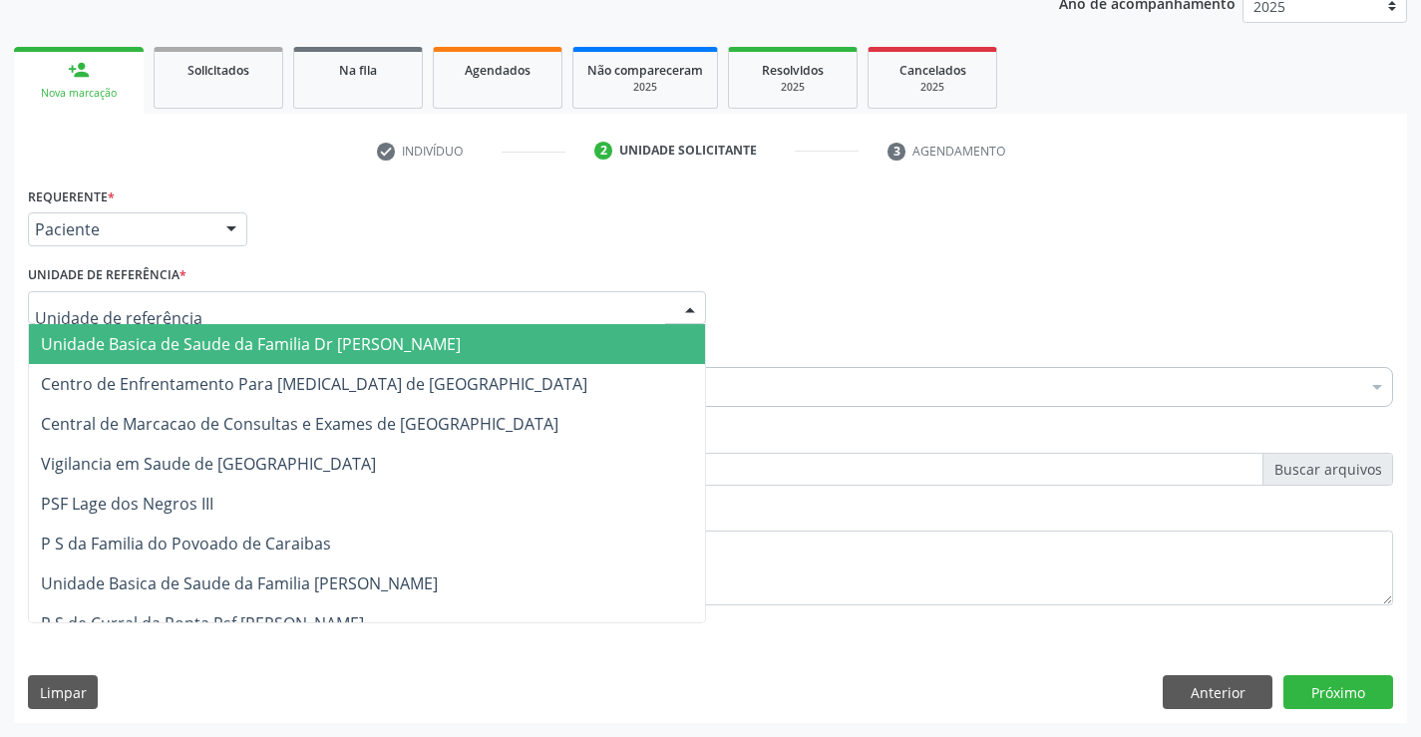
click at [157, 339] on span "Unidade Basica de Saude da Familia Dr [PERSON_NAME]" at bounding box center [251, 344] width 420 height 22
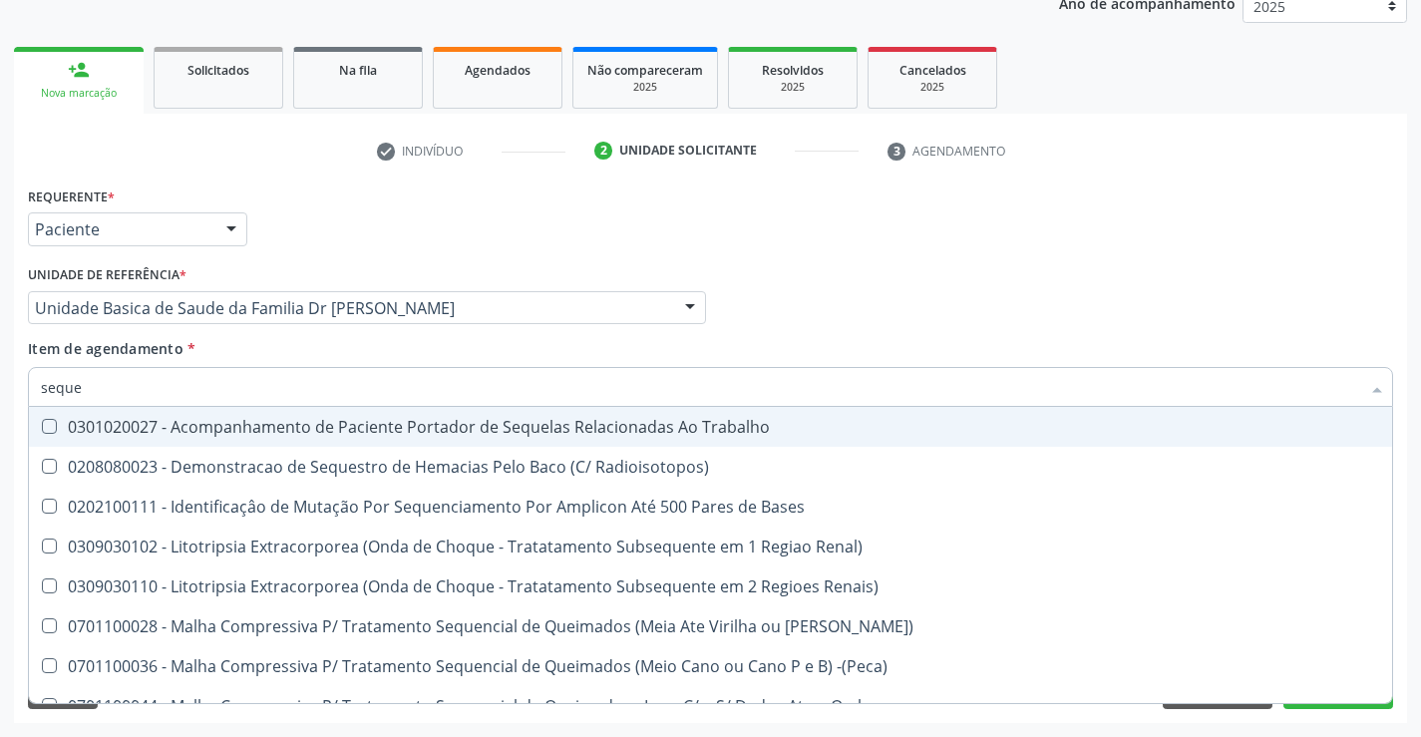
type input "sequen"
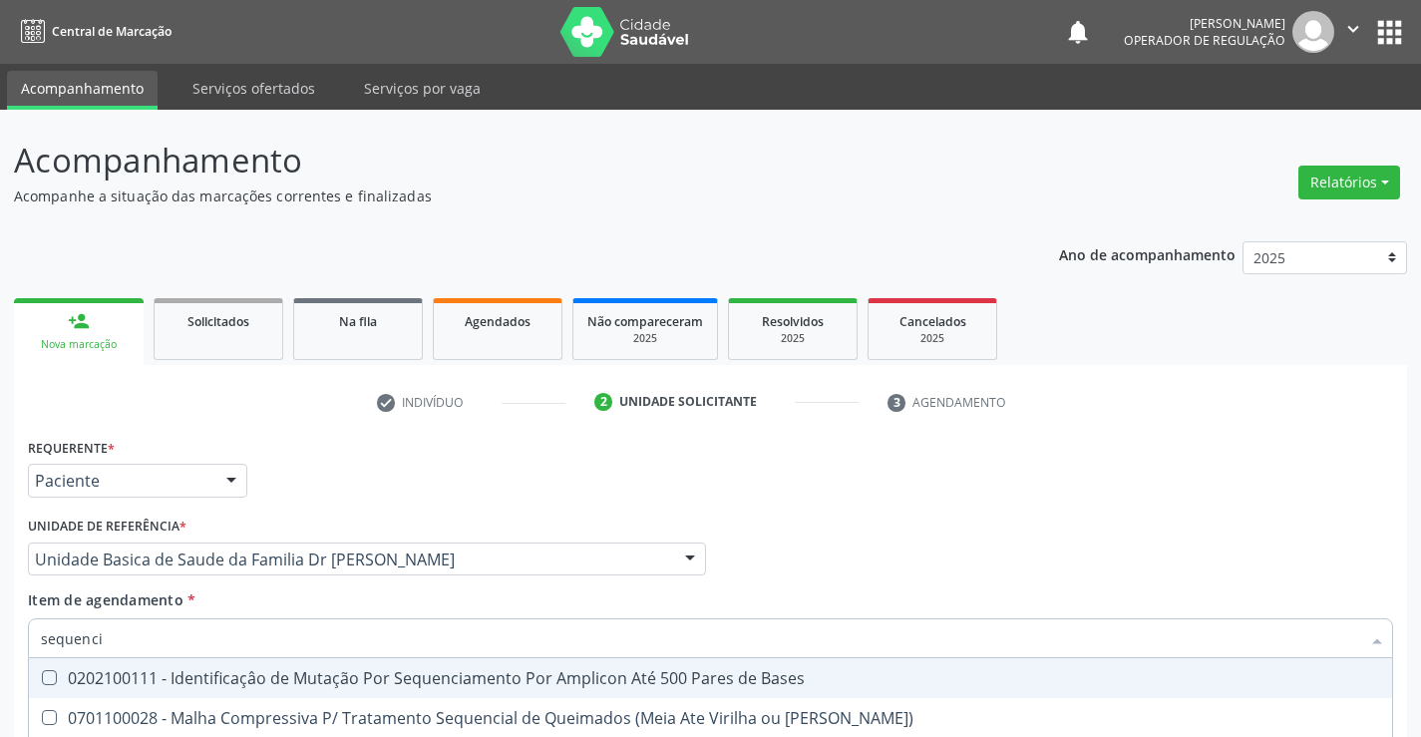
scroll to position [251, 0]
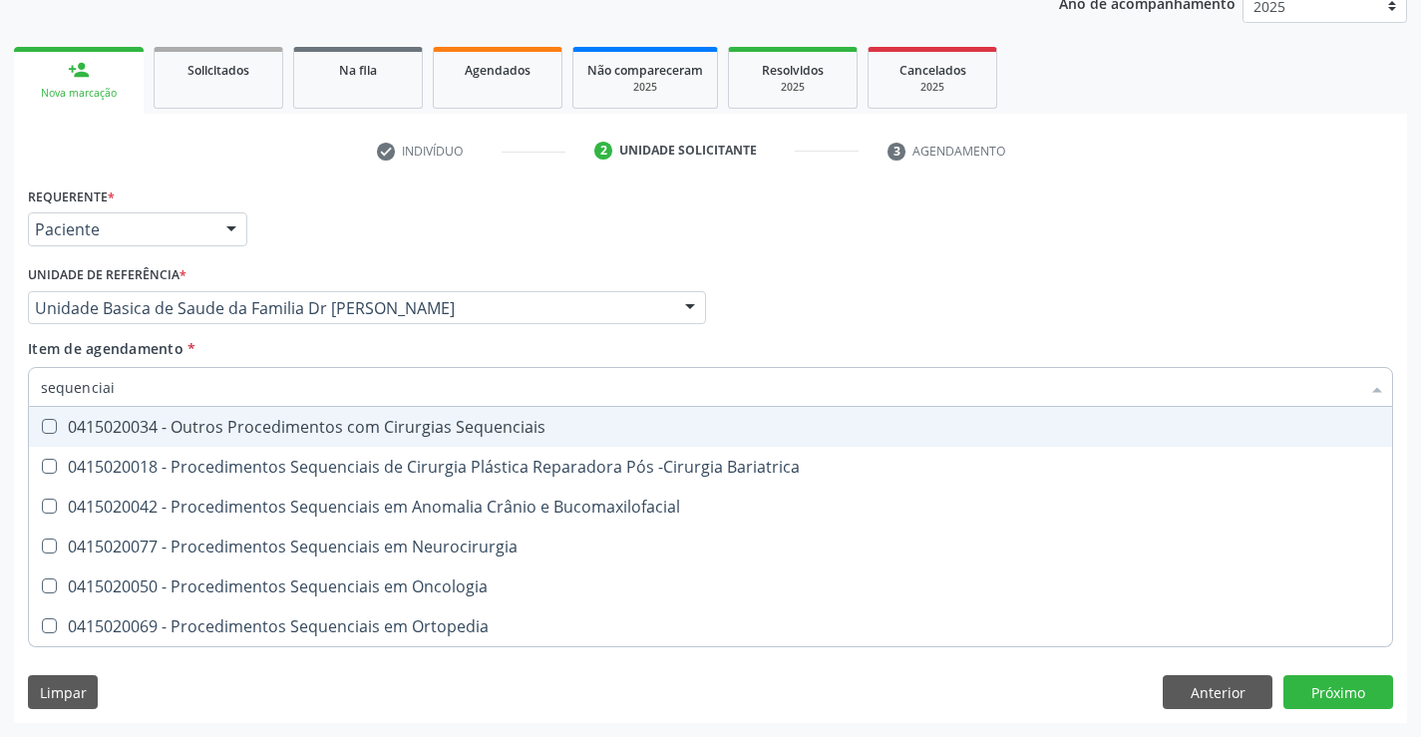
type input "sequenciais"
click at [277, 422] on div "0415020034 - Outros Procedimentos com Cirurgias Sequenciais" at bounding box center [710, 427] width 1339 height 16
checkbox Sequenciais "true"
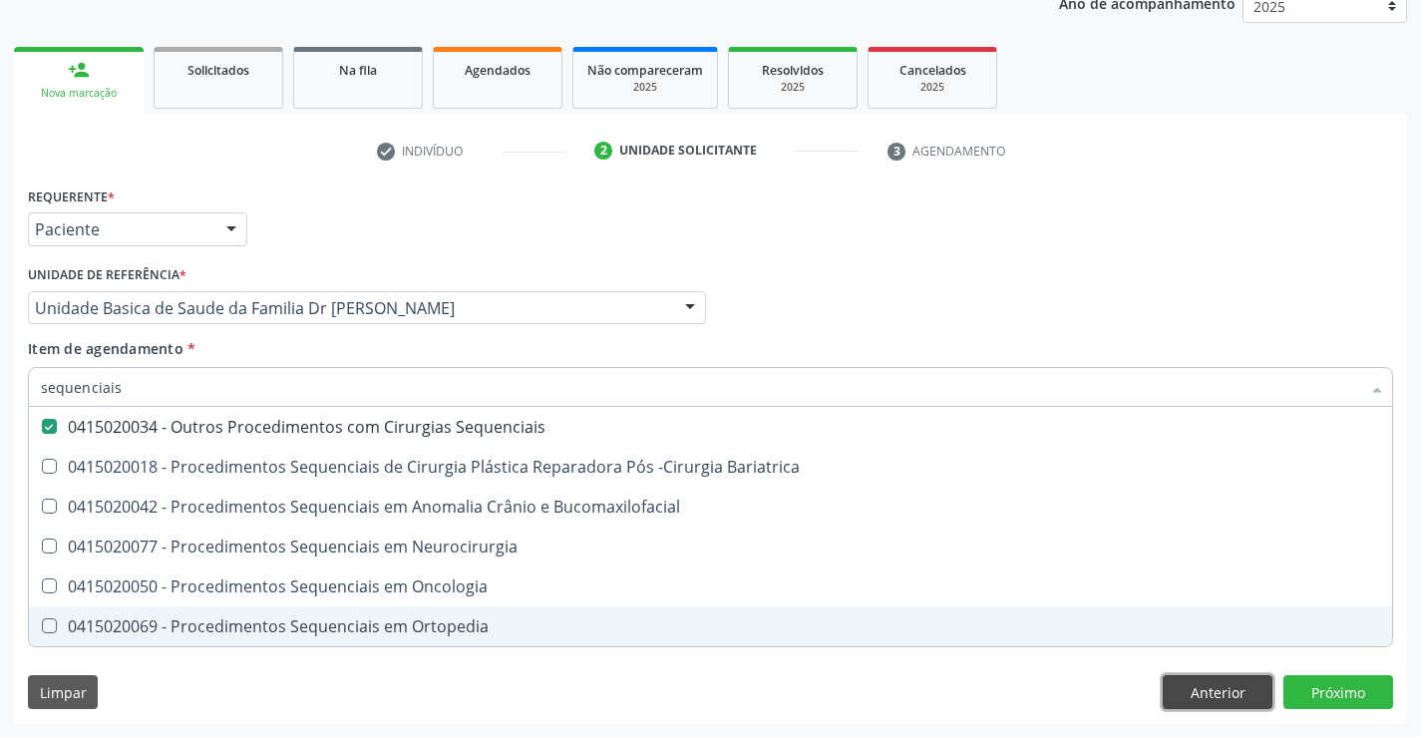
click at [1206, 690] on div "Requerente * Paciente Médico(a) Enfermeiro(a) Paciente Nenhum resultado encontr…" at bounding box center [710, 451] width 1393 height 541
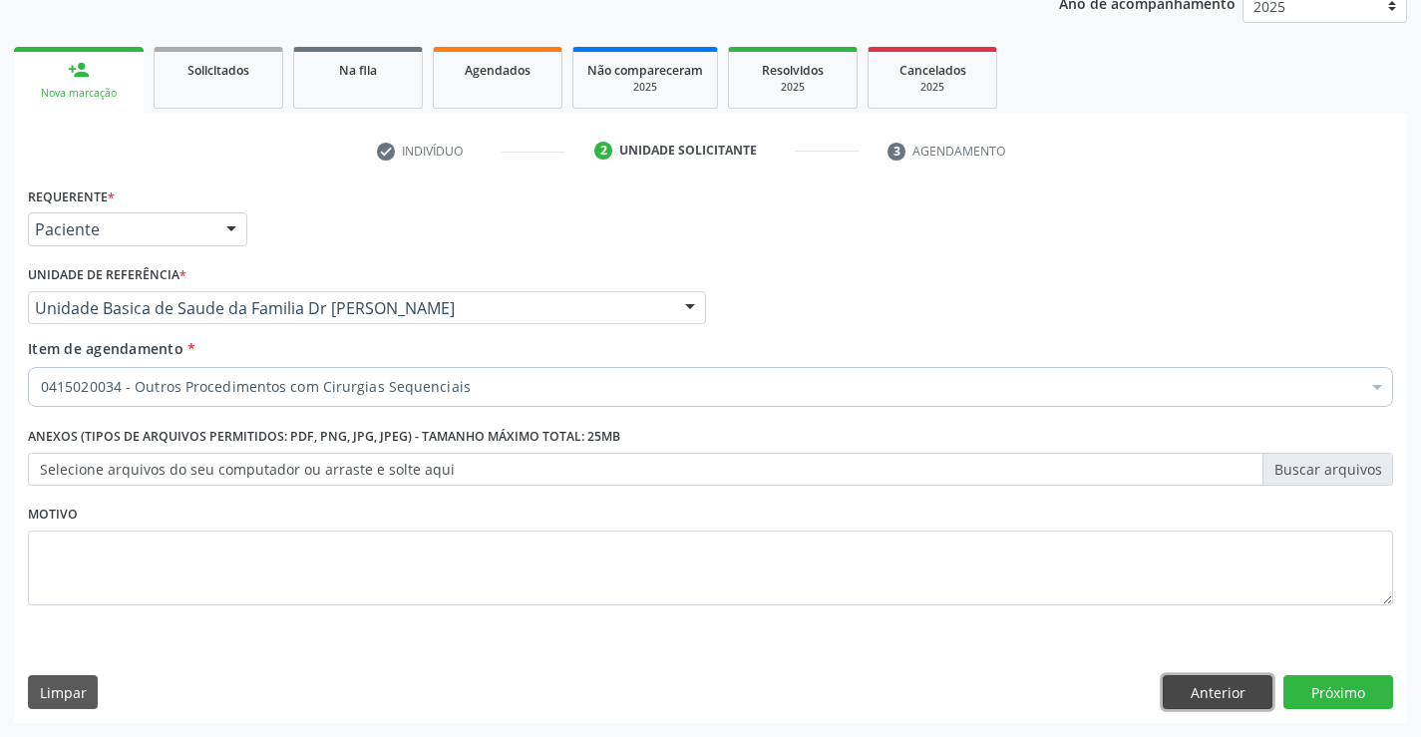
click at [1214, 693] on button "Anterior" at bounding box center [1217, 692] width 110 height 34
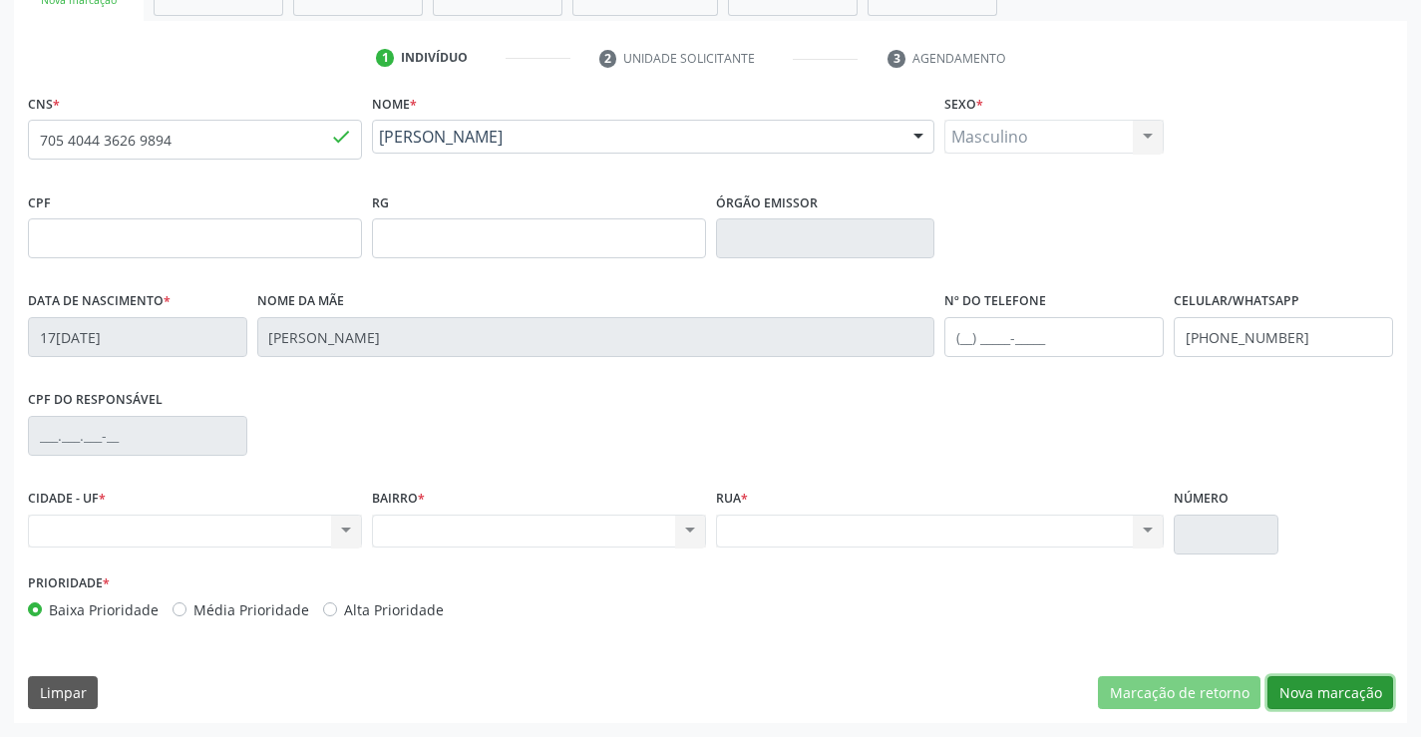
click at [1334, 680] on button "Nova marcação" at bounding box center [1330, 693] width 126 height 34
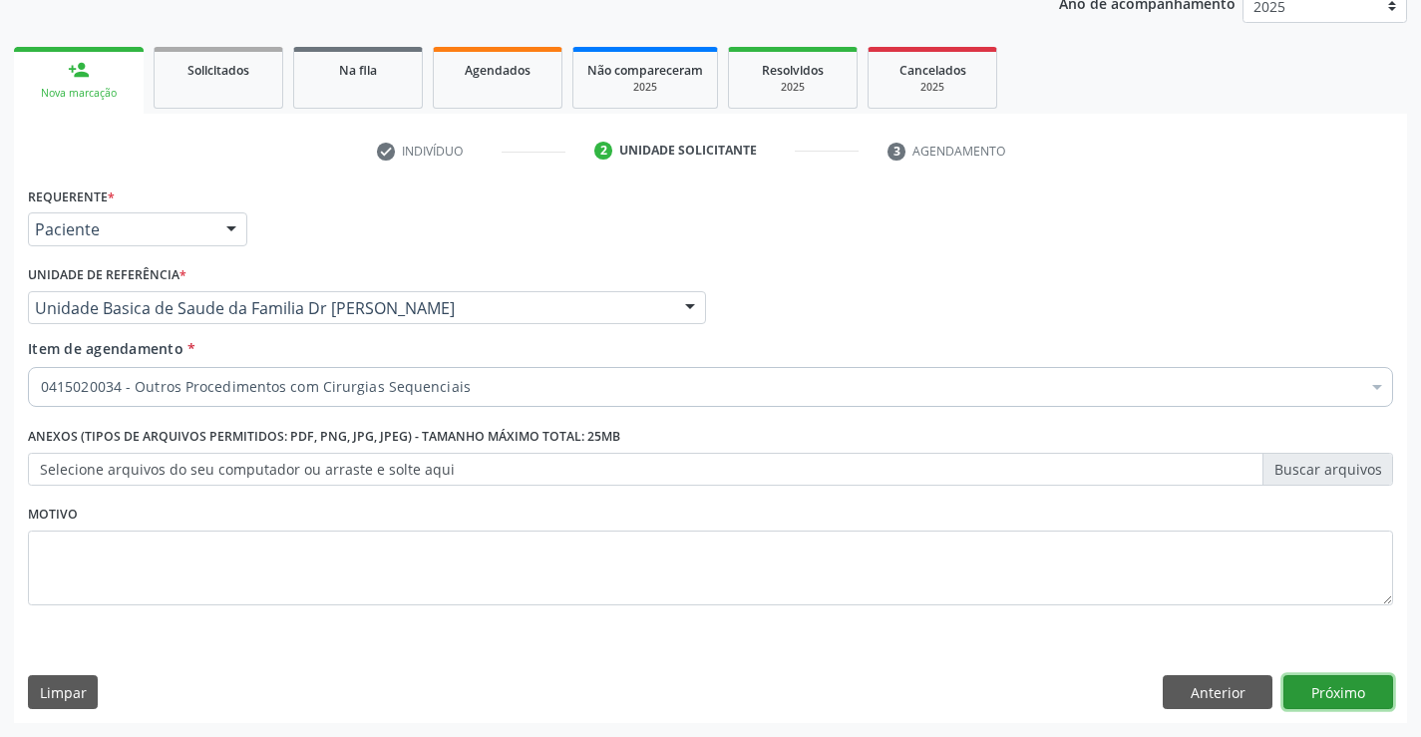
click at [1333, 684] on button "Próximo" at bounding box center [1338, 692] width 110 height 34
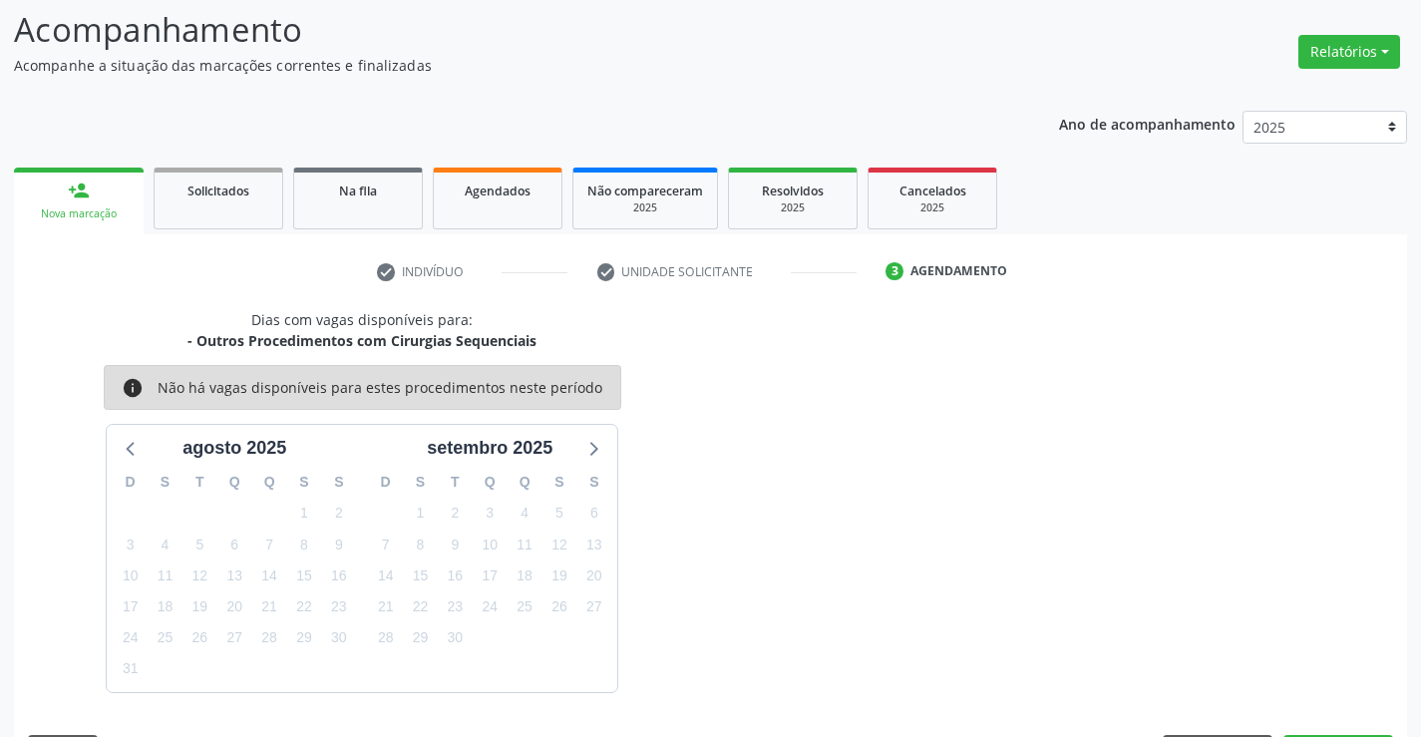
scroll to position [189, 0]
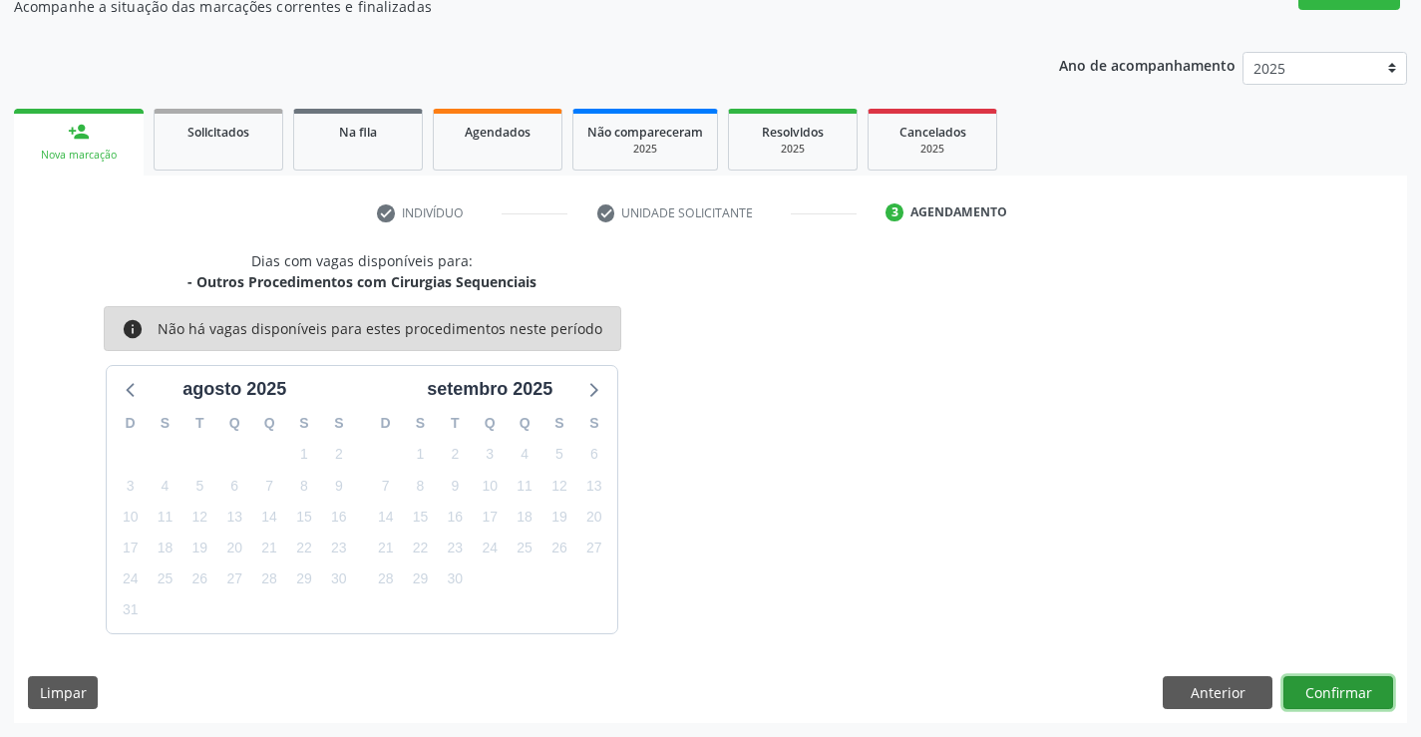
click at [1333, 684] on button "Confirmar" at bounding box center [1338, 693] width 110 height 34
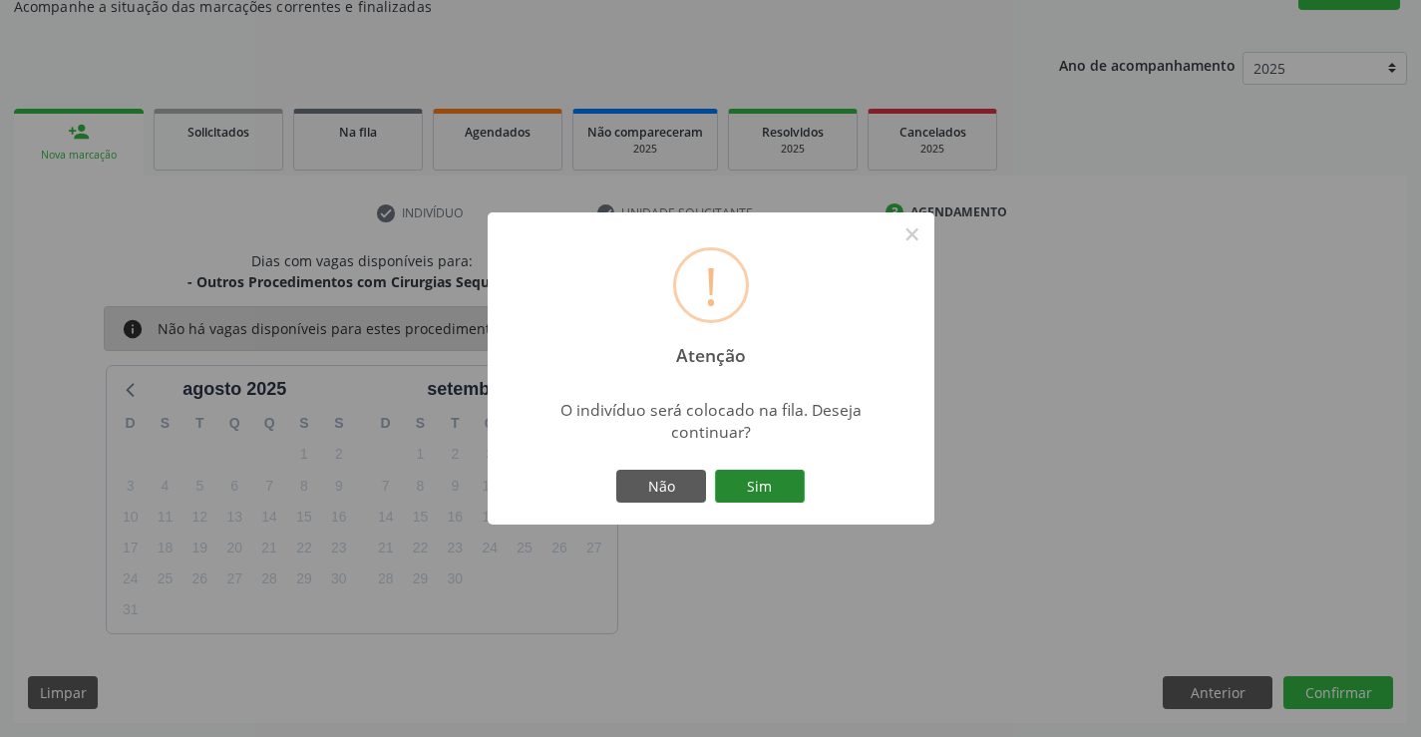
click at [777, 490] on button "Sim" at bounding box center [760, 487] width 90 height 34
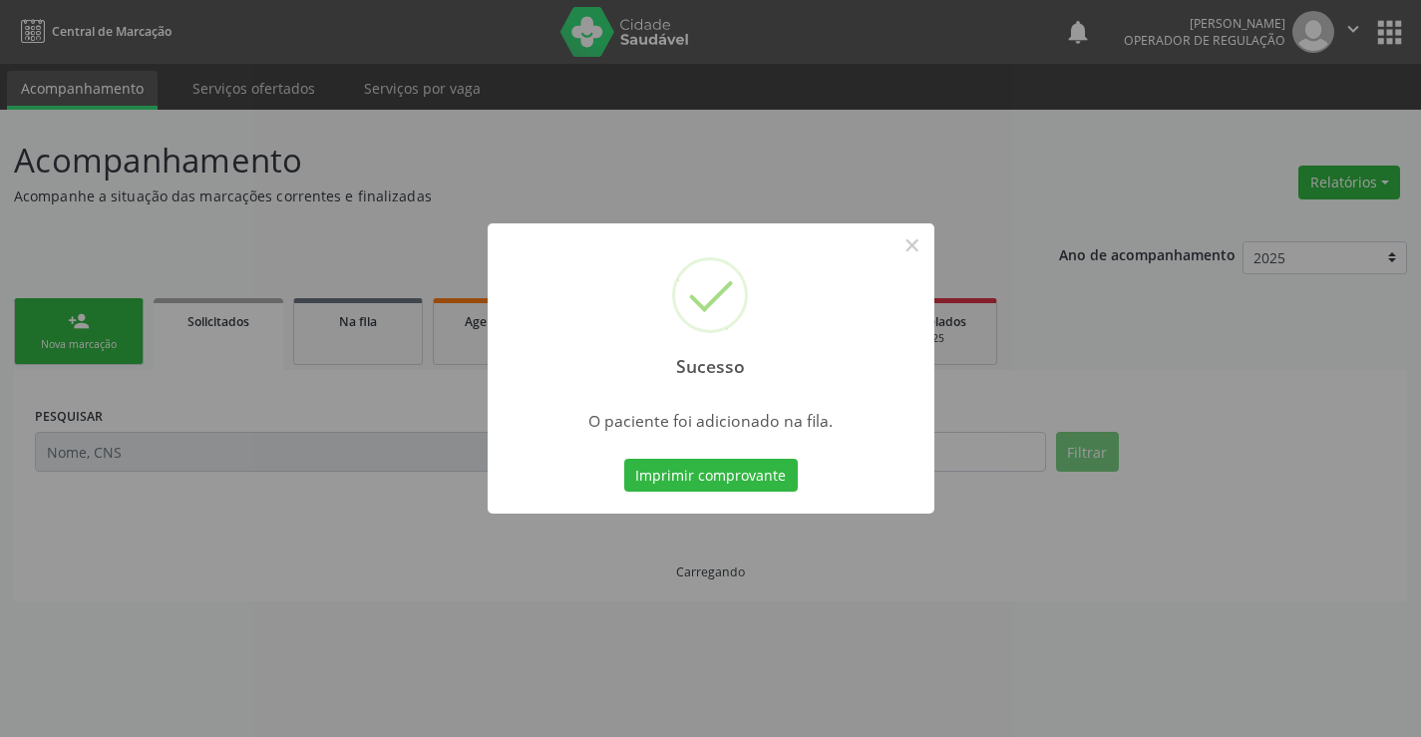
scroll to position [0, 0]
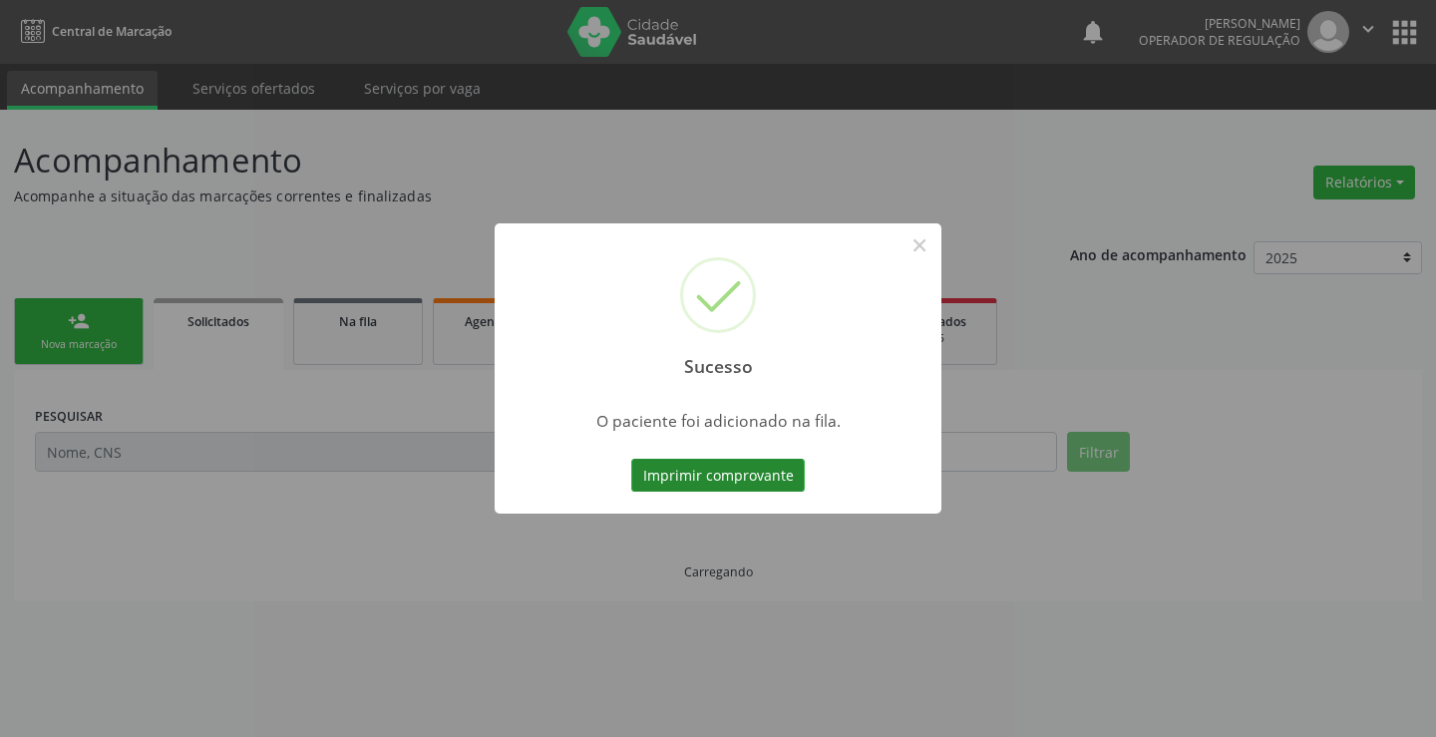
click at [741, 472] on button "Imprimir comprovante" at bounding box center [717, 476] width 173 height 34
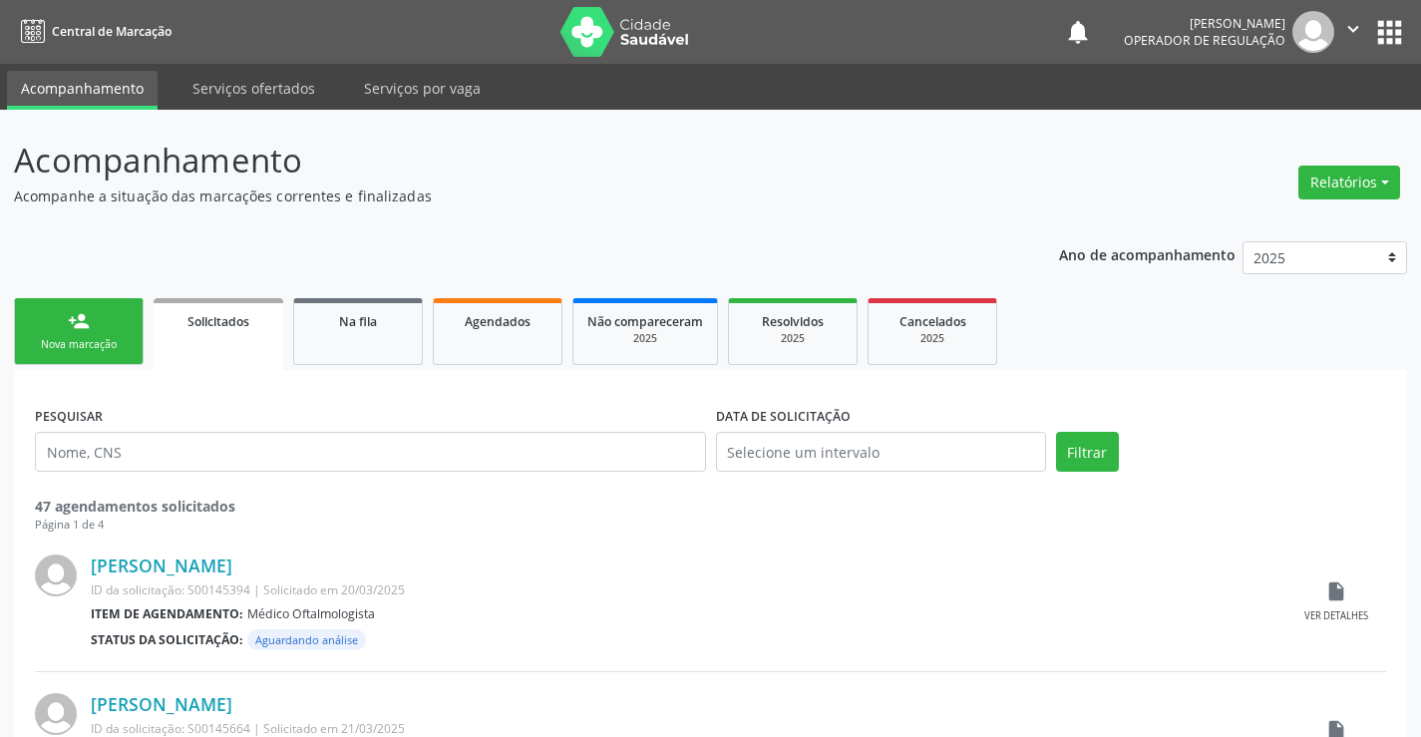
click at [96, 315] on link "person_add Nova marcação" at bounding box center [79, 331] width 130 height 67
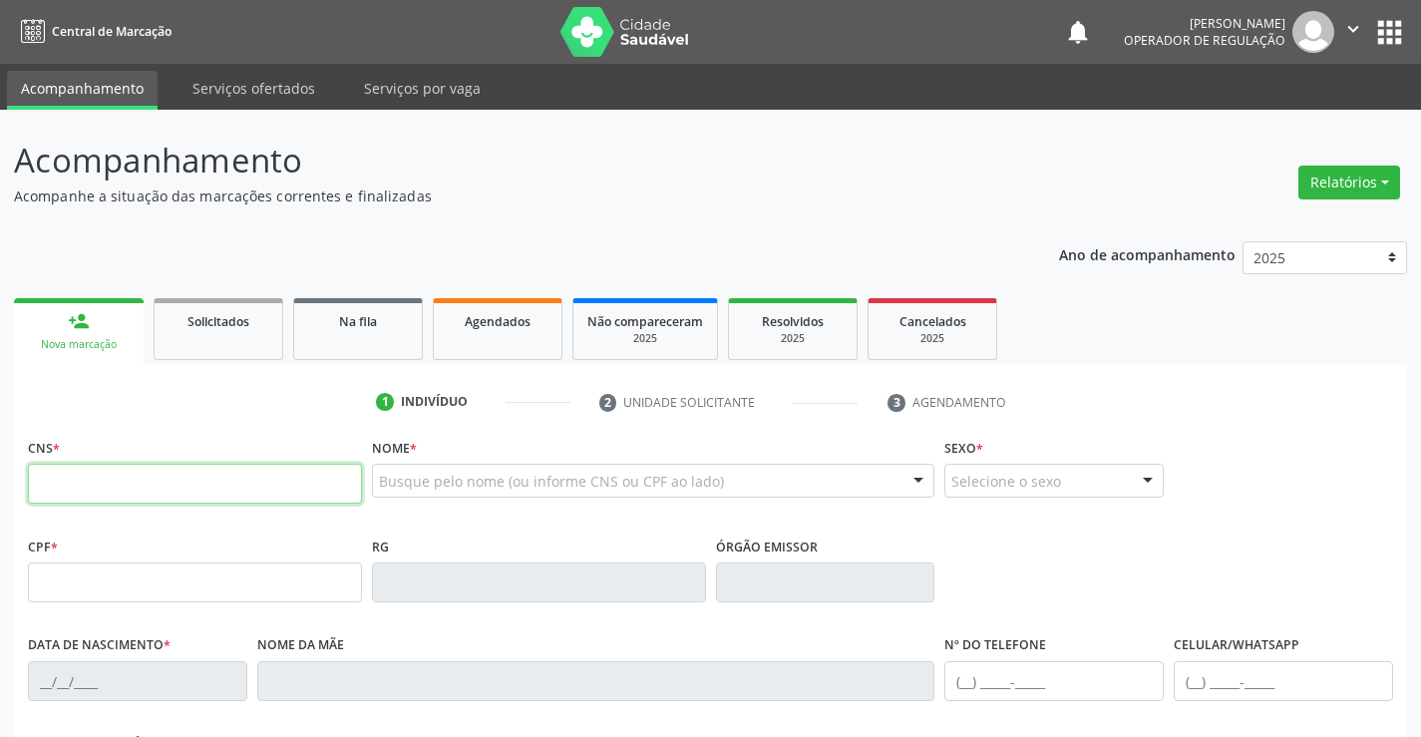
click at [194, 488] on input "text" at bounding box center [195, 484] width 334 height 40
click at [183, 488] on input "text" at bounding box center [195, 484] width 334 height 40
click at [175, 487] on input "text" at bounding box center [195, 484] width 334 height 40
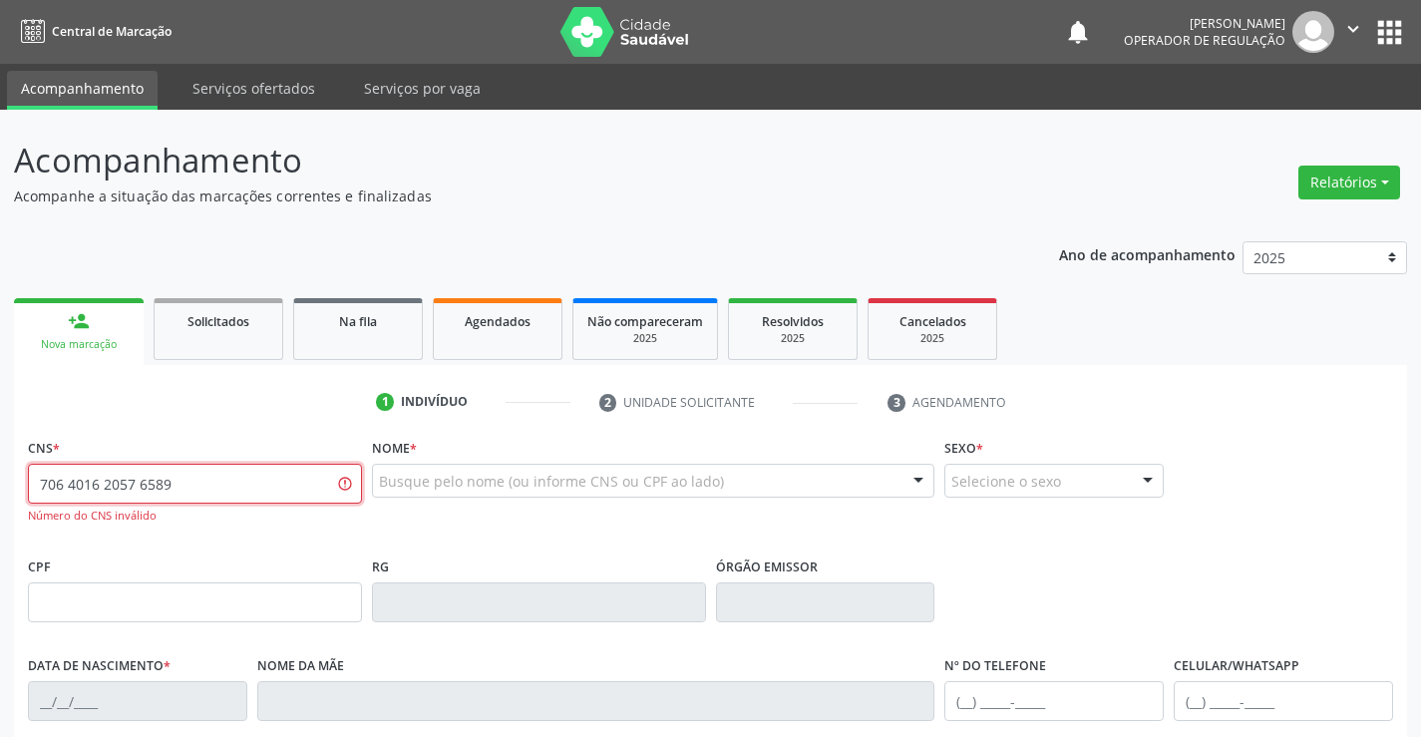
type input "706 4016 2057 6589"
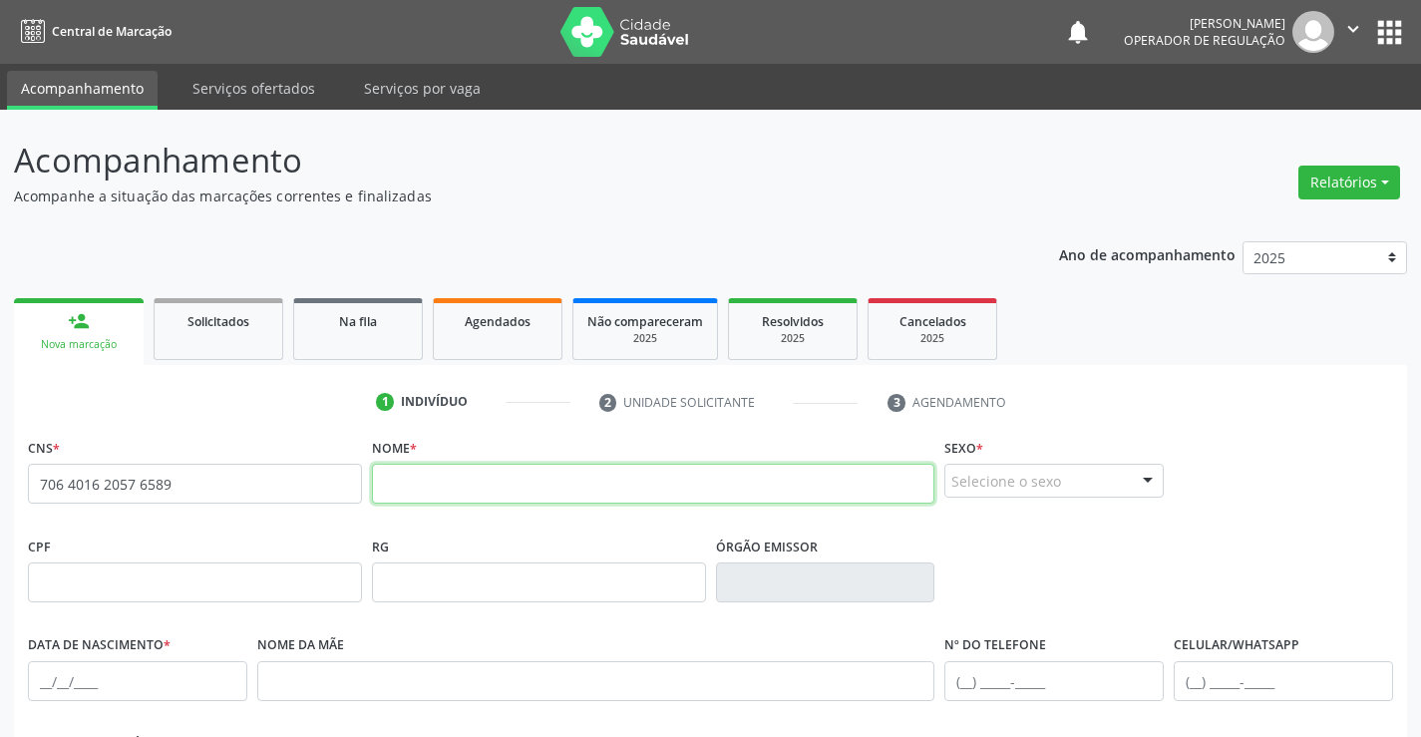
click at [424, 487] on input "text" at bounding box center [653, 484] width 563 height 40
type input "LUANA MILENA PEREIRA DA SILVA"
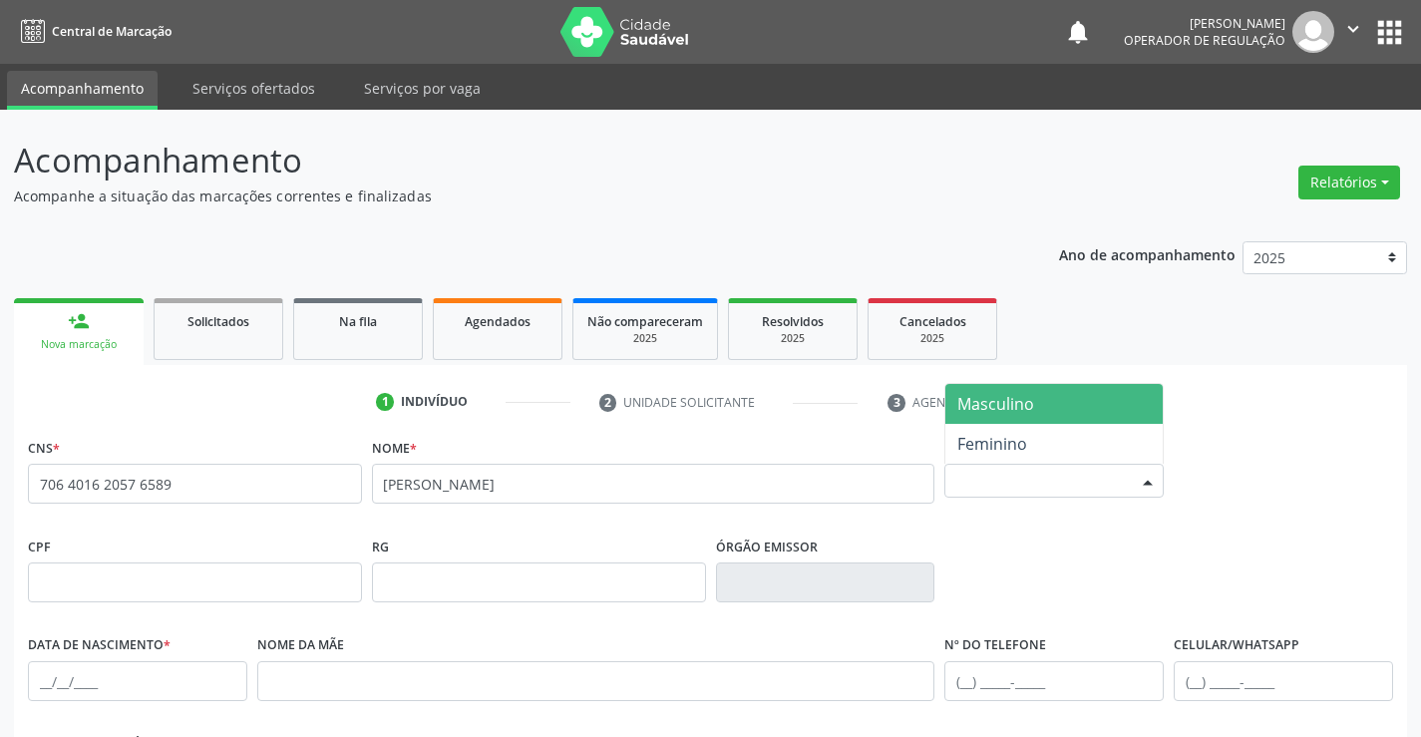
click at [1018, 472] on div "Selecione o sexo" at bounding box center [1053, 481] width 219 height 34
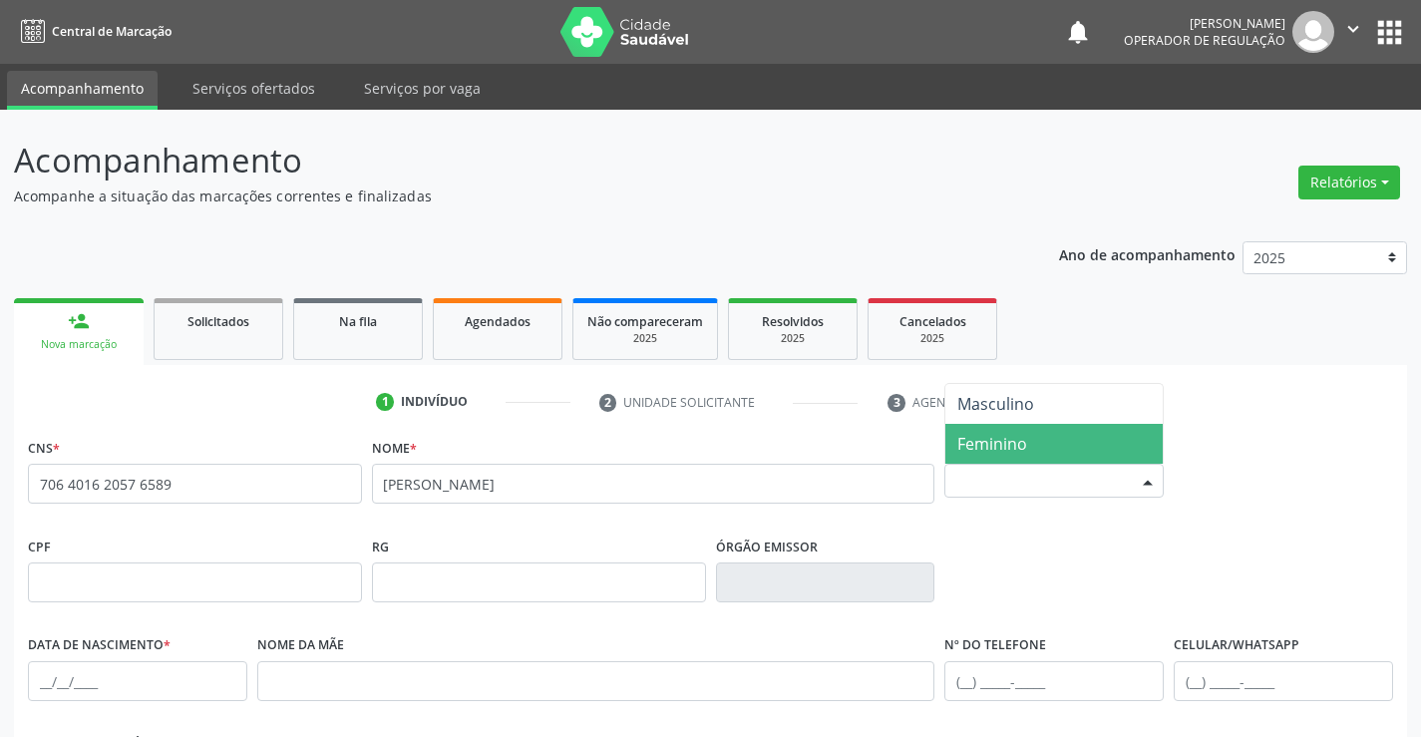
click at [1017, 445] on span "Feminino" at bounding box center [992, 444] width 70 height 22
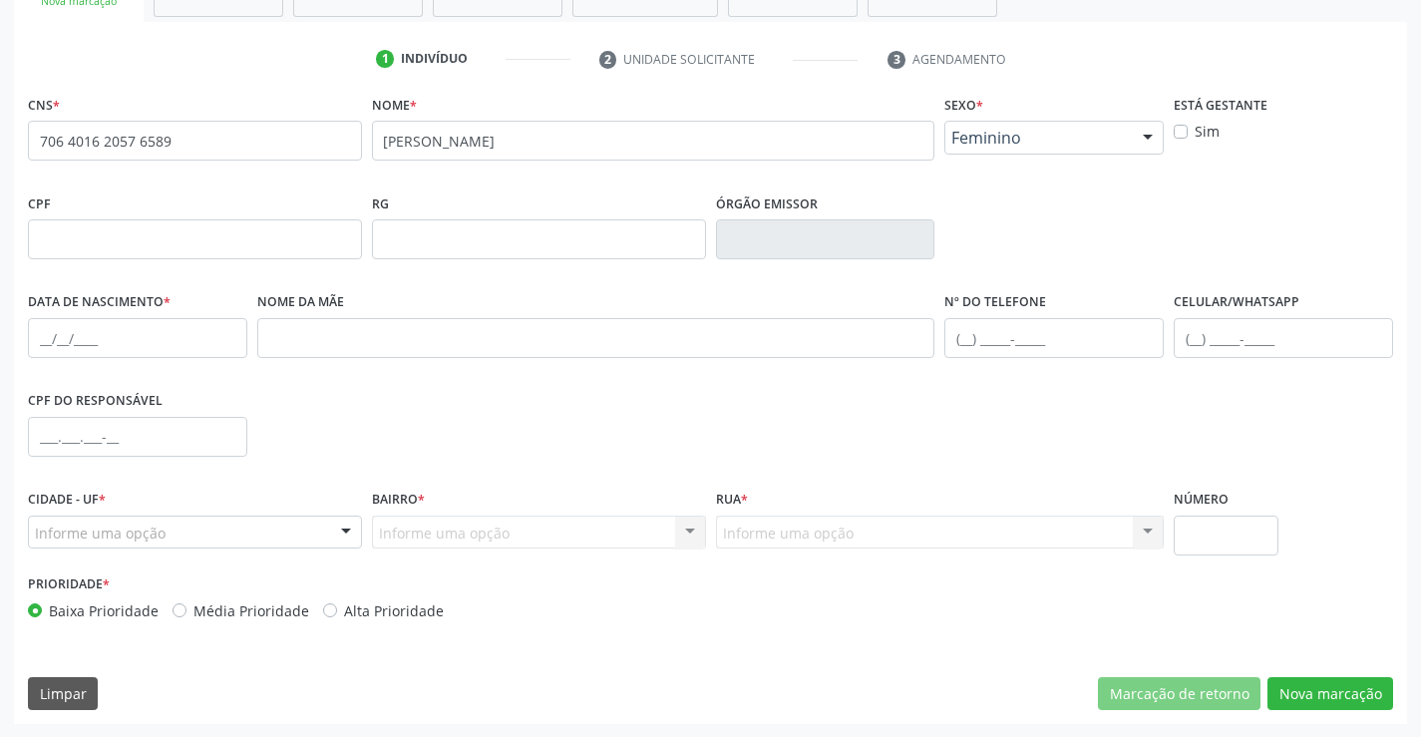
scroll to position [344, 0]
click at [1225, 340] on input "text" at bounding box center [1282, 337] width 219 height 40
type input "(74) 98810-2013"
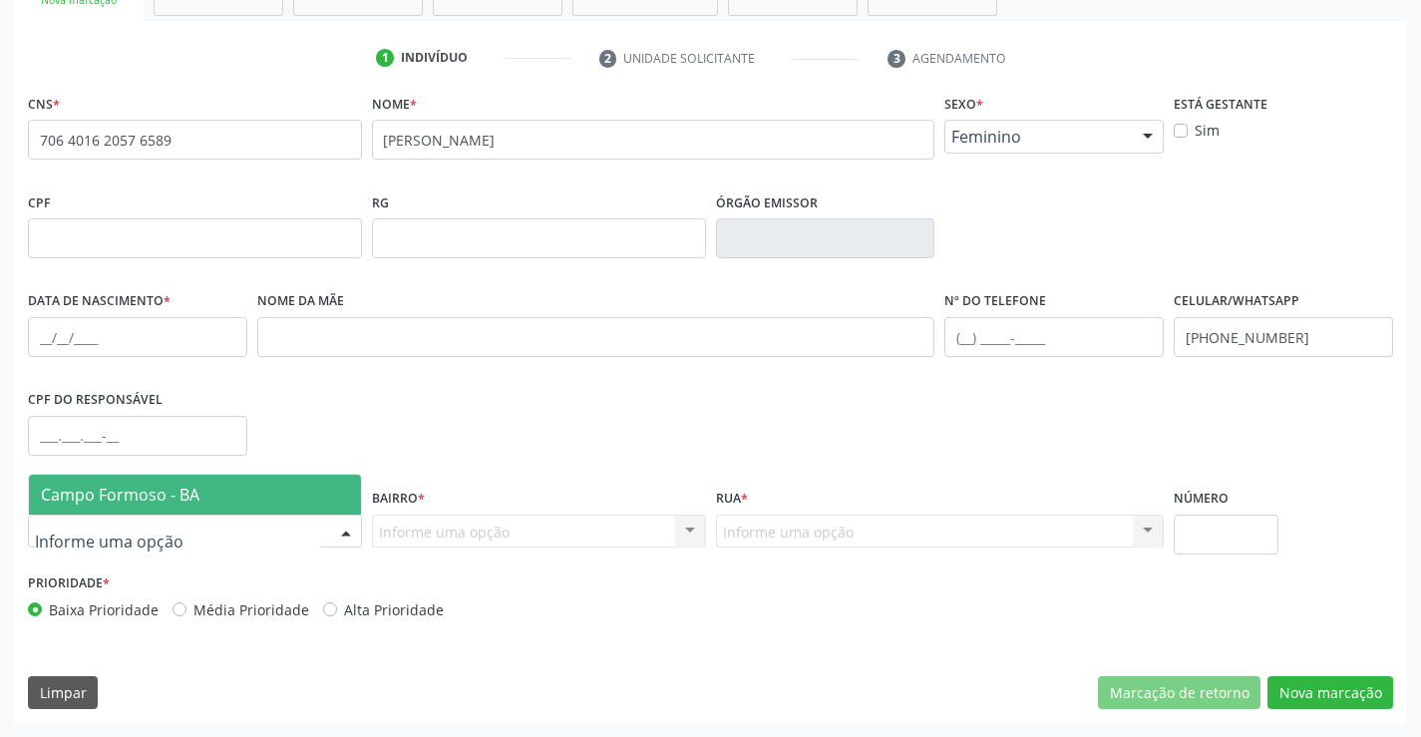
click at [216, 534] on div at bounding box center [195, 531] width 334 height 34
click at [225, 501] on span "Campo Formoso - BA" at bounding box center [195, 495] width 332 height 40
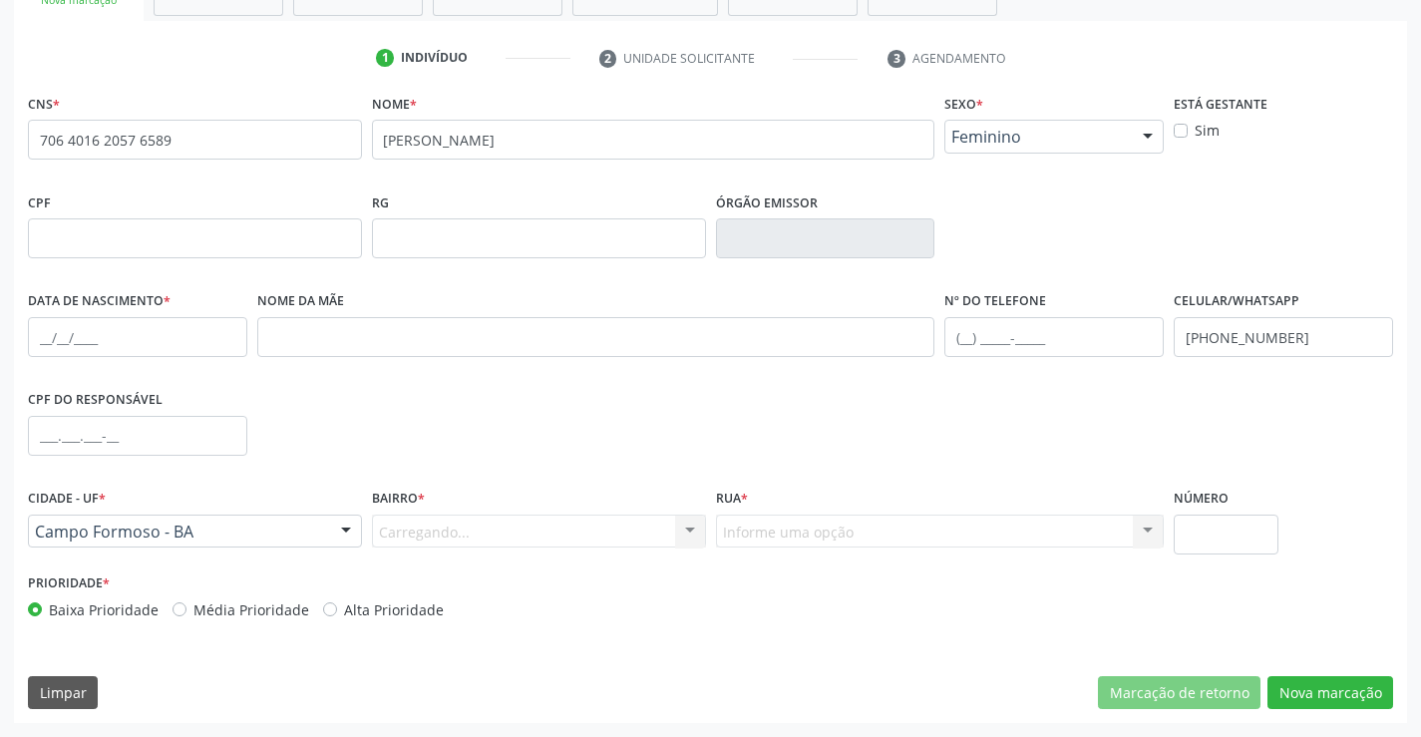
click at [437, 527] on div "Carregando... Nenhum resultado encontrado para: " " Nenhuma opção encontrada. D…" at bounding box center [539, 531] width 334 height 34
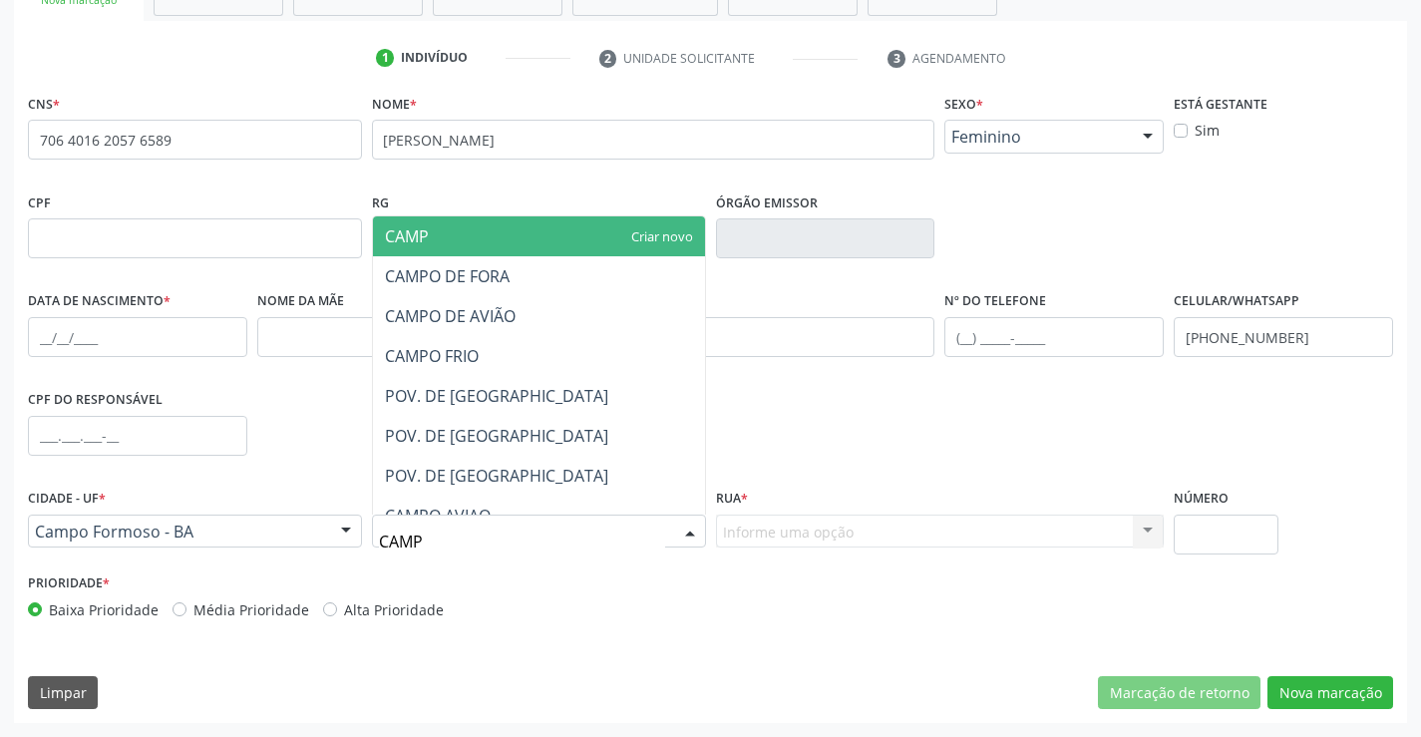
type input "CAMPO"
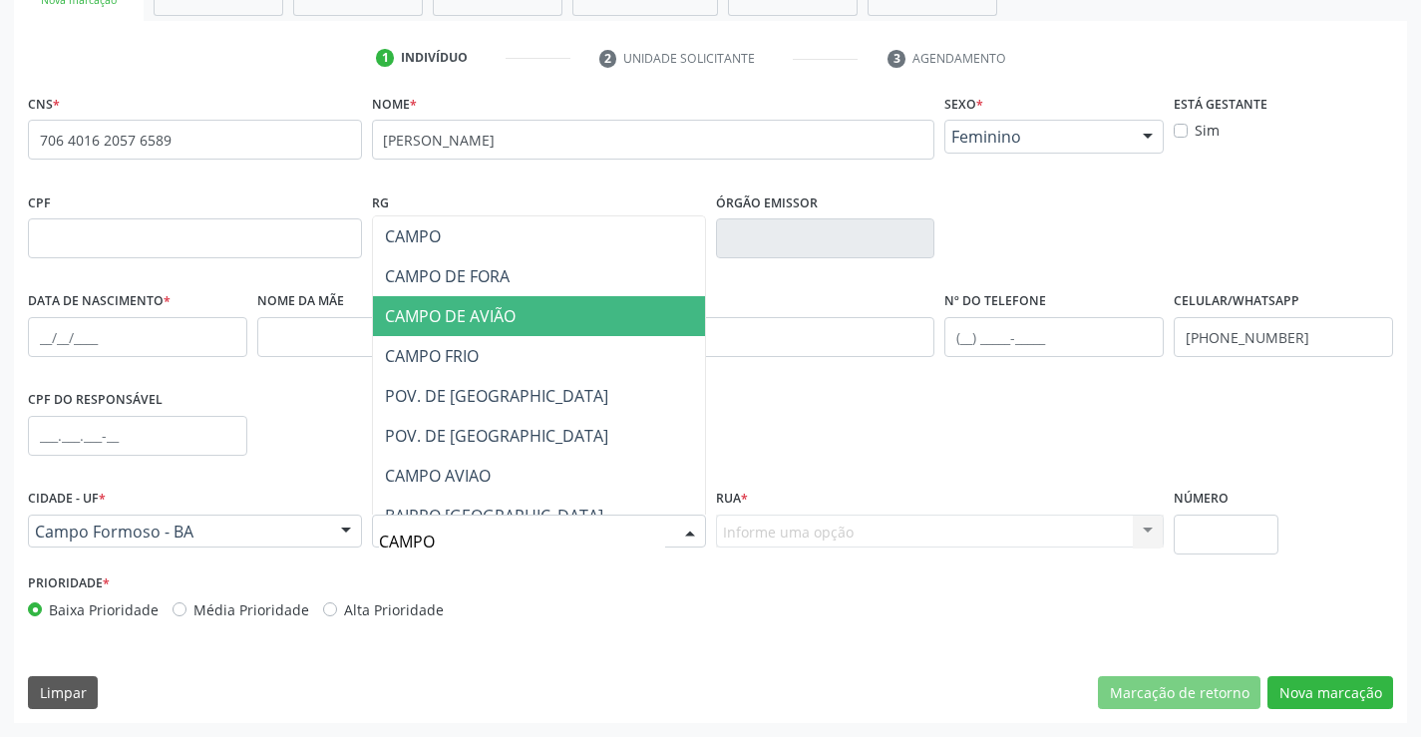
click at [482, 317] on span "CAMPO DE AVIÃO" at bounding box center [450, 316] width 131 height 22
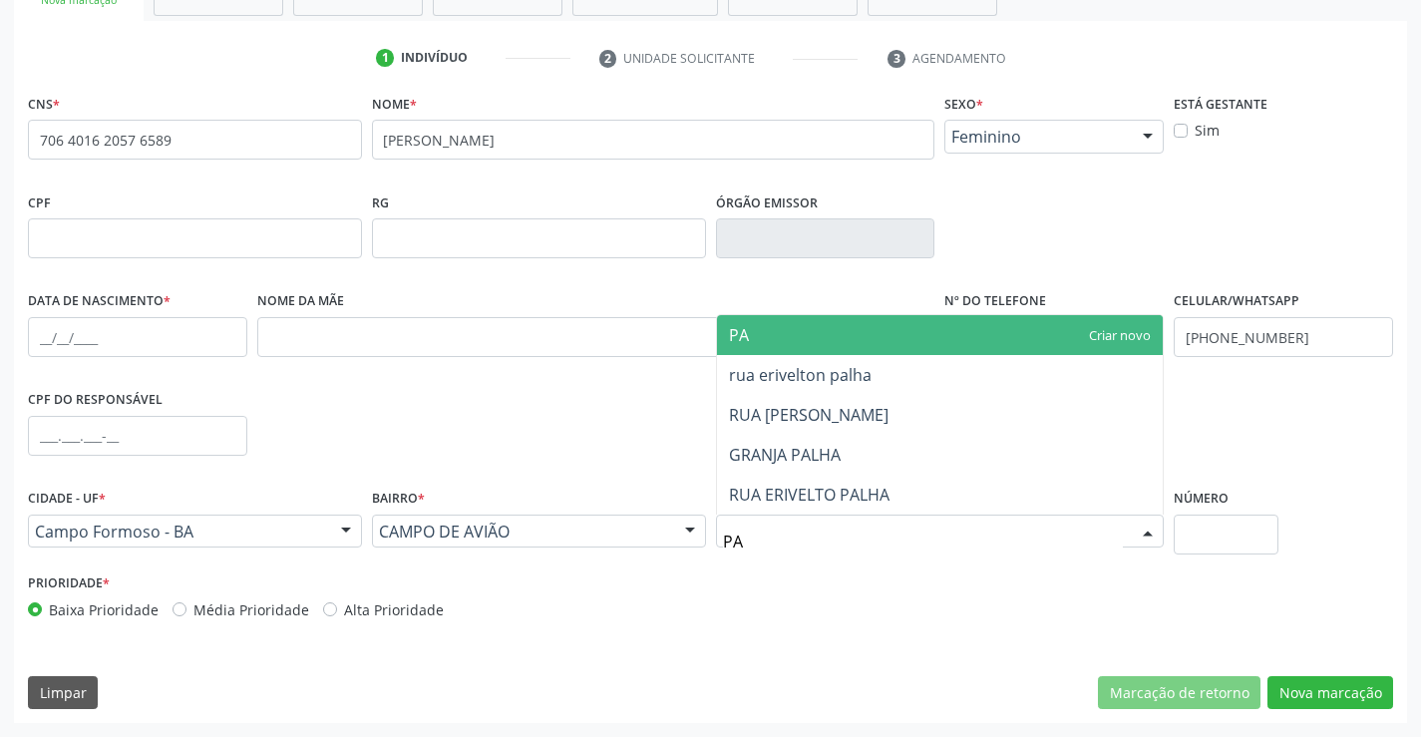
type input "PAL"
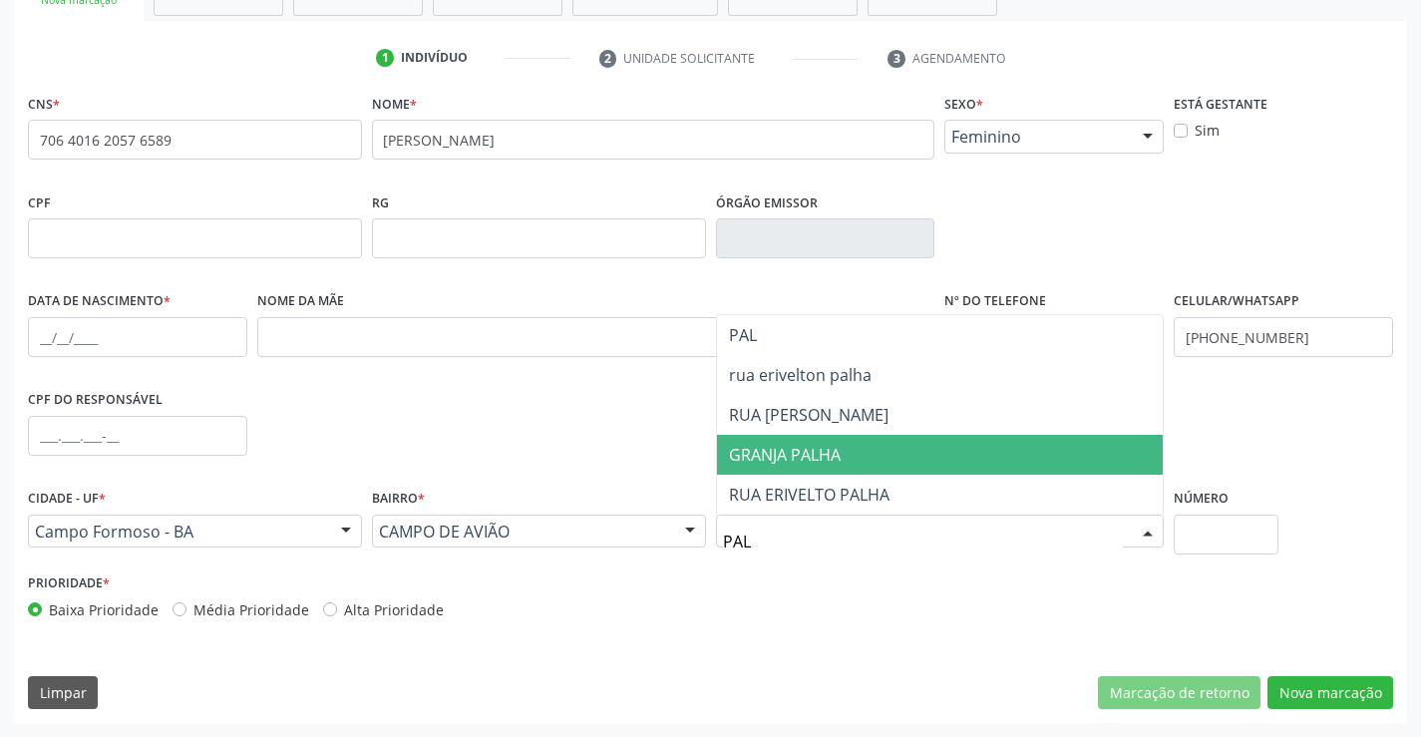
click at [806, 454] on span "GRANJA PALHA" at bounding box center [785, 455] width 112 height 22
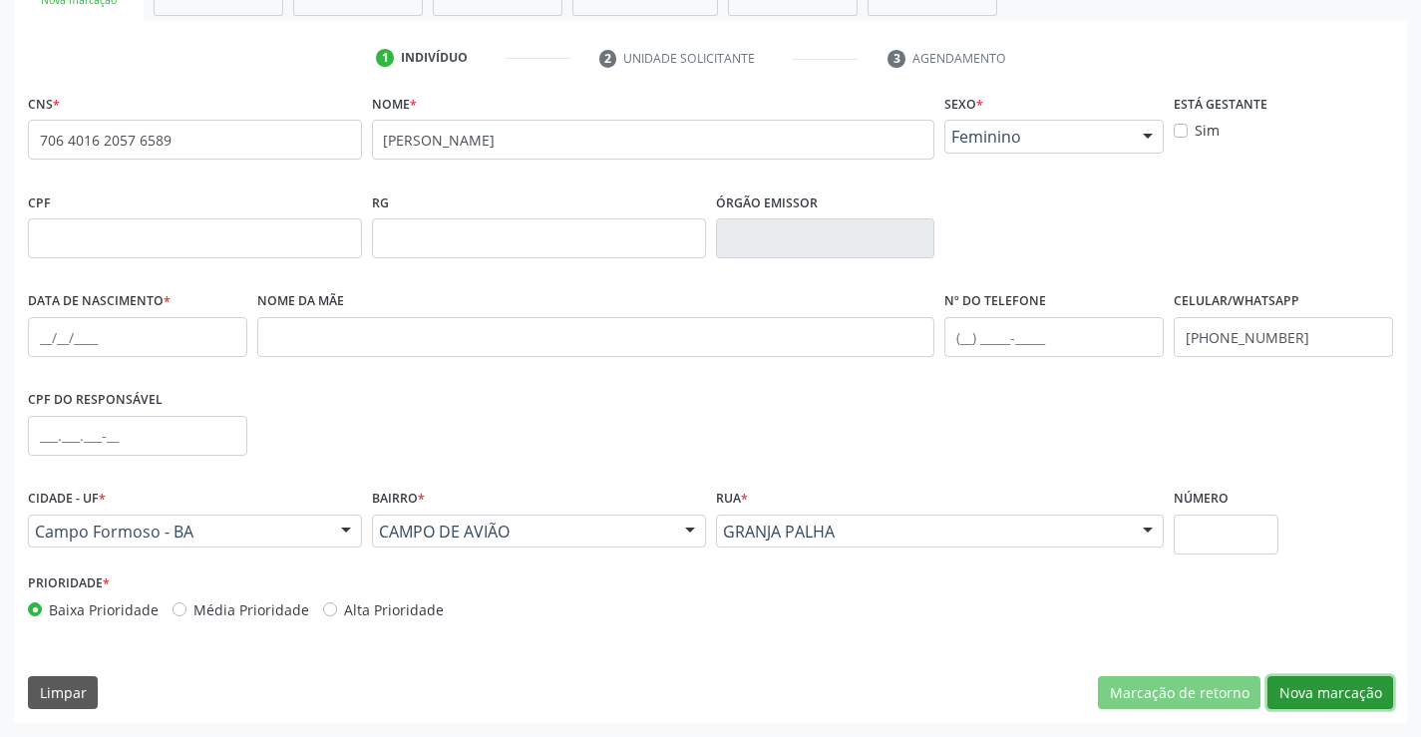
click at [1331, 690] on button "Nova marcação" at bounding box center [1330, 693] width 126 height 34
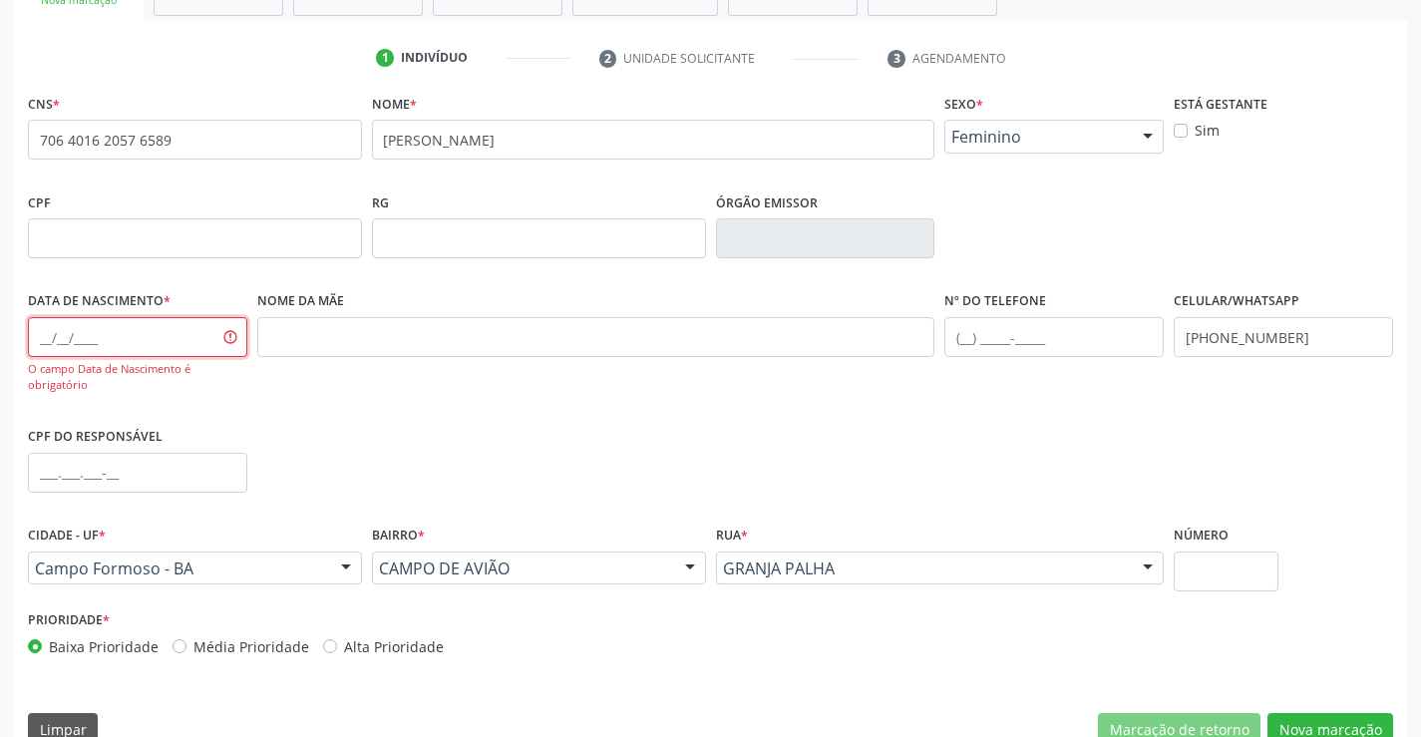
click at [146, 331] on input "text" at bounding box center [137, 337] width 219 height 40
type input "29/10/1992"
click at [1328, 718] on button "Nova marcação" at bounding box center [1330, 730] width 126 height 34
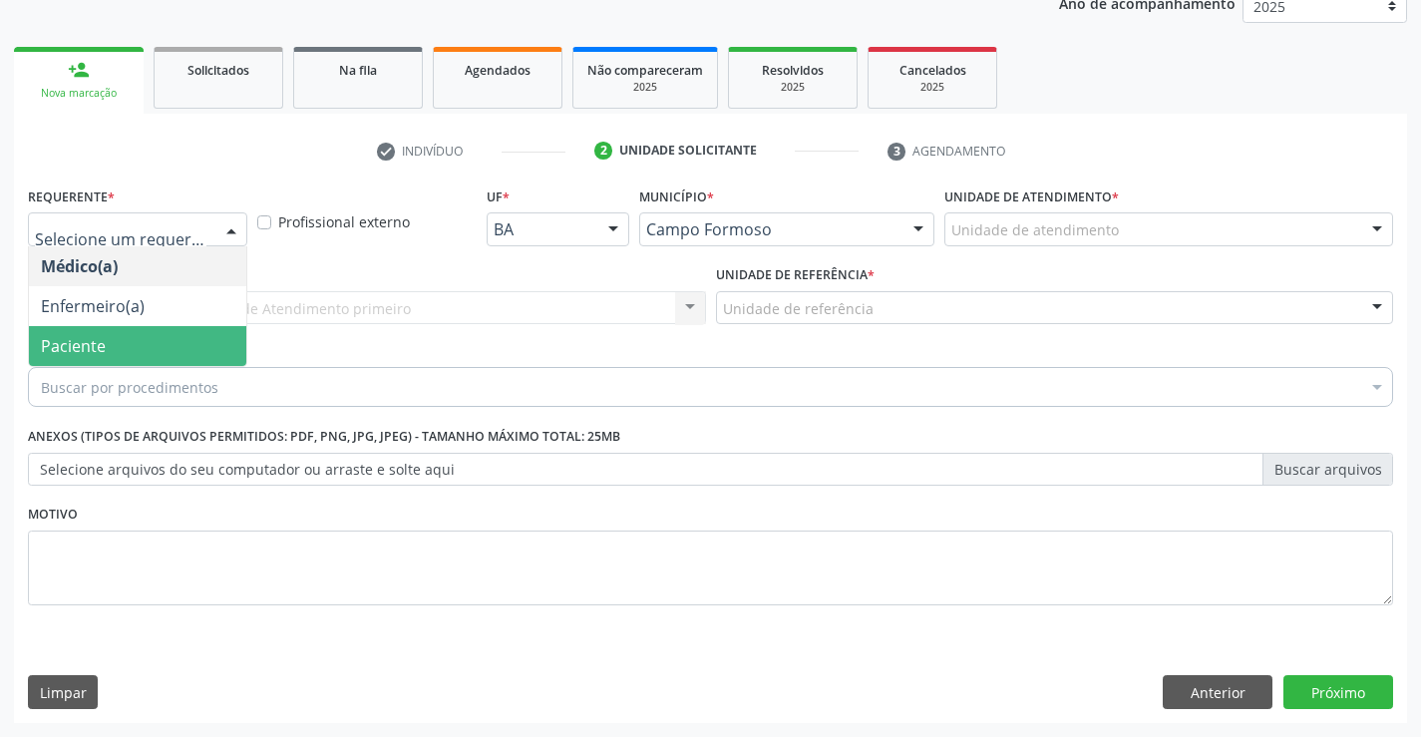
click at [120, 348] on span "Paciente" at bounding box center [137, 346] width 217 height 40
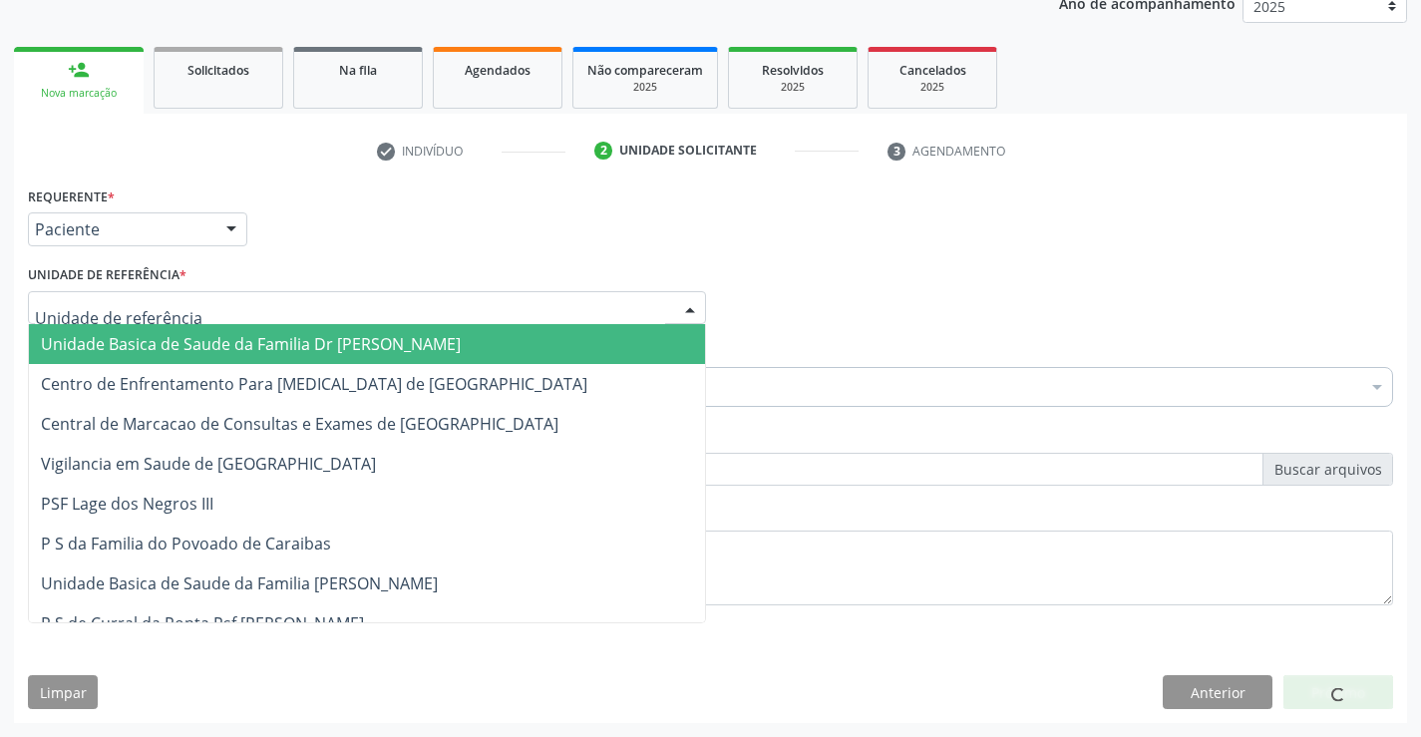
click at [184, 303] on div at bounding box center [367, 308] width 678 height 34
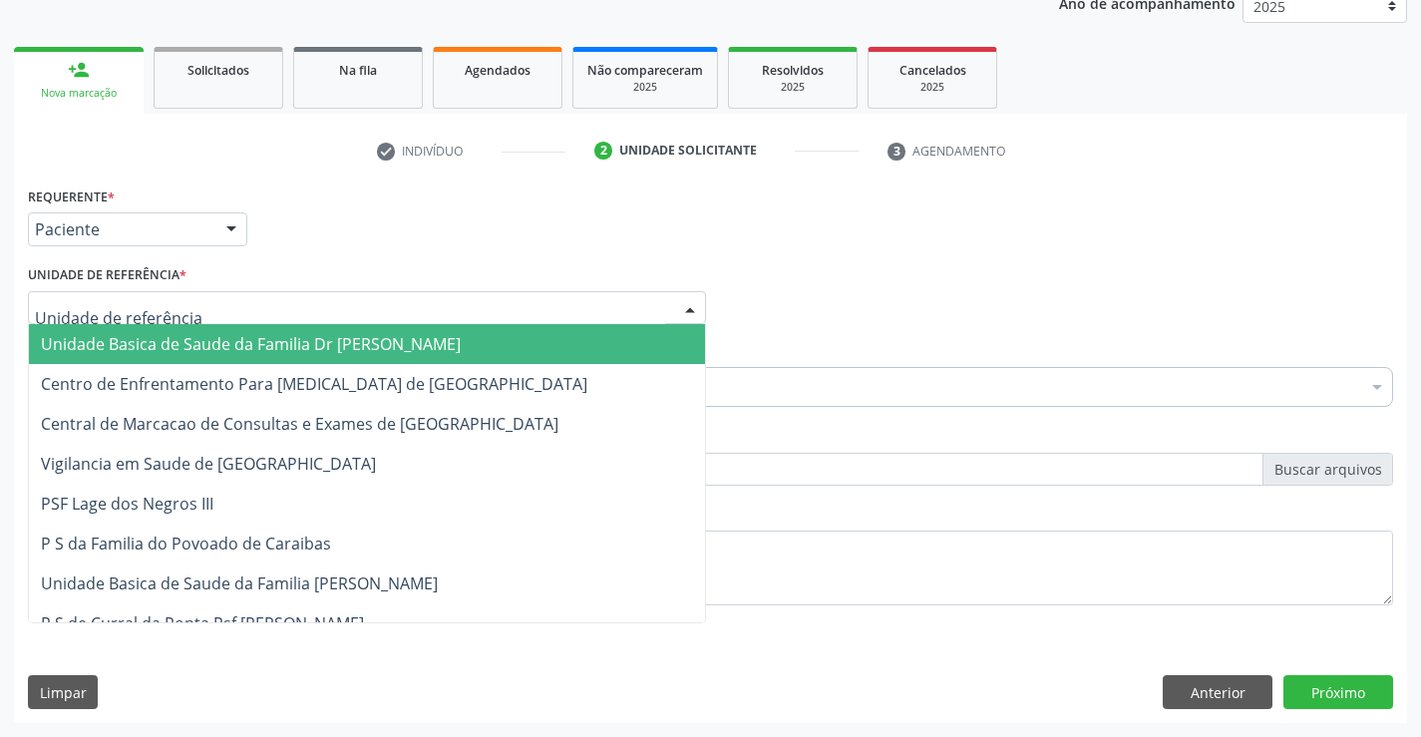
click at [215, 348] on span "Unidade Basica de Saude da Familia Dr [PERSON_NAME]" at bounding box center [251, 344] width 420 height 22
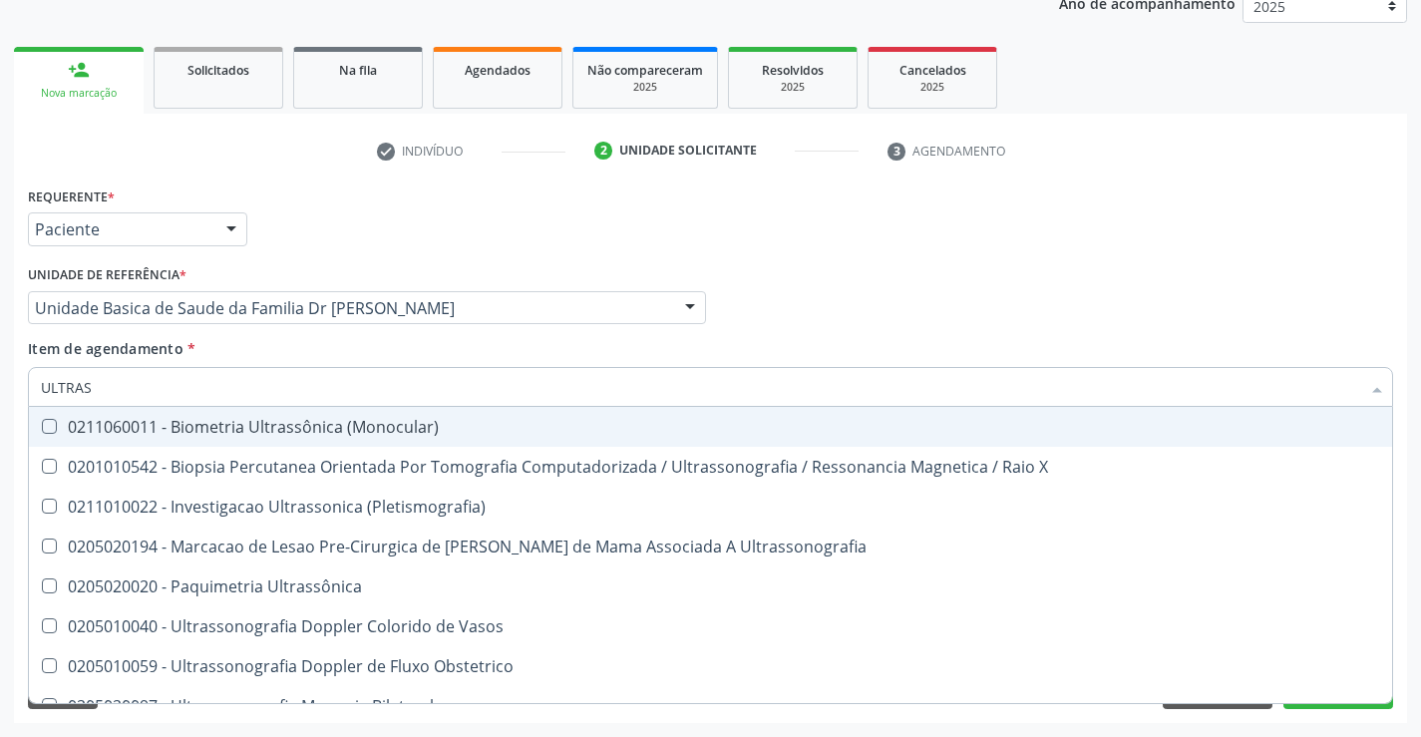
type input "ULTRASS"
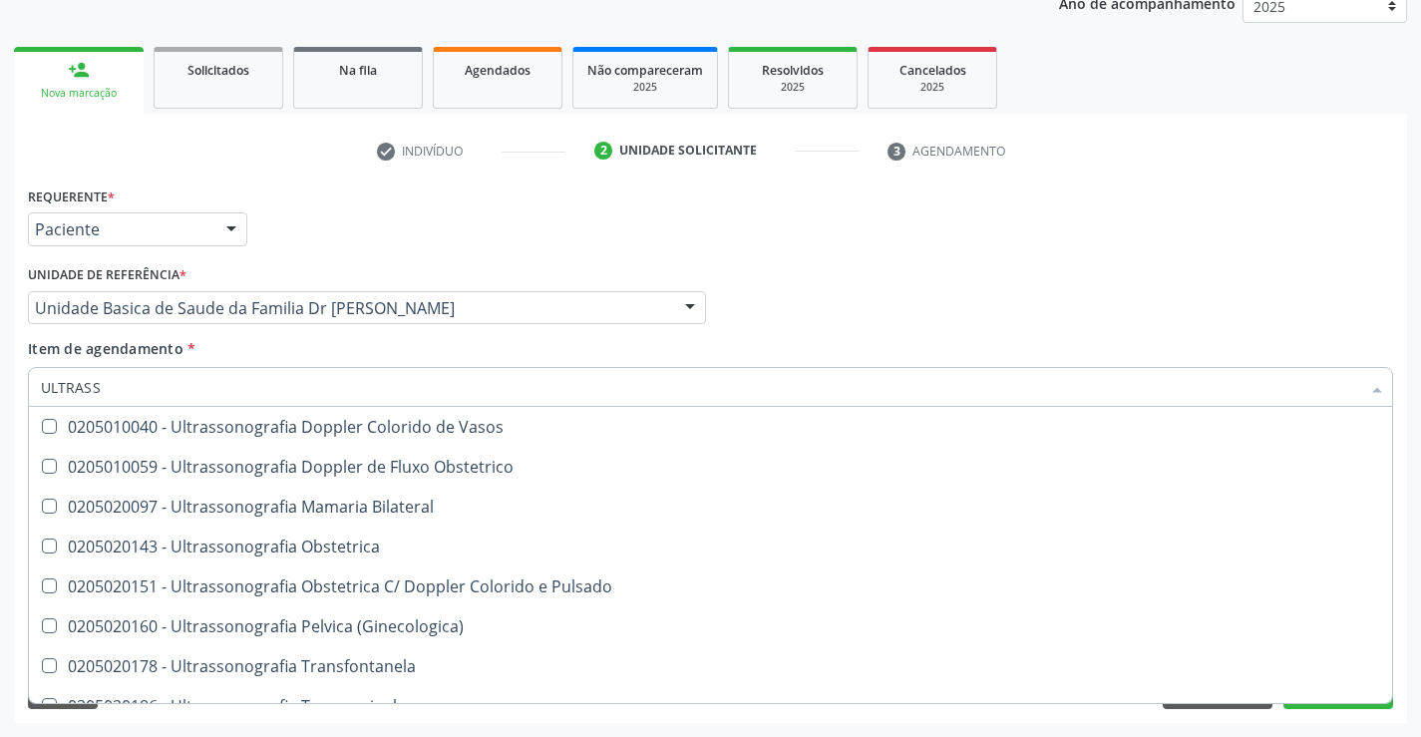
scroll to position [299, 0]
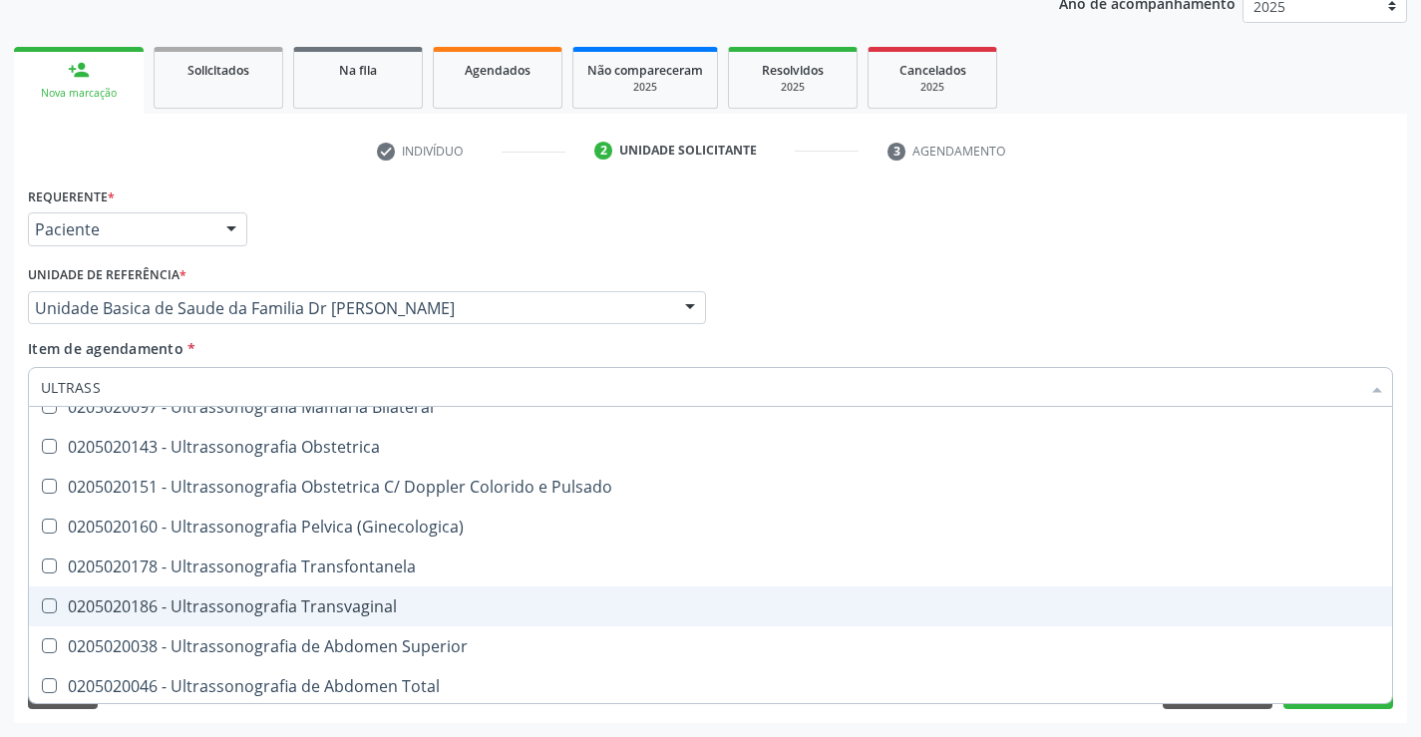
click at [468, 592] on span "0205020186 - Ultrassonografia Transvaginal" at bounding box center [710, 606] width 1363 height 40
checkbox Transvaginal "true"
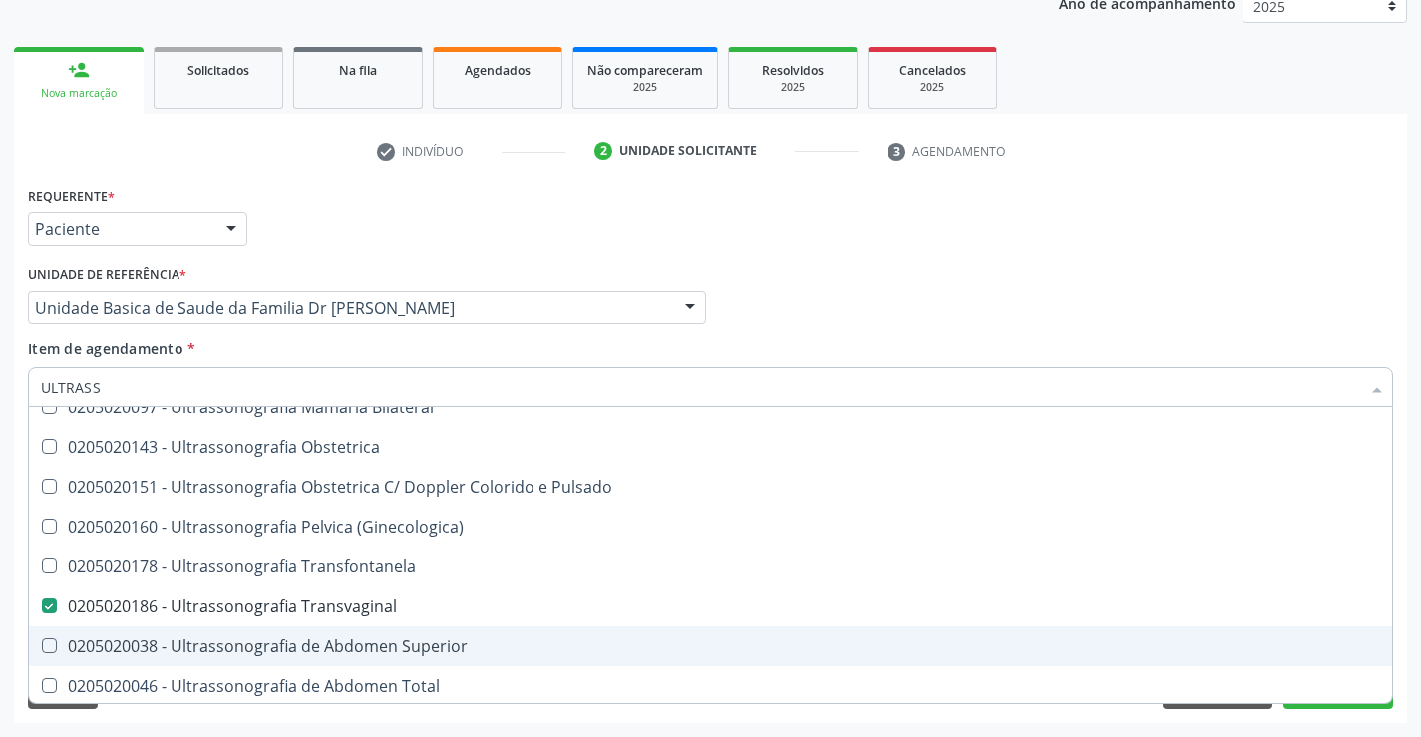
click at [1406, 640] on div "Requerente * Paciente Médico(a) Enfermeiro(a) Paciente Nenhum resultado encontr…" at bounding box center [710, 451] width 1393 height 541
checkbox X "true"
checkbox Transvaginal "false"
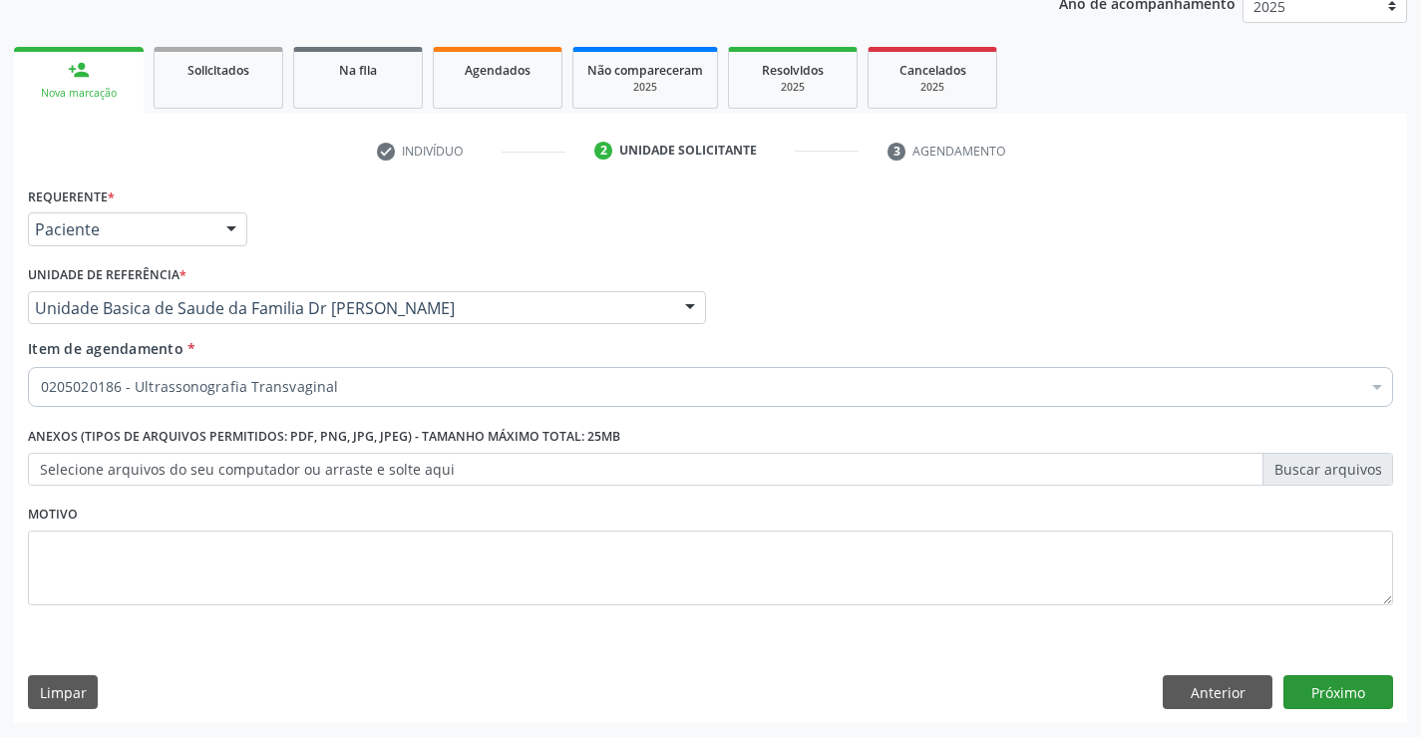
scroll to position [0, 0]
click at [1316, 679] on button "Próximo" at bounding box center [1338, 692] width 110 height 34
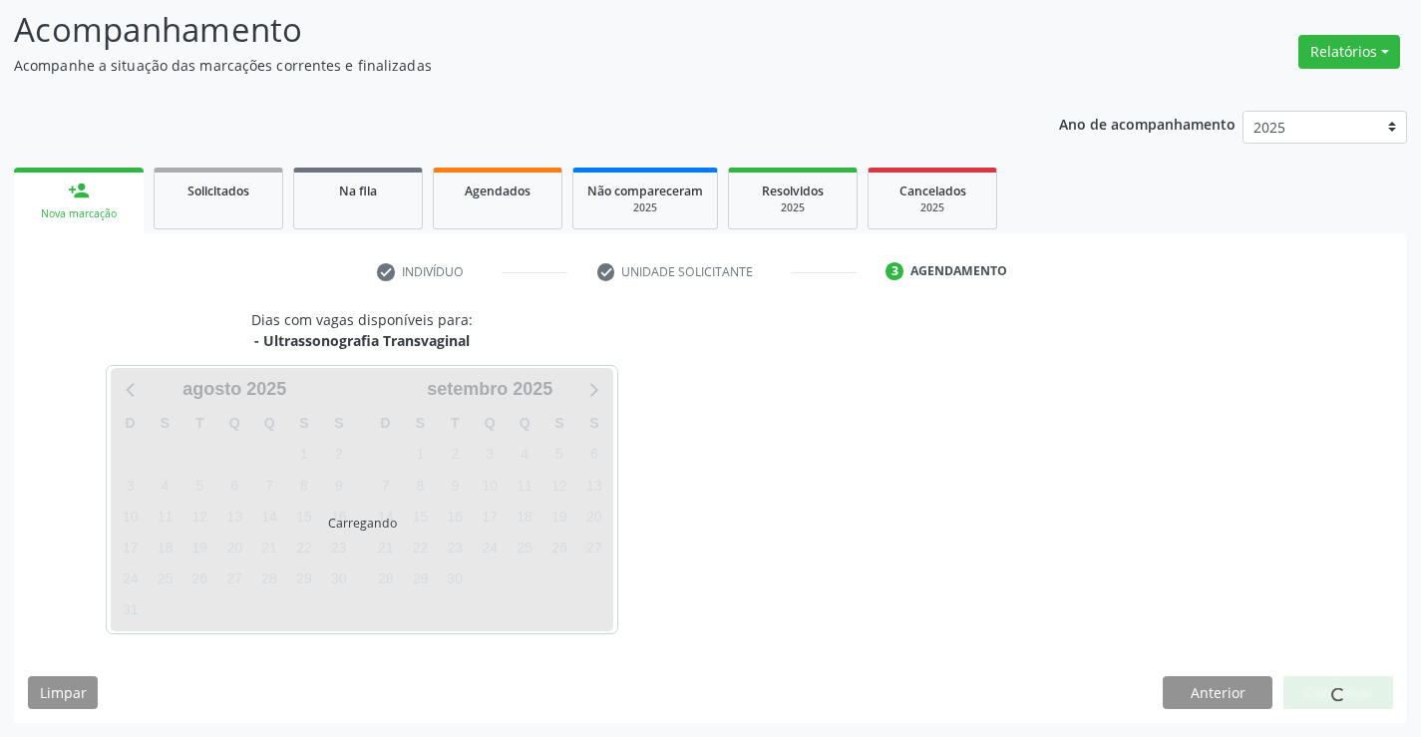
scroll to position [131, 0]
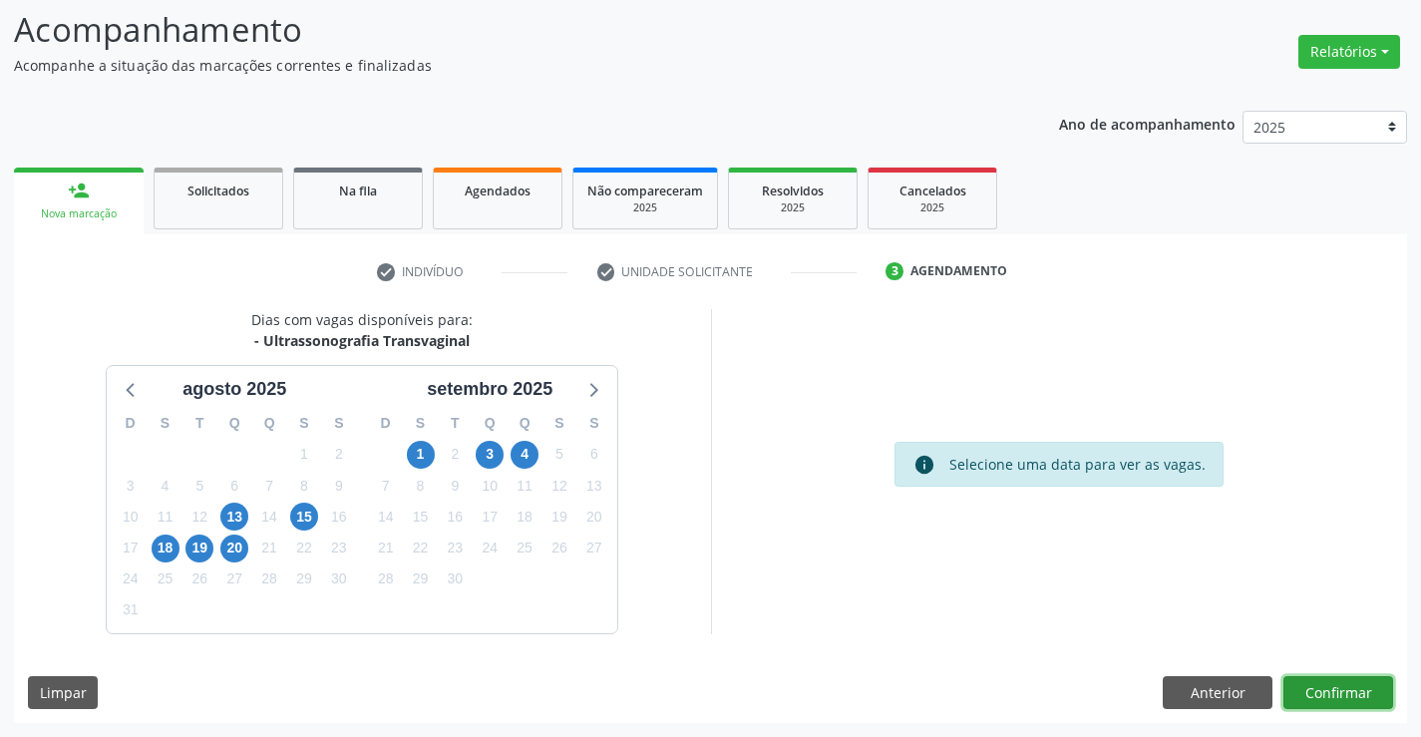
click at [1316, 679] on button "Confirmar" at bounding box center [1338, 693] width 110 height 34
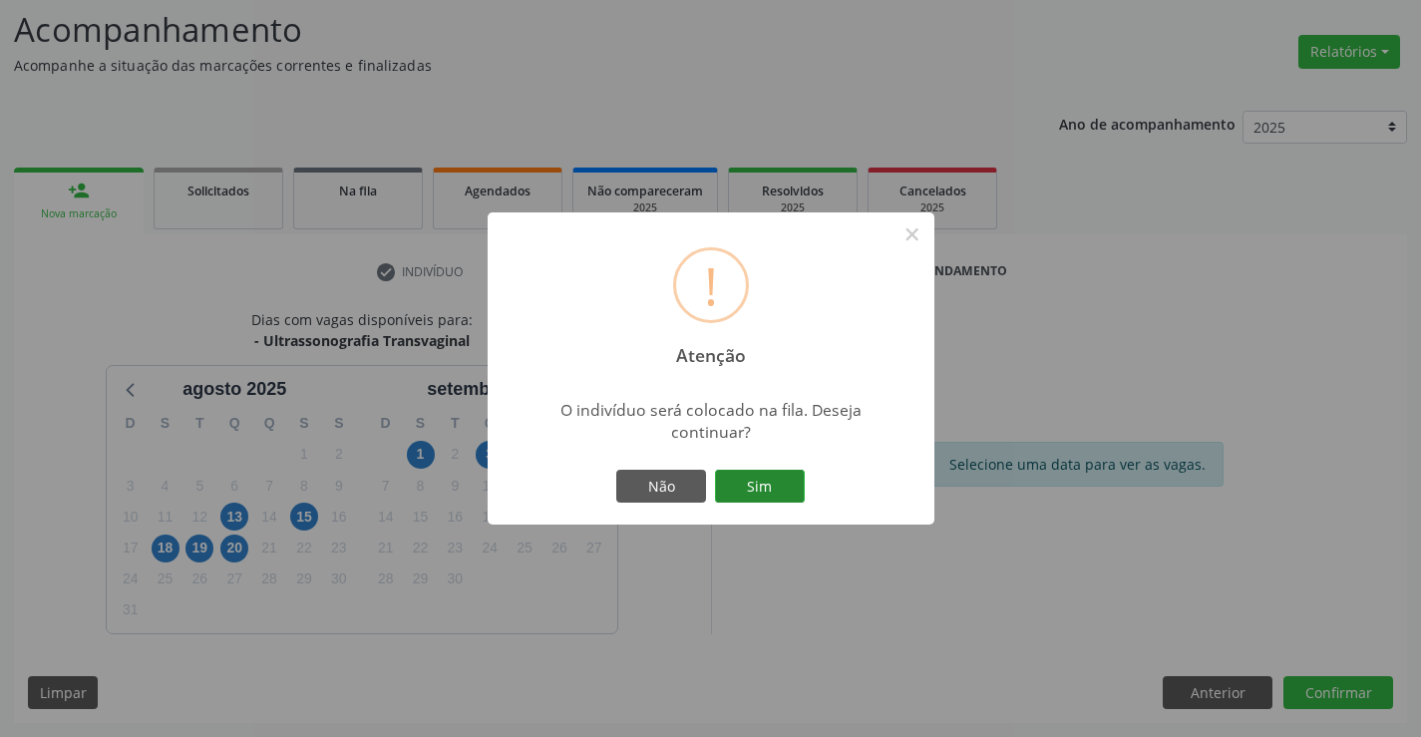
click at [774, 490] on button "Sim" at bounding box center [760, 487] width 90 height 34
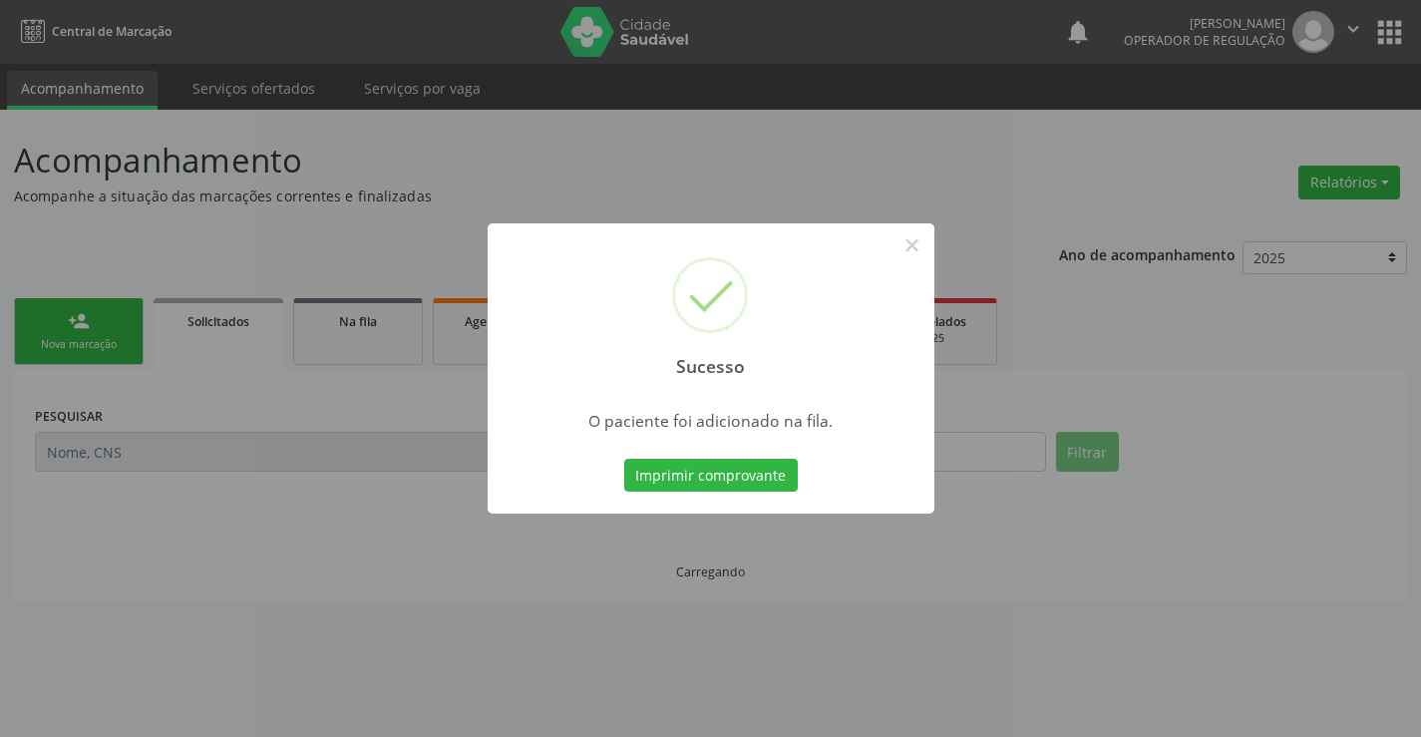
scroll to position [0, 0]
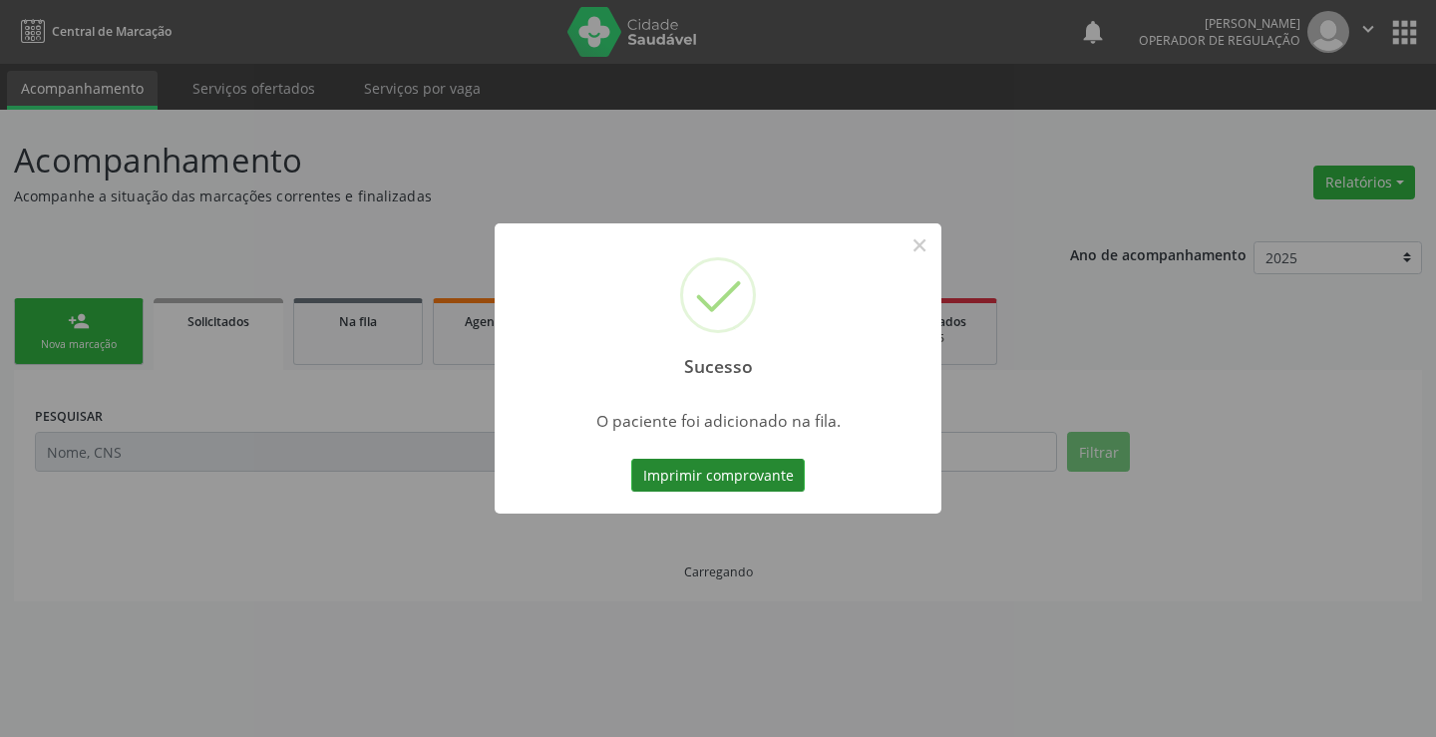
click at [748, 469] on button "Imprimir comprovante" at bounding box center [717, 476] width 173 height 34
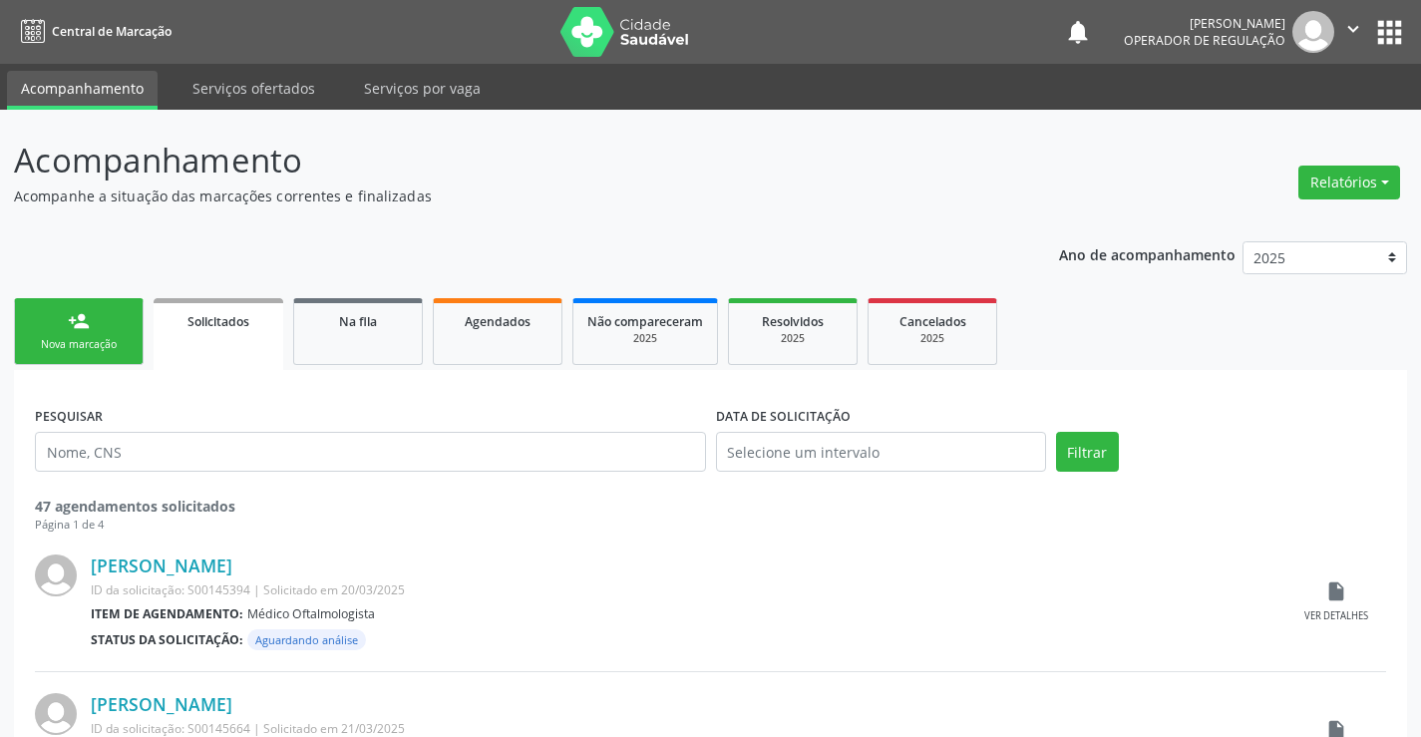
click at [110, 319] on link "person_add Nova marcação" at bounding box center [79, 331] width 130 height 67
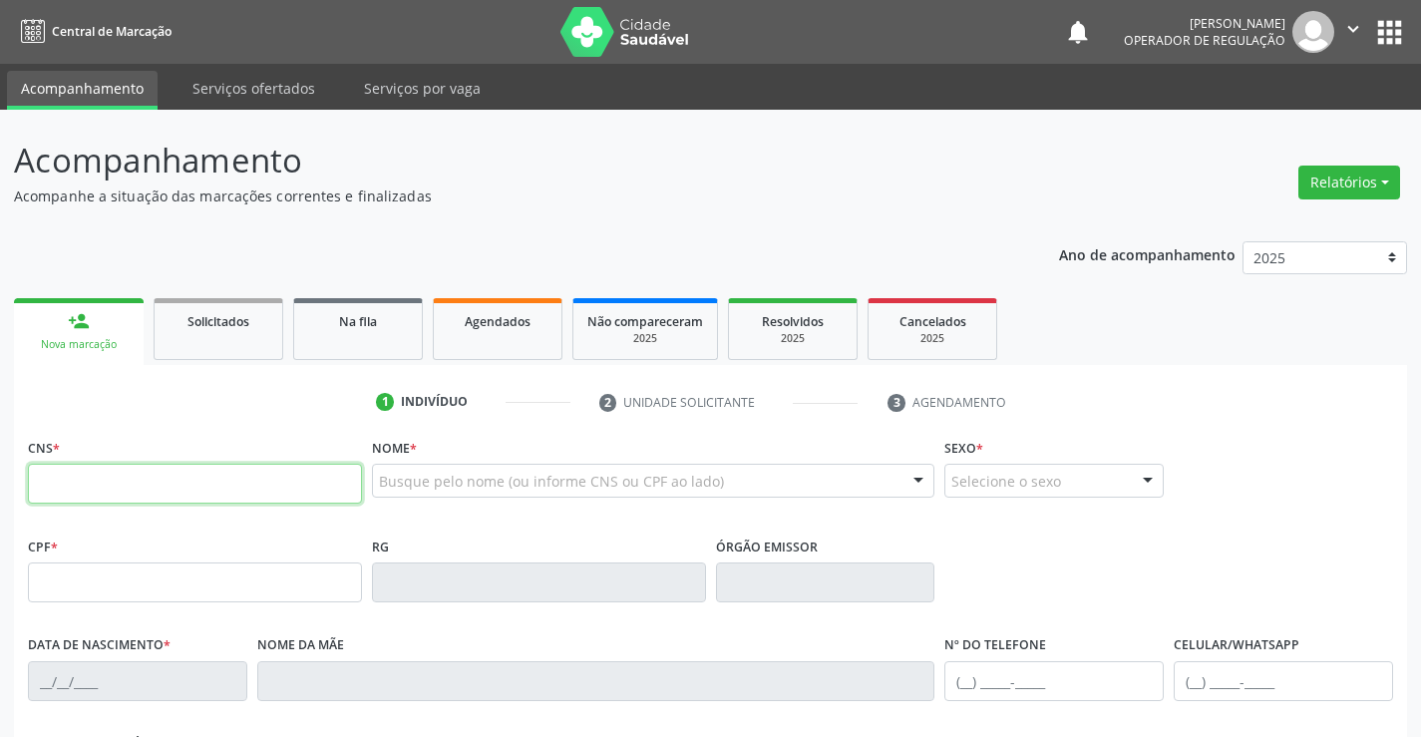
click at [125, 486] on input "text" at bounding box center [195, 484] width 334 height 40
type input "702 4005 1300 2127"
type input "006.490.355-93"
type input "08/08/1949"
type input "(74) 98810-2013"
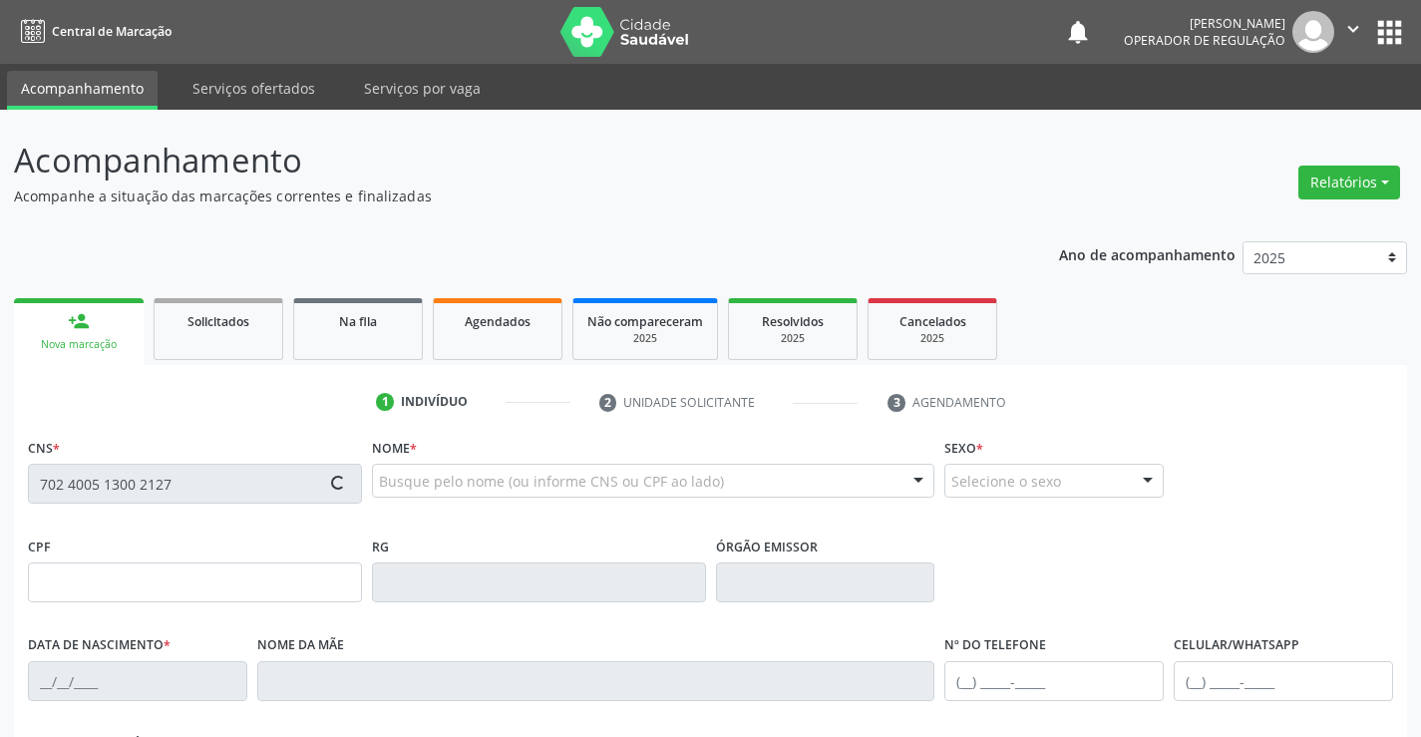
type input "S/N"
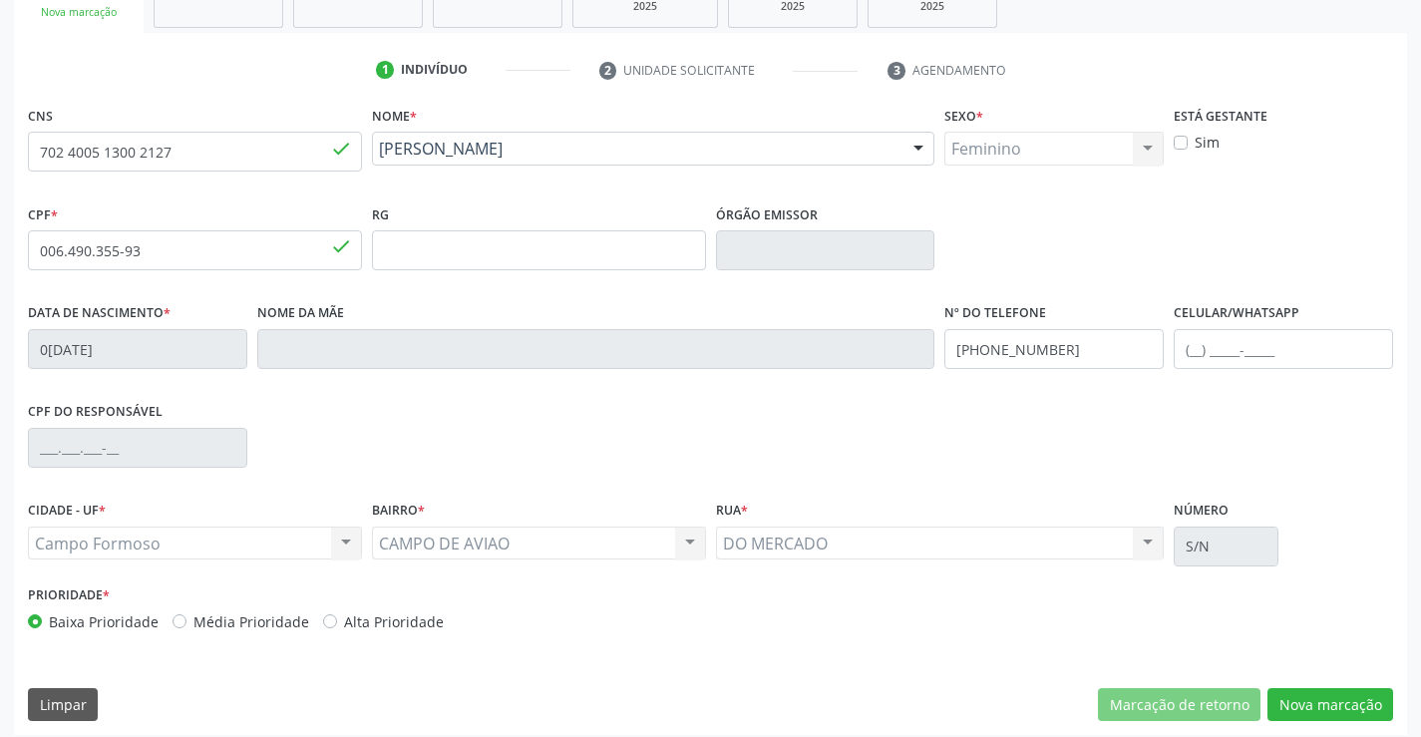
scroll to position [344, 0]
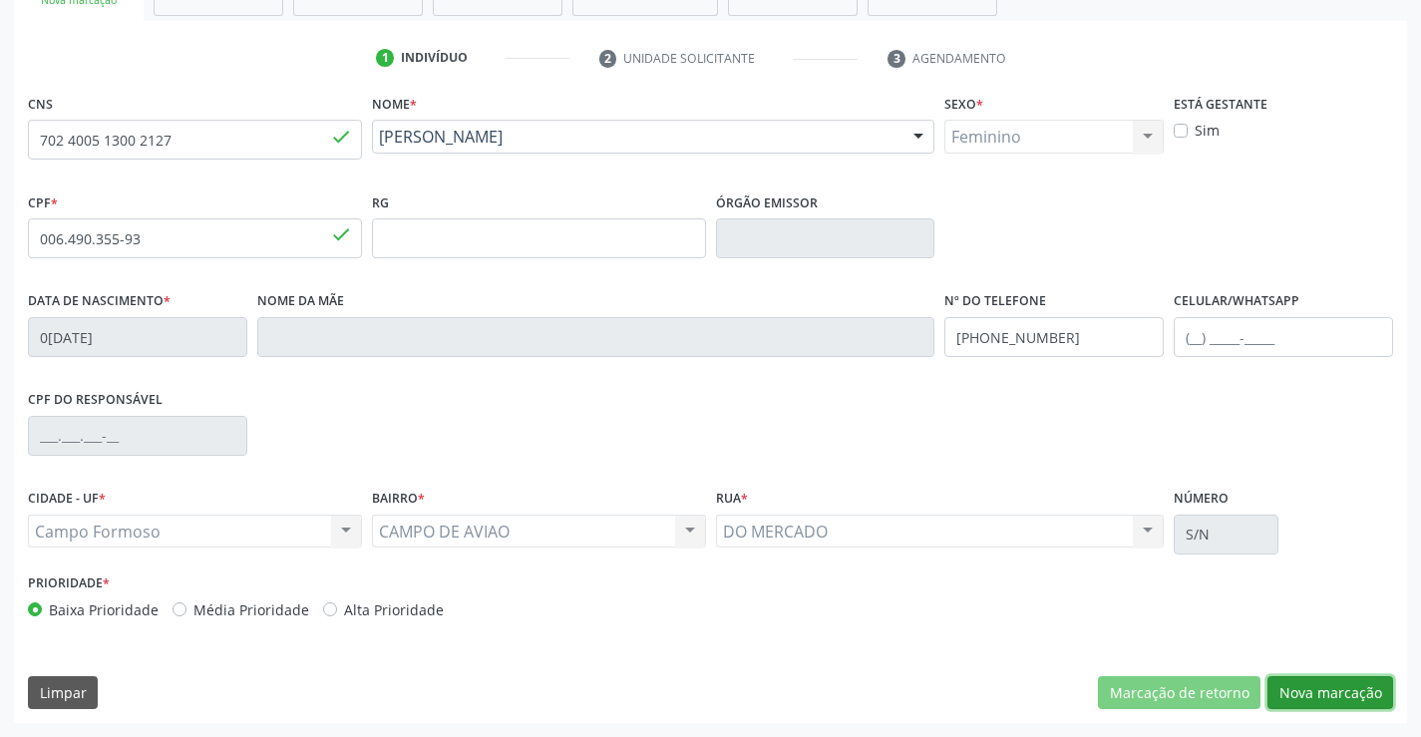
click at [1340, 690] on button "Nova marcação" at bounding box center [1330, 693] width 126 height 34
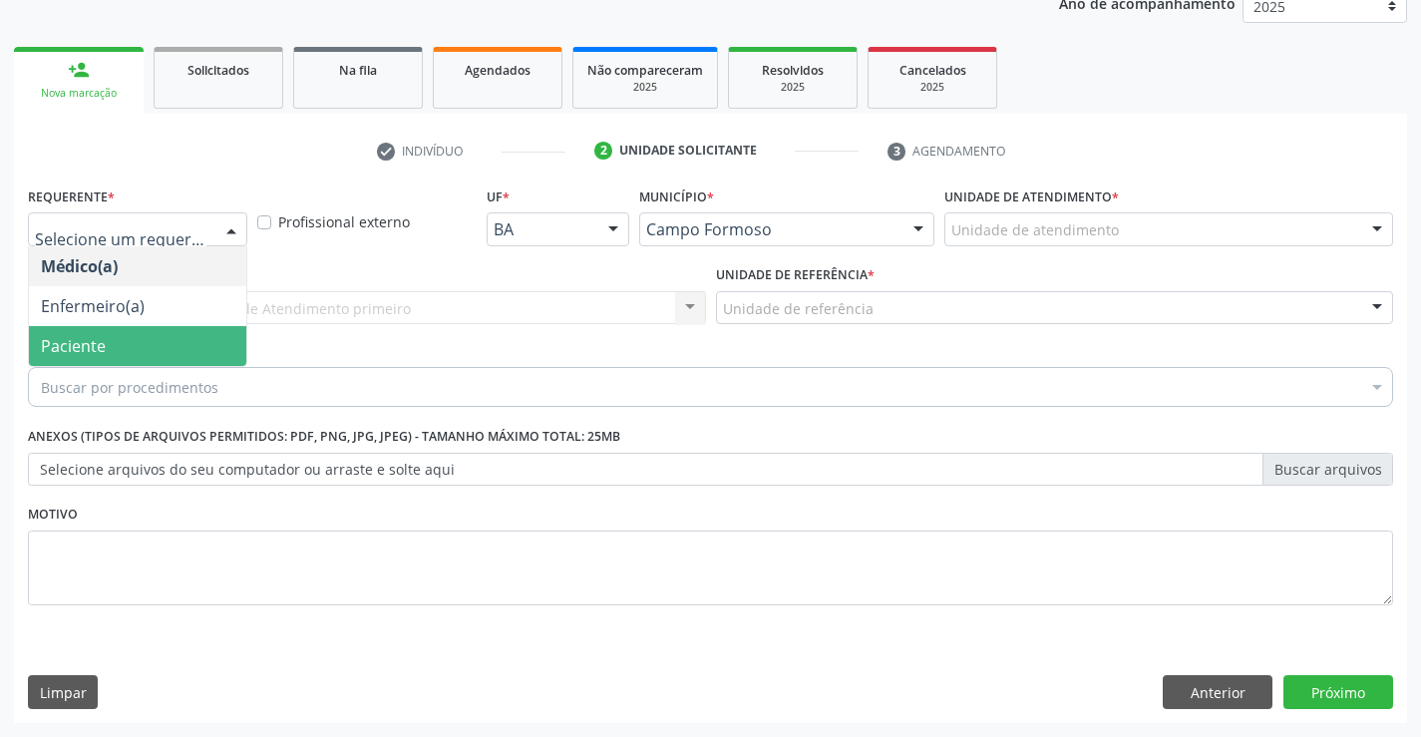
click at [140, 336] on span "Paciente" at bounding box center [137, 346] width 217 height 40
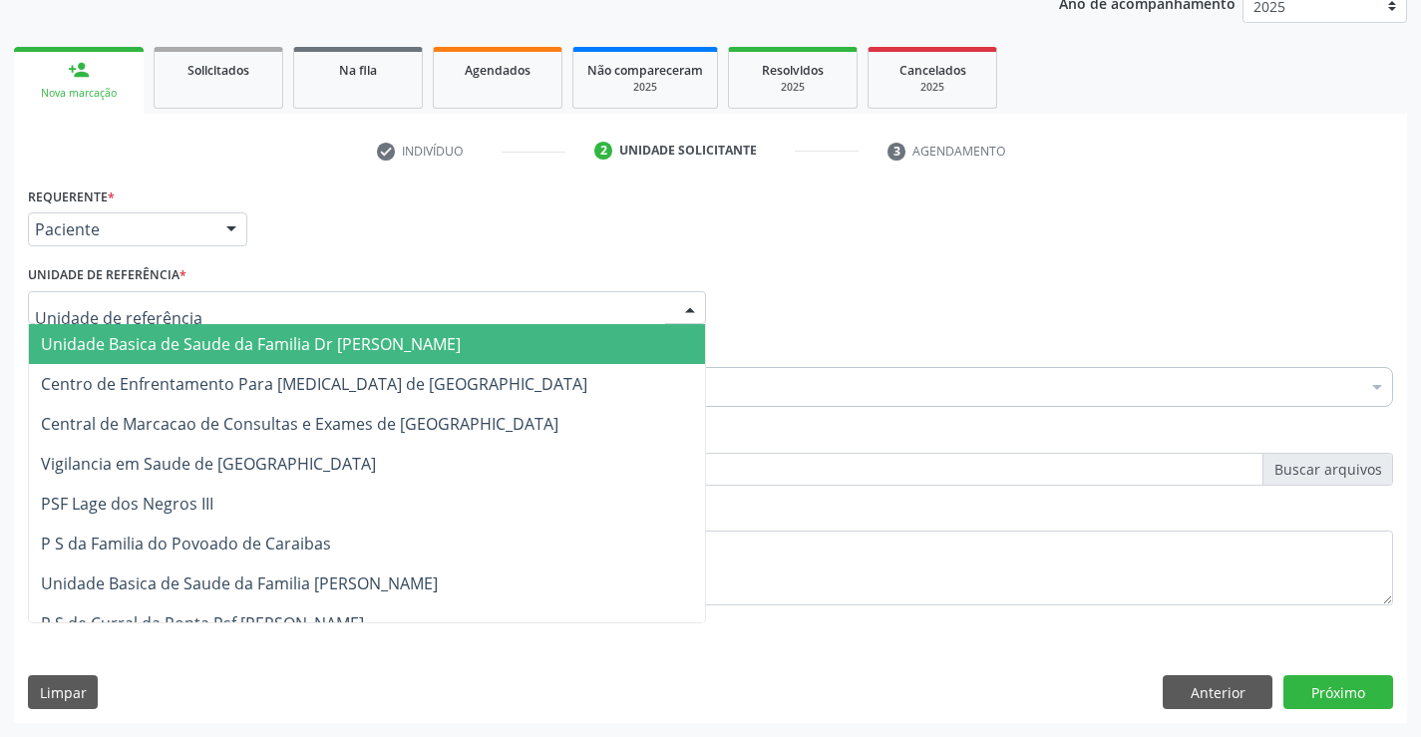
click at [181, 336] on span "Unidade Basica de Saude da Familia Dr [PERSON_NAME]" at bounding box center [251, 344] width 420 height 22
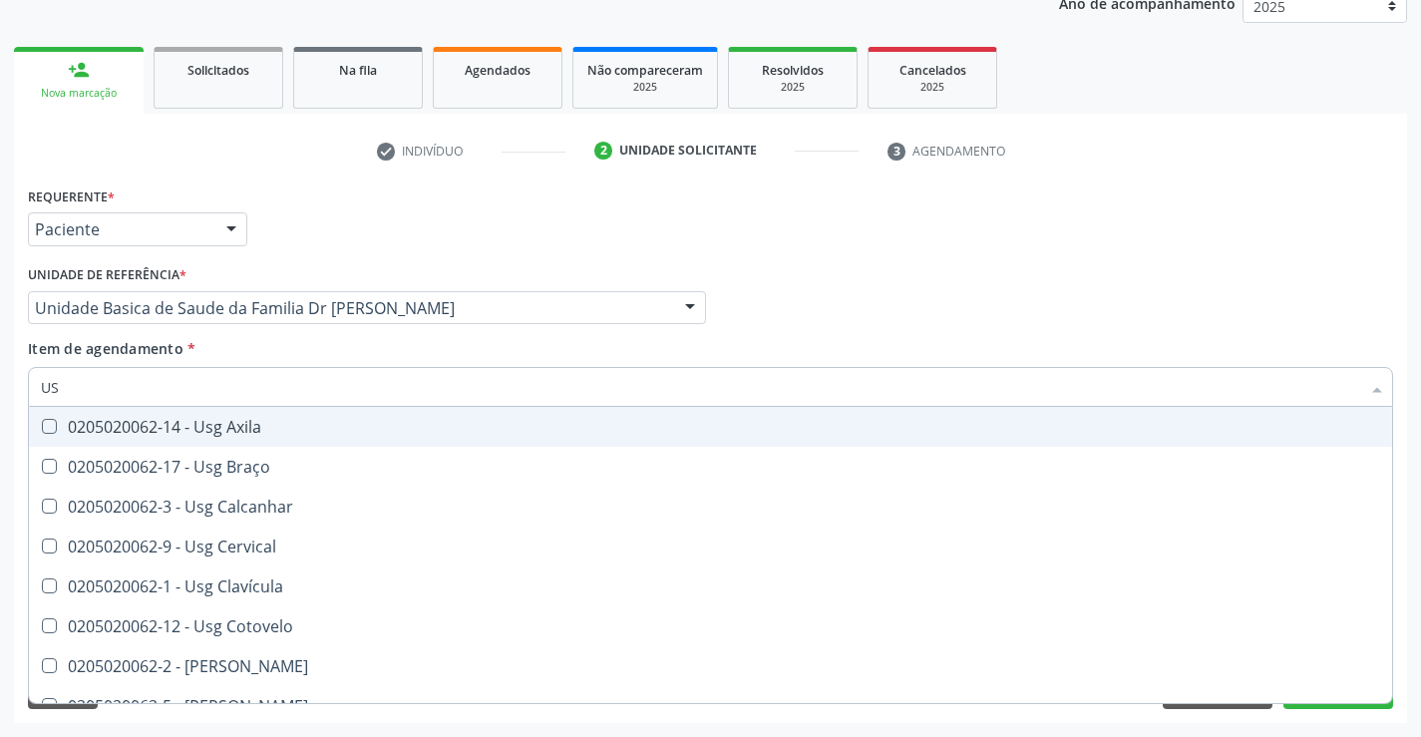
type input "USG"
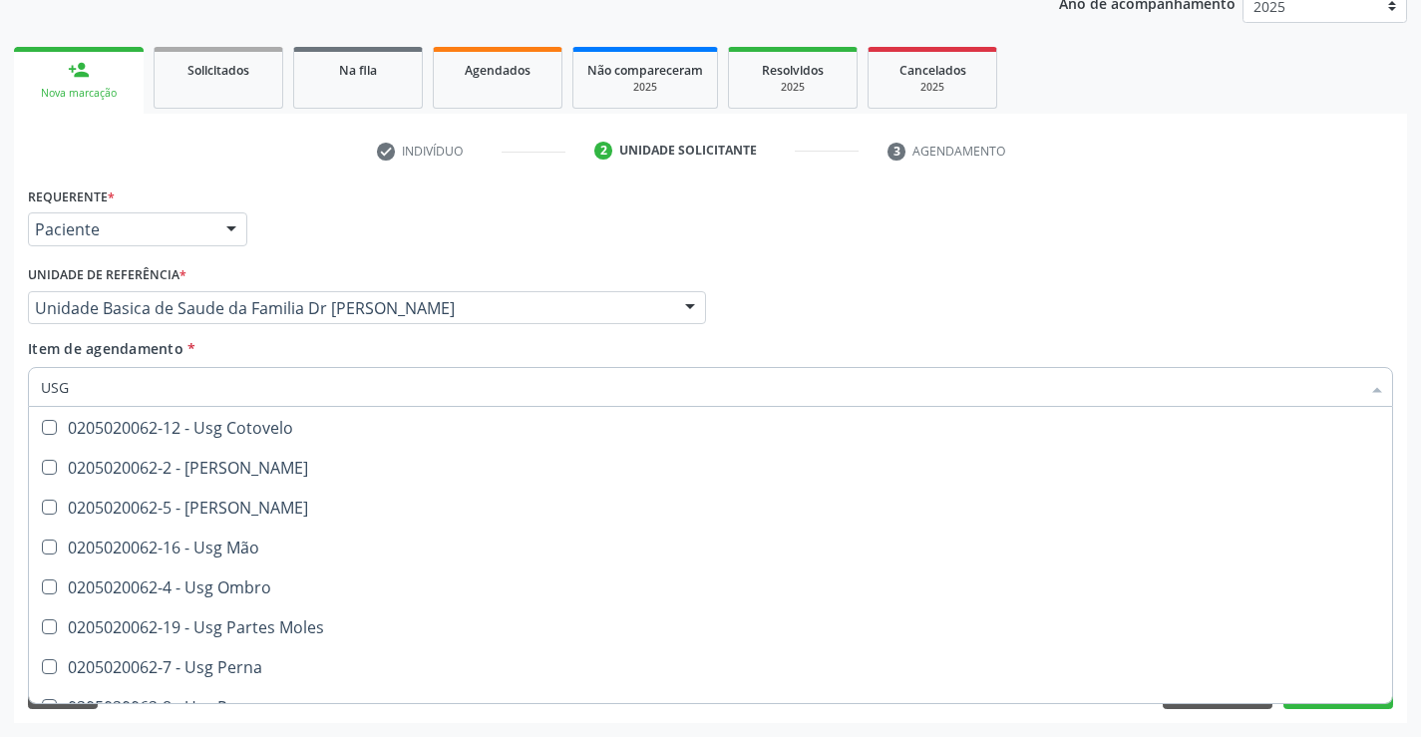
scroll to position [199, 0]
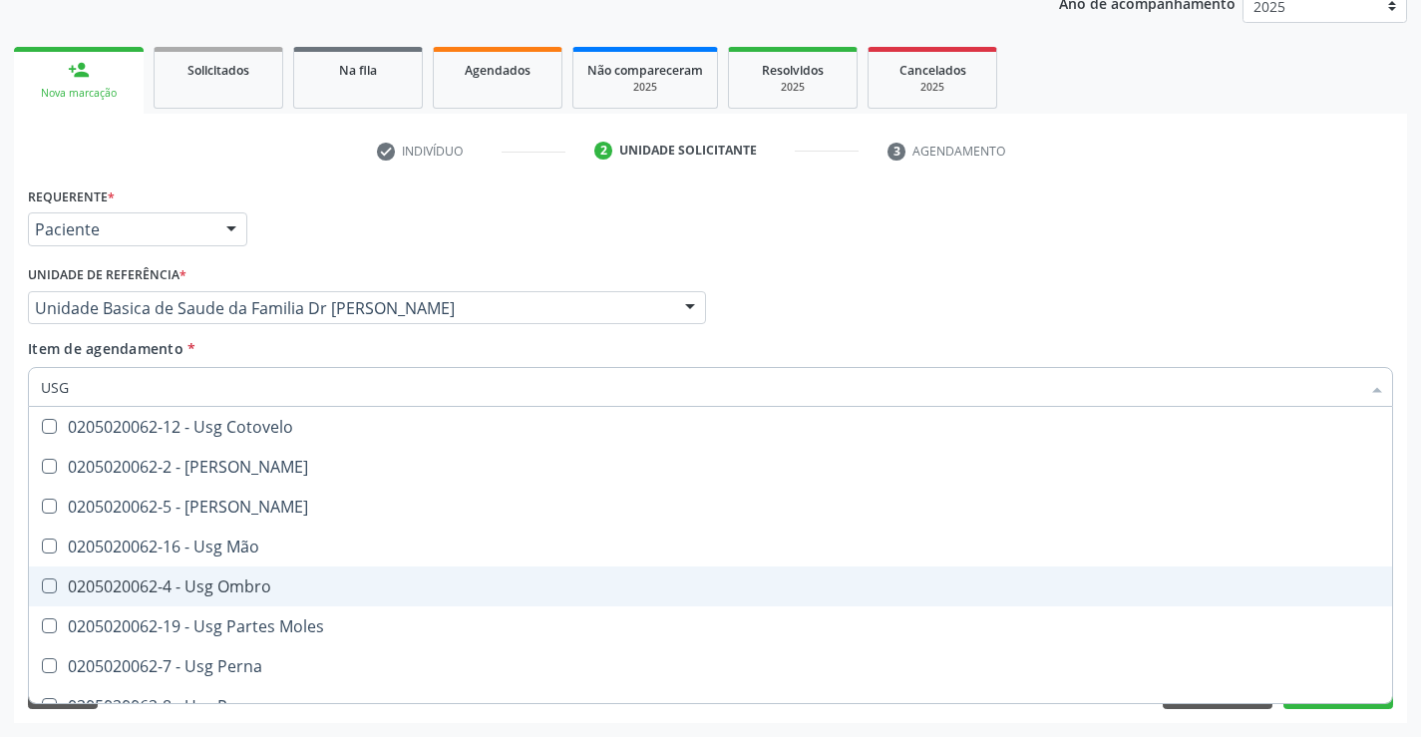
click at [310, 583] on div "0205020062-4 - Usg Ombro" at bounding box center [710, 586] width 1339 height 16
checkbox Ombro "true"
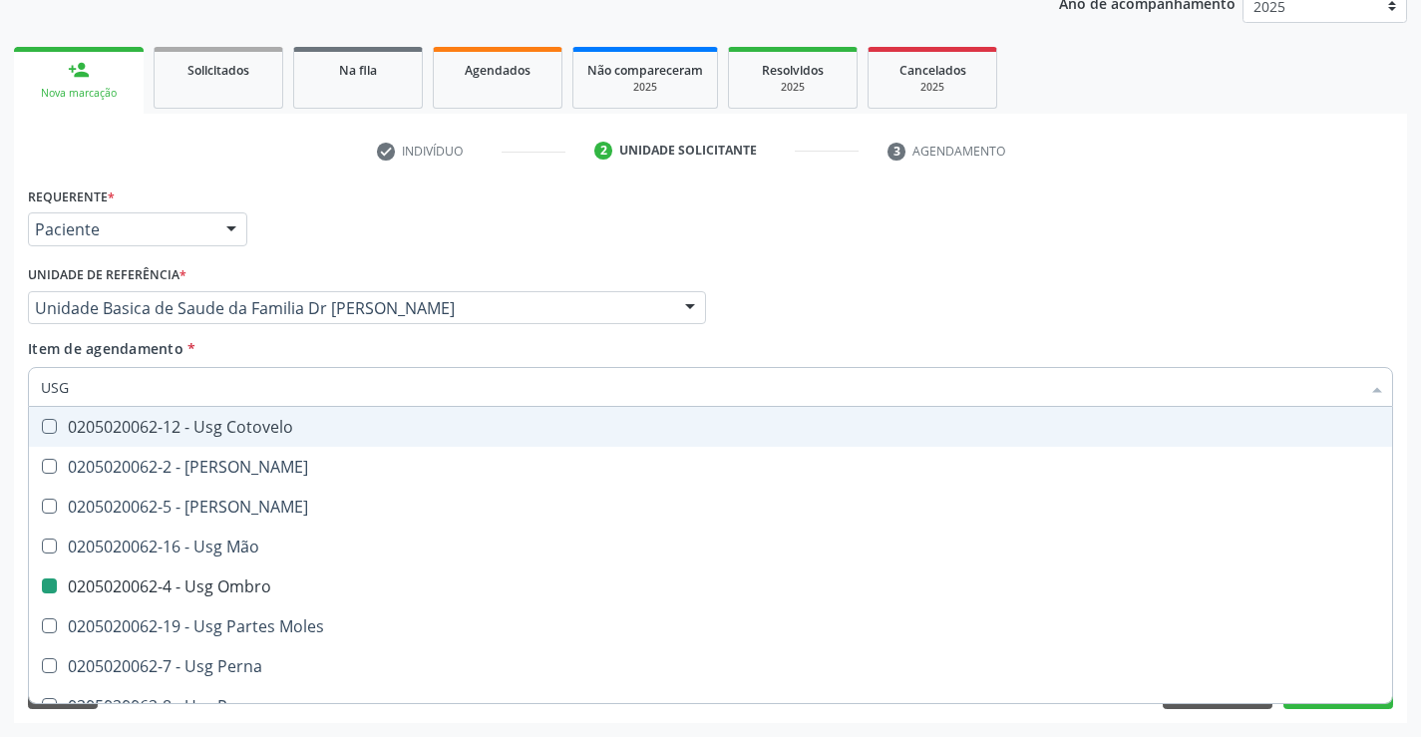
click at [388, 250] on div "Requerente * Paciente Médico(a) Enfermeiro(a) Paciente Nenhum resultado encontr…" at bounding box center [710, 220] width 1375 height 78
checkbox Braço "true"
checkbox Ombro "false"
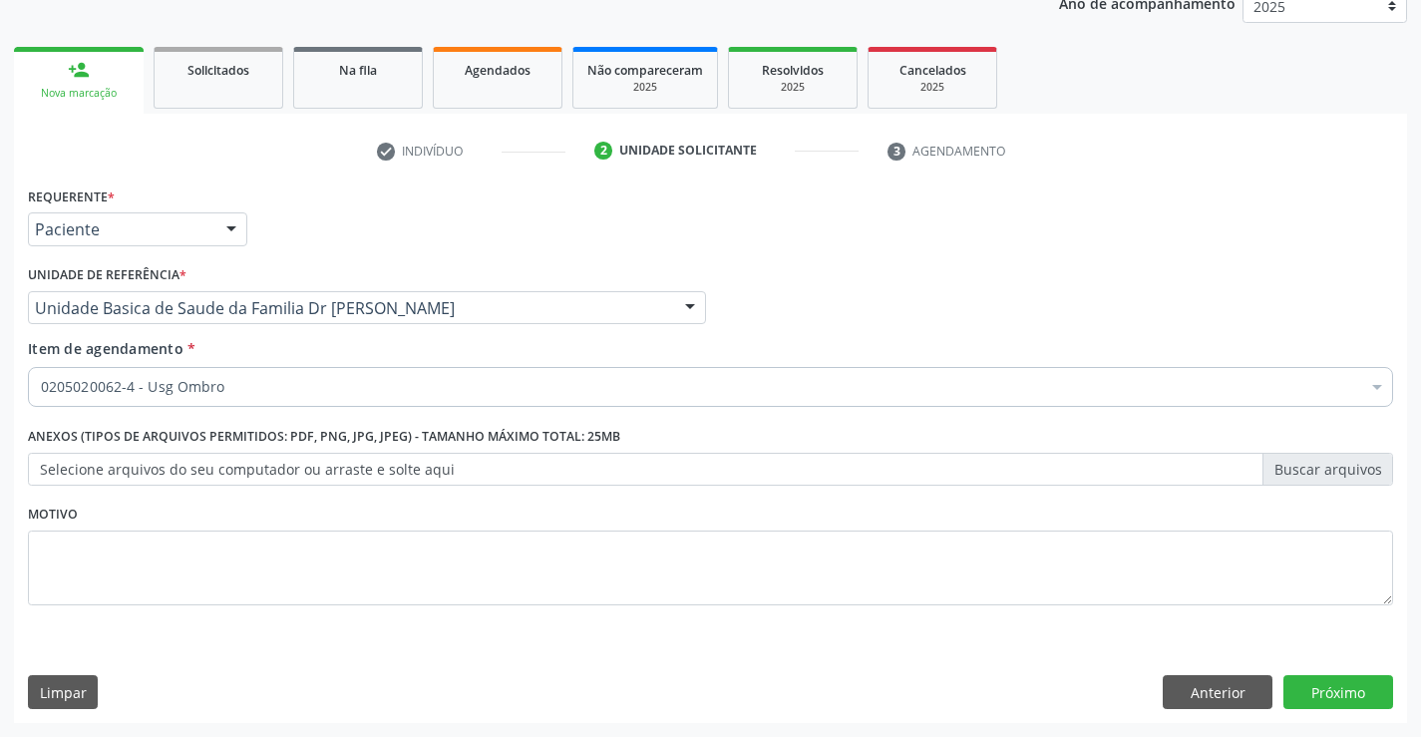
scroll to position [0, 0]
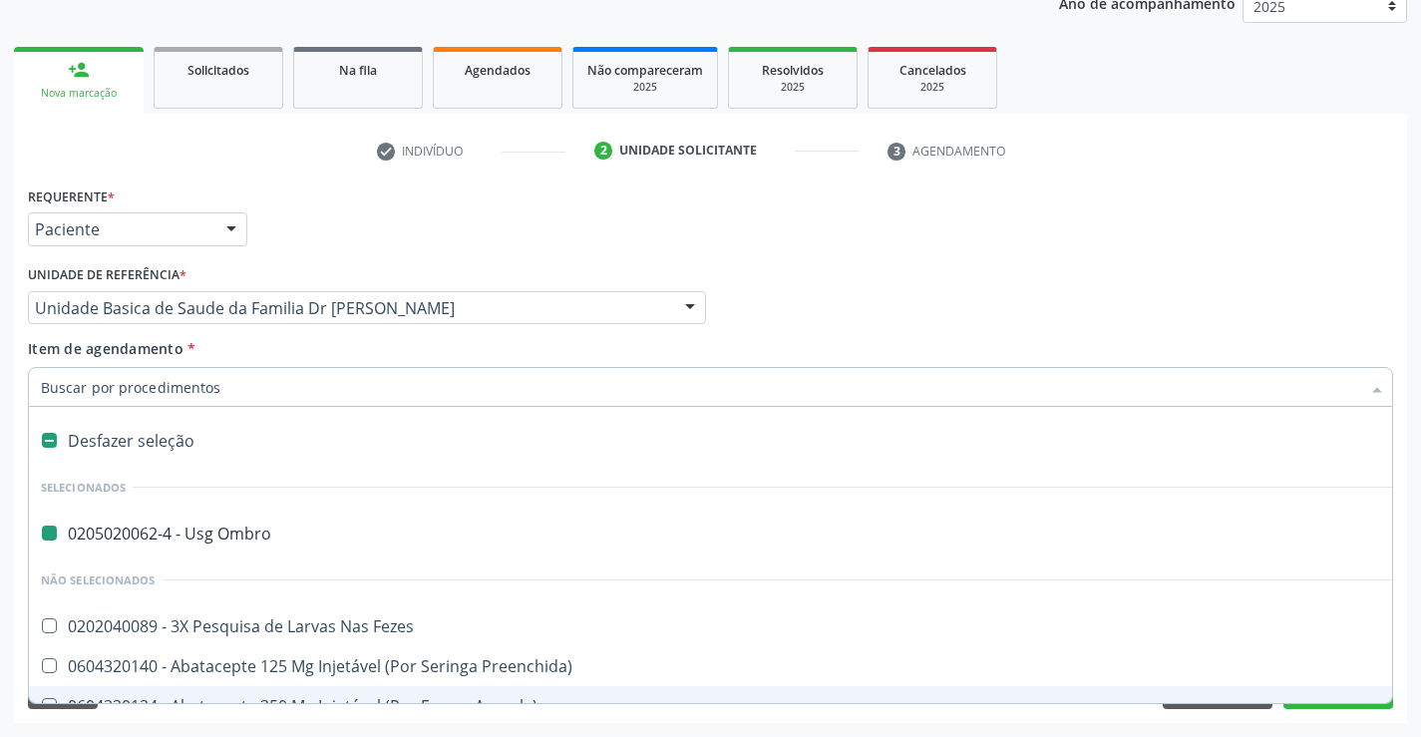
type input "N"
checkbox Ombro "false"
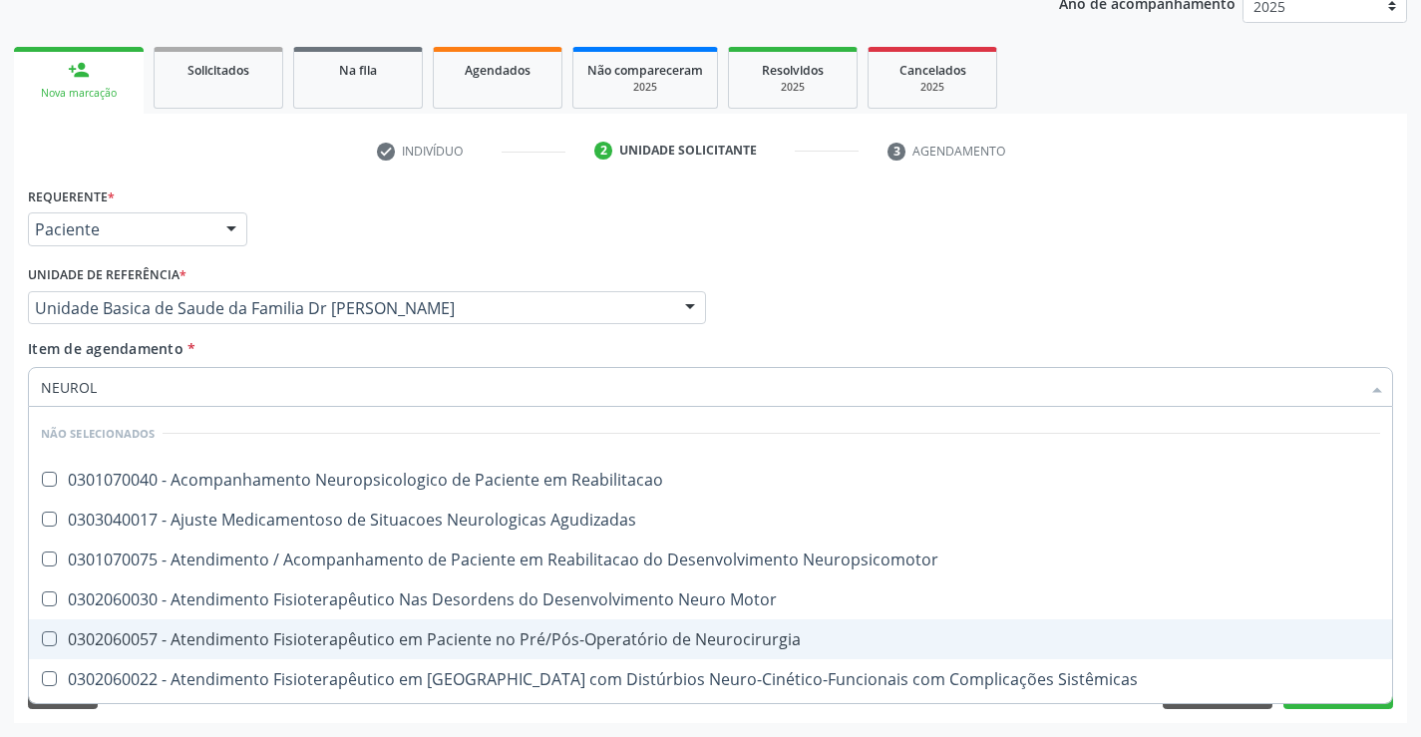
type input "NEUROLO"
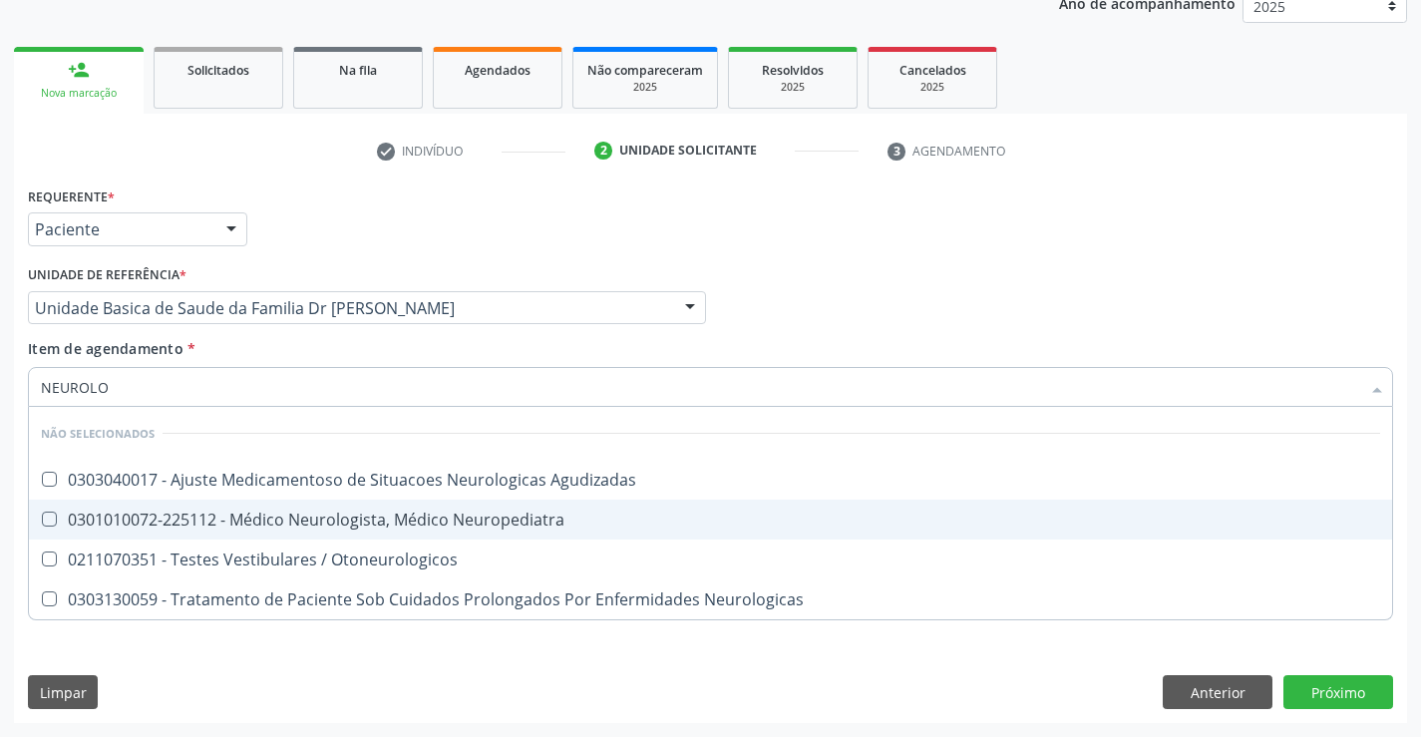
click at [458, 524] on div "0301010072-225112 - Médico Neurologista, Médico Neuropediatra" at bounding box center [710, 519] width 1339 height 16
checkbox Neuropediatra "true"
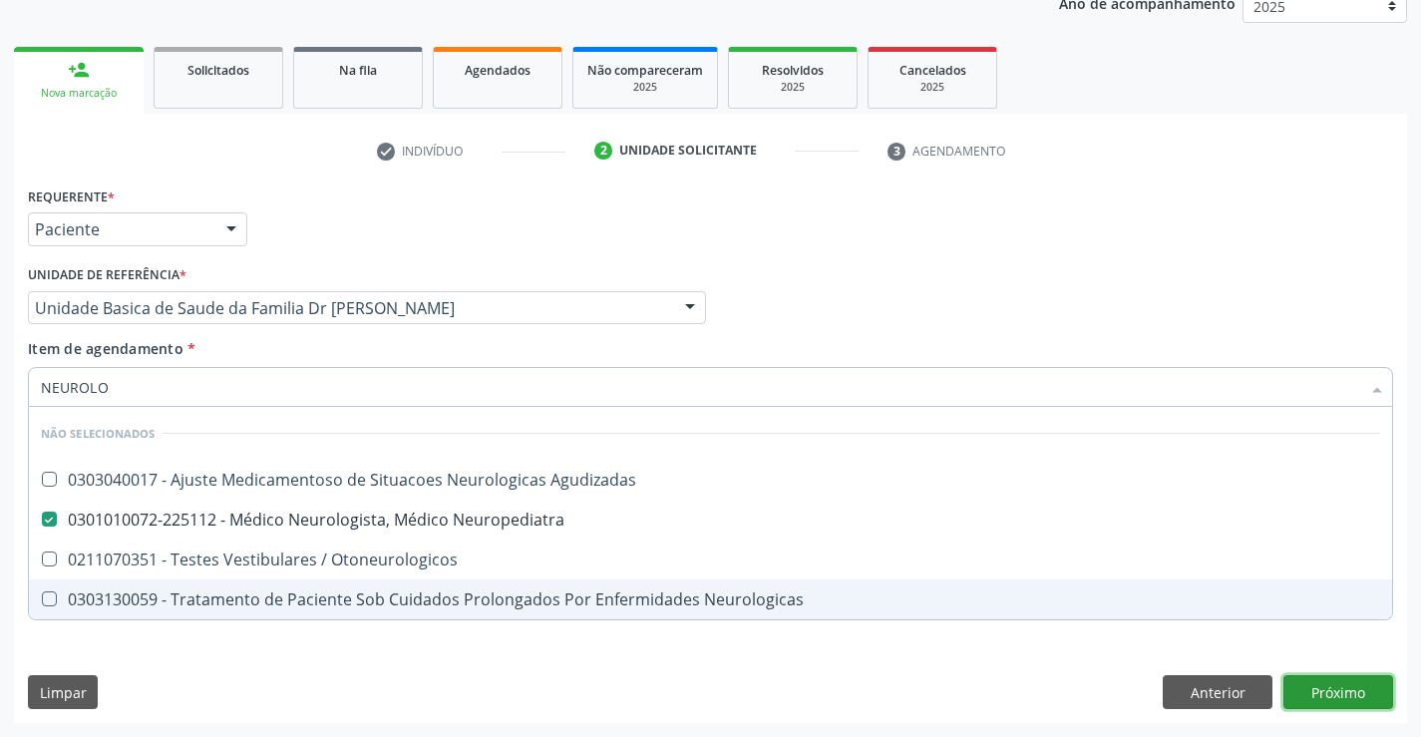
click at [1332, 685] on div "Requerente * Paciente Médico(a) Enfermeiro(a) Paciente Nenhum resultado encontr…" at bounding box center [710, 451] width 1393 height 541
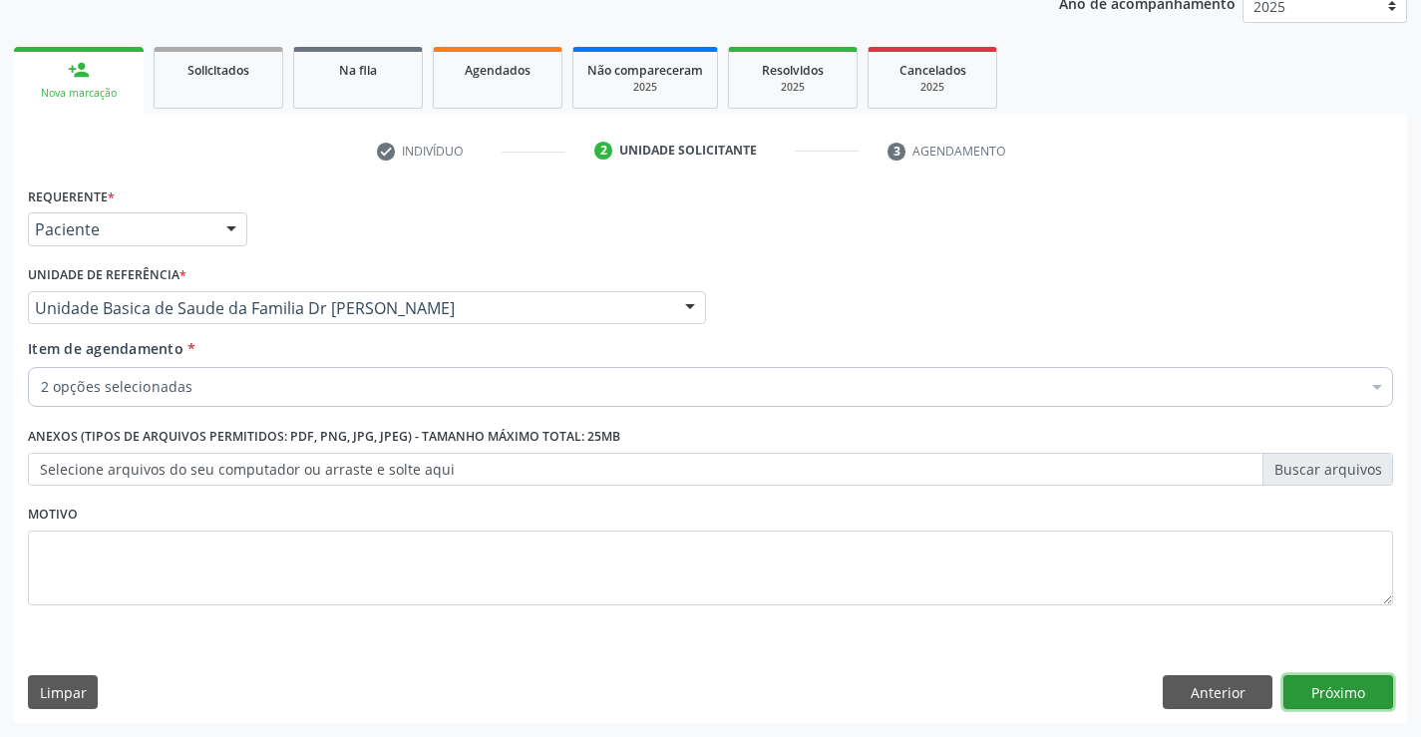
click at [1332, 685] on button "Próximo" at bounding box center [1338, 692] width 110 height 34
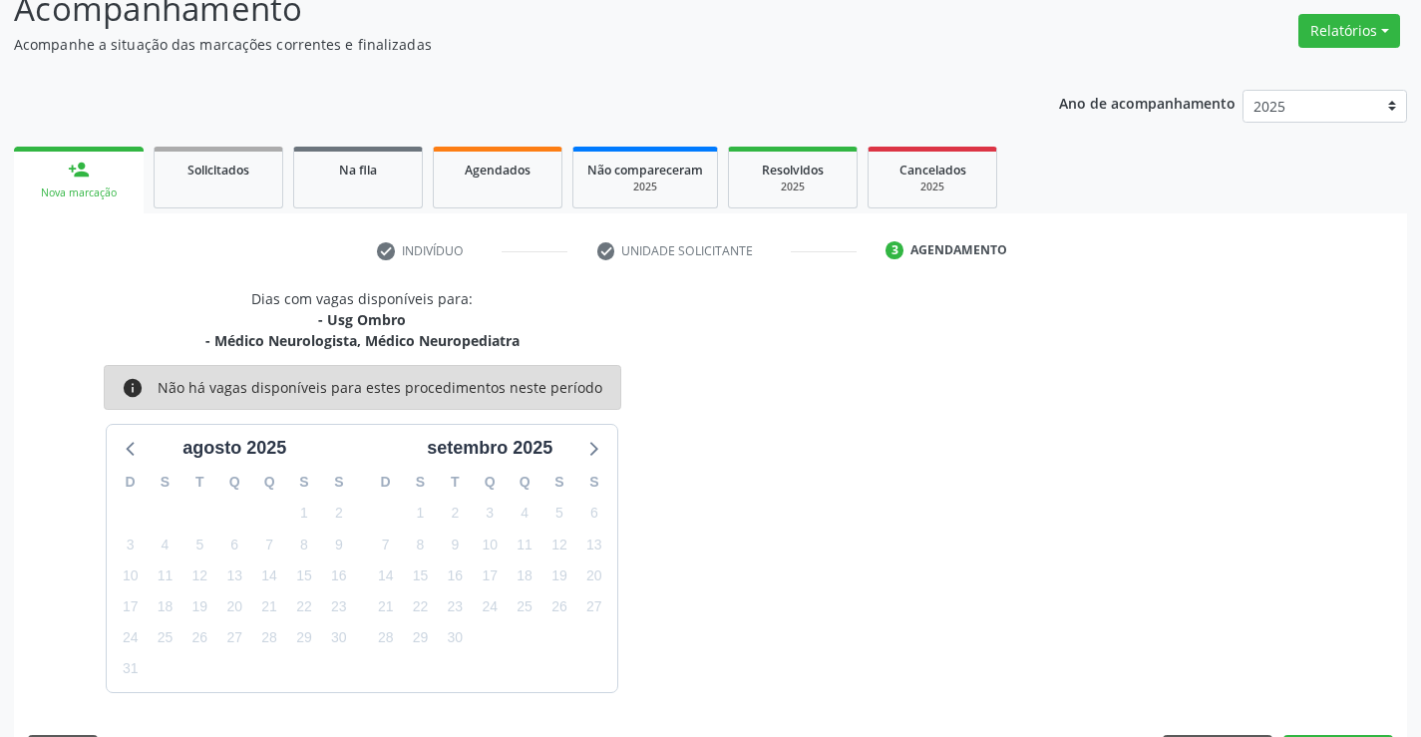
scroll to position [210, 0]
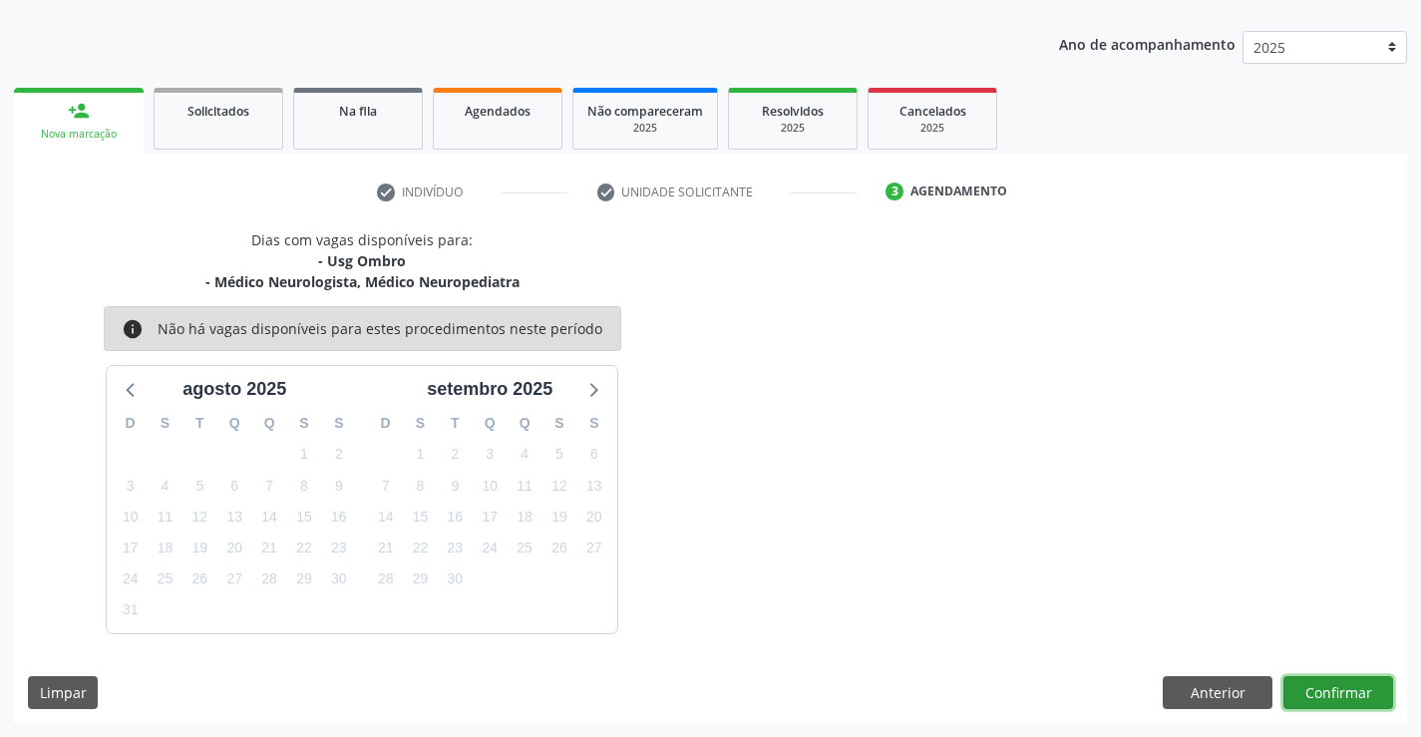
click at [1330, 691] on button "Confirmar" at bounding box center [1338, 693] width 110 height 34
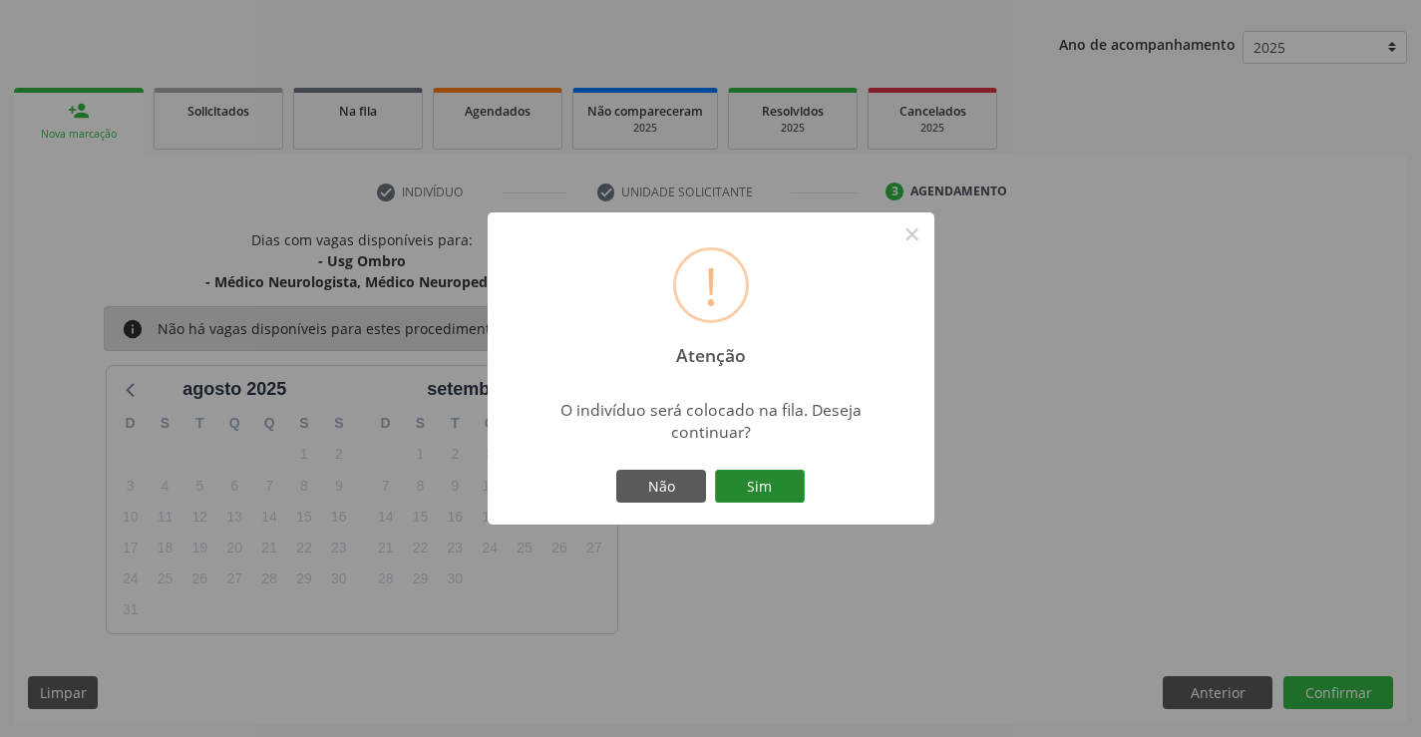
click at [764, 490] on button "Sim" at bounding box center [760, 487] width 90 height 34
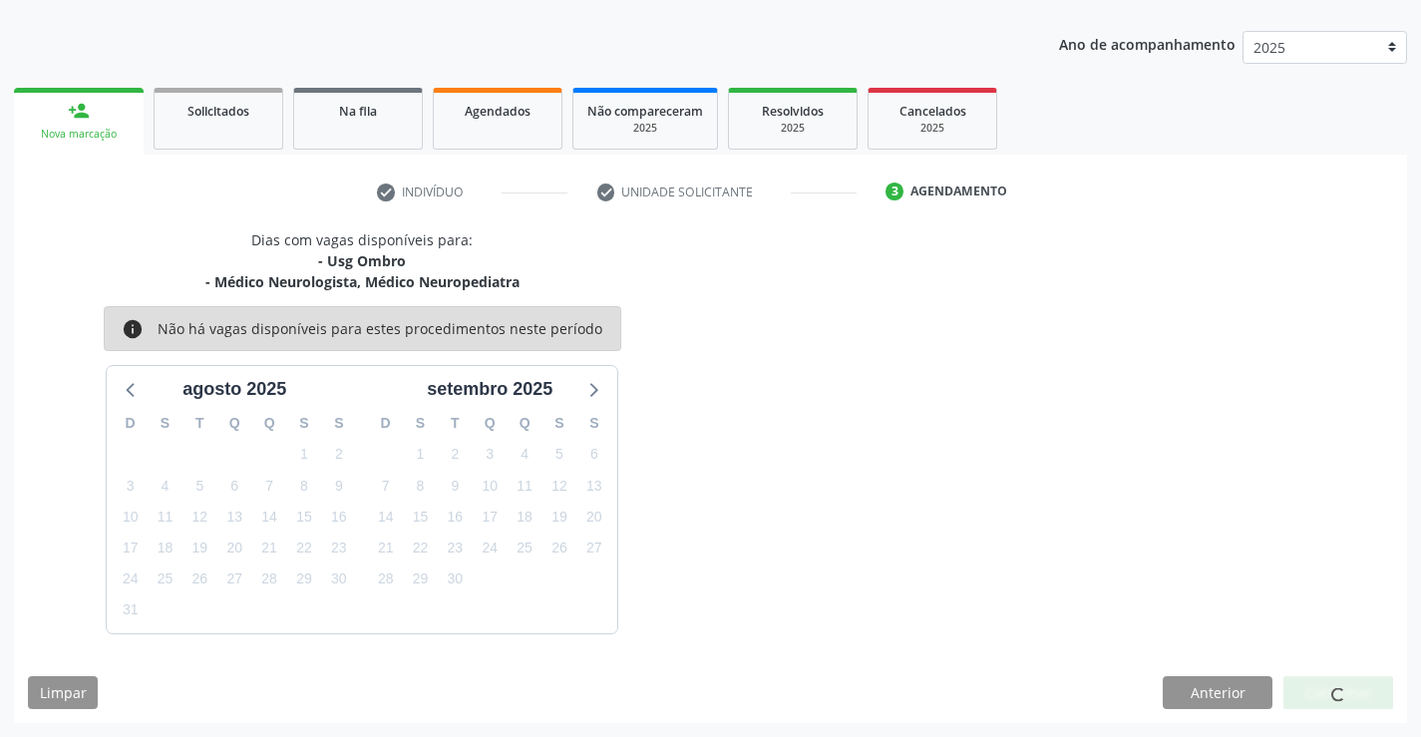
scroll to position [0, 0]
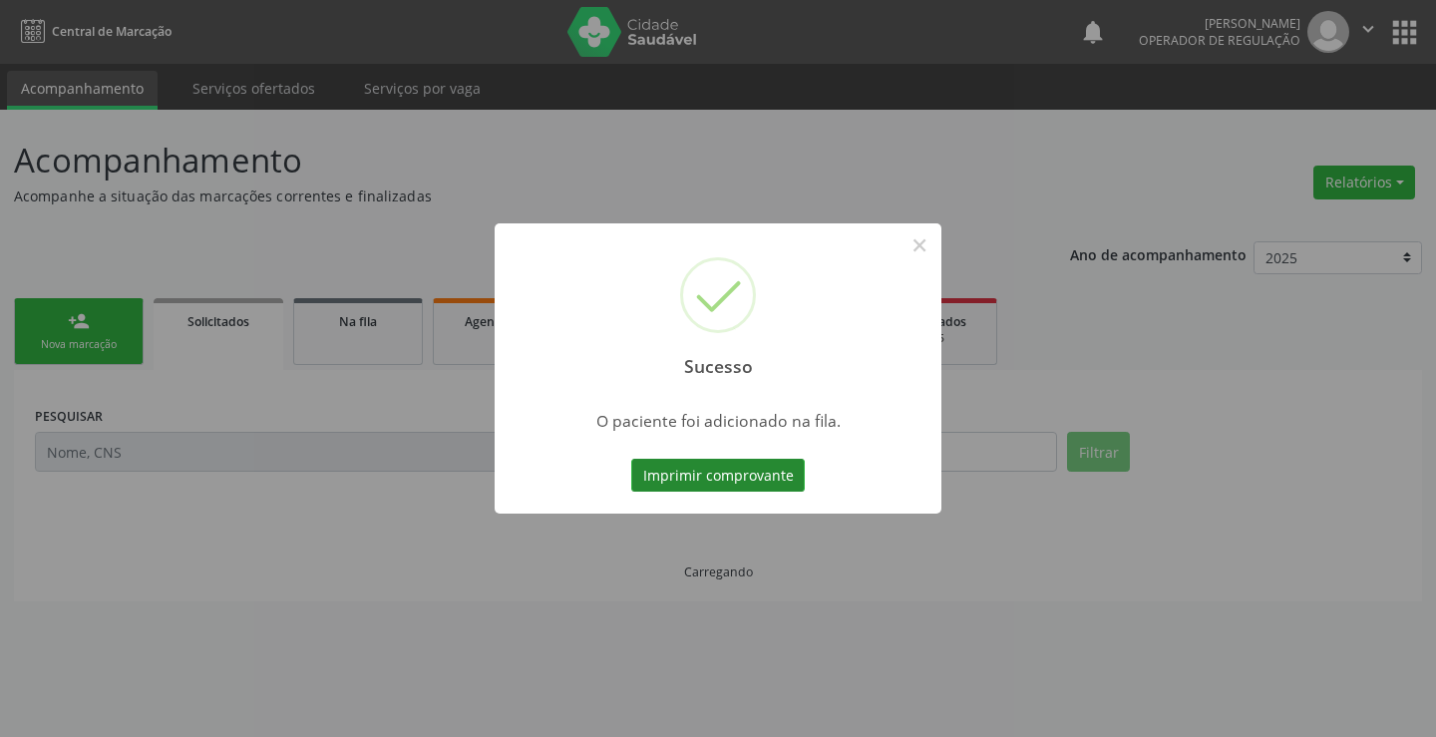
click at [747, 471] on button "Imprimir comprovante" at bounding box center [717, 476] width 173 height 34
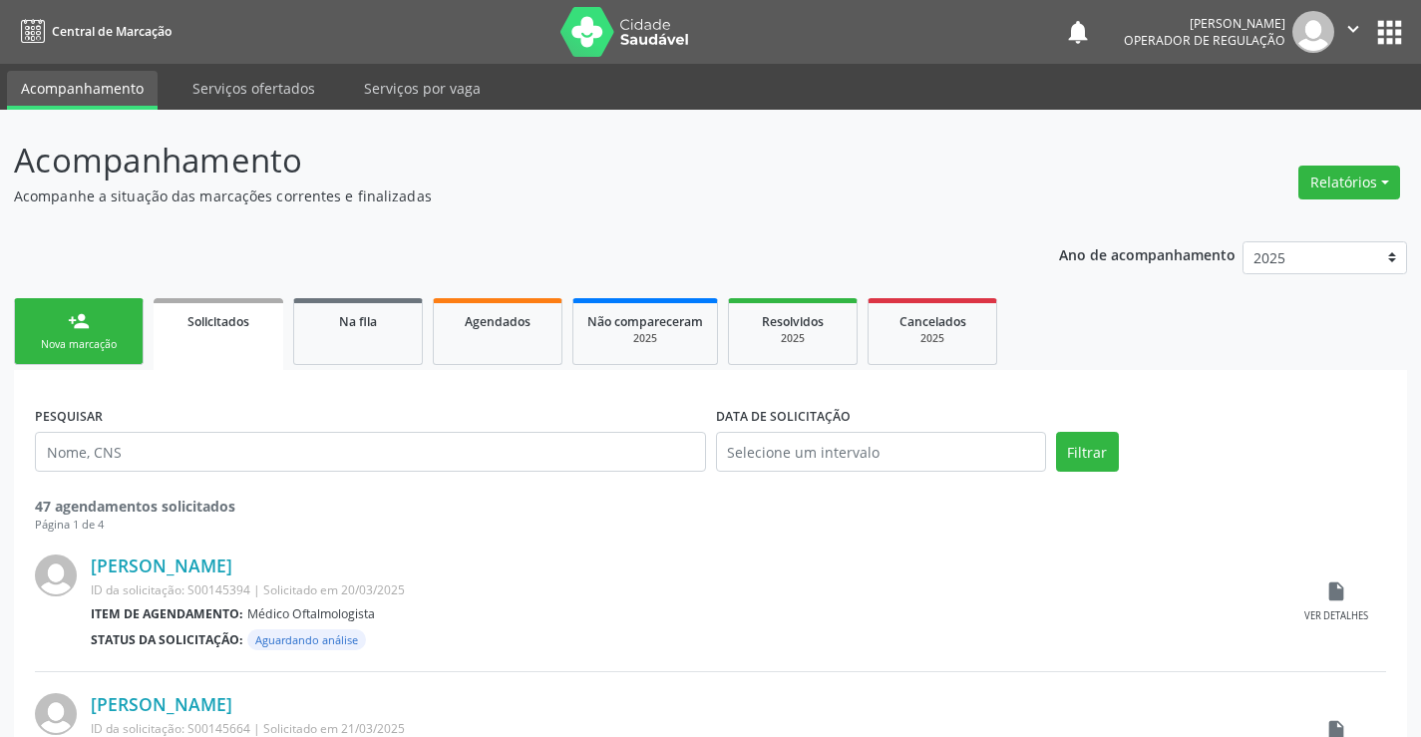
click at [91, 307] on link "person_add Nova marcação" at bounding box center [79, 331] width 130 height 67
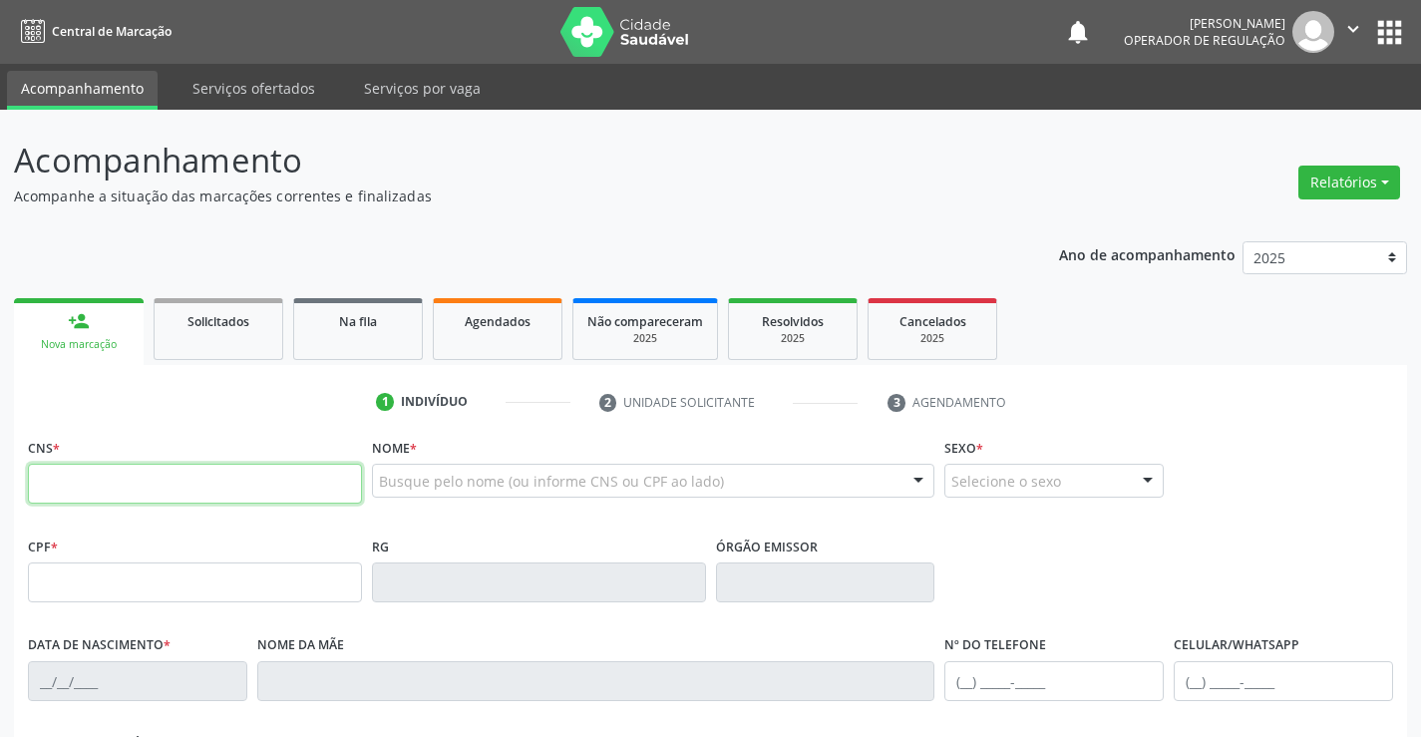
click at [341, 485] on input "text" at bounding box center [195, 484] width 334 height 40
type input "702 9055 0864 8472"
type input "28/10/2021"
type input "(74) 98823-0369"
type input "S/N"
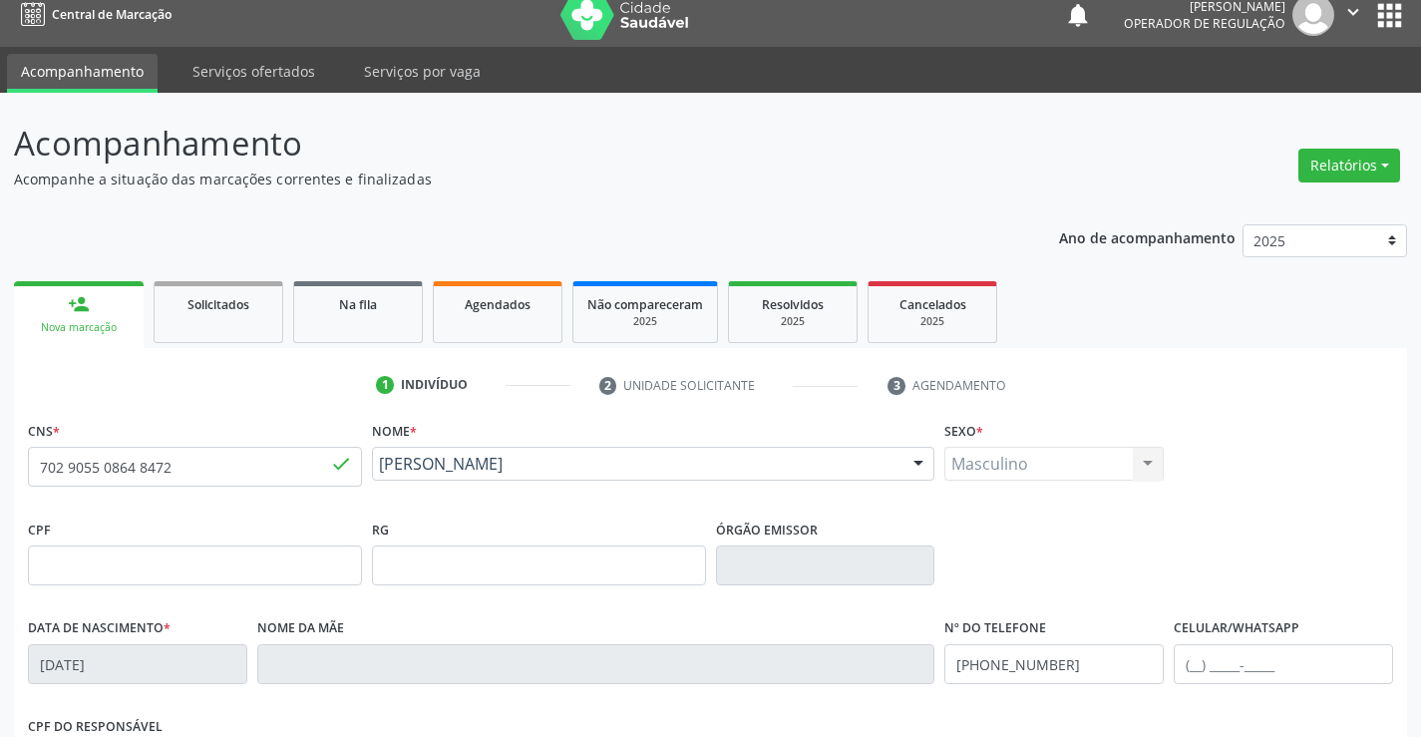
scroll to position [344, 0]
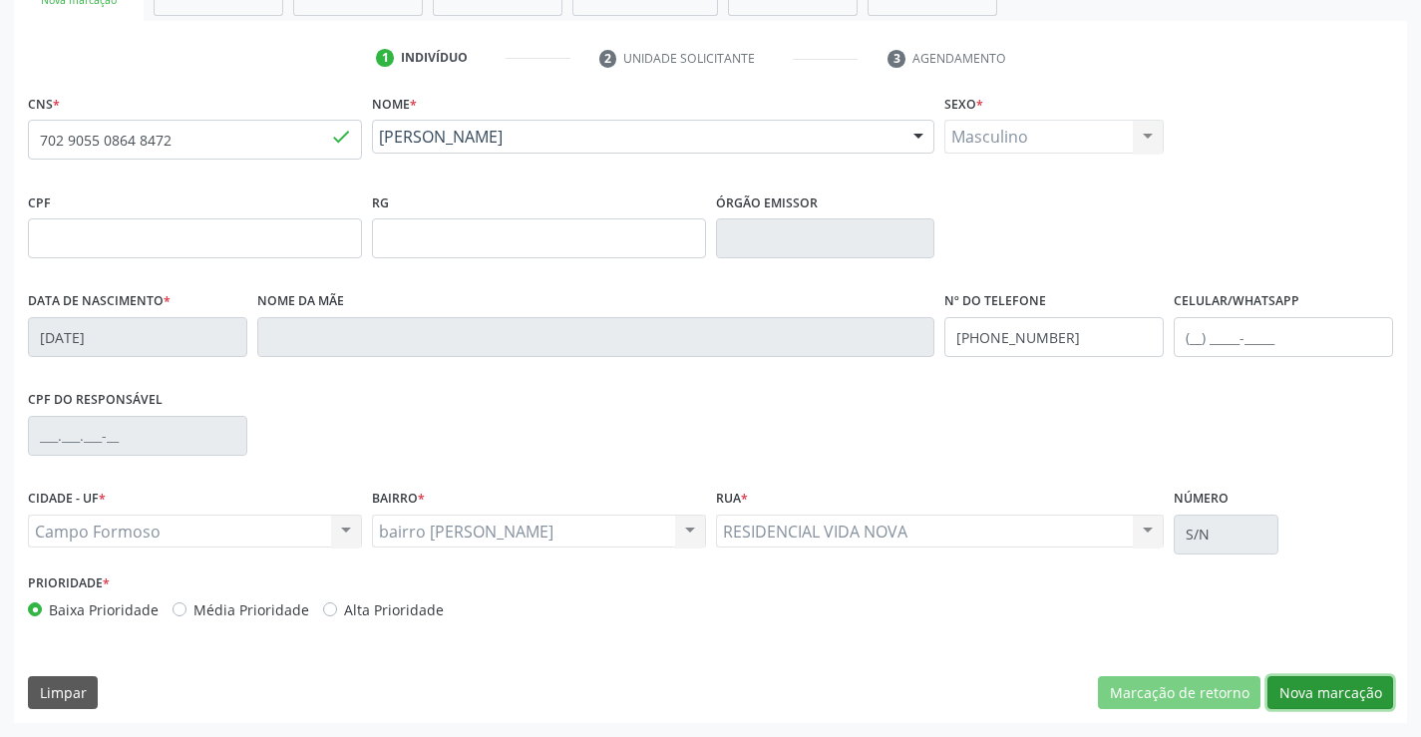
click at [1330, 685] on button "Nova marcação" at bounding box center [1330, 693] width 126 height 34
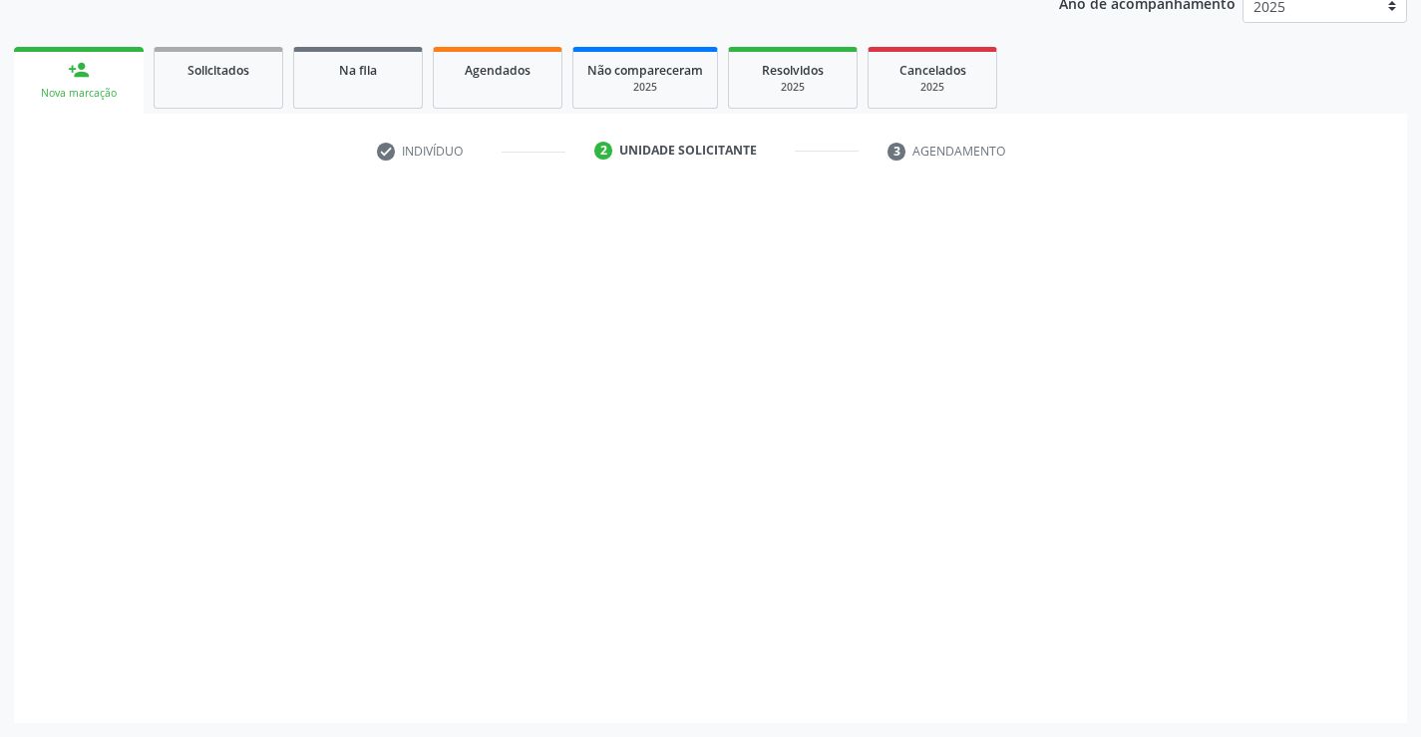
scroll to position [251, 0]
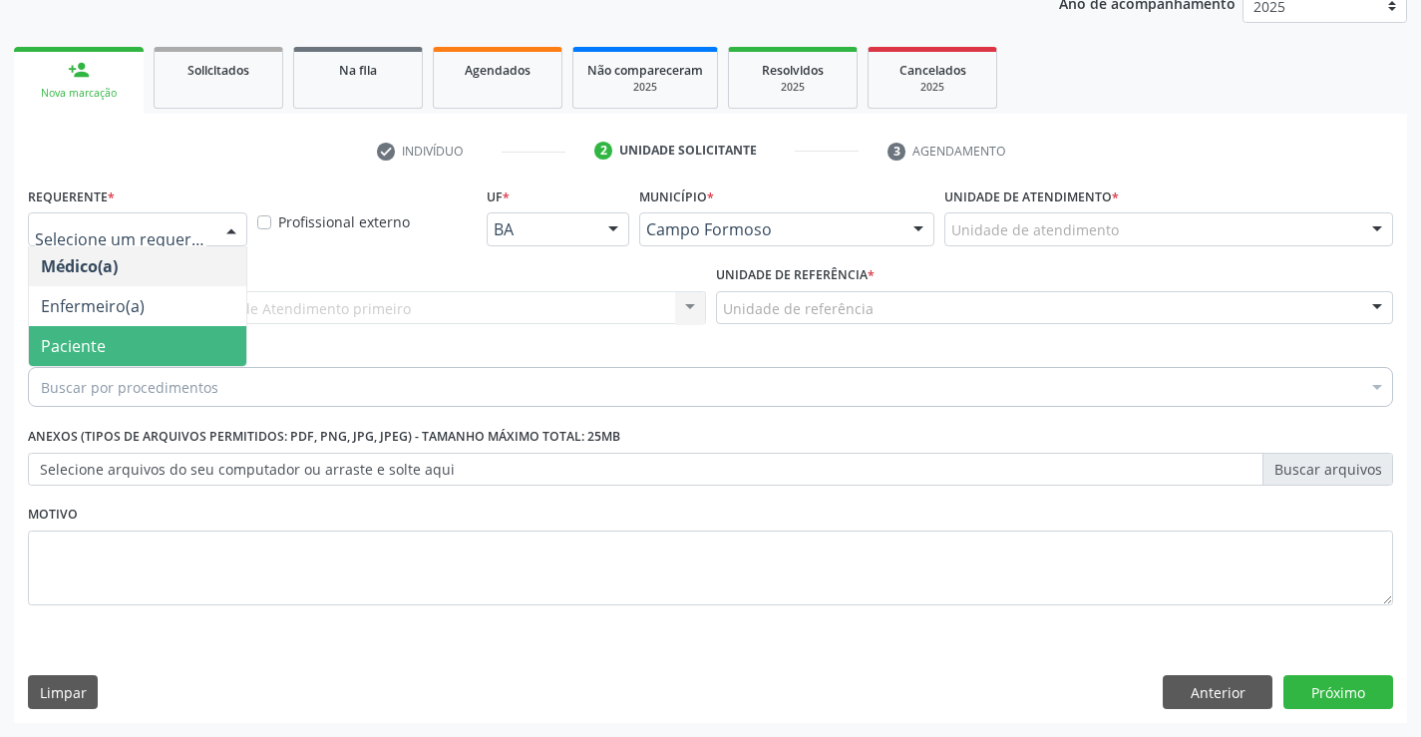
click at [111, 356] on span "Paciente" at bounding box center [137, 346] width 217 height 40
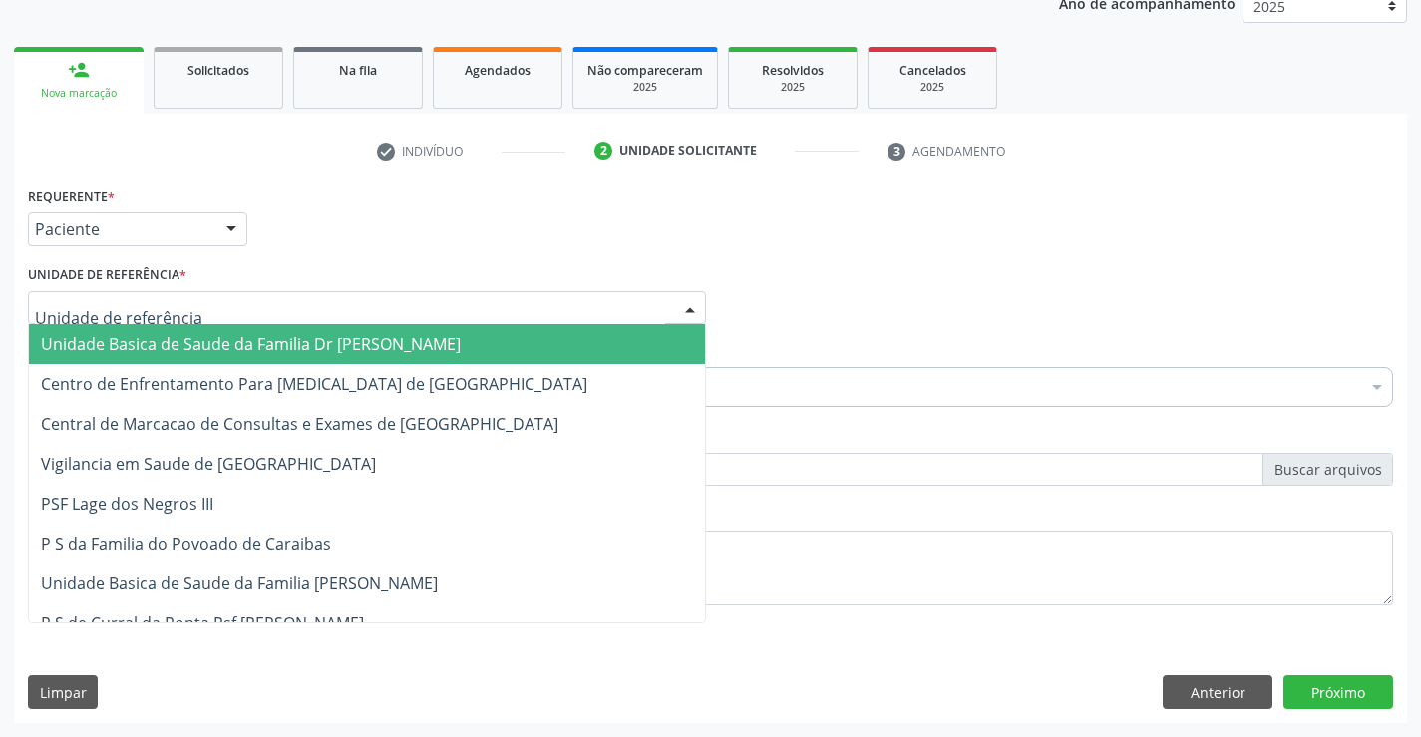
click at [167, 341] on span "Unidade Basica de Saude da Familia Dr [PERSON_NAME]" at bounding box center [251, 344] width 420 height 22
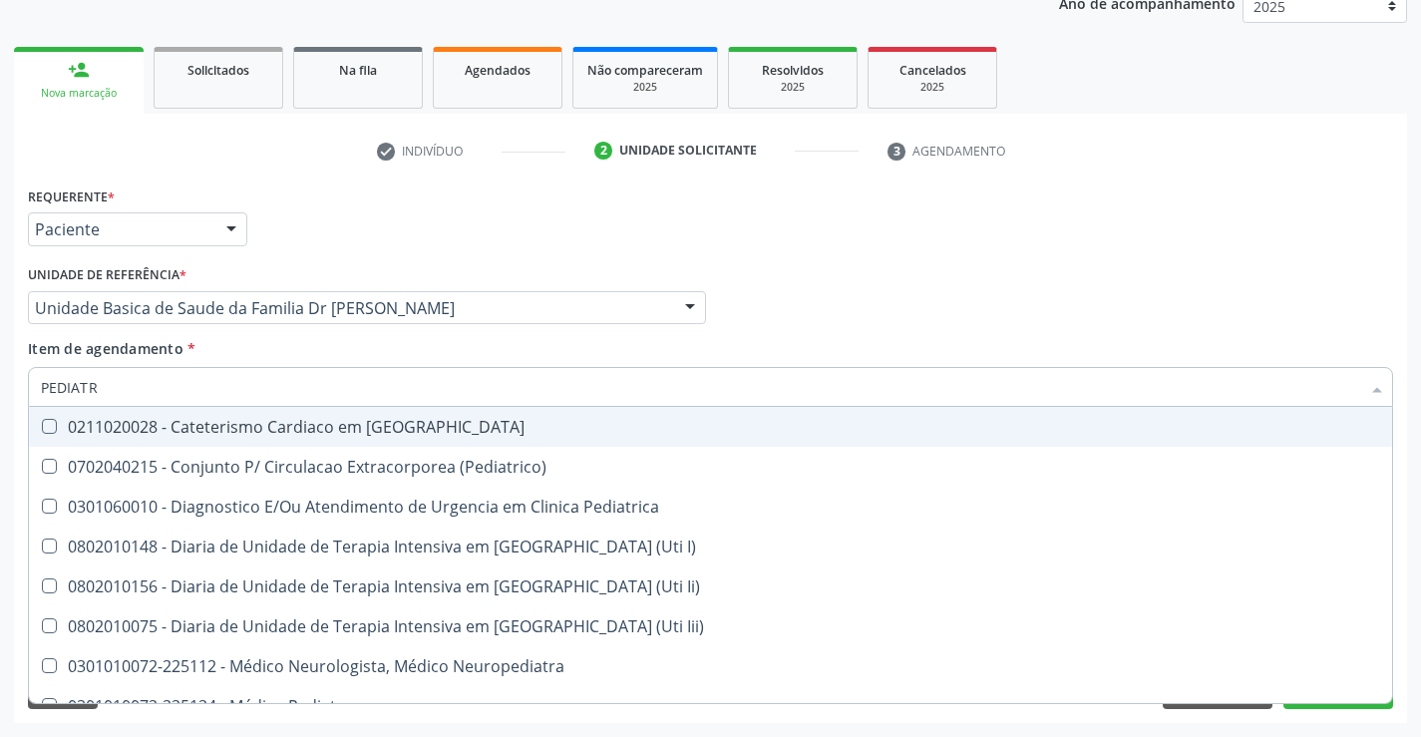
type input "PEDIATRA"
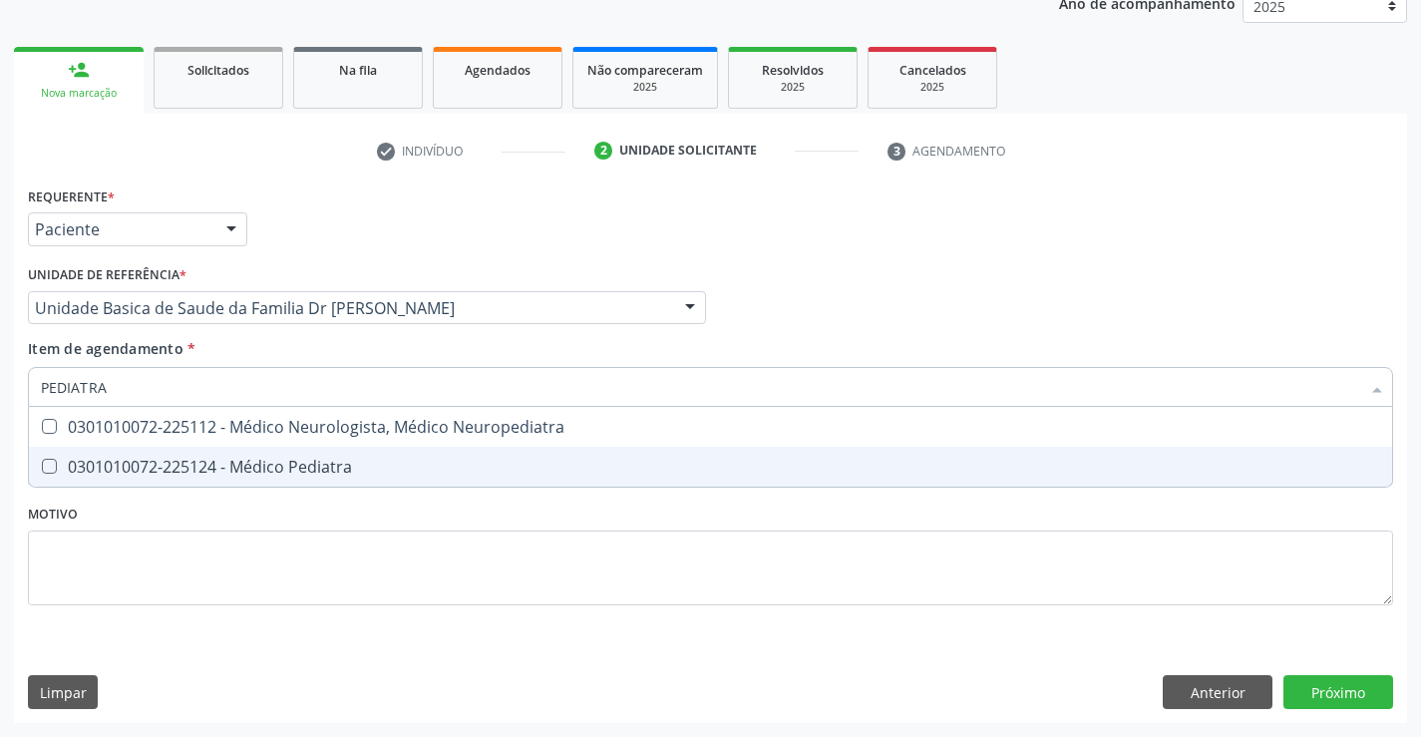
click at [260, 459] on div "0301010072-225124 - Médico Pediatra" at bounding box center [710, 467] width 1339 height 16
checkbox Pediatra "true"
click at [1344, 693] on div "Requerente * Paciente Médico(a) Enfermeiro(a) Paciente Nenhum resultado encontr…" at bounding box center [710, 451] width 1393 height 541
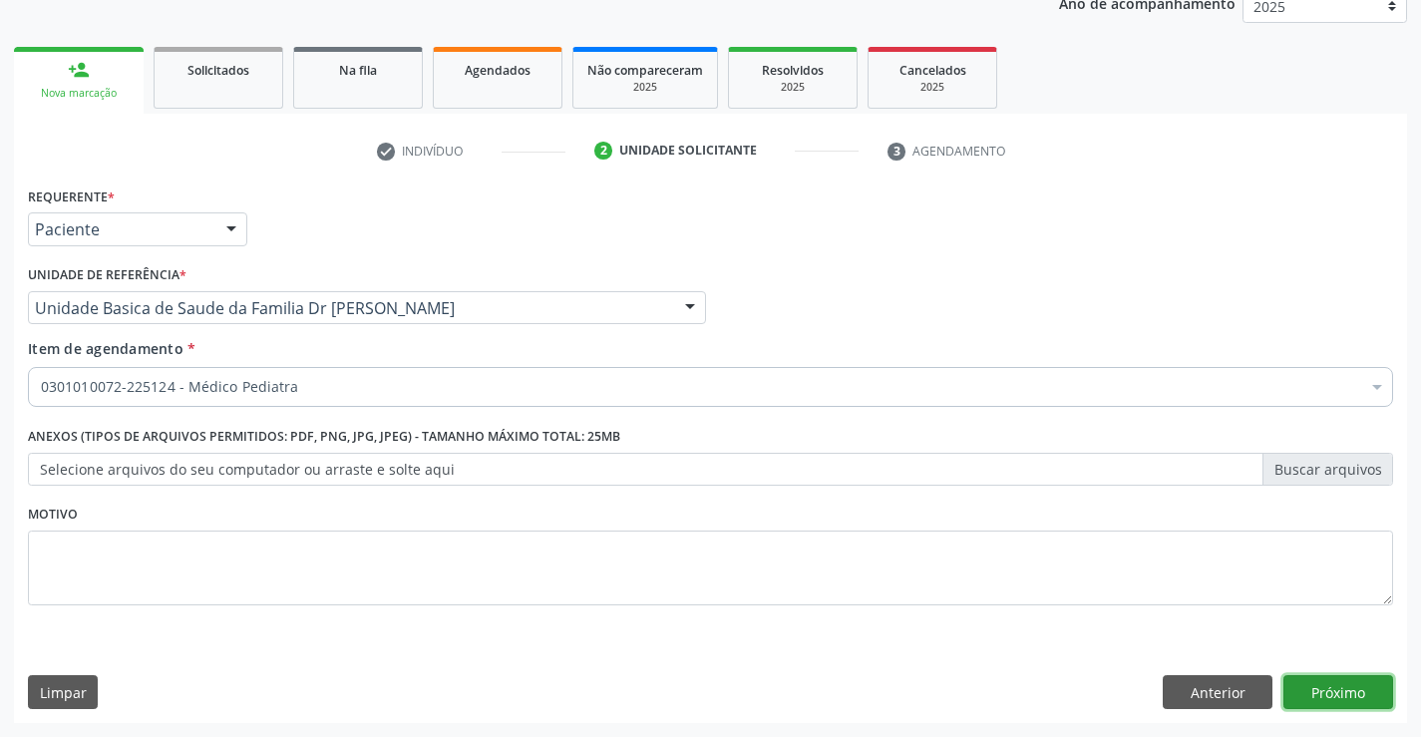
click at [1343, 691] on button "Próximo" at bounding box center [1338, 692] width 110 height 34
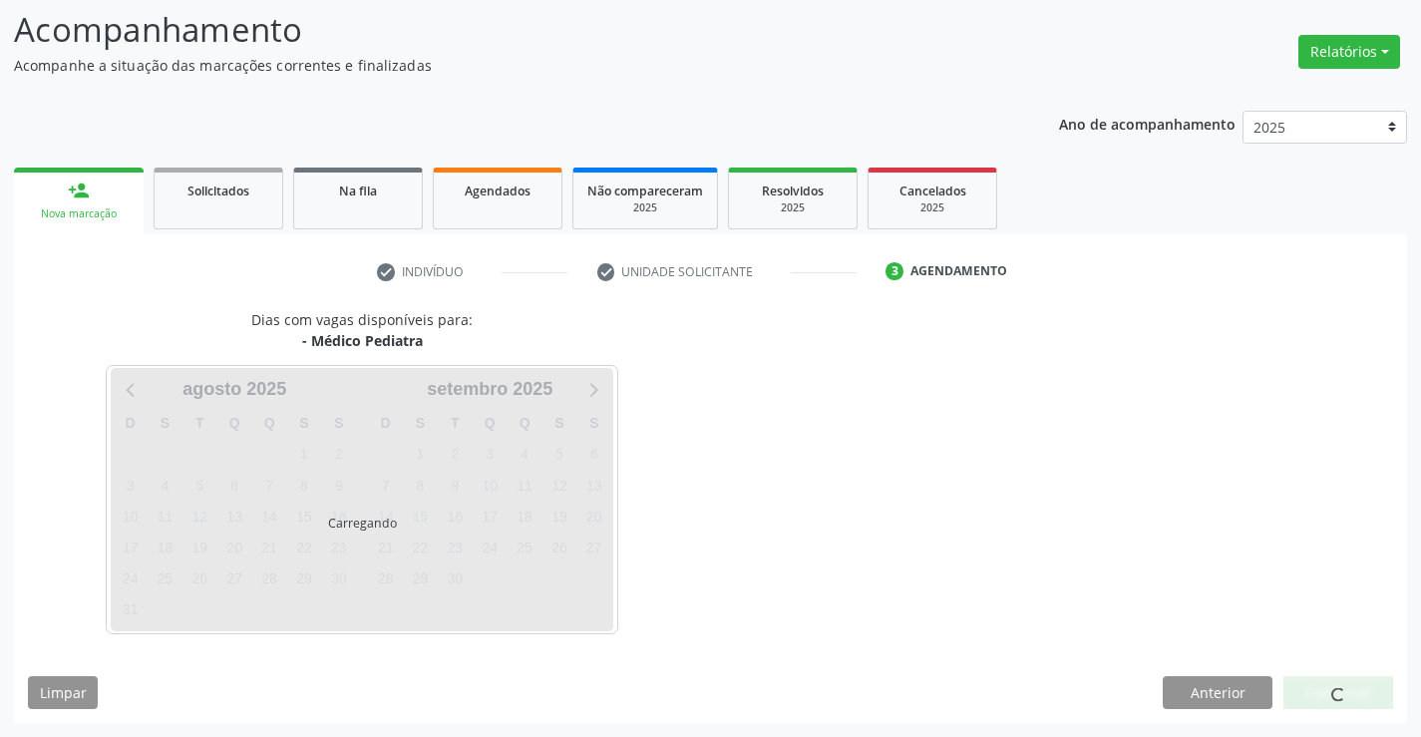
scroll to position [131, 0]
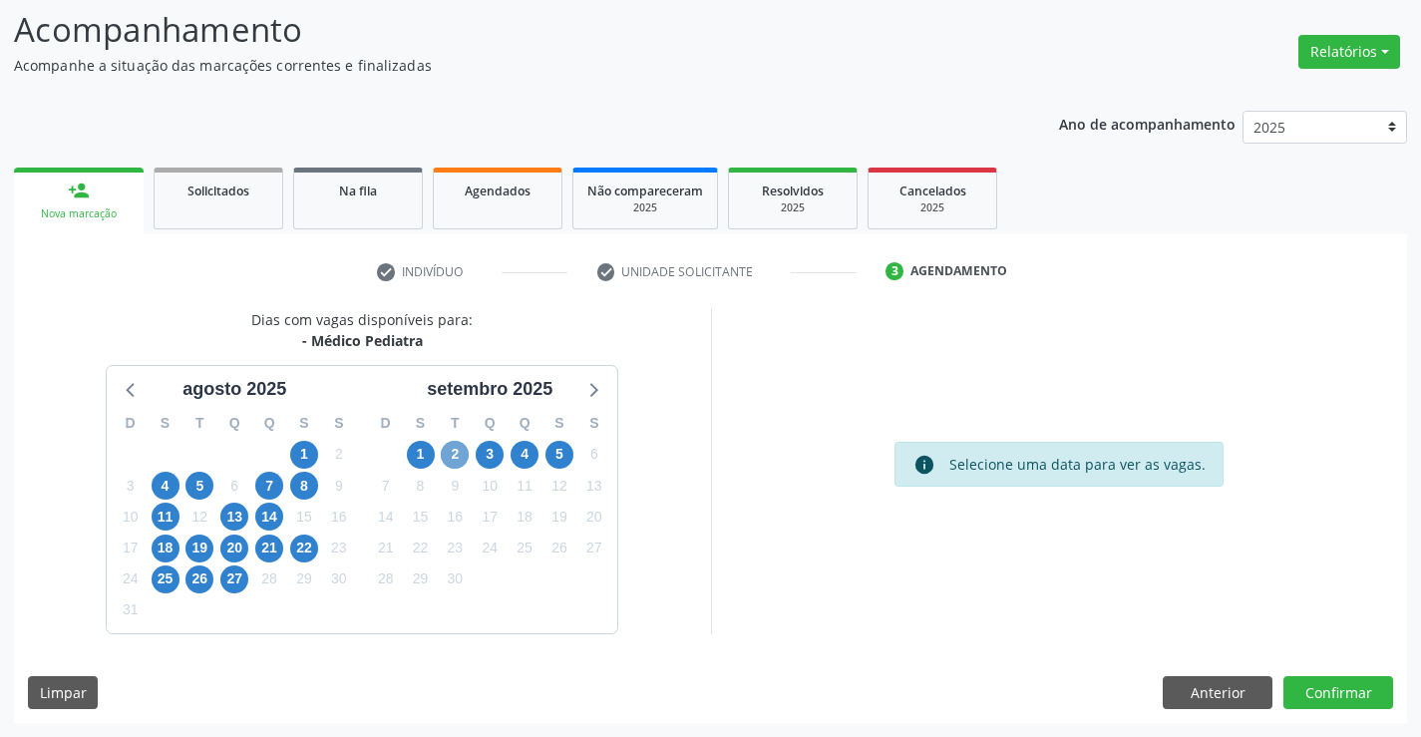
click at [456, 454] on span "2" at bounding box center [455, 455] width 28 height 28
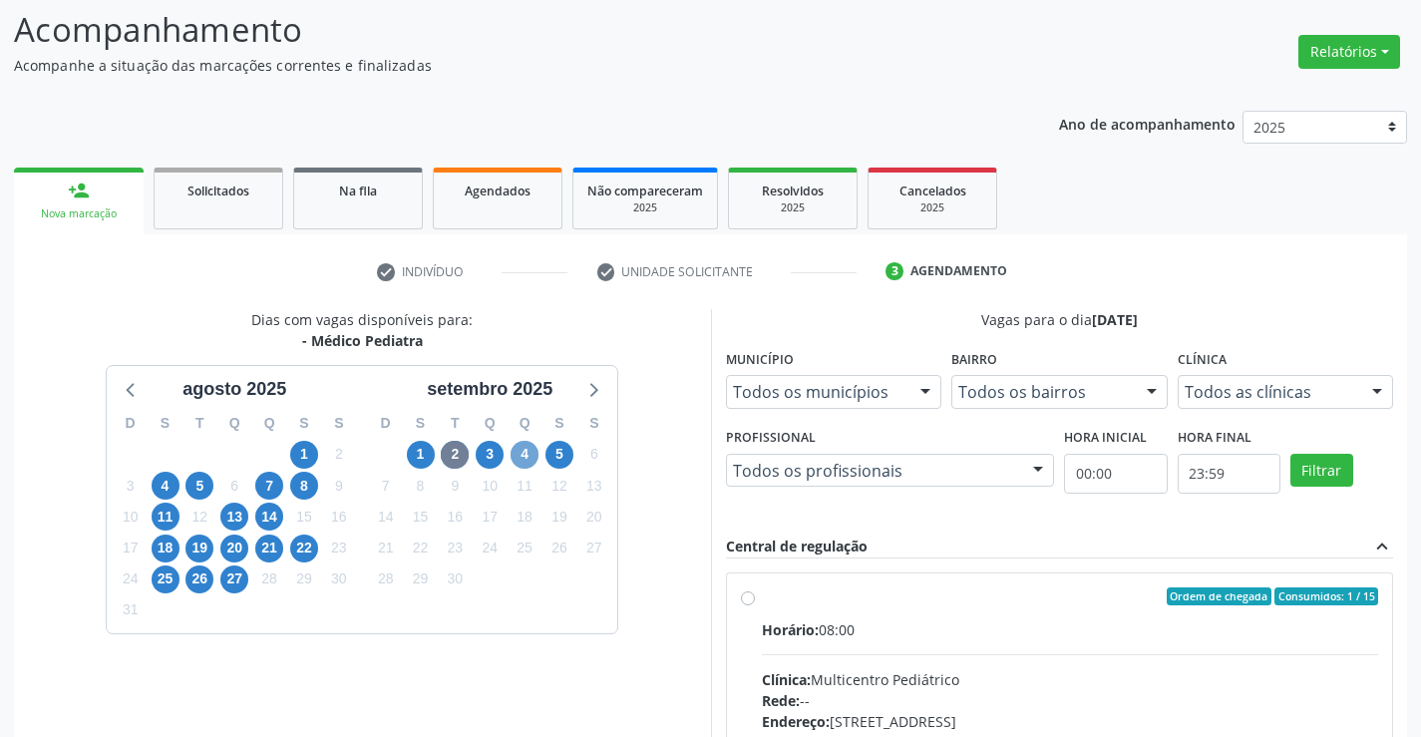
click at [522, 454] on span "4" at bounding box center [524, 455] width 28 height 28
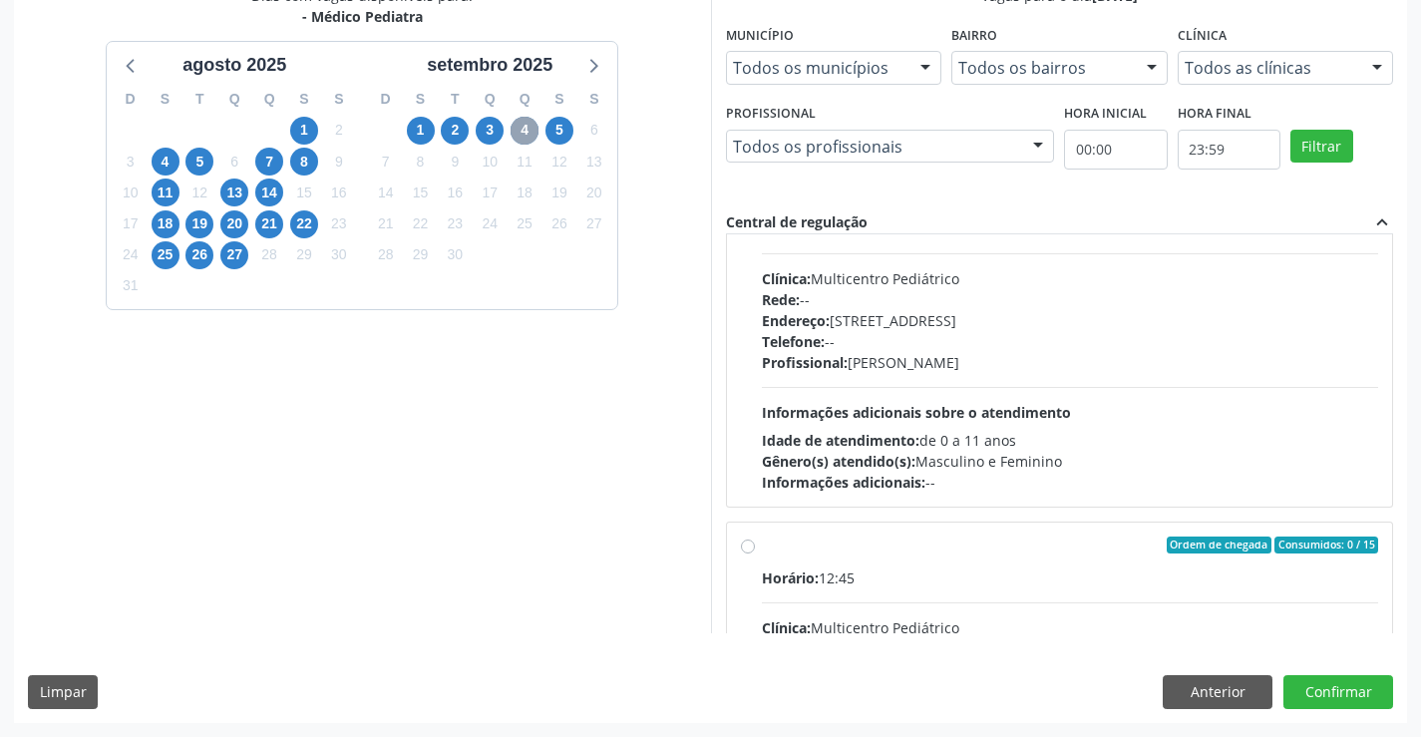
scroll to position [100, 0]
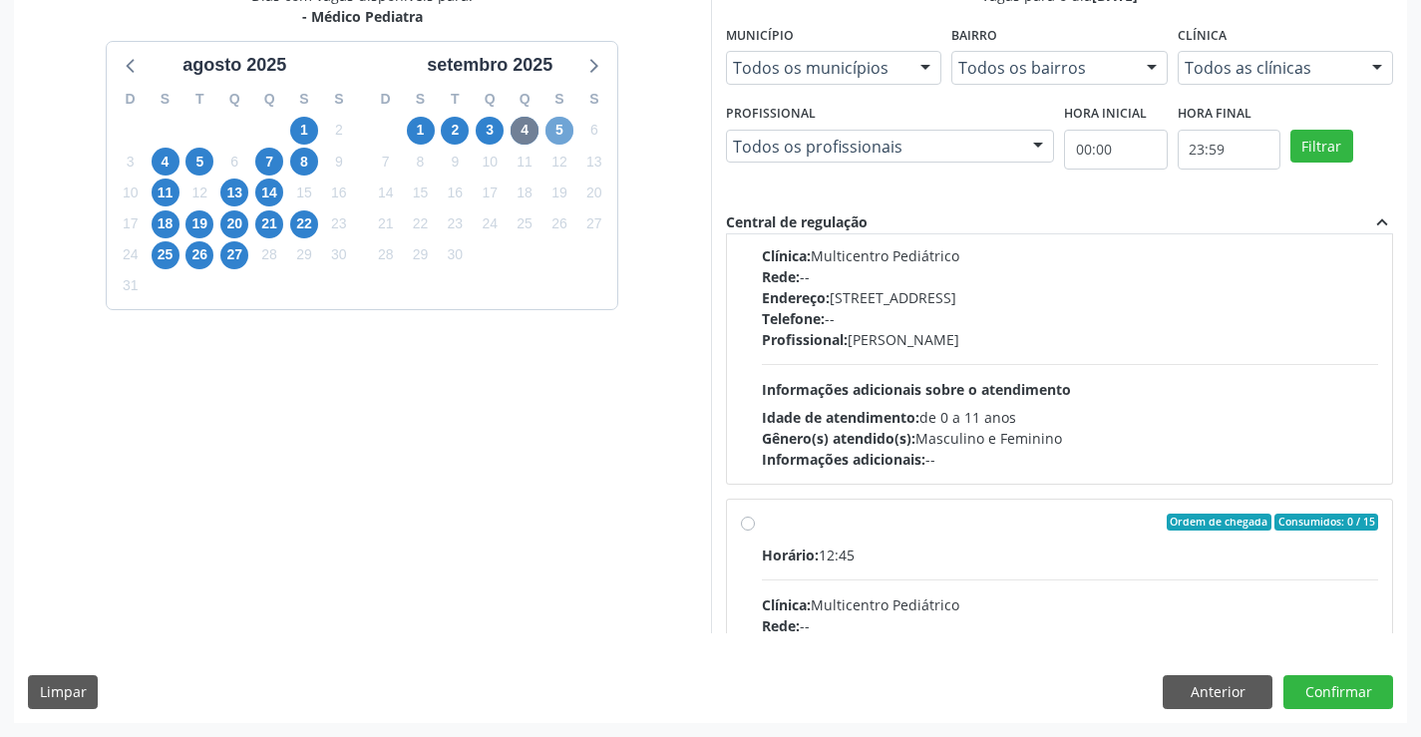
click at [555, 130] on span "5" at bounding box center [559, 131] width 28 height 28
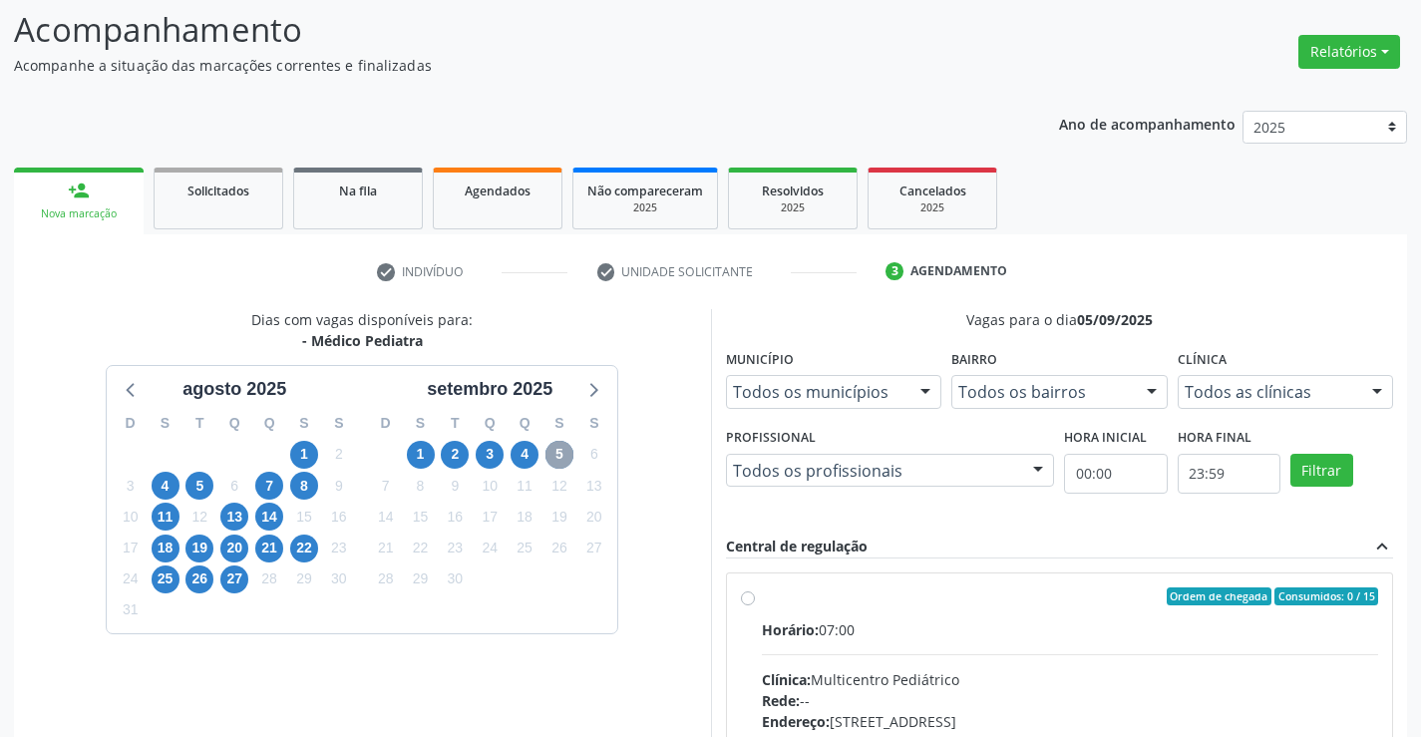
scroll to position [419, 0]
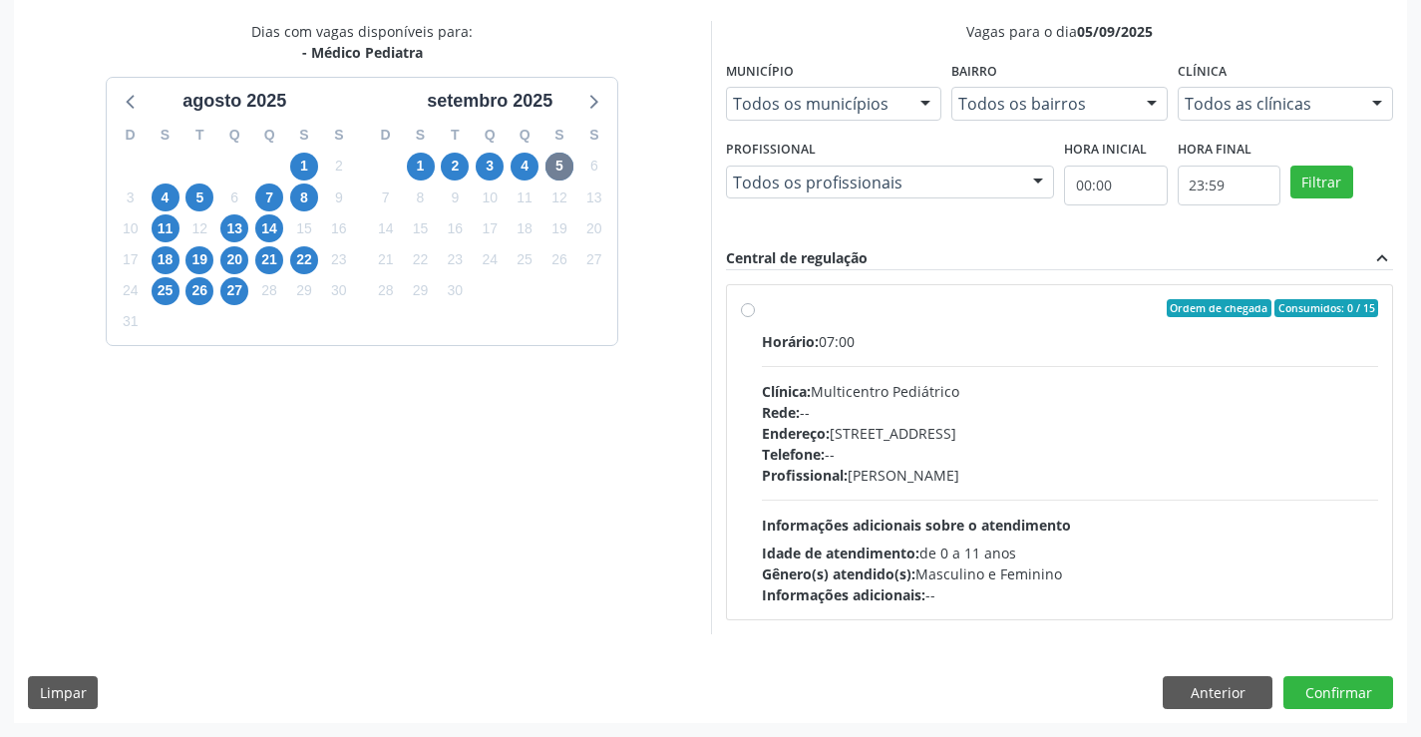
click at [886, 312] on div "Ordem de chegada Consumidos: 0 / 15" at bounding box center [1070, 308] width 617 height 18
click at [755, 312] on input "Ordem de chegada Consumidos: 0 / 15 Horário: 07:00 Clínica: Multicentro Pediátr…" at bounding box center [748, 308] width 14 height 18
radio input "true"
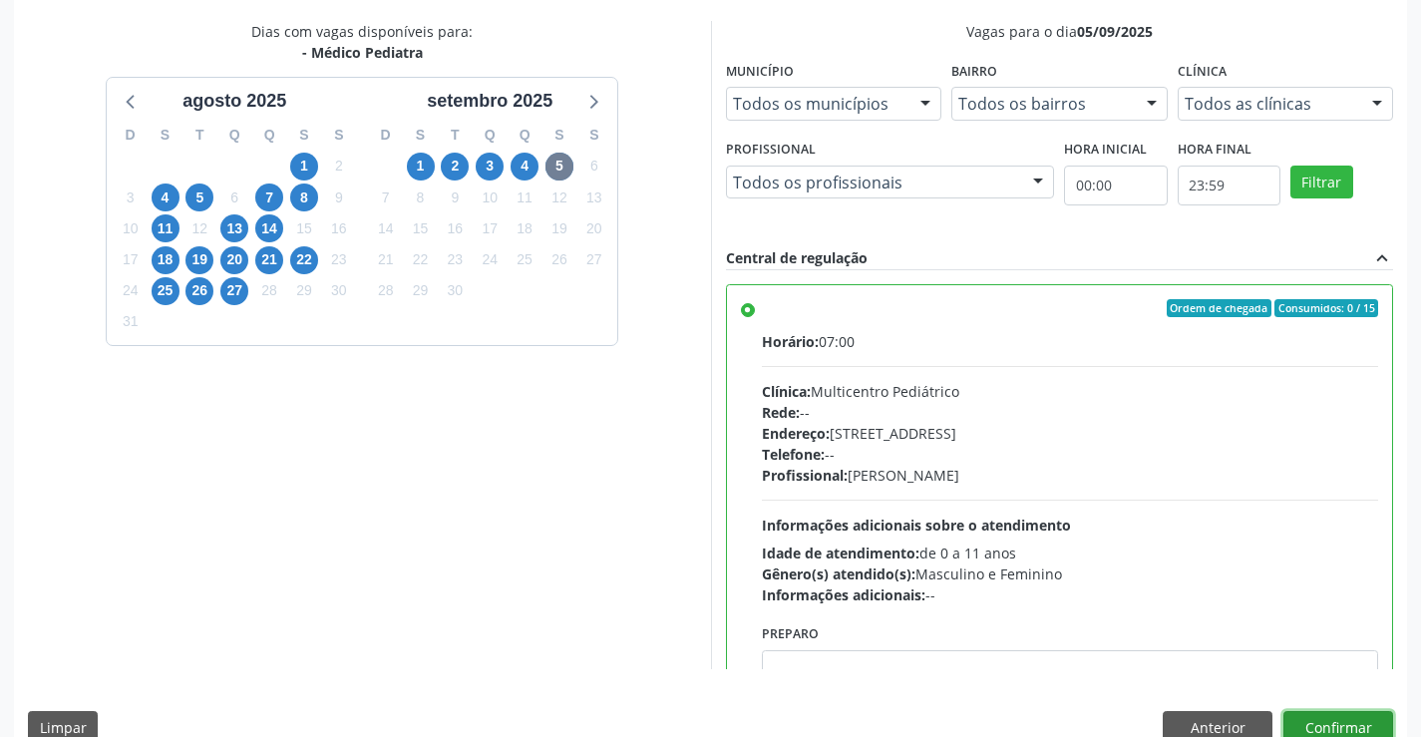
click at [1323, 720] on button "Confirmar" at bounding box center [1338, 728] width 110 height 34
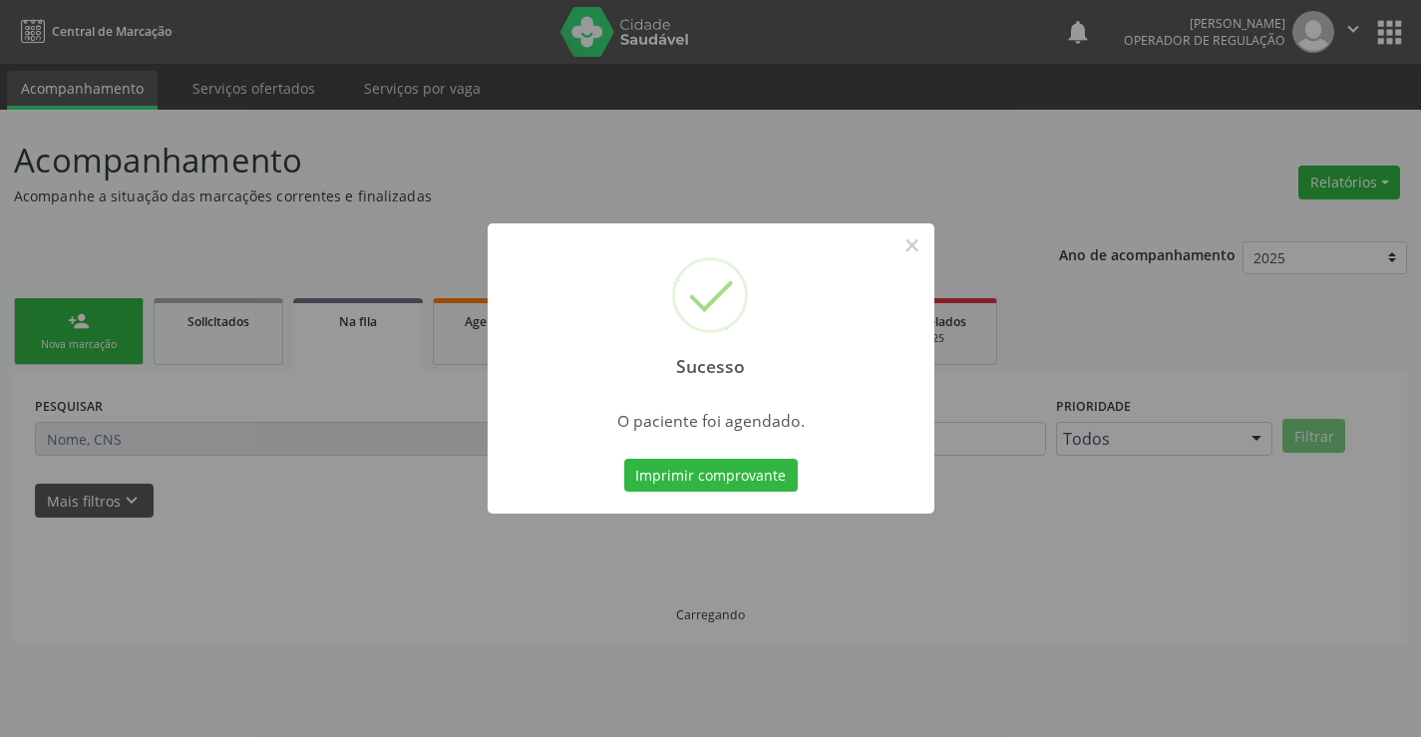
scroll to position [0, 0]
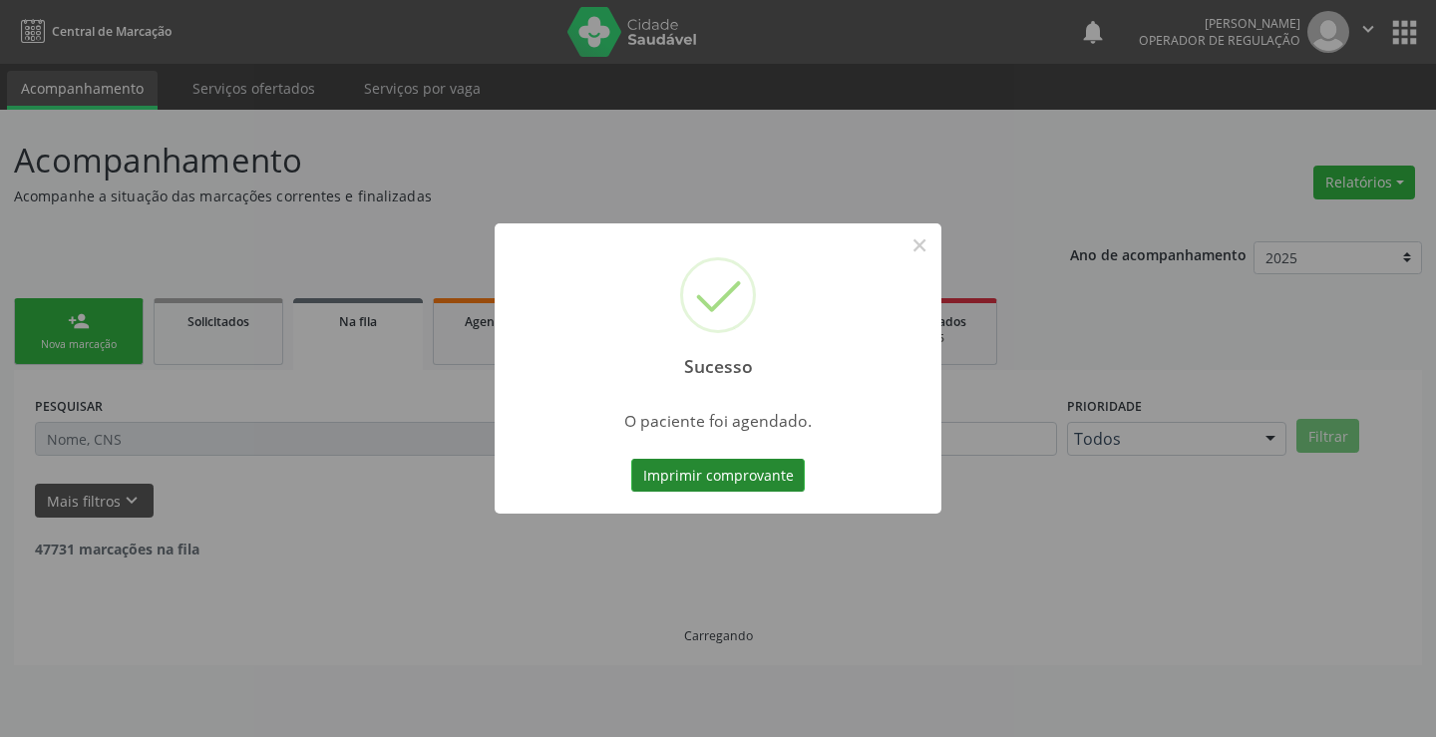
click at [764, 468] on button "Imprimir comprovante" at bounding box center [717, 476] width 173 height 34
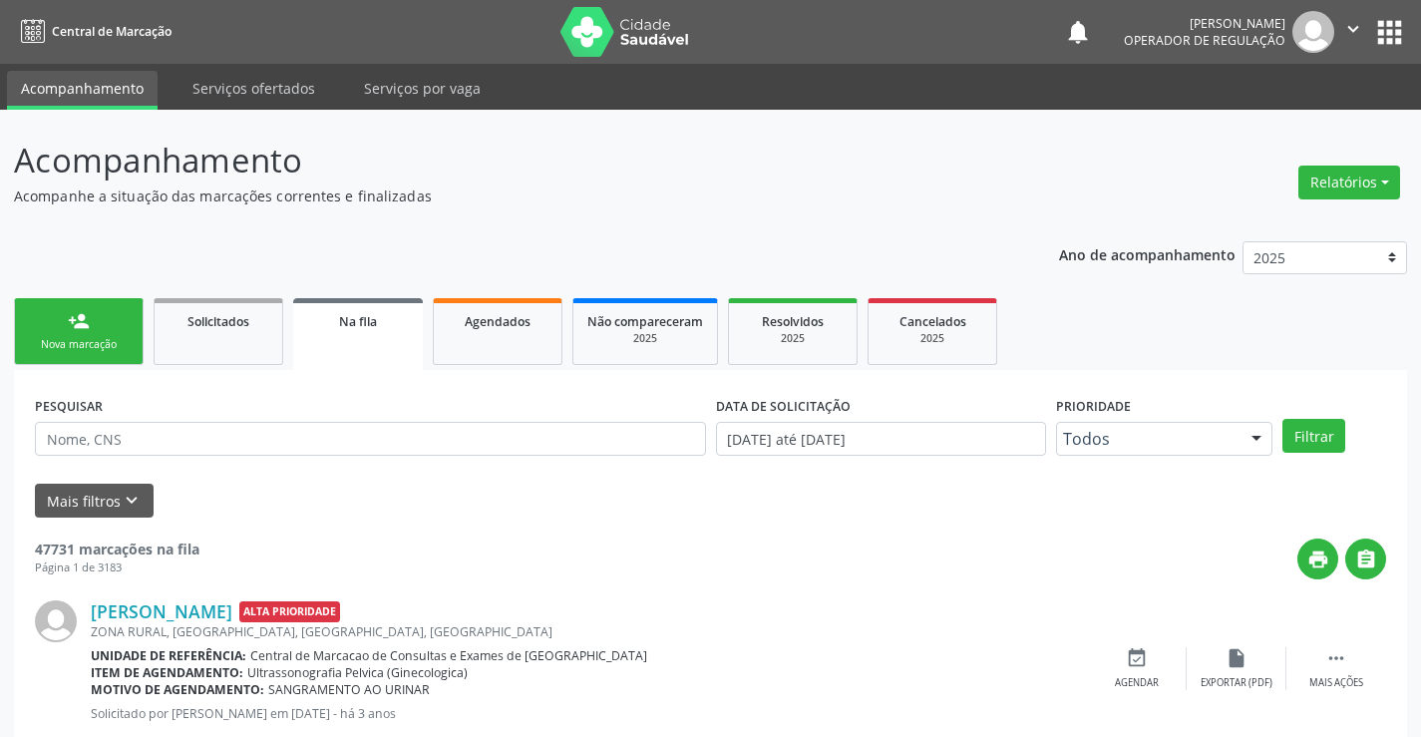
click at [86, 315] on div "person_add" at bounding box center [79, 321] width 22 height 22
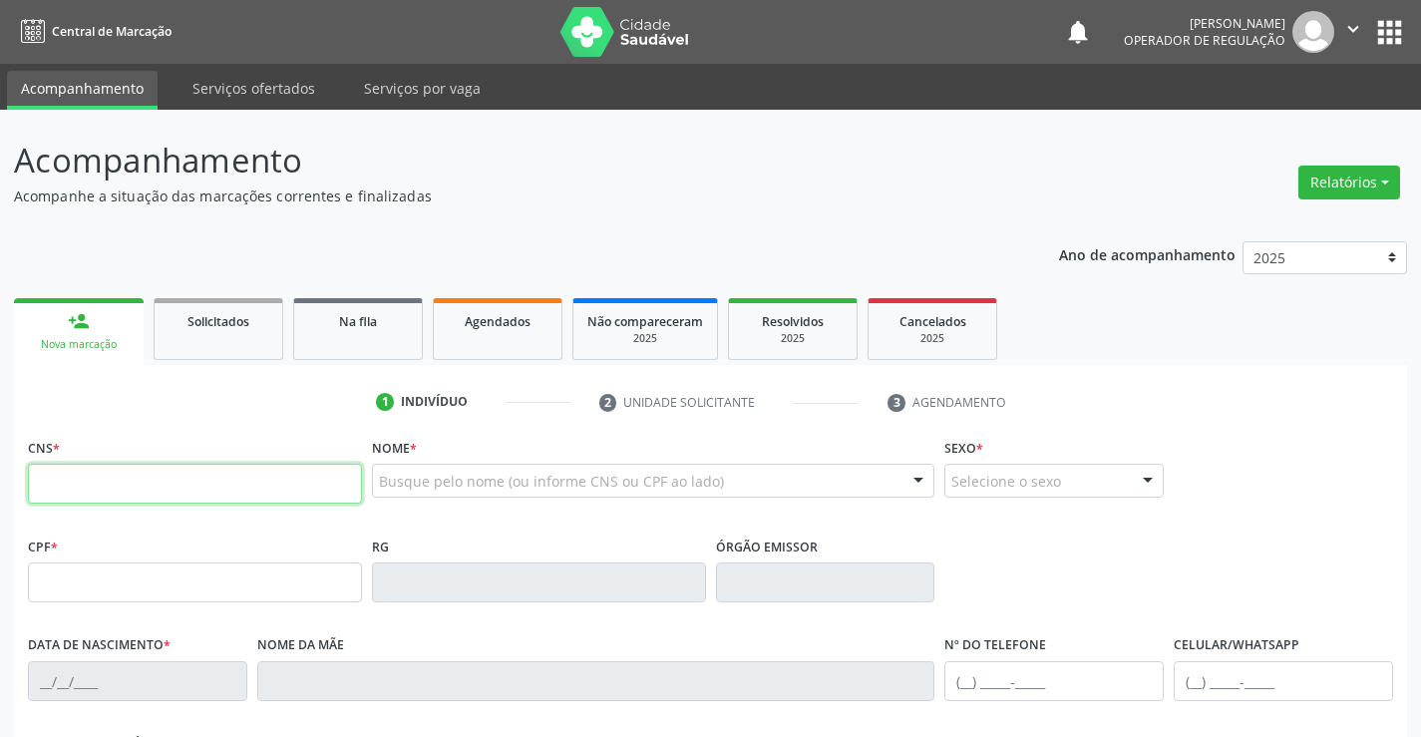
click at [167, 489] on input "text" at bounding box center [195, 484] width 334 height 40
click at [165, 489] on input "text" at bounding box center [195, 484] width 334 height 40
click at [155, 484] on input "text" at bounding box center [195, 484] width 334 height 40
click at [97, 480] on input "text" at bounding box center [195, 484] width 334 height 40
type input "700 0032 0120 9508"
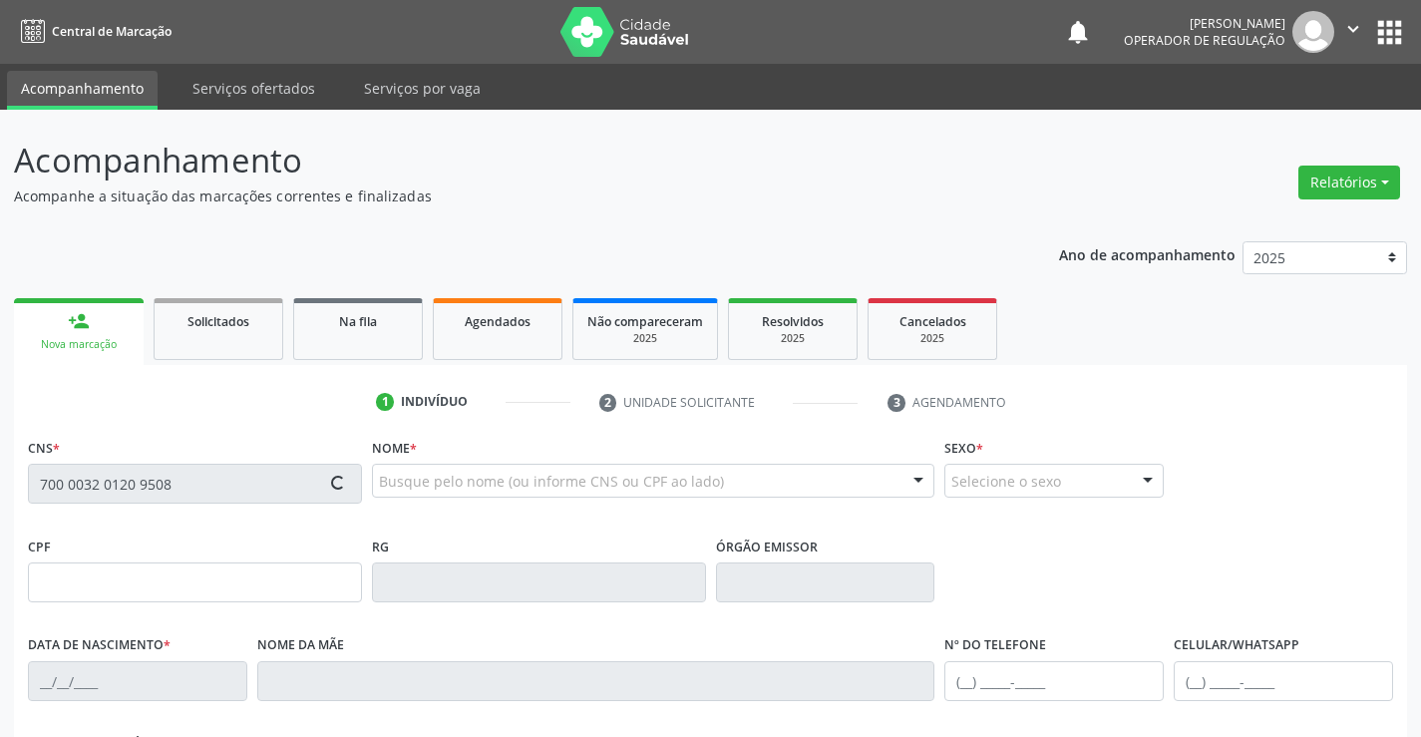
type input "24/07/1984"
type input "Agostinha Laura da Silva"
type input "(74) 9995-6540"
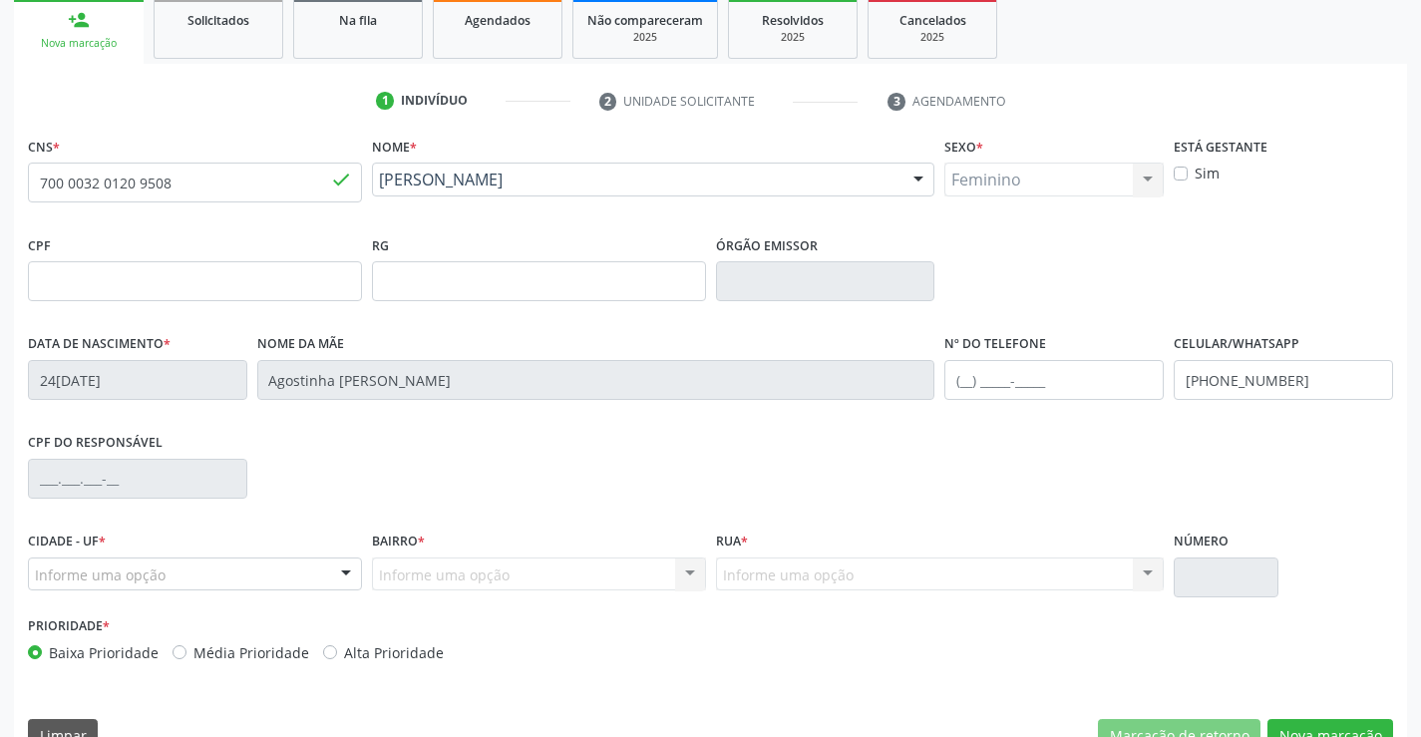
scroll to position [344, 0]
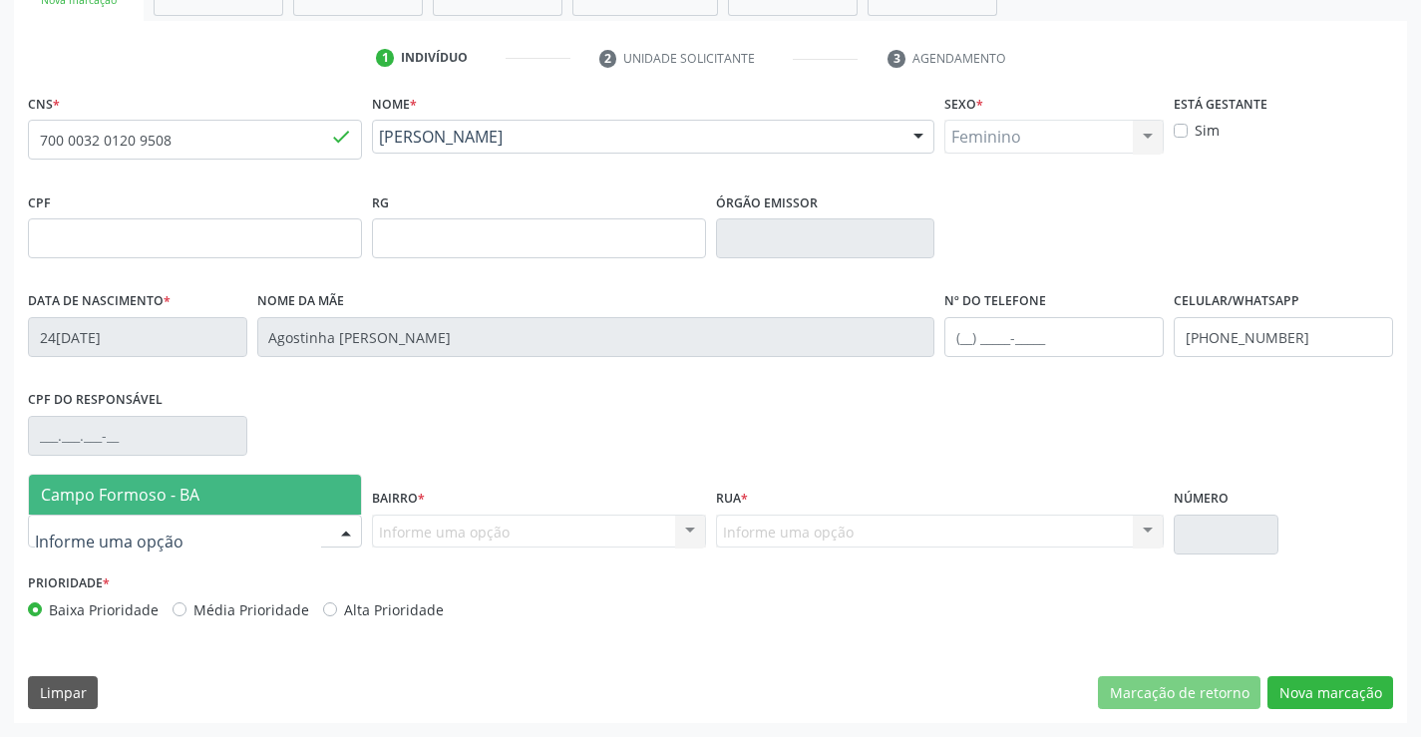
click at [170, 522] on div at bounding box center [195, 531] width 334 height 34
click at [187, 485] on span "Campo Formoso - BA" at bounding box center [120, 495] width 159 height 22
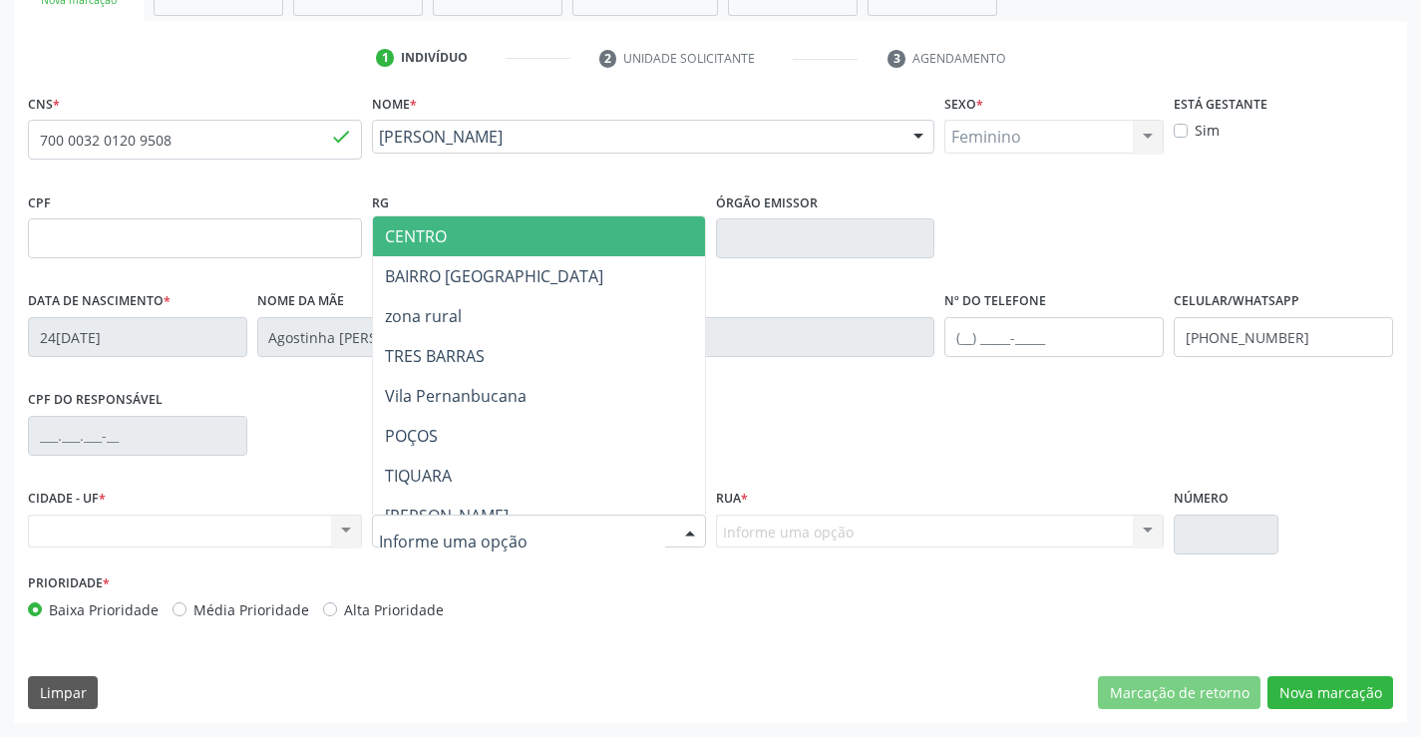
click at [479, 238] on span "CENTRO" at bounding box center [588, 236] width 431 height 40
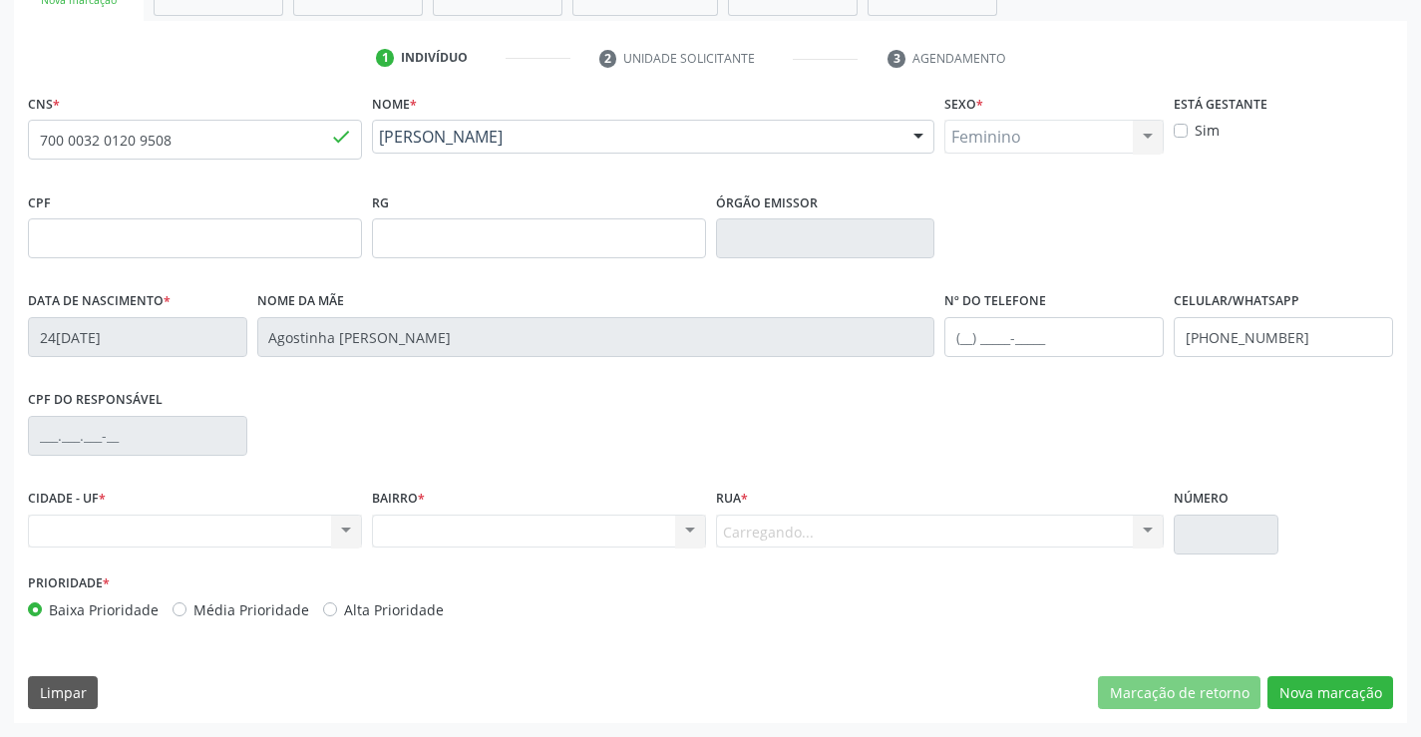
click at [809, 528] on div "Carregando... Nenhum resultado encontrado para: " " Nenhuma opção encontrada. D…" at bounding box center [940, 531] width 449 height 34
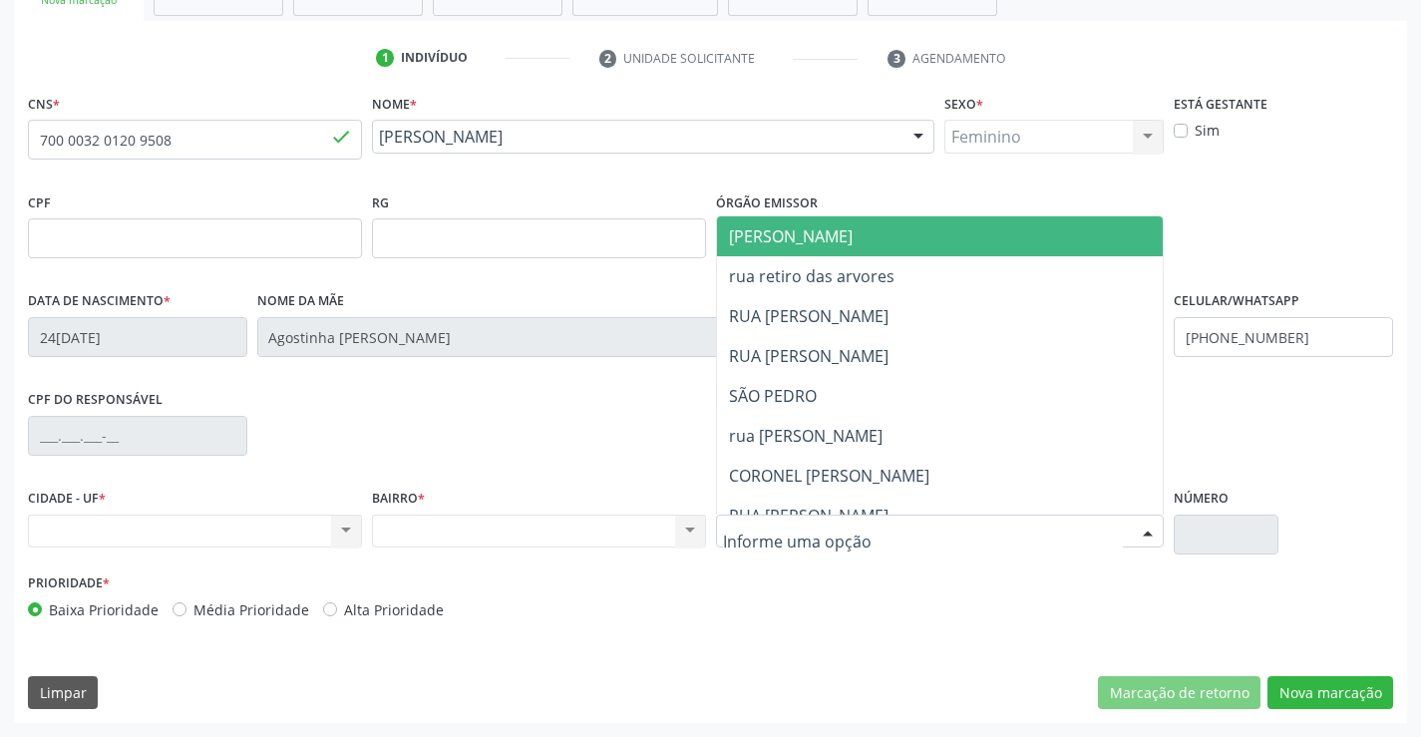
click at [889, 238] on span "JUCA MARQUES" at bounding box center [957, 236] width 481 height 40
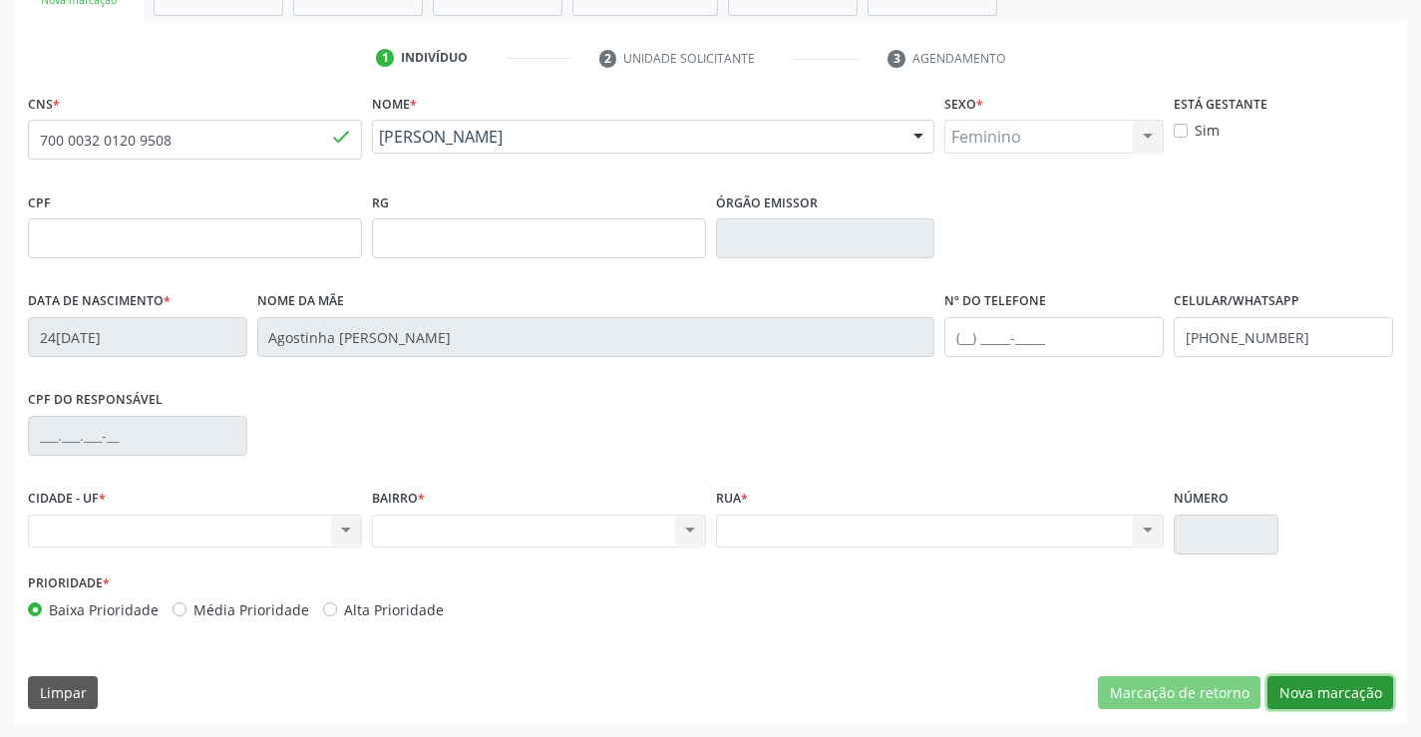
click at [1335, 689] on button "Nova marcação" at bounding box center [1330, 693] width 126 height 34
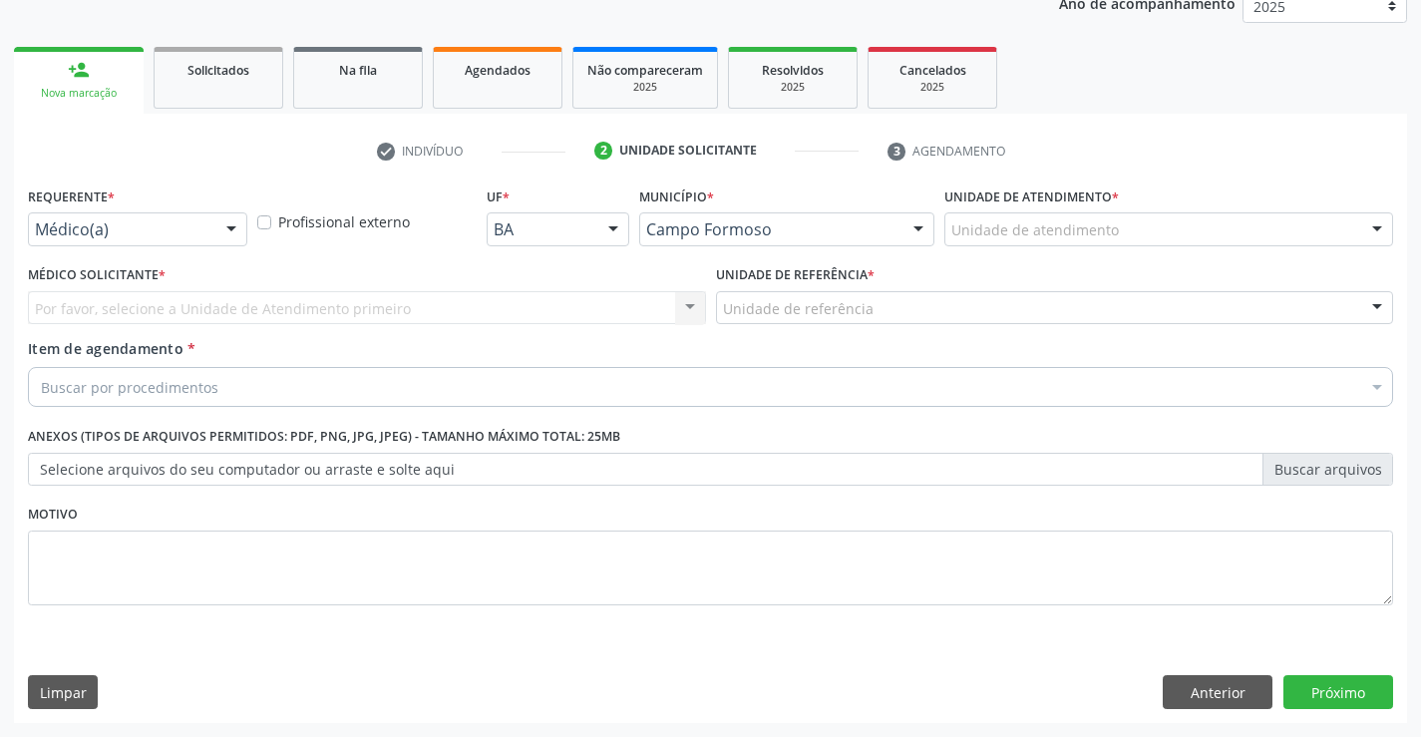
scroll to position [251, 0]
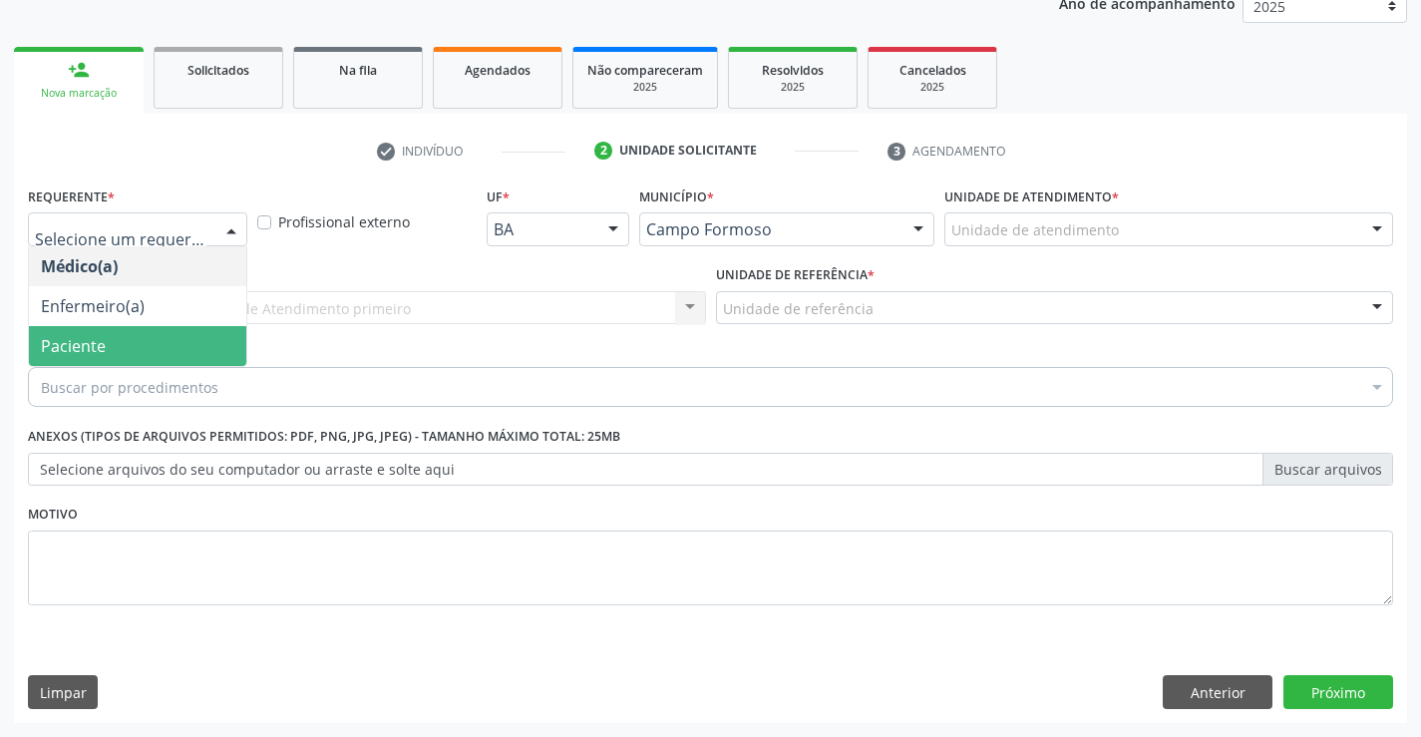
click at [107, 348] on span "Paciente" at bounding box center [137, 346] width 217 height 40
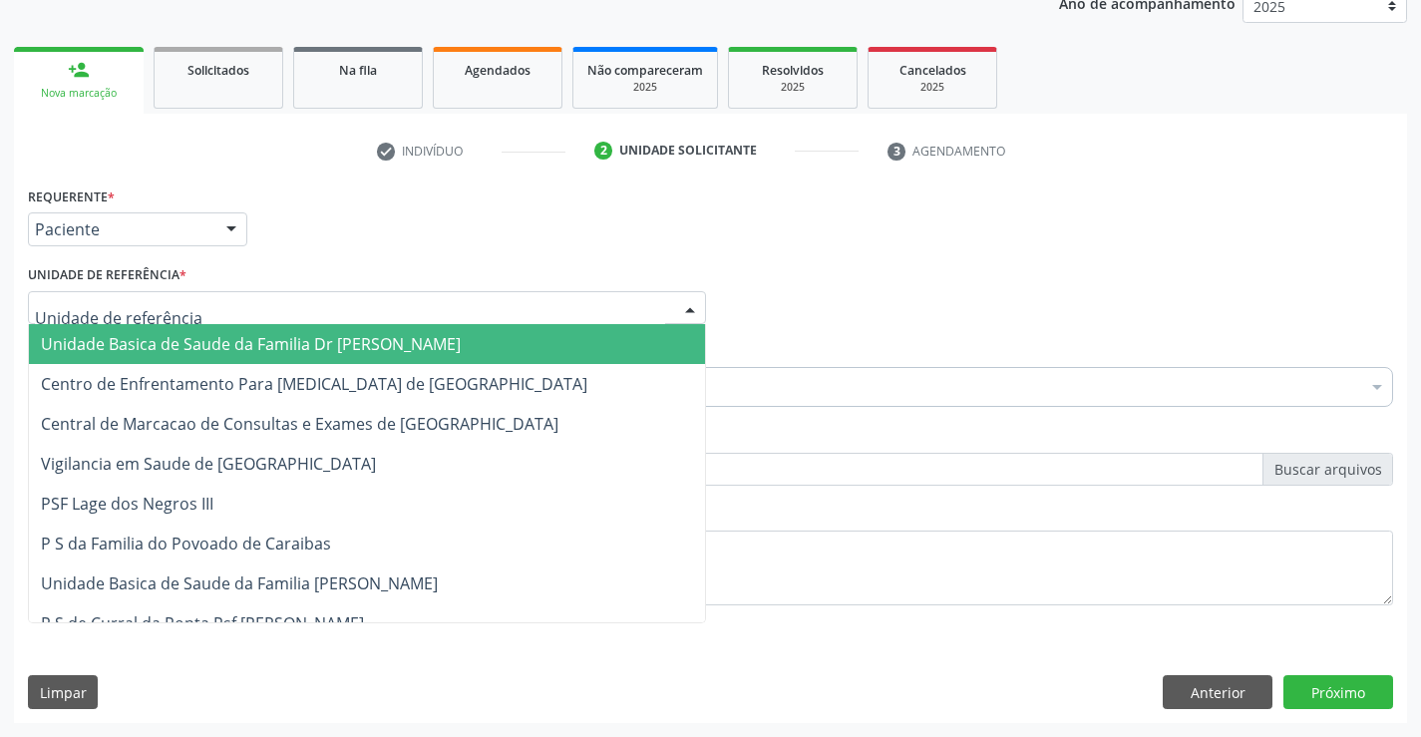
click at [157, 347] on span "Unidade Basica de Saude da Familia Dr [PERSON_NAME]" at bounding box center [251, 344] width 420 height 22
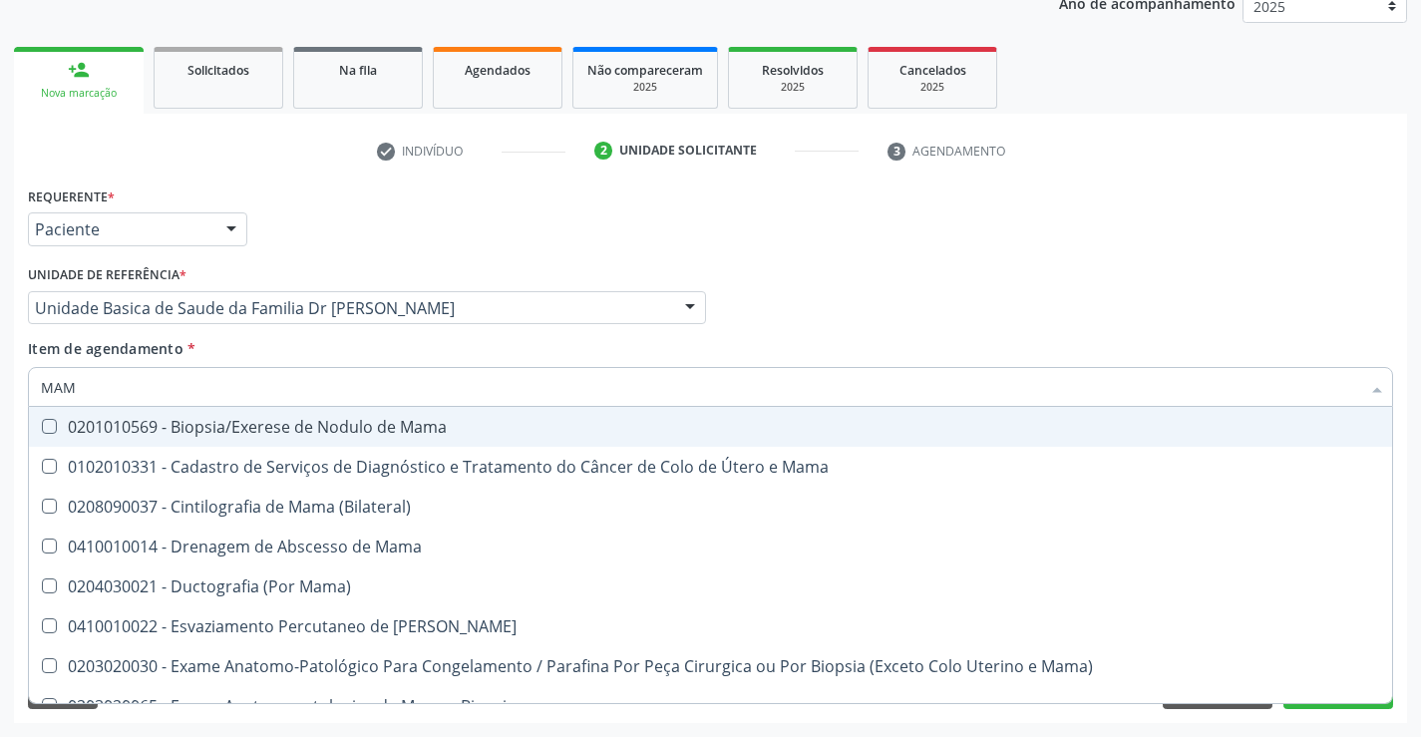
type input "MAMO"
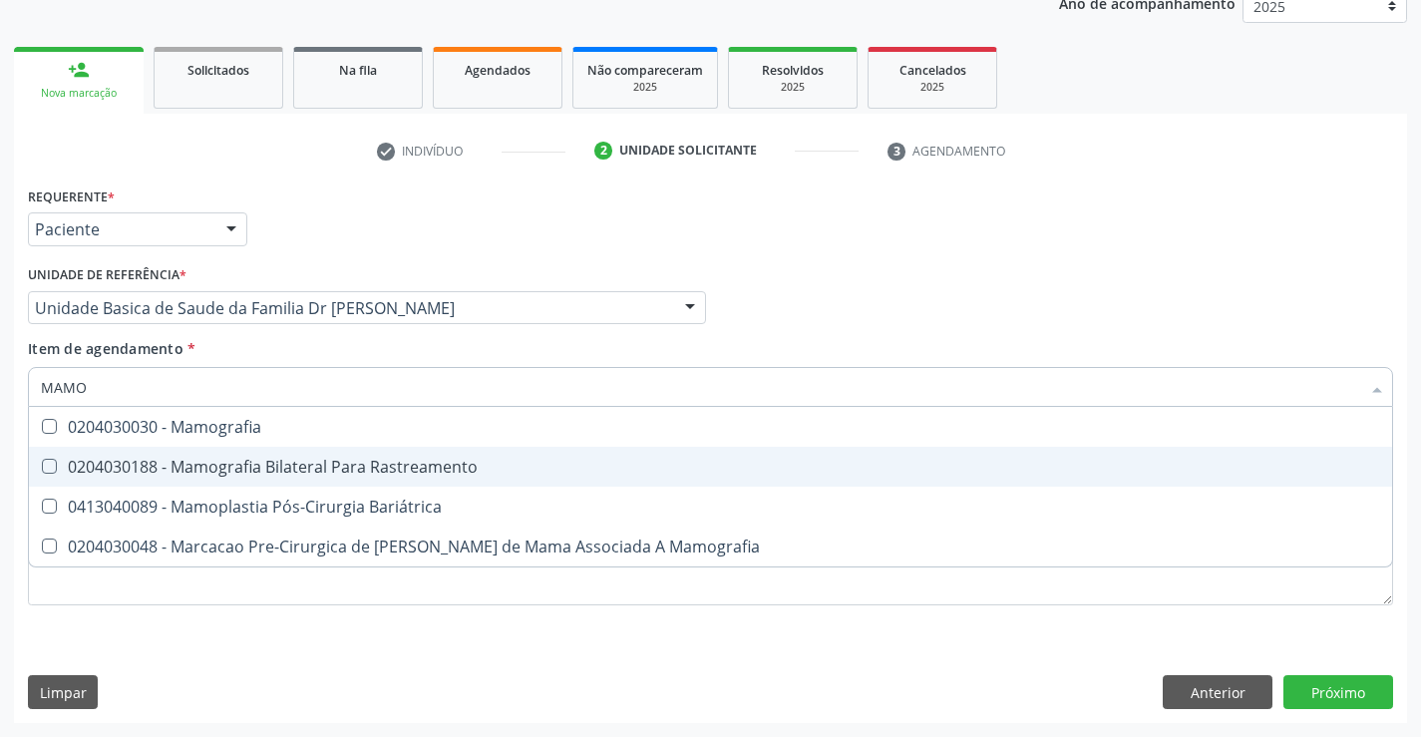
click at [341, 459] on div "0204030188 - Mamografia Bilateral Para Rastreamento" at bounding box center [710, 467] width 1339 height 16
checkbox Rastreamento "true"
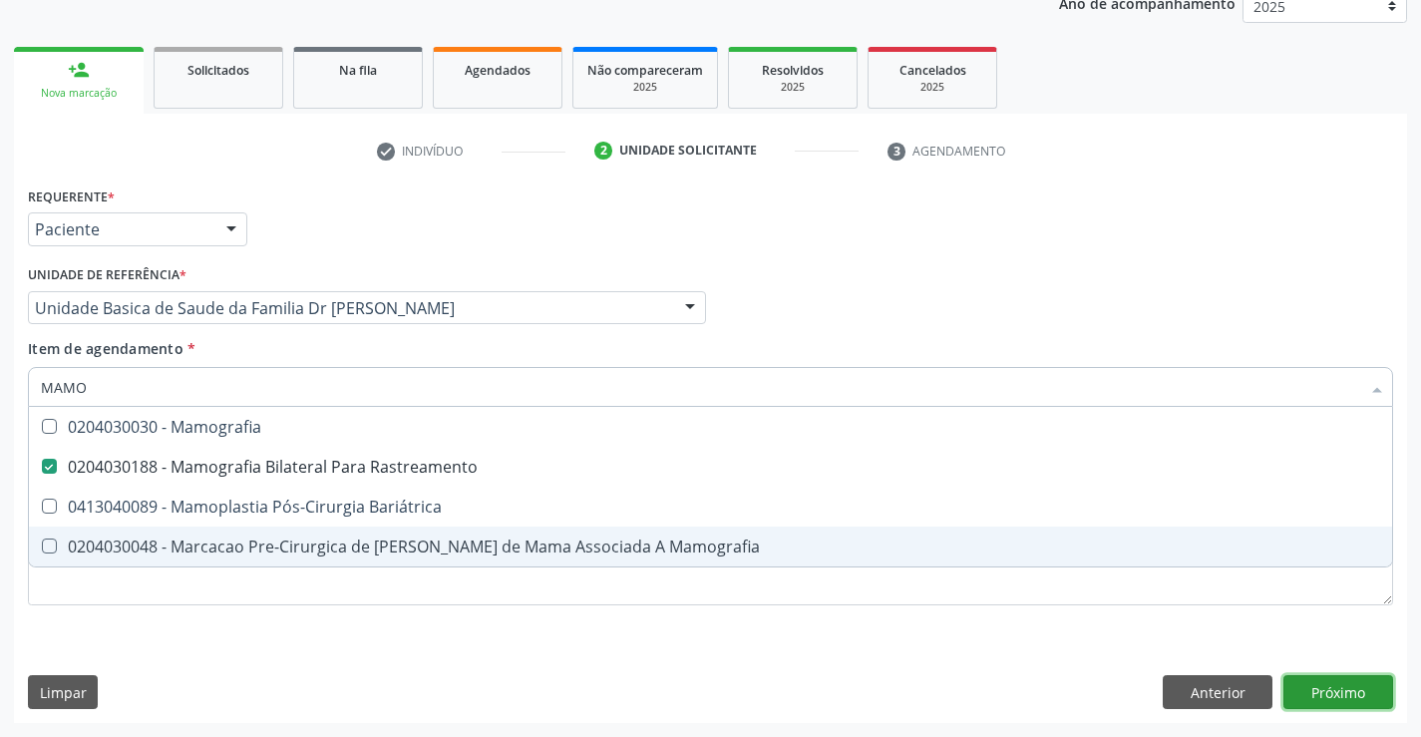
click at [1335, 683] on div "Requerente * Paciente Médico(a) Enfermeiro(a) Paciente Nenhum resultado encontr…" at bounding box center [710, 451] width 1393 height 541
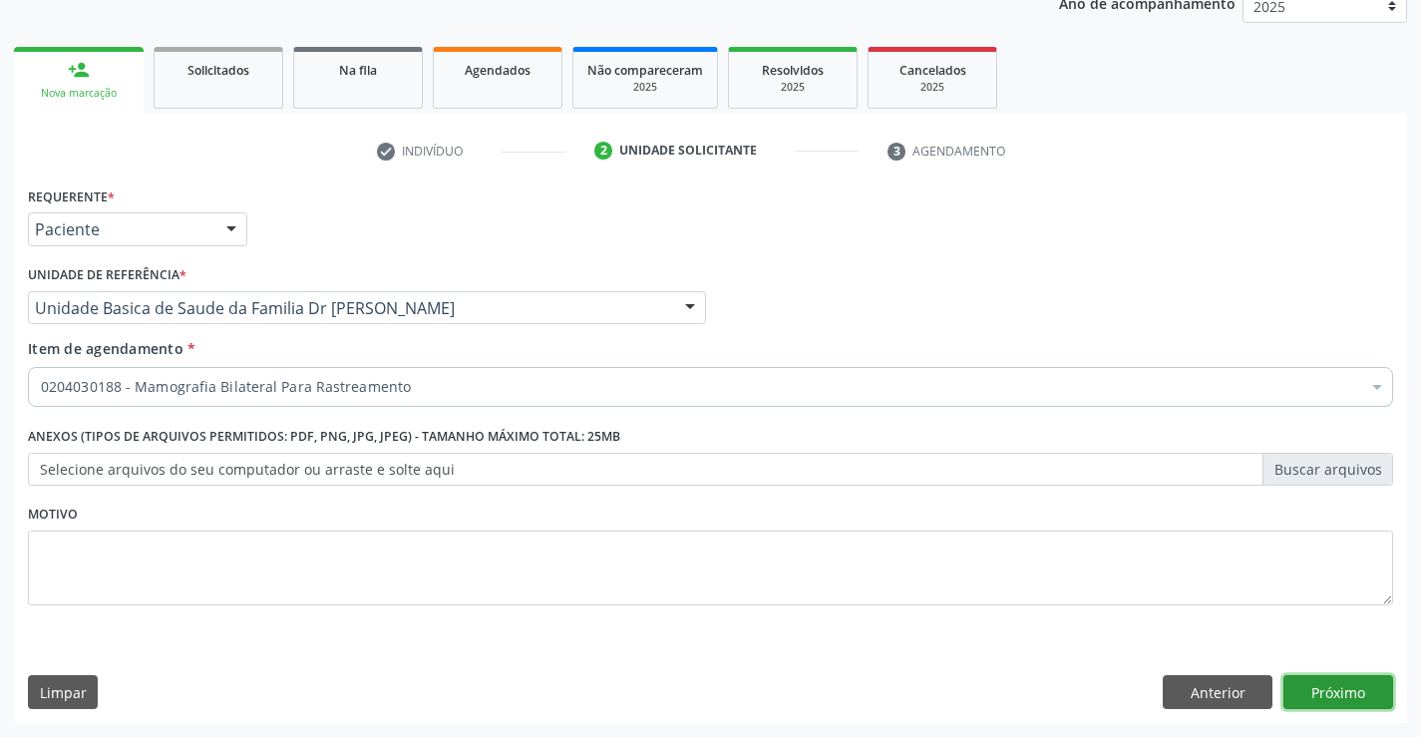
click at [1335, 683] on button "Próximo" at bounding box center [1338, 692] width 110 height 34
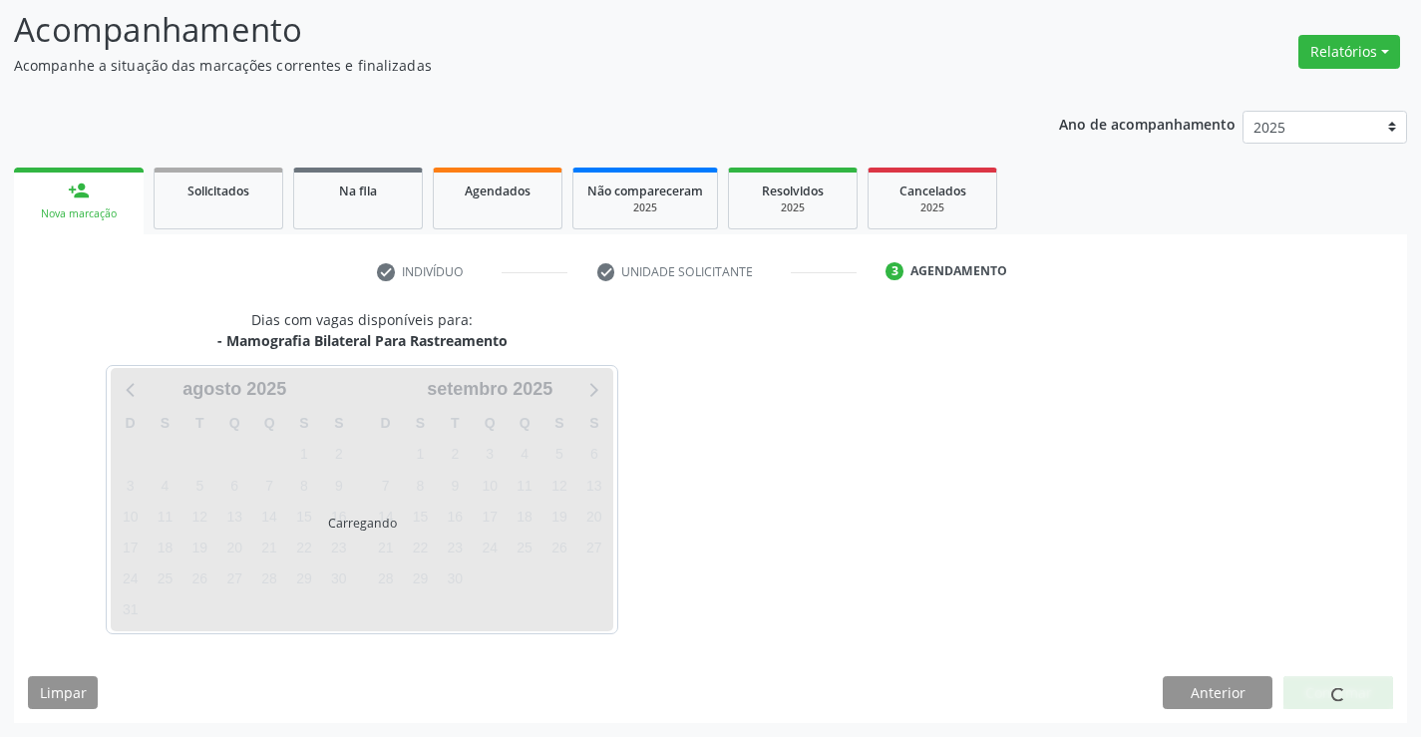
scroll to position [131, 0]
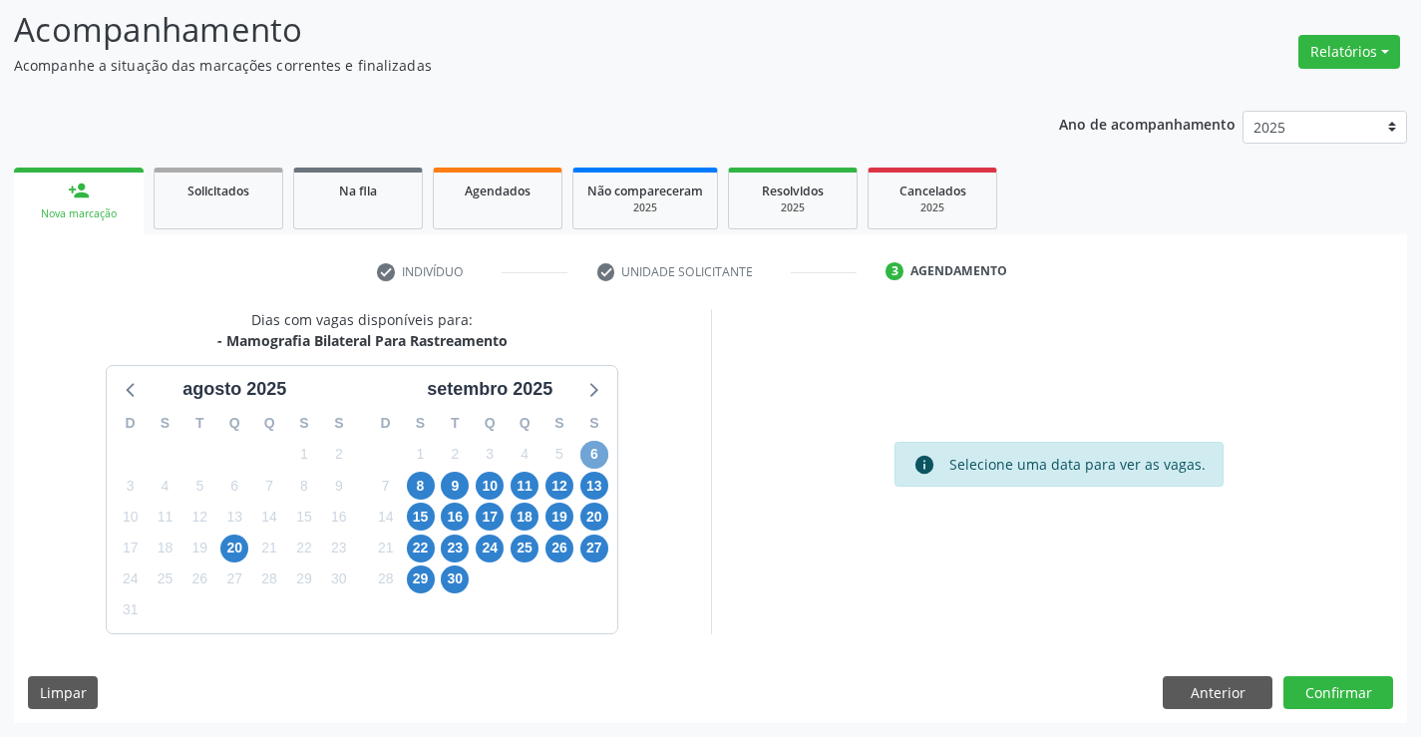
click at [592, 448] on span "6" at bounding box center [594, 455] width 28 height 28
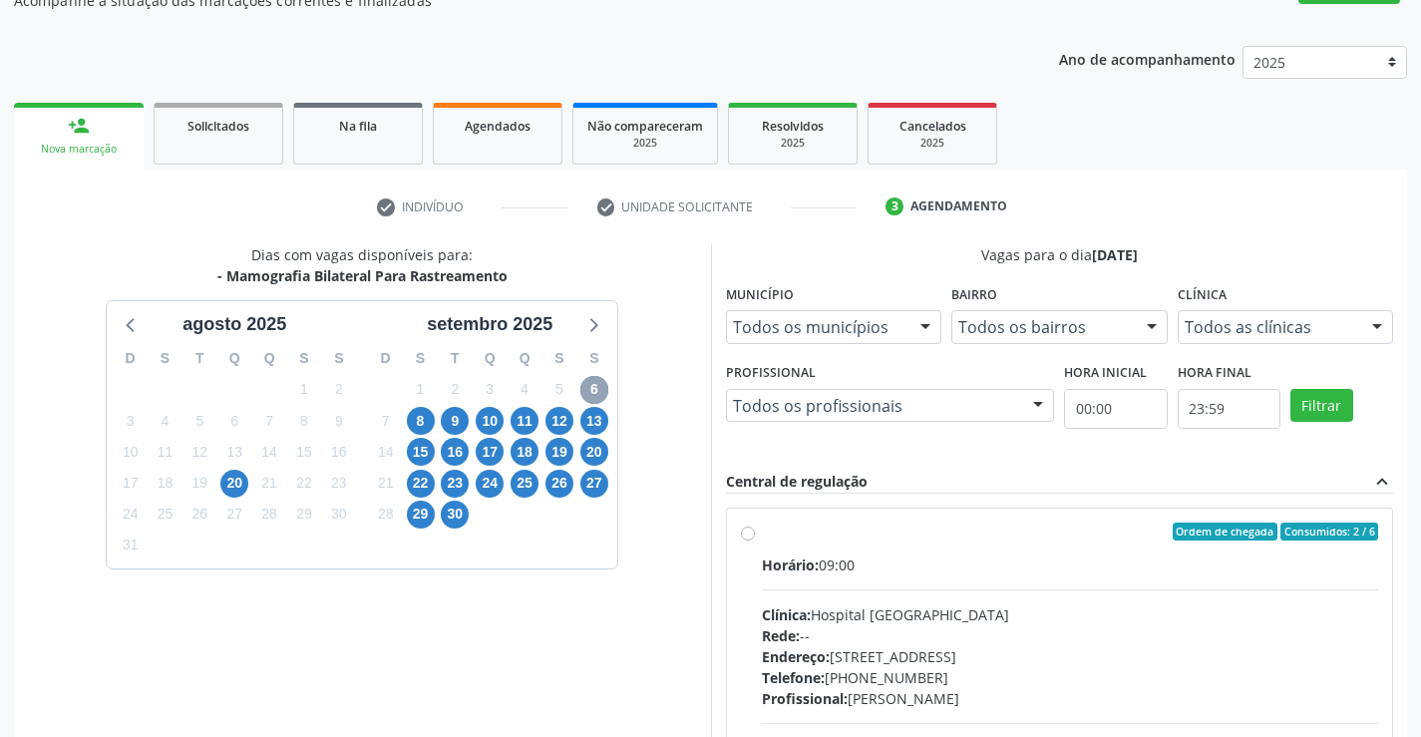
scroll to position [230, 0]
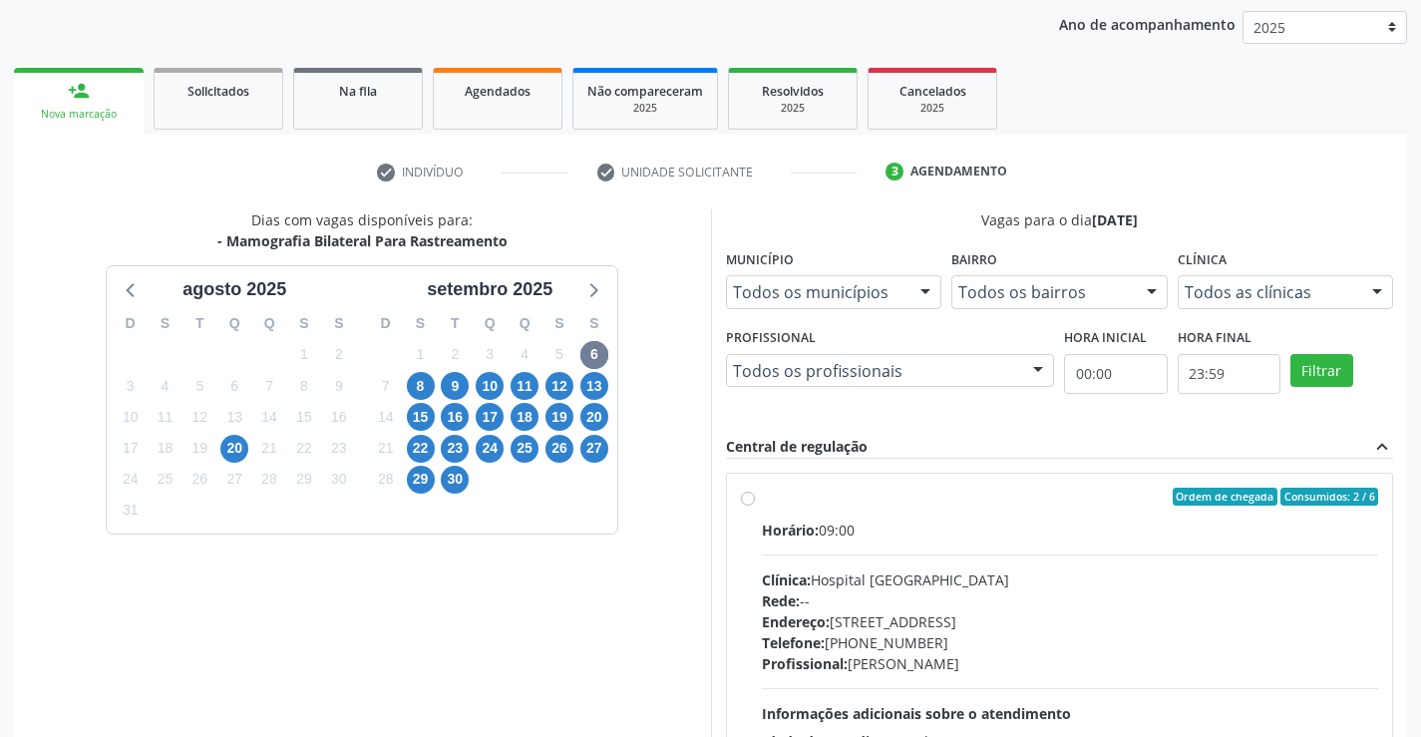
click at [980, 513] on label "Ordem de chegada Consumidos: 2 / 6 Horário: 09:00 Clínica: Hospital Sao Francis…" at bounding box center [1070, 640] width 617 height 306
click at [755, 505] on input "Ordem de chegada Consumidos: 2 / 6 Horário: 09:00 Clínica: Hospital Sao Francis…" at bounding box center [748, 496] width 14 height 18
radio input "true"
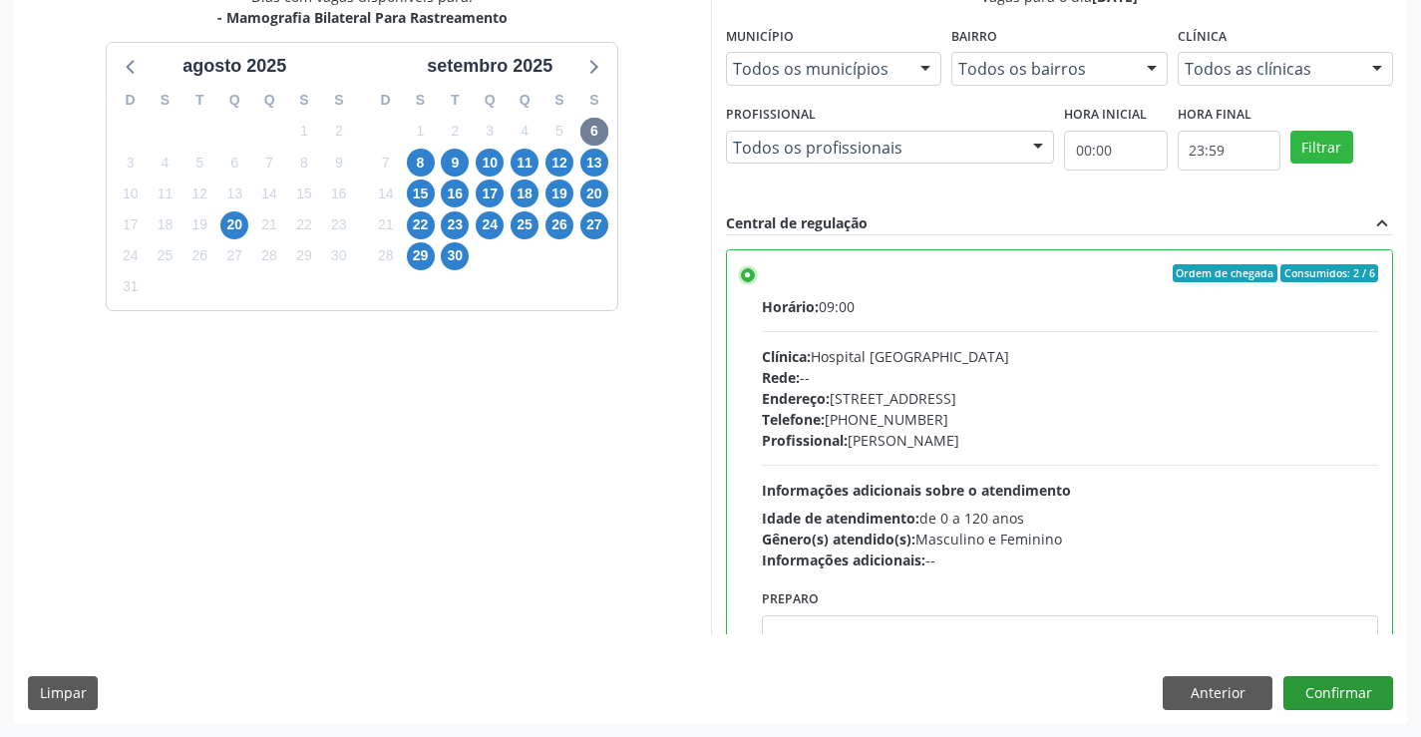
scroll to position [455, 0]
click at [1315, 685] on button "Confirmar" at bounding box center [1338, 692] width 110 height 34
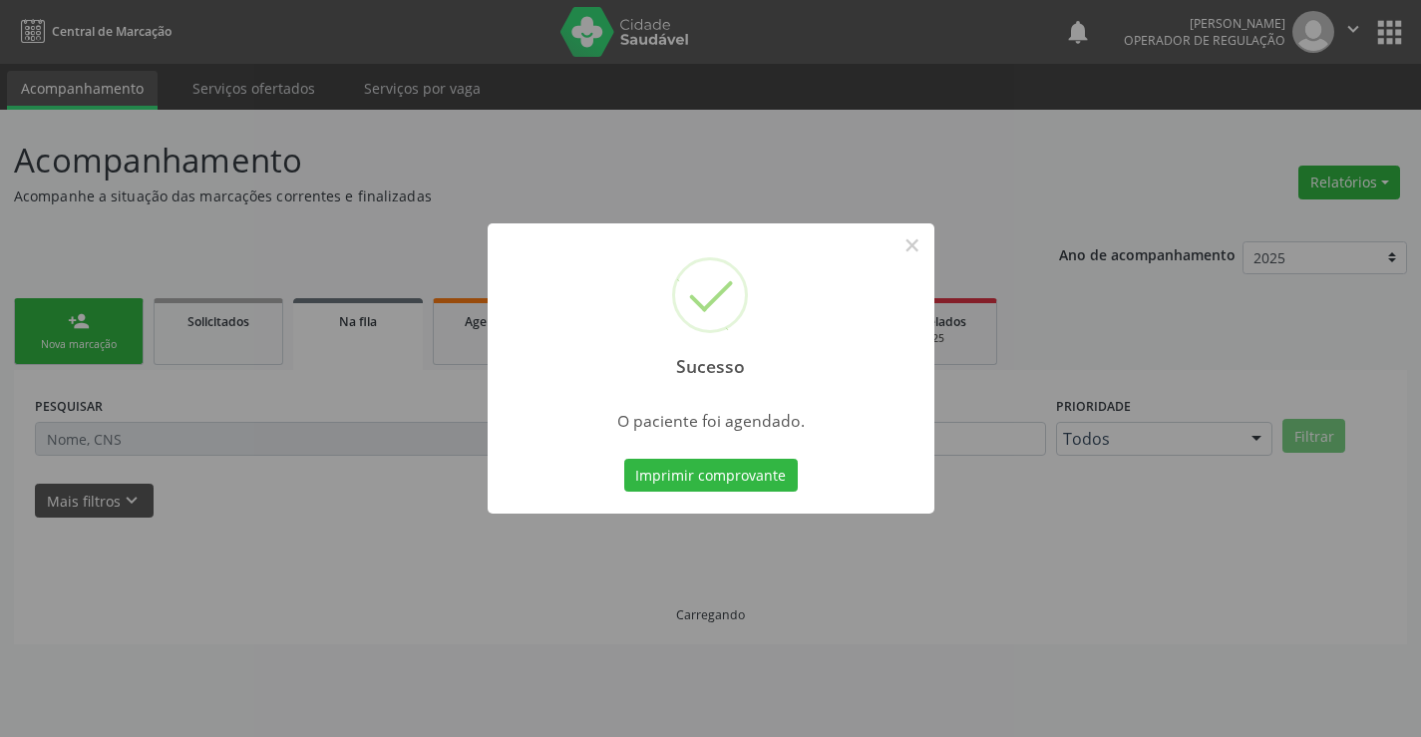
scroll to position [0, 0]
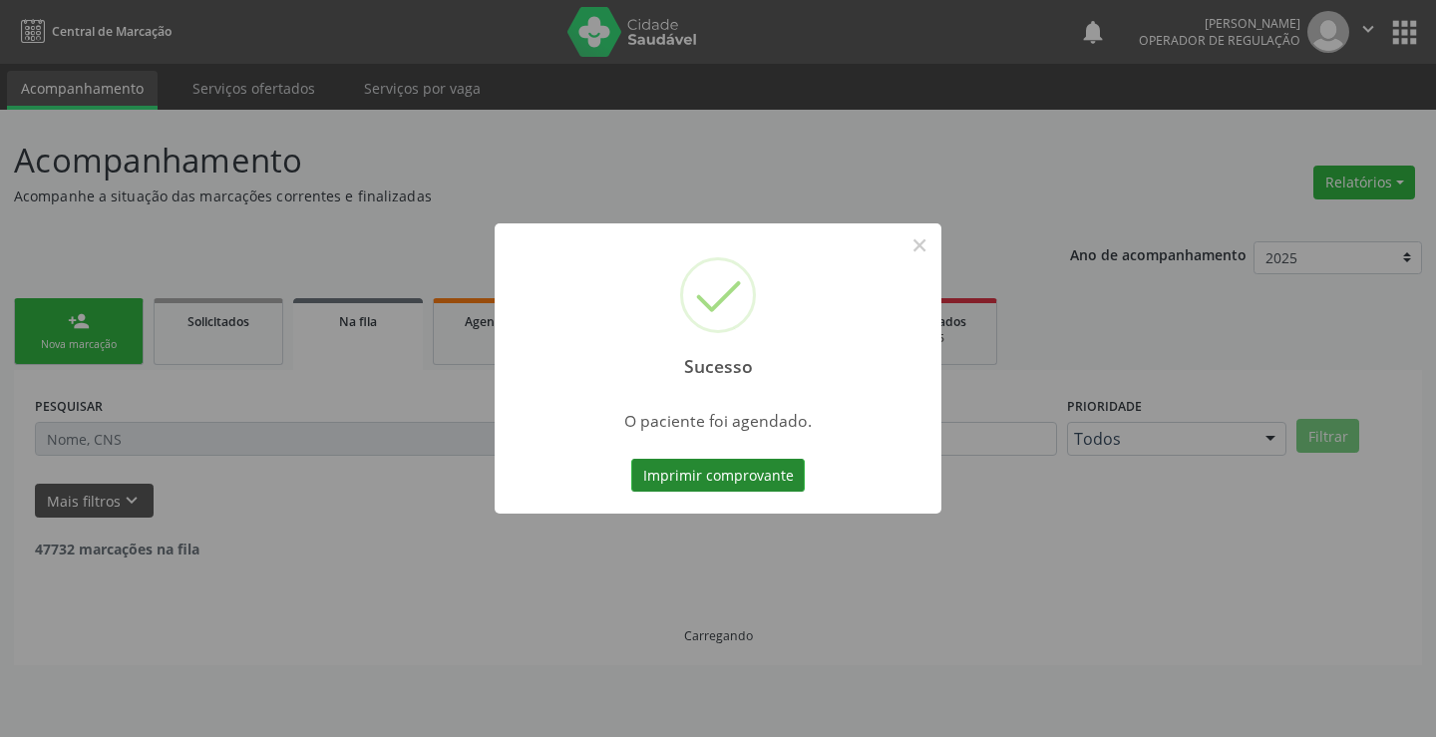
click at [726, 474] on button "Imprimir comprovante" at bounding box center [717, 476] width 173 height 34
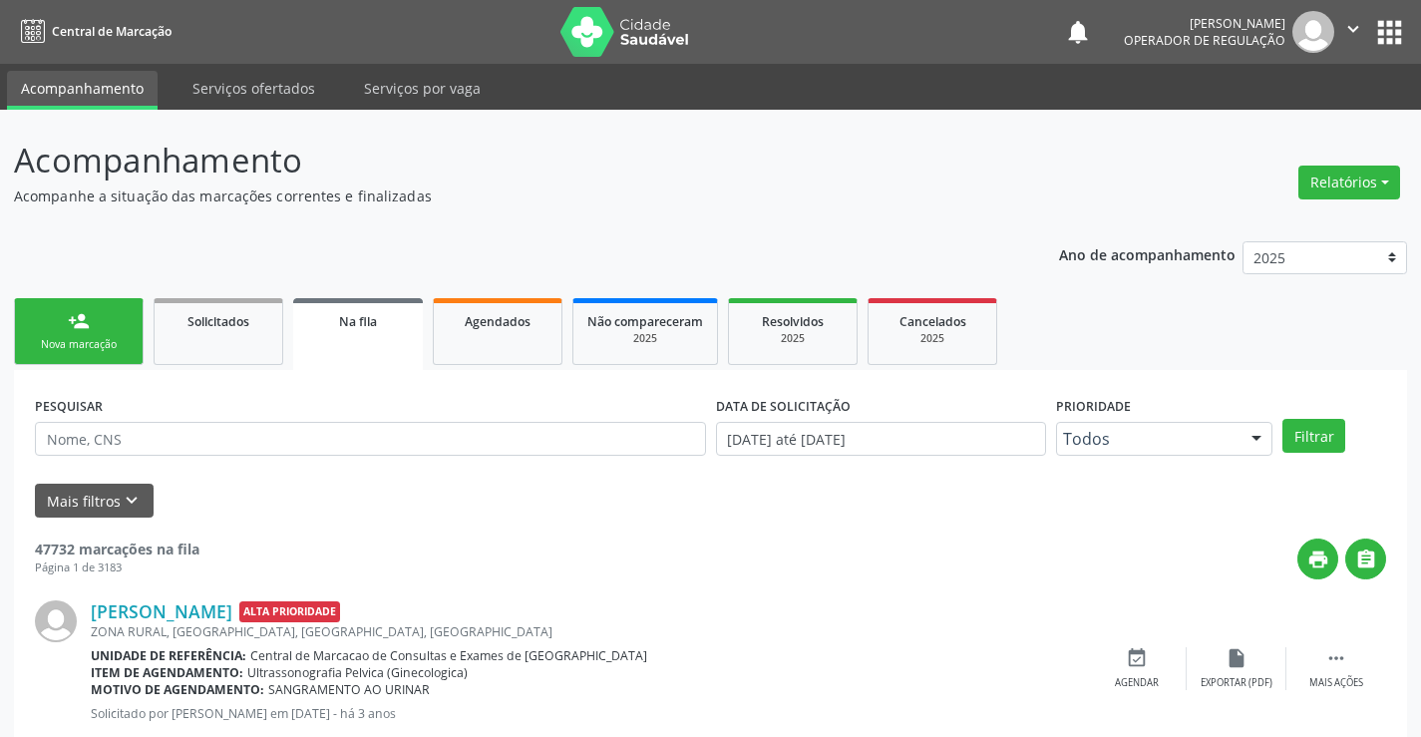
click at [98, 332] on link "person_add Nova marcação" at bounding box center [79, 331] width 130 height 67
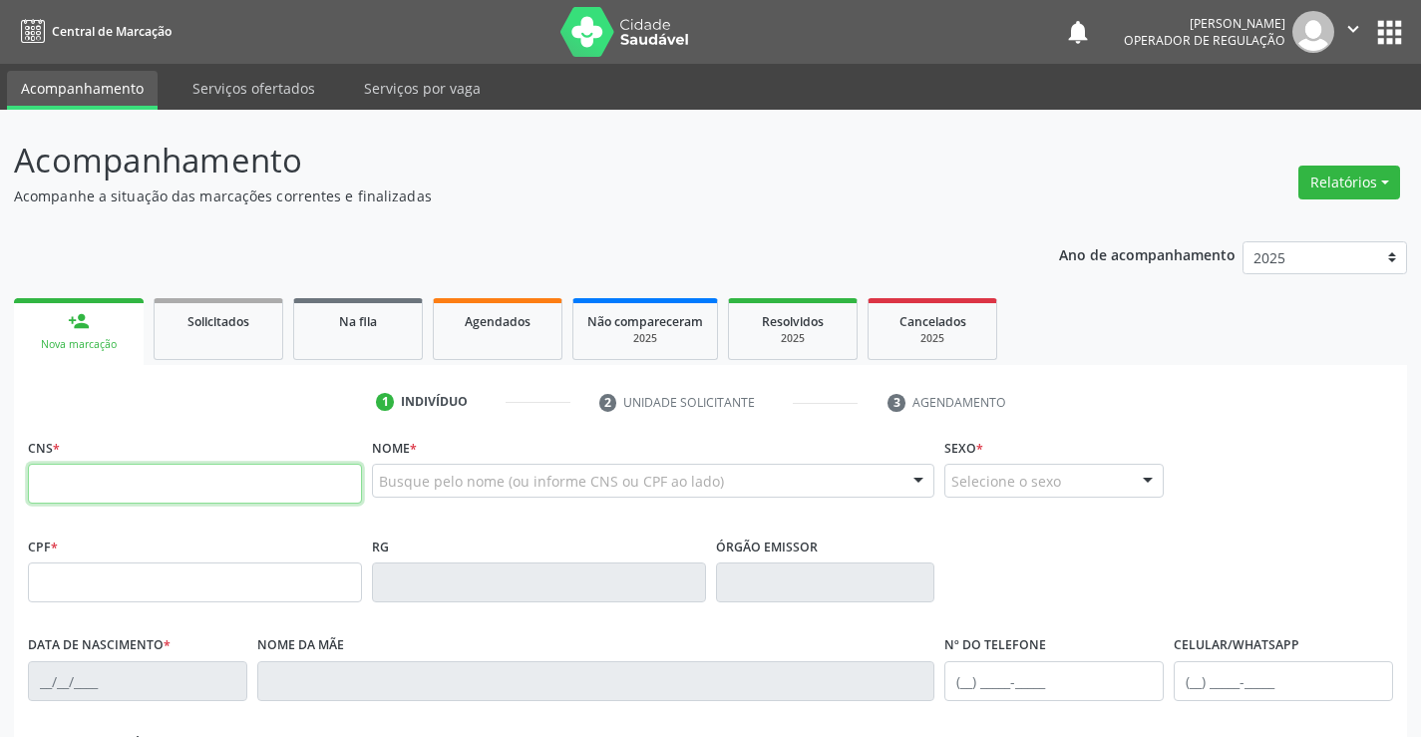
click at [103, 488] on input "text" at bounding box center [195, 484] width 334 height 40
click at [110, 483] on input "text" at bounding box center [195, 484] width 334 height 40
type input "706 2090 6219 1667"
type input "2016046473"
type input "[DATE]"
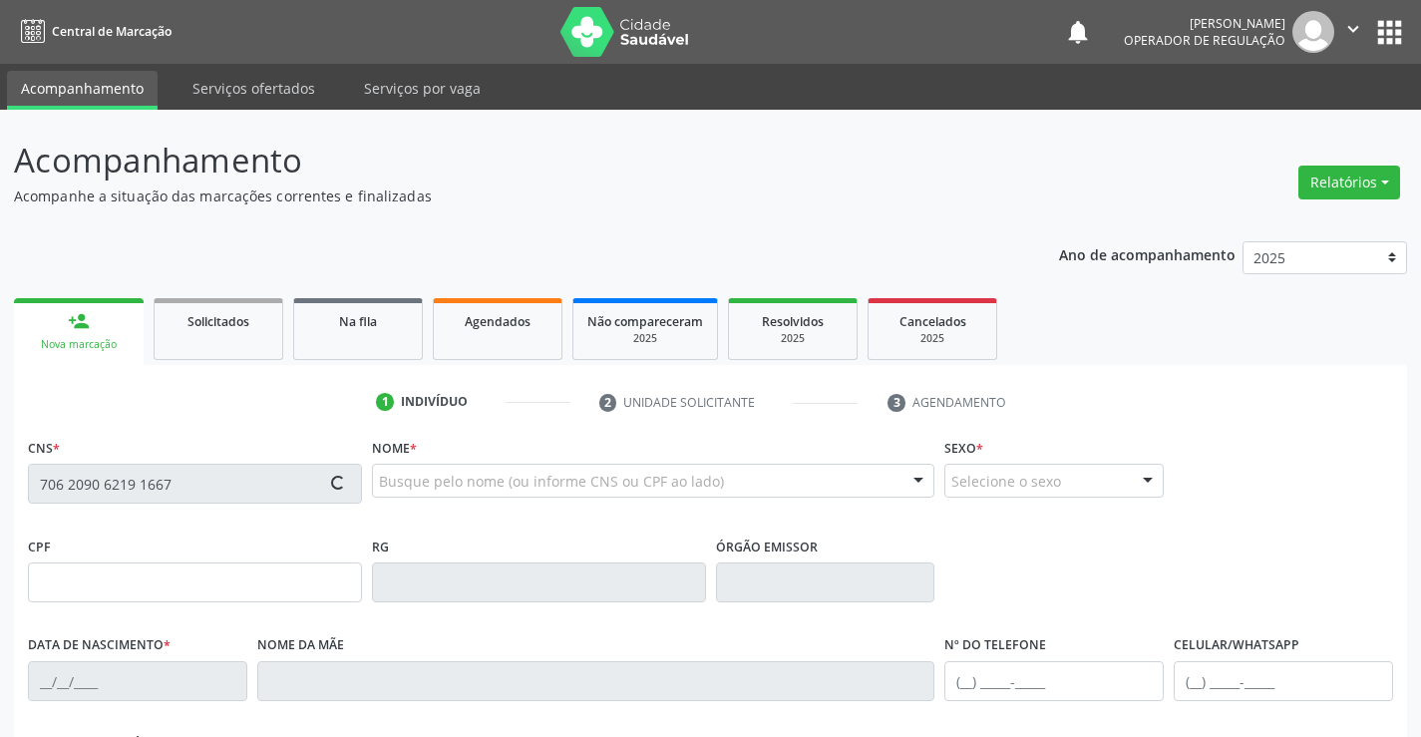
type input "S/N"
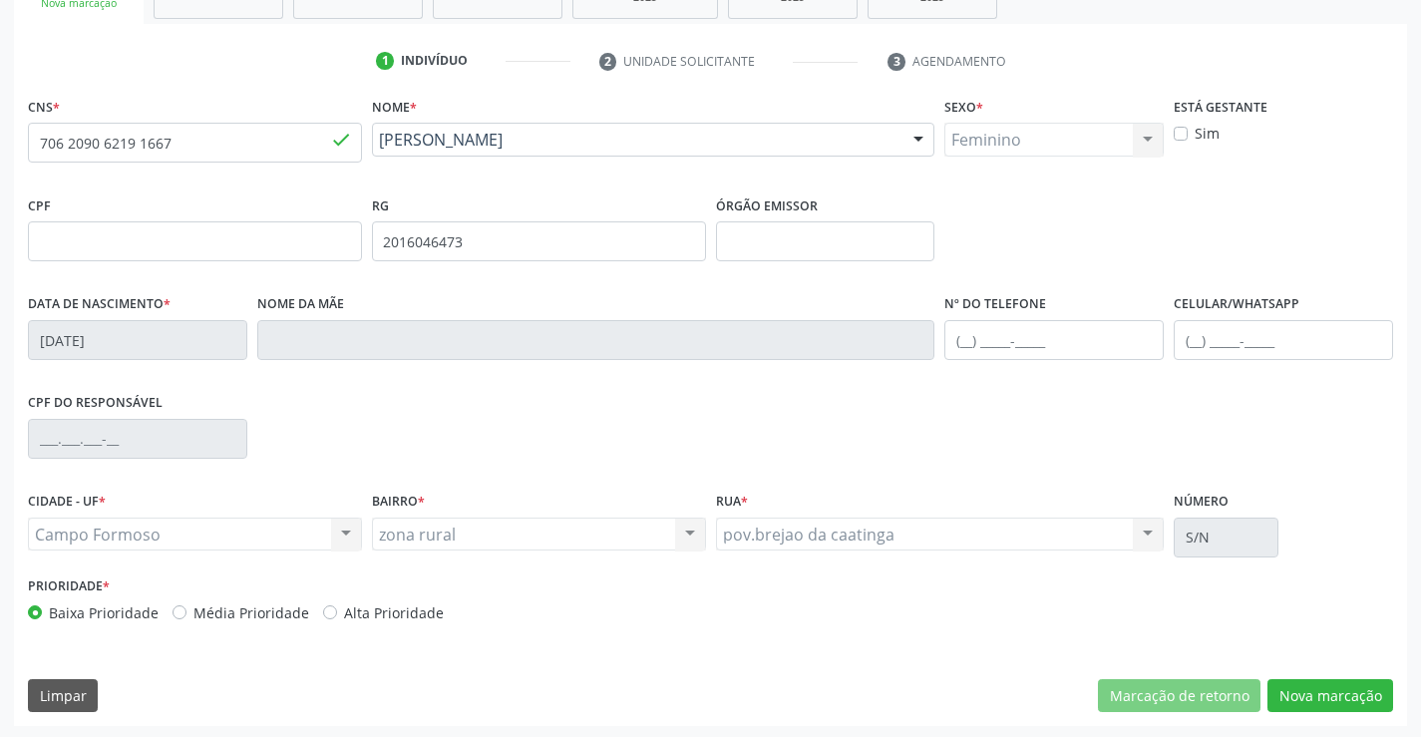
scroll to position [344, 0]
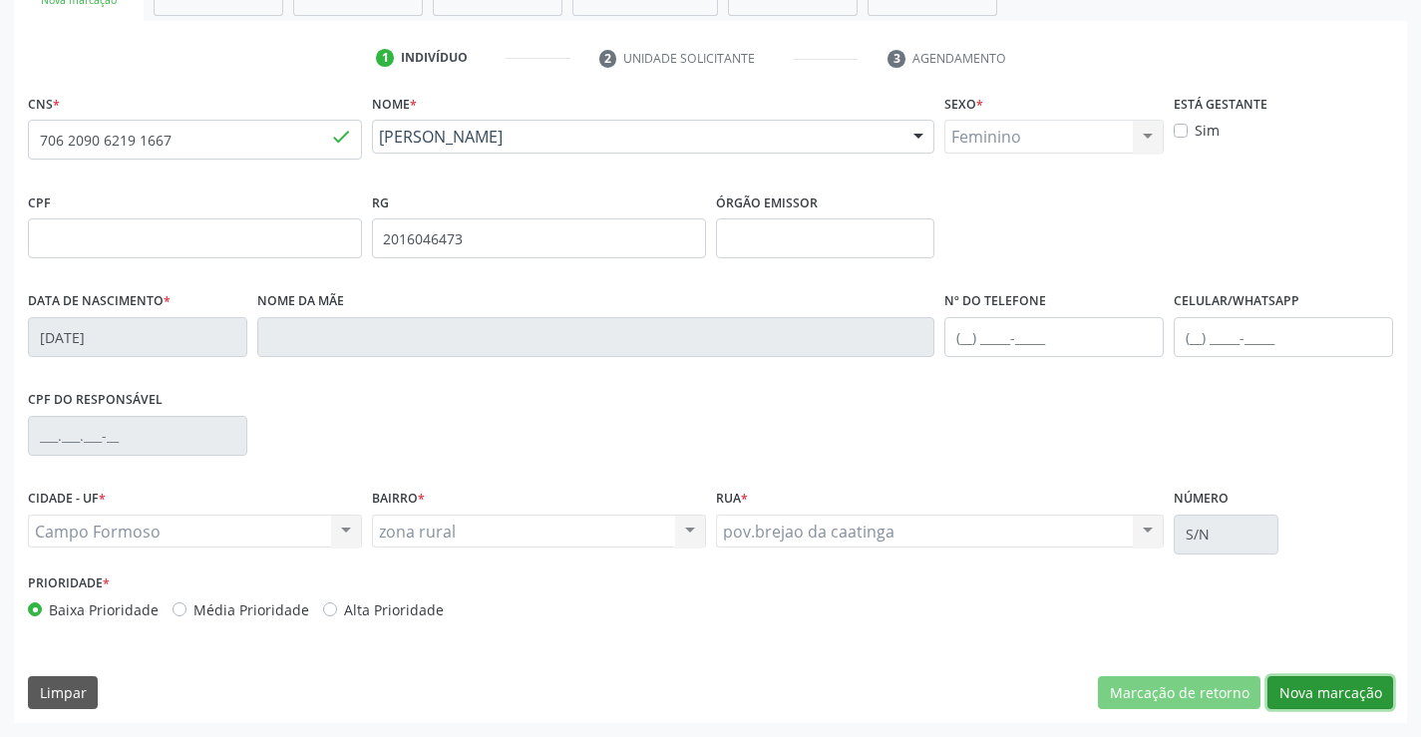
click at [1323, 693] on button "Nova marcação" at bounding box center [1330, 693] width 126 height 34
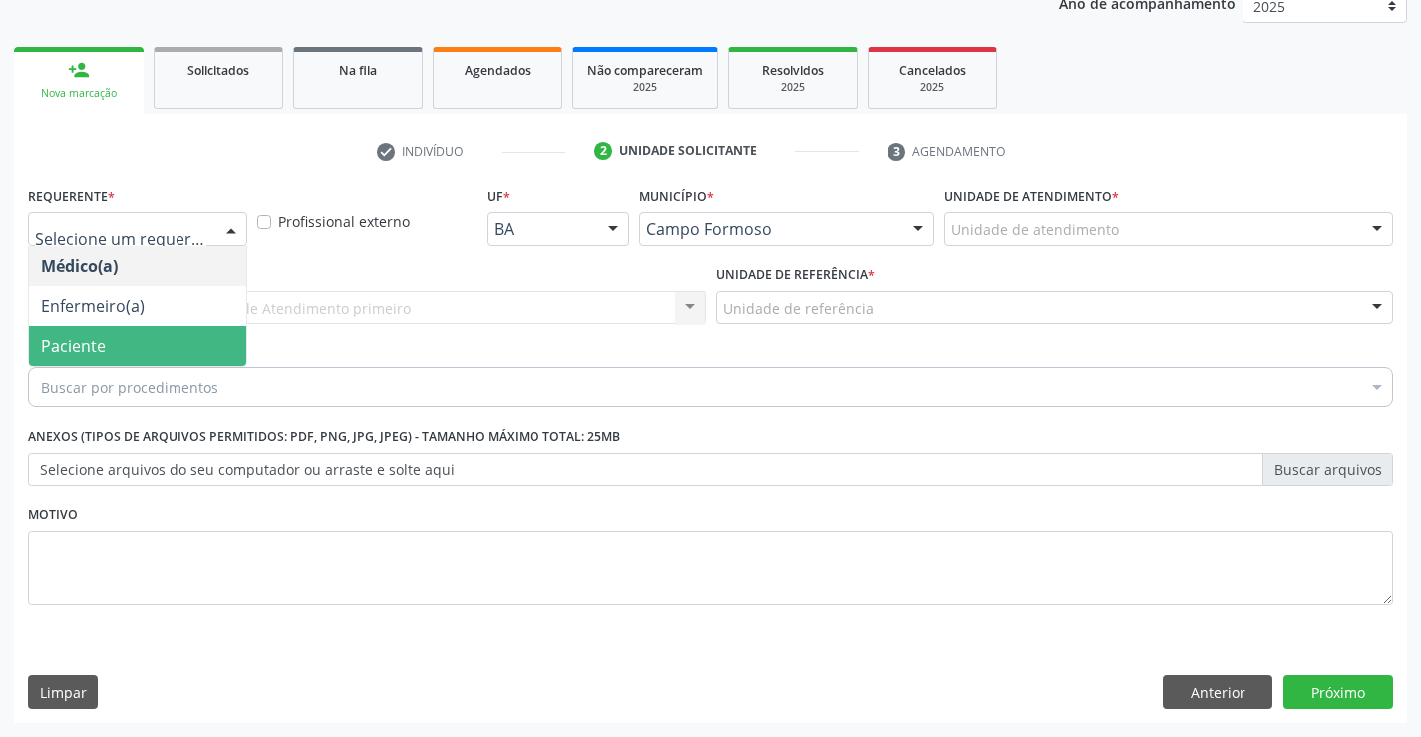
click at [115, 350] on span "Paciente" at bounding box center [137, 346] width 217 height 40
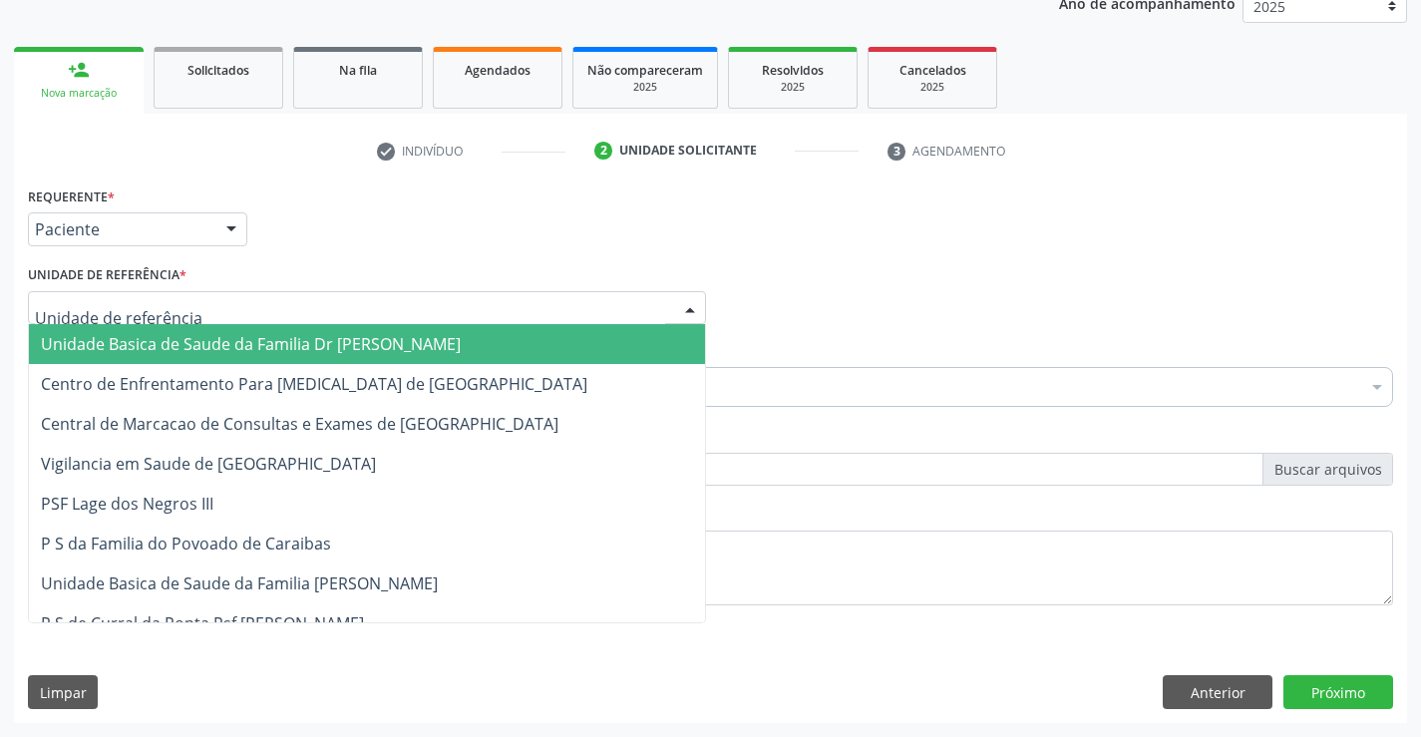
click at [152, 347] on span "Unidade Basica de Saude da Familia Dr [PERSON_NAME]" at bounding box center [251, 344] width 420 height 22
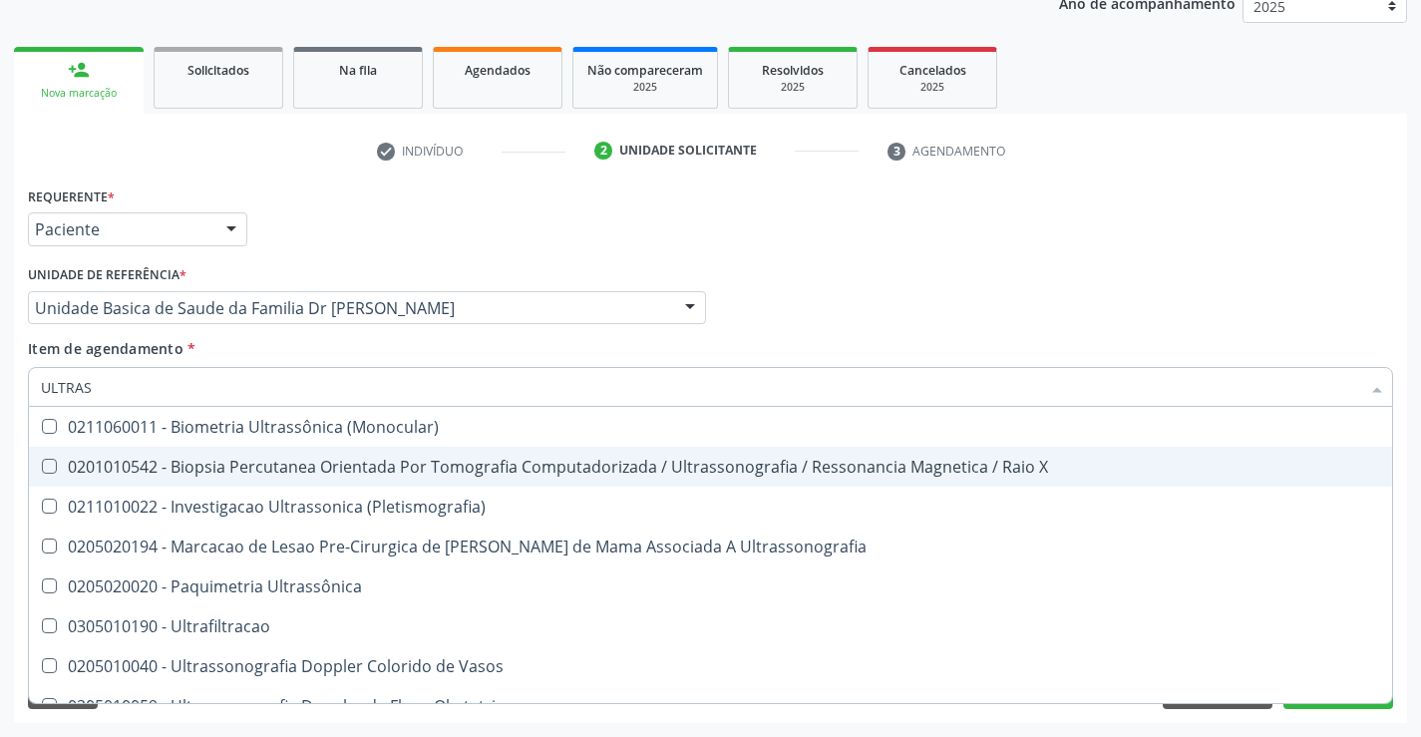
type input "ULTRASS"
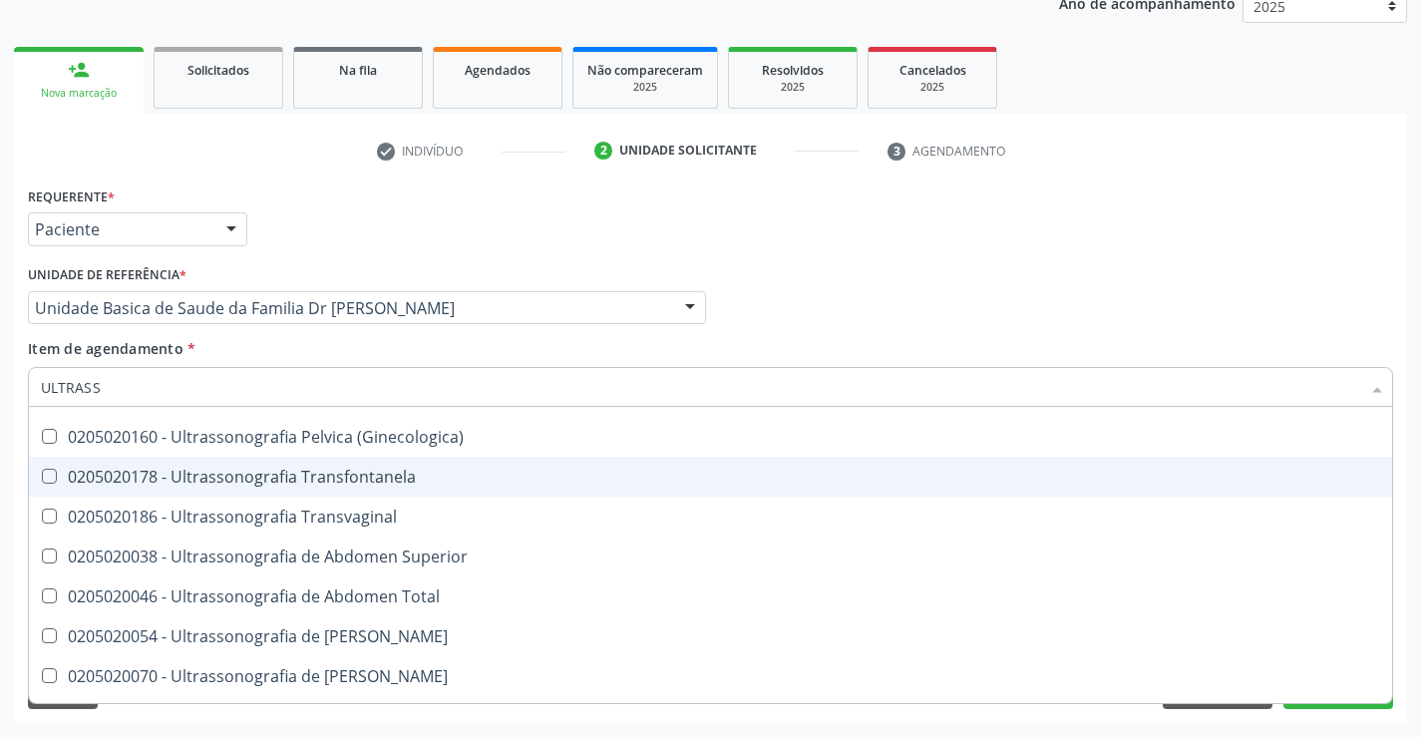
scroll to position [399, 0]
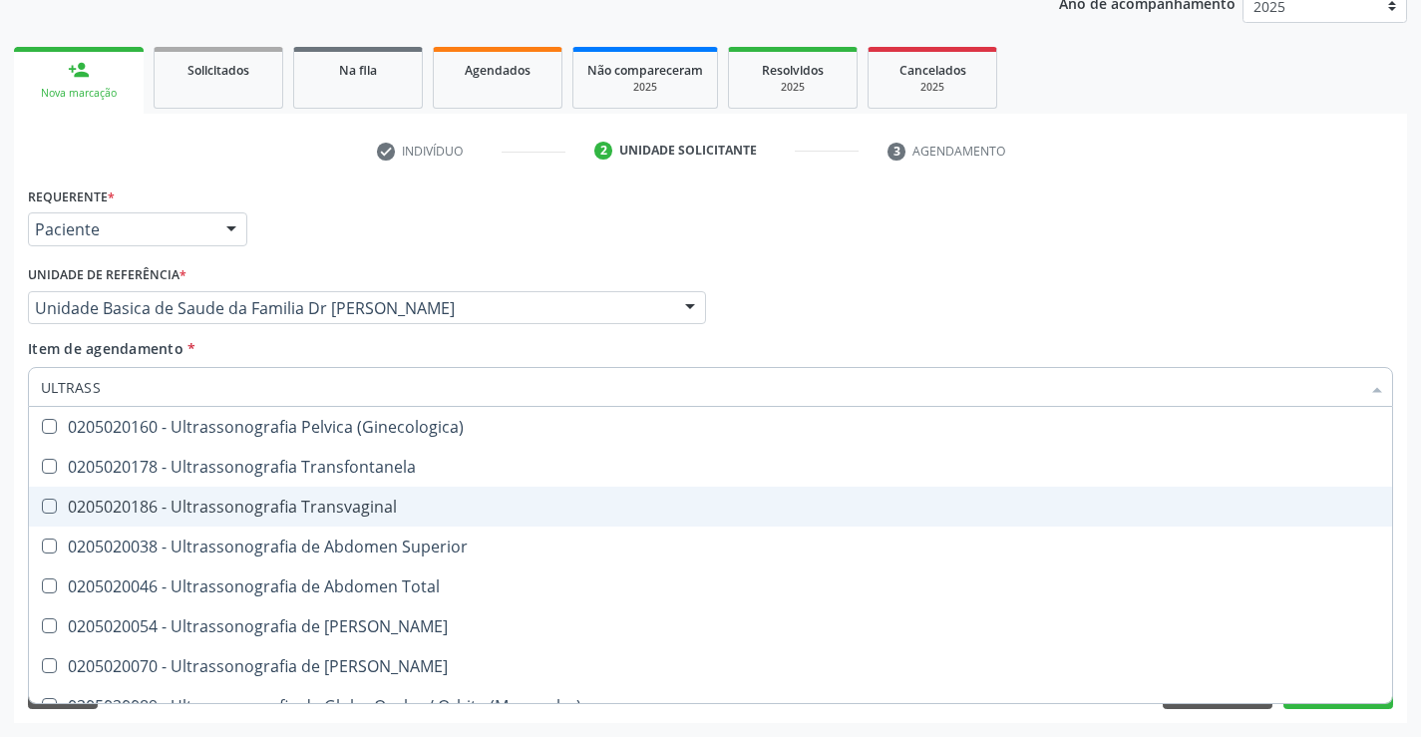
click at [447, 508] on div "0205020186 - Ultrassonografia Transvaginal" at bounding box center [710, 506] width 1339 height 16
checkbox Transvaginal "true"
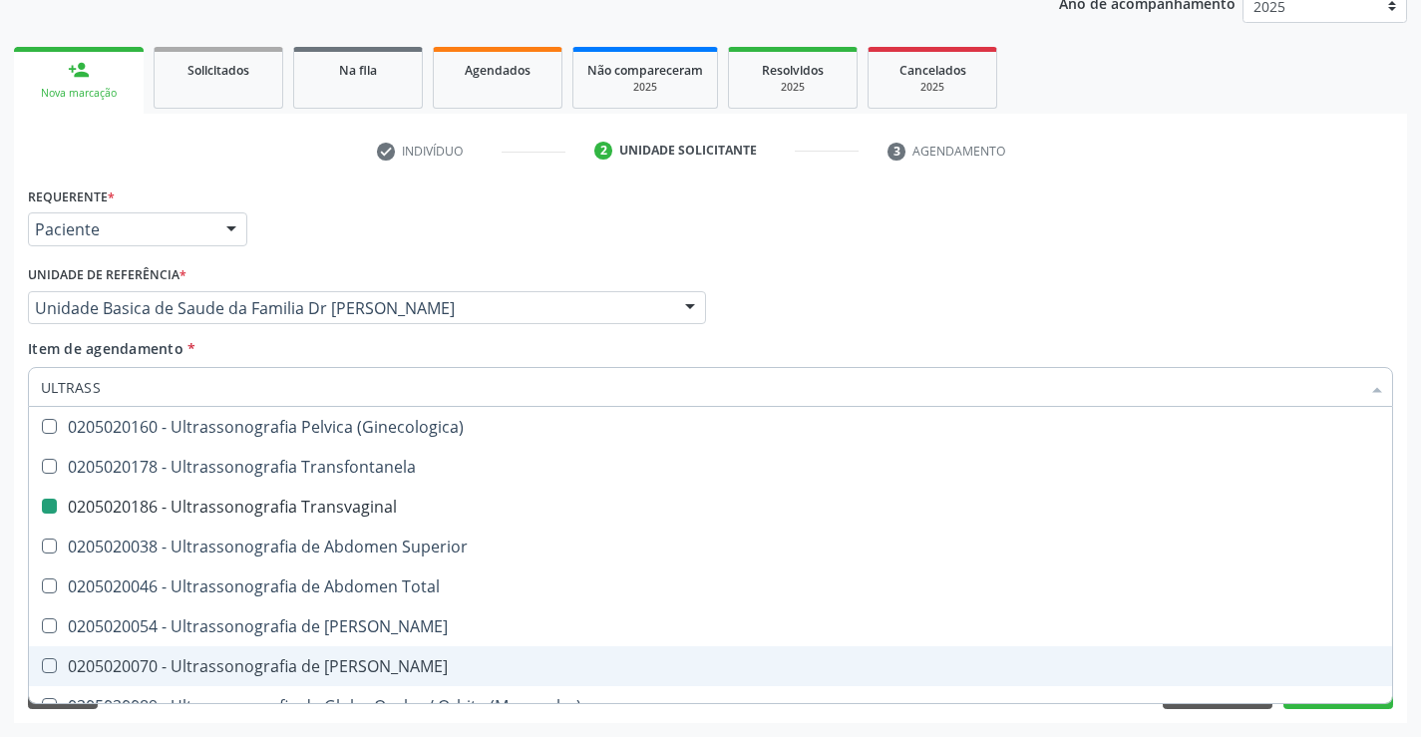
click at [1414, 645] on div "Acompanhamento Acompanhe a situação das marcações correntes e finalizadas Relat…" at bounding box center [710, 297] width 1421 height 878
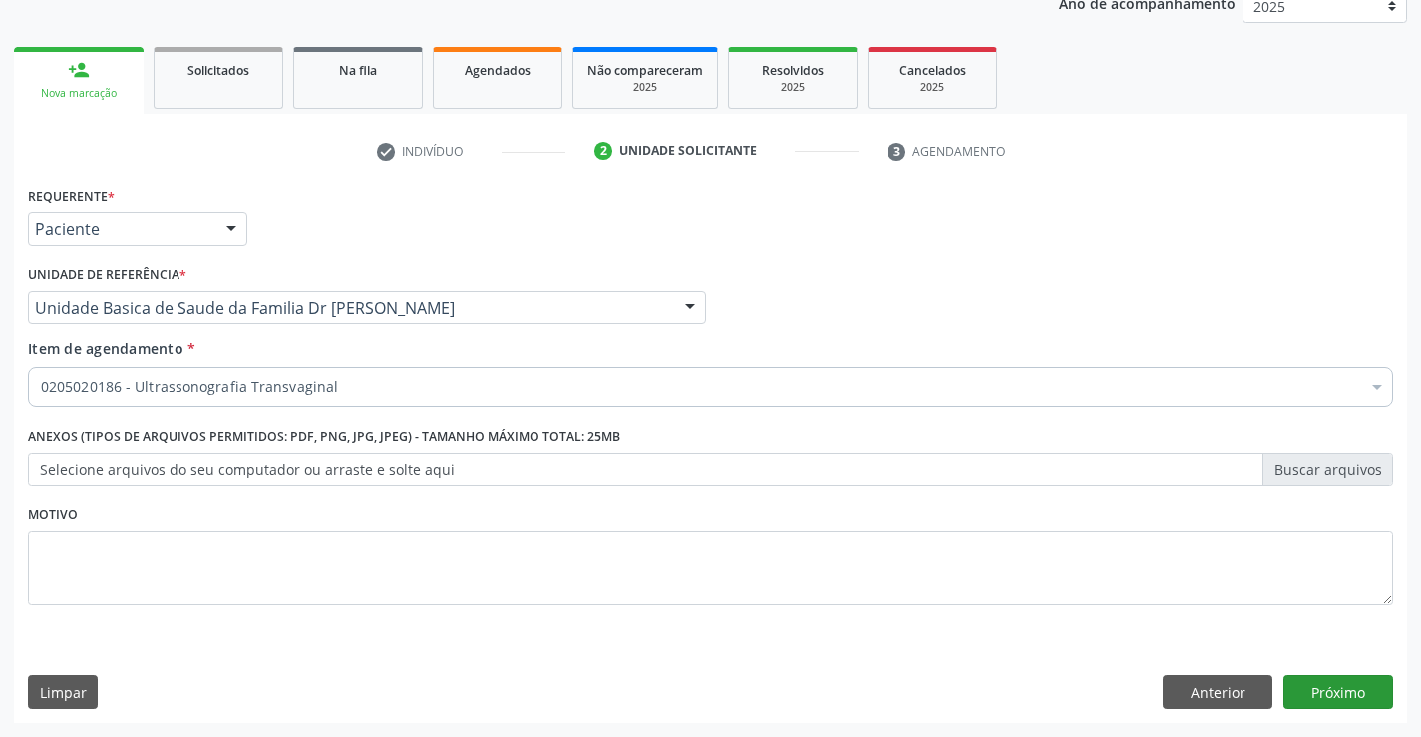
scroll to position [0, 0]
click at [1333, 694] on button "Próximo" at bounding box center [1338, 692] width 110 height 34
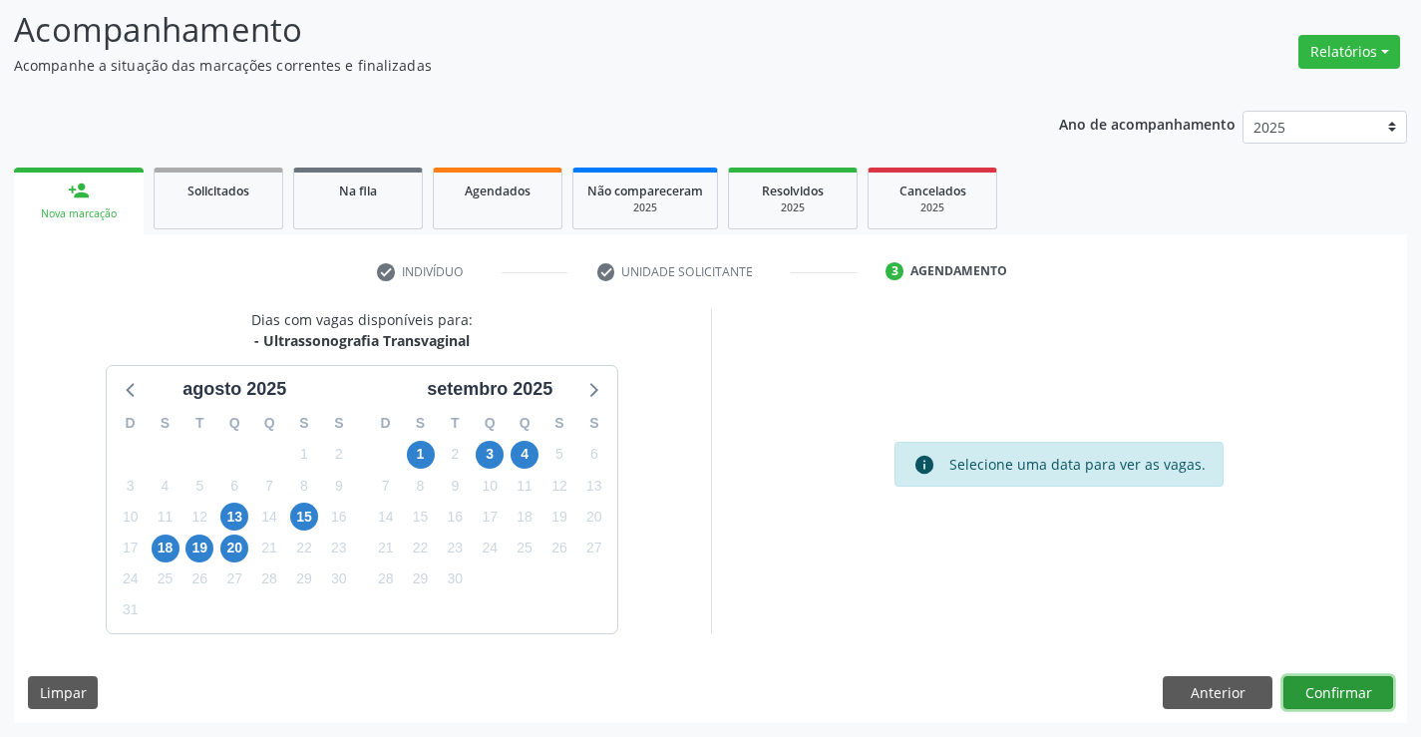
click at [1333, 694] on button "Confirmar" at bounding box center [1338, 693] width 110 height 34
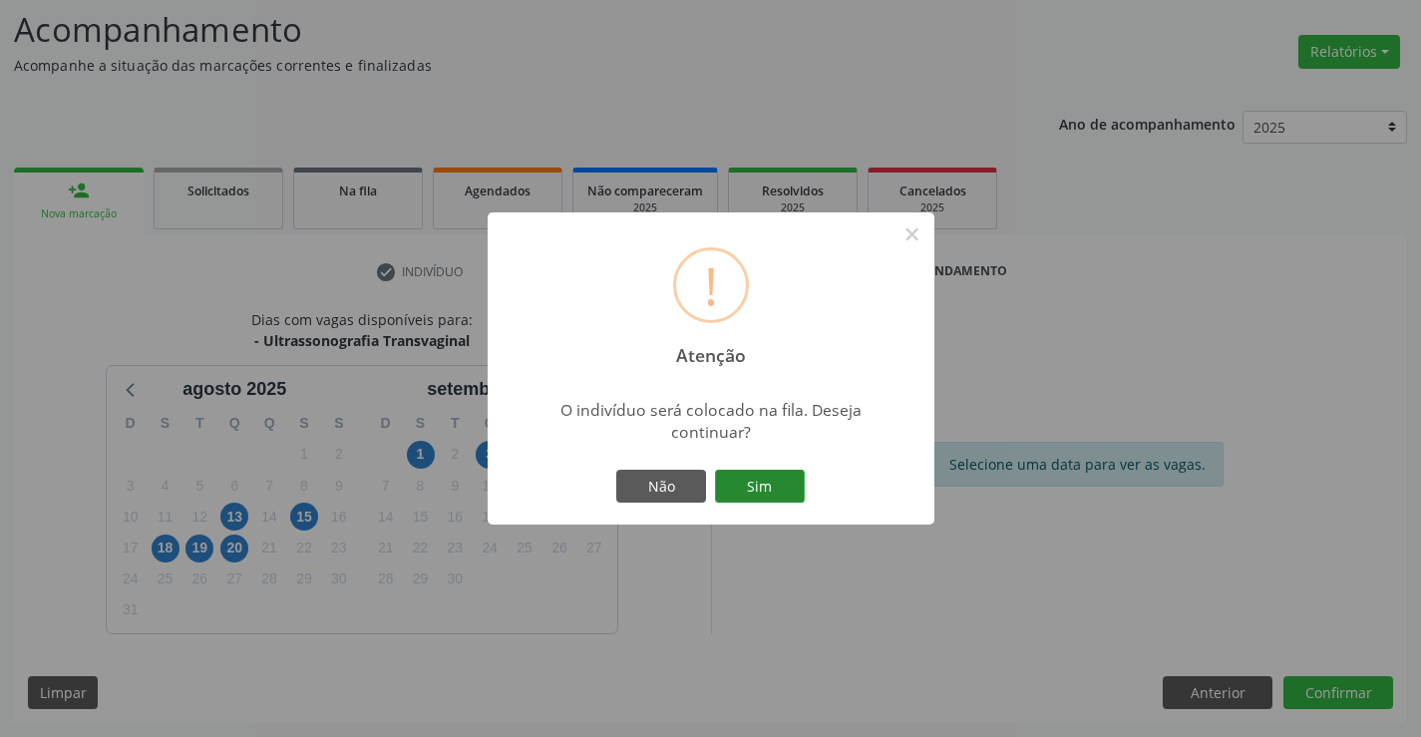
click at [754, 489] on button "Sim" at bounding box center [760, 487] width 90 height 34
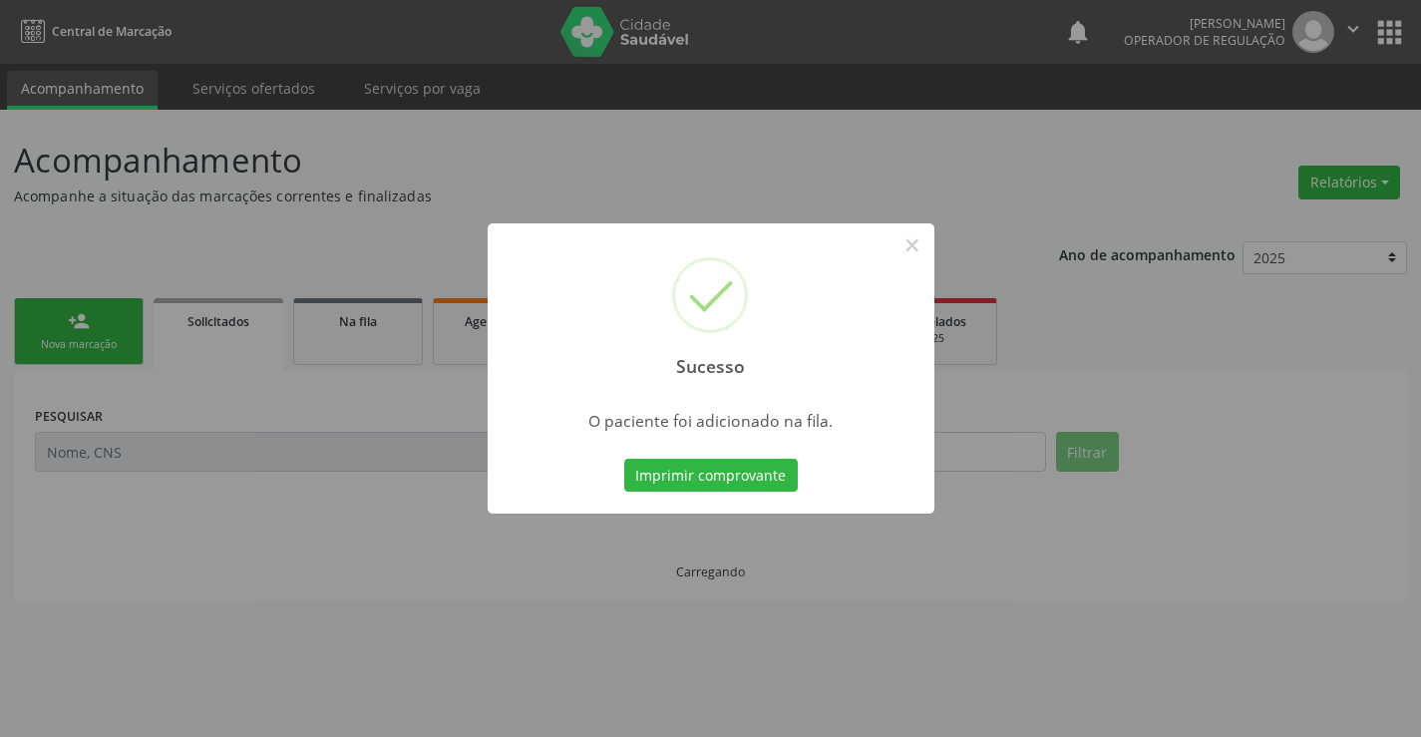
scroll to position [0, 0]
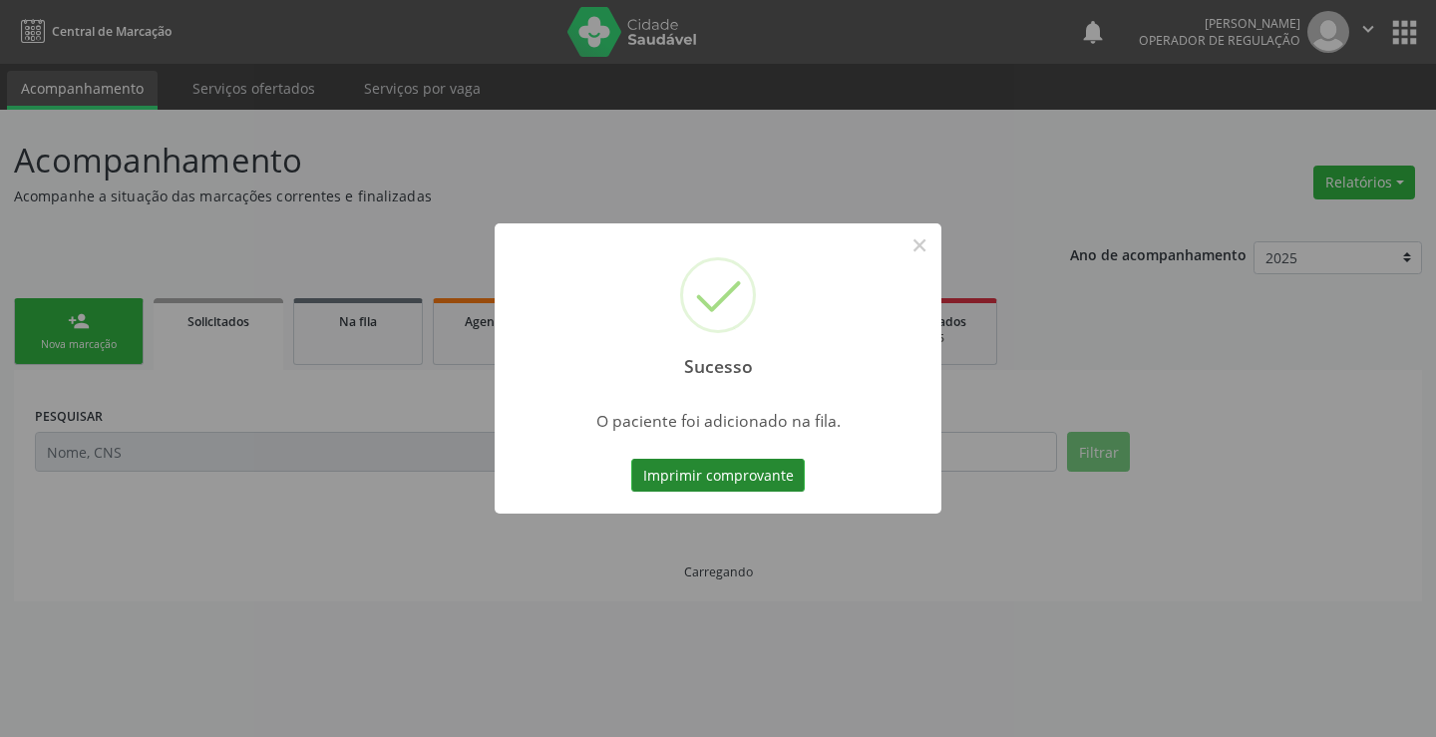
click at [758, 475] on button "Imprimir comprovante" at bounding box center [717, 476] width 173 height 34
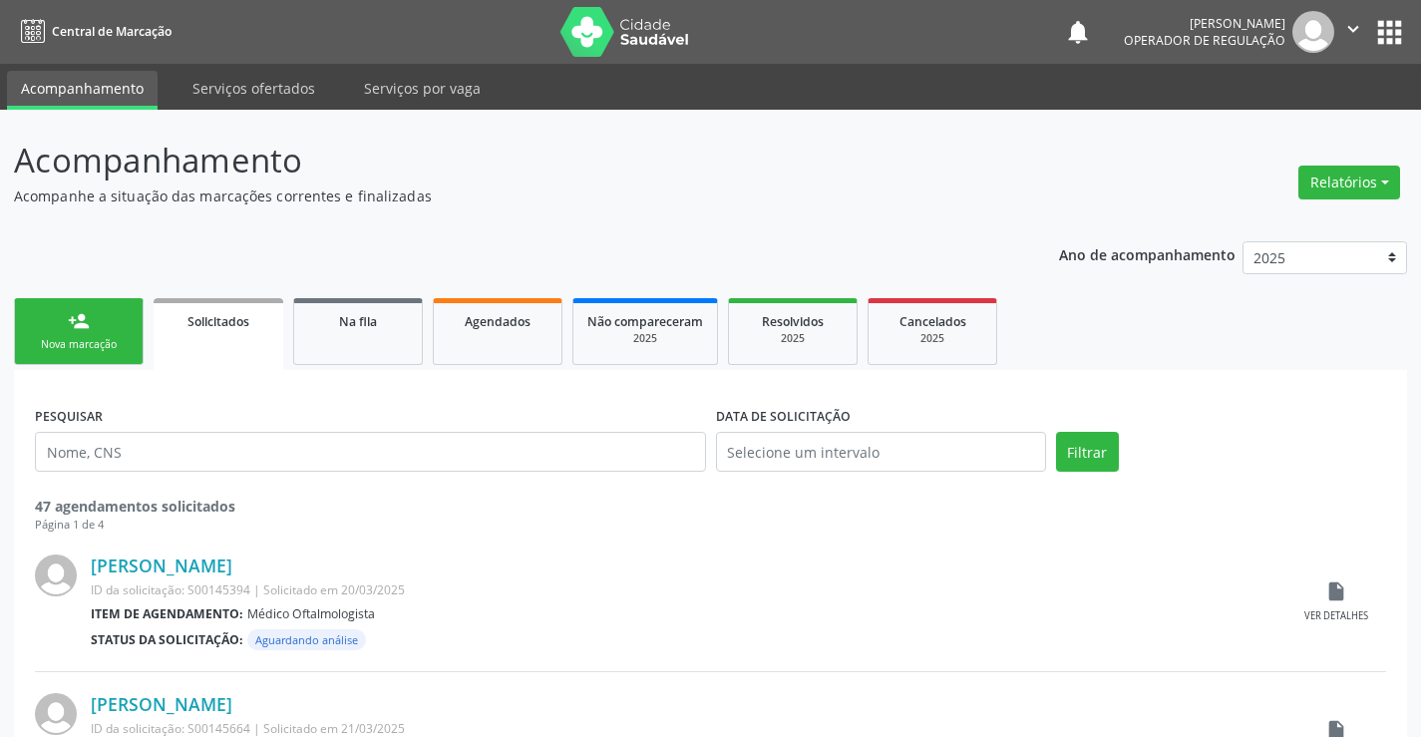
click at [59, 323] on link "person_add Nova marcação" at bounding box center [79, 331] width 130 height 67
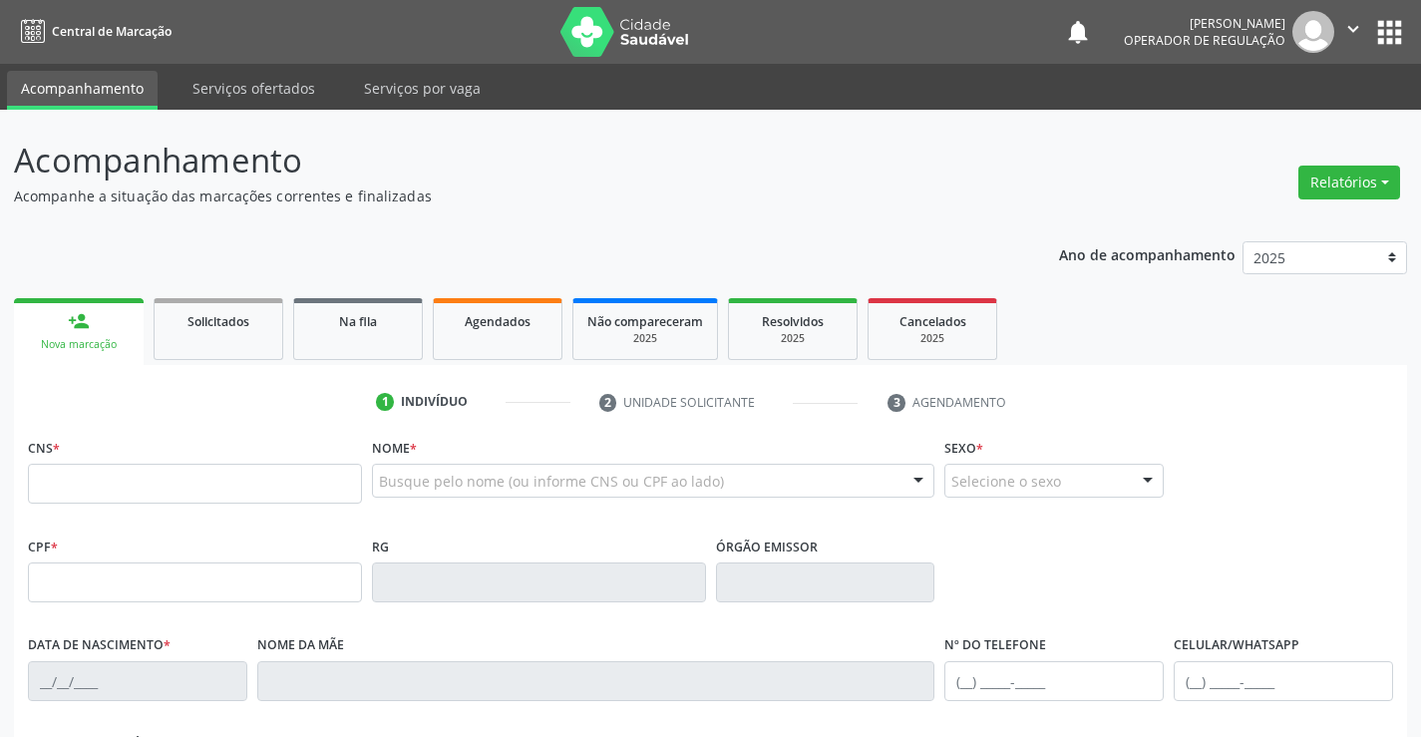
click at [59, 323] on link "person_add Nova marcação" at bounding box center [79, 331] width 130 height 67
